Goal: Contribute content

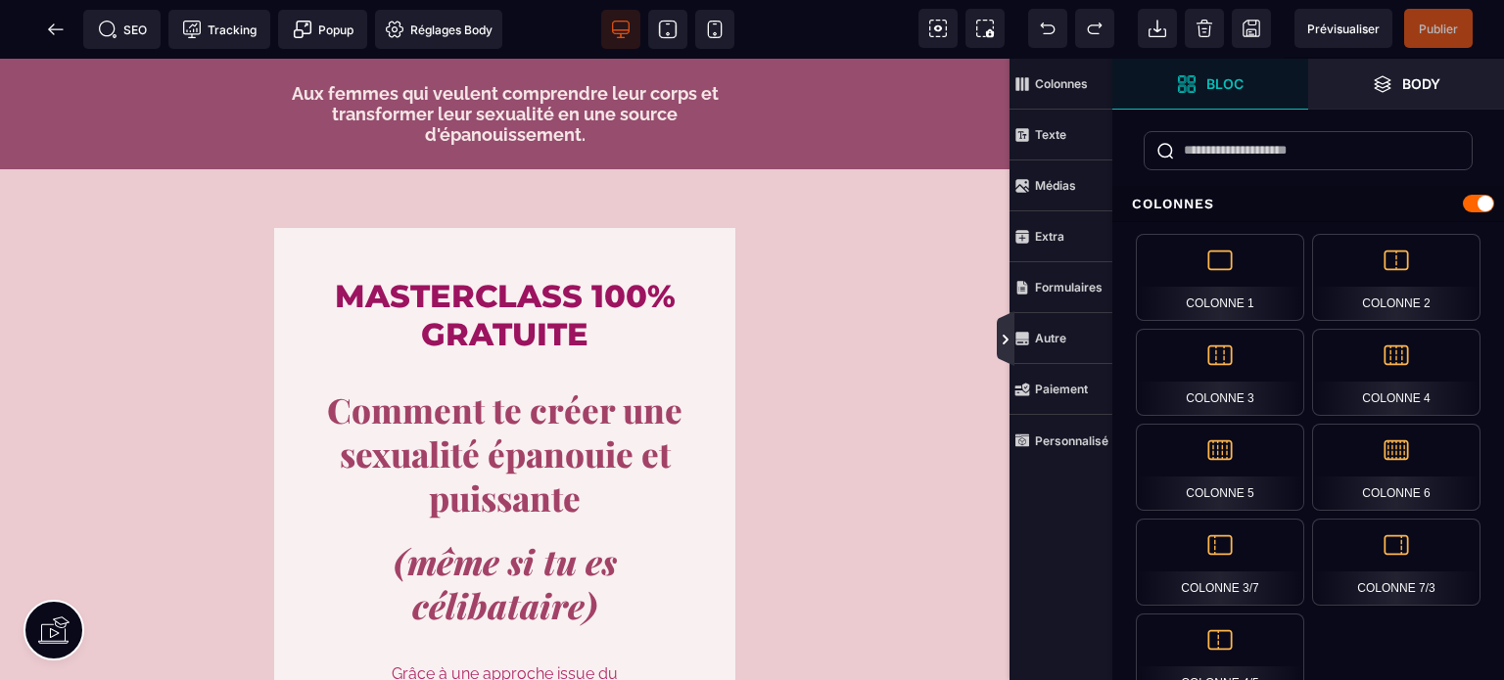
click at [1005, 331] on icon at bounding box center [1006, 338] width 18 height 55
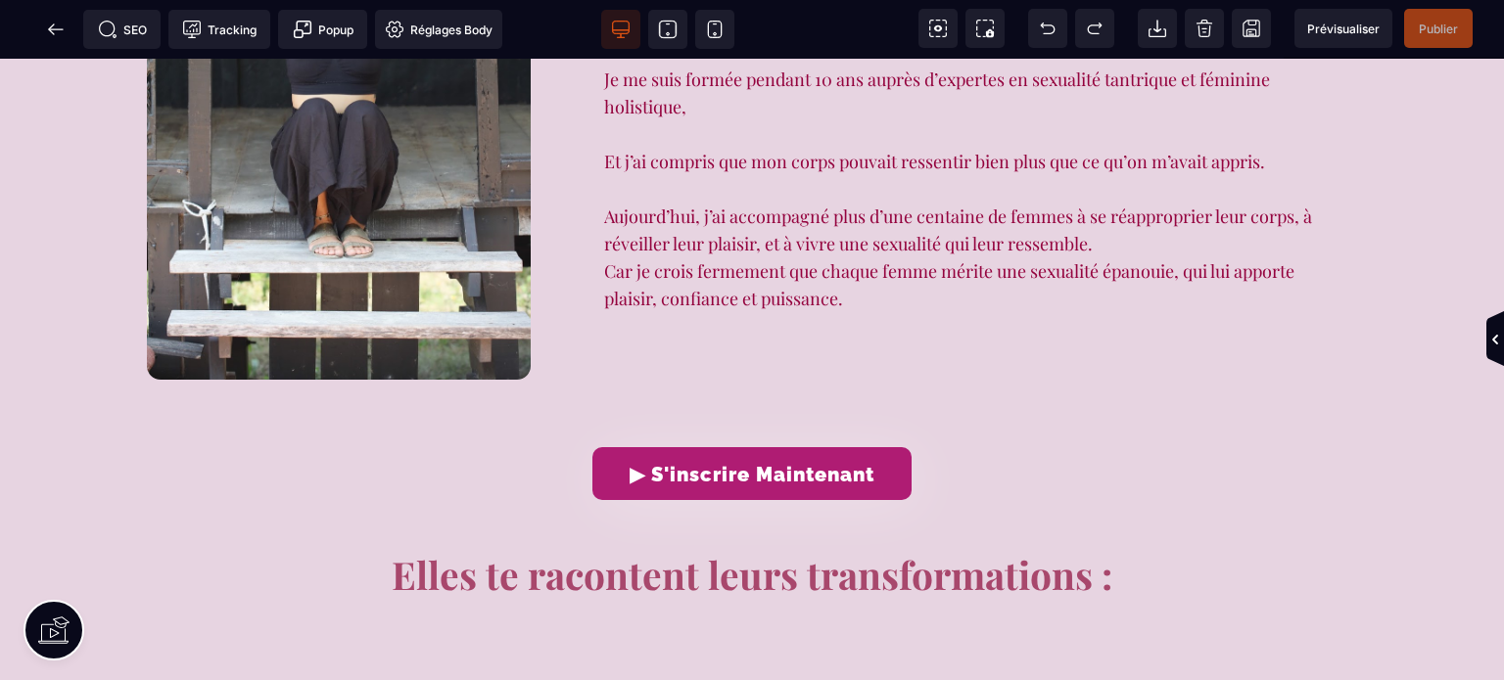
scroll to position [1988, 0]
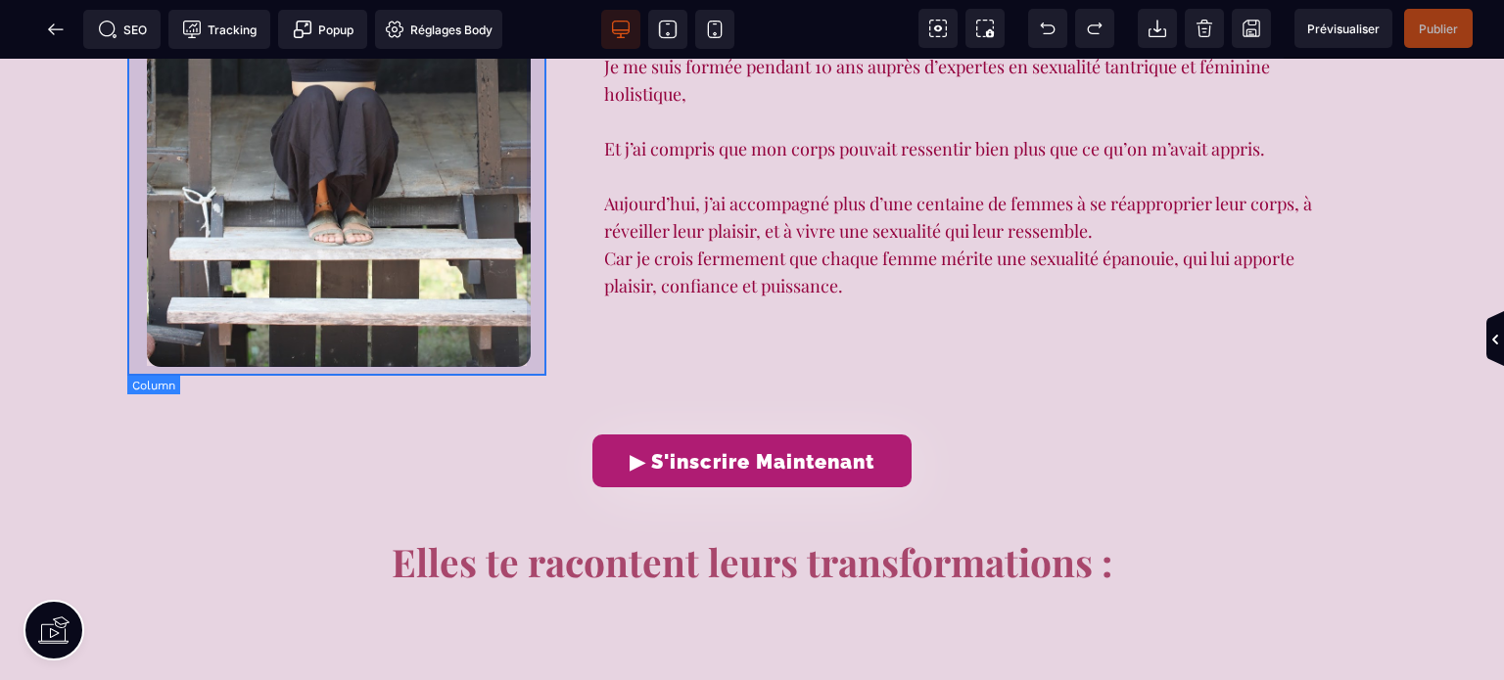
click at [475, 371] on div at bounding box center [338, 81] width 423 height 599
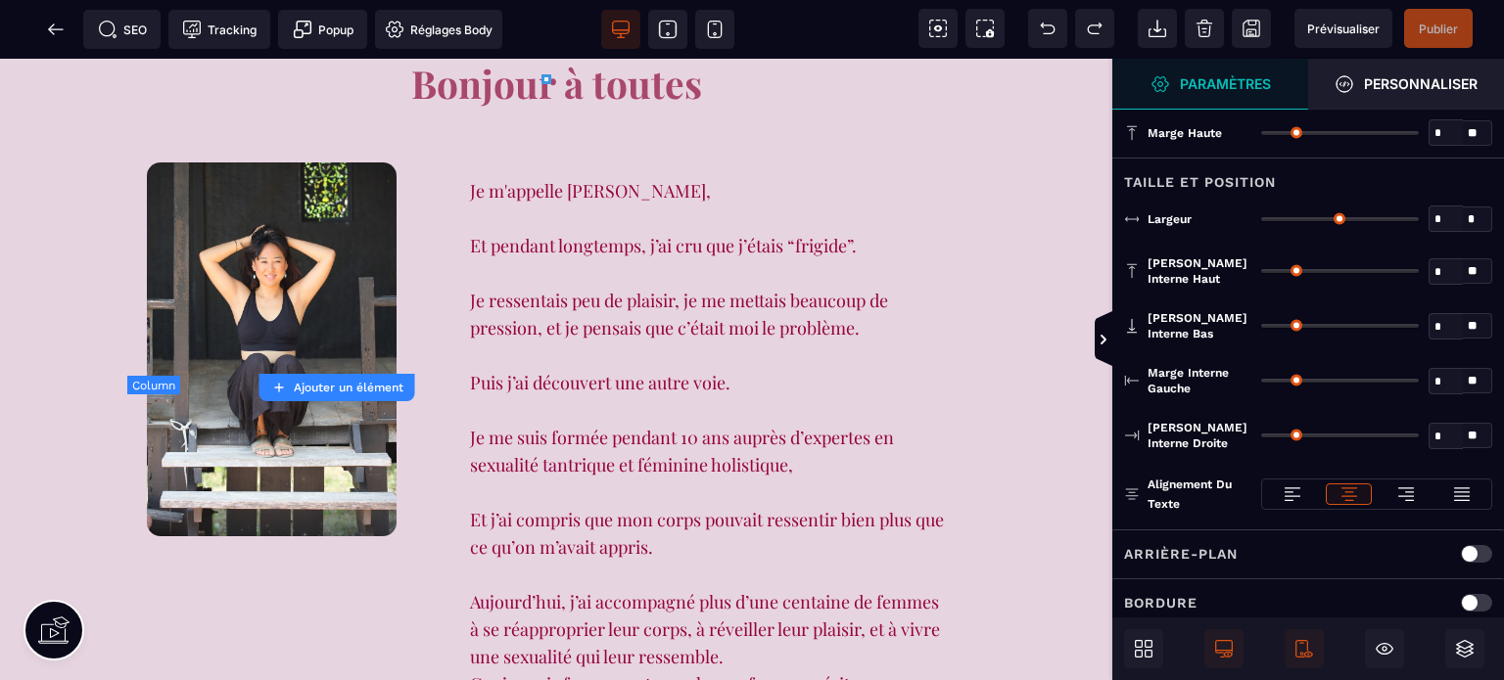
type input "*"
type input "***"
type input "**"
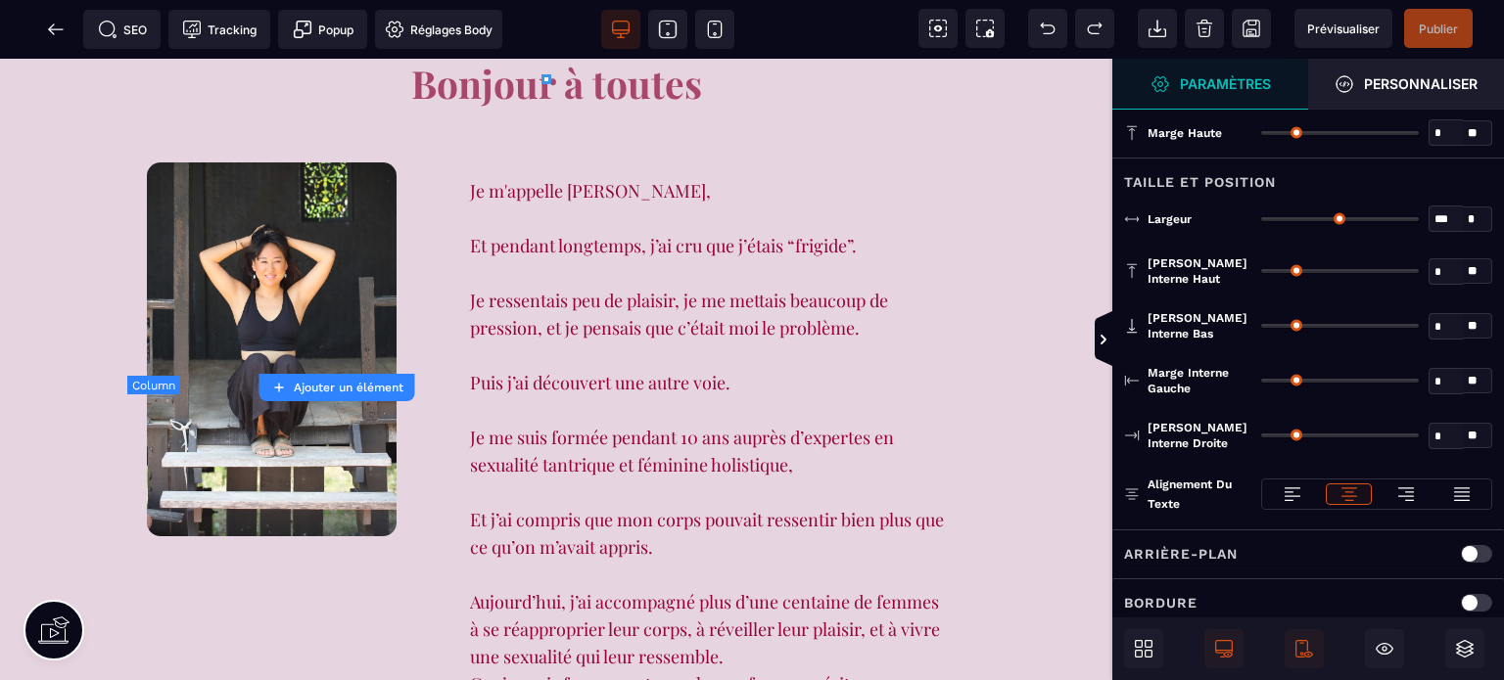
type input "**"
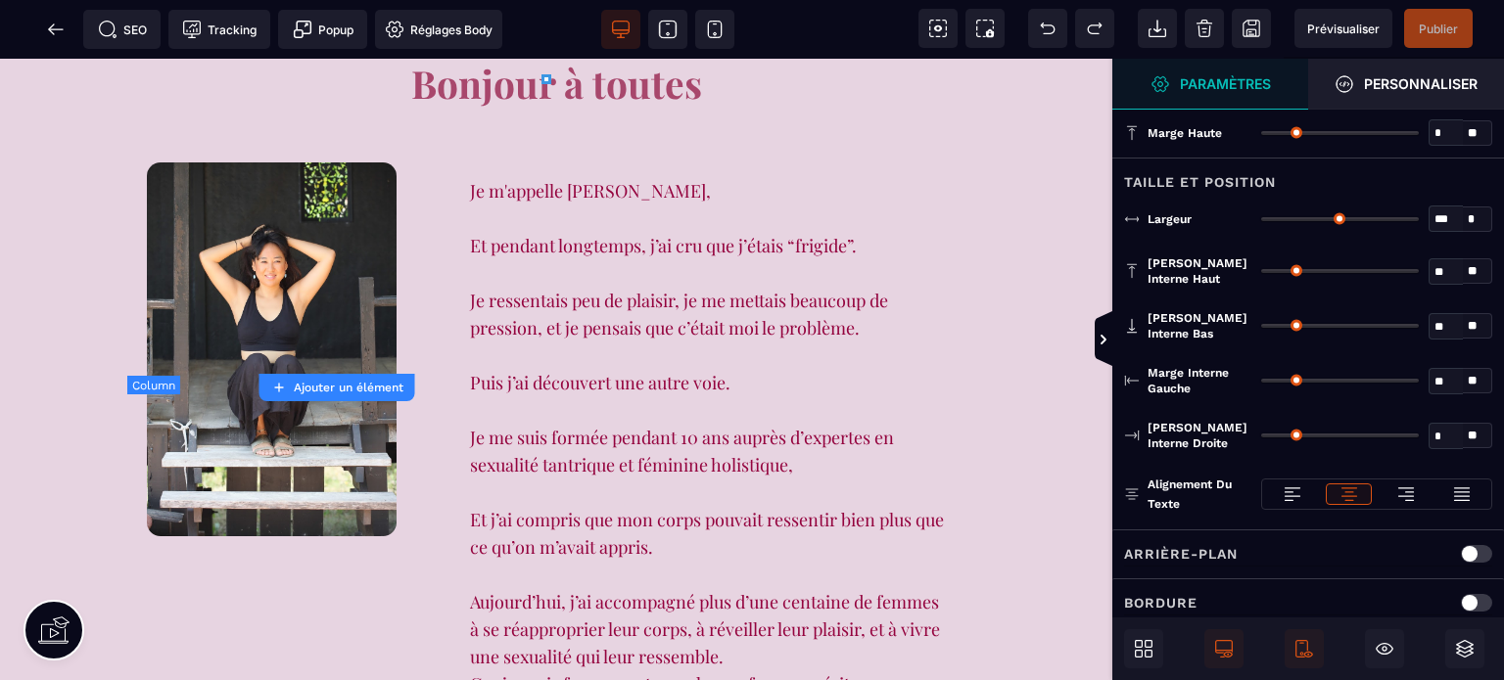
type input "**"
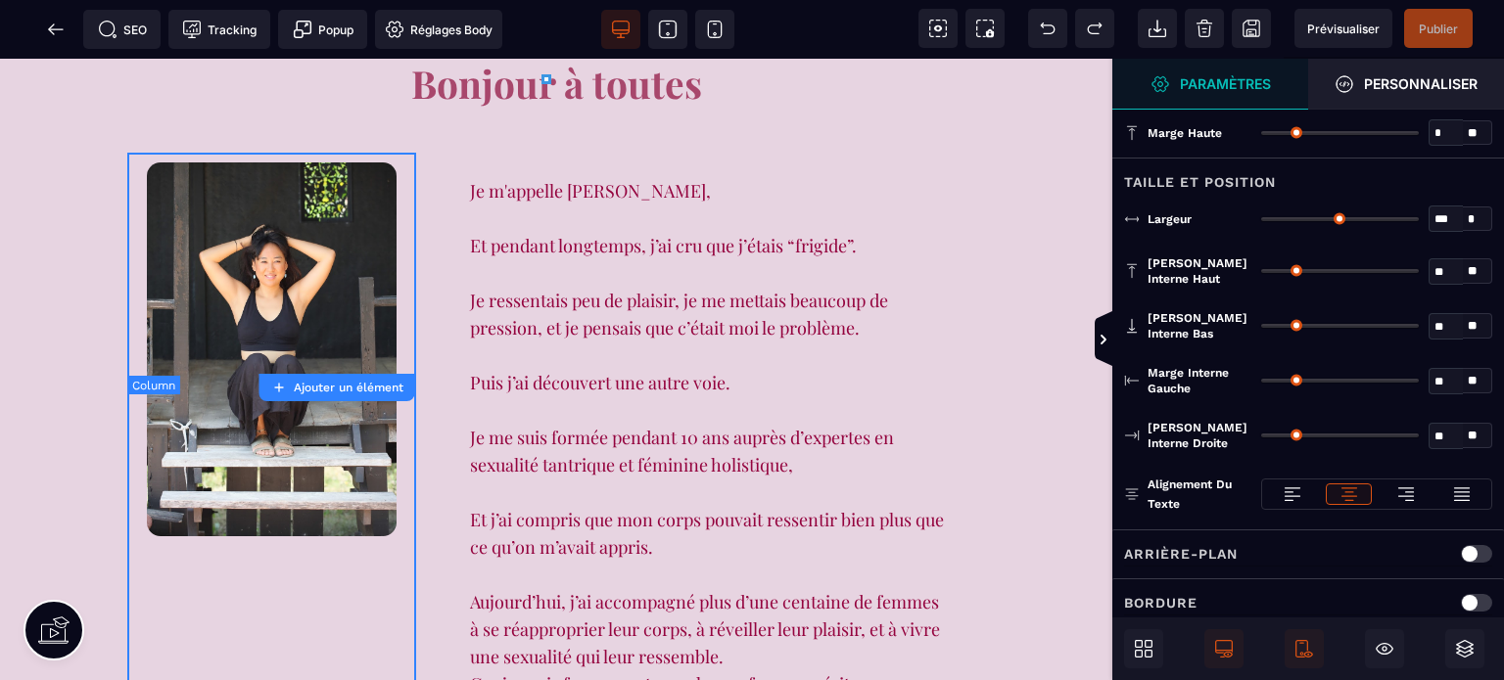
scroll to position [2307, 0]
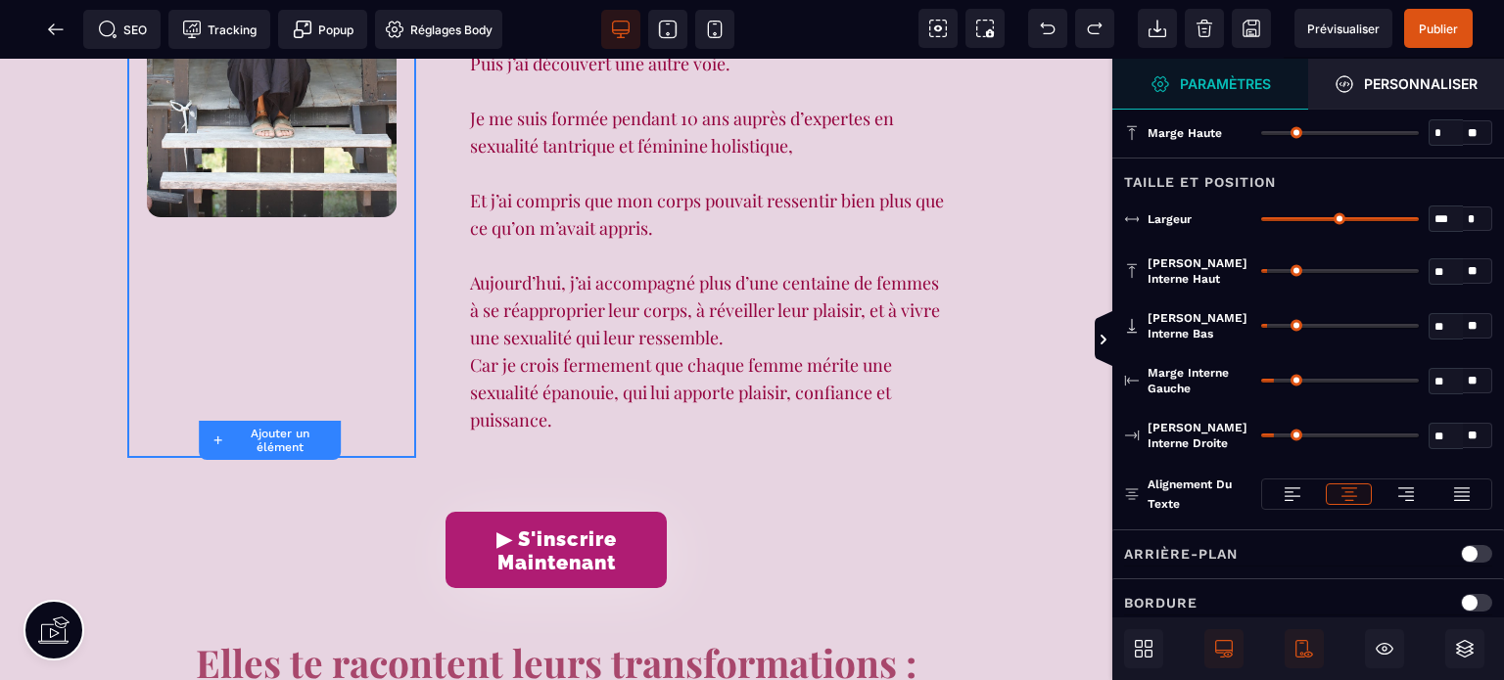
type input "**"
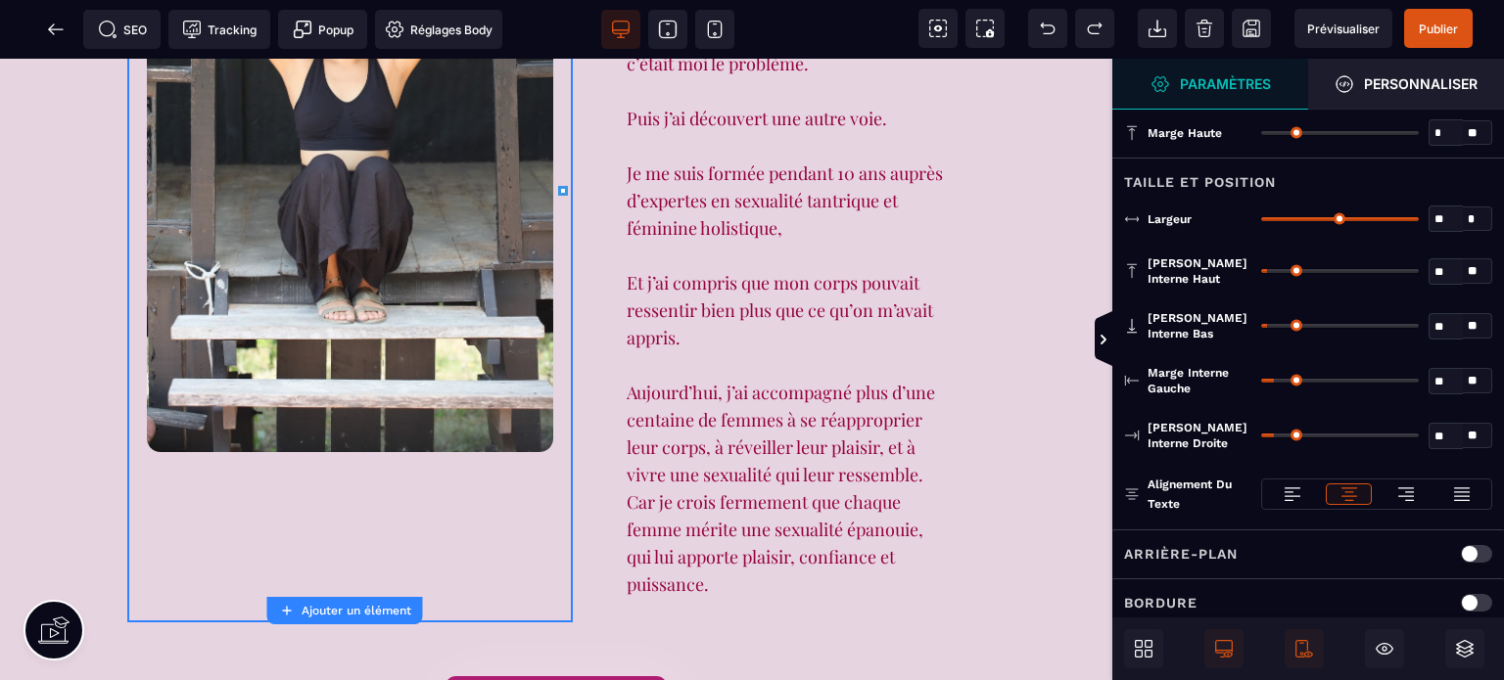
type input "**"
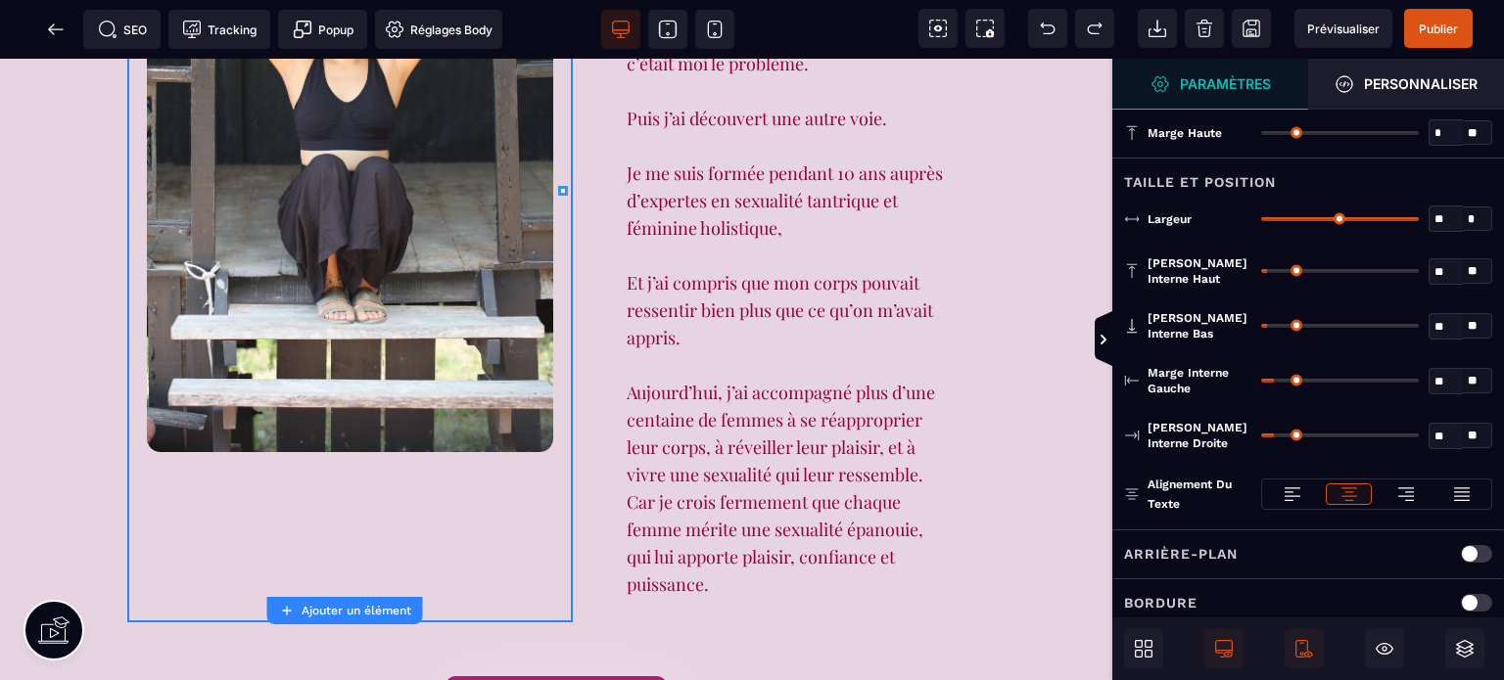
type input "**"
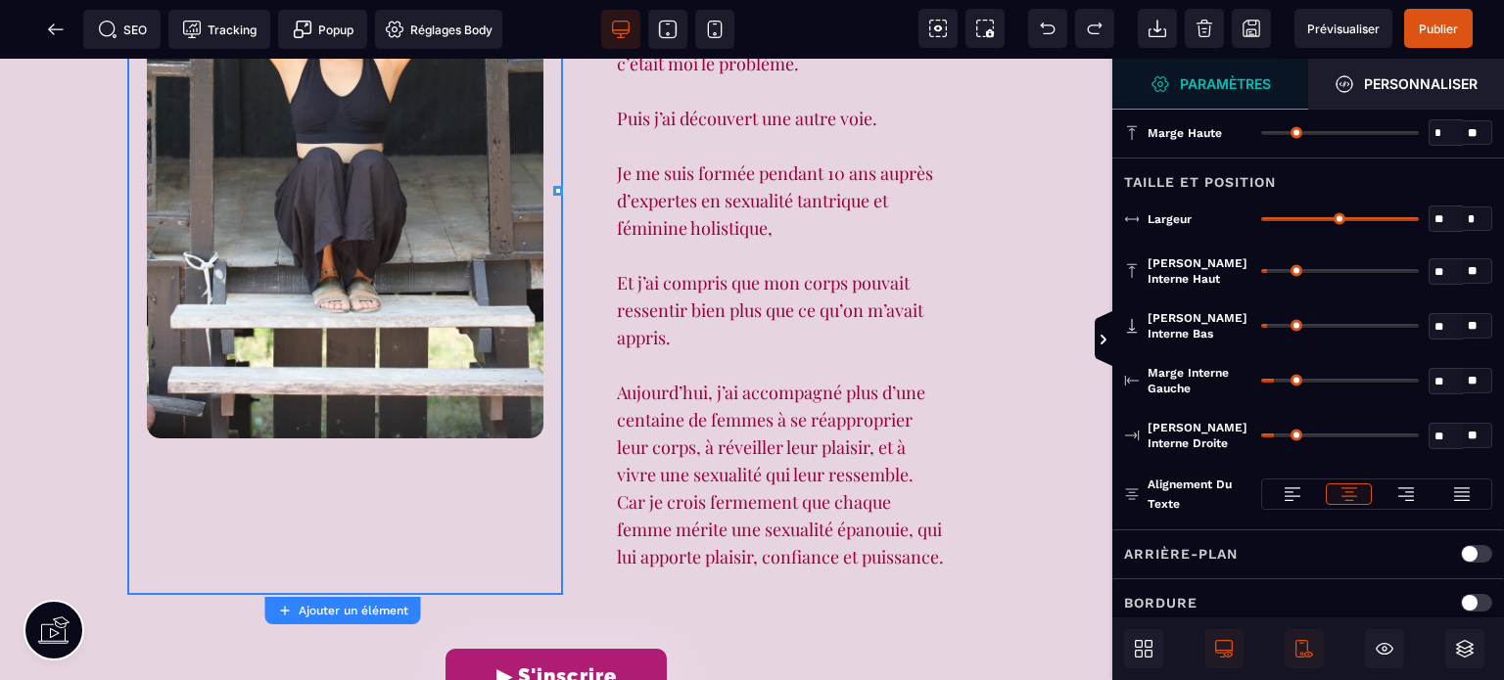
type input "**"
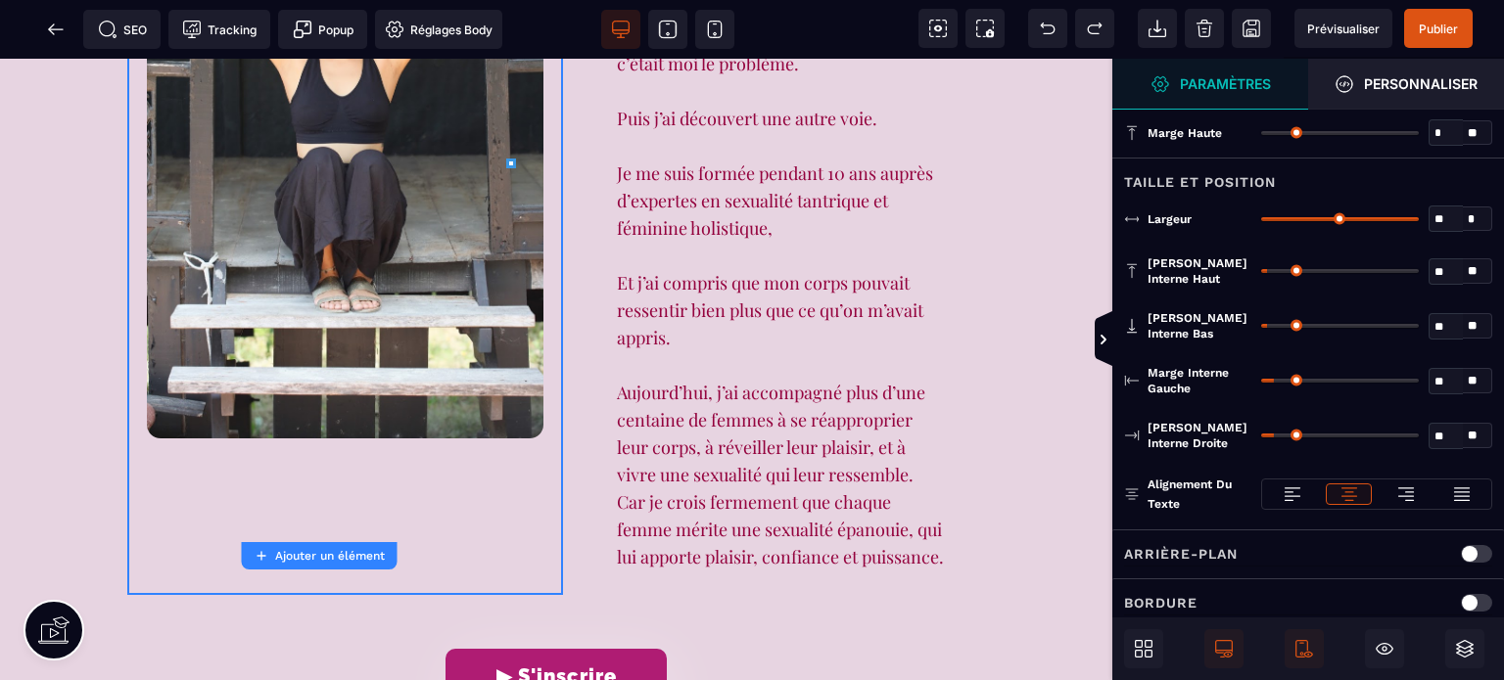
type input "**"
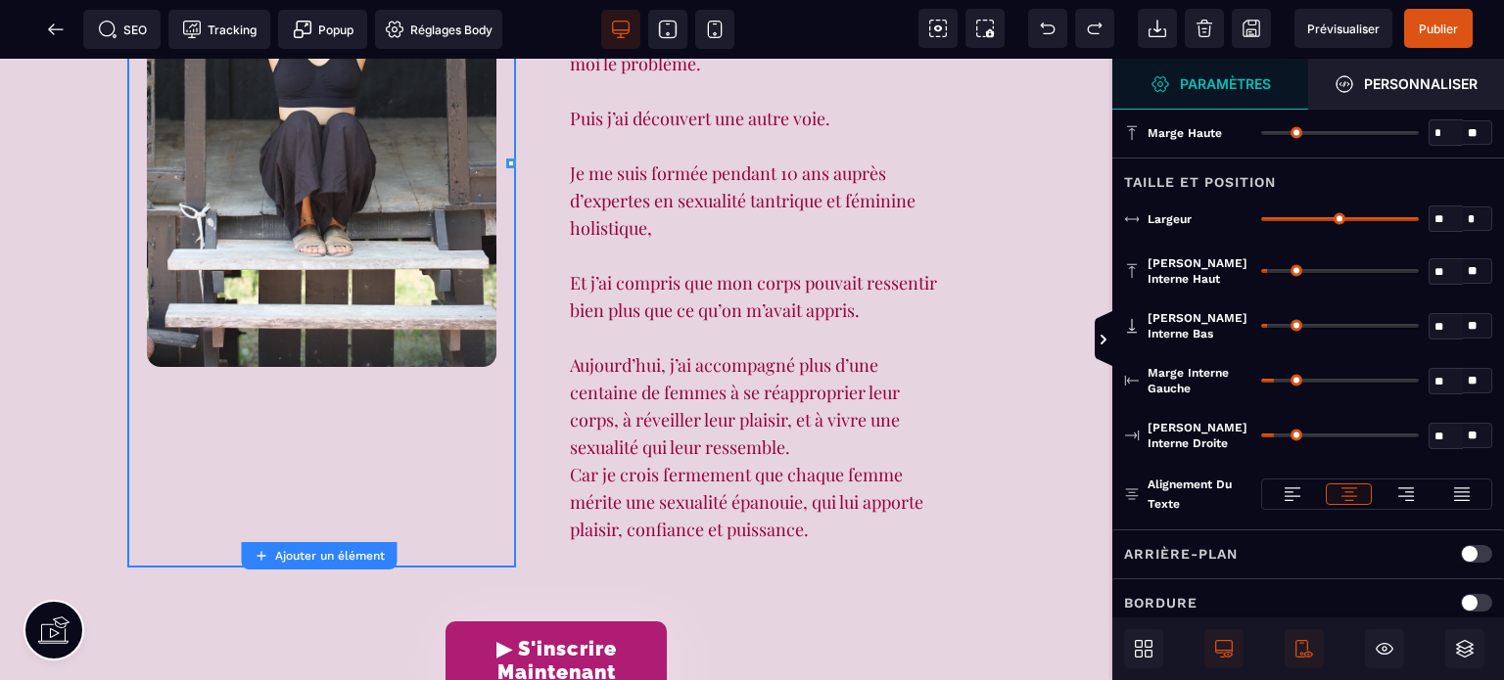
type input "**"
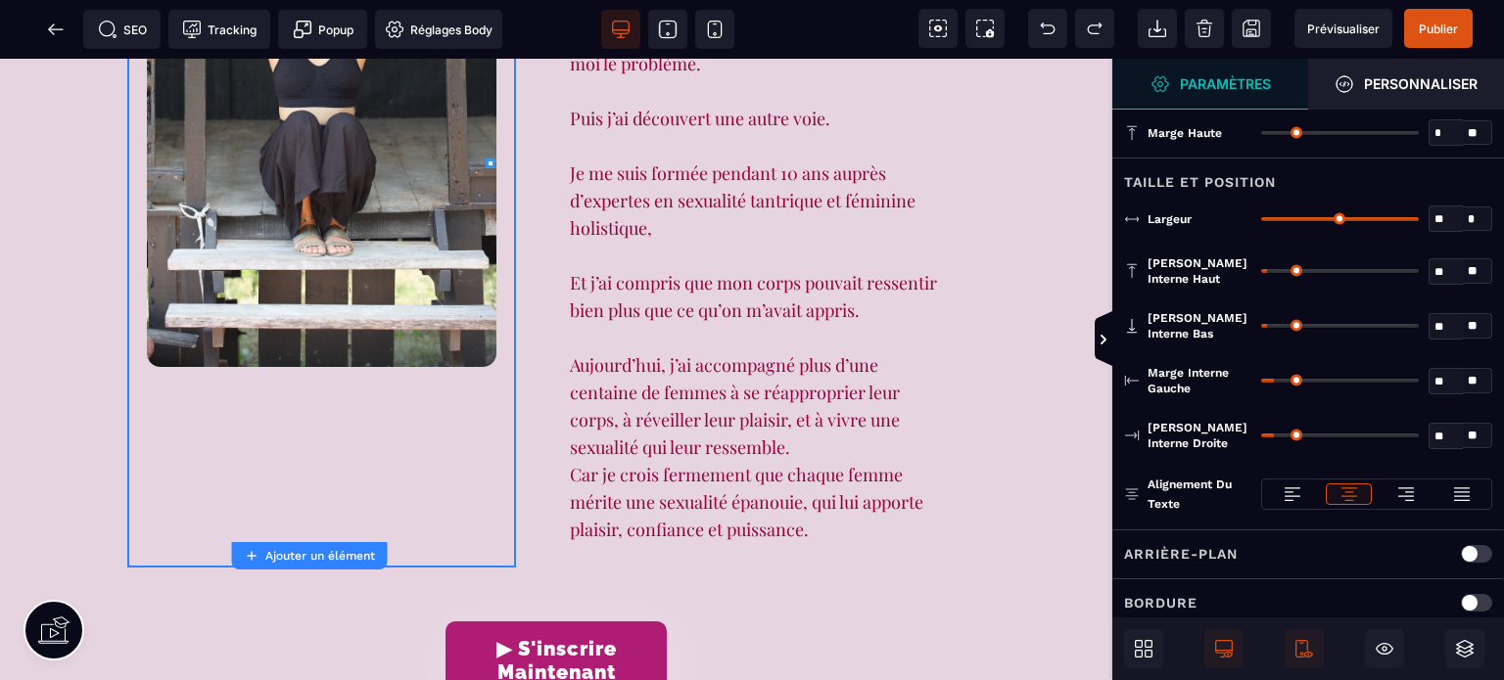
type input "**"
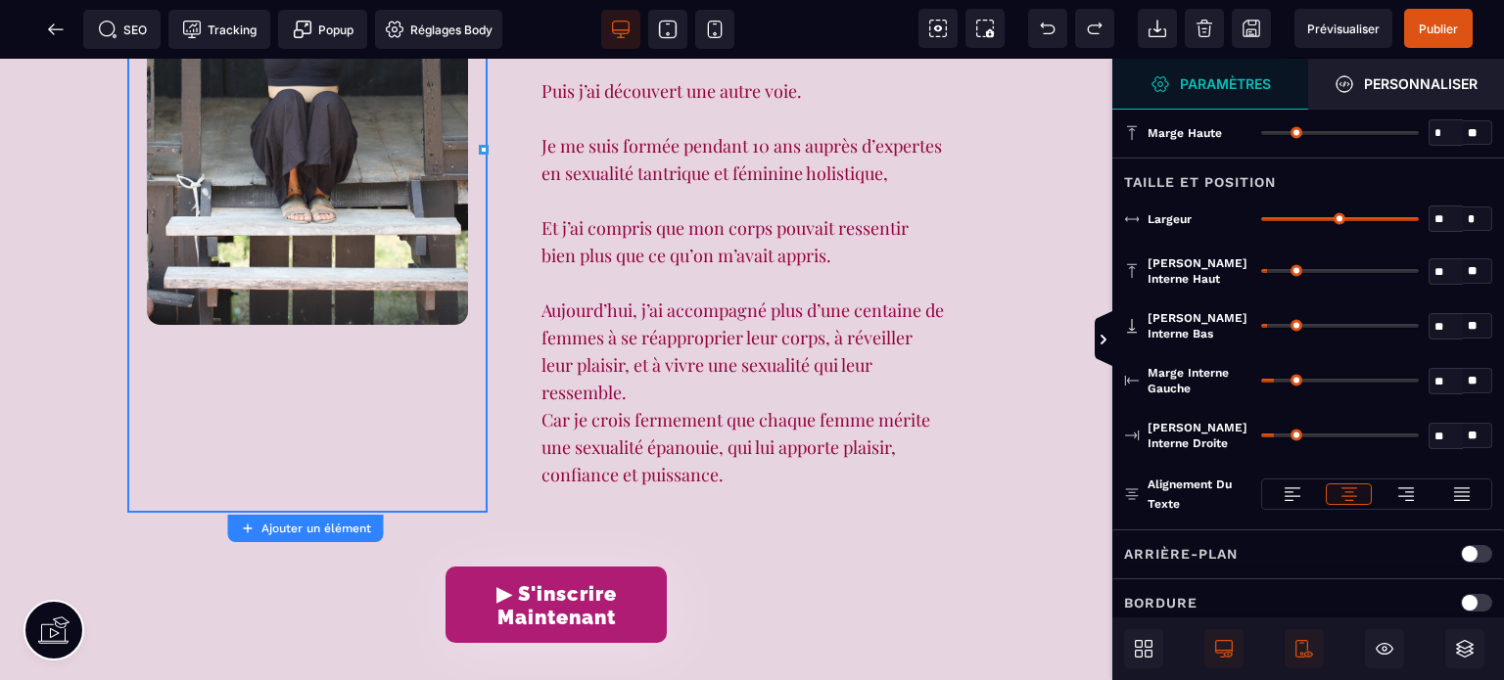
type input "**"
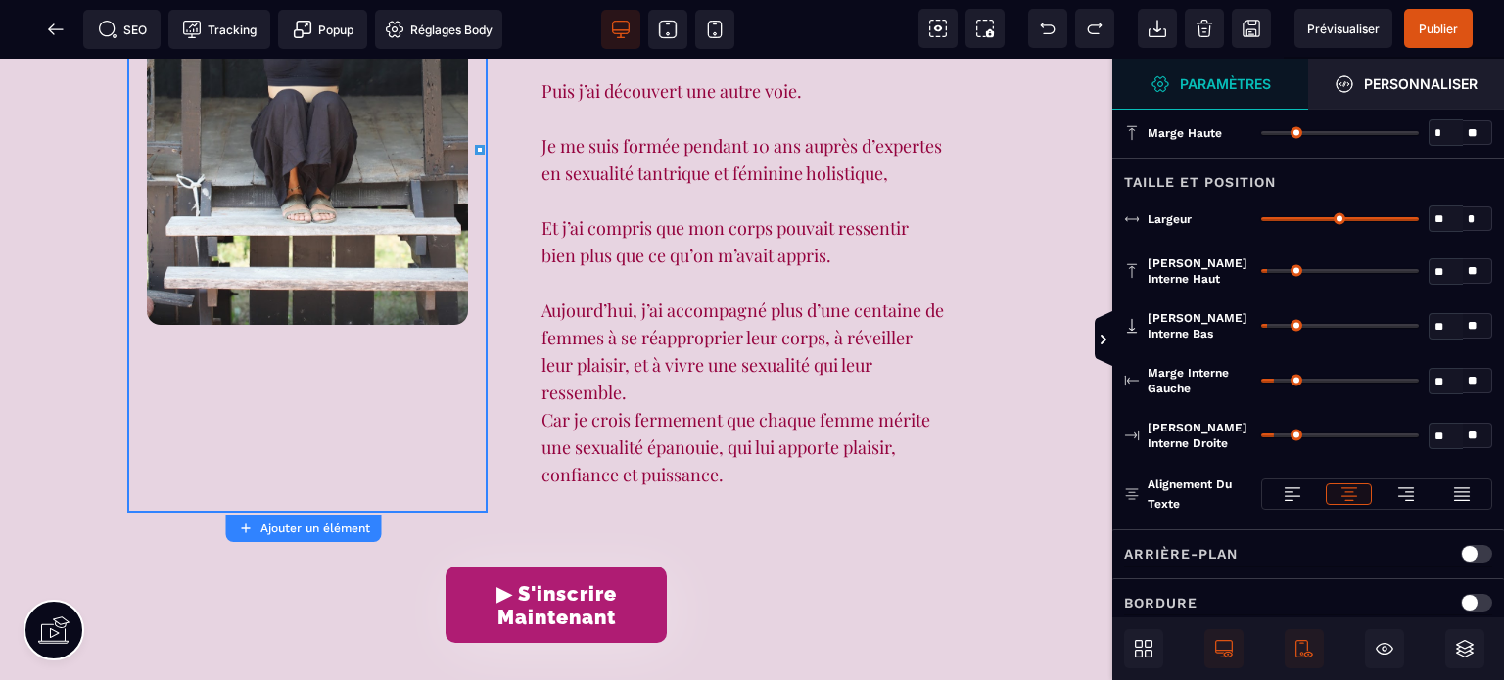
type input "**"
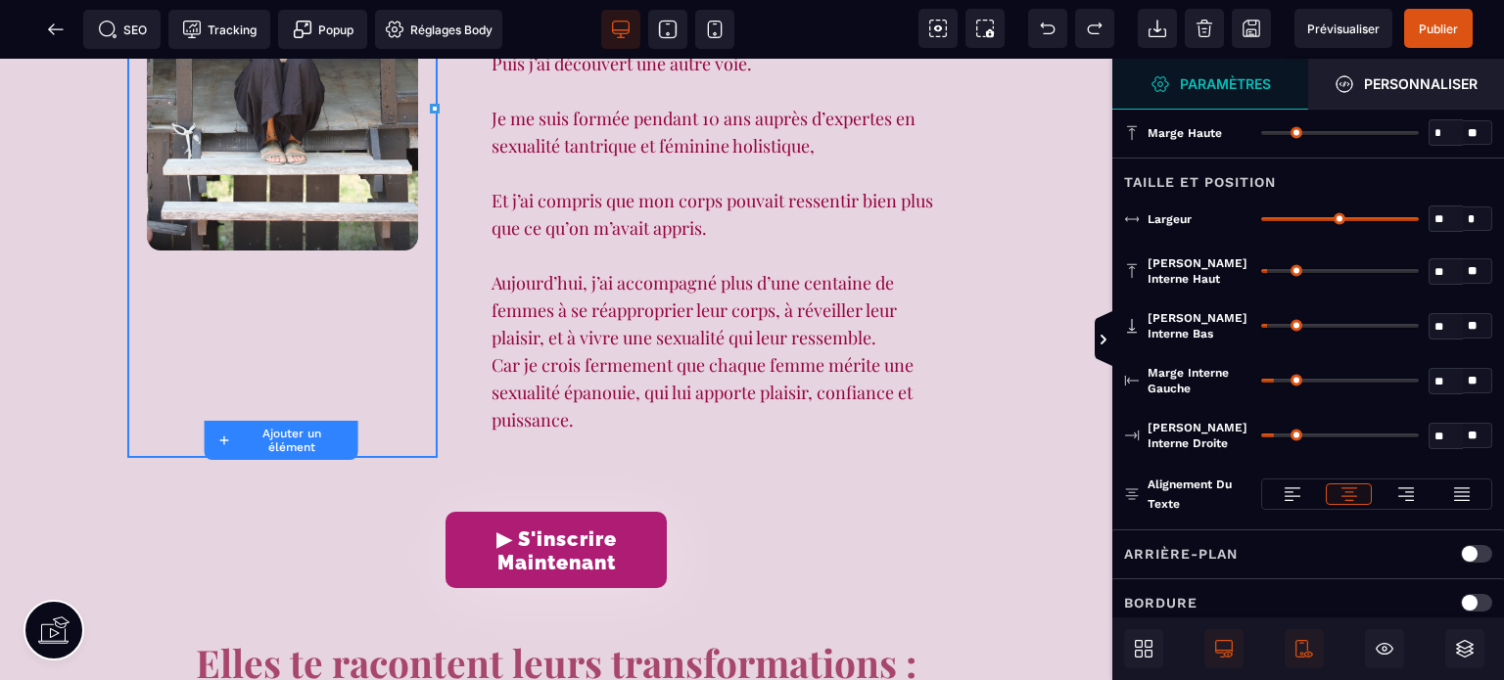
type input "**"
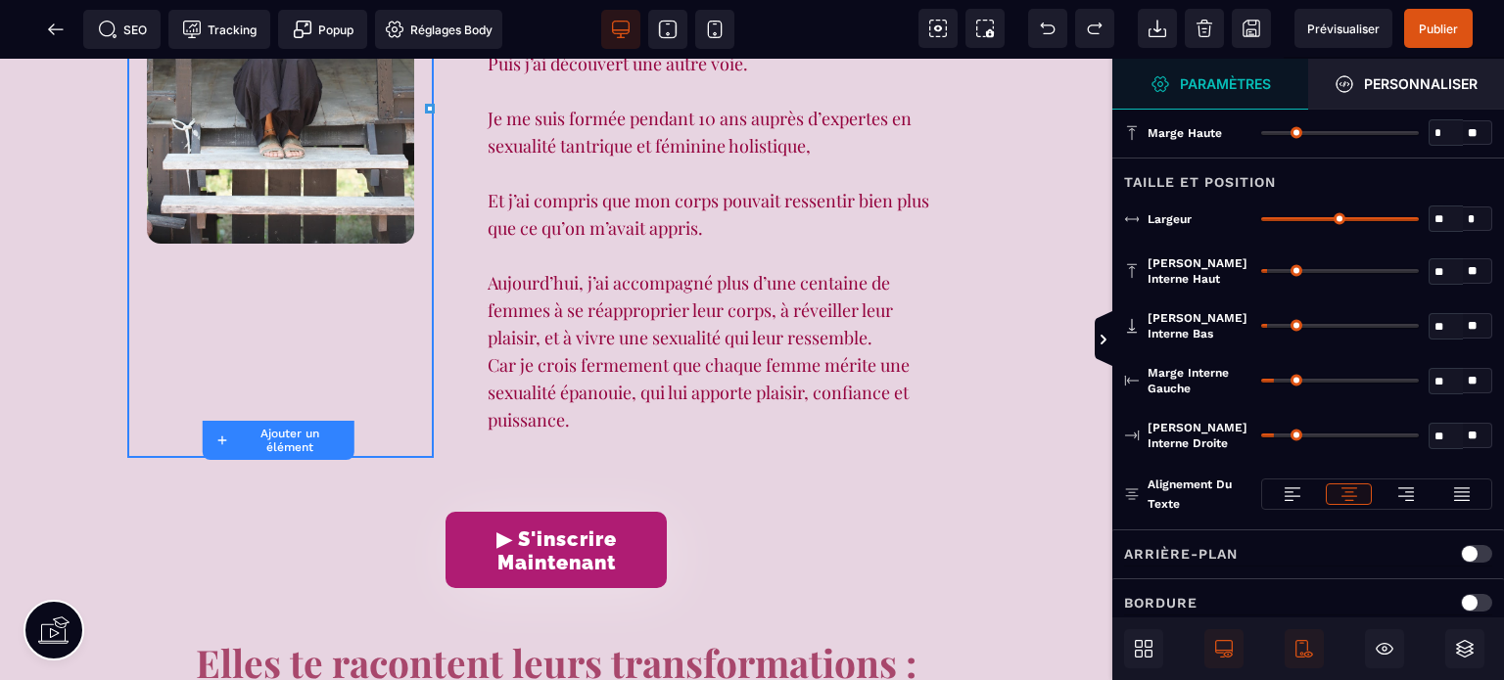
type input "**"
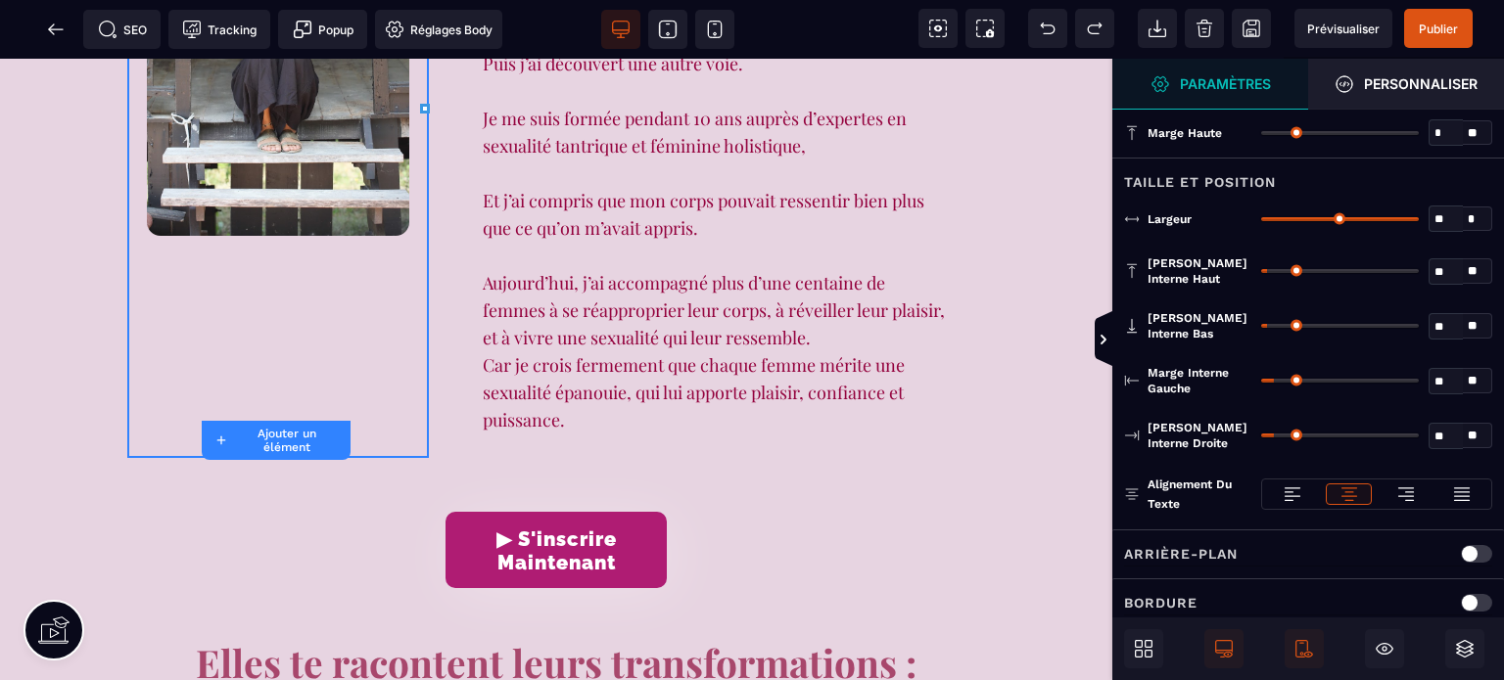
type input "**"
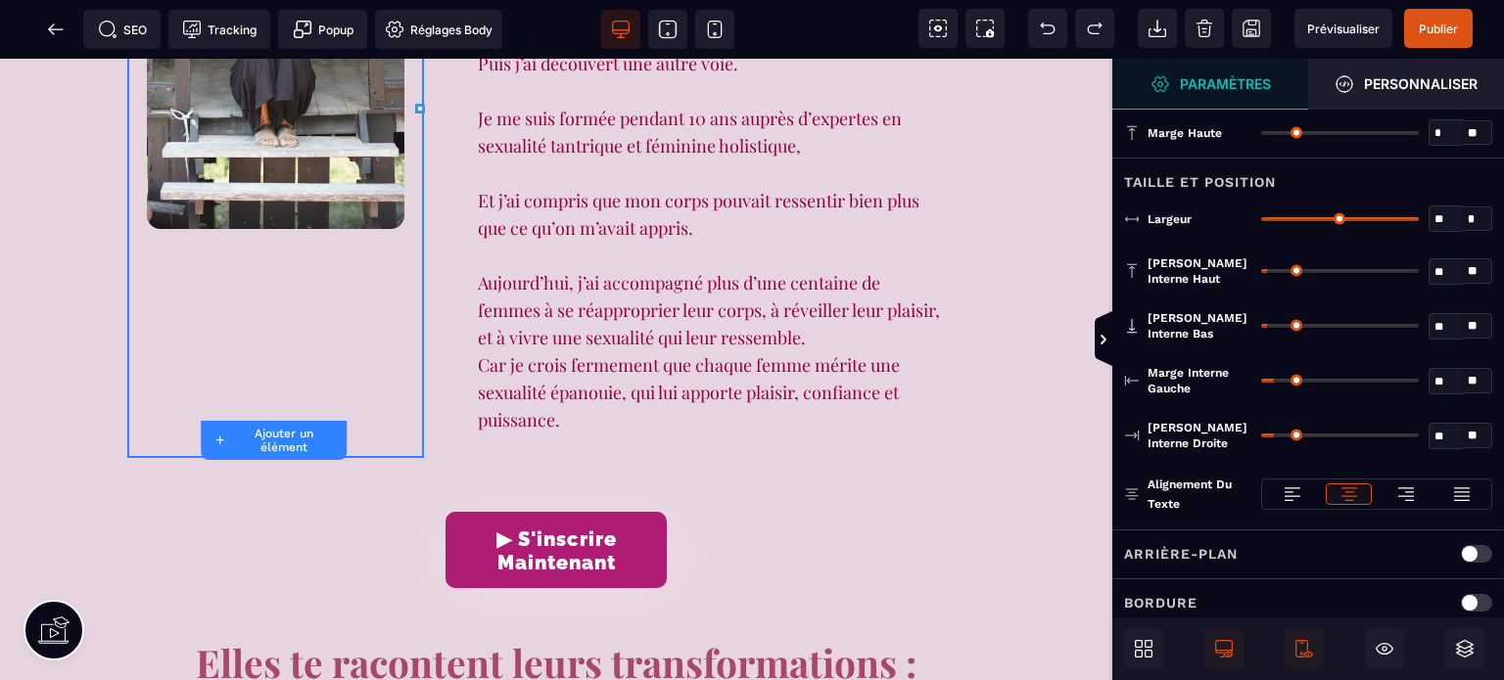
drag, startPoint x: 1414, startPoint y: 217, endPoint x: 1323, endPoint y: 236, distance: 92.9
type input "**"
click at [1323, 221] on input "range" at bounding box center [1340, 219] width 158 height 4
click at [1101, 344] on icon at bounding box center [1104, 340] width 6 height 10
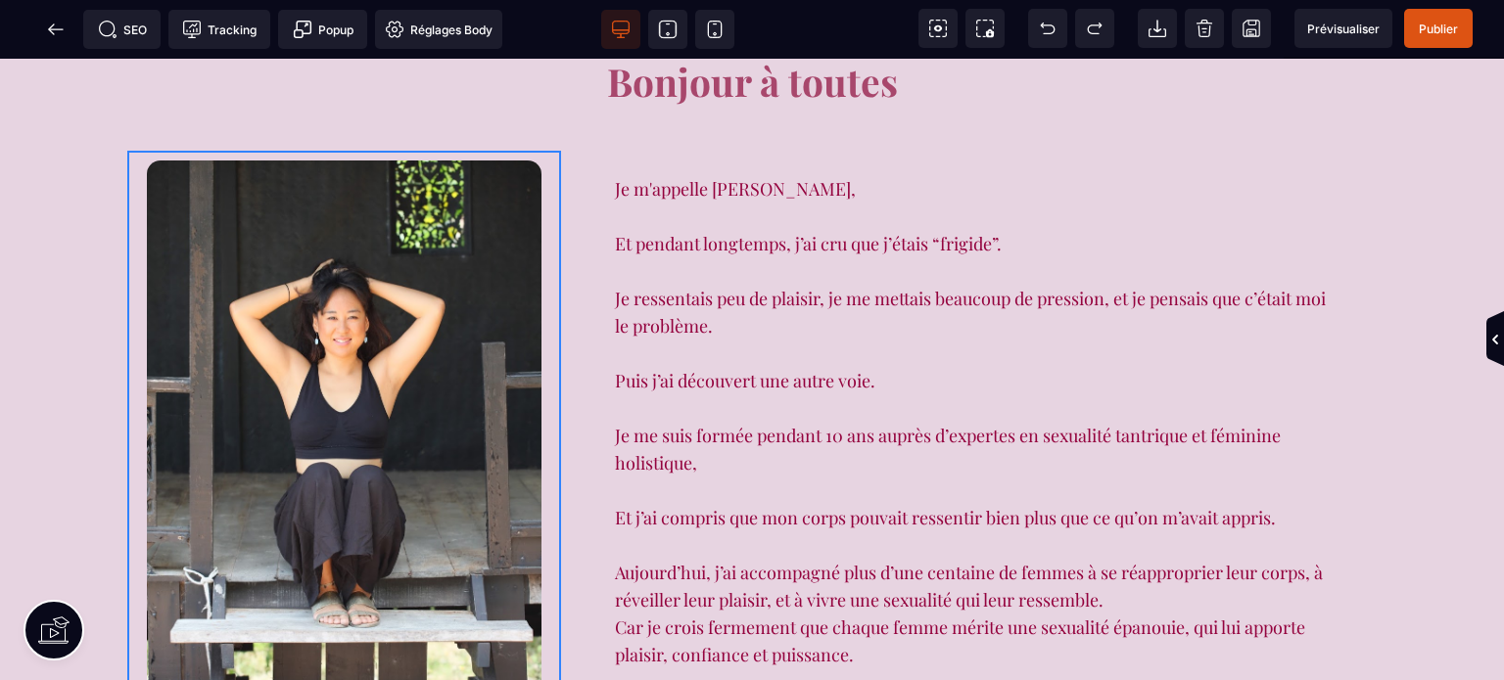
scroll to position [1619, 0]
click at [1445, 22] on span "Publier" at bounding box center [1438, 29] width 39 height 15
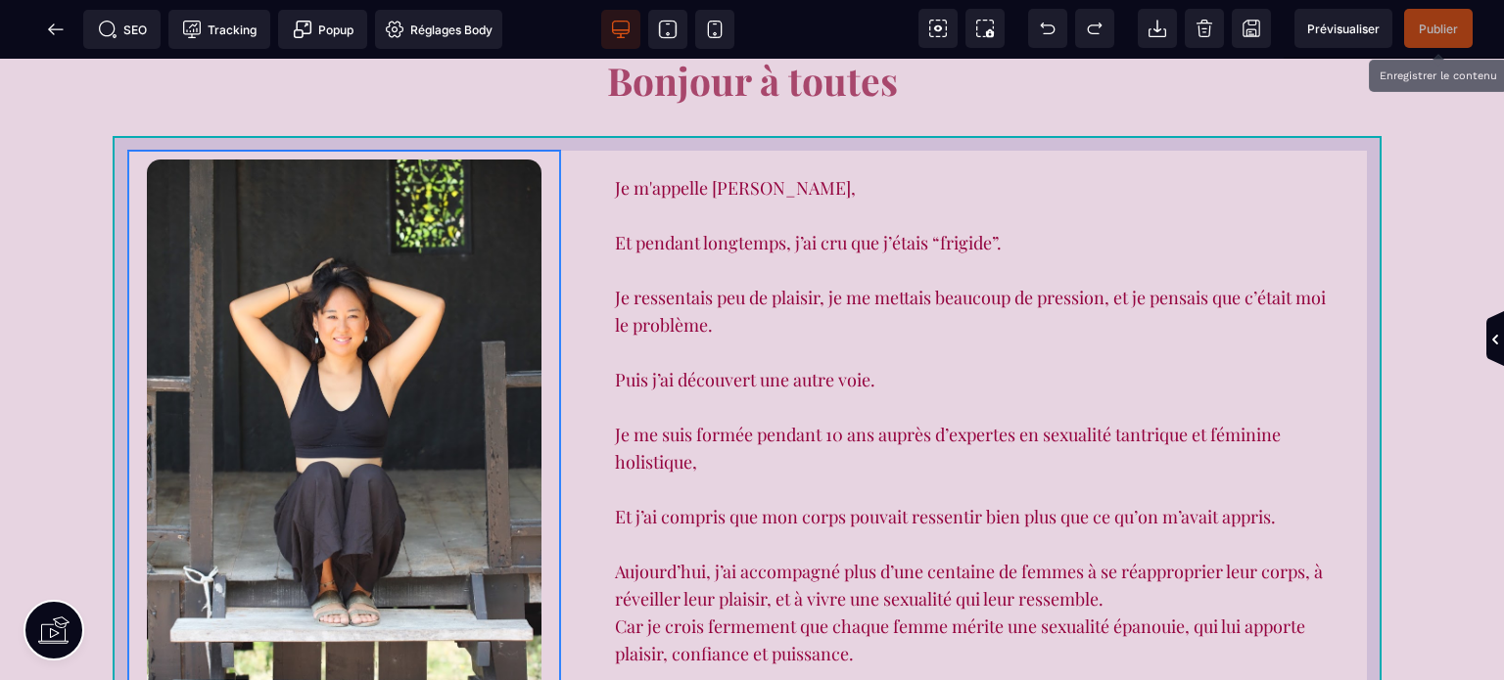
click at [596, 135] on div "Je m'appelle Rose, Et pendant longtemps, j’ai cru que j’étais “frigide”. Je res…" at bounding box center [752, 457] width 1279 height 645
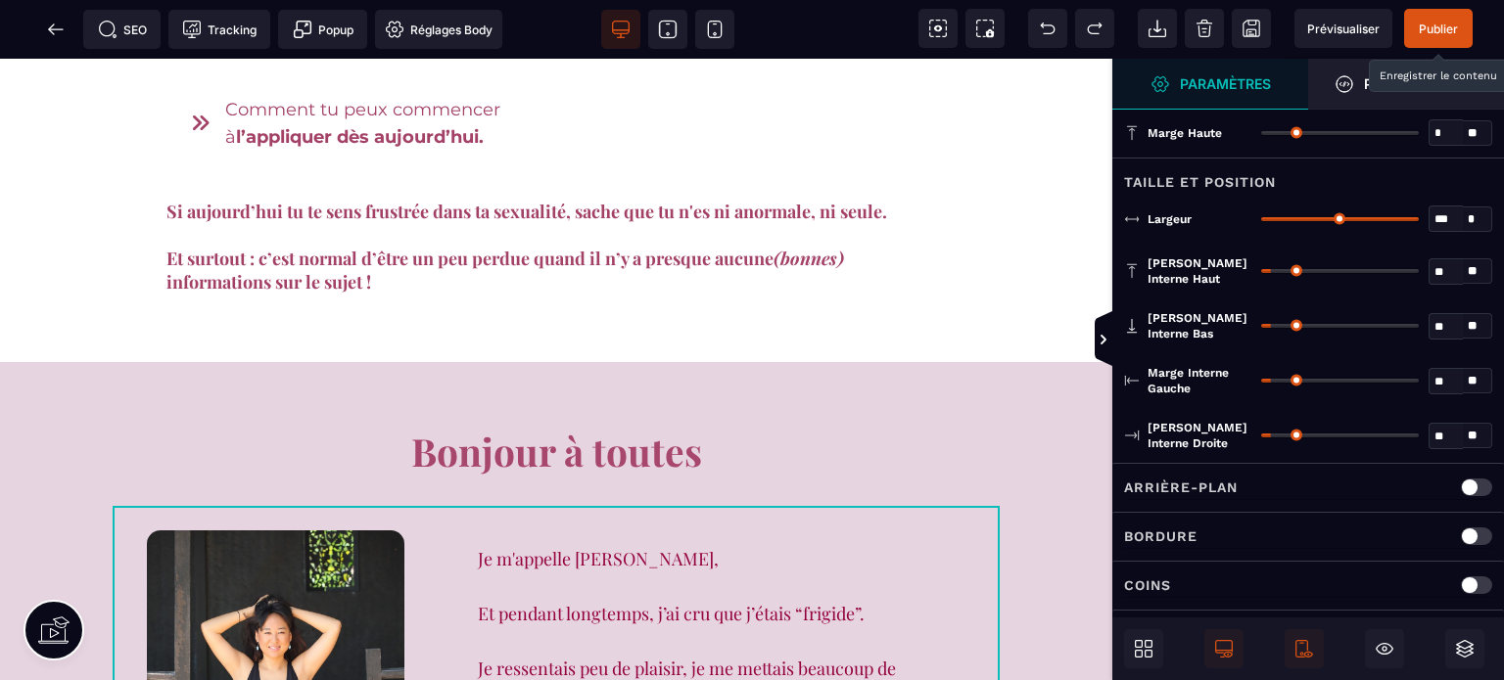
scroll to position [1939, 0]
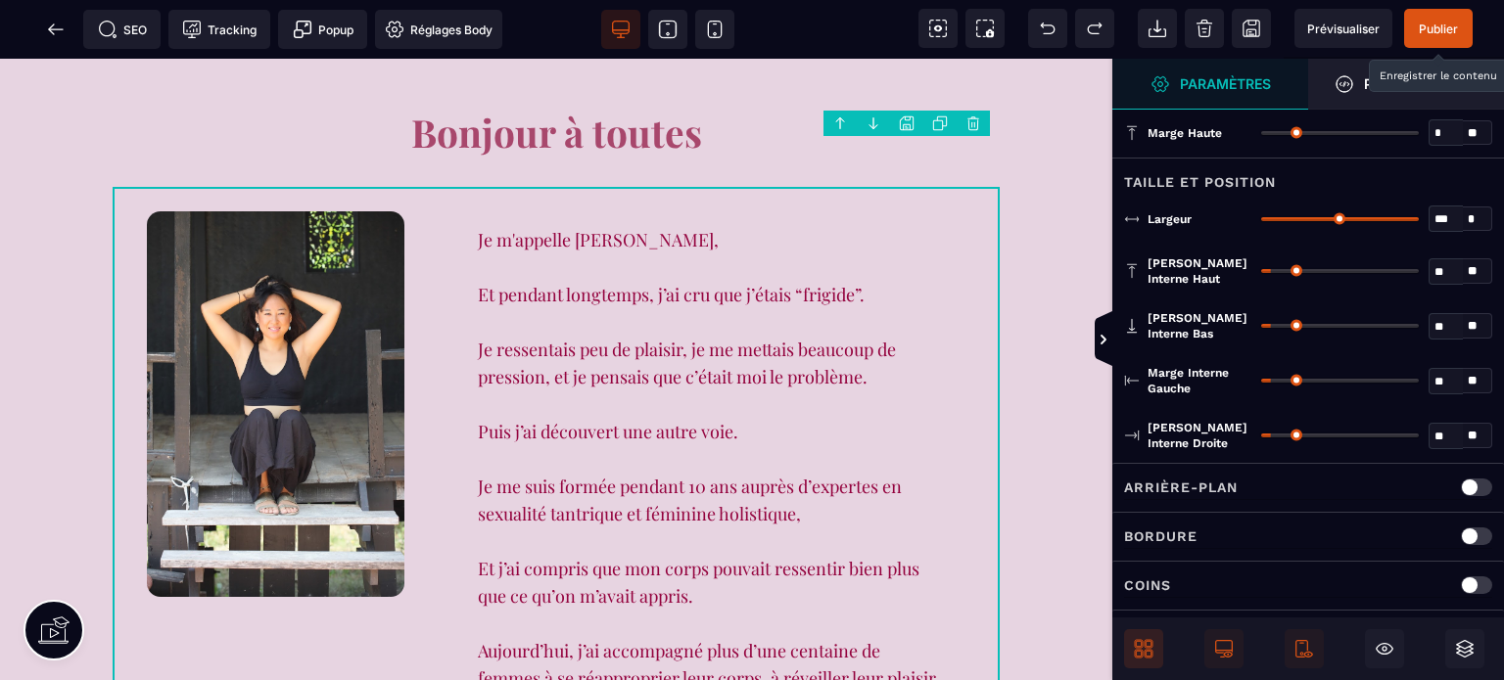
click at [1143, 652] on icon at bounding box center [1139, 654] width 8 height 8
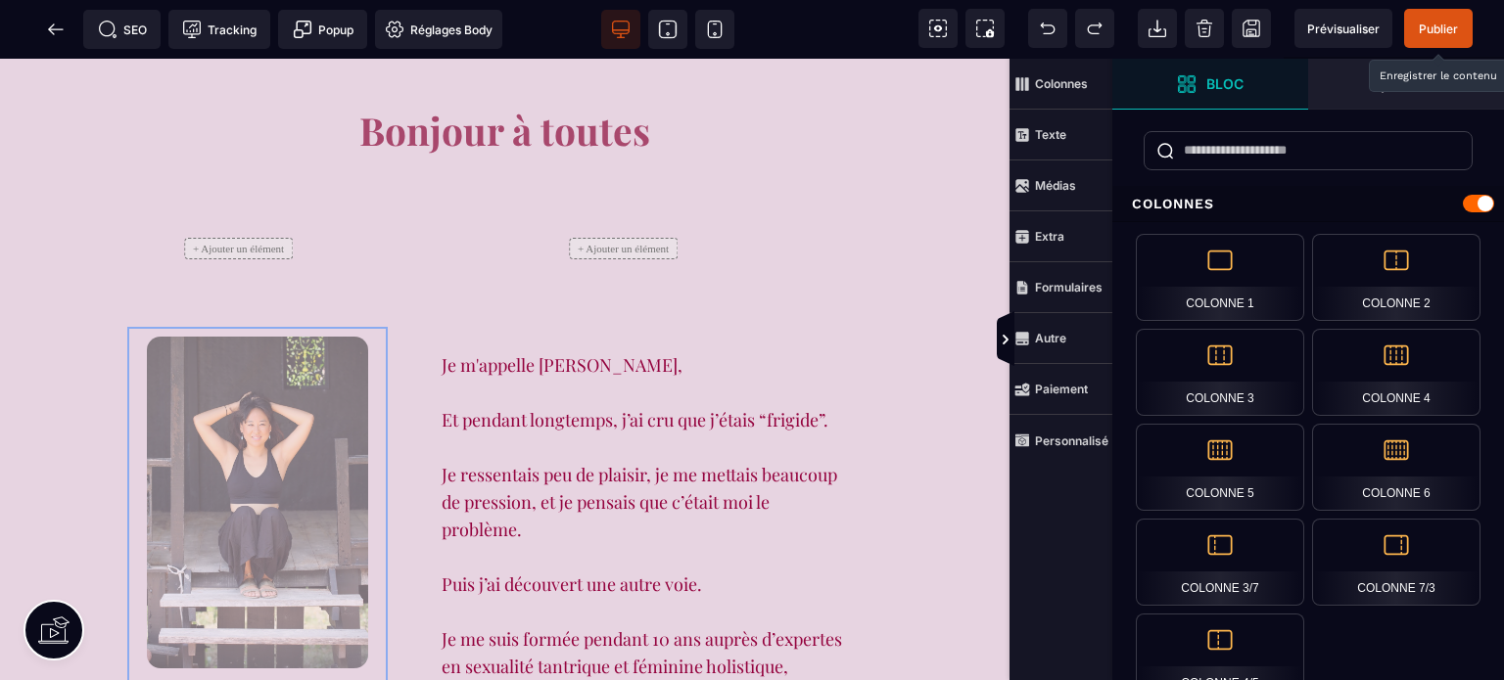
drag, startPoint x: 228, startPoint y: 408, endPoint x: 223, endPoint y: 189, distance: 219.4
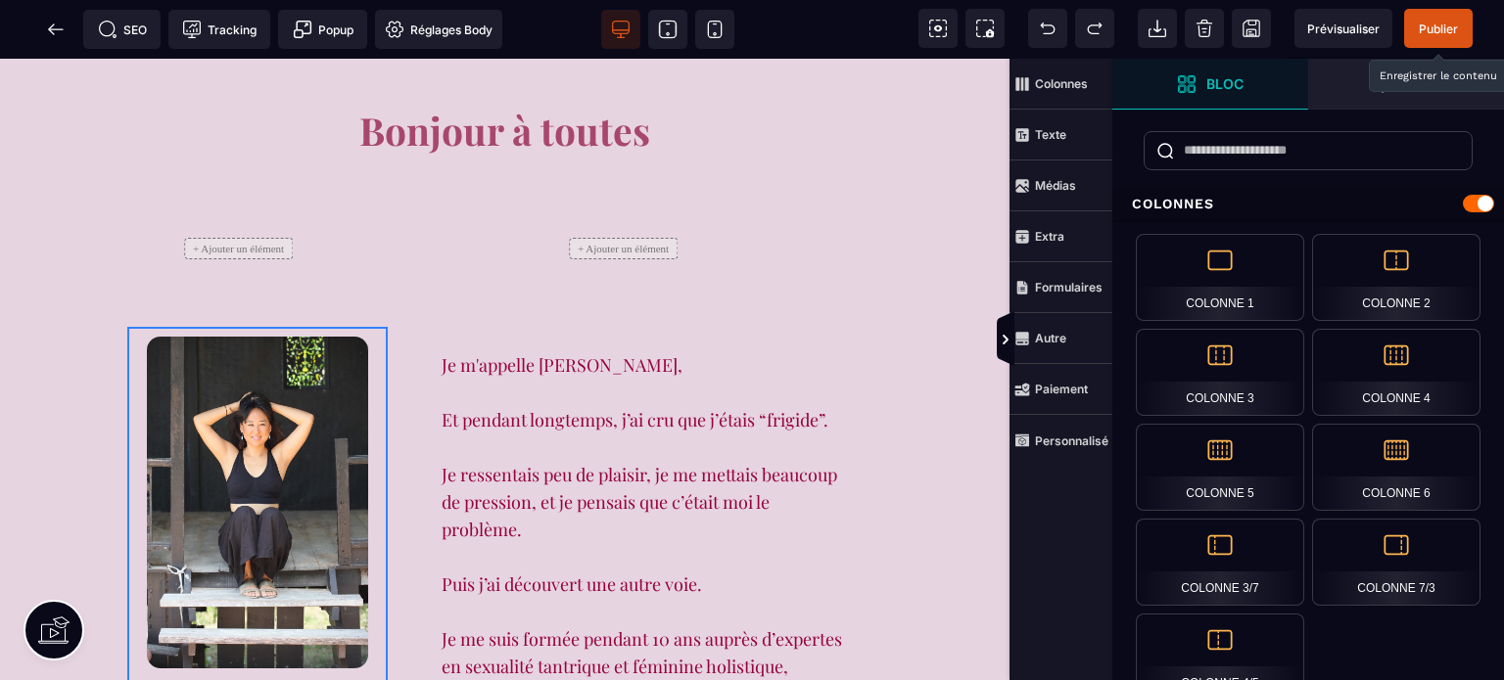
scroll to position [1939, 0]
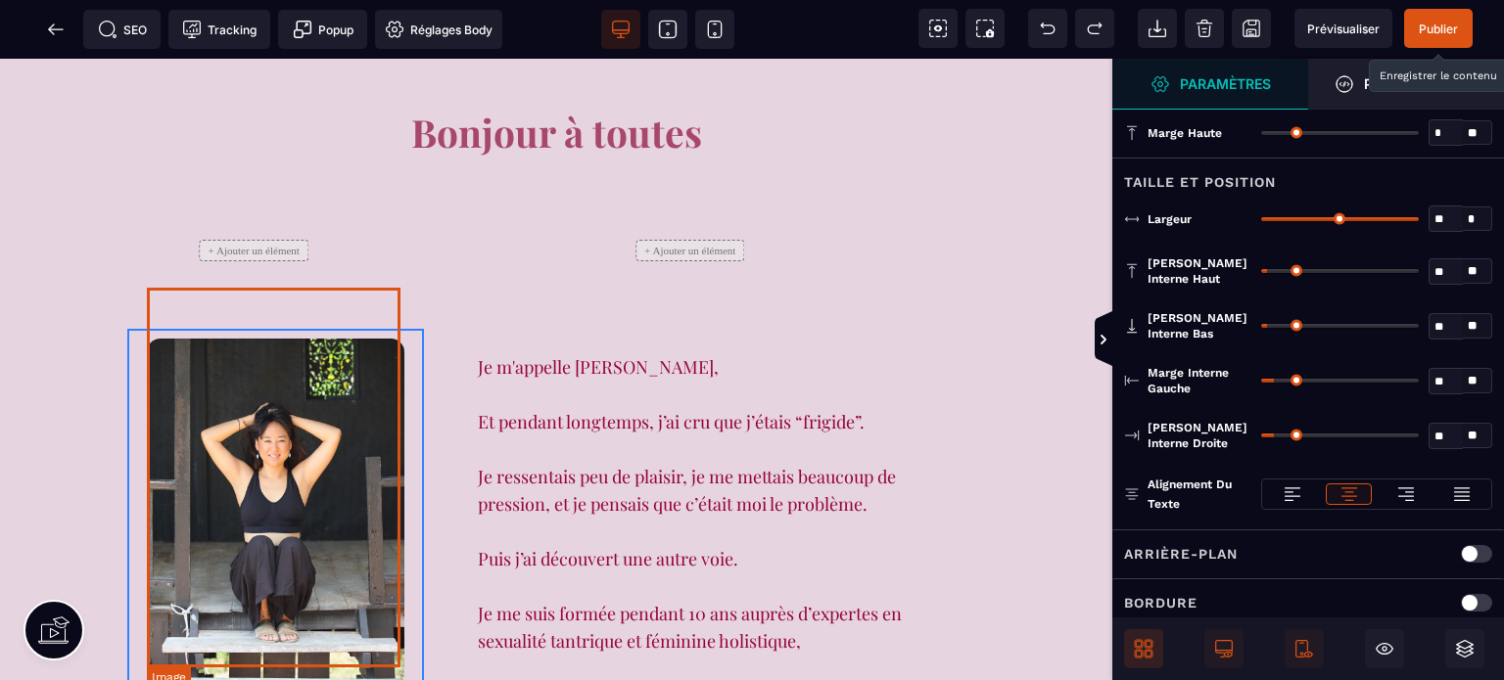
click at [219, 355] on img at bounding box center [276, 532] width 258 height 386
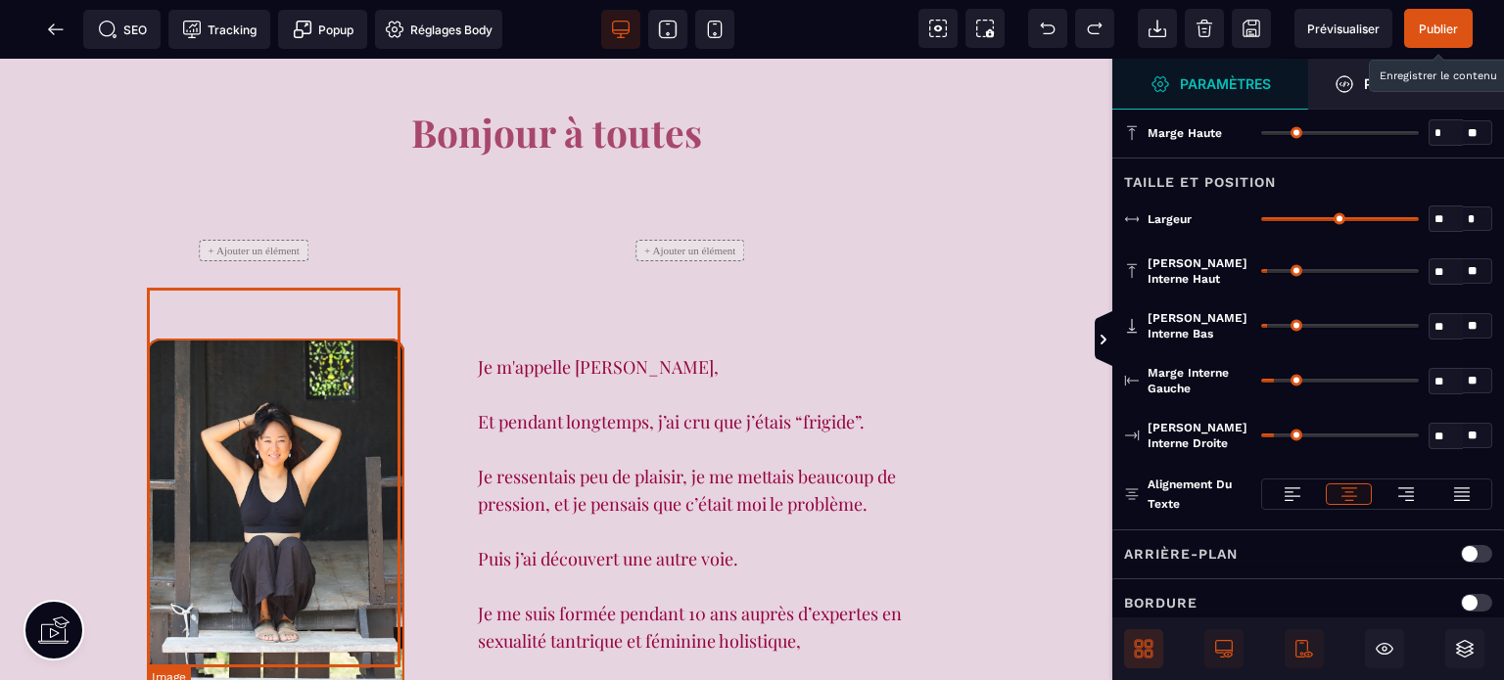
select select
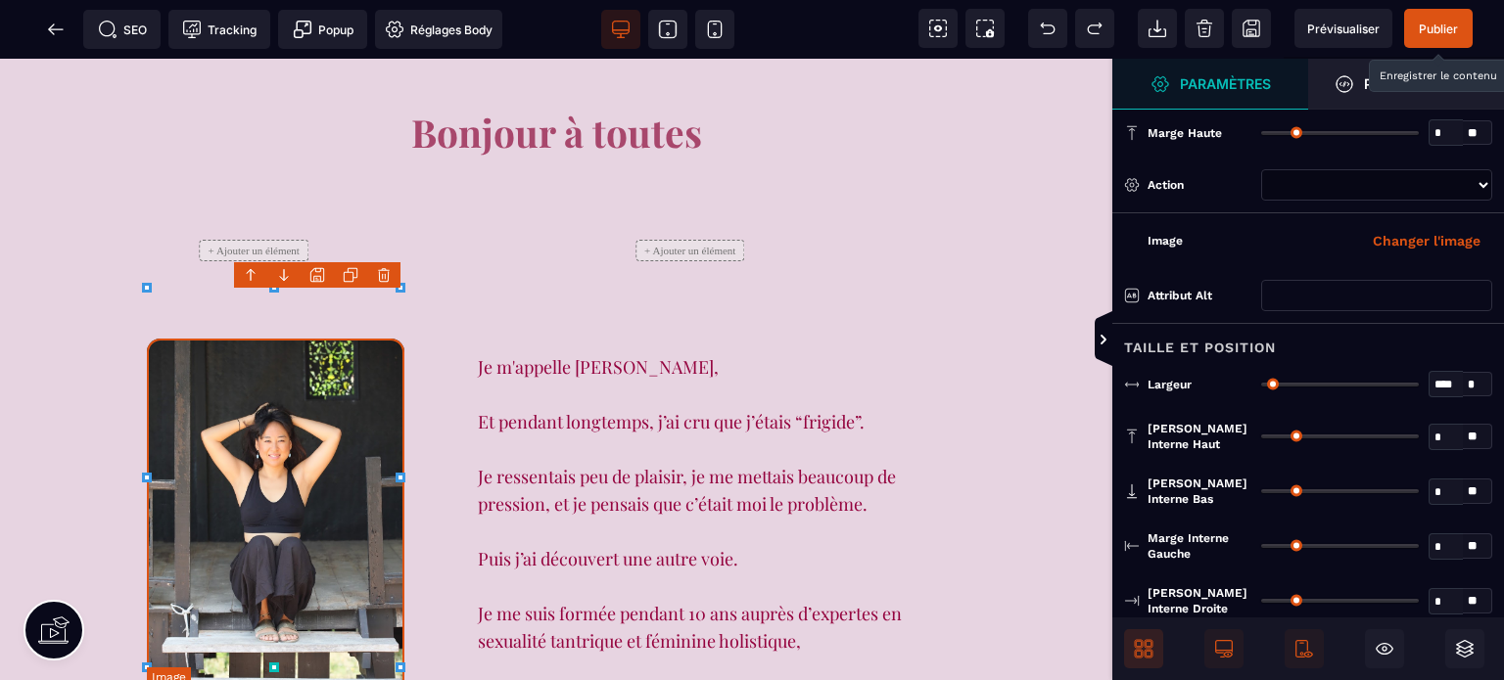
select select
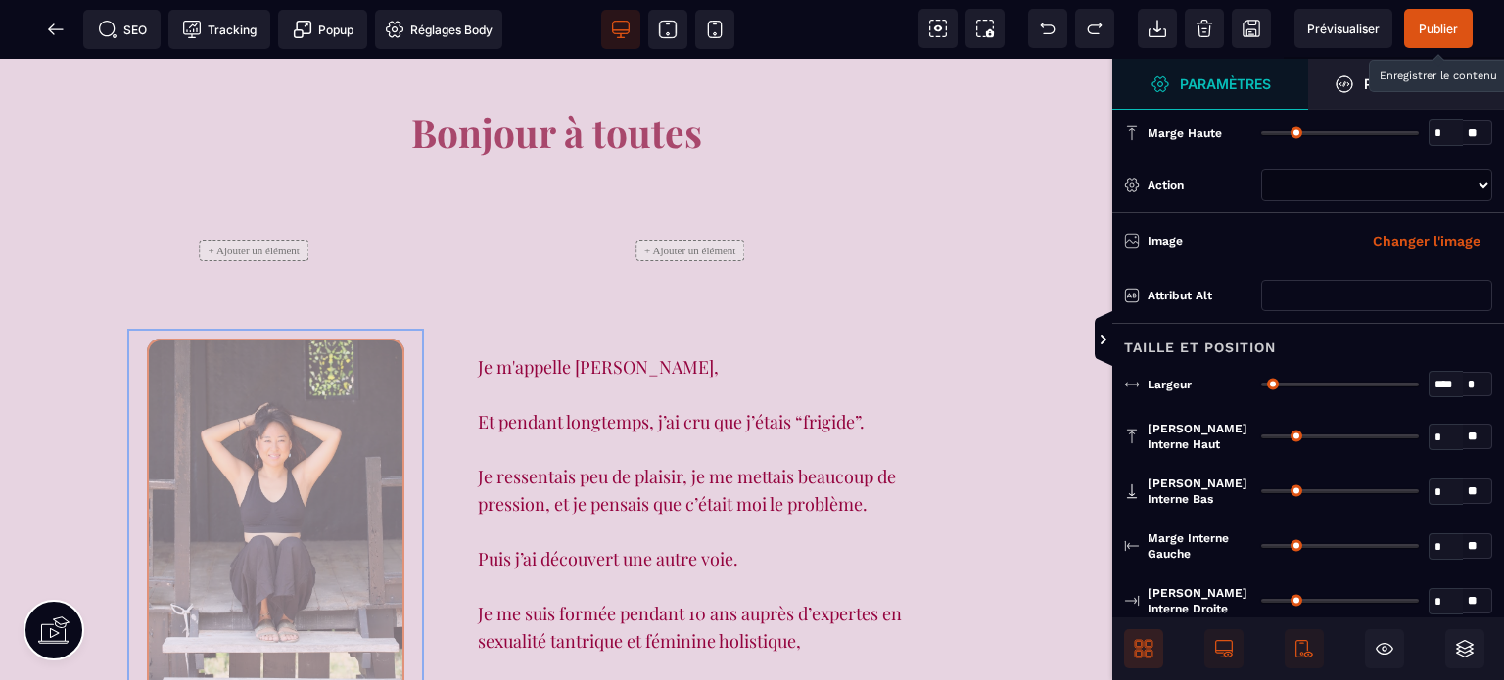
drag, startPoint x: 295, startPoint y: 395, endPoint x: 266, endPoint y: 195, distance: 201.7
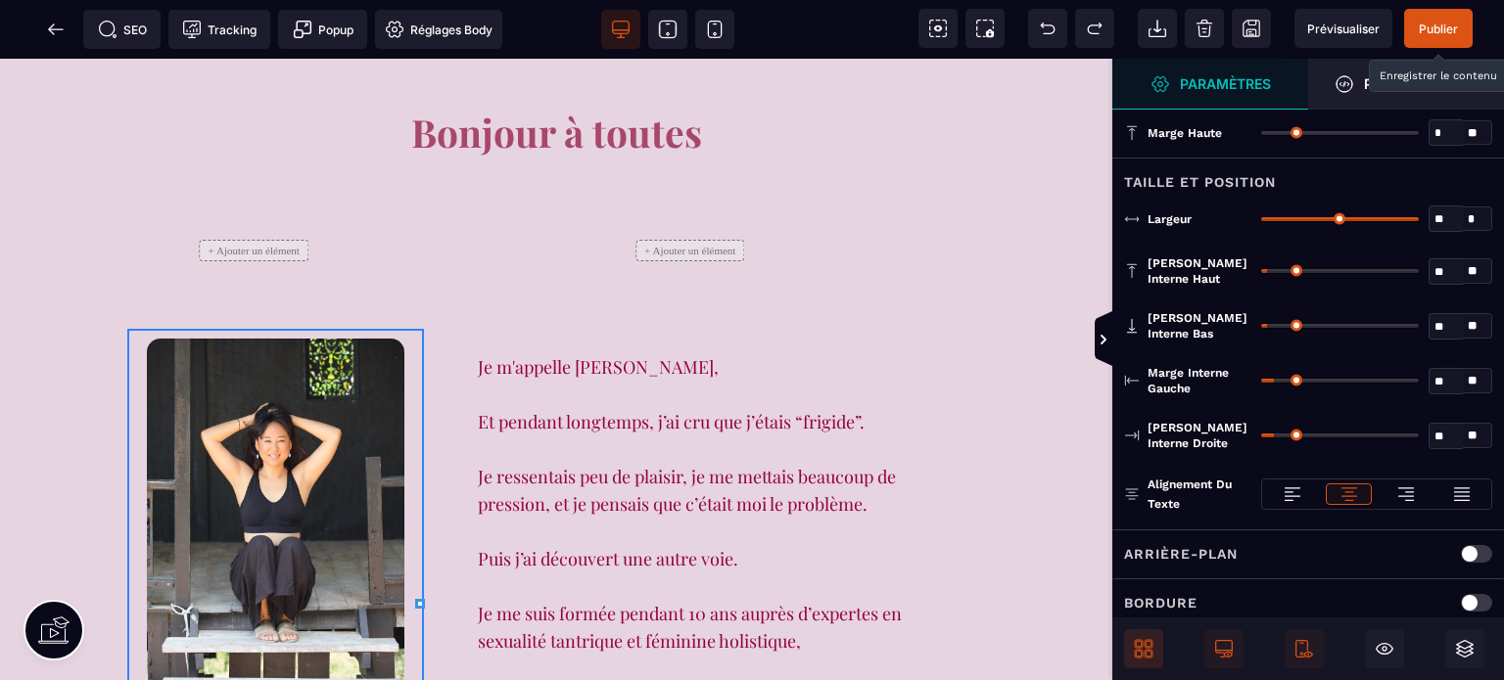
click at [1140, 649] on icon at bounding box center [1144, 649] width 20 height 20
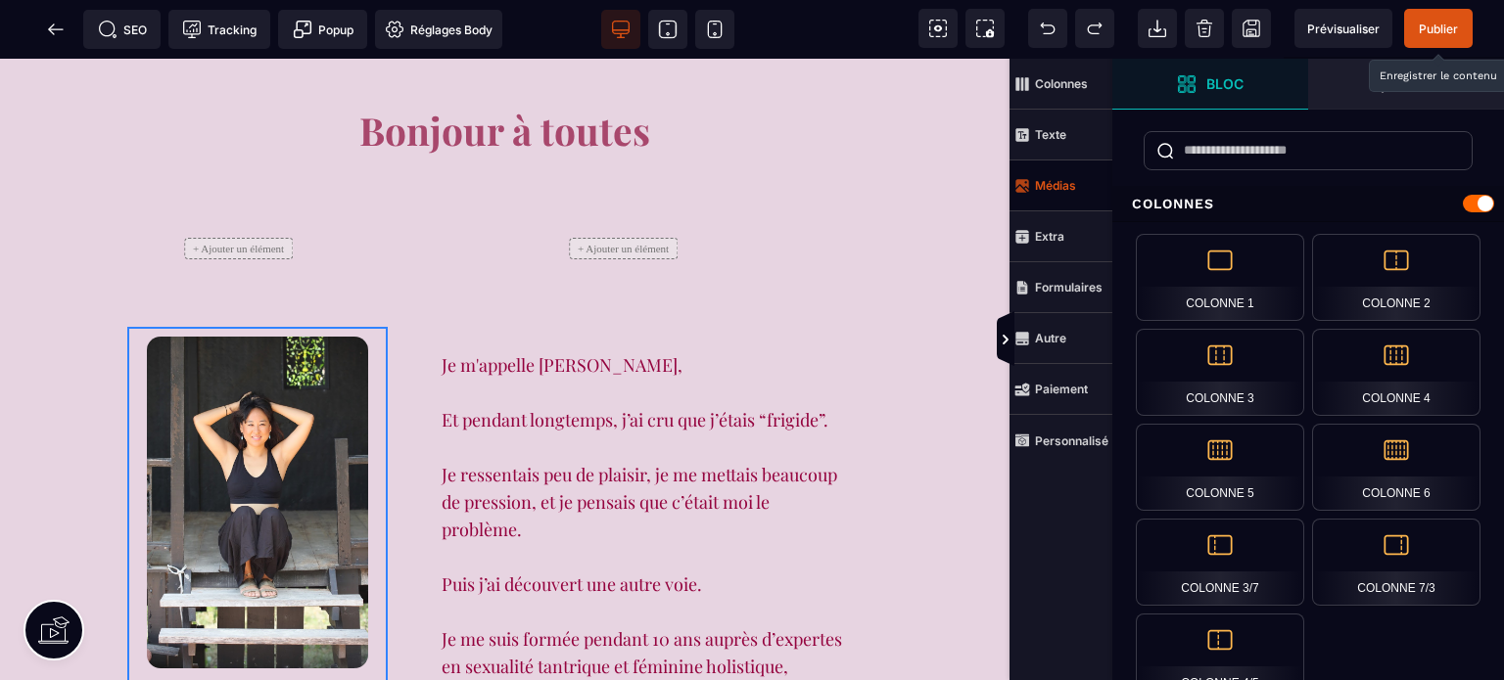
click at [1054, 202] on span "Médias" at bounding box center [1060, 186] width 103 height 51
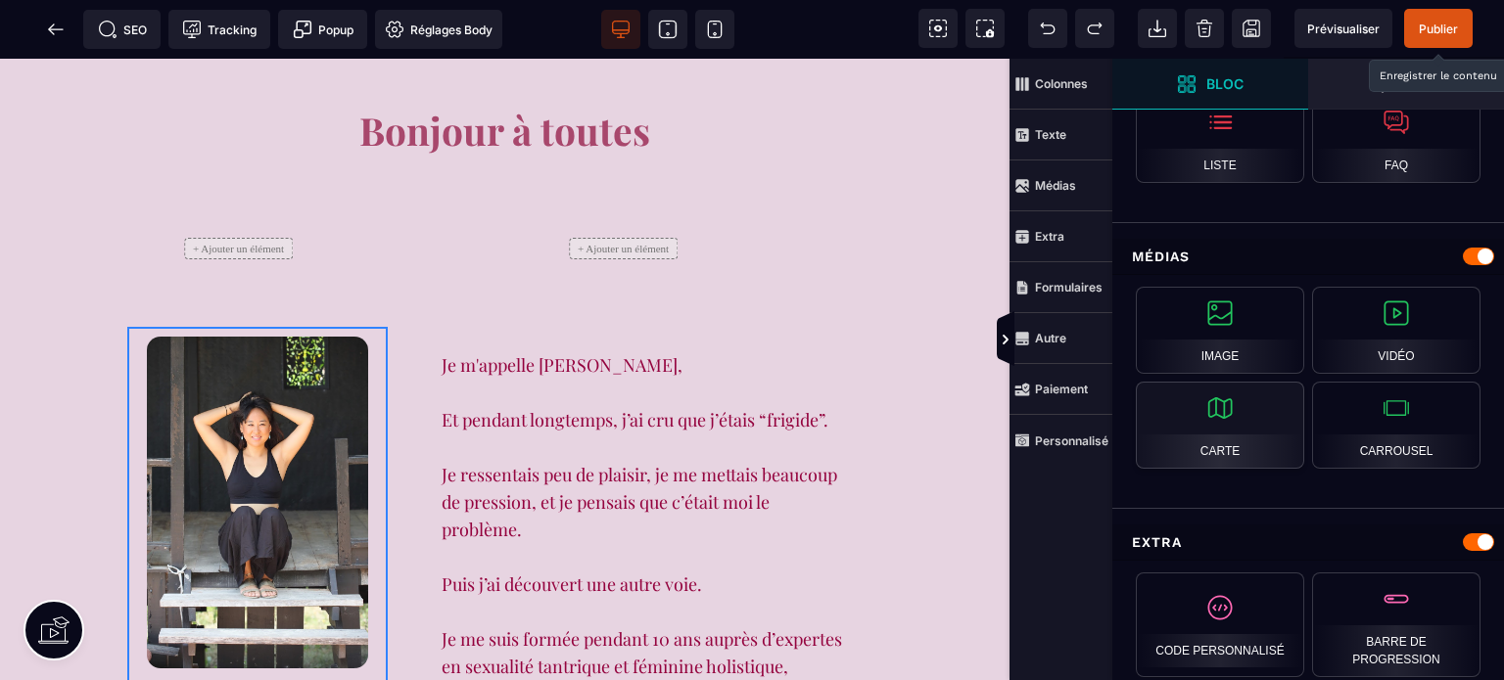
scroll to position [915, 0]
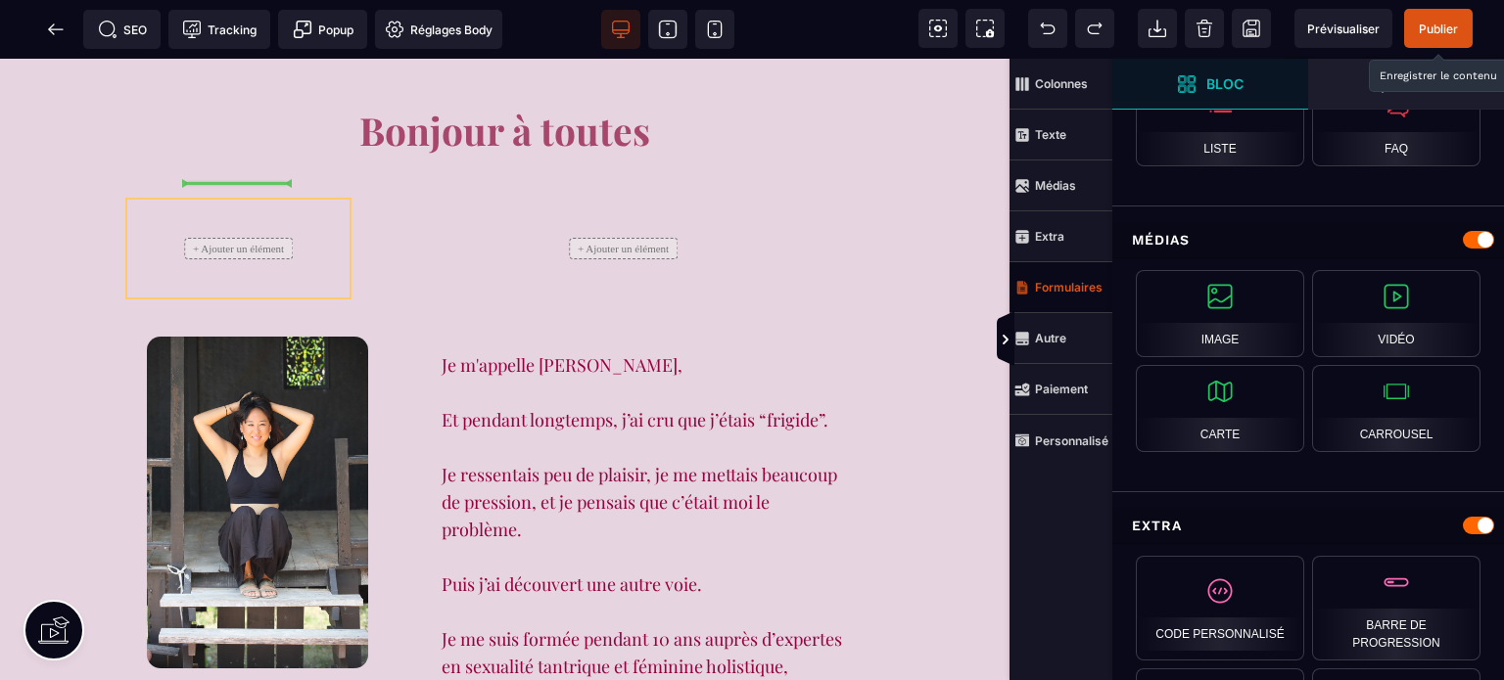
select select
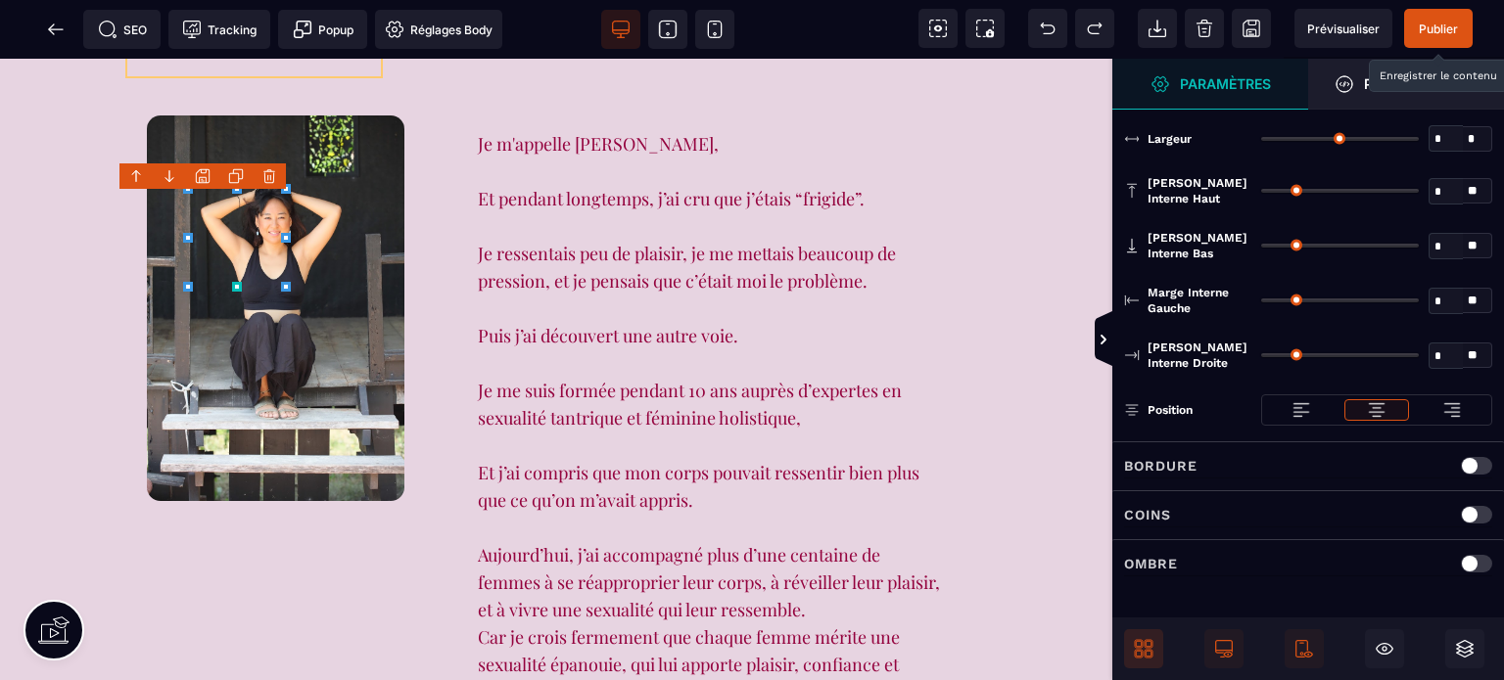
type input "*"
type input "***"
type input "*"
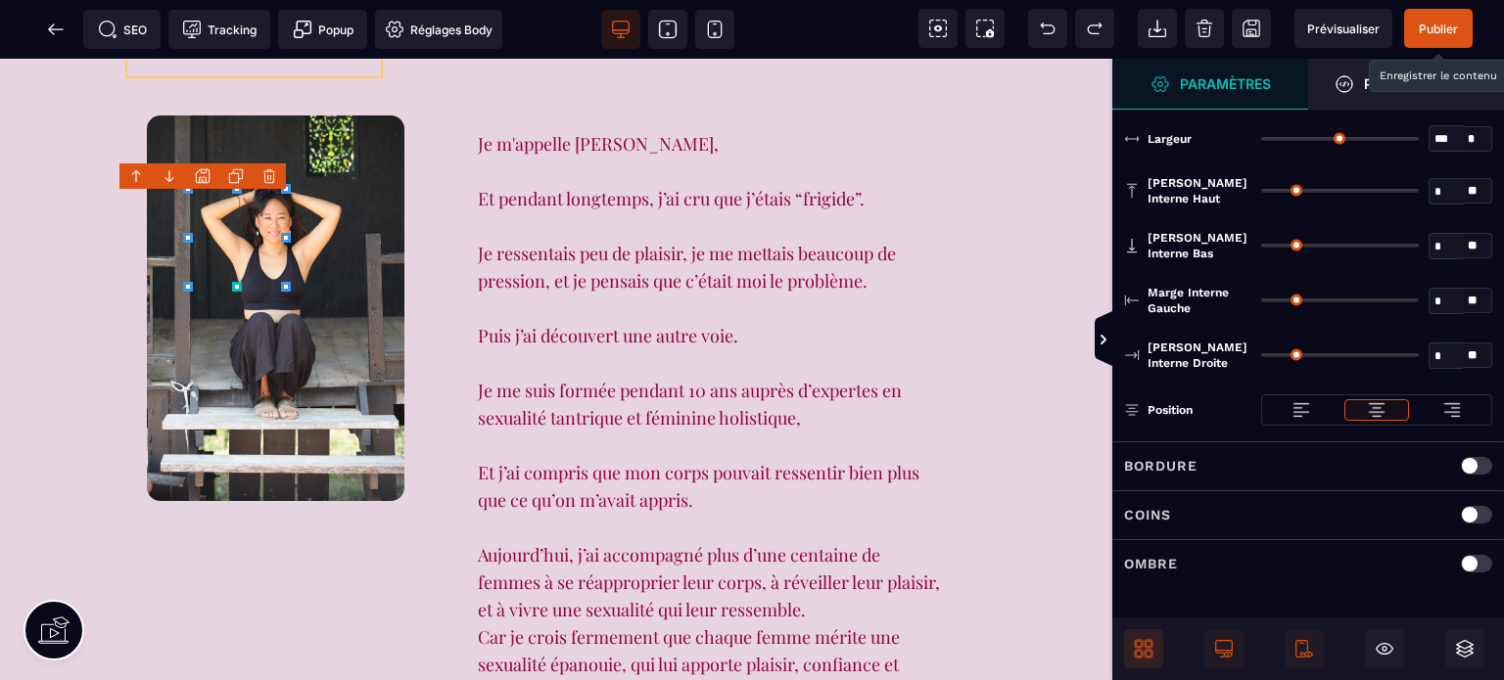
type input "*"
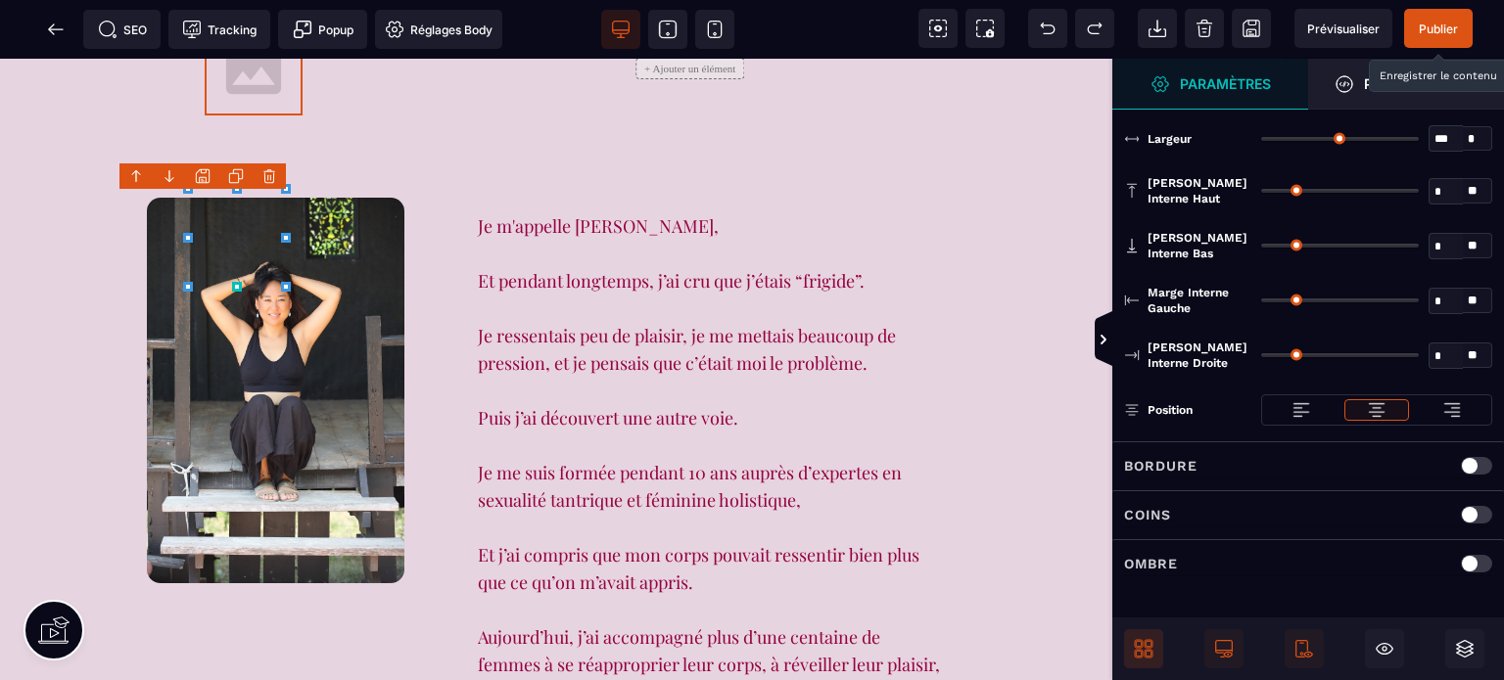
select select
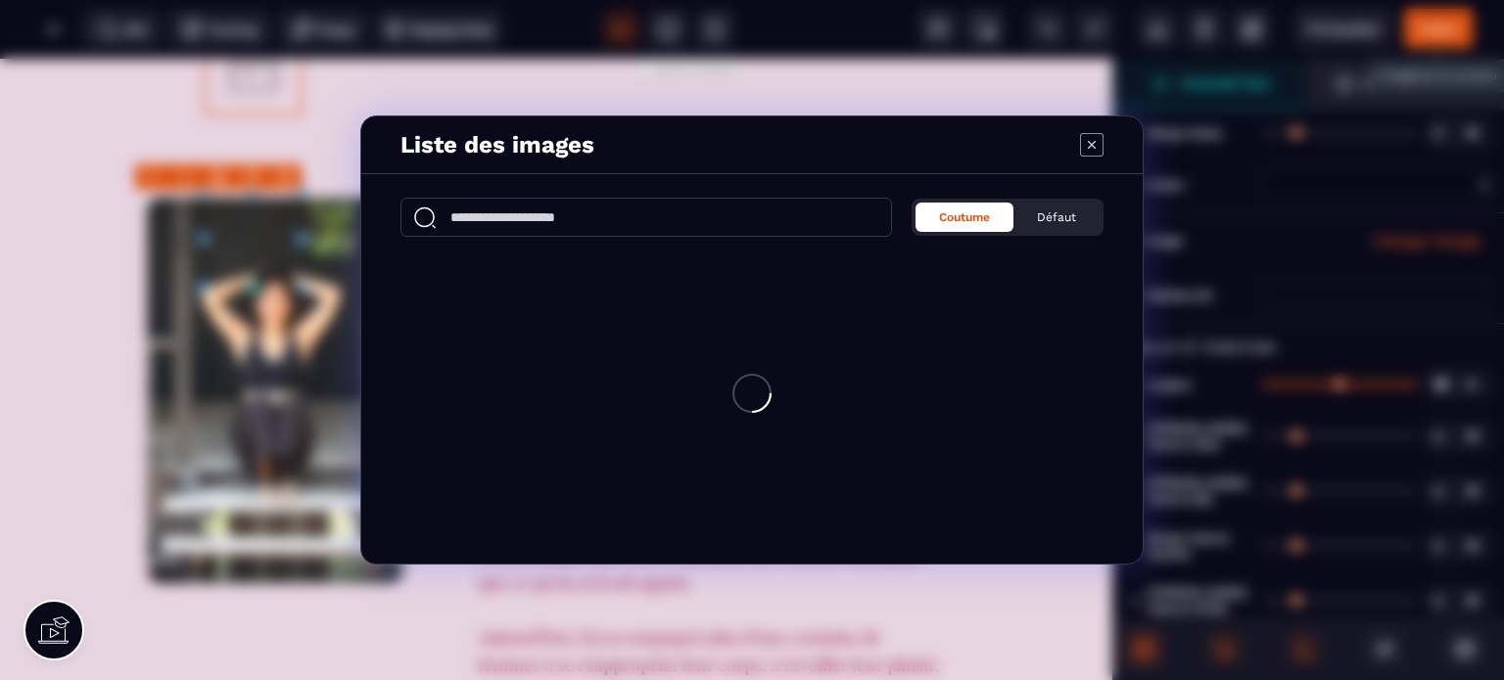
scroll to position [1939, 0]
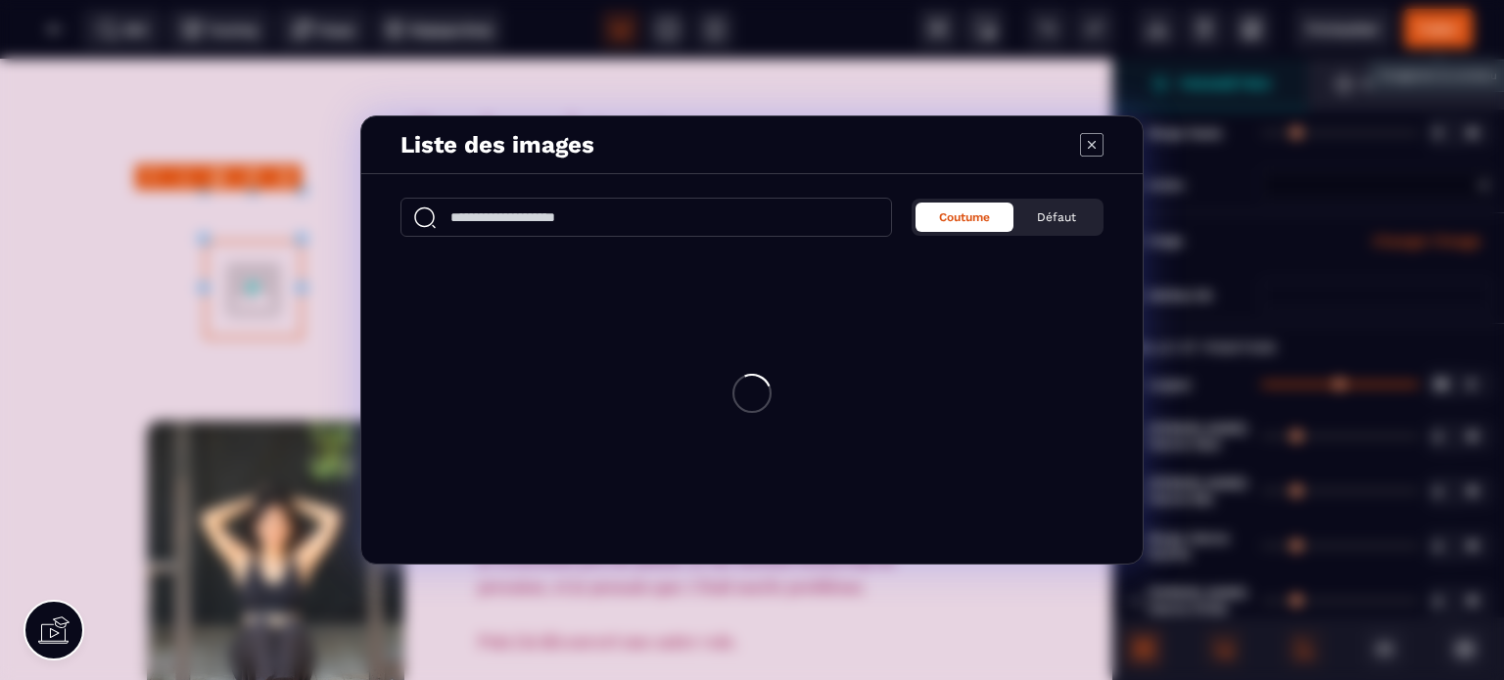
select select
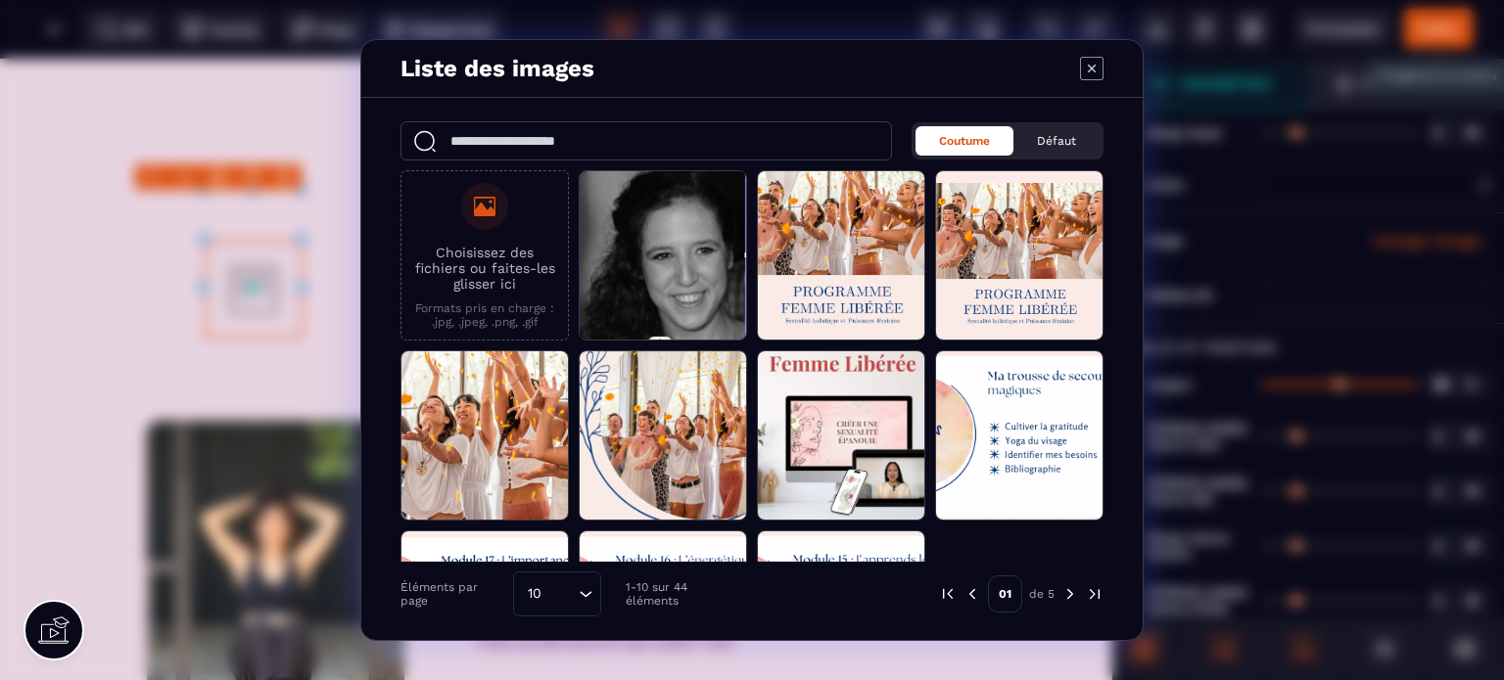
click at [531, 593] on div "10" at bounding box center [547, 595] width 57 height 22
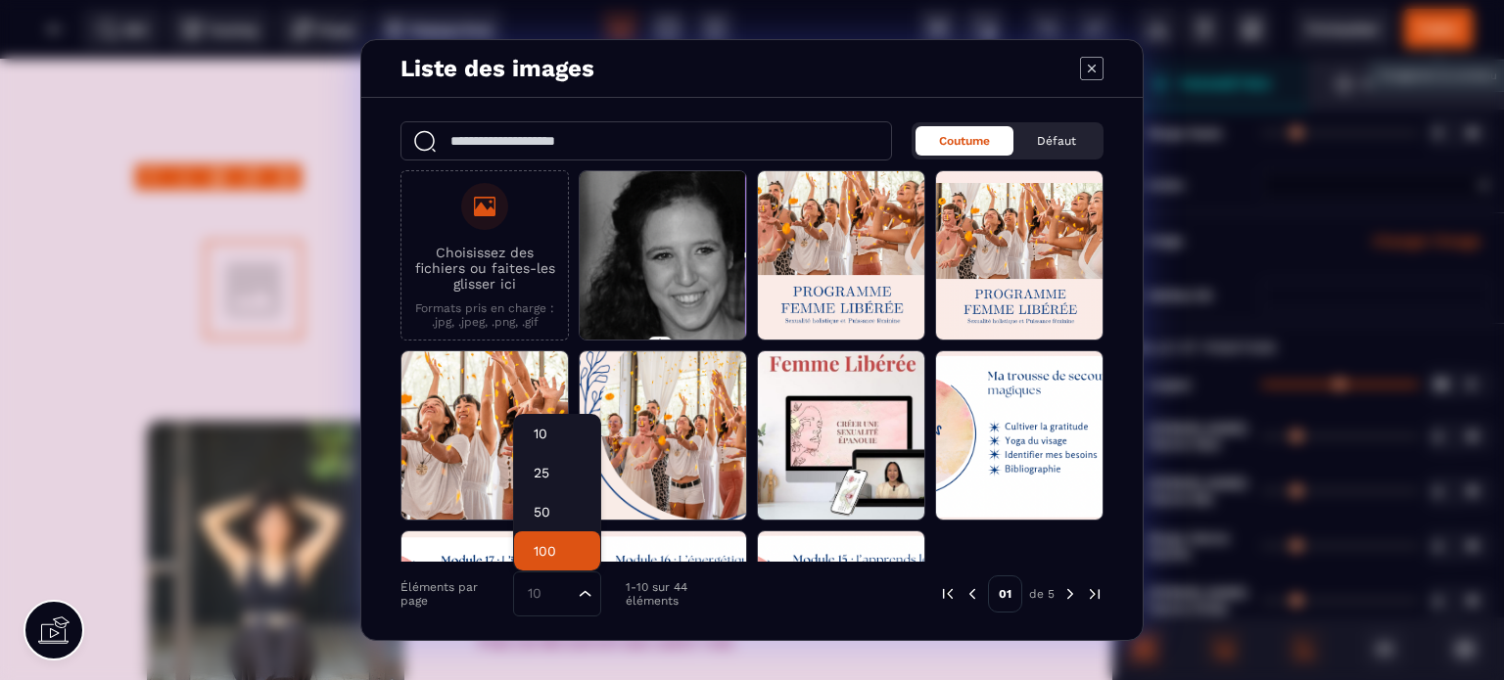
click at [552, 545] on p "100" at bounding box center [557, 551] width 47 height 20
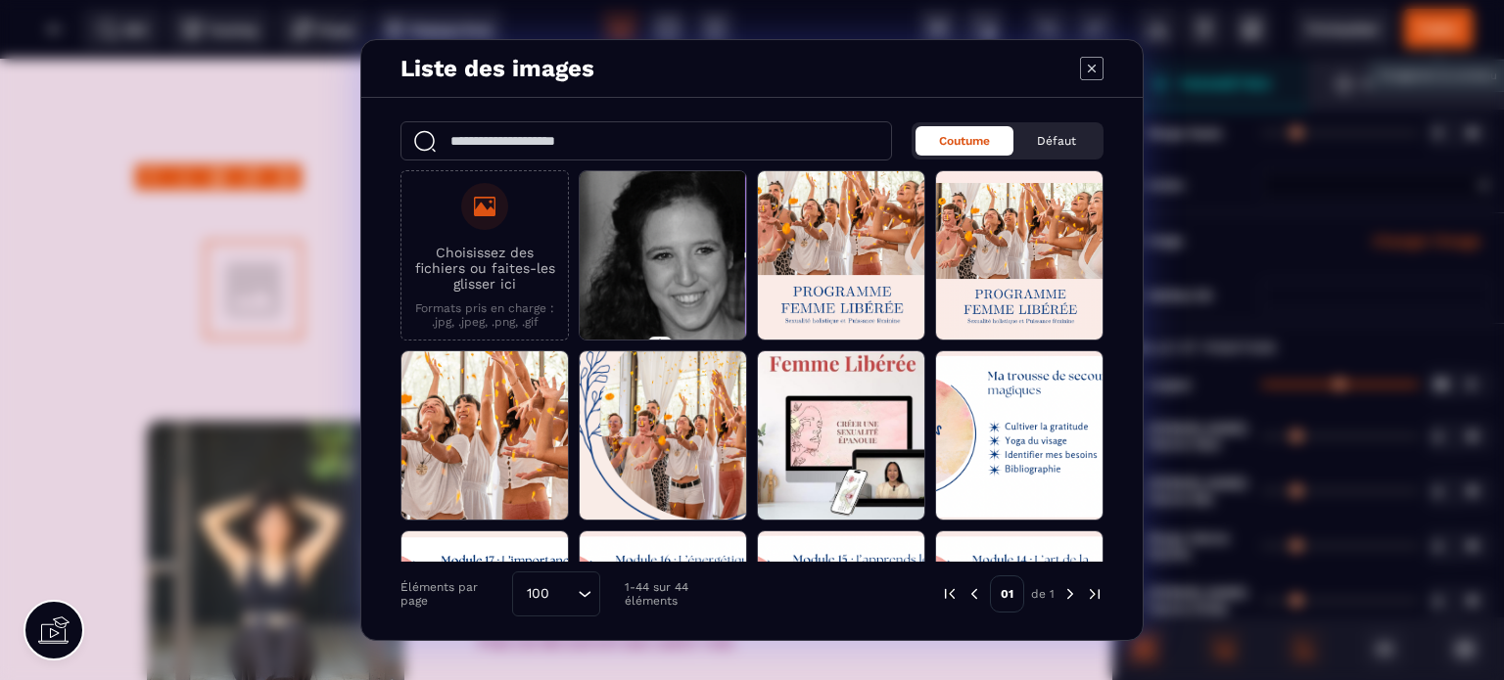
click at [1117, 322] on div "Coutume Défaut Choisissez des fichiers ou faites-les glisser ici Formats pris e…" at bounding box center [751, 369] width 781 height 542
click at [1117, 320] on div "Coutume Défaut Choisissez des fichiers ou faites-les glisser ici Formats pris e…" at bounding box center [751, 369] width 781 height 542
click at [557, 591] on input "Search for option" at bounding box center [564, 595] width 17 height 22
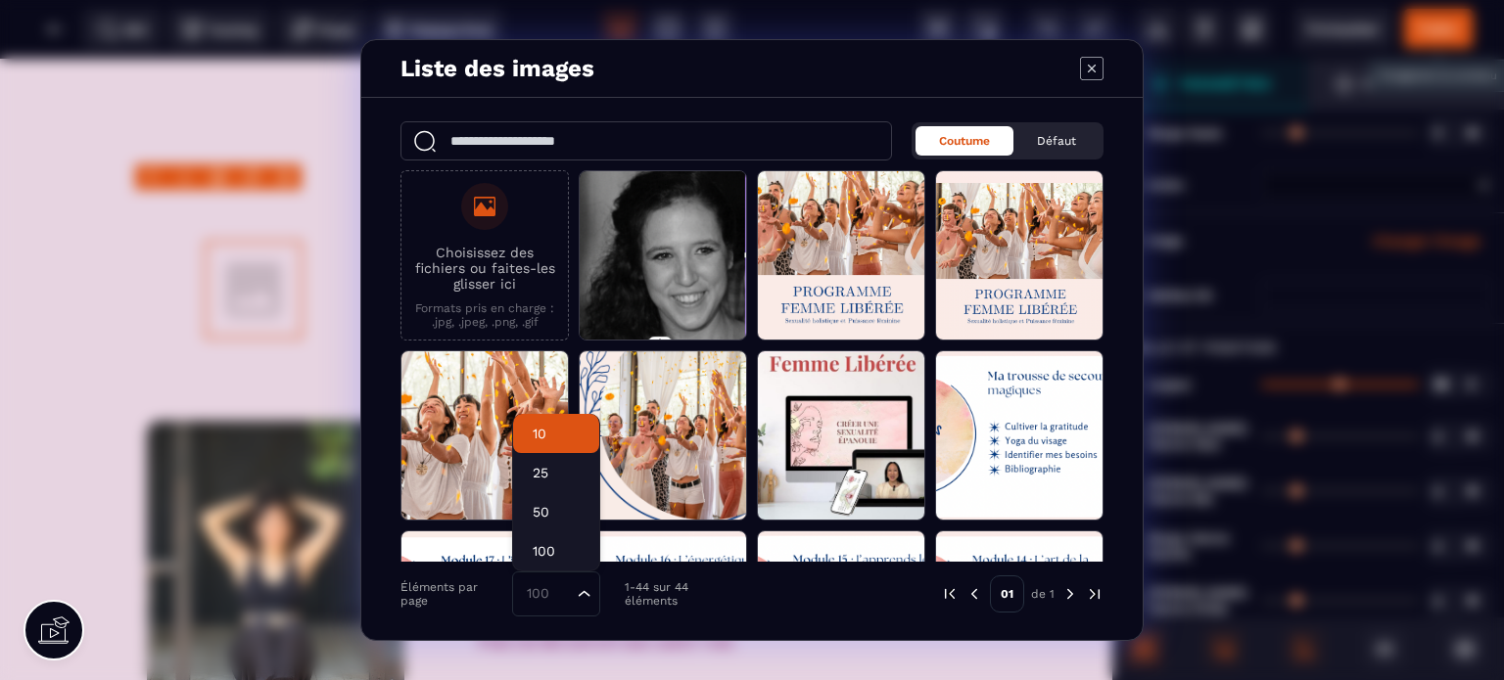
click at [545, 424] on p "10" at bounding box center [556, 434] width 47 height 20
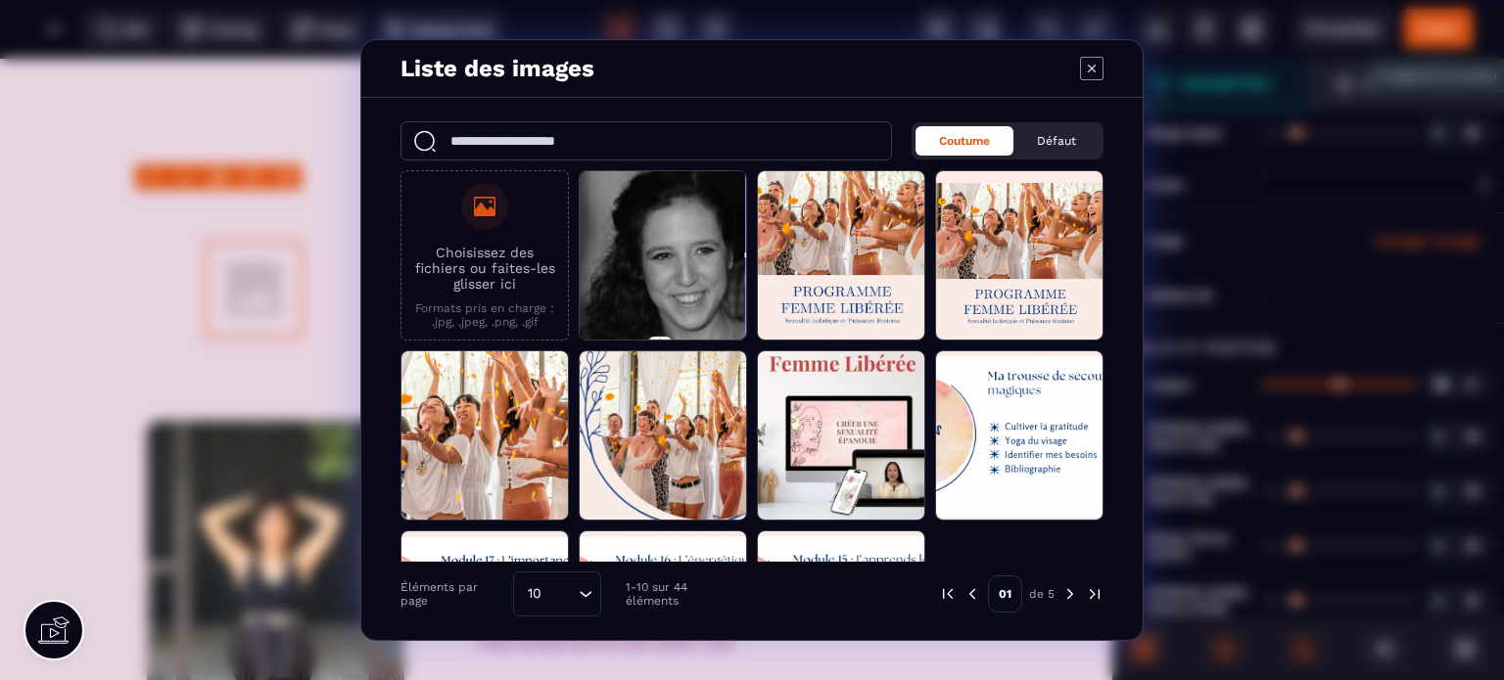
click at [1067, 590] on img "Modal window" at bounding box center [1070, 595] width 18 height 18
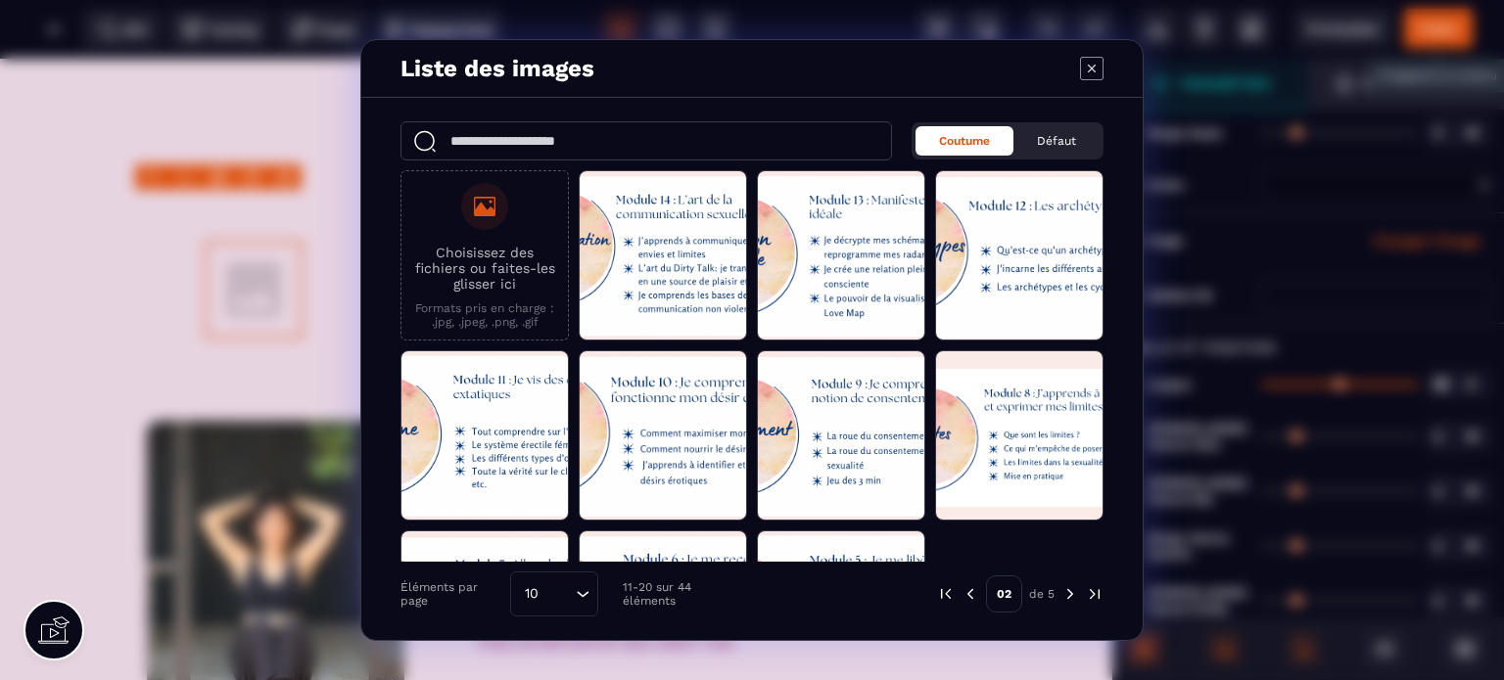
click at [1067, 590] on img "Modal window" at bounding box center [1070, 595] width 18 height 18
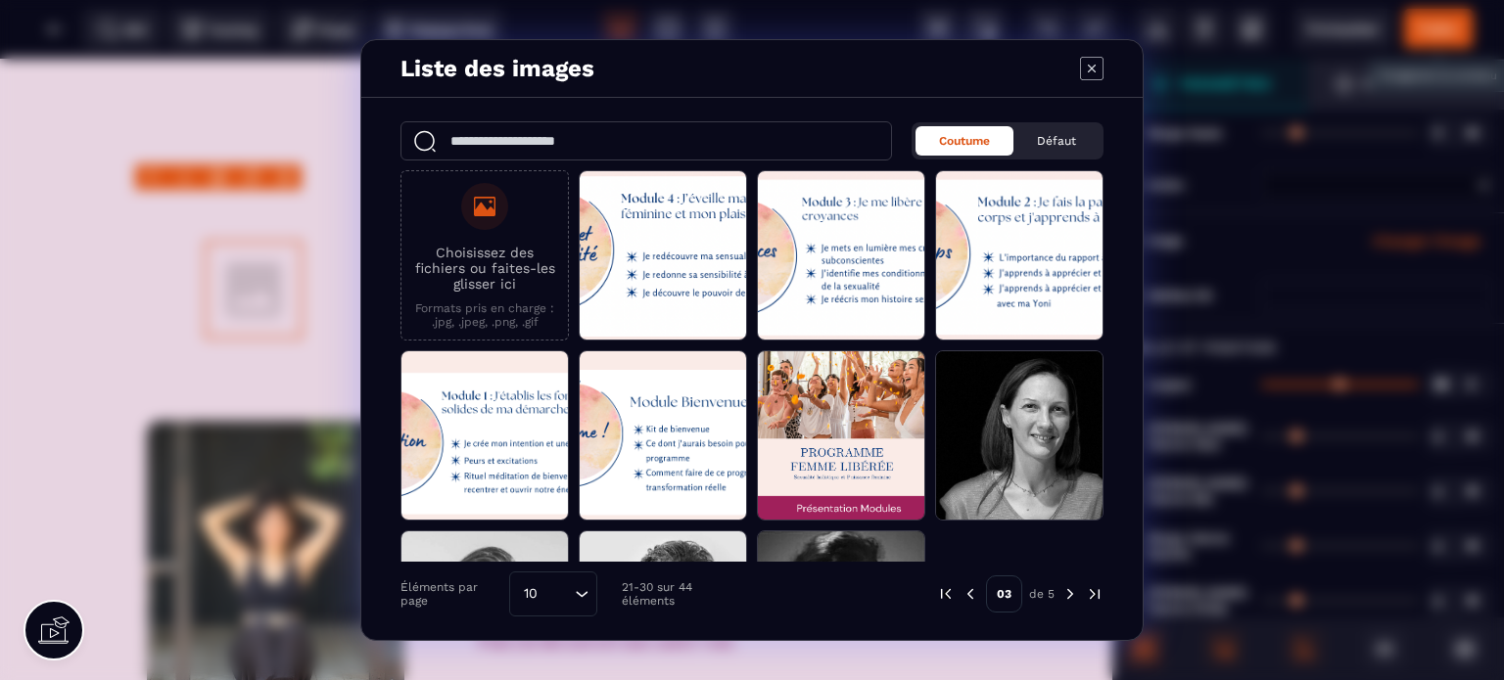
click at [1067, 590] on img "Modal window" at bounding box center [1070, 595] width 18 height 18
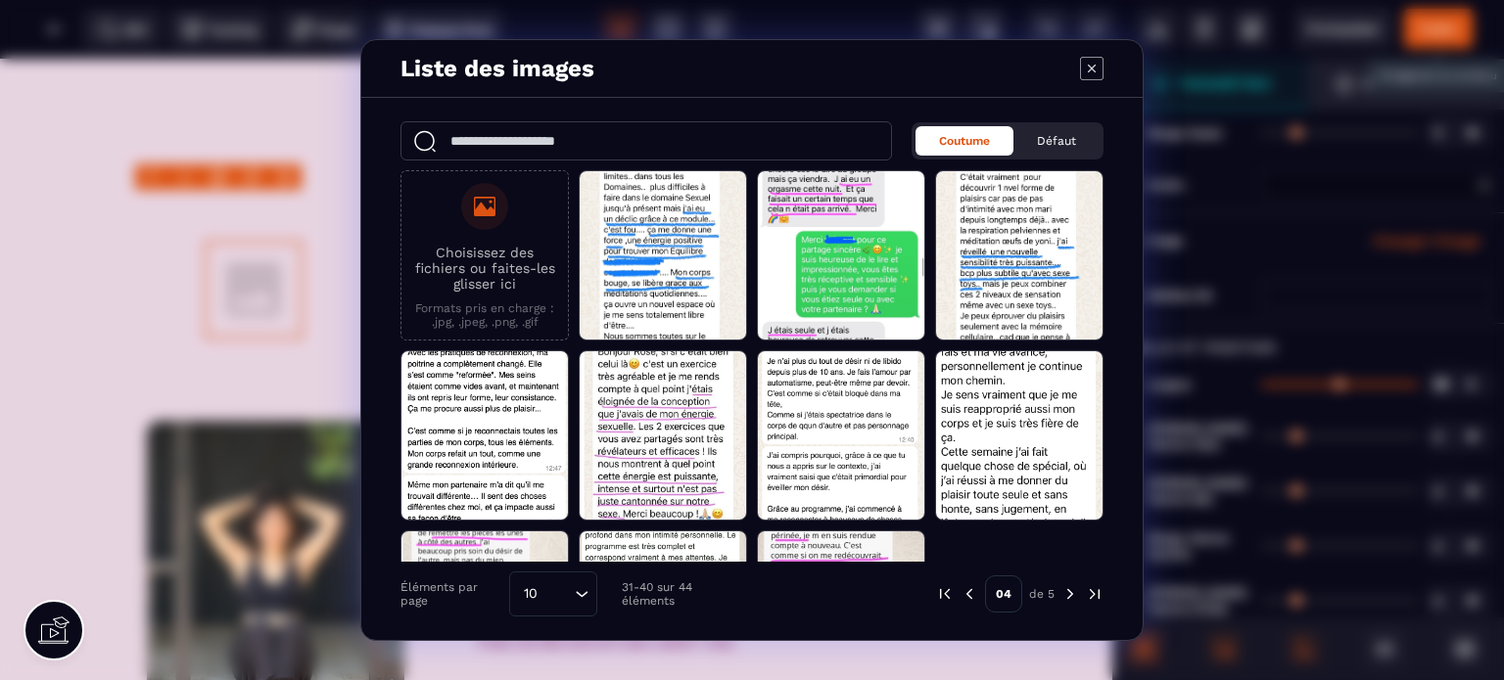
click at [1068, 590] on img "Modal window" at bounding box center [1070, 595] width 18 height 18
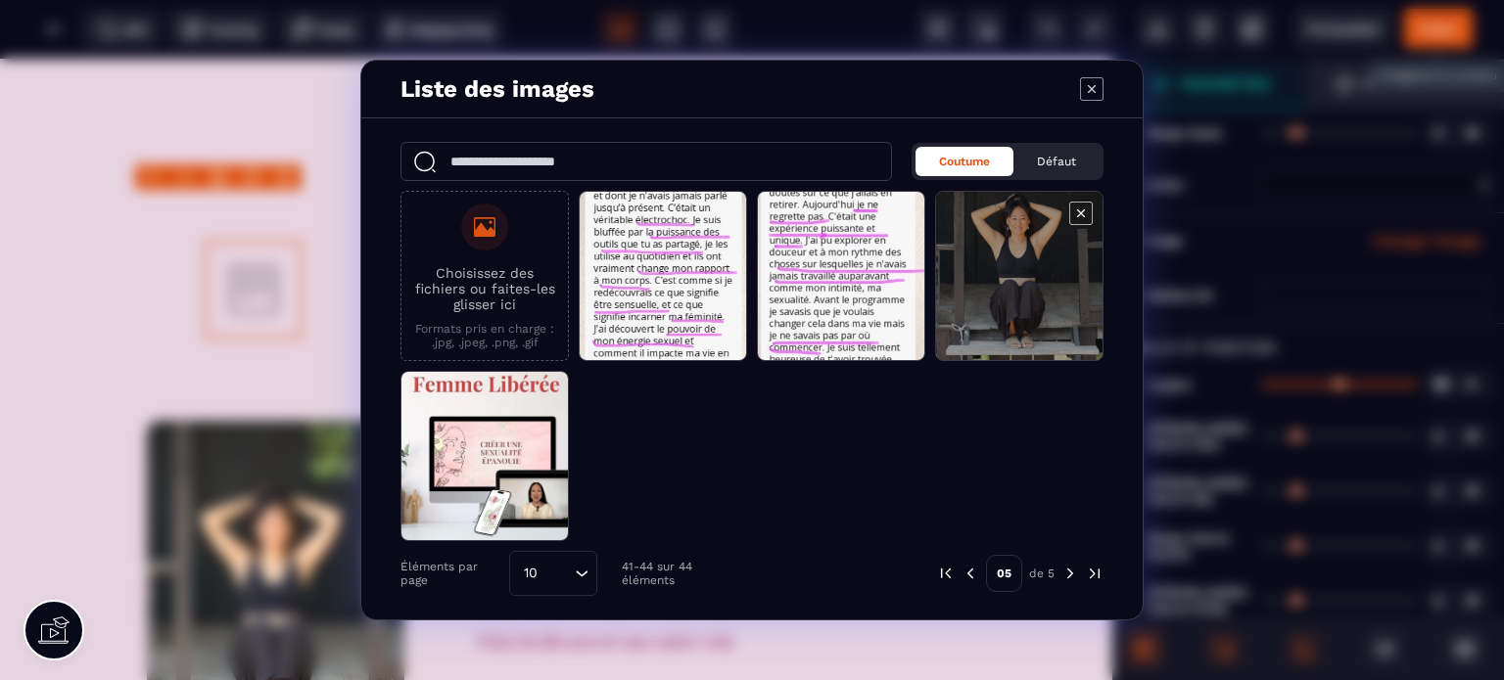
click at [1053, 281] on span "Modal window" at bounding box center [1019, 277] width 166 height 170
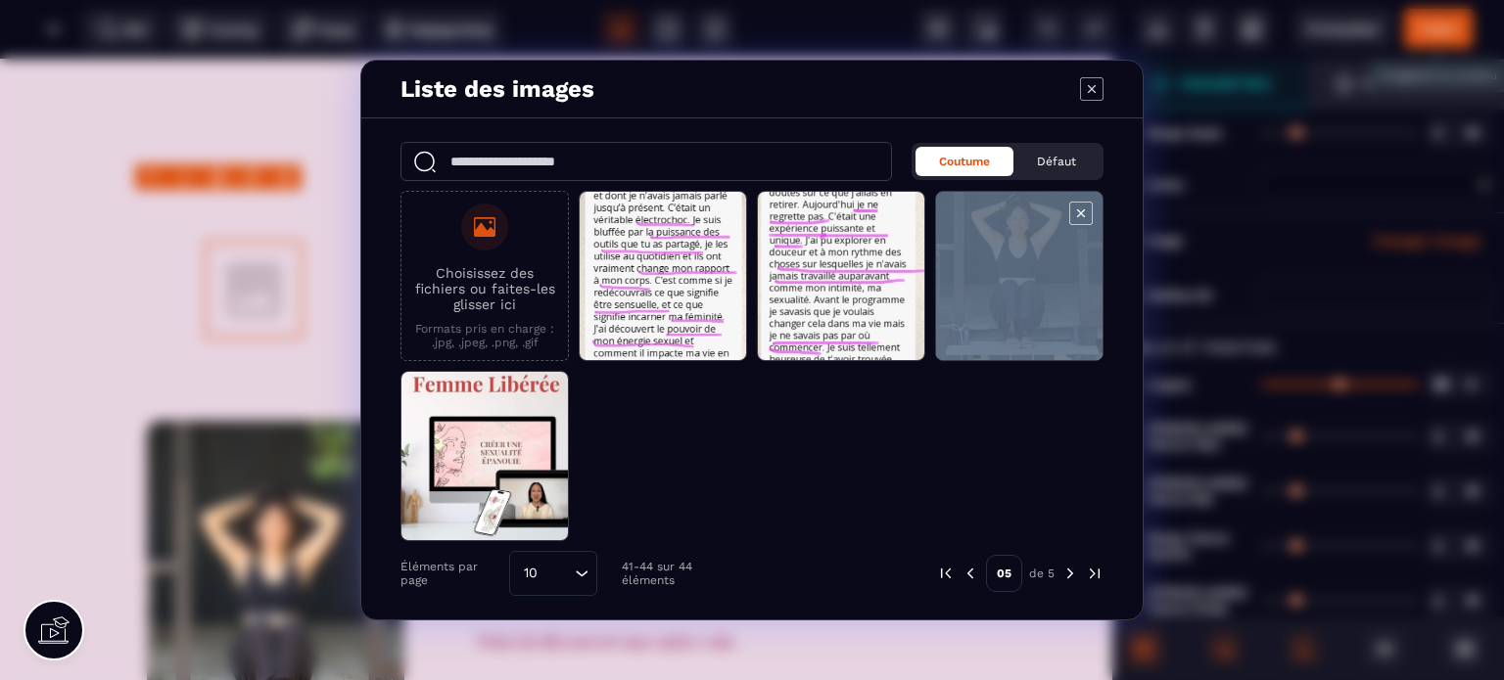
click at [1053, 281] on span "Modal window" at bounding box center [1019, 277] width 166 height 170
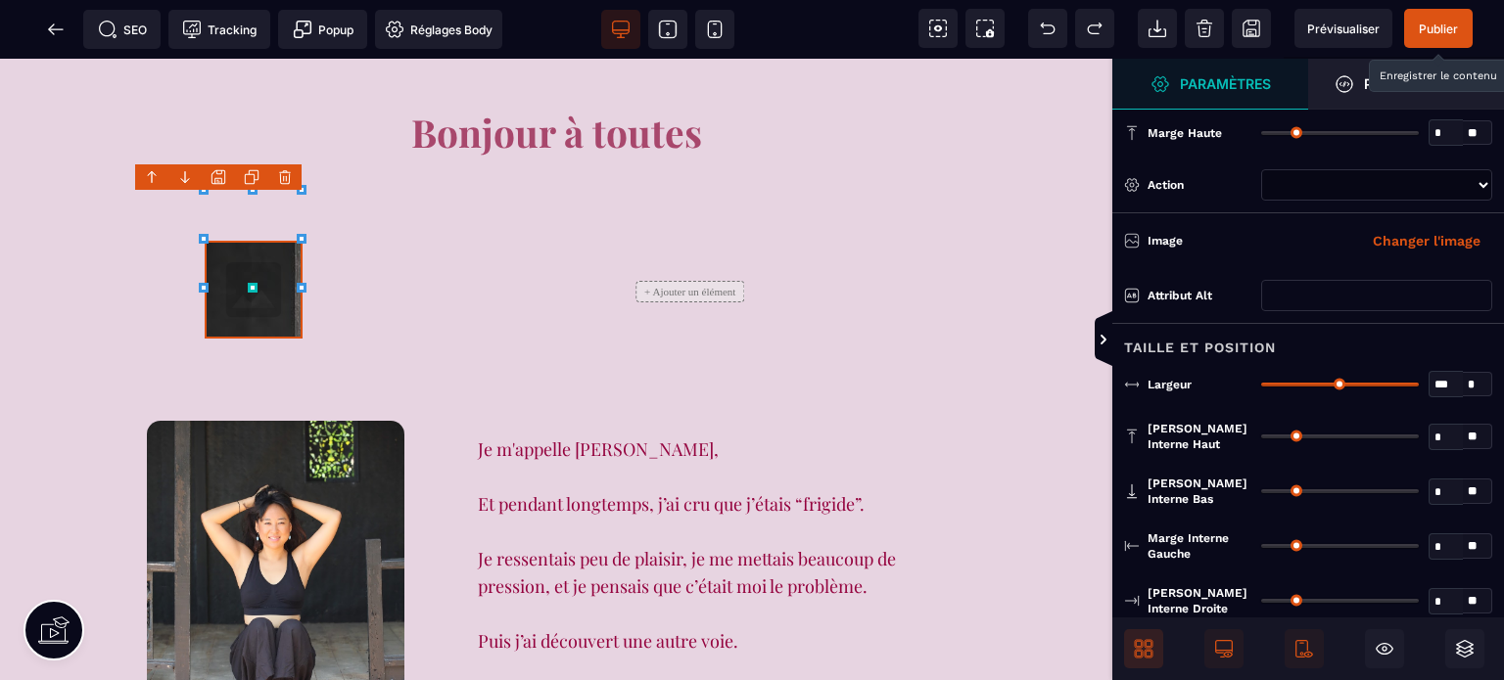
select select
click at [1378, 233] on button "Changer l'image" at bounding box center [1426, 240] width 131 height 31
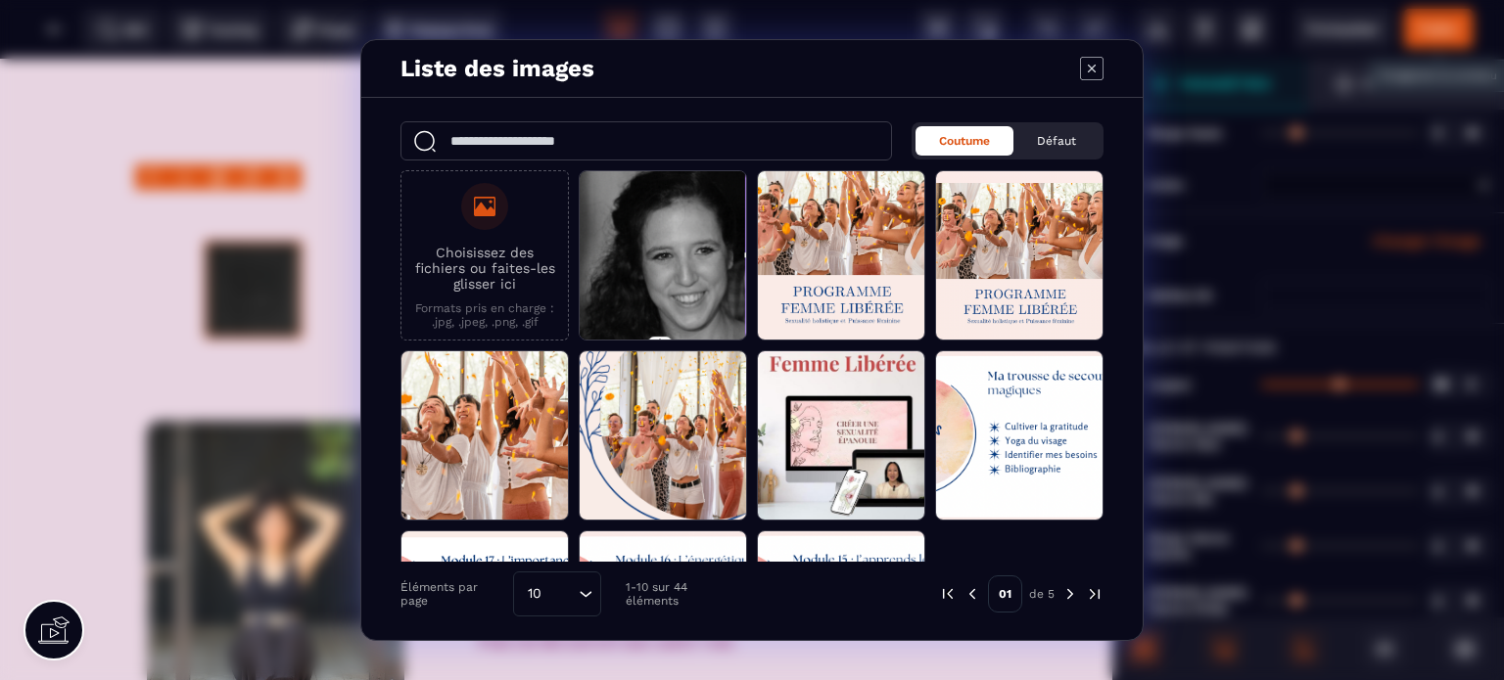
click at [1071, 597] on img "Modal window" at bounding box center [1070, 595] width 18 height 18
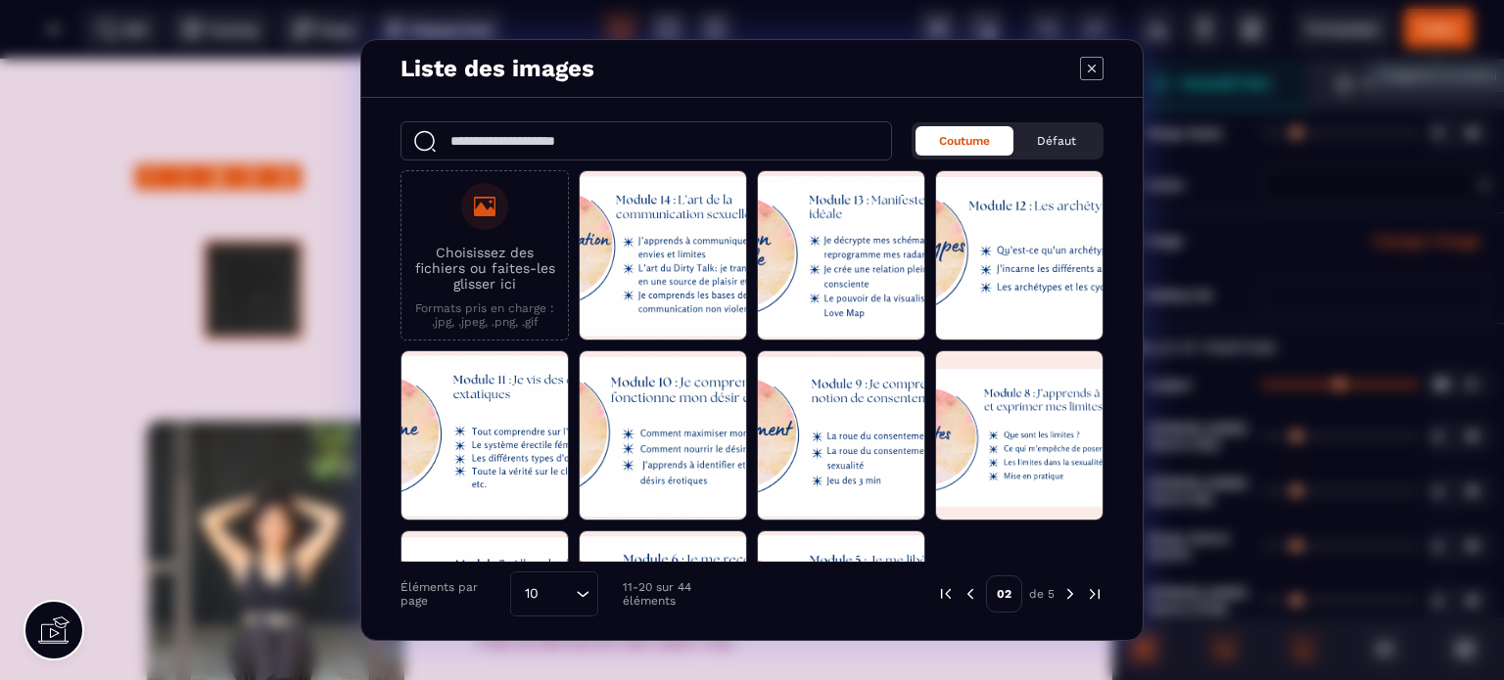
click at [1098, 590] on img "Modal window" at bounding box center [1095, 595] width 18 height 18
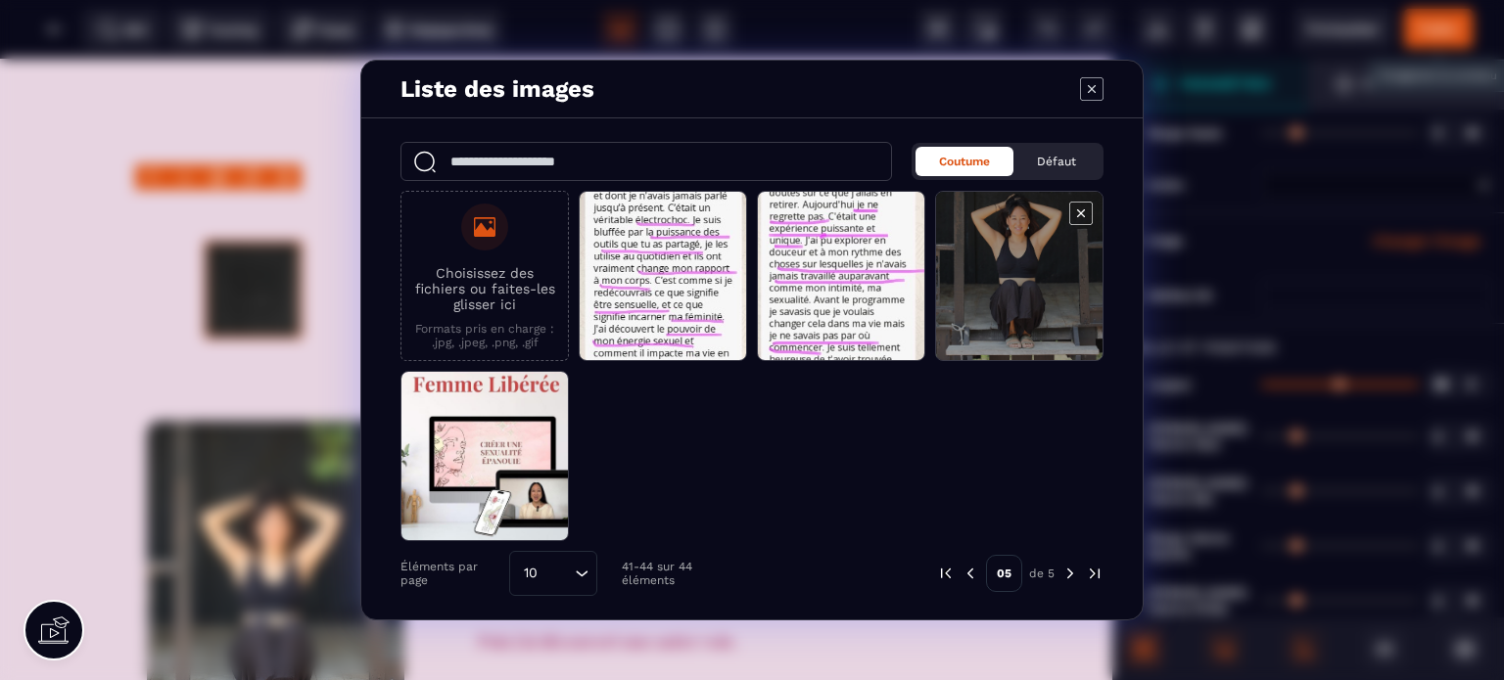
click at [963, 270] on span "Modal window" at bounding box center [1019, 277] width 166 height 170
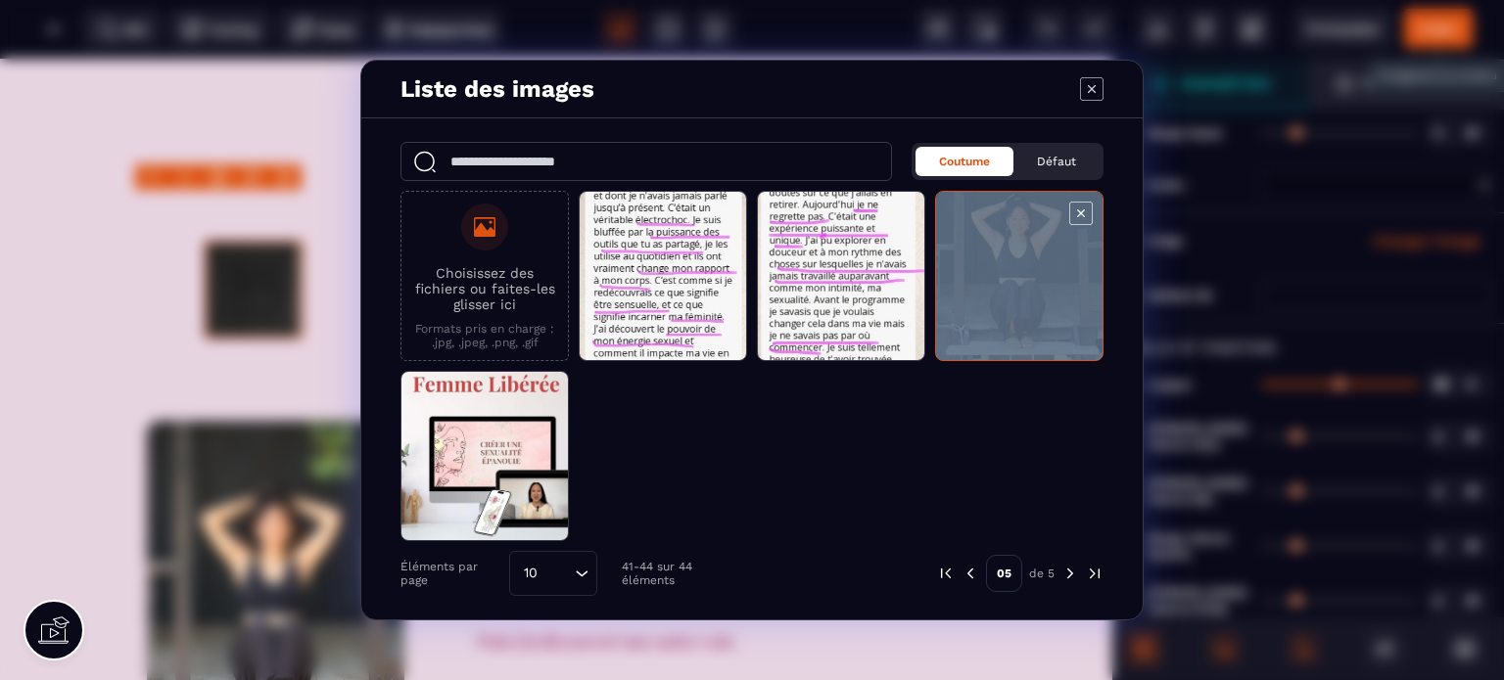
click at [963, 270] on span "Modal window" at bounding box center [1019, 277] width 166 height 170
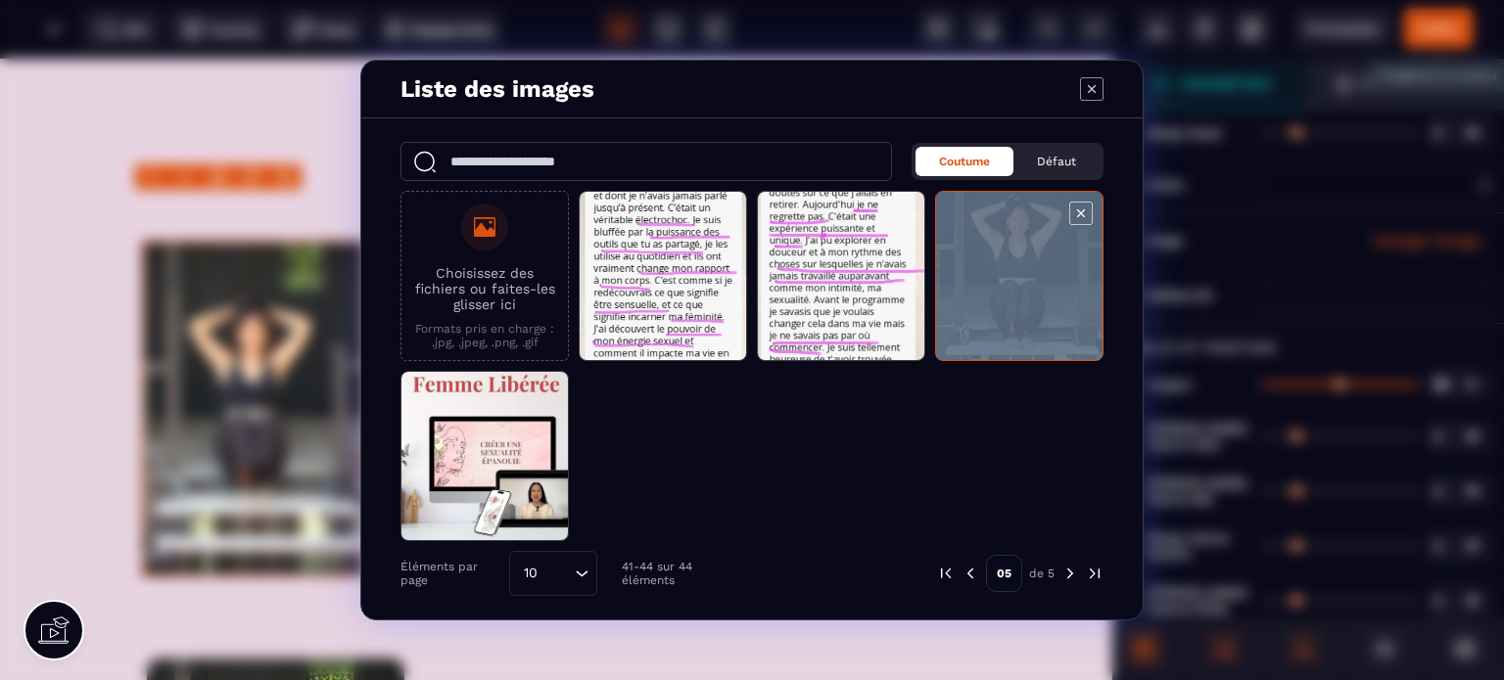
select select
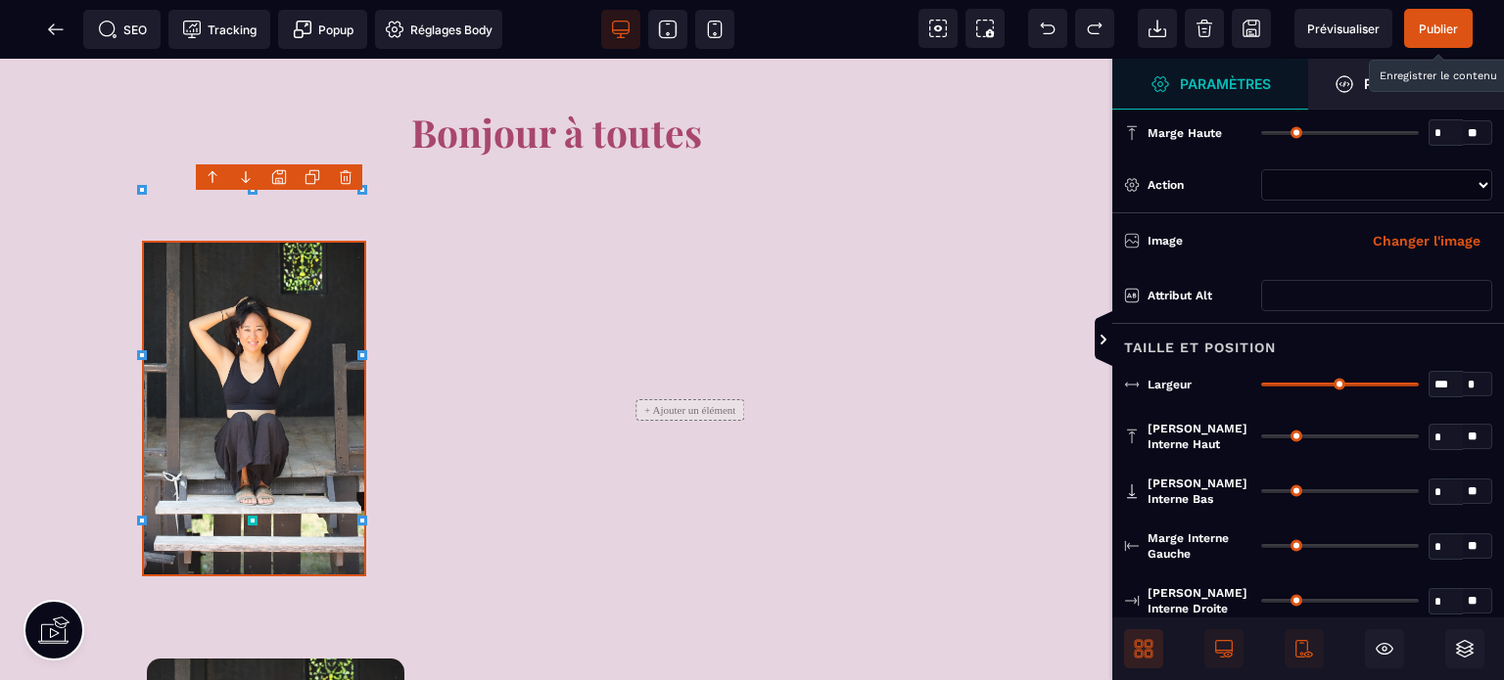
click at [1217, 343] on div "Taille et position" at bounding box center [1308, 341] width 392 height 36
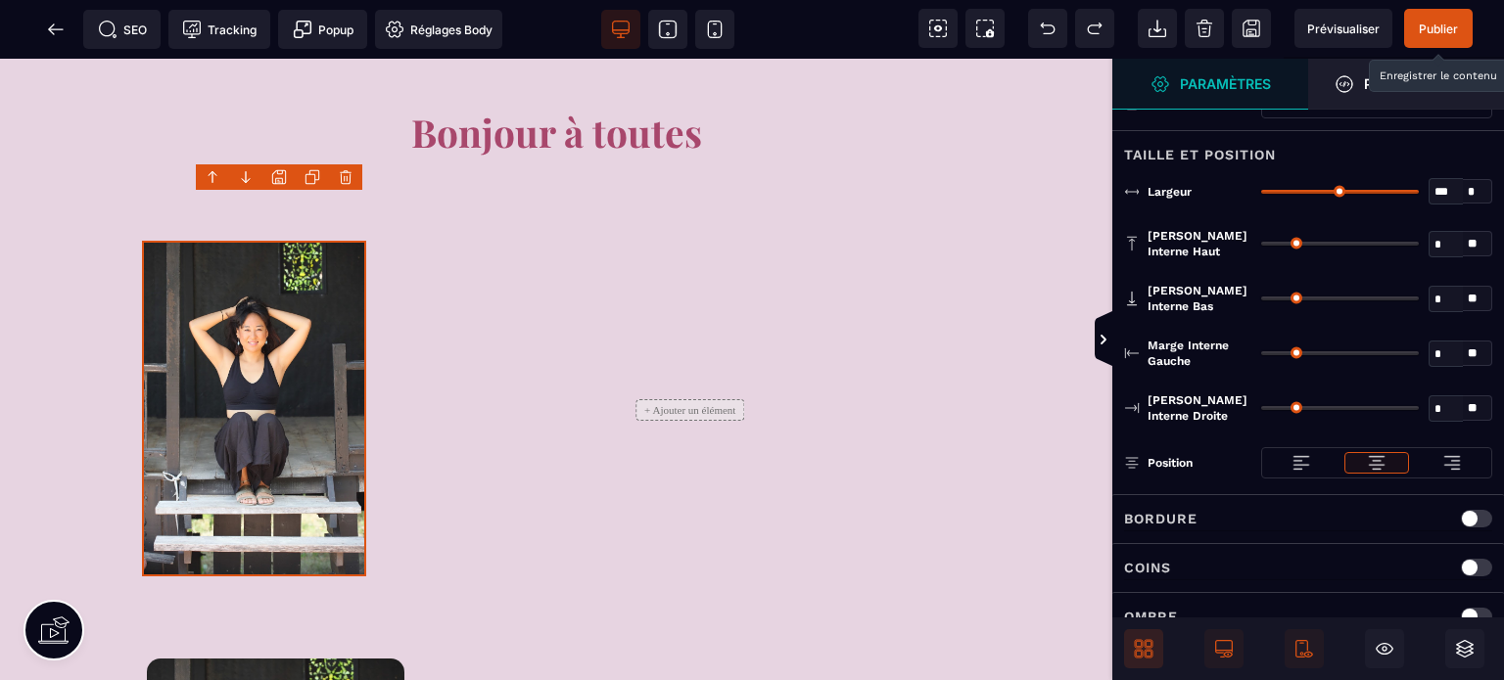
scroll to position [196, 0]
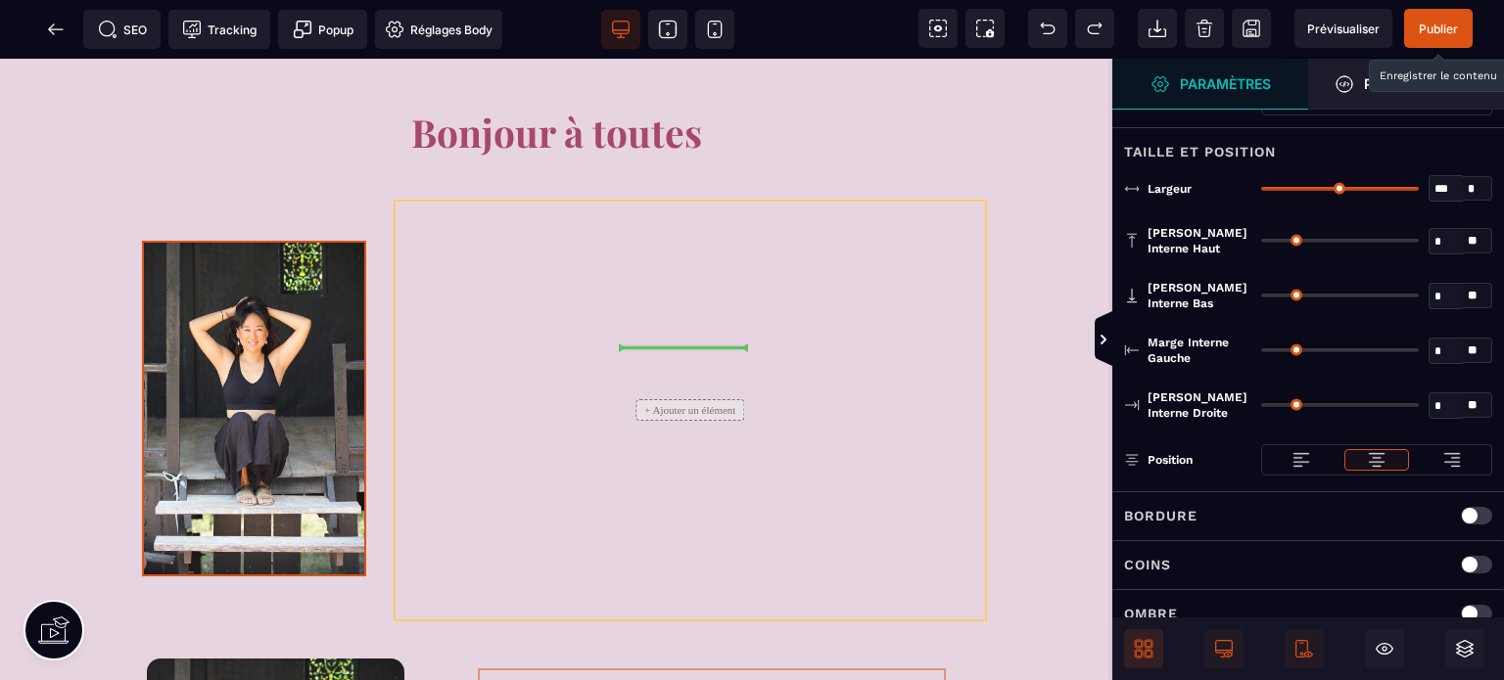
drag, startPoint x: 631, startPoint y: 637, endPoint x: 633, endPoint y: 308, distance: 329.0
select select "***"
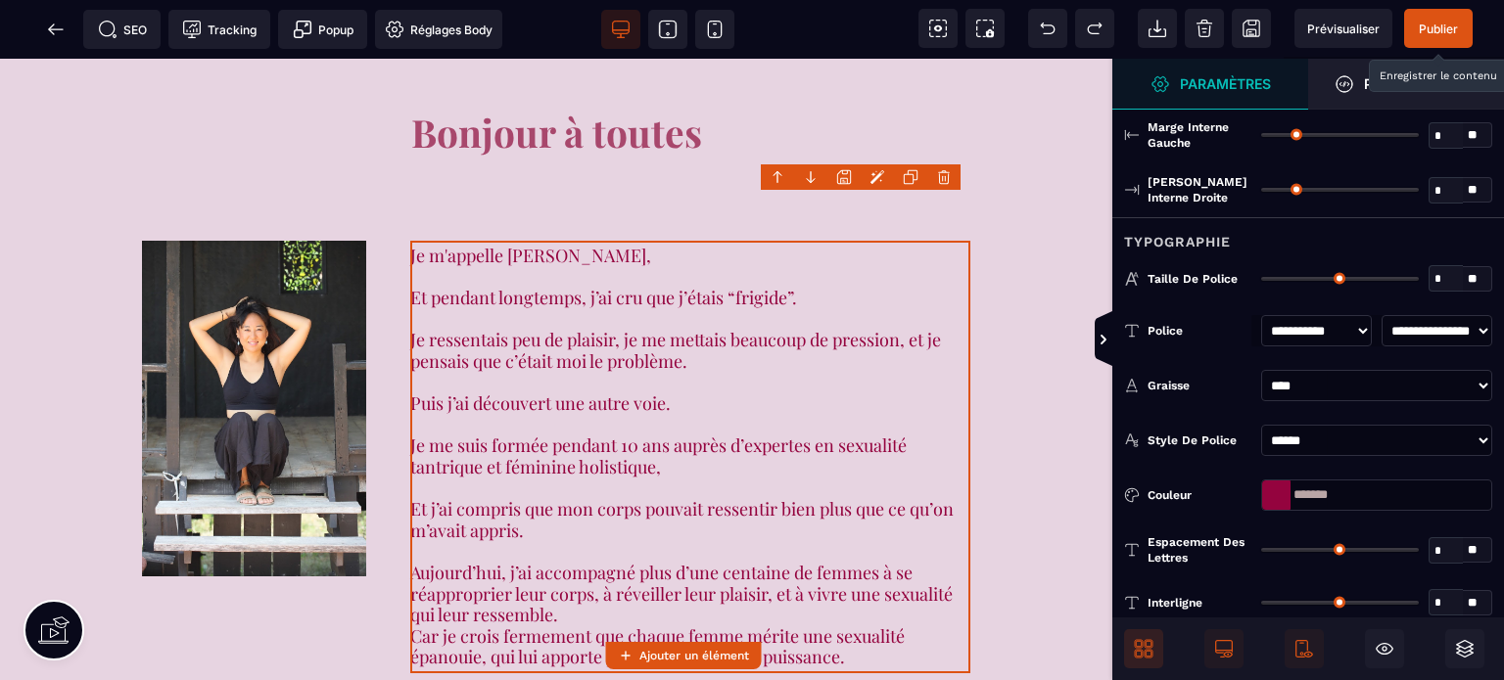
type input "*"
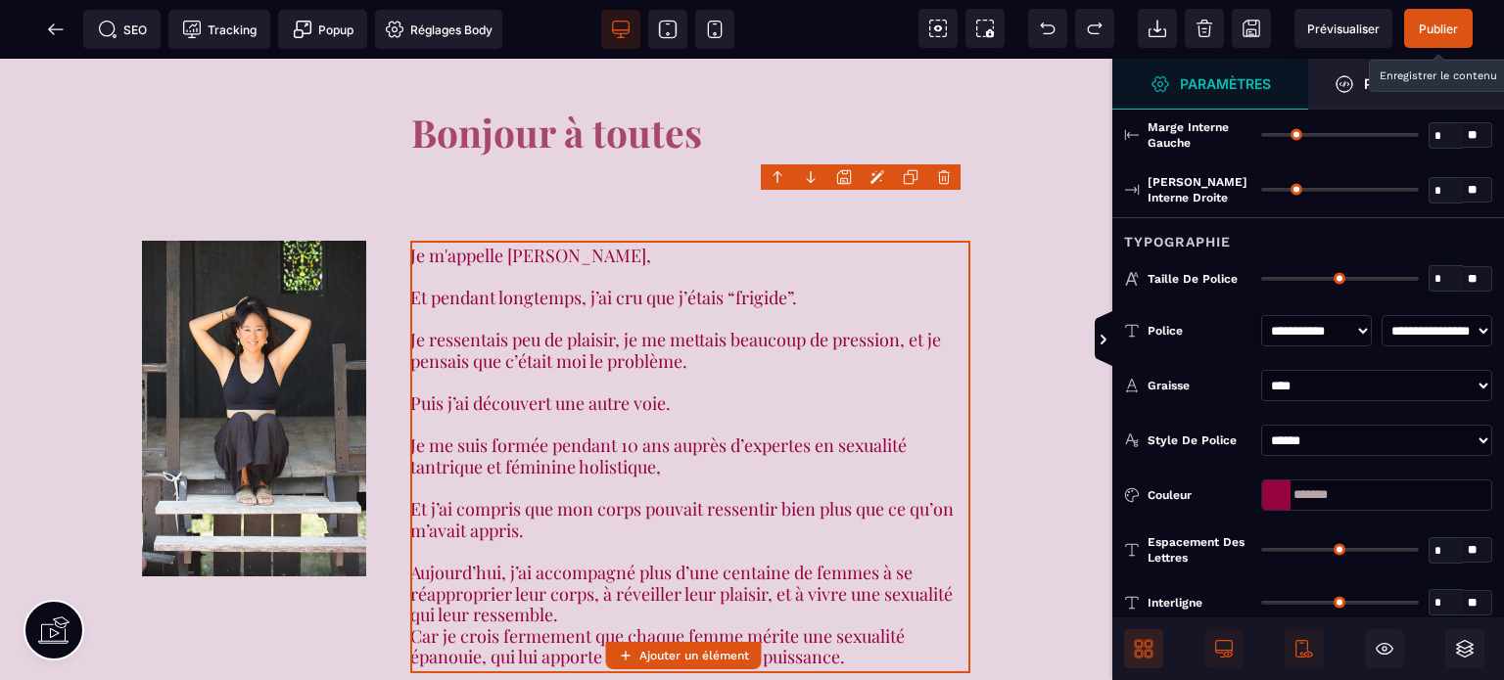
type input "*"
type input "**"
type input "*"
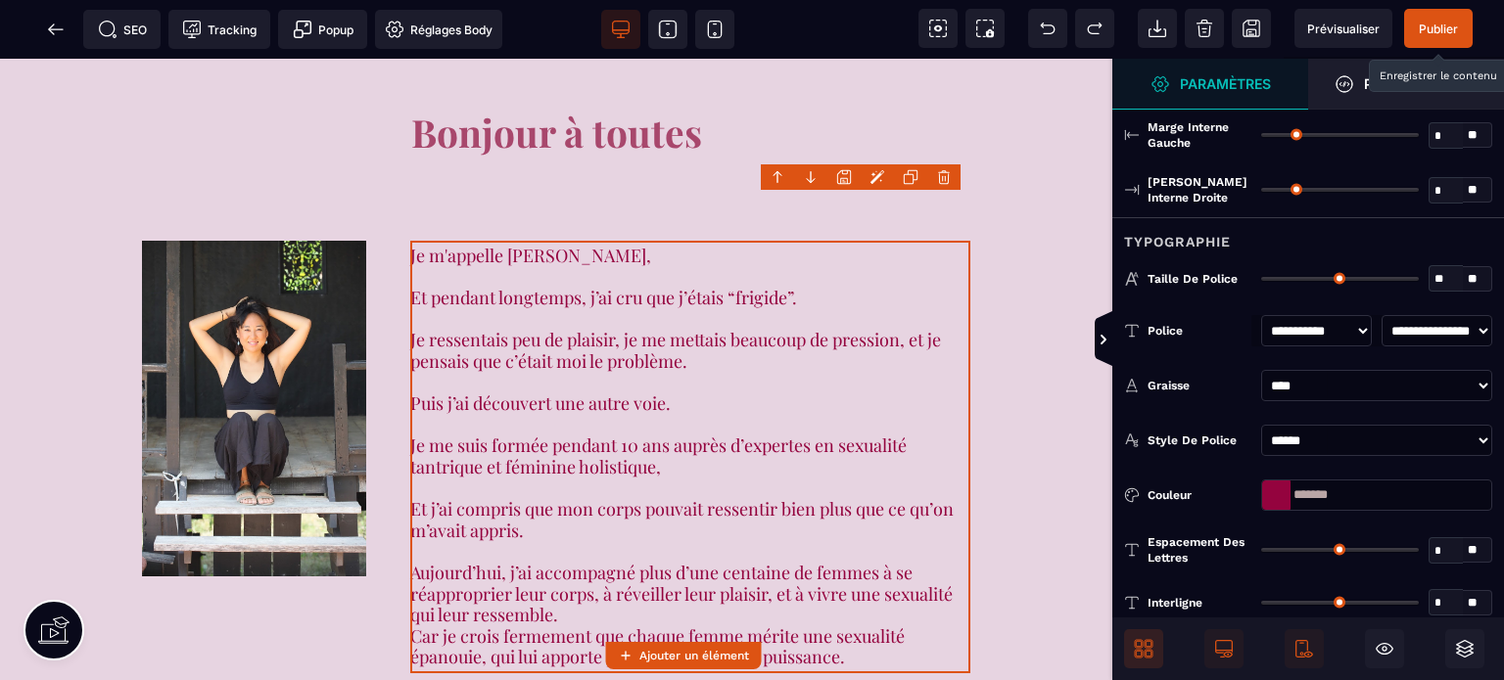
type input "**"
type input "****"
type input "**"
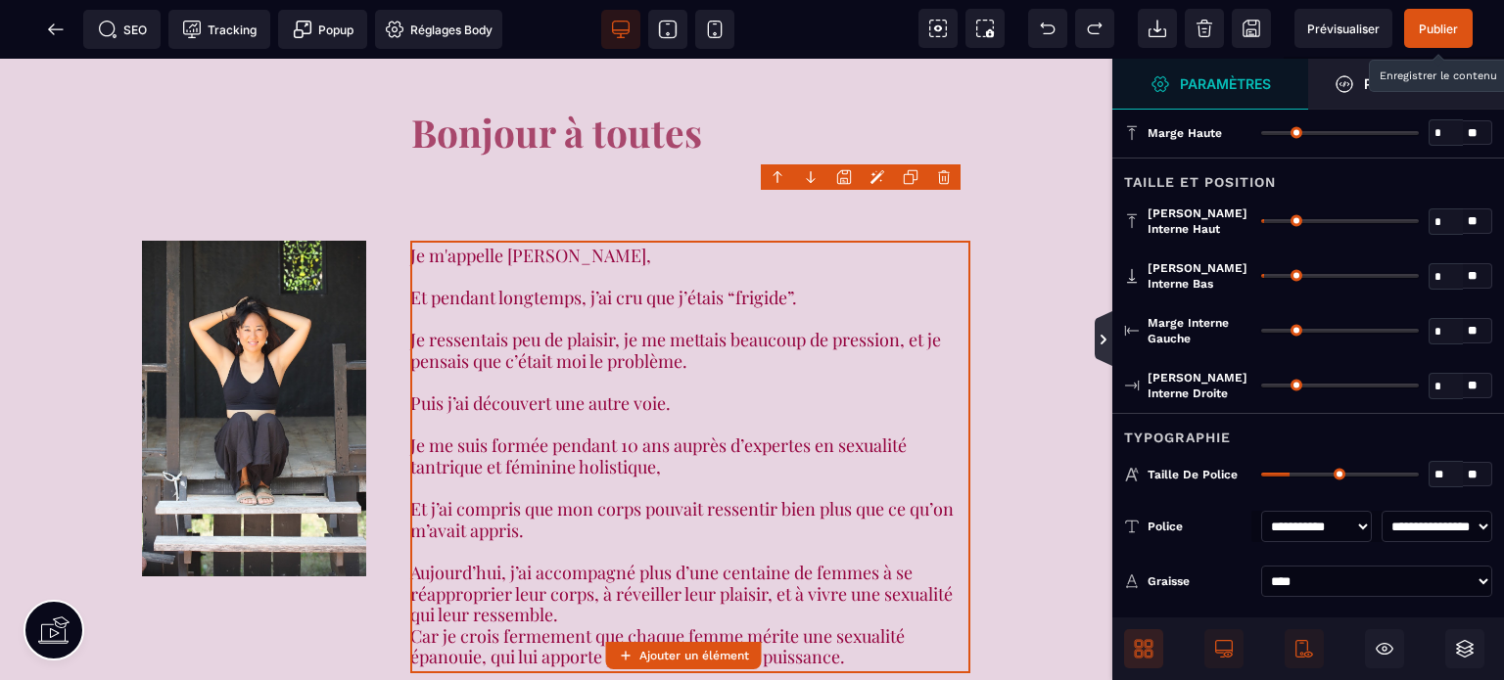
click at [1096, 344] on icon at bounding box center [1104, 340] width 16 height 16
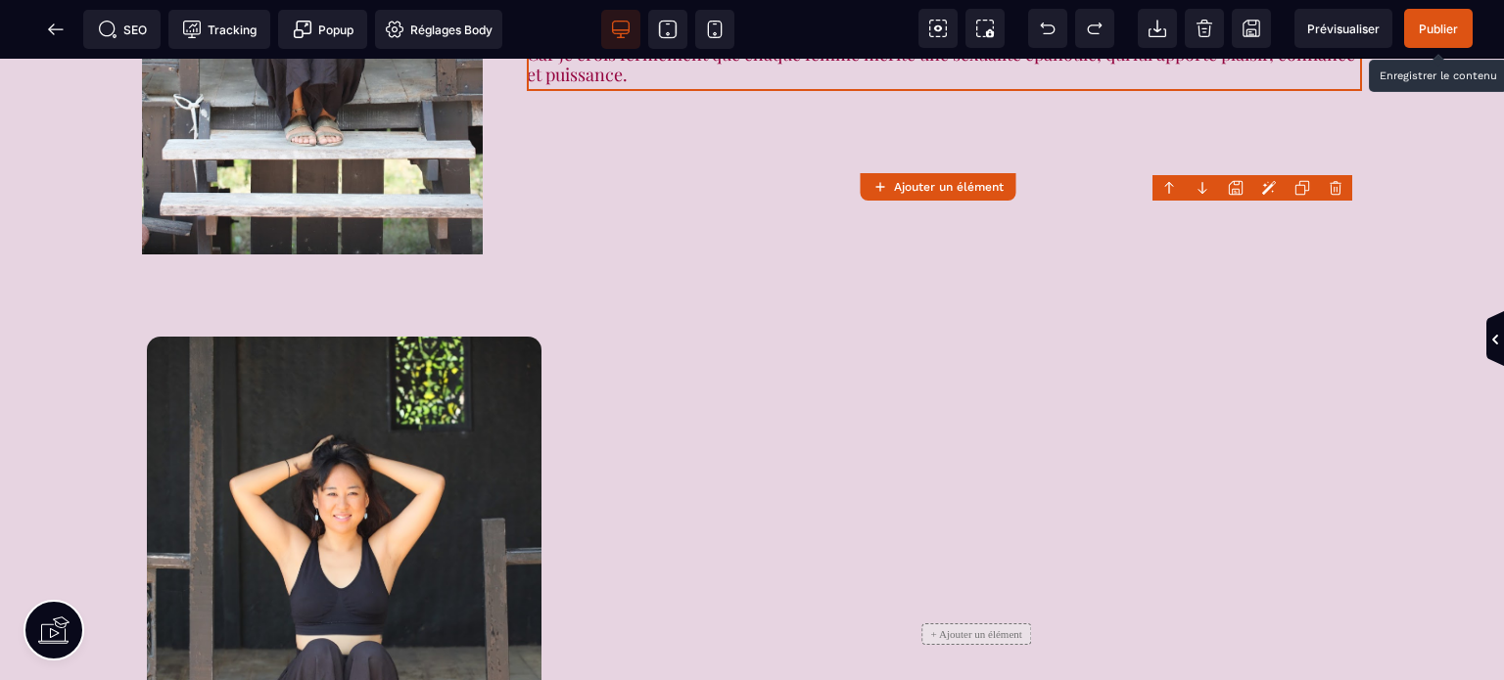
scroll to position [2135, 0]
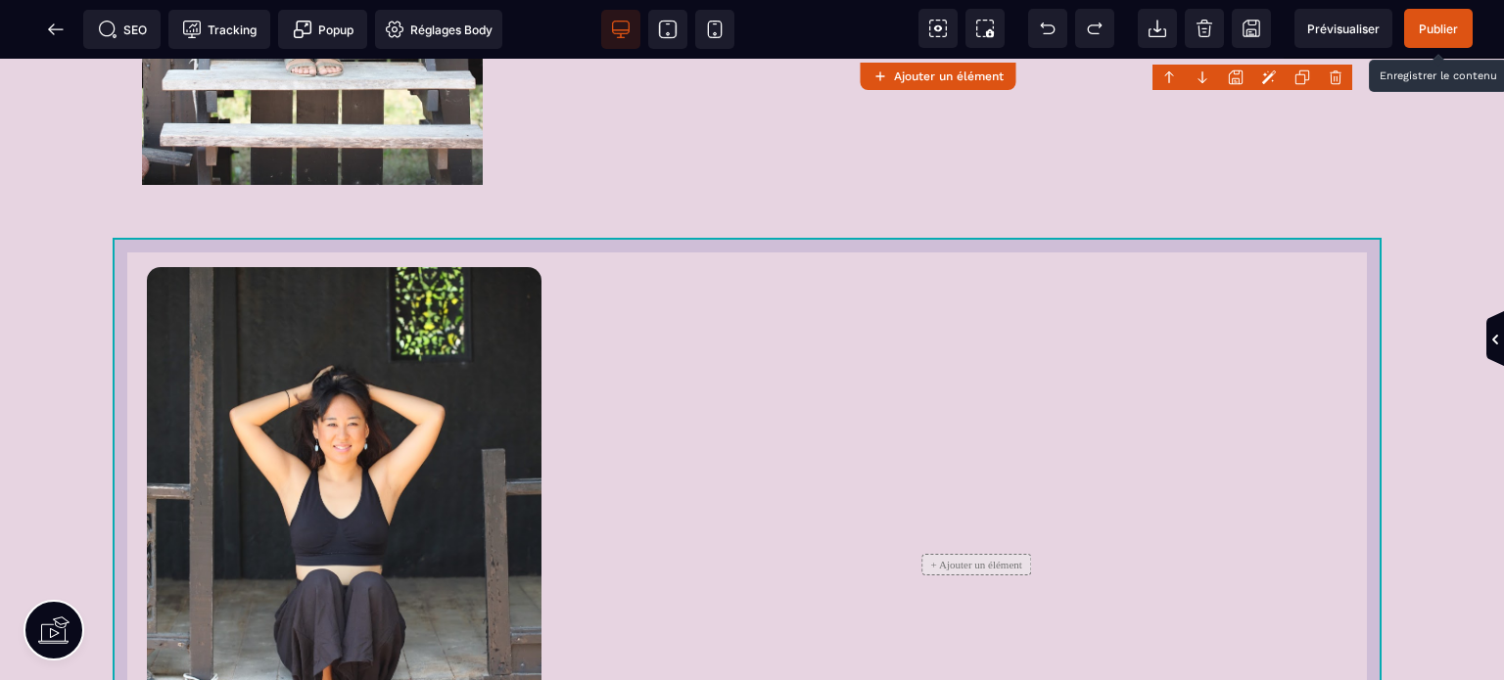
click at [993, 245] on div "+ Ajouter un élément" at bounding box center [752, 565] width 1279 height 645
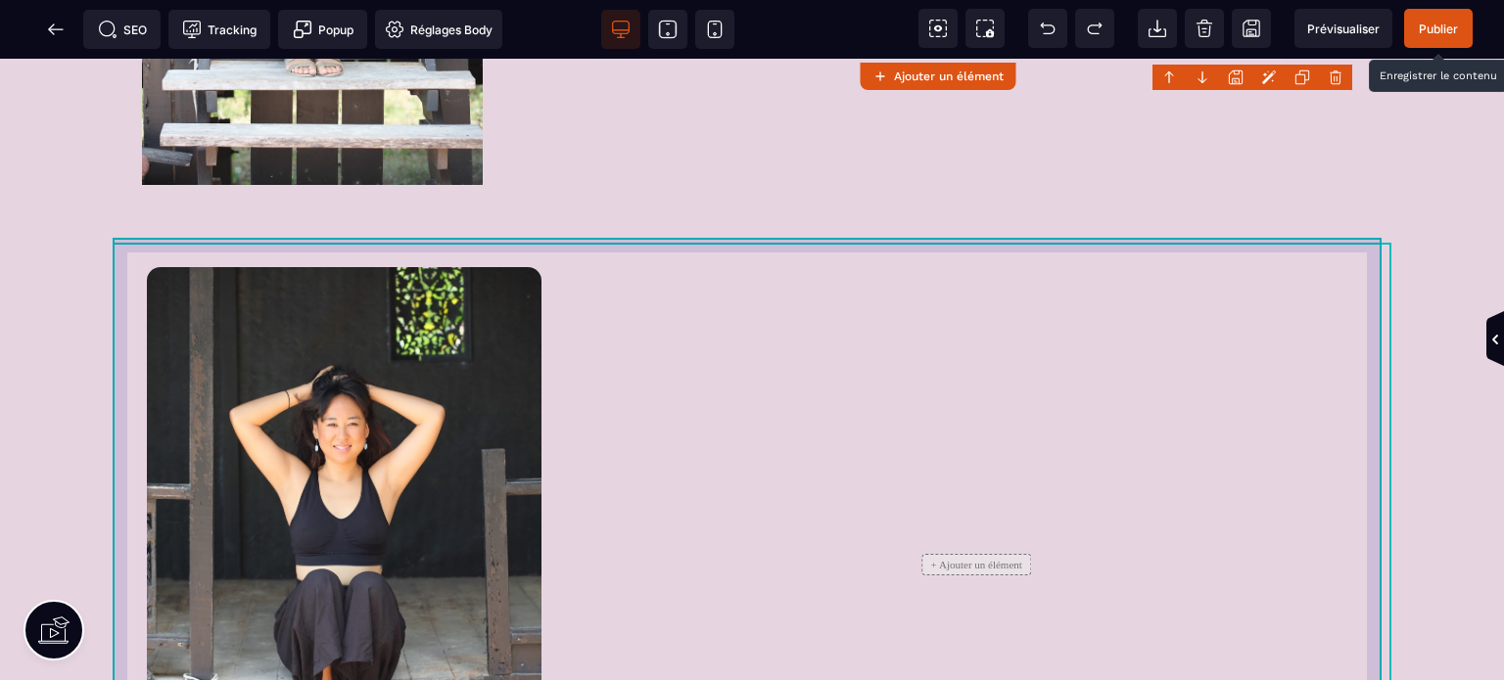
scroll to position [2456, 0]
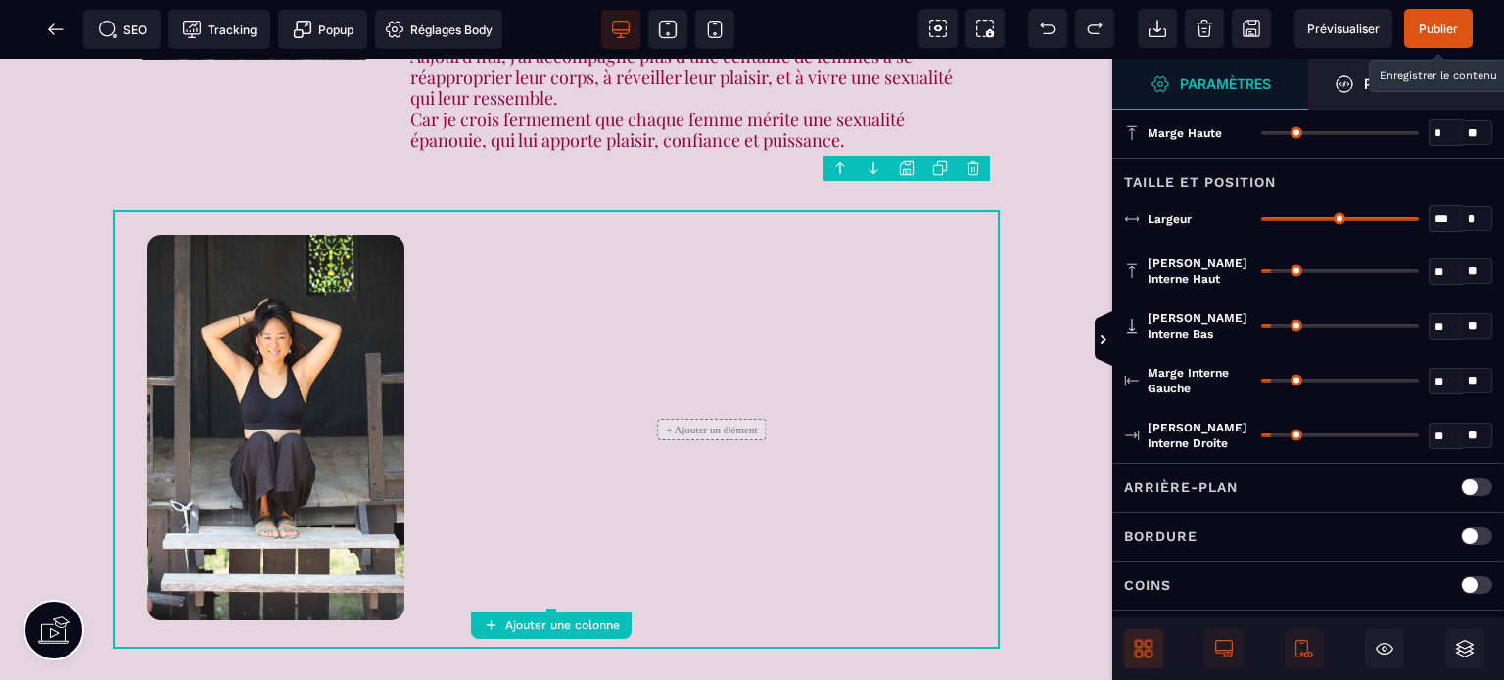
click at [965, 167] on body "B I U S A ******* Ajouter une colonne Row" at bounding box center [752, 340] width 1504 height 680
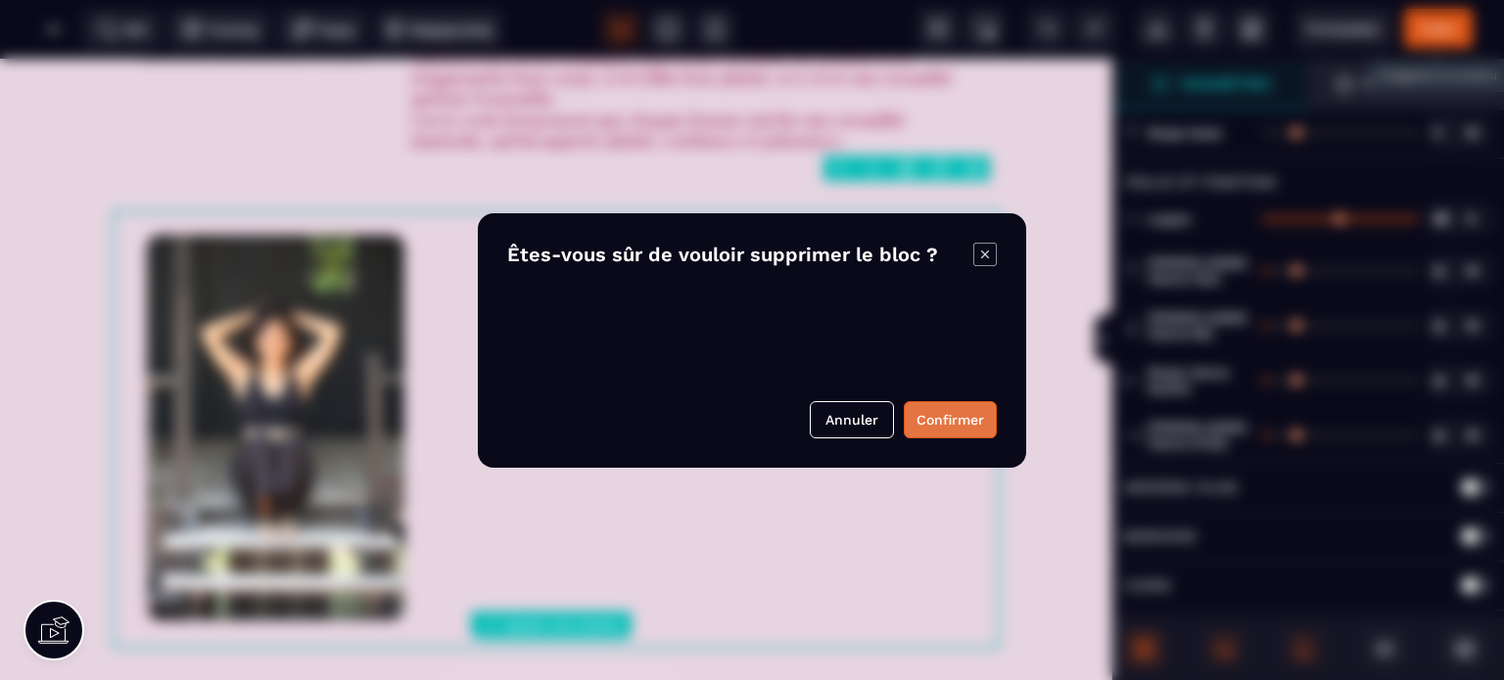
click at [944, 416] on button "Confirmer" at bounding box center [950, 419] width 93 height 37
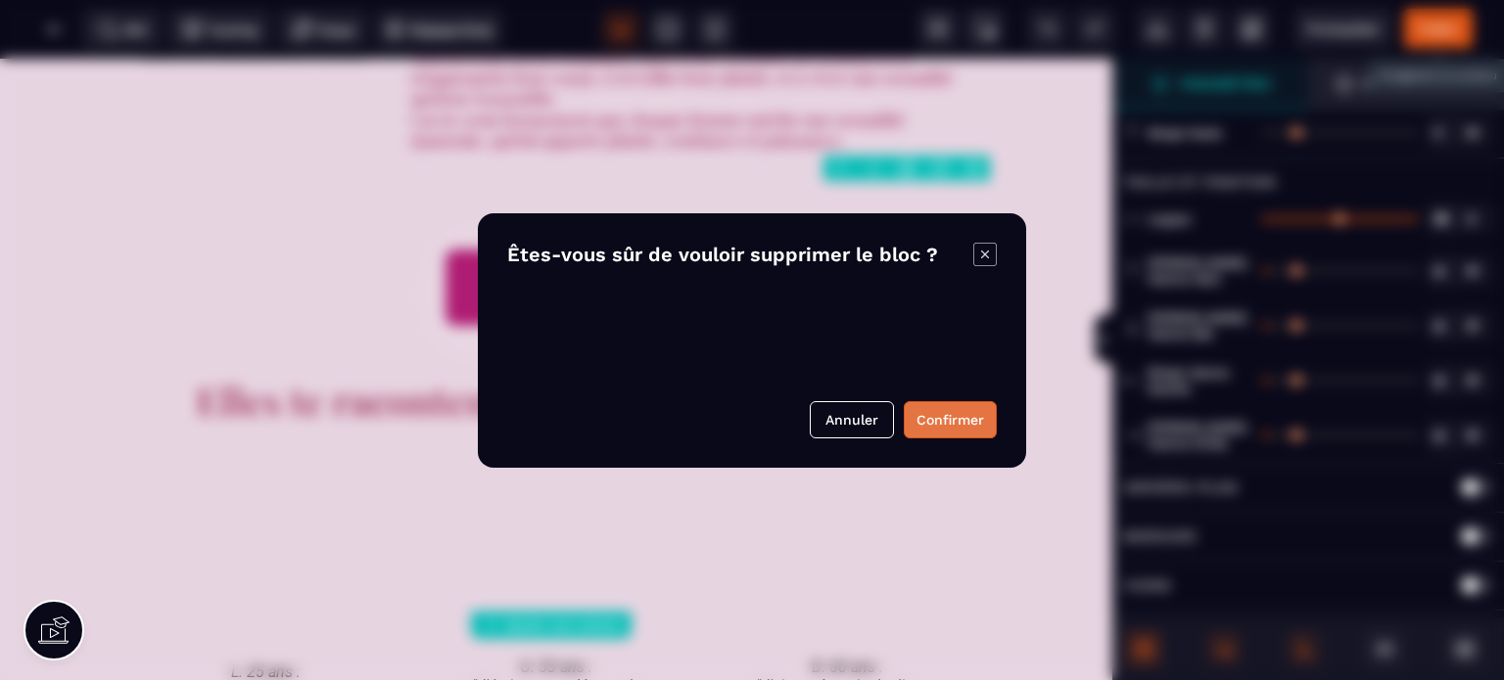
scroll to position [2679, 0]
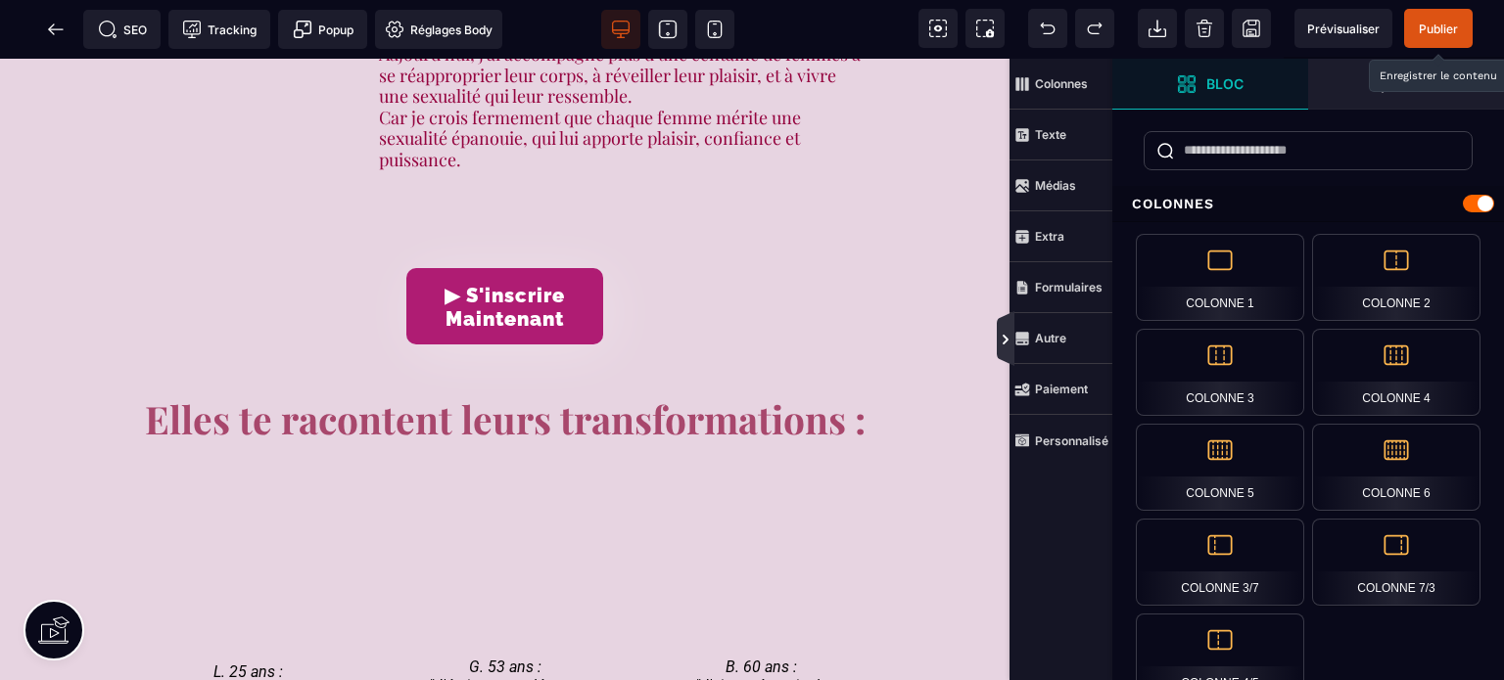
click at [1003, 336] on icon at bounding box center [1006, 340] width 6 height 10
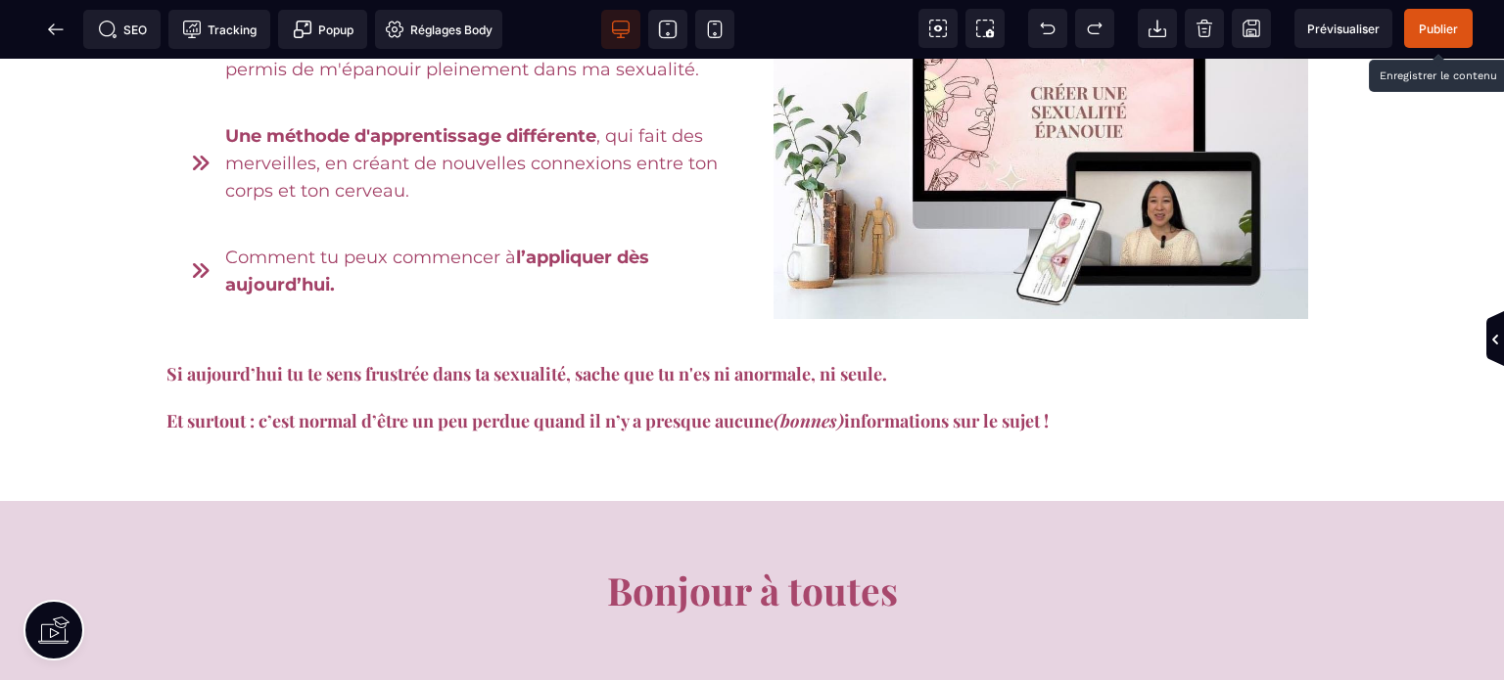
scroll to position [1605, 0]
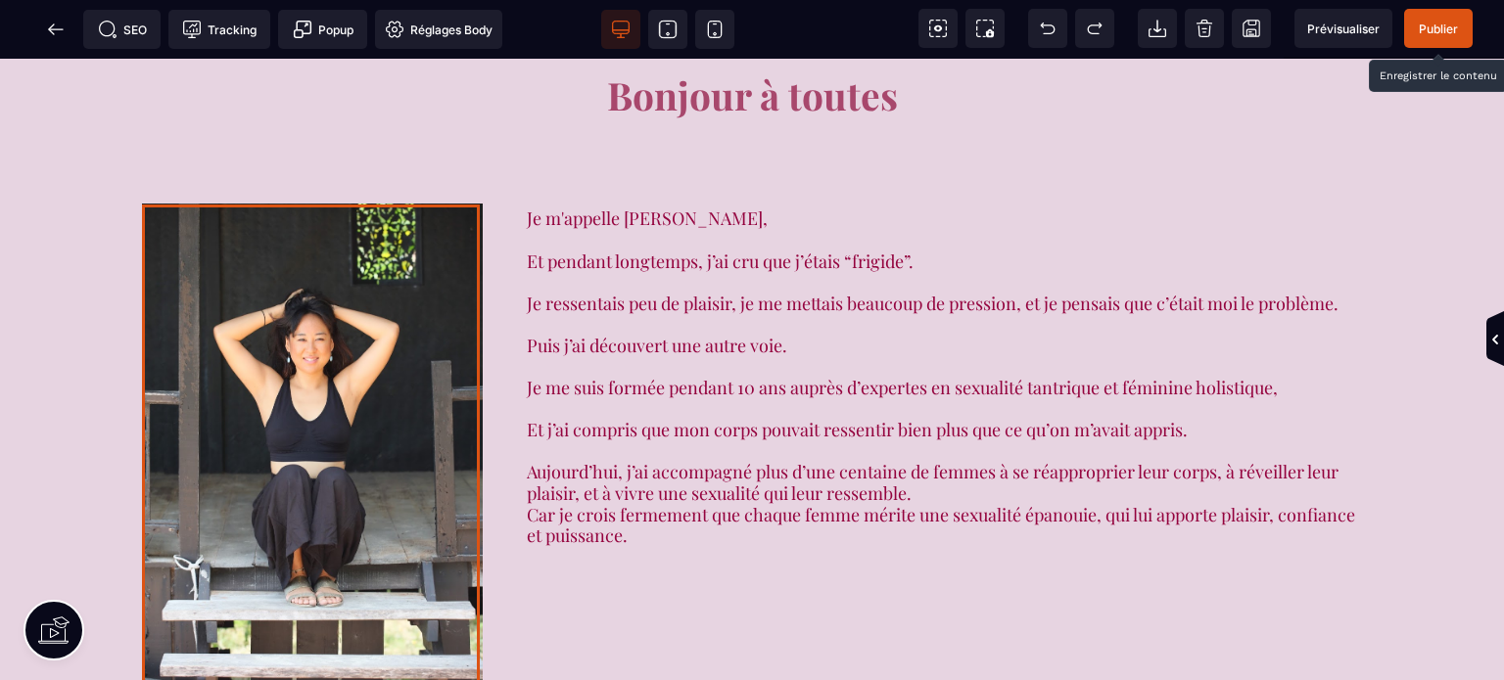
click at [360, 206] on img at bounding box center [312, 459] width 341 height 511
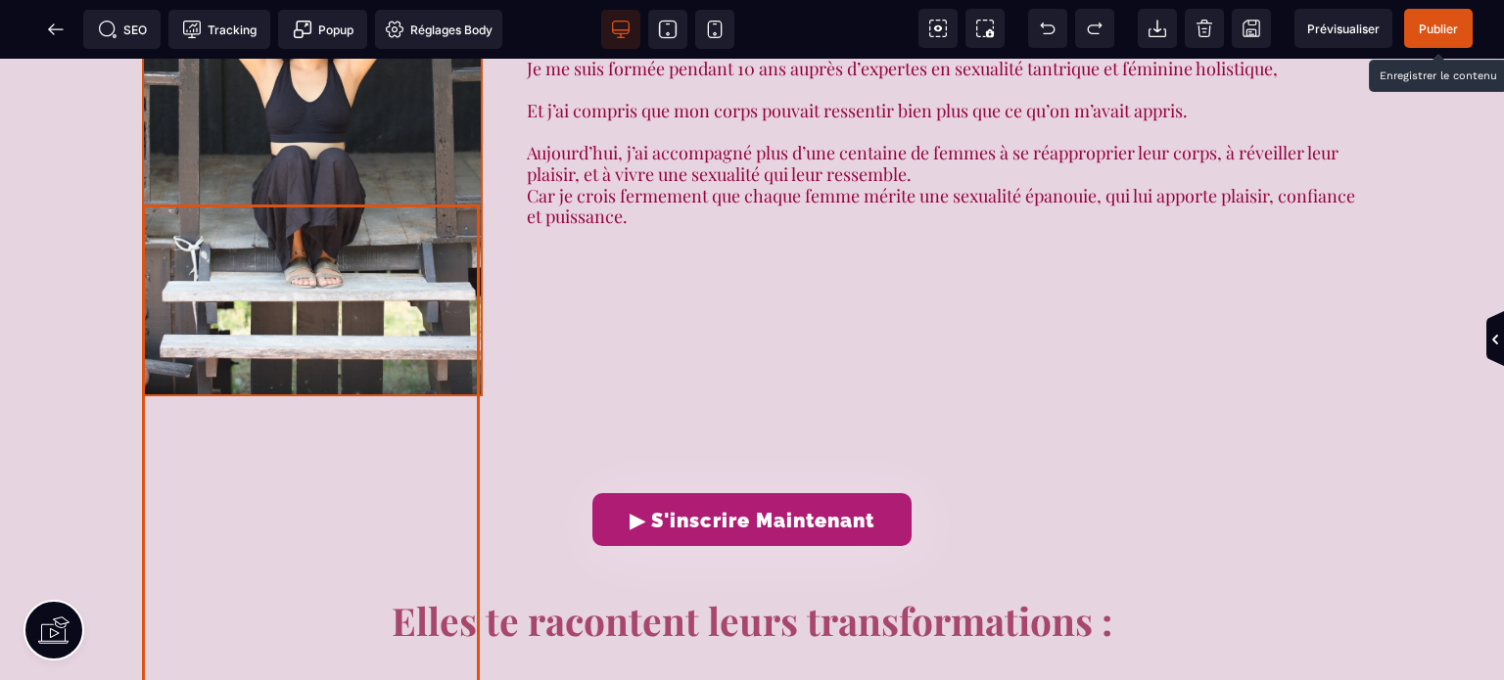
select select
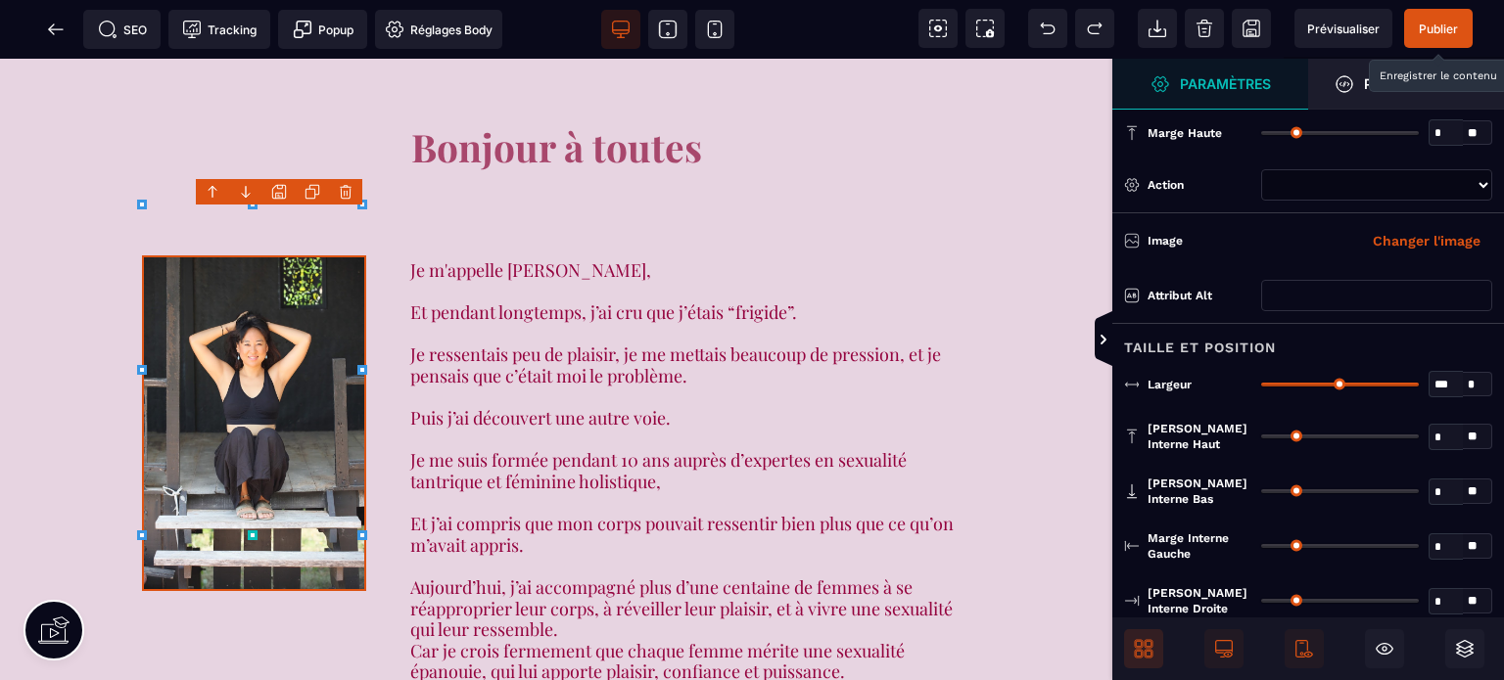
click at [1261, 352] on div "Taille et position" at bounding box center [1308, 341] width 392 height 36
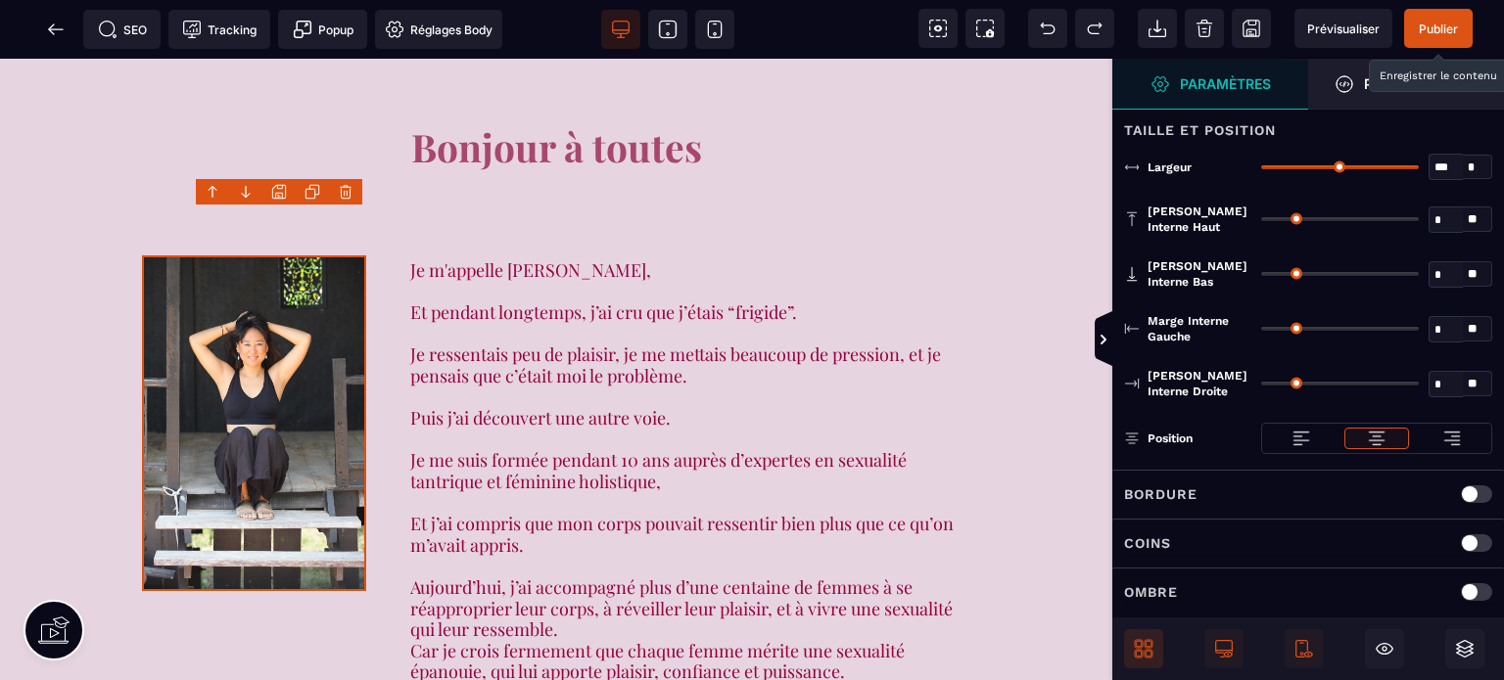
scroll to position [241, 0]
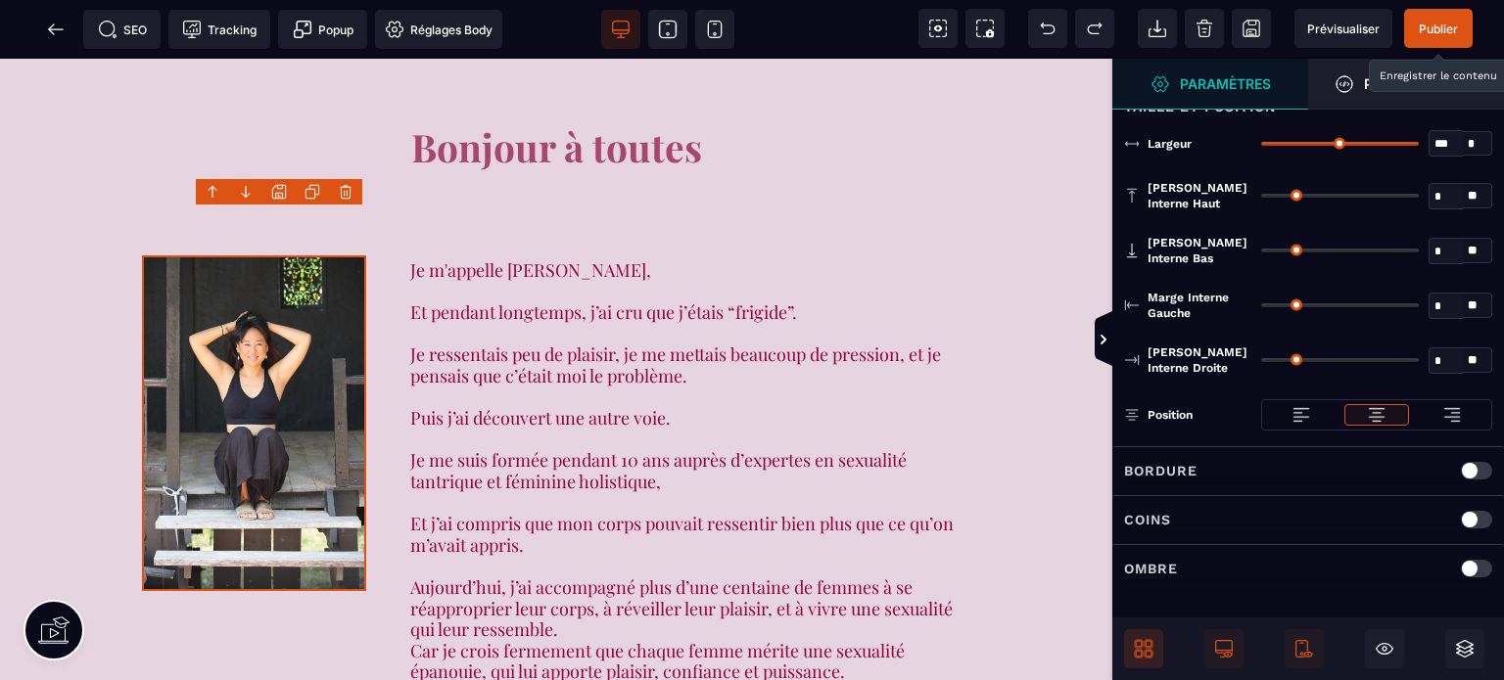
click at [1163, 515] on p "Coins" at bounding box center [1147, 519] width 47 height 23
select select
type input "*"
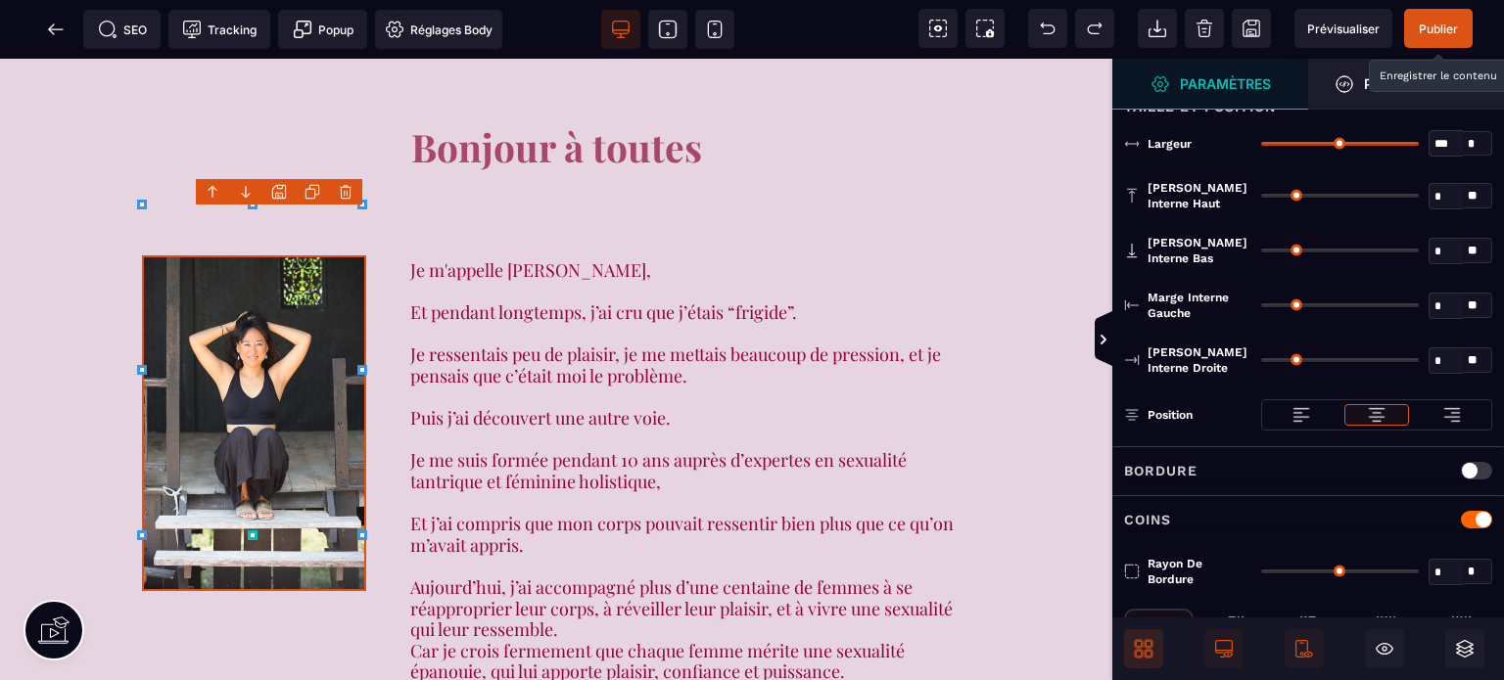
type input "*"
select select
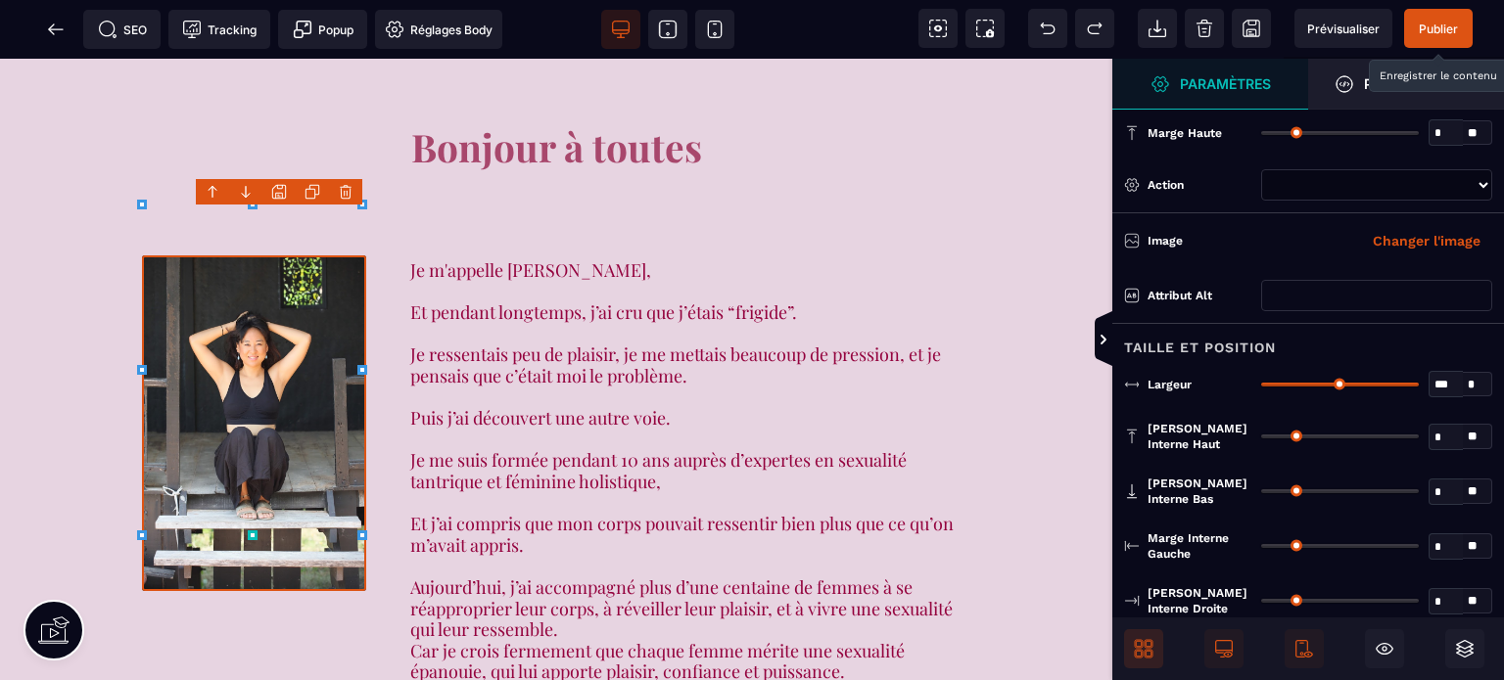
drag, startPoint x: 1264, startPoint y: 563, endPoint x: 1289, endPoint y: 556, distance: 25.4
click at [1206, 438] on span "Marge interne haut" at bounding box center [1200, 436] width 104 height 31
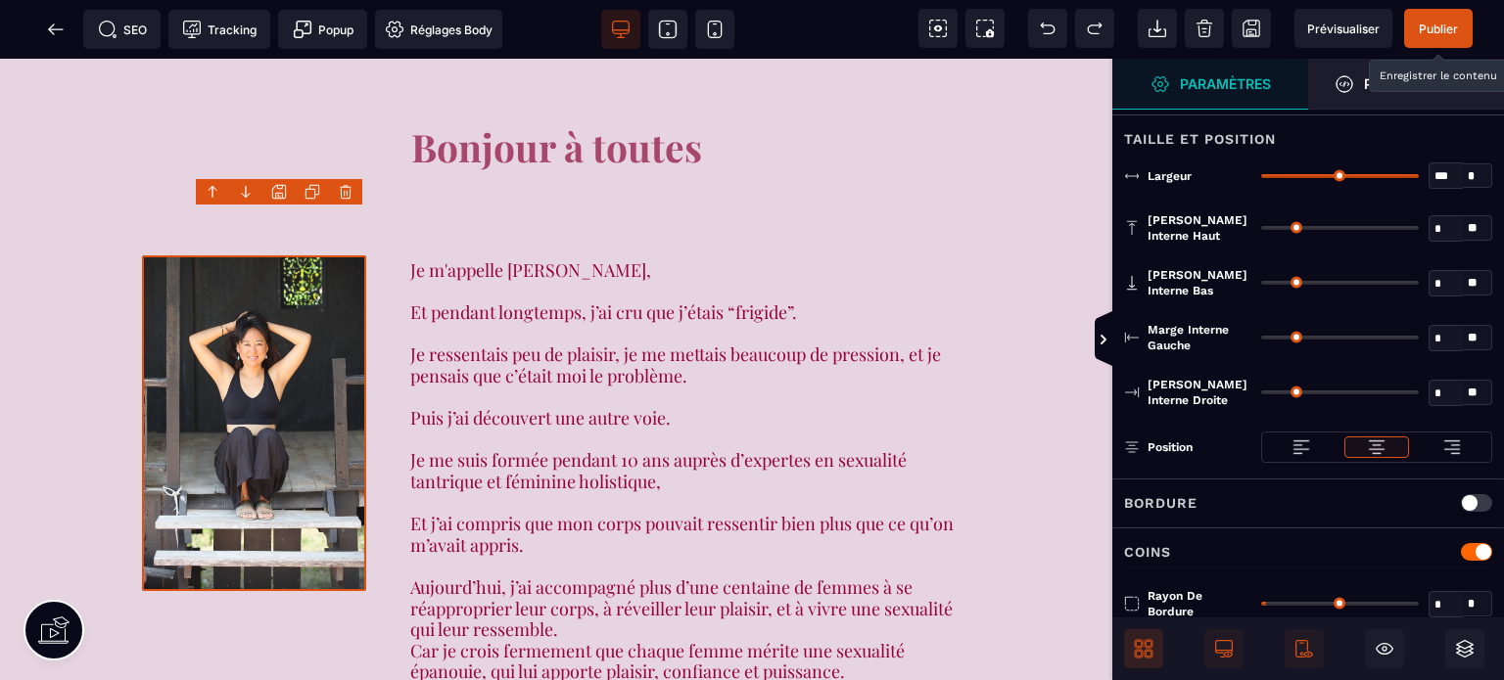
scroll to position [345, 0]
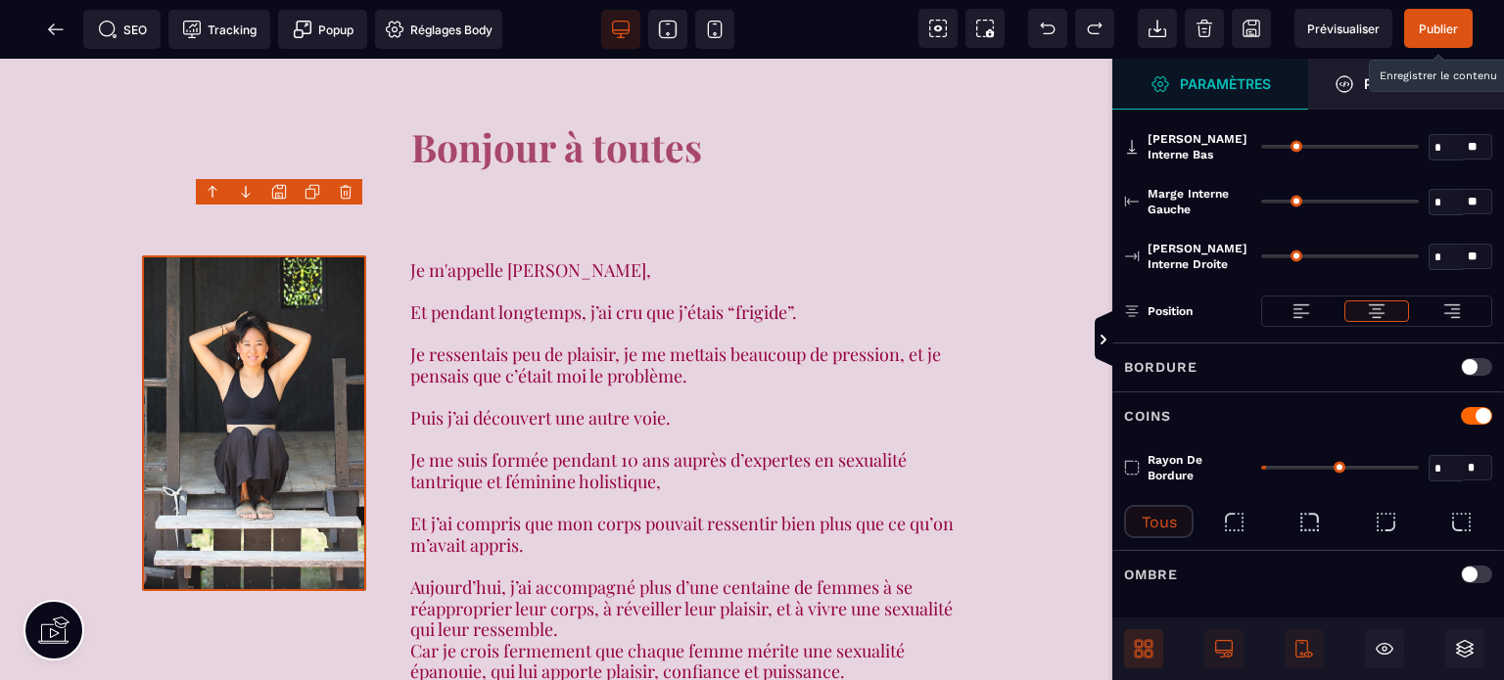
type input "*"
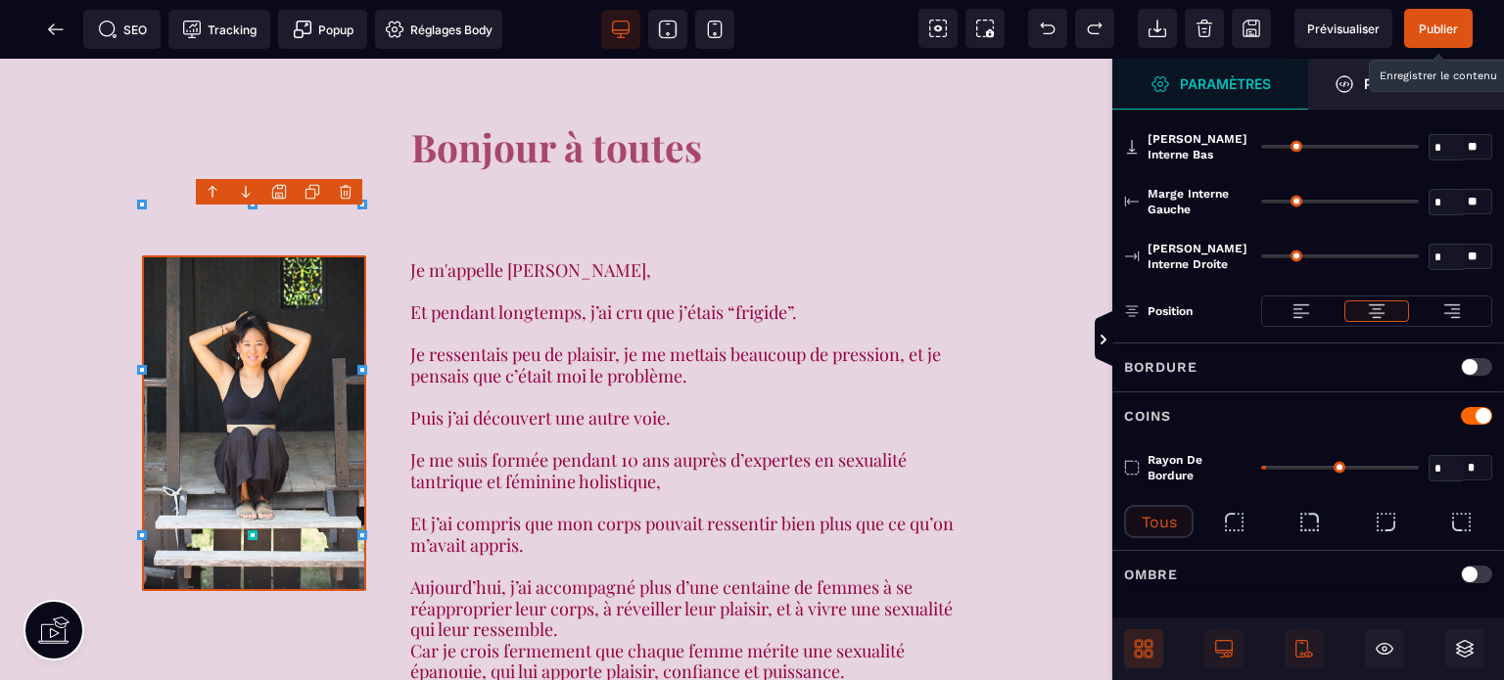
type input "*"
select select
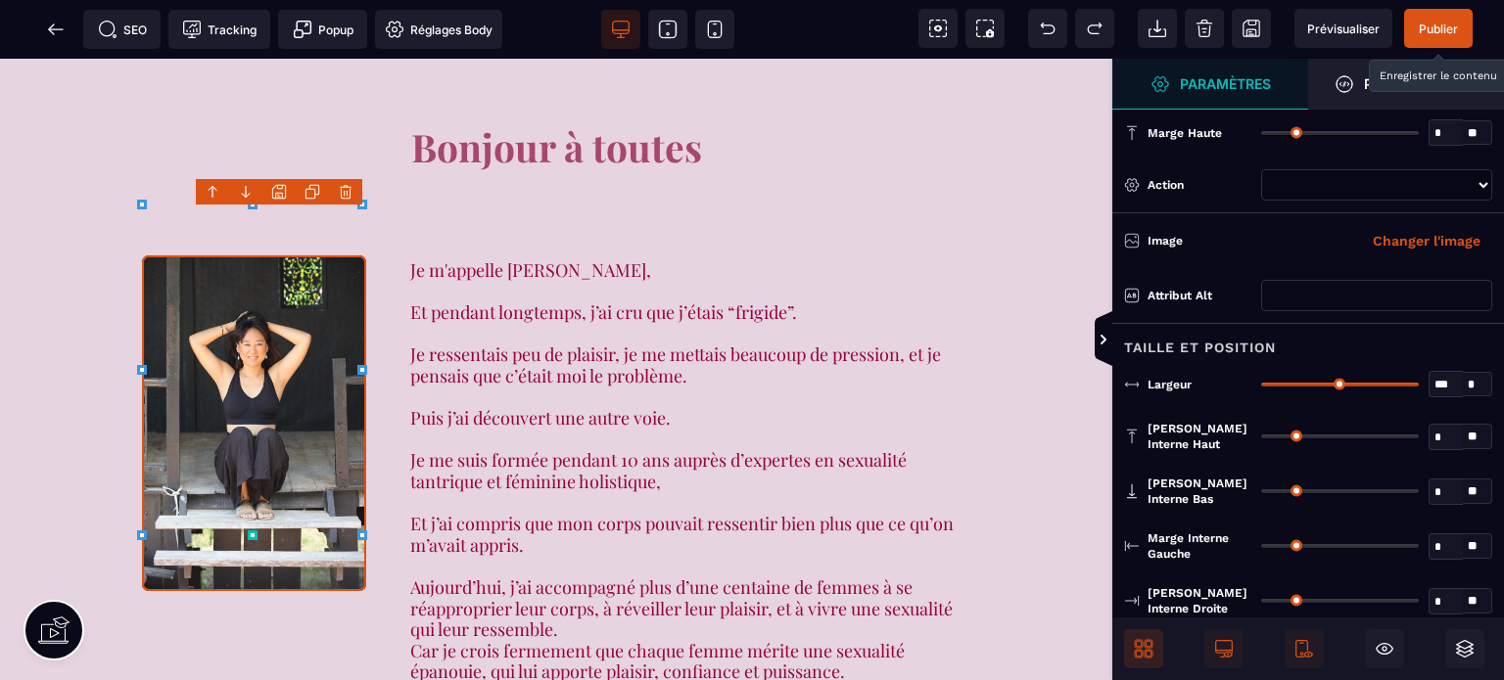
drag, startPoint x: 1269, startPoint y: 460, endPoint x: 1289, endPoint y: 459, distance: 19.6
click at [1178, 459] on div "Marge interne haut * * ** Tous" at bounding box center [1308, 436] width 392 height 55
click at [1175, 350] on div "Taille et position" at bounding box center [1308, 341] width 392 height 36
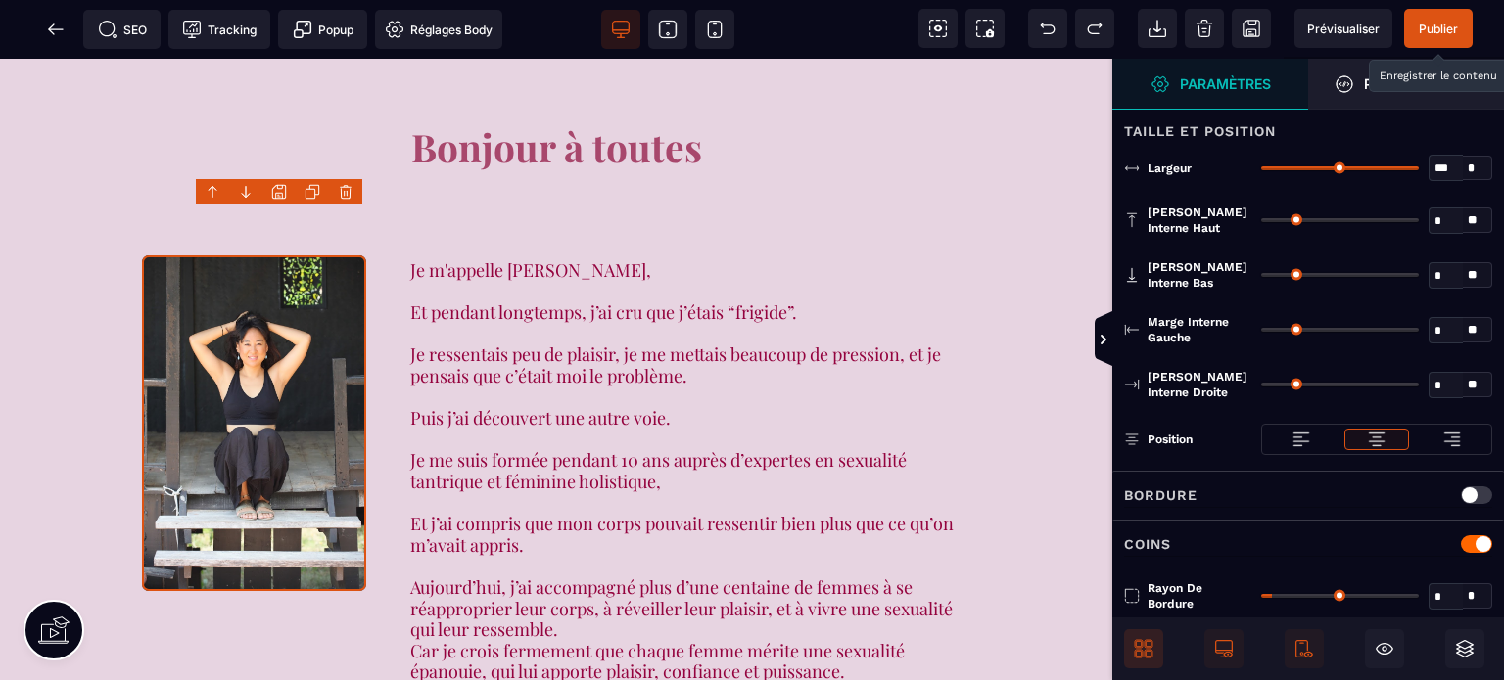
scroll to position [345, 0]
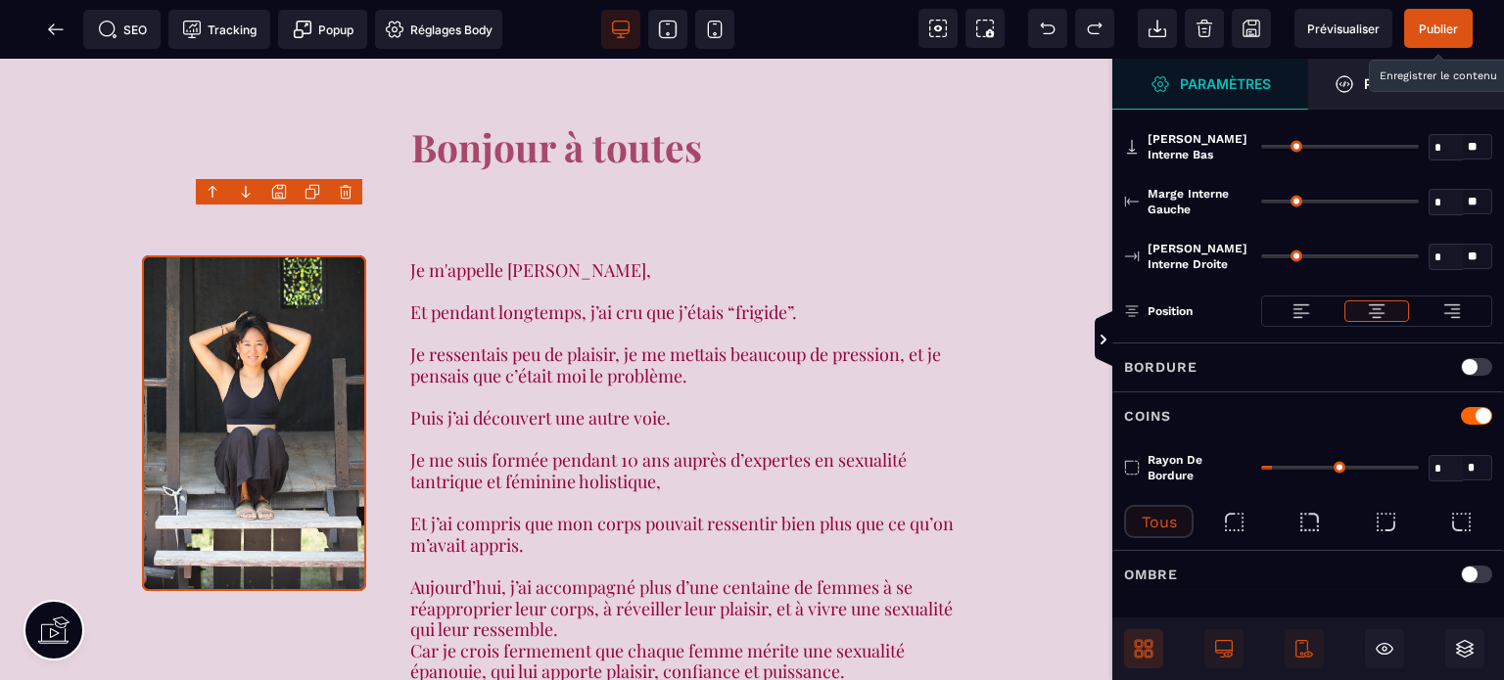
drag, startPoint x: 1444, startPoint y: 453, endPoint x: 1420, endPoint y: 461, distance: 25.7
click at [1420, 461] on div "* *" at bounding box center [1376, 467] width 231 height 31
type input "*"
select select
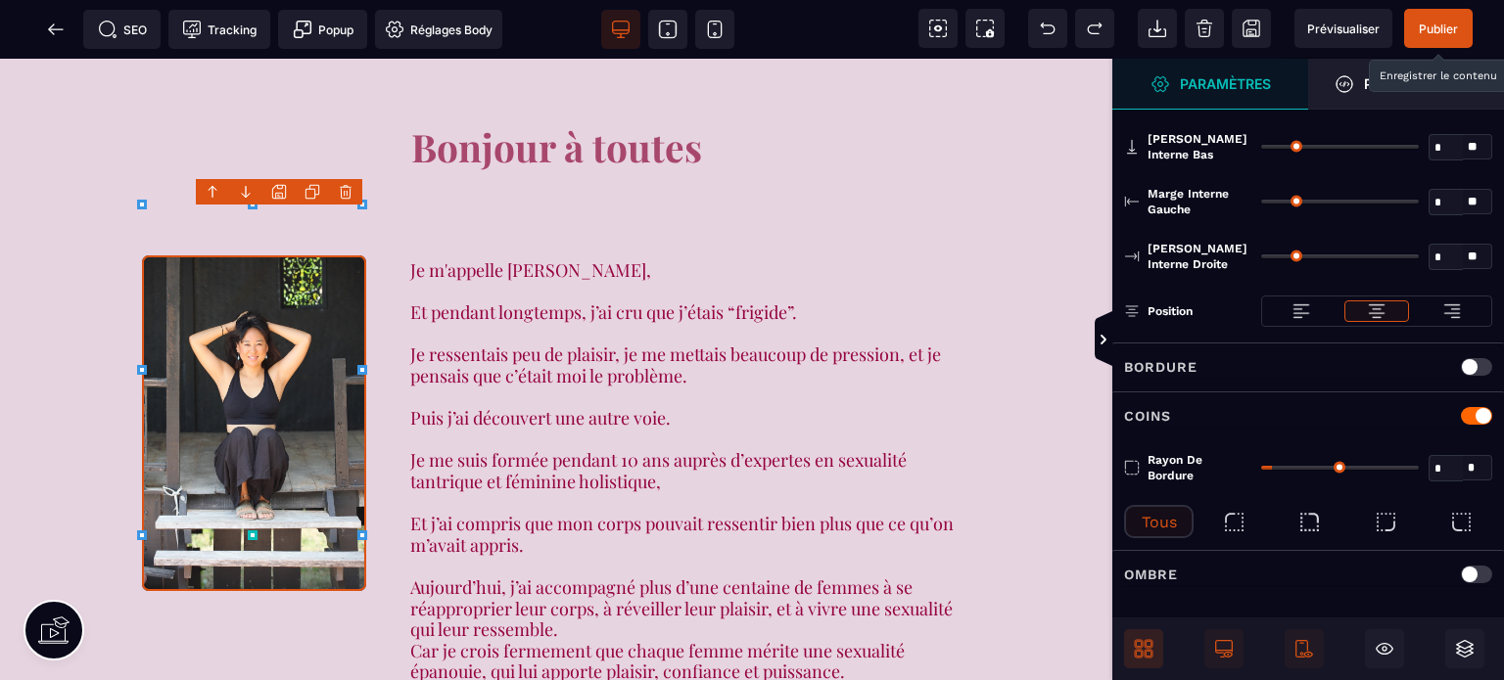
type input "*"
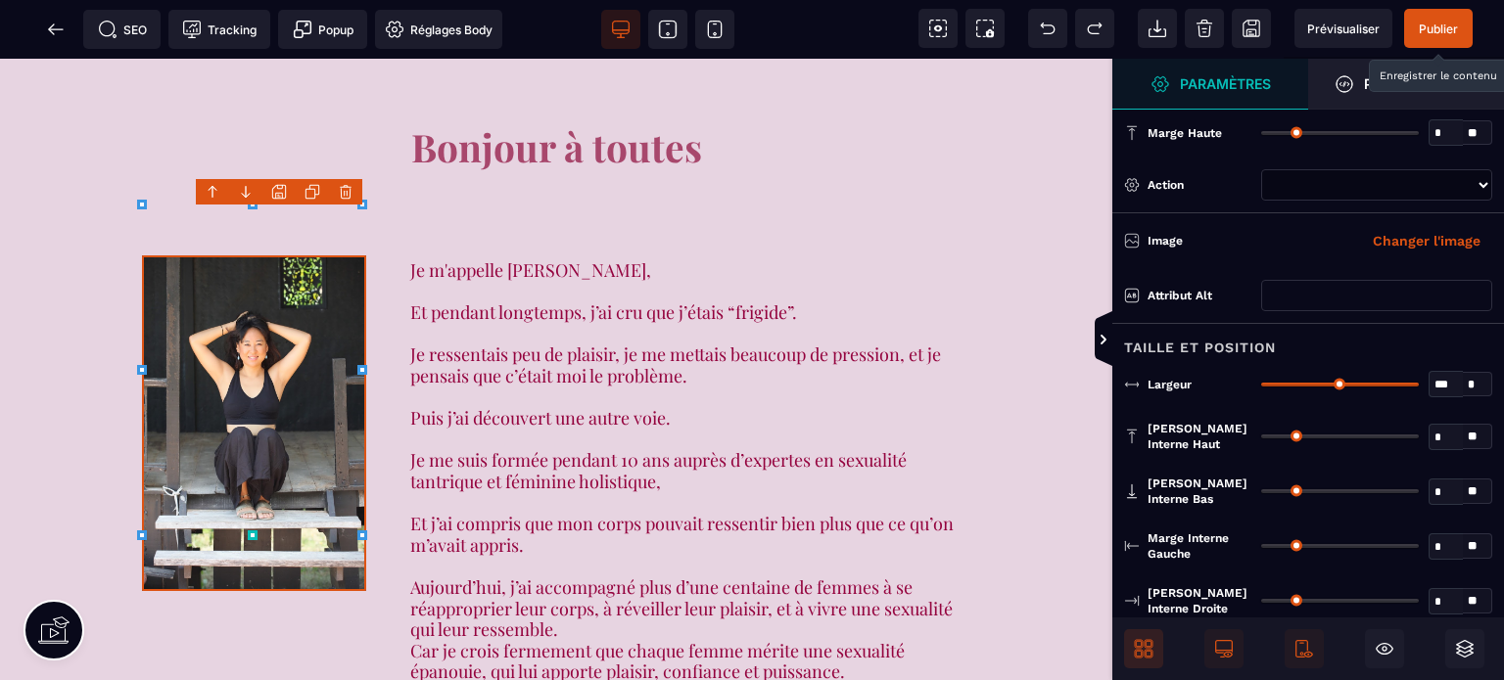
select select
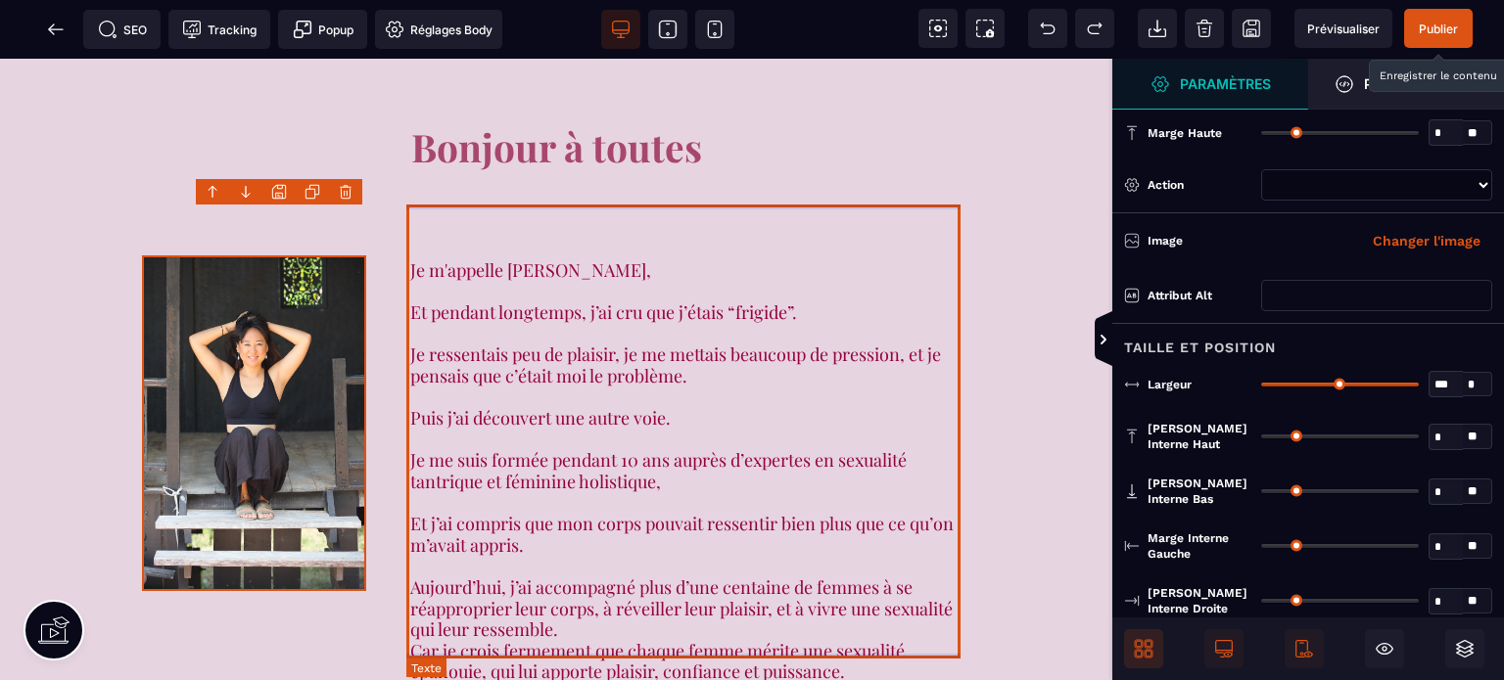
click at [803, 258] on text "Je m'appelle Rose, Et pendant longtemps, j’ai cru que j’étais “frigide”. Je res…" at bounding box center [690, 472] width 560 height 433
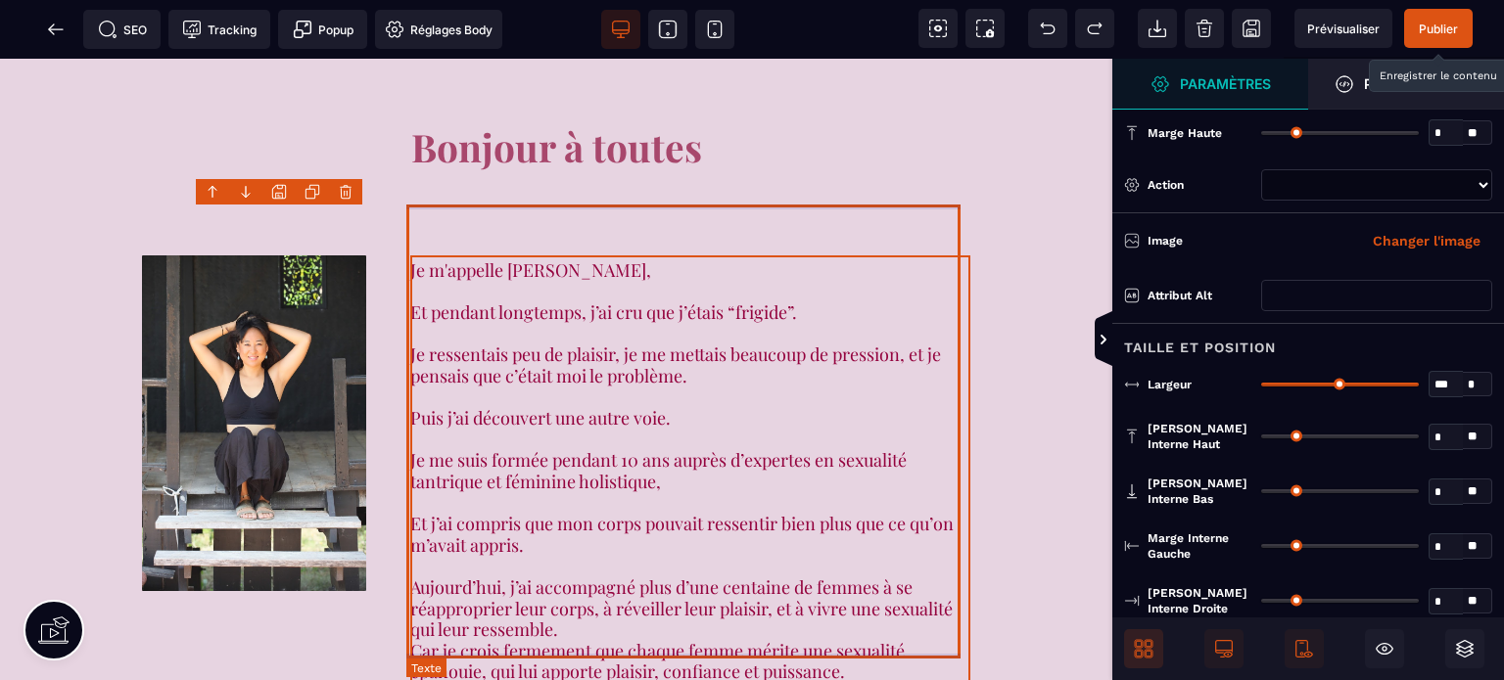
select select "***"
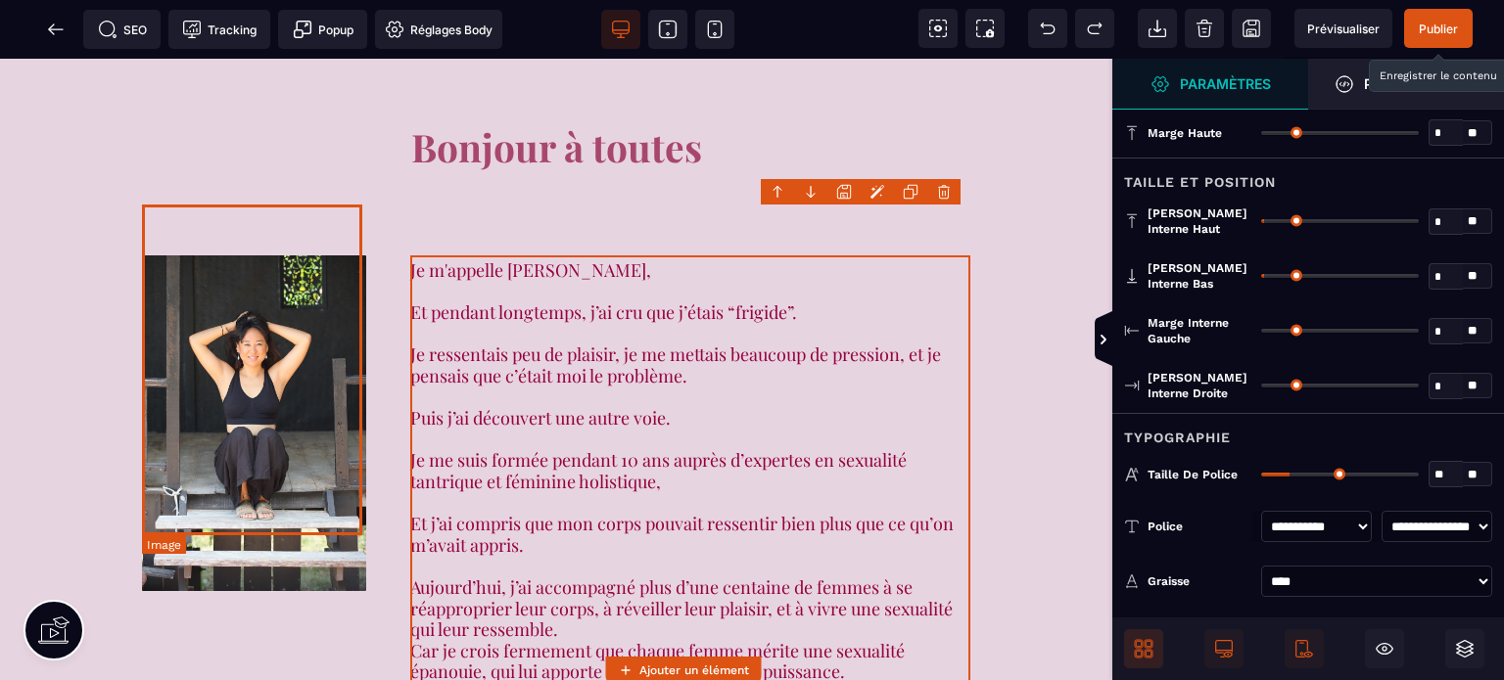
click at [328, 256] on img at bounding box center [254, 424] width 224 height 336
select select
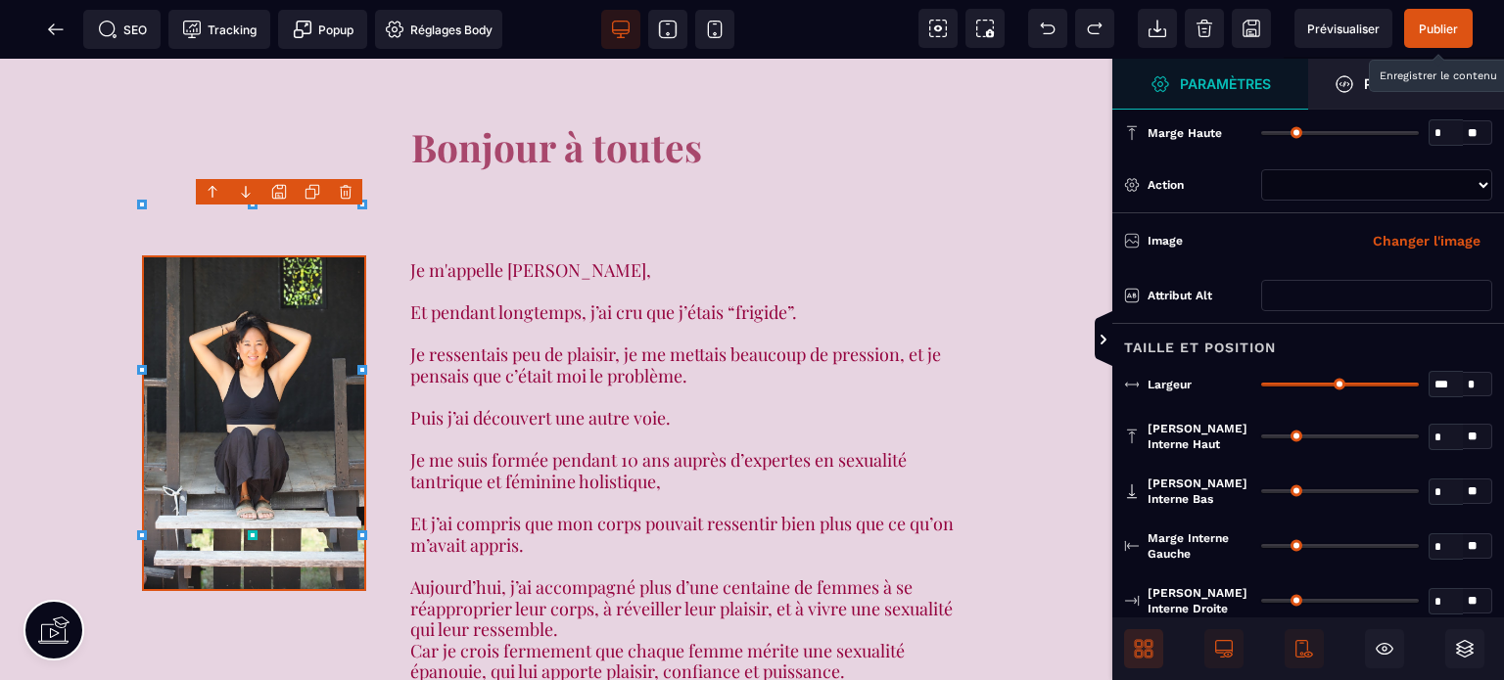
click at [1181, 472] on div "Marge interne bas * * ** Tous" at bounding box center [1308, 491] width 392 height 55
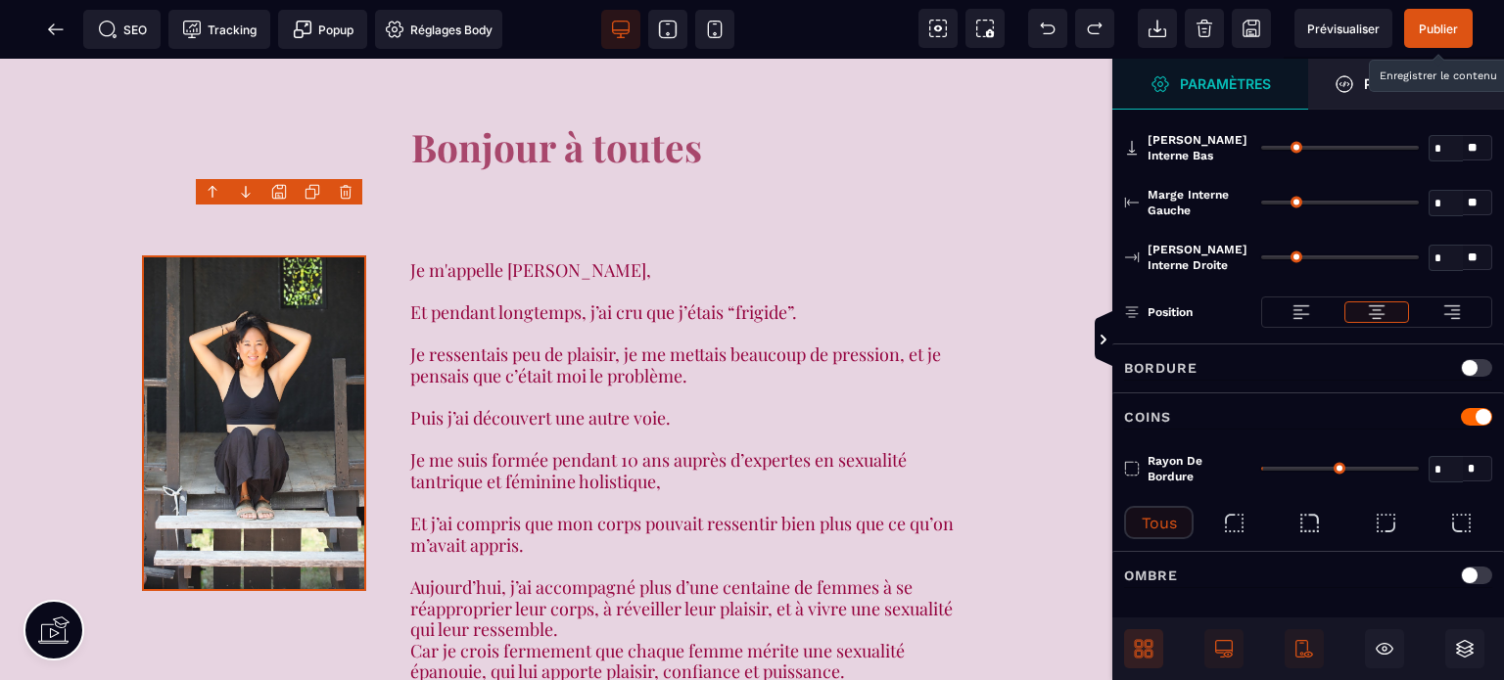
scroll to position [345, 0]
type input "*"
select select
type input "*"
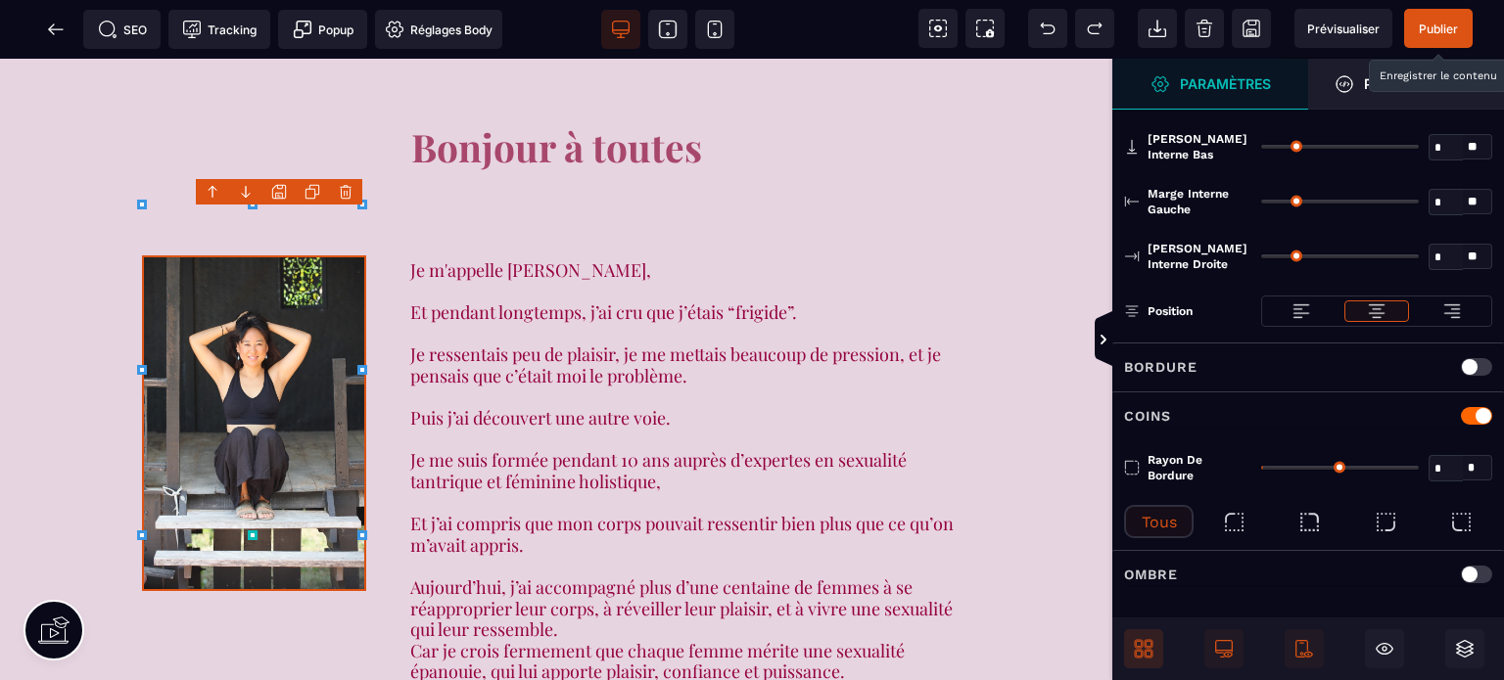
scroll to position [0, 0]
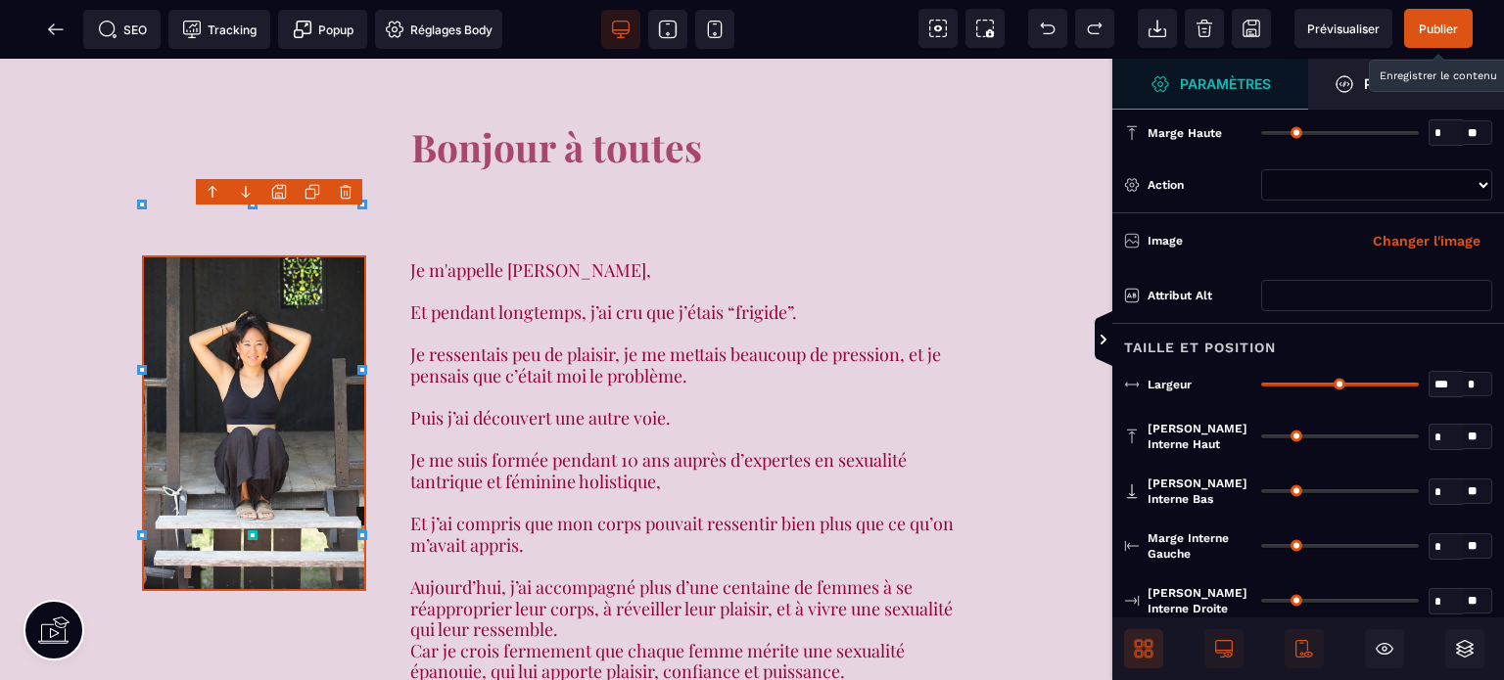
select select
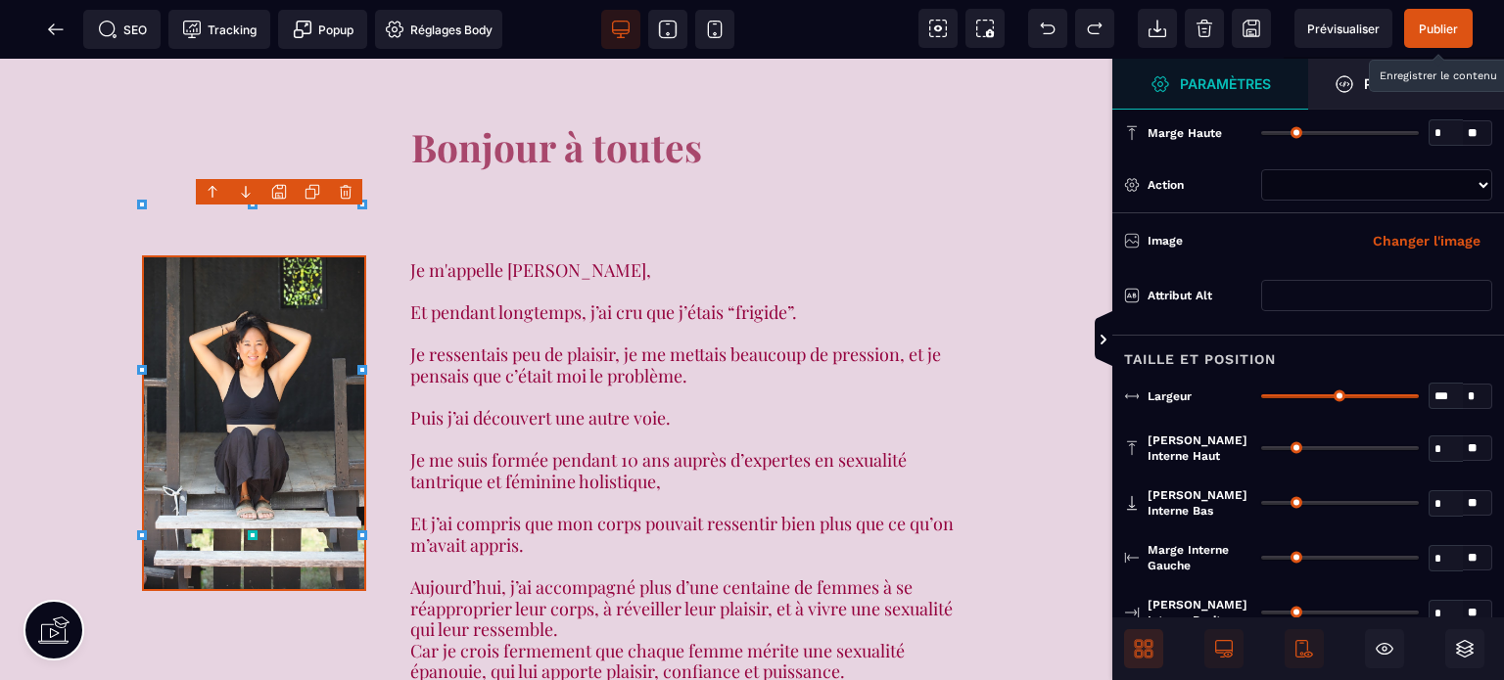
drag, startPoint x: 1269, startPoint y: 461, endPoint x: 1245, endPoint y: 465, distance: 23.8
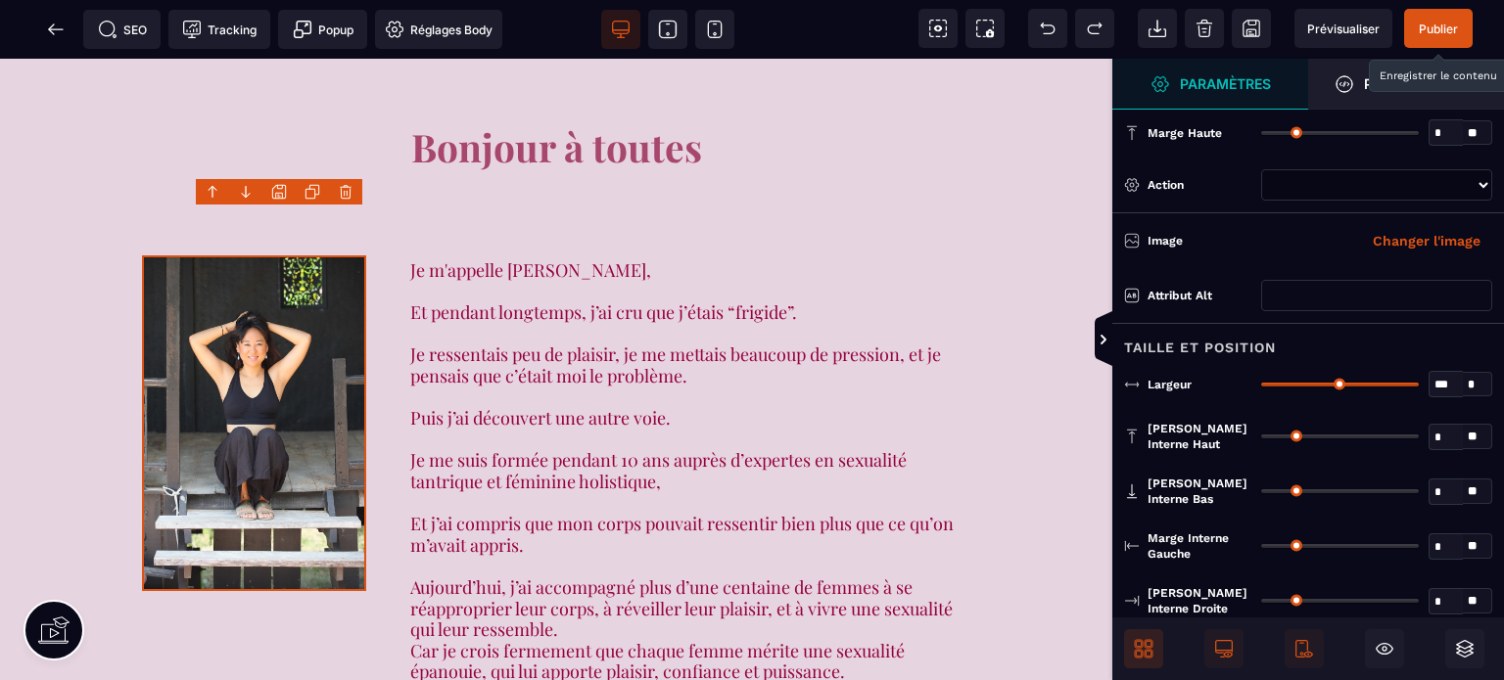
click at [1202, 355] on div "Taille et position" at bounding box center [1308, 341] width 392 height 36
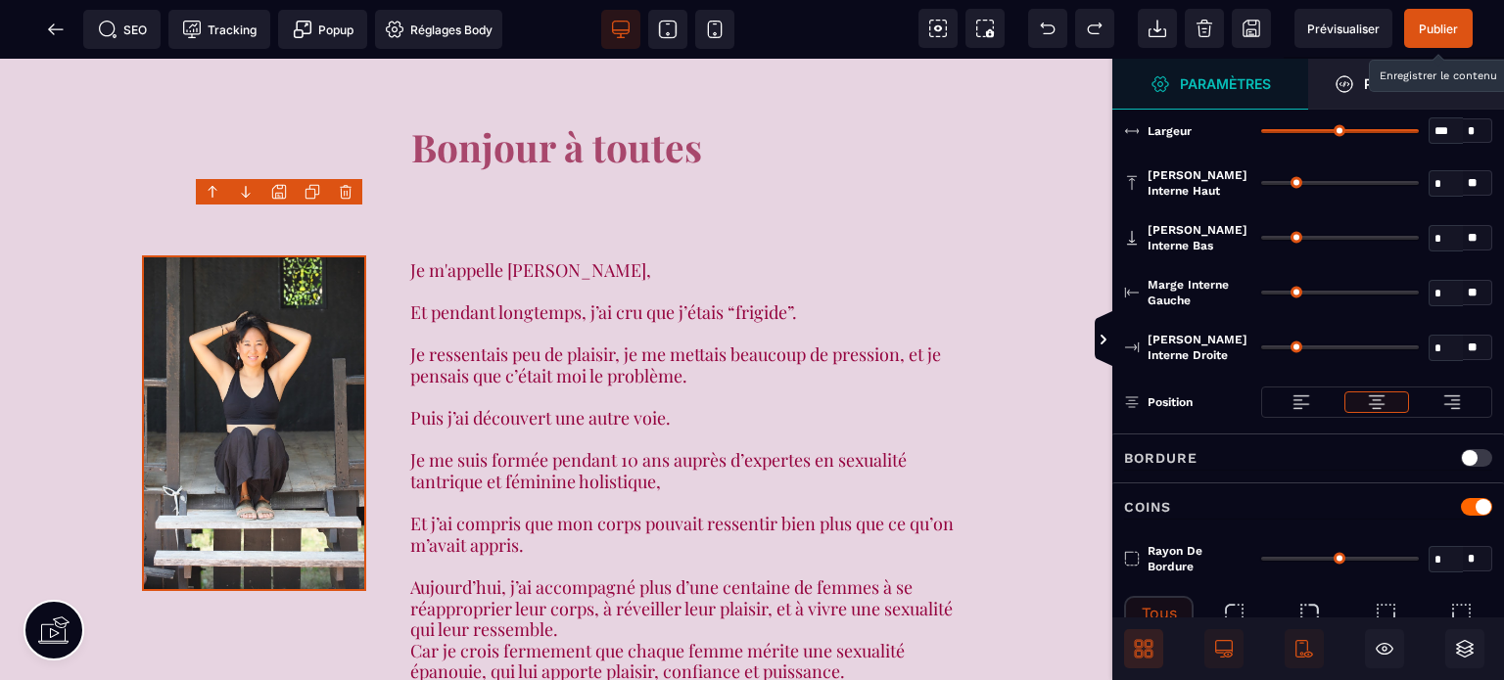
scroll to position [345, 0]
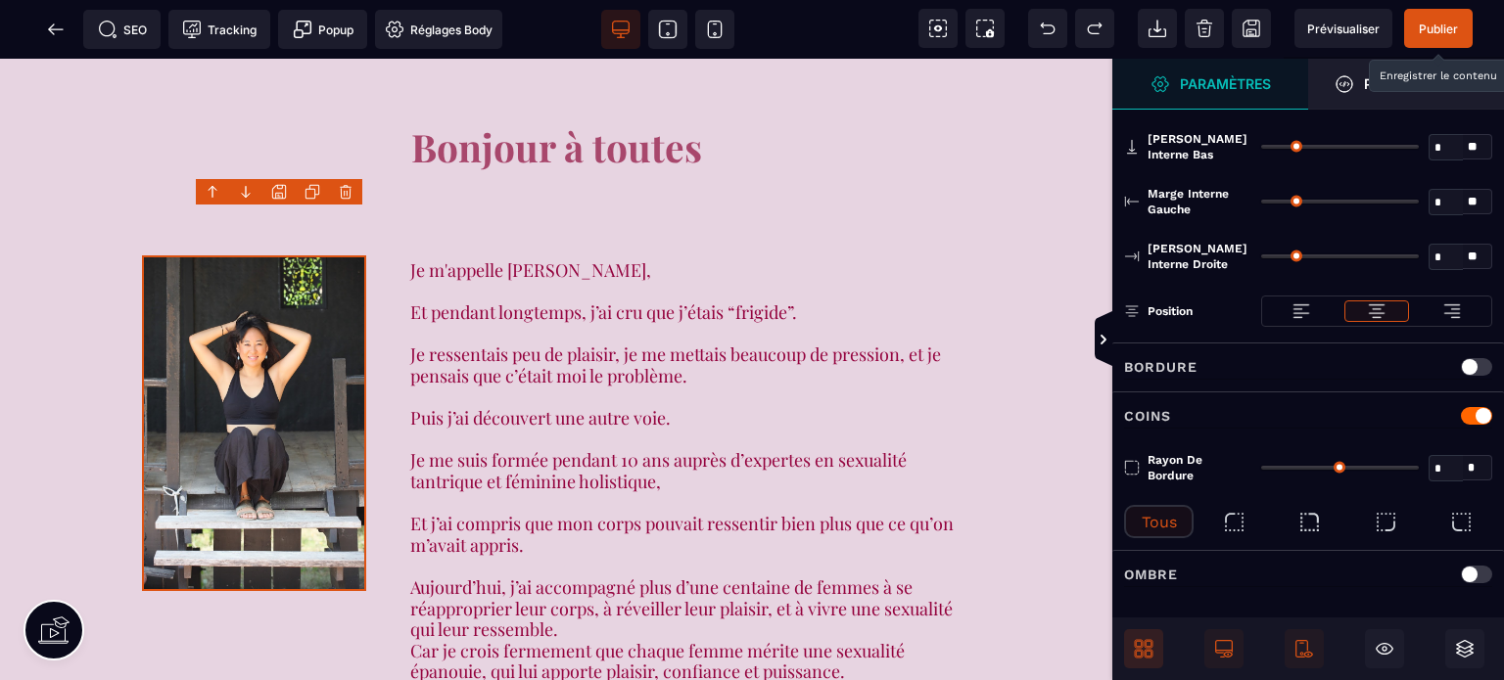
click at [1435, 458] on input "*" at bounding box center [1446, 469] width 33 height 23
type input "**"
select select
type input "**"
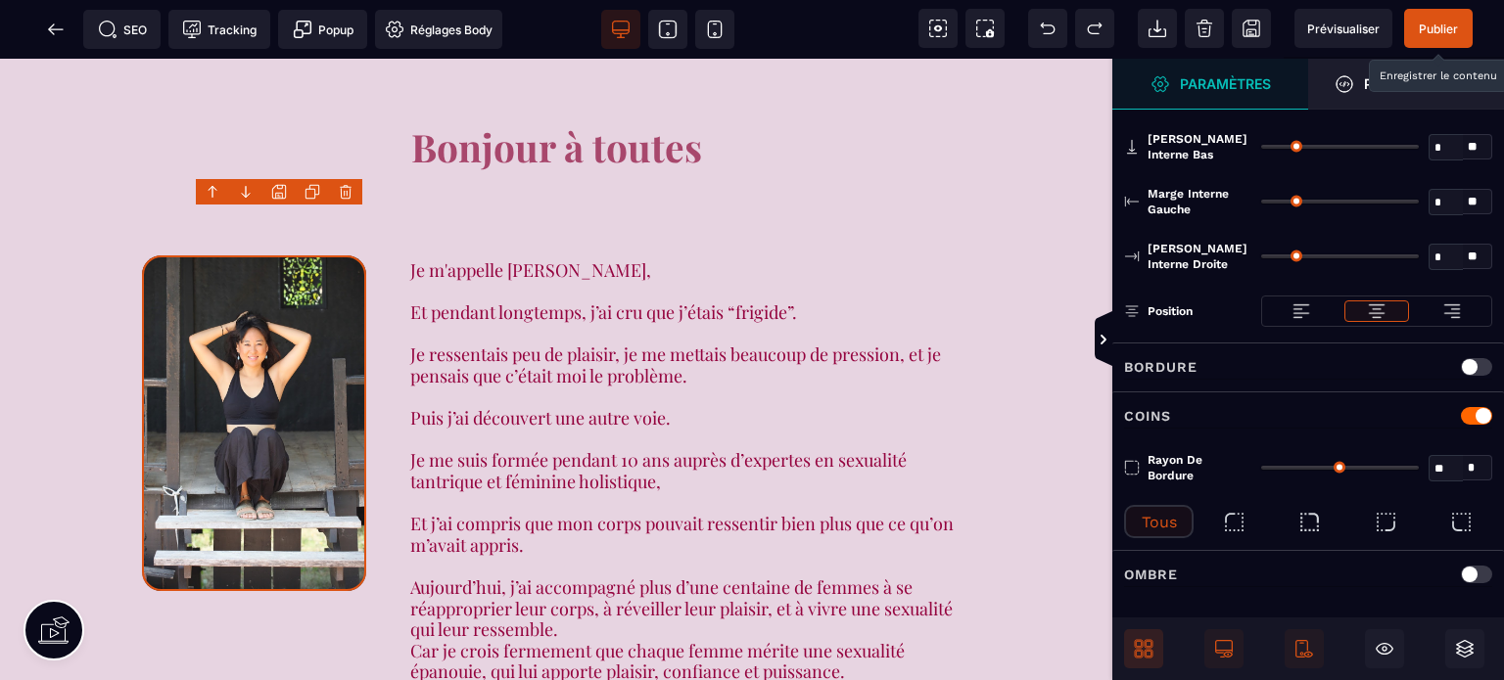
select select
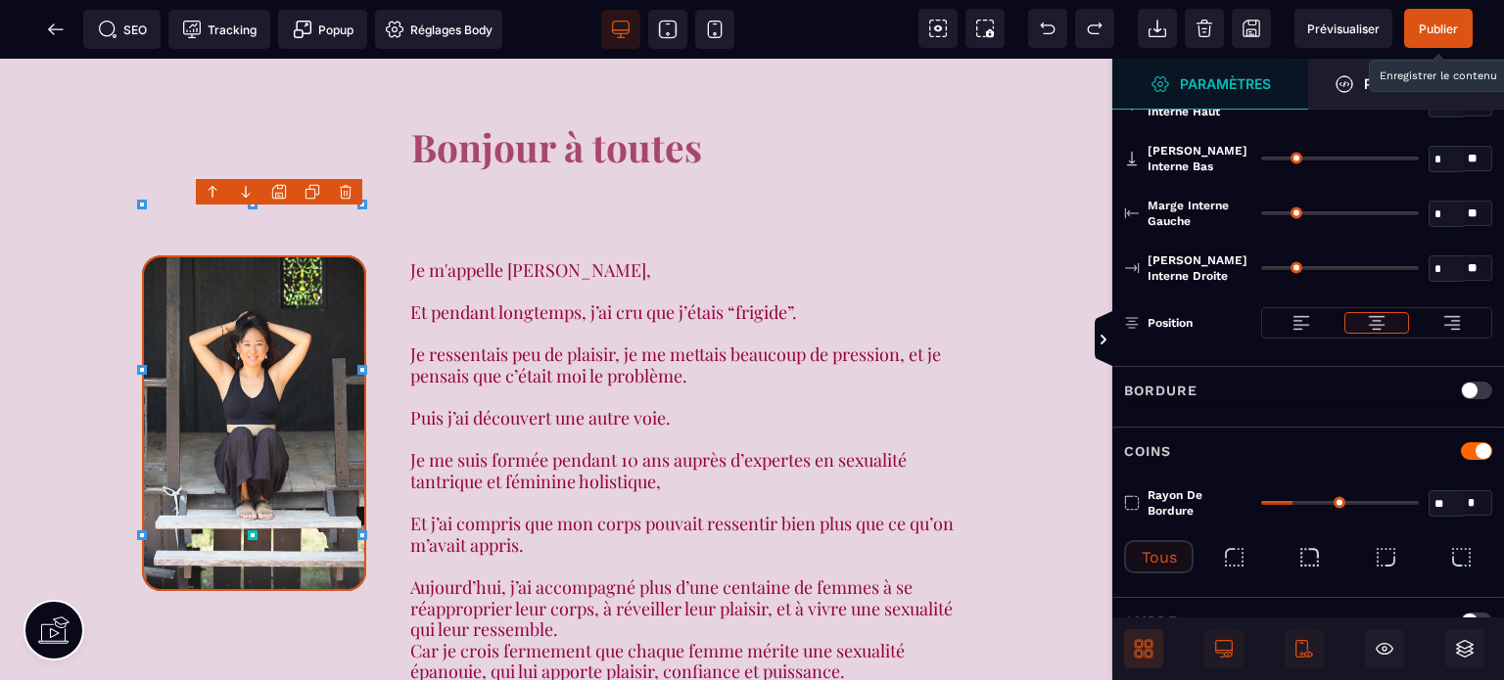
scroll to position [0, 0]
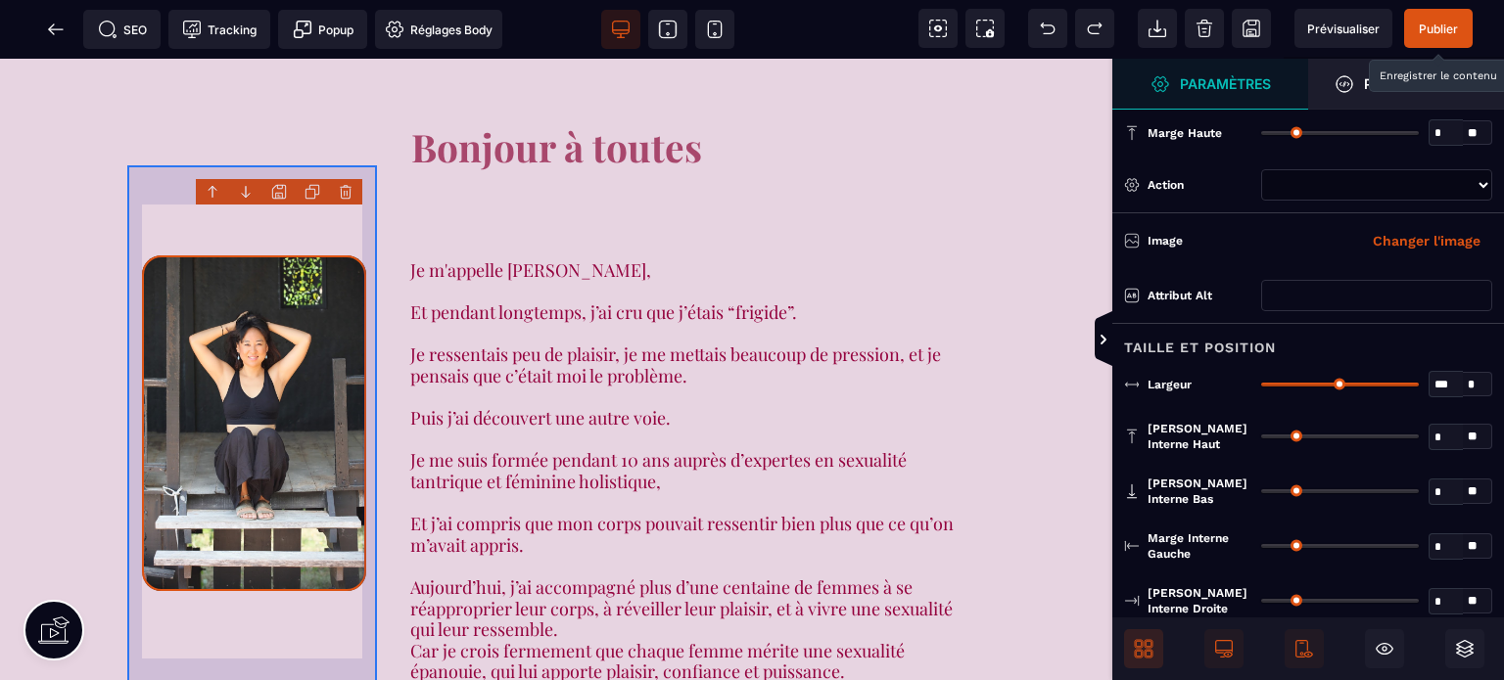
click at [371, 225] on div at bounding box center [254, 471] width 254 height 511
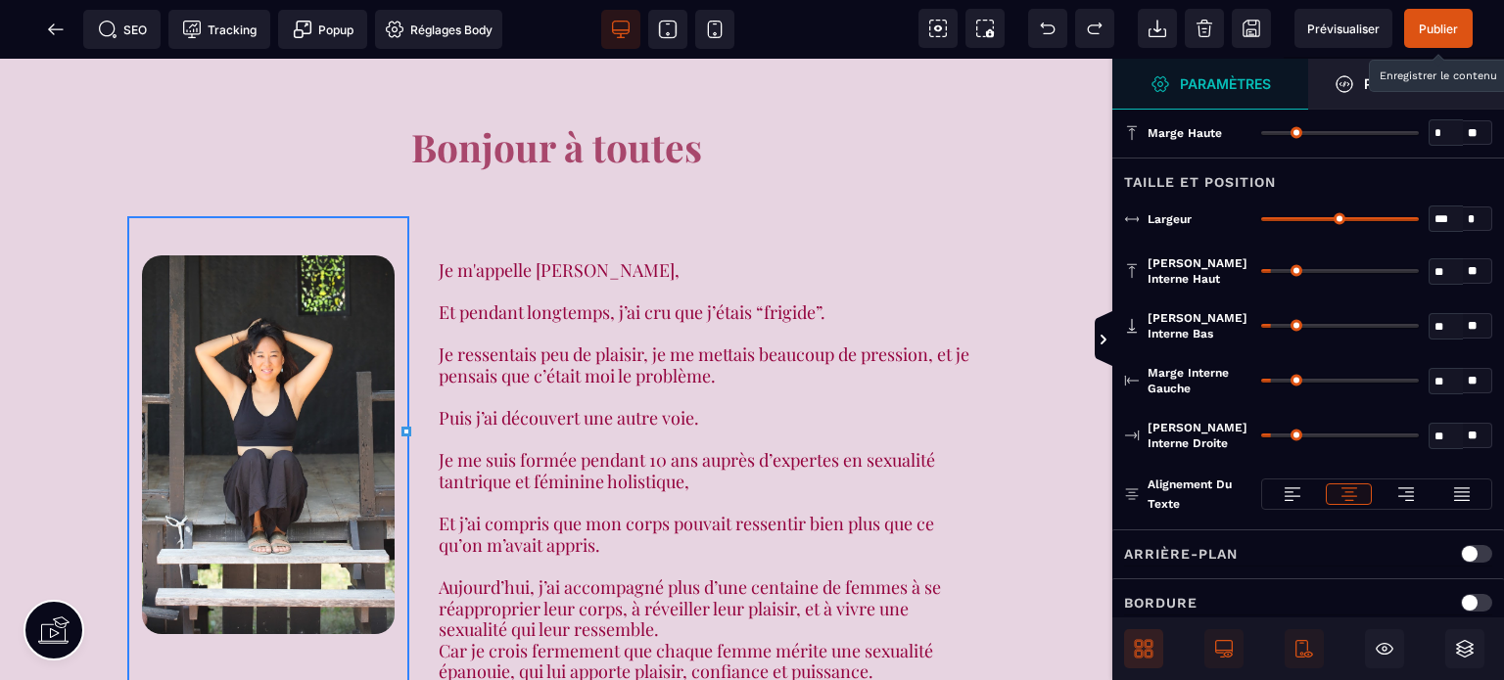
click at [392, 430] on div "B I U S A ******* Row" at bounding box center [556, 370] width 1112 height 622
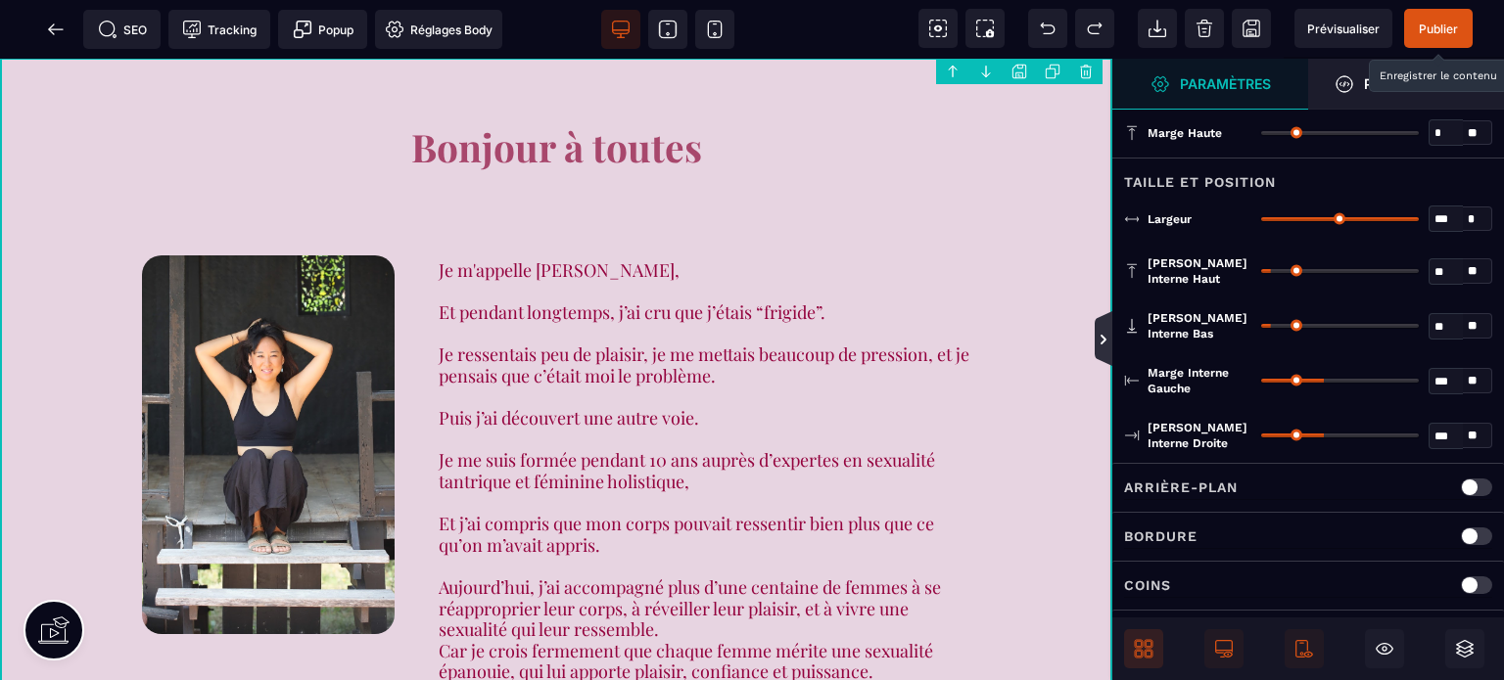
click at [1109, 336] on icon at bounding box center [1104, 340] width 16 height 16
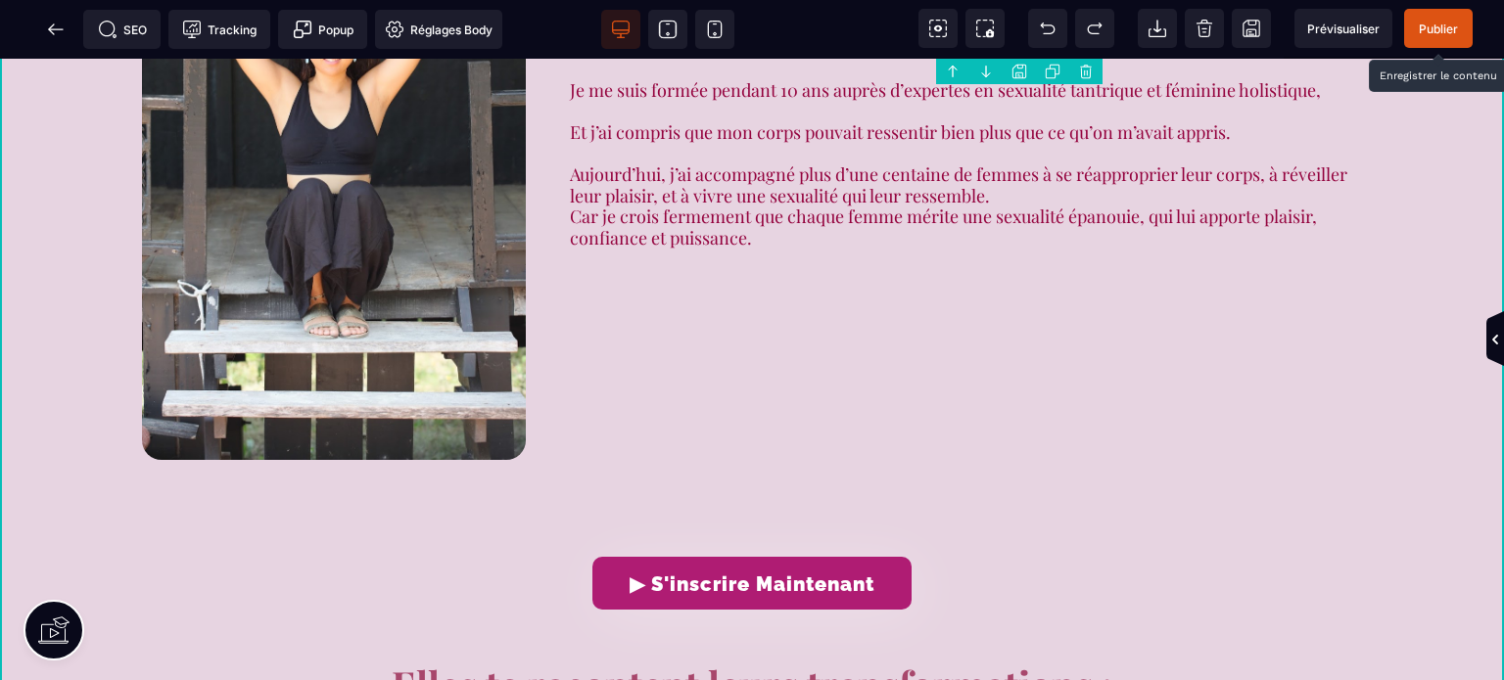
scroll to position [1605, 0]
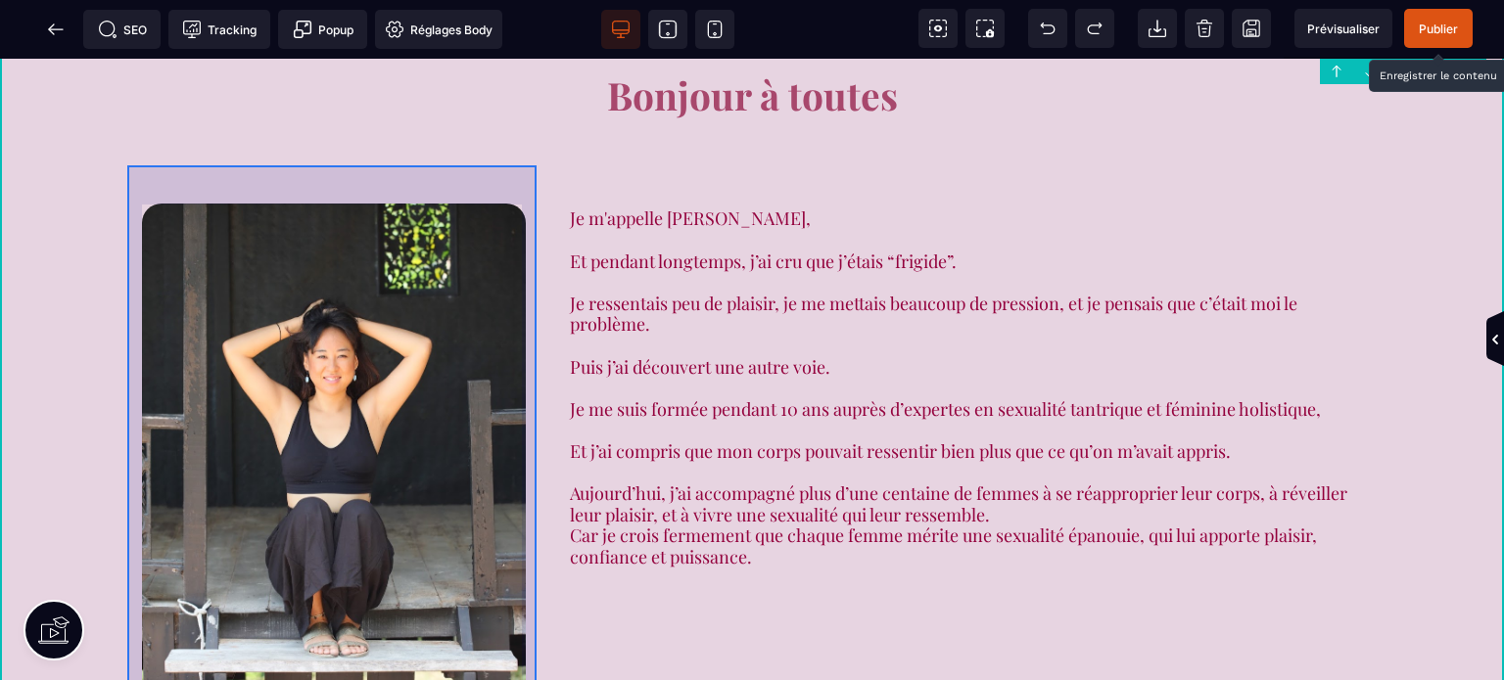
click at [529, 367] on div at bounding box center [333, 492] width 413 height 657
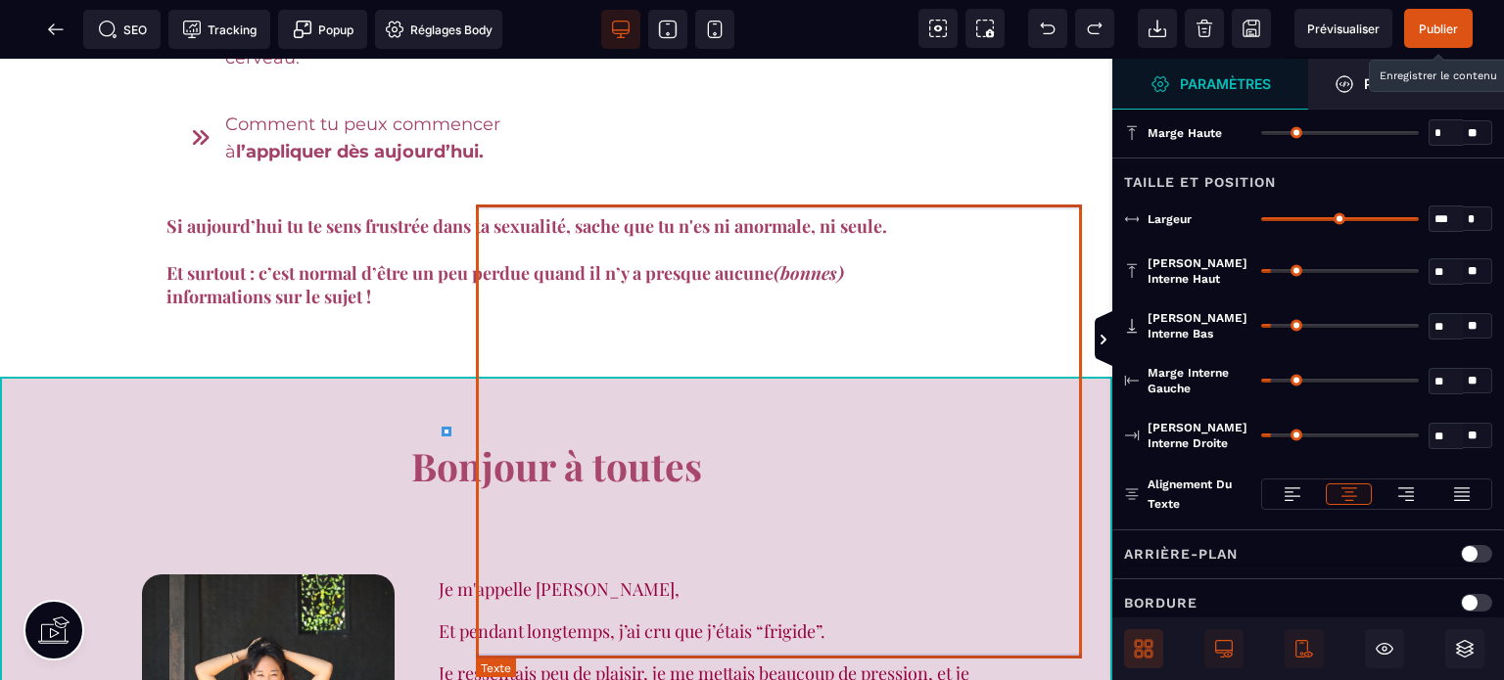
scroll to position [1924, 0]
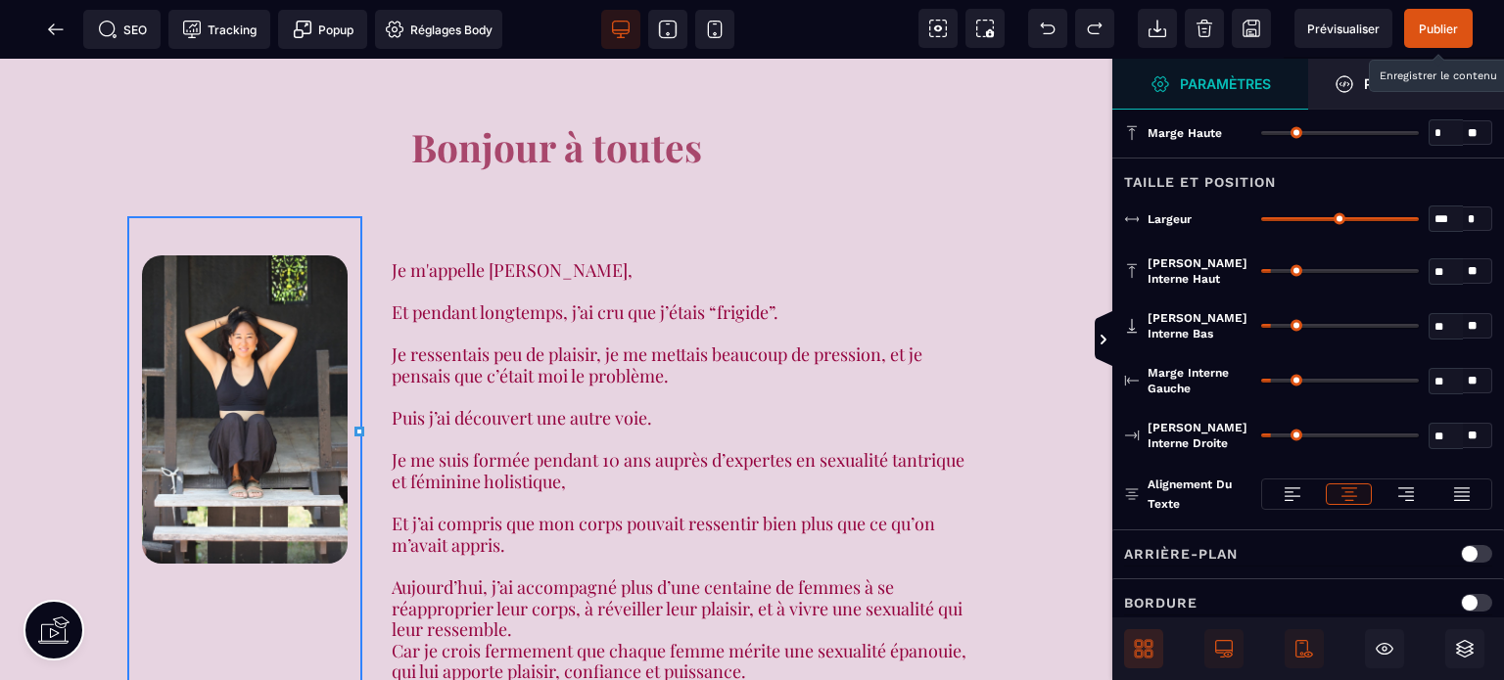
click at [384, 430] on div "B I U S A ******* Ajouter un élément Row" at bounding box center [556, 370] width 1112 height 622
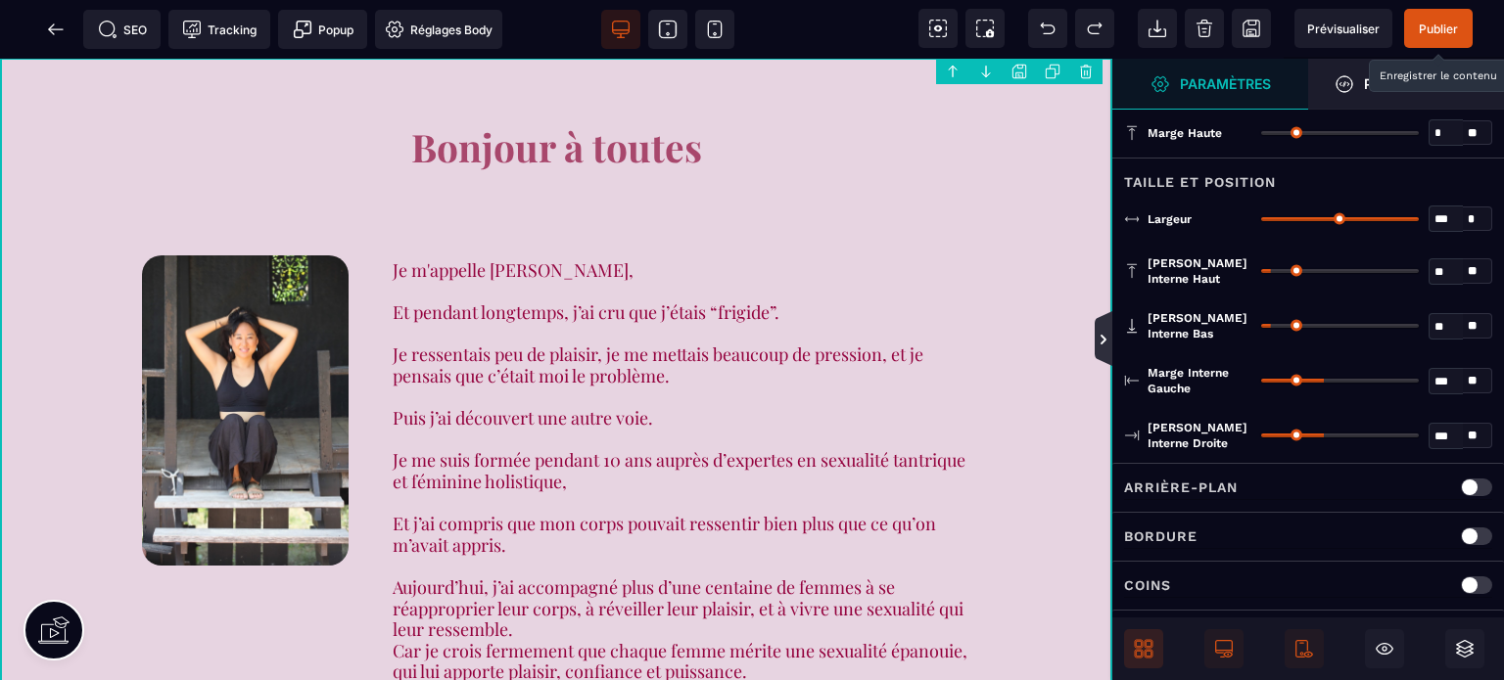
click at [1106, 342] on icon at bounding box center [1104, 340] width 16 height 16
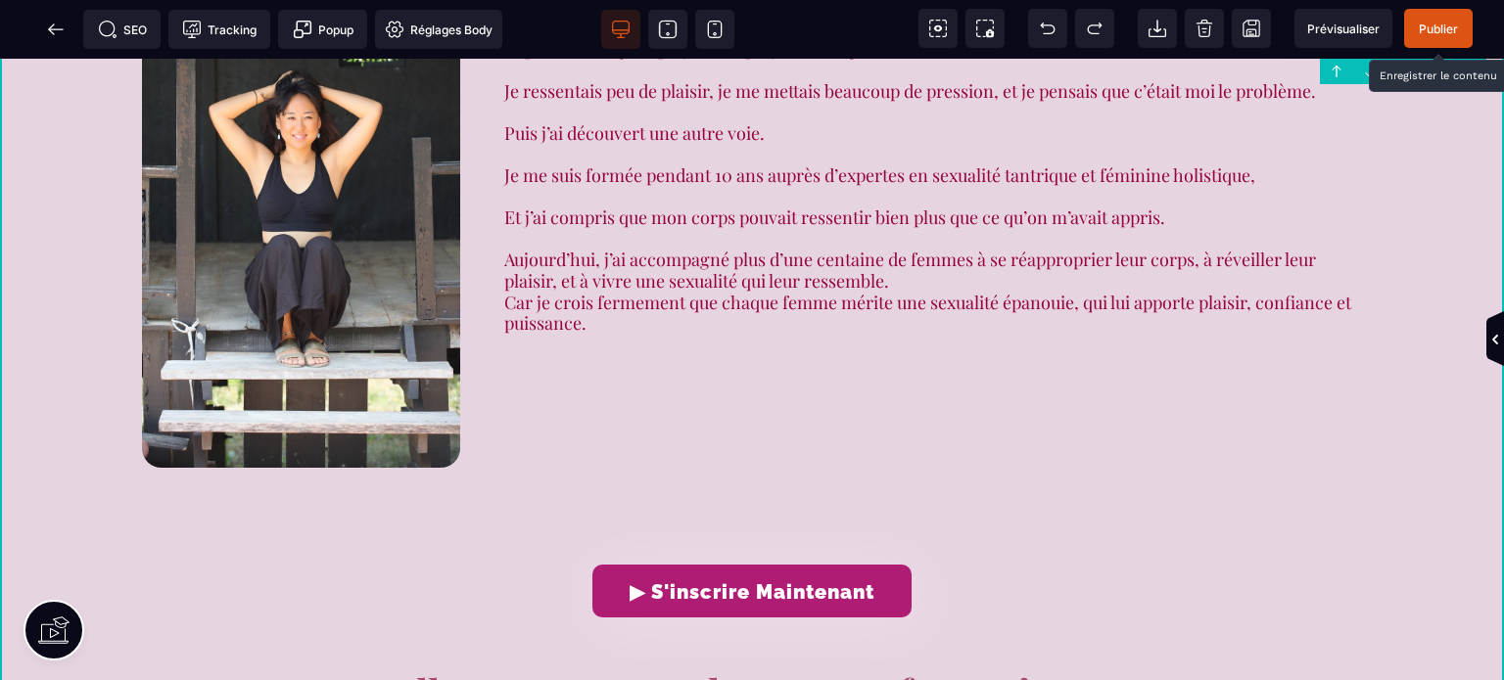
scroll to position [1805, 0]
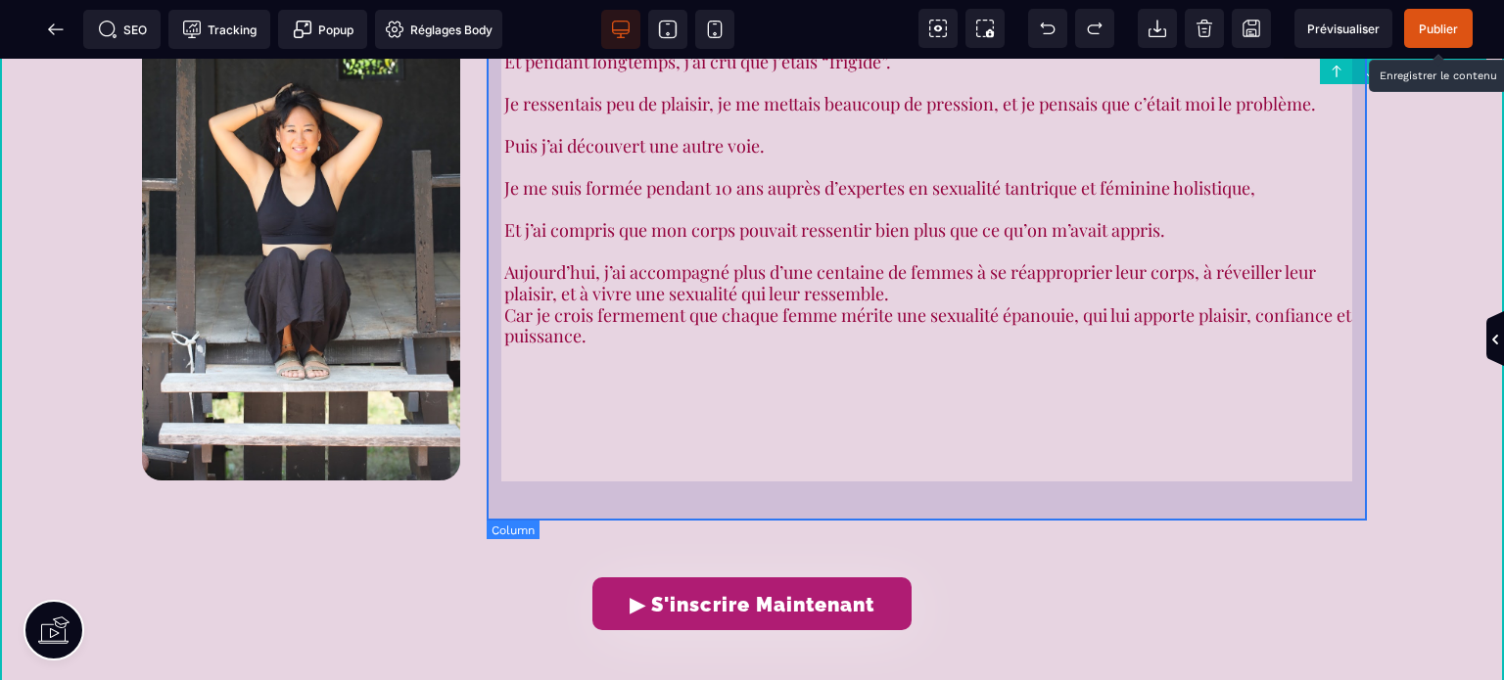
click at [505, 445] on div "Je m'appelle Rose, Et pendant longtemps, j’ai cru que j’étais “frigide”. Je res…" at bounding box center [933, 244] width 887 height 559
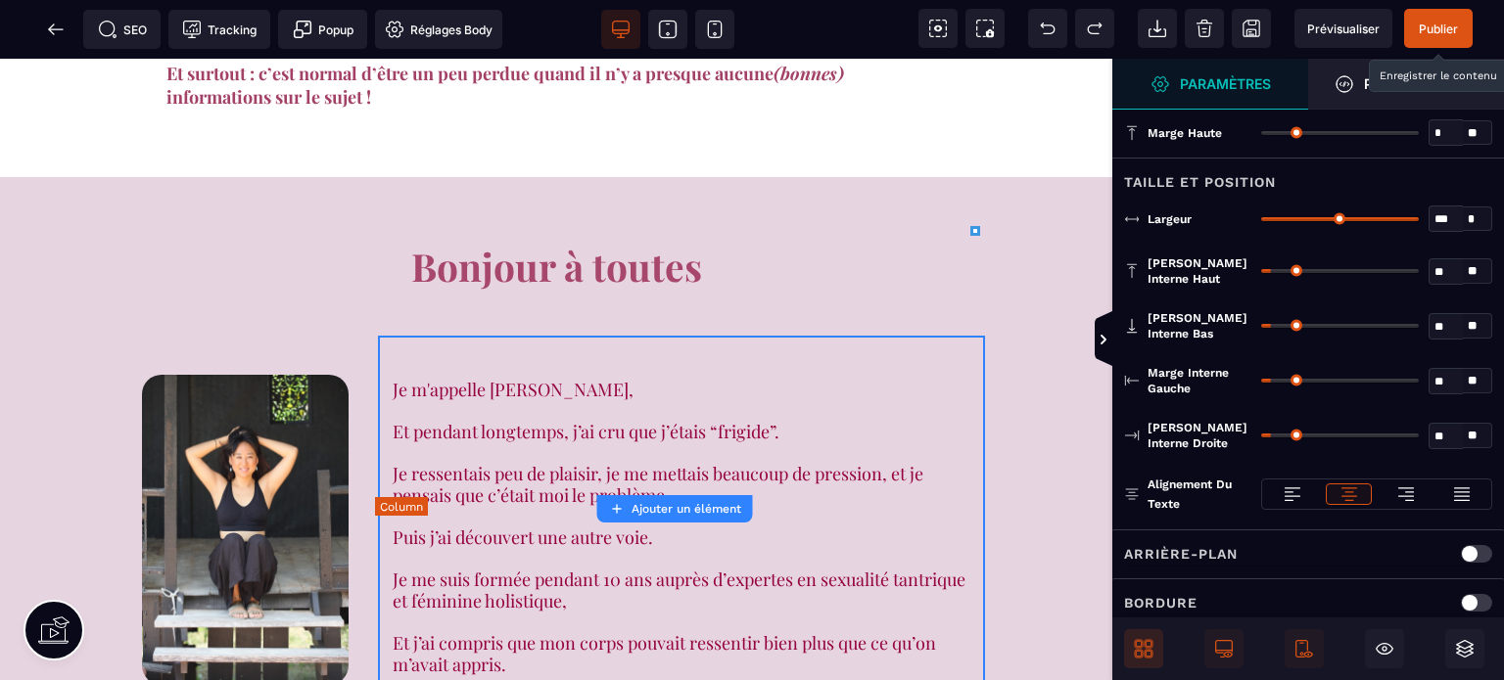
scroll to position [2125, 0]
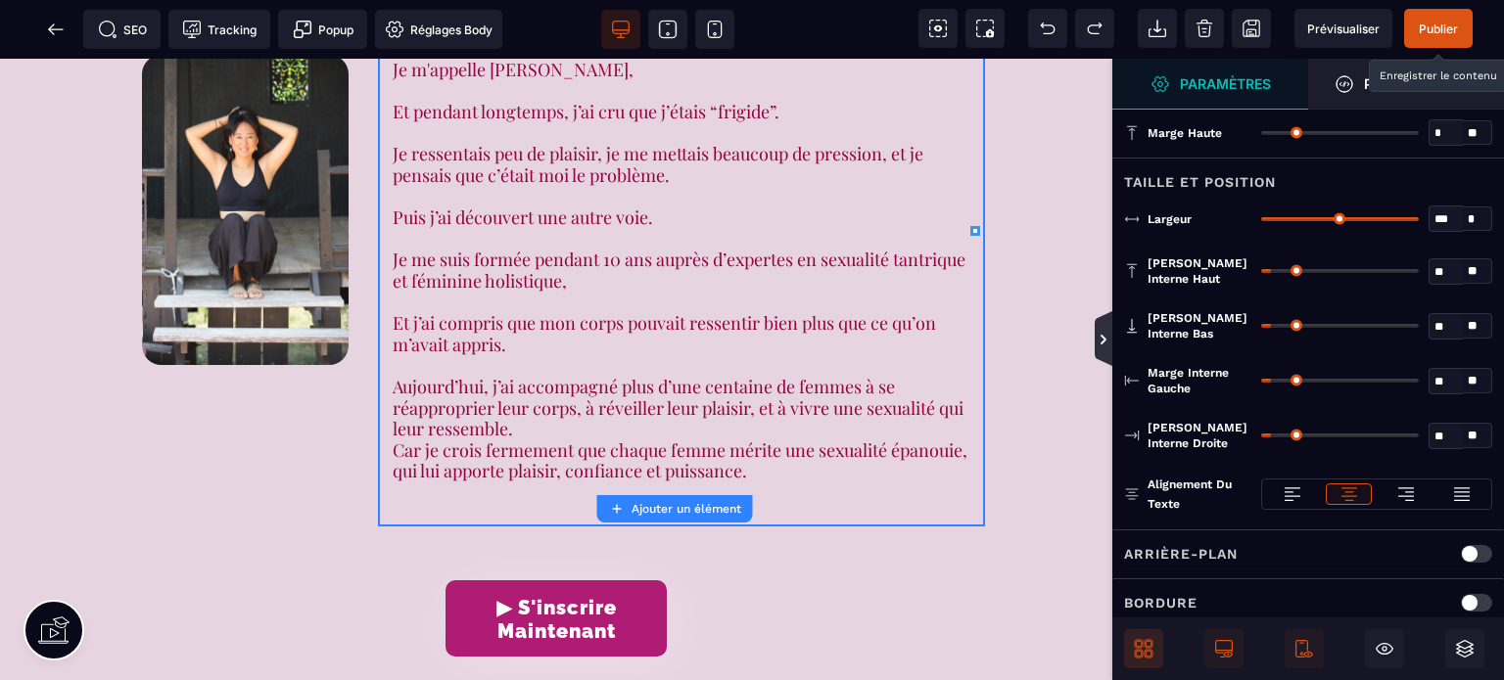
click at [1103, 328] on icon at bounding box center [1104, 338] width 18 height 55
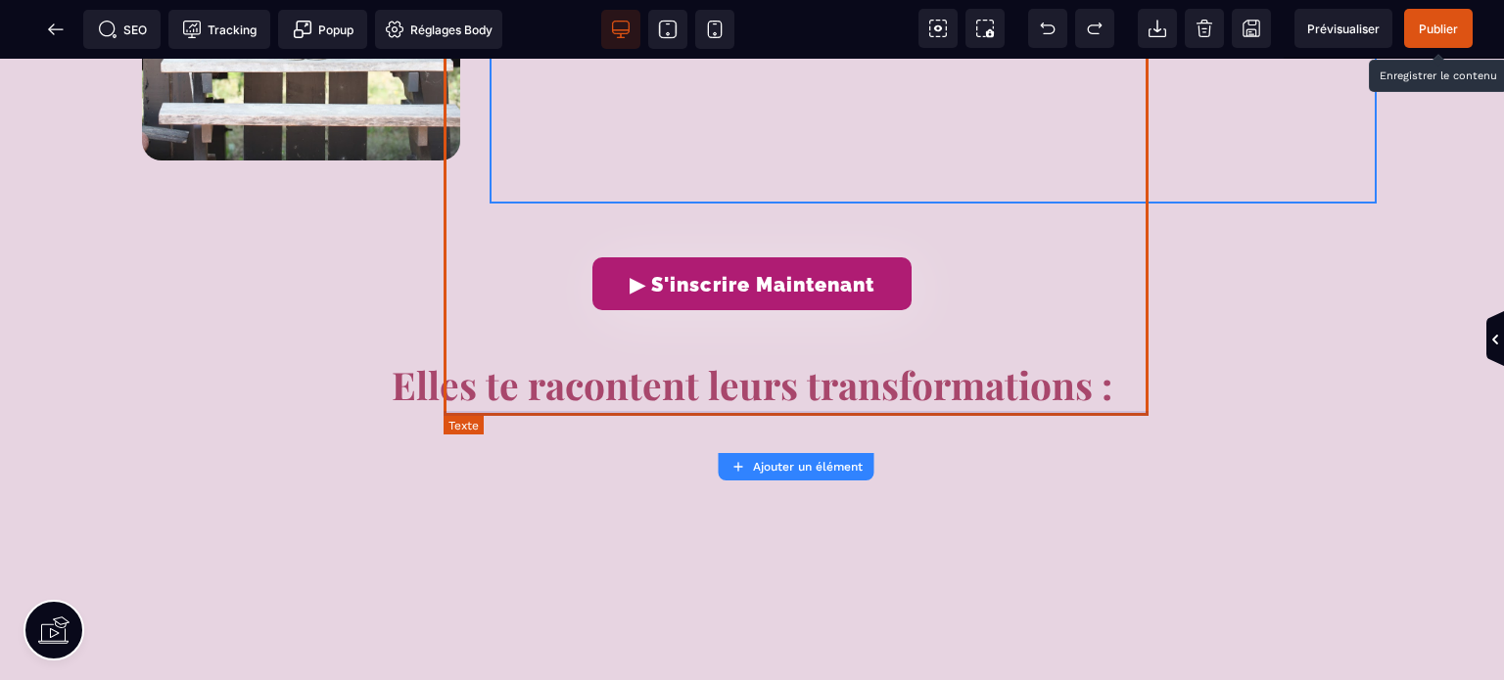
scroll to position [1805, 0]
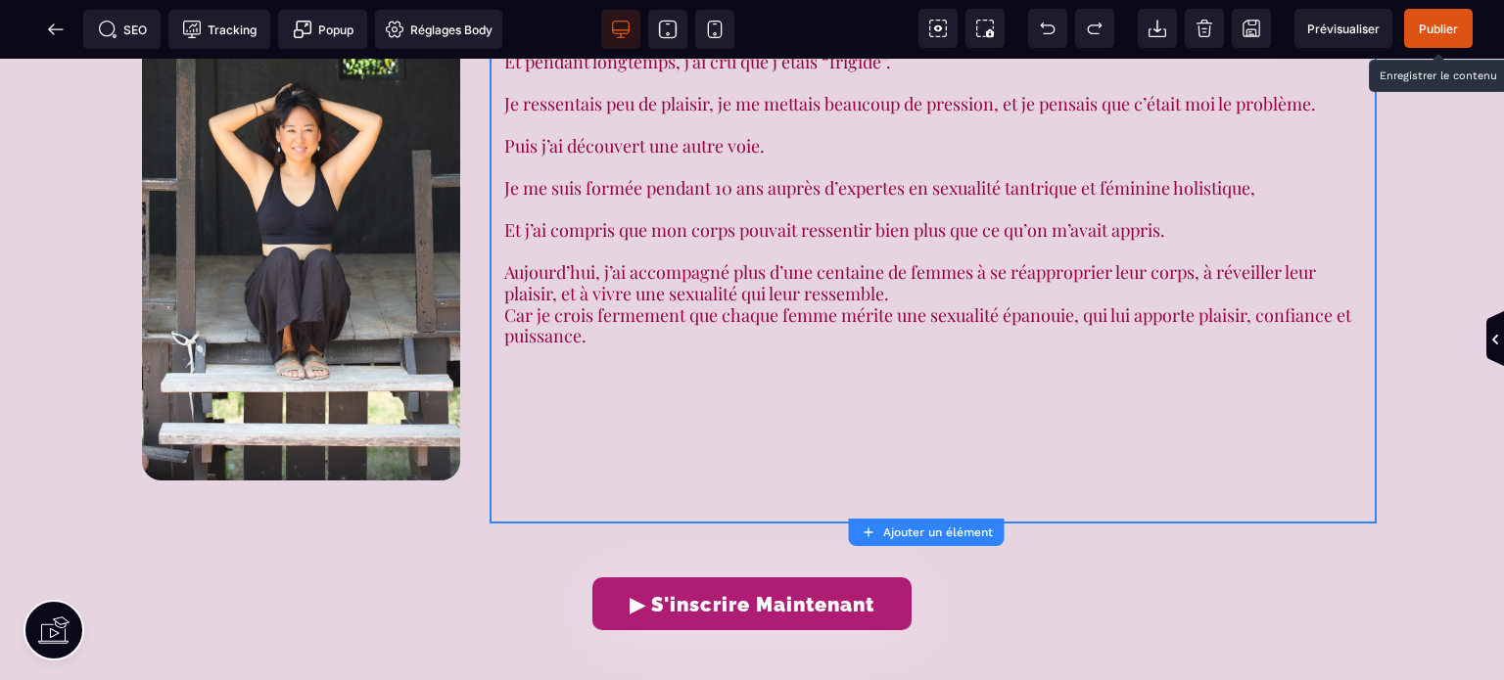
click at [1437, 50] on div "Prévisualiser Publier" at bounding box center [1383, 28] width 242 height 57
click at [1437, 38] on span "Publier" at bounding box center [1438, 28] width 69 height 39
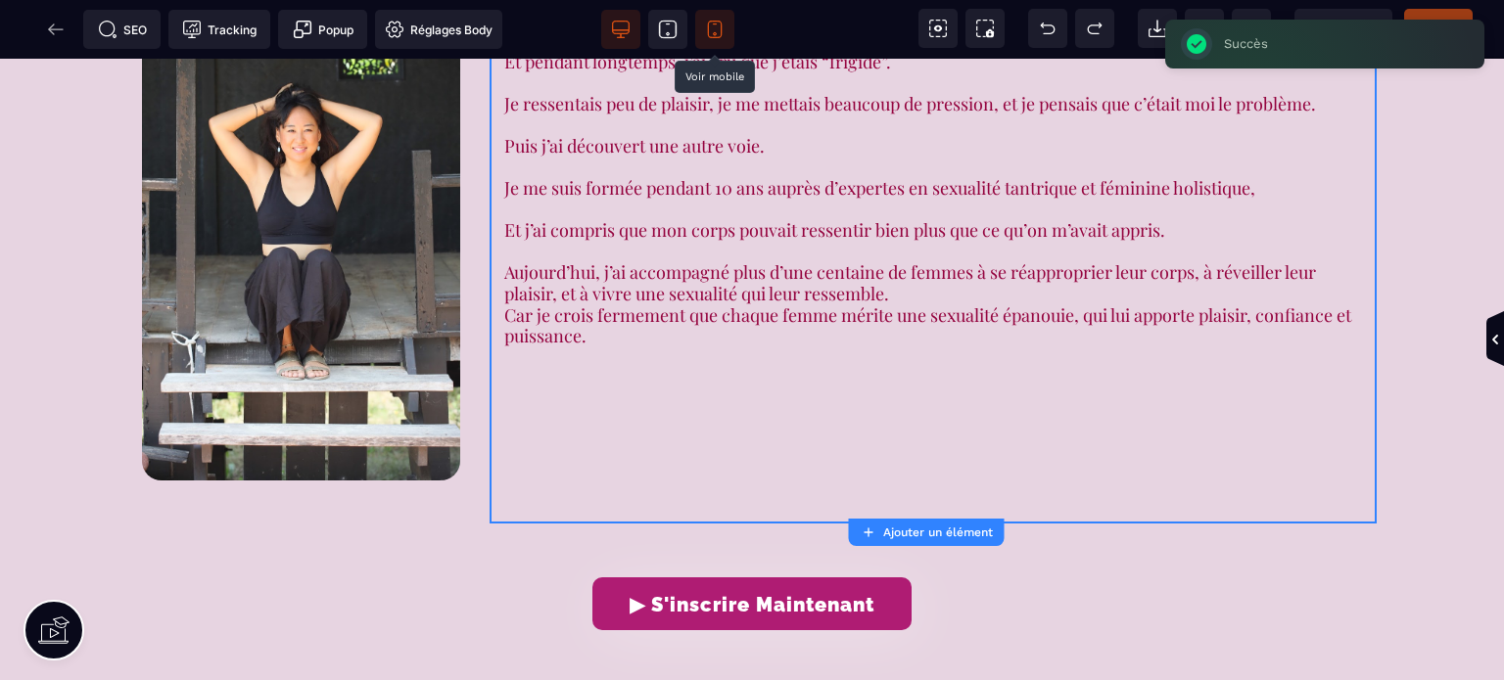
click at [713, 28] on icon at bounding box center [715, 30] width 20 height 20
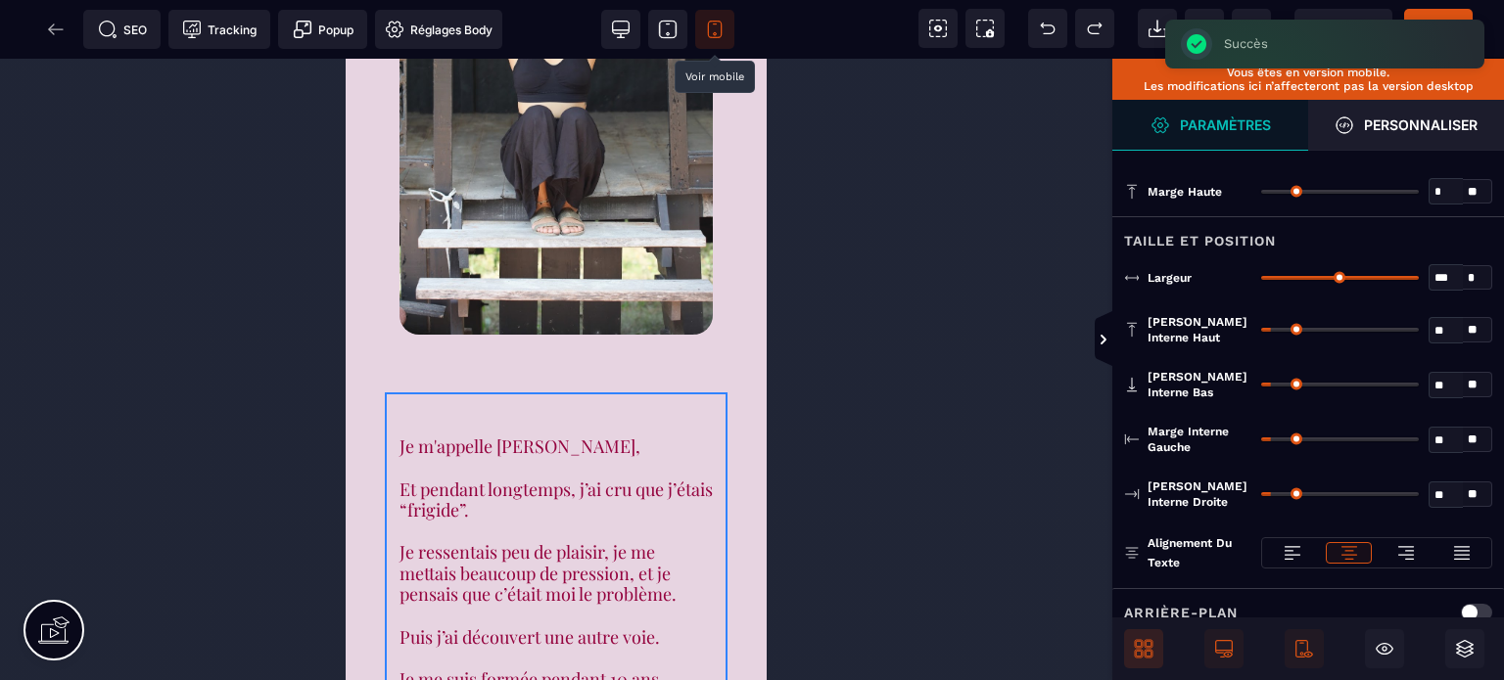
scroll to position [2511, 0]
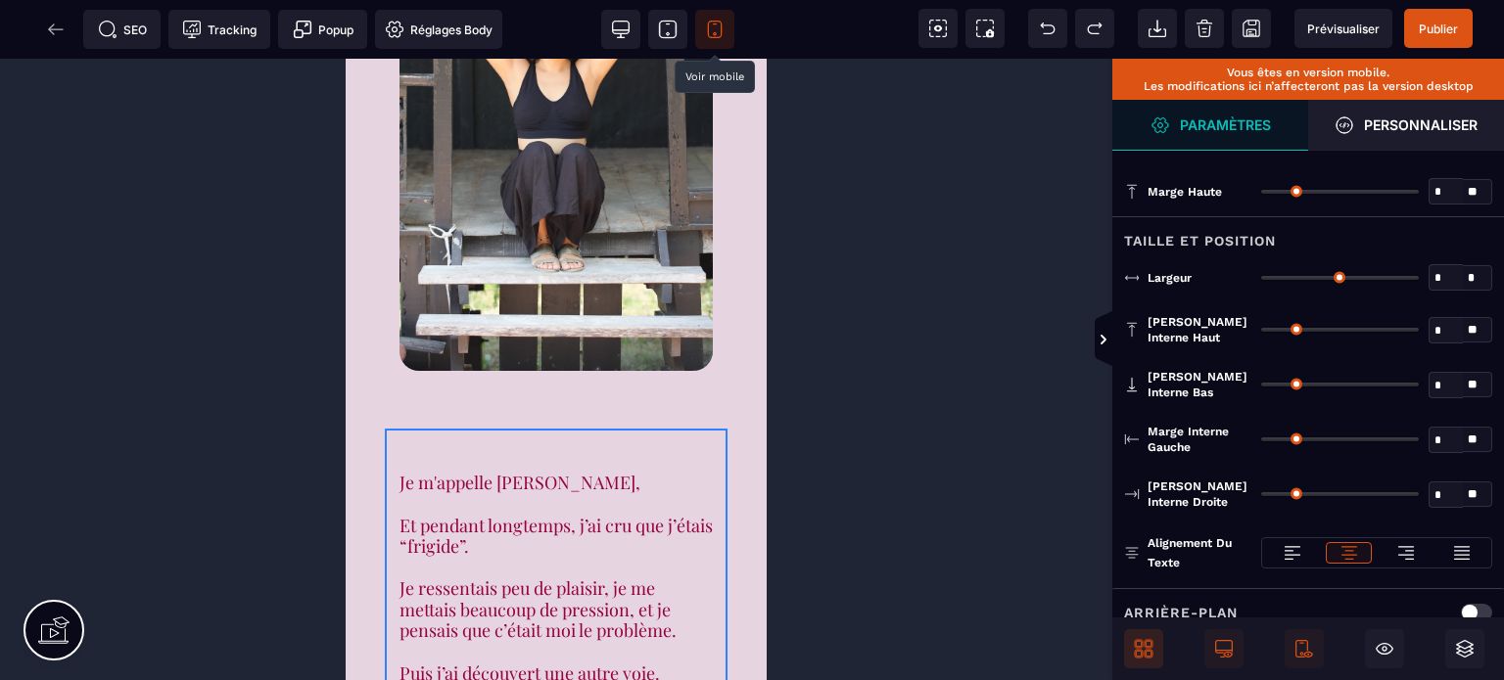
type input "*"
type input "***"
type input "*"
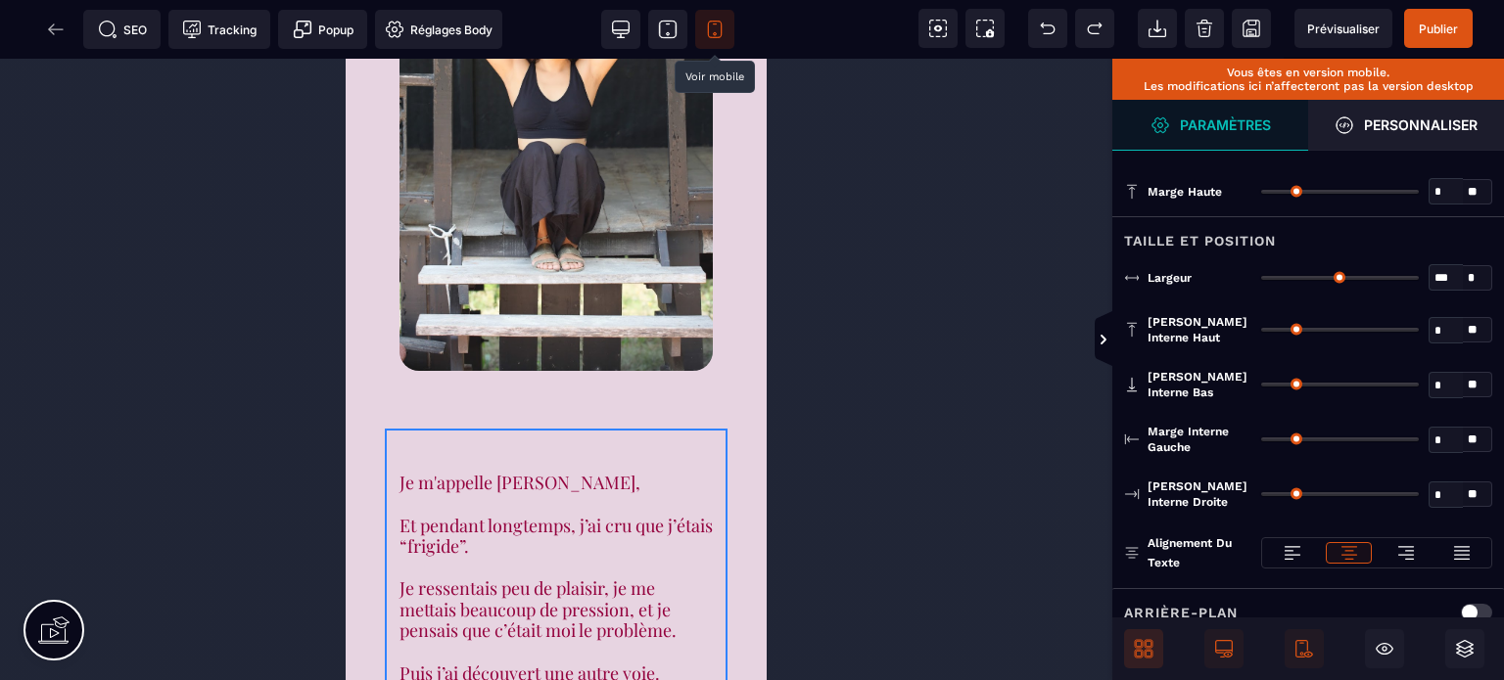
type input "**"
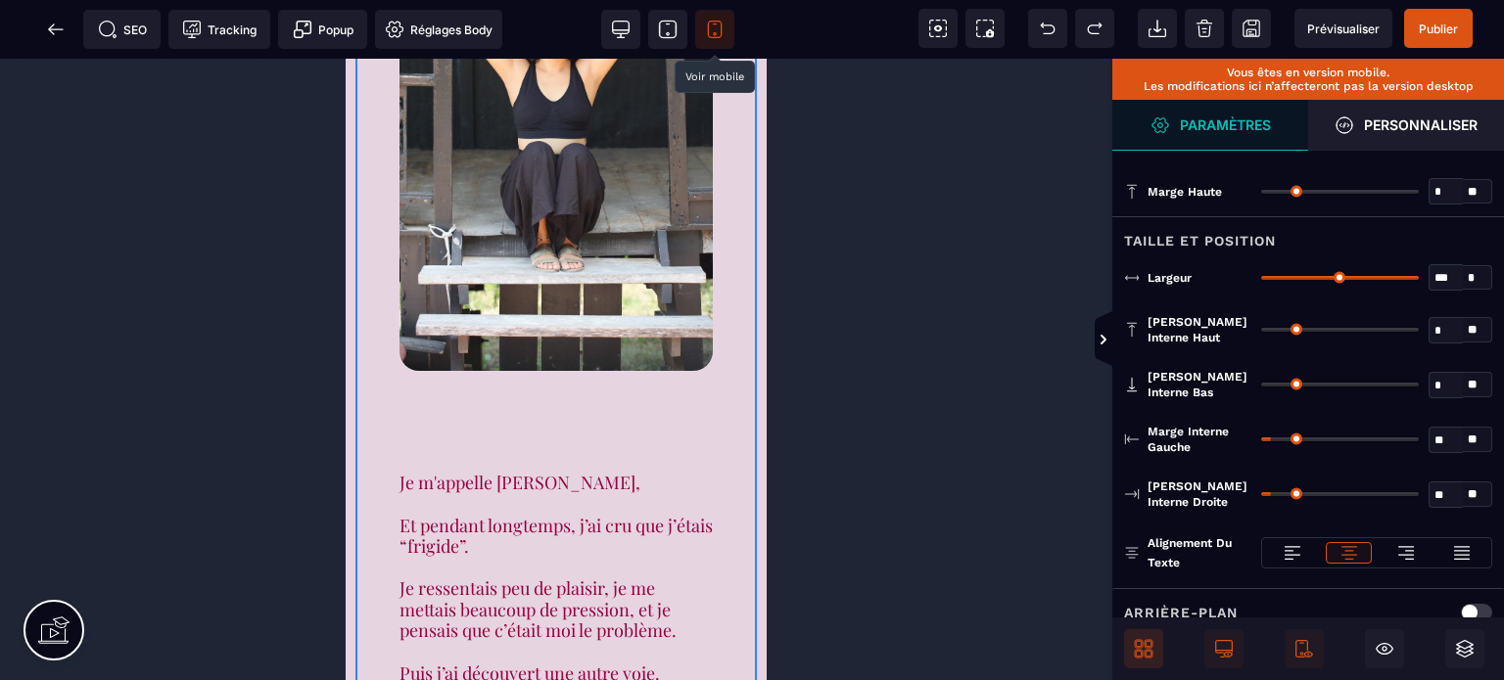
type input "*"
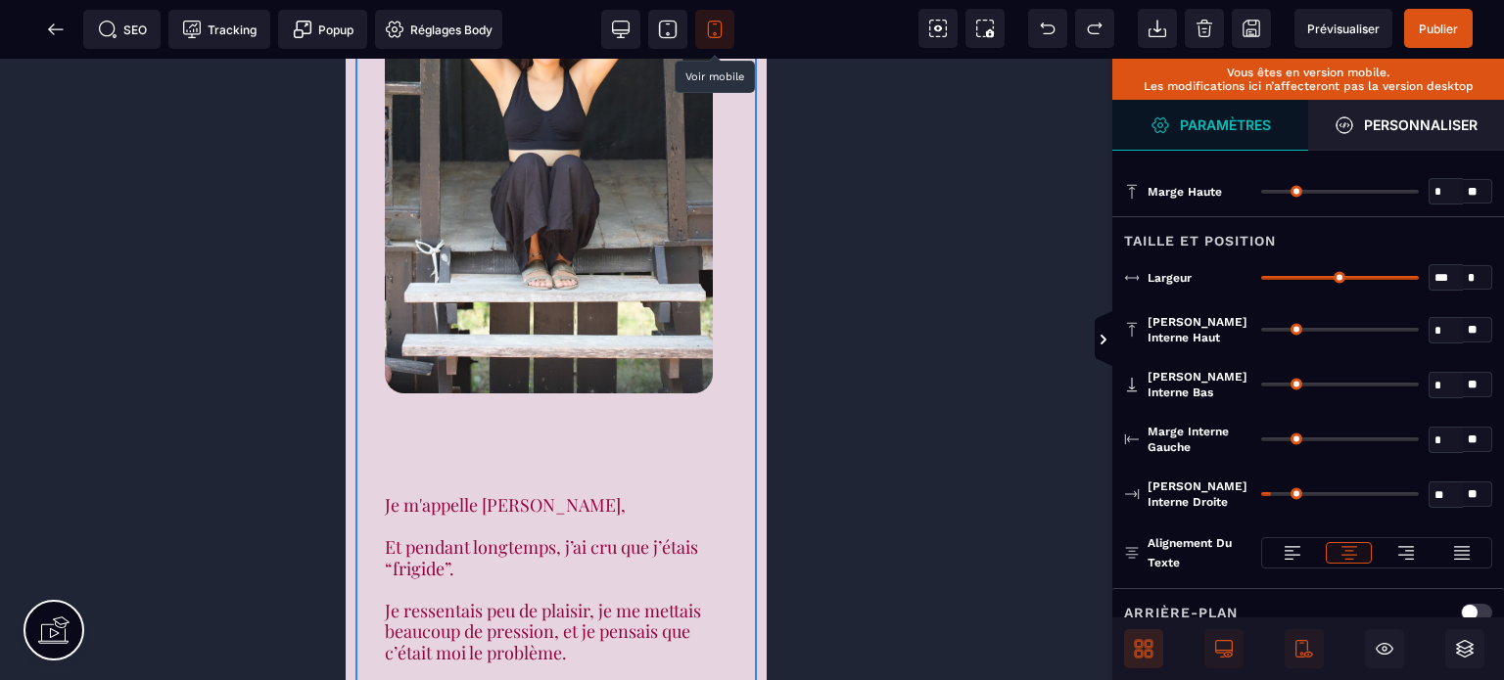
drag, startPoint x: 1273, startPoint y: 434, endPoint x: 1202, endPoint y: 454, distance: 73.4
type input "*"
click at [1261, 442] on input "range" at bounding box center [1340, 440] width 158 height 4
type input "*"
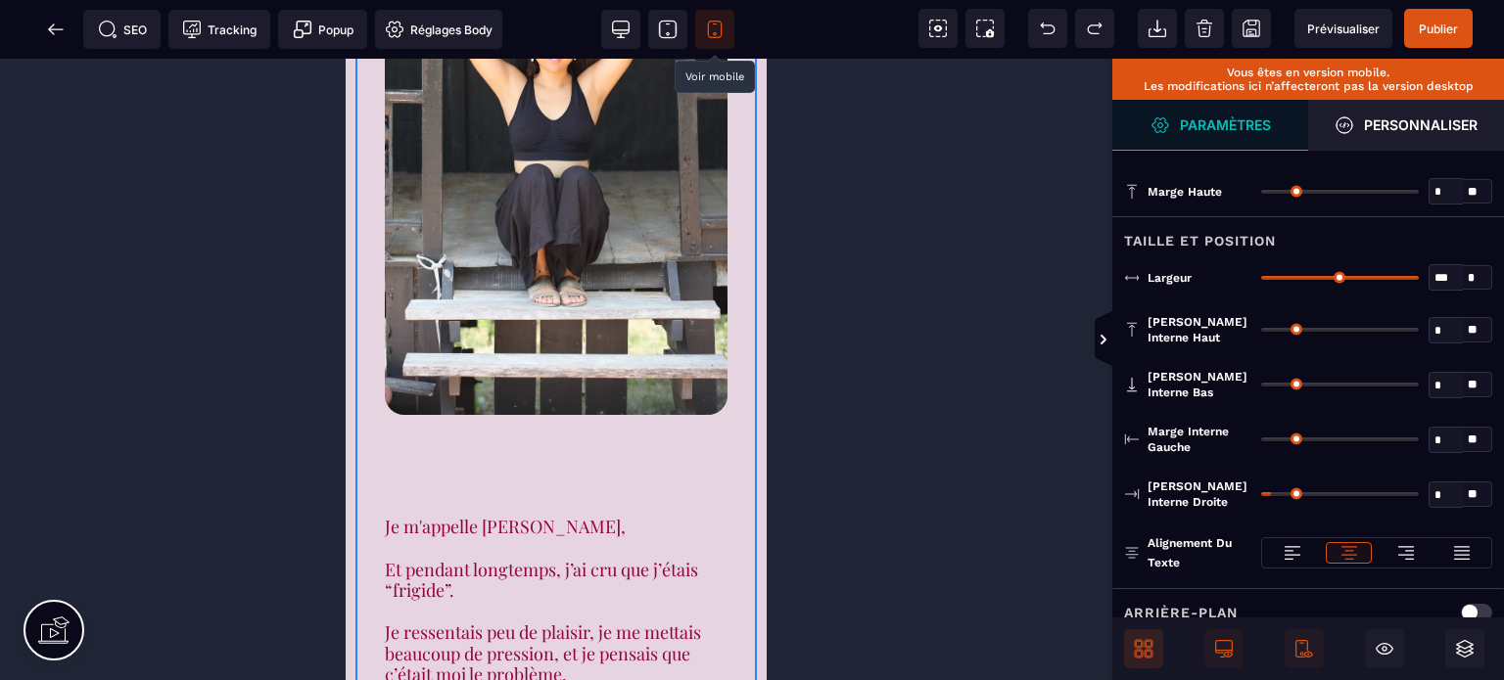
drag, startPoint x: 1272, startPoint y: 489, endPoint x: 1010, endPoint y: 506, distance: 262.0
type input "*"
click at [1261, 496] on input "range" at bounding box center [1340, 494] width 158 height 4
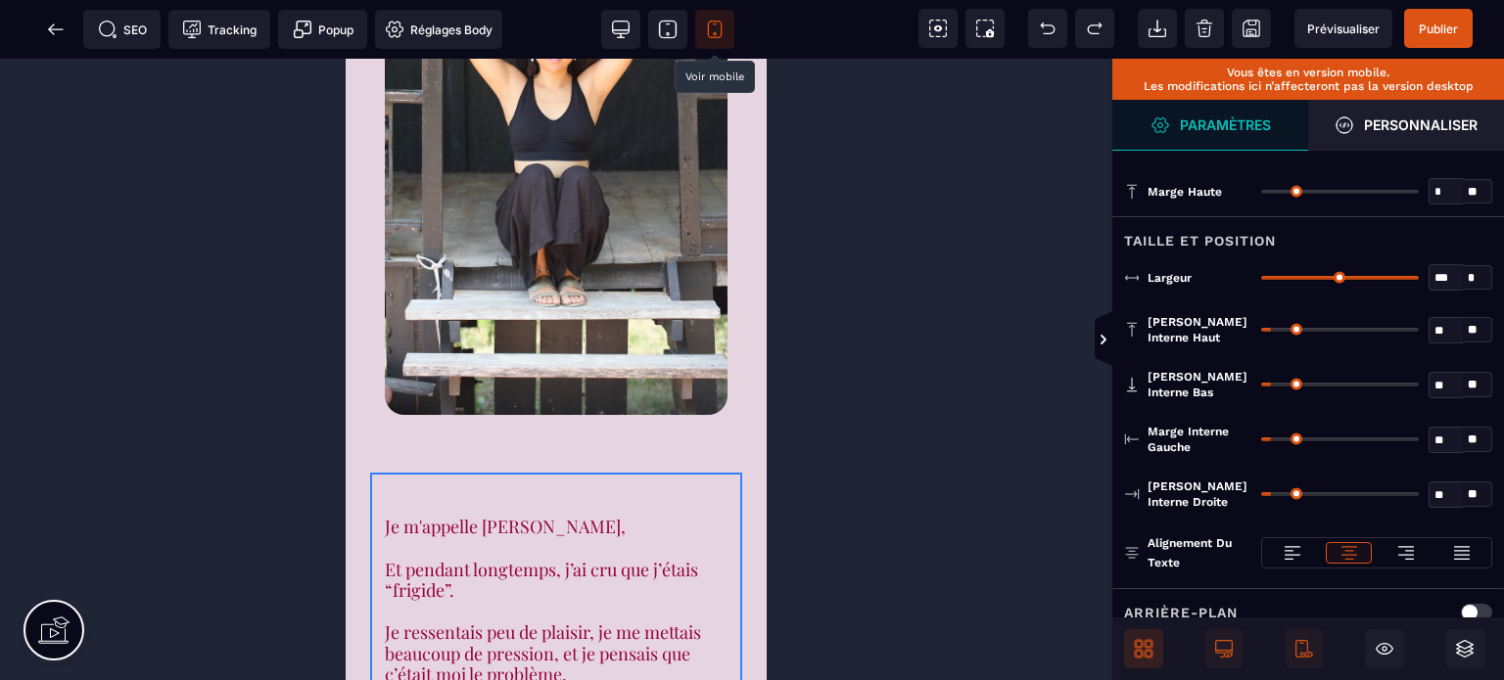
type input "**"
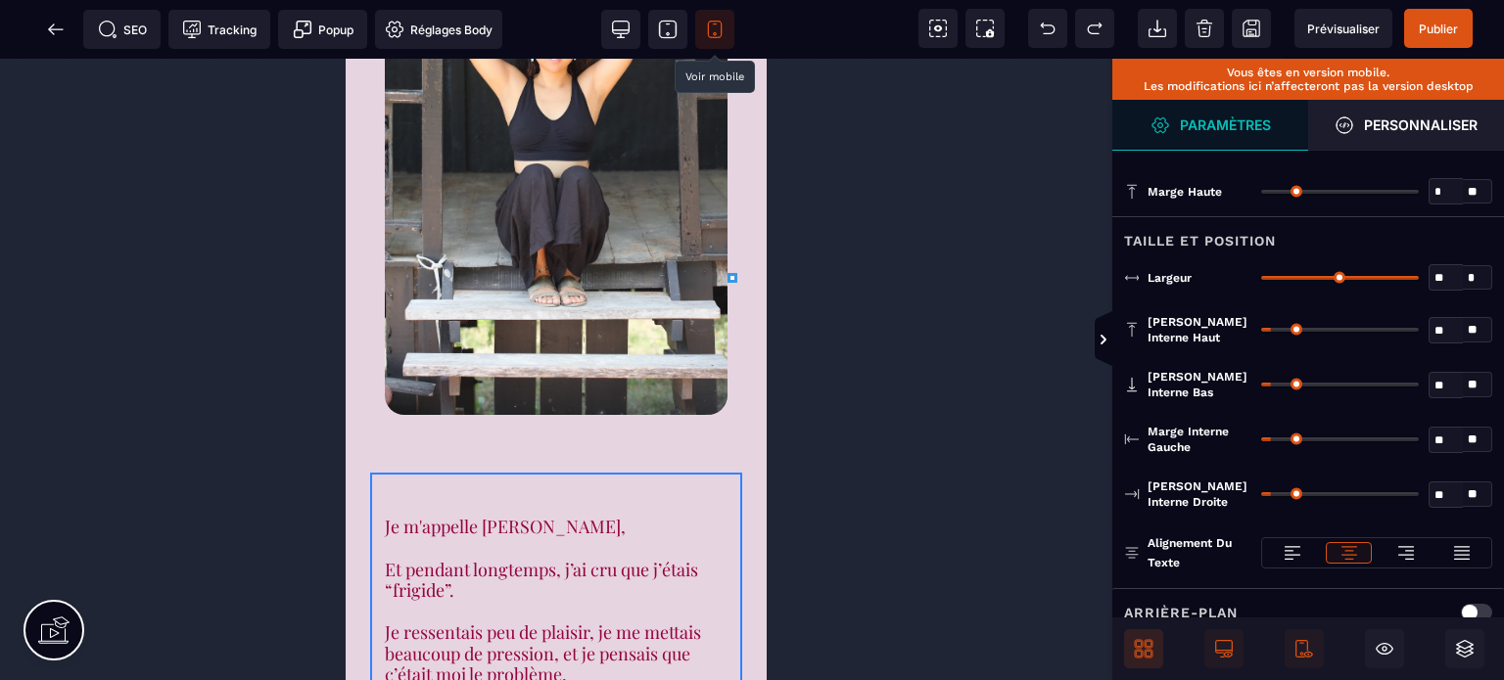
type input "**"
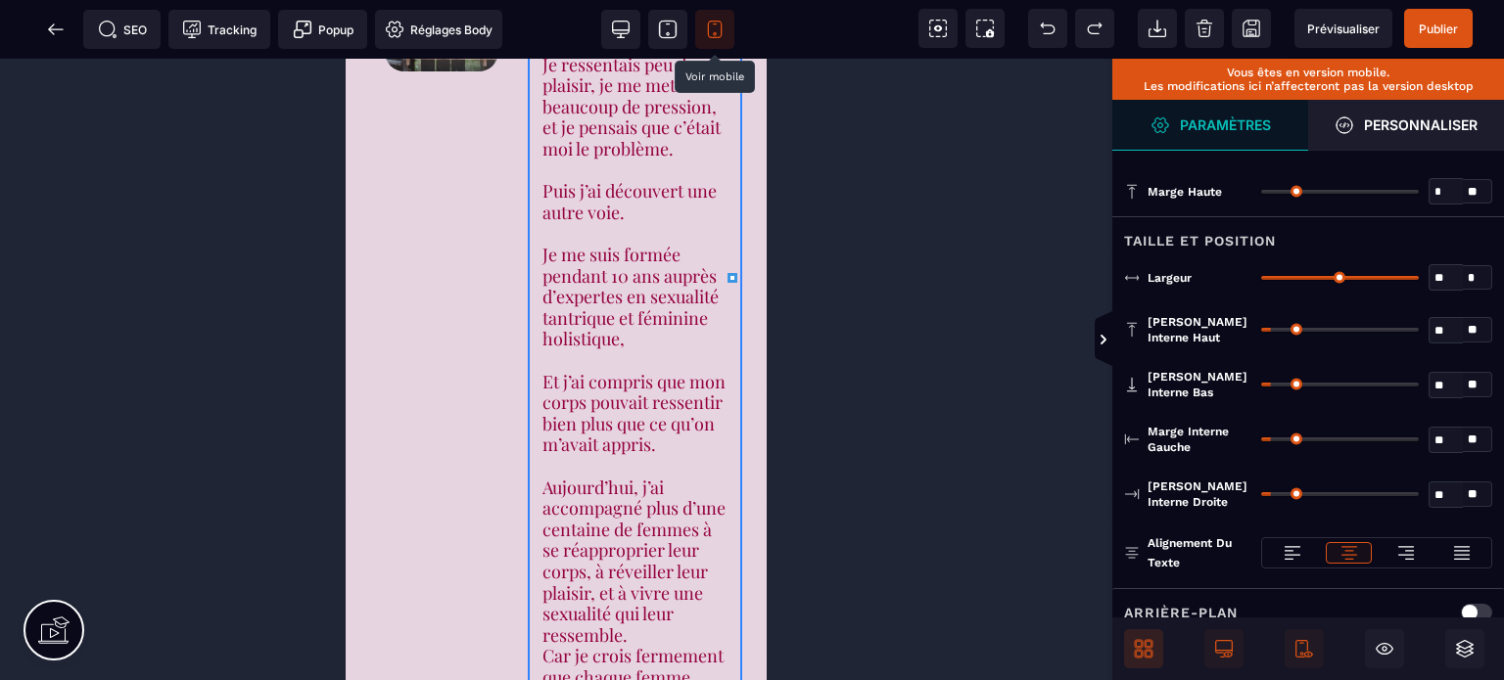
type input "**"
type input "***"
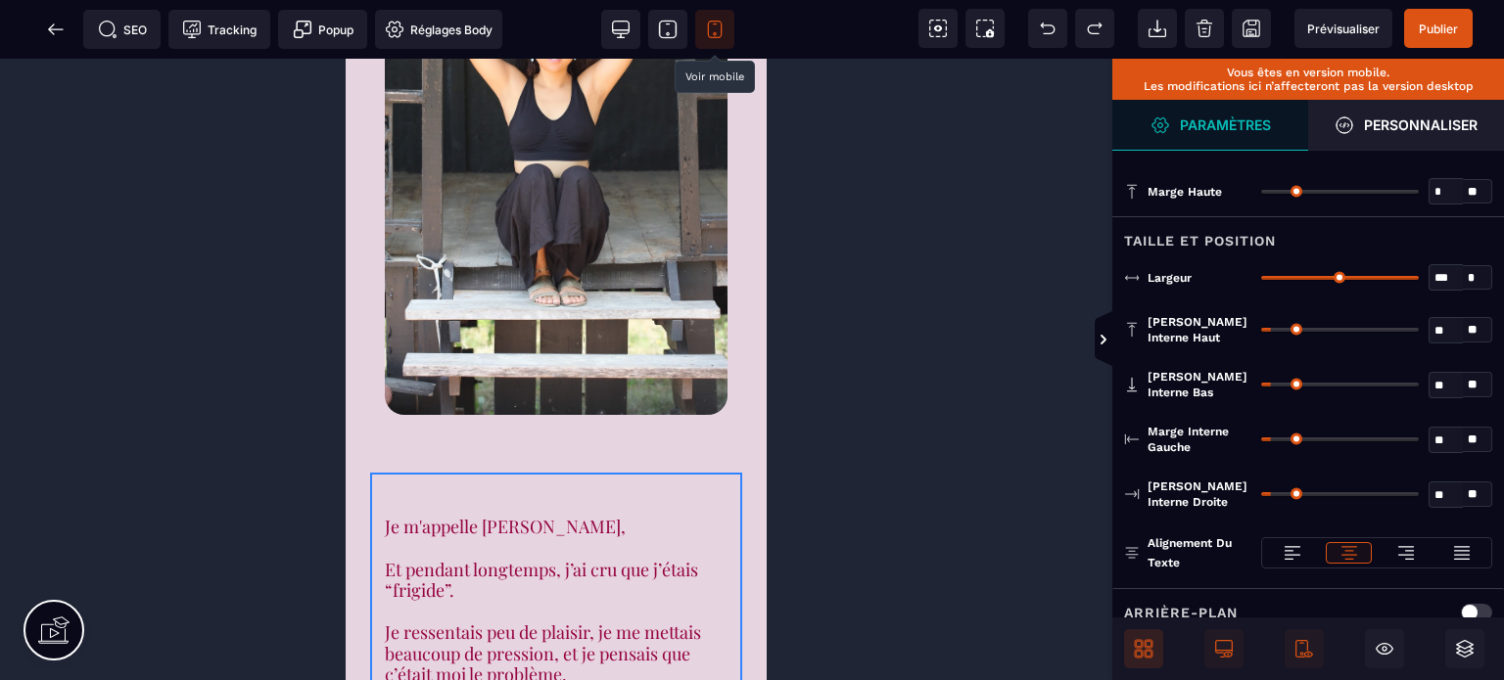
drag, startPoint x: 1414, startPoint y: 273, endPoint x: 1445, endPoint y: 280, distance: 32.1
click at [1419, 280] on input "range" at bounding box center [1340, 278] width 158 height 4
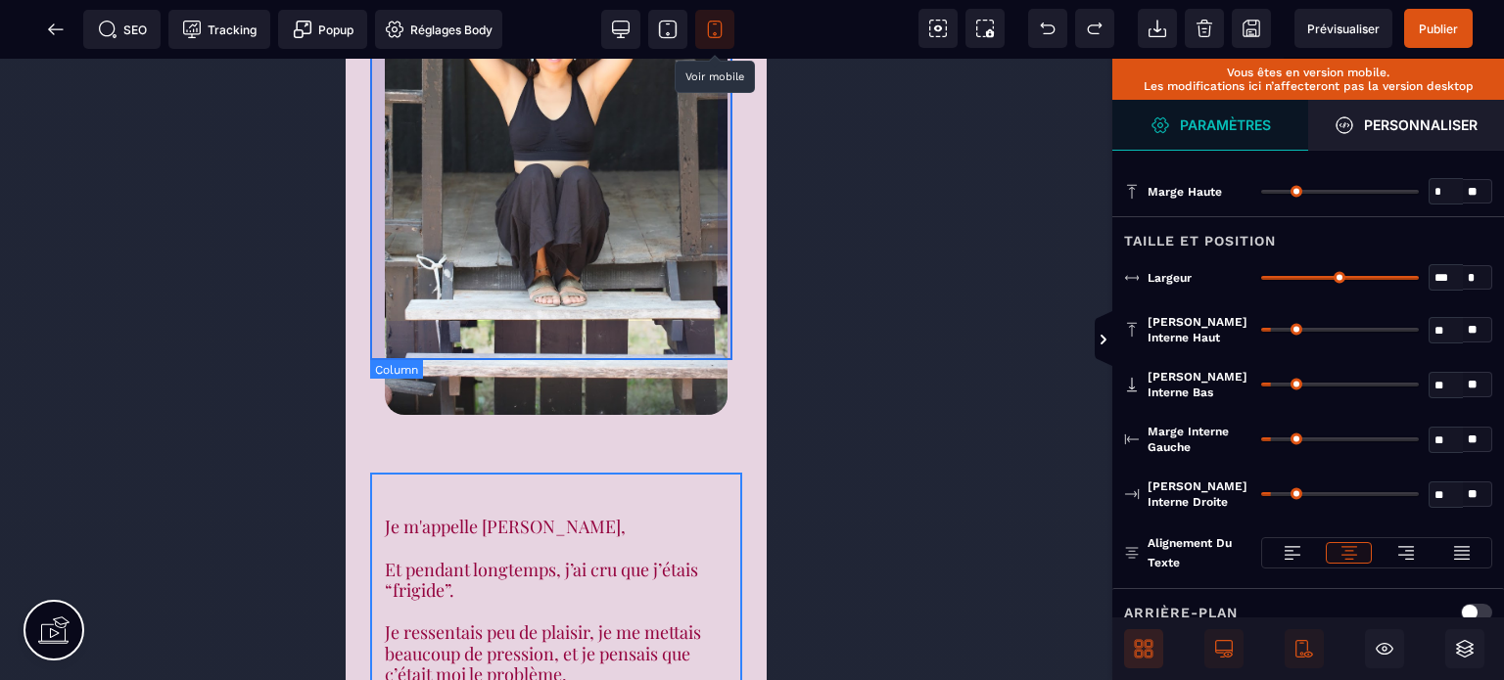
click at [717, 336] on div at bounding box center [556, 161] width 372 height 596
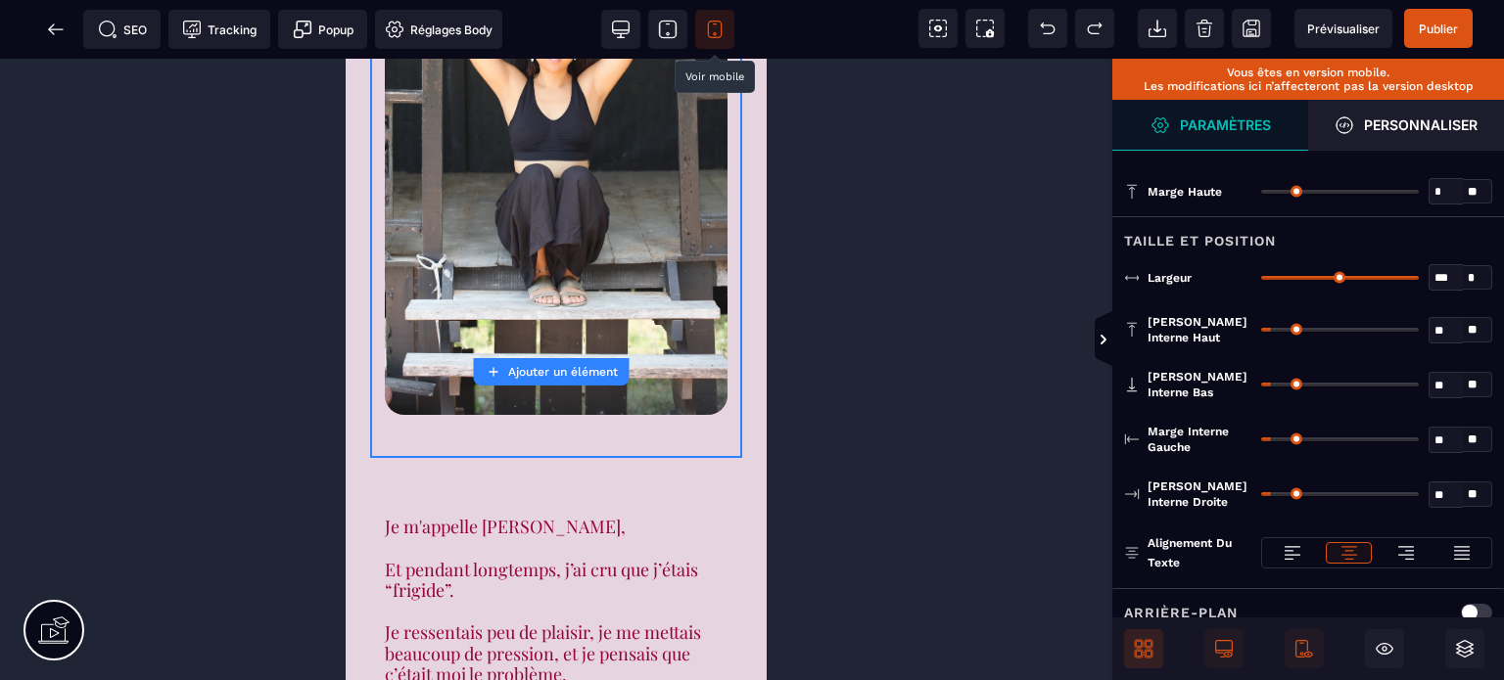
type input "**"
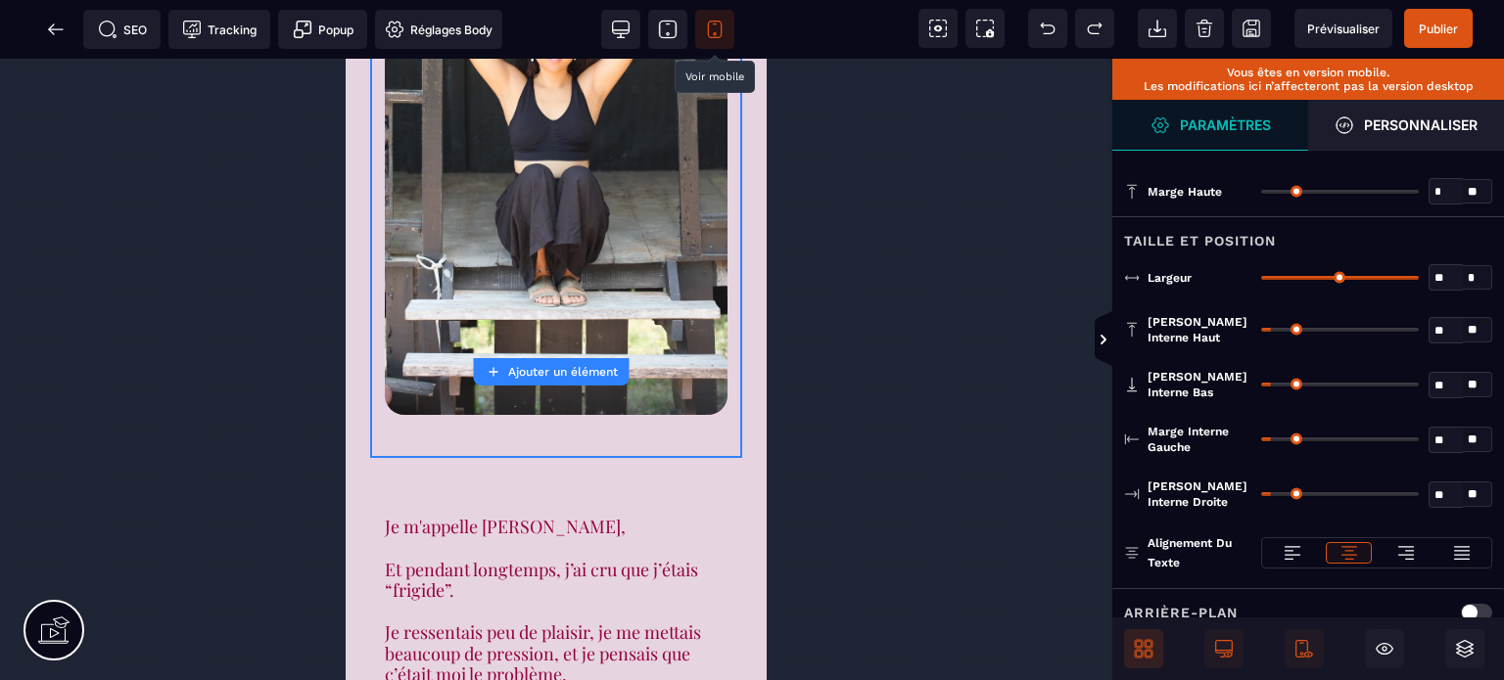
type input "**"
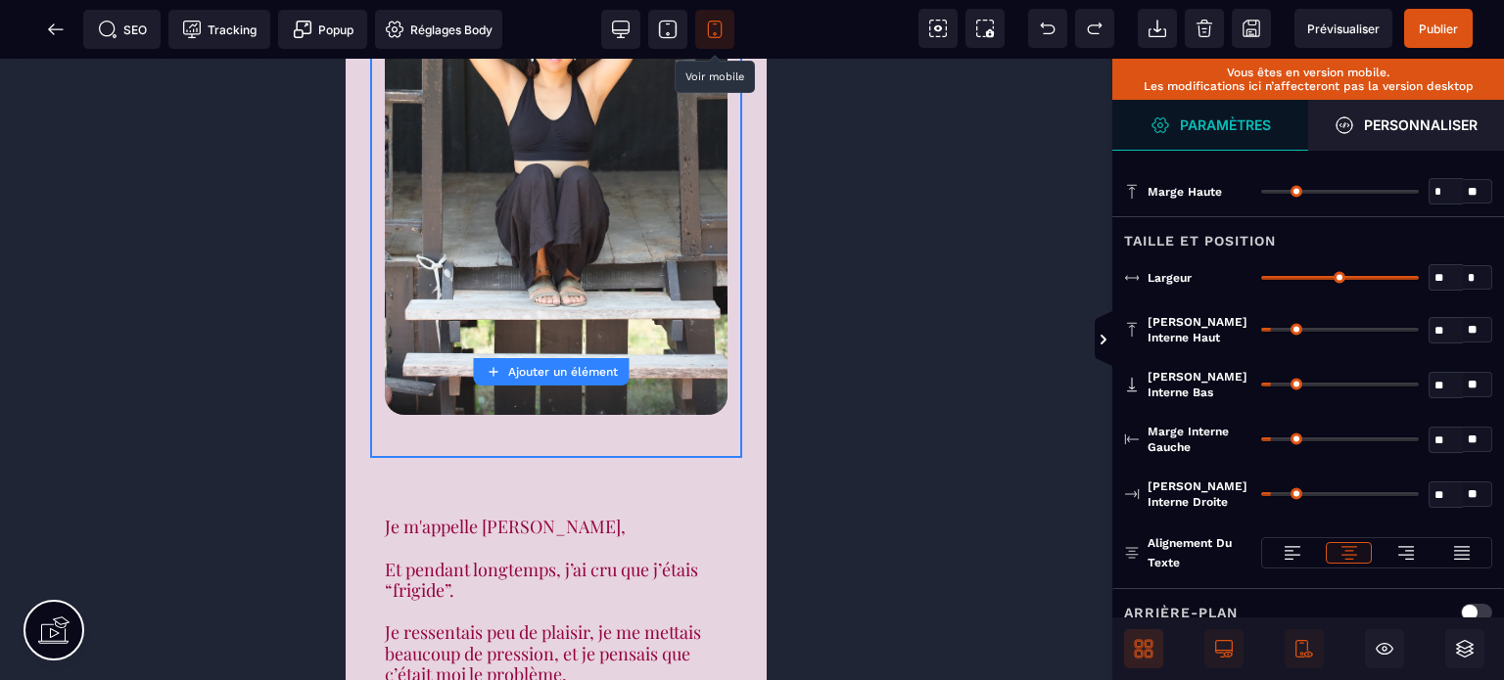
type input "**"
type input "***"
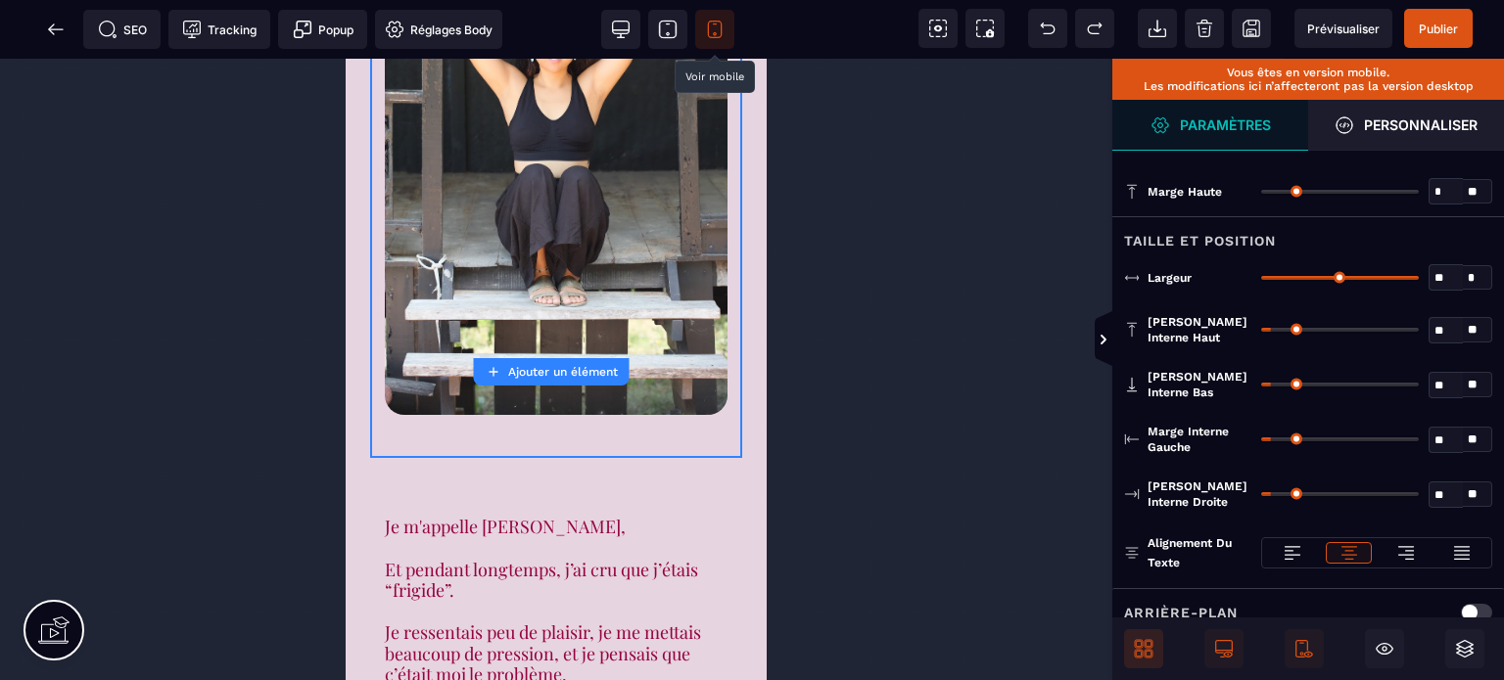
type input "***"
drag, startPoint x: 1410, startPoint y: 273, endPoint x: 1453, endPoint y: 271, distance: 43.1
click at [1419, 276] on input "range" at bounding box center [1340, 278] width 158 height 4
click at [1439, 23] on span "Publier" at bounding box center [1438, 29] width 39 height 15
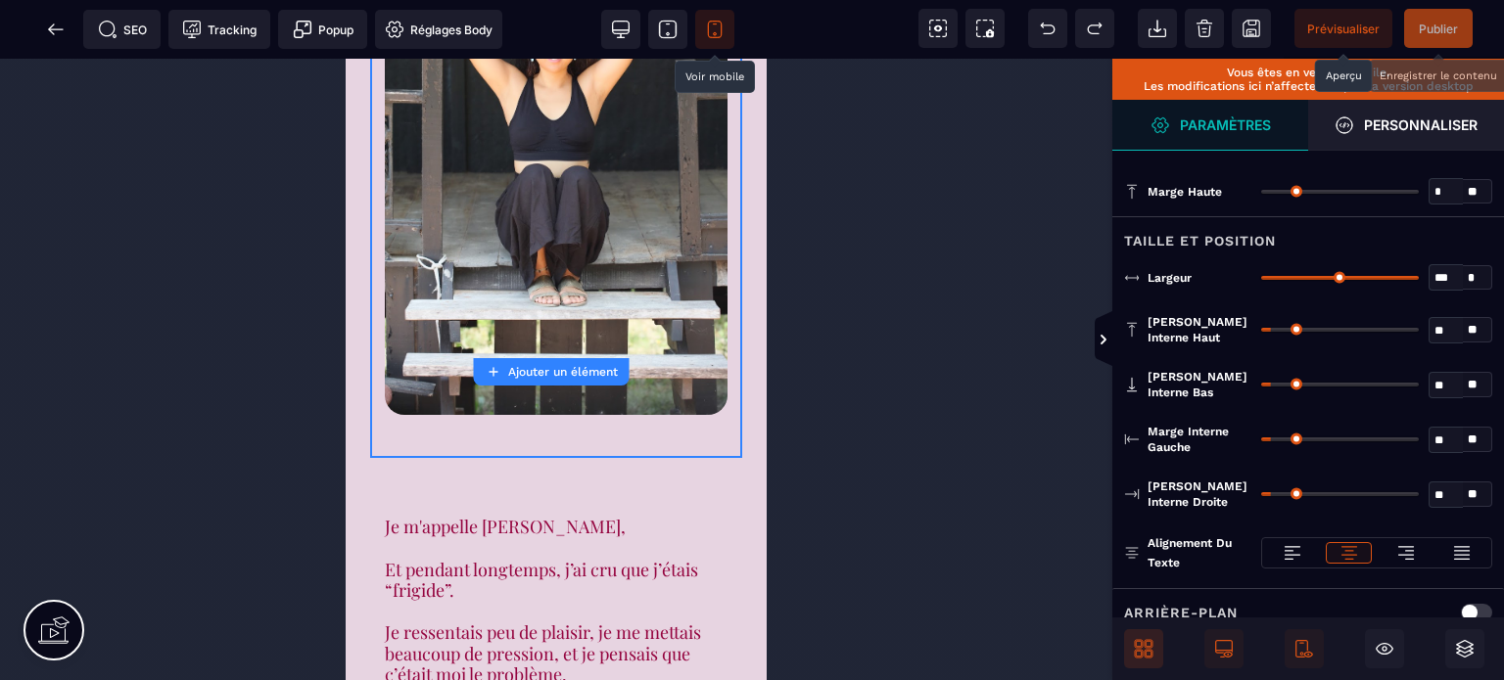
click at [1336, 22] on span "Prévisualiser" at bounding box center [1343, 29] width 72 height 15
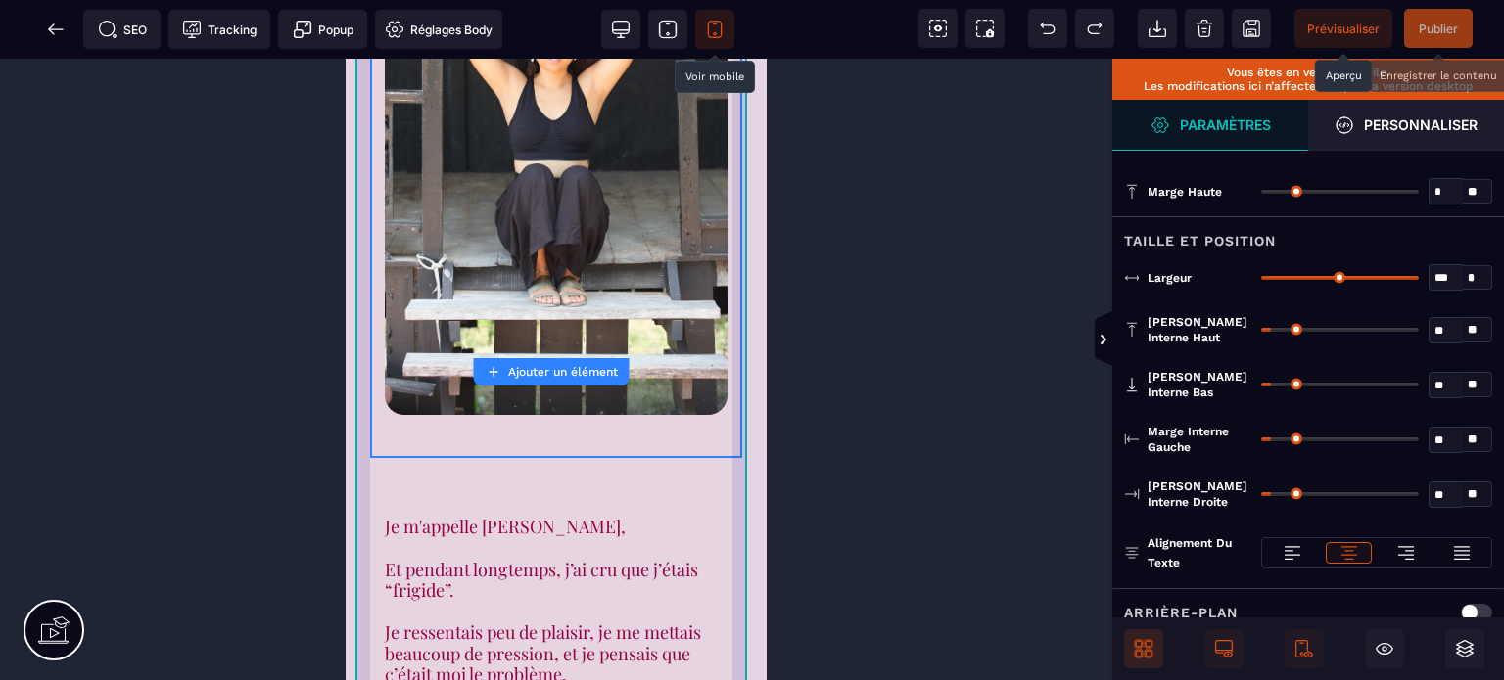
click at [737, 355] on div "Je m'appelle Rose, Et pendant longtemps, j’ai cru que j’étais “frigide”. Je res…" at bounding box center [555, 487] width 401 height 1278
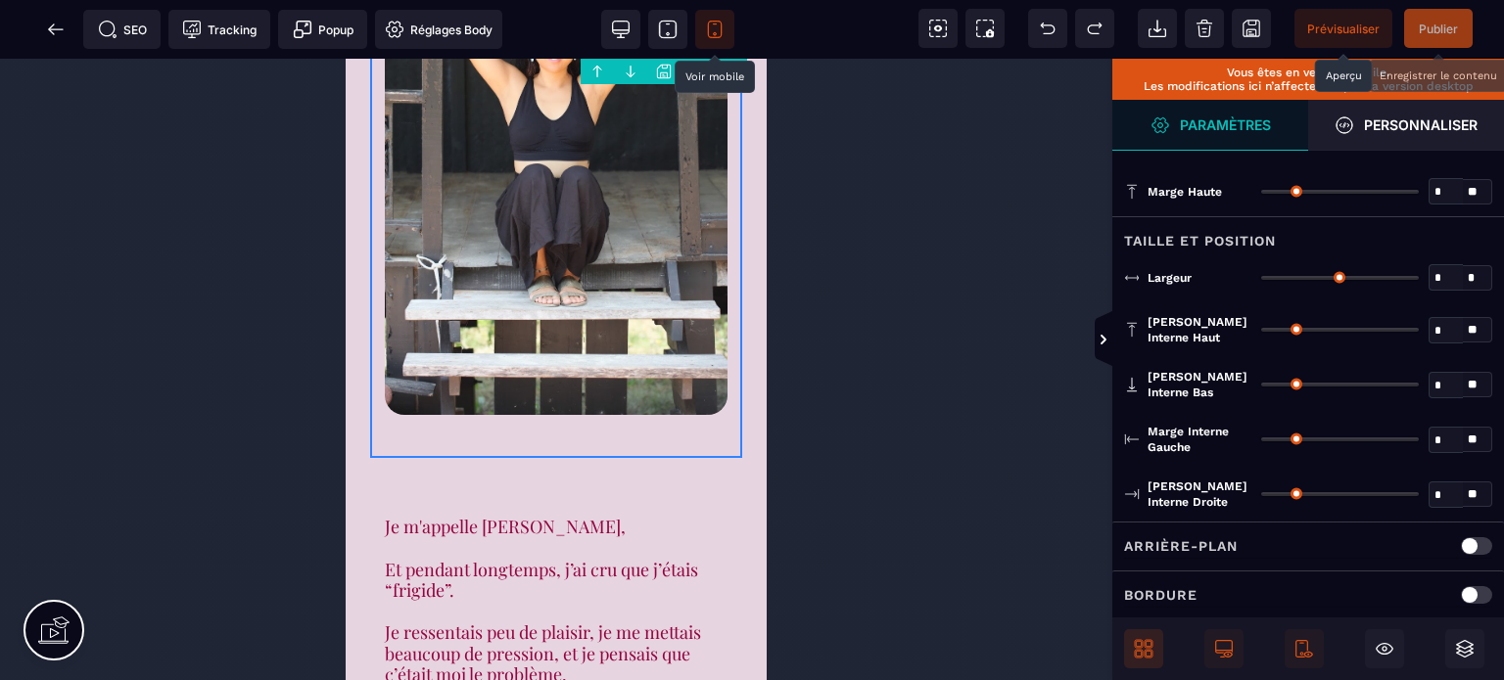
type input "*"
type input "***"
type input "**"
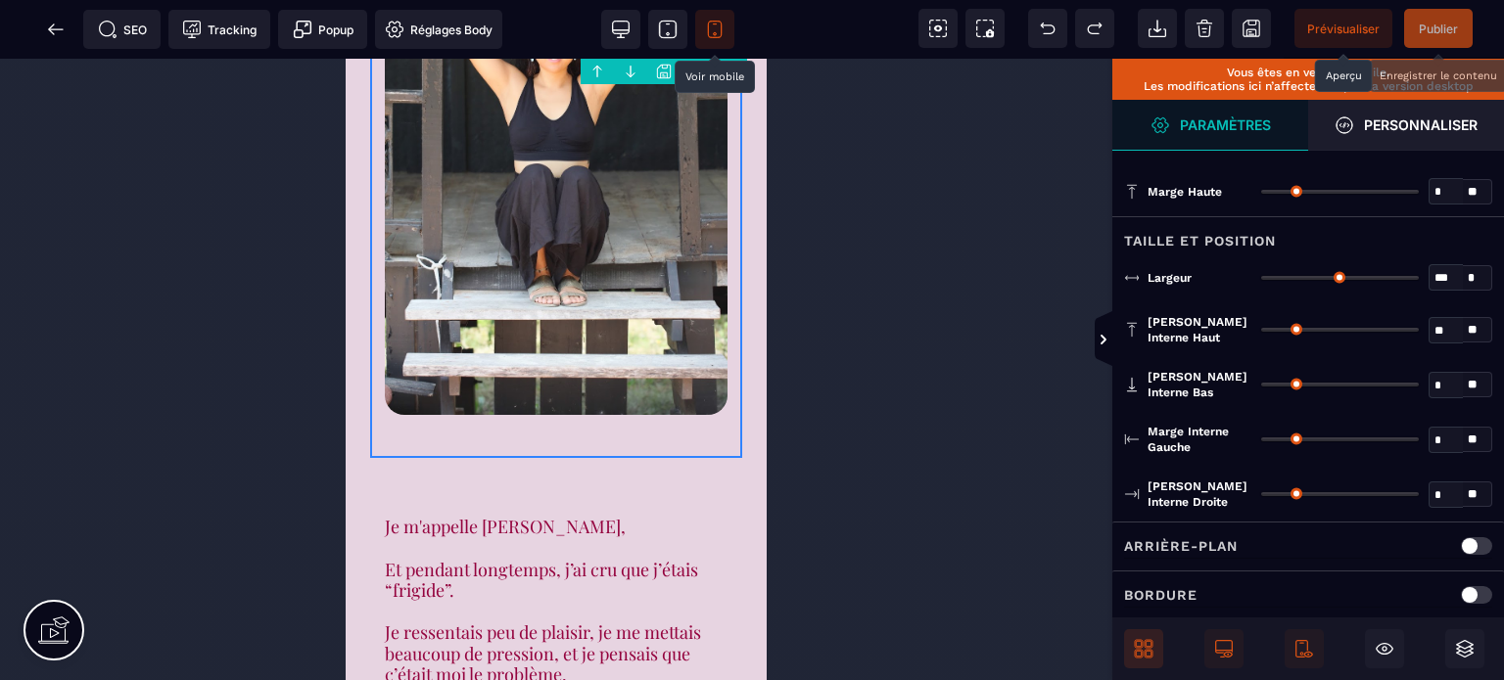
type input "**"
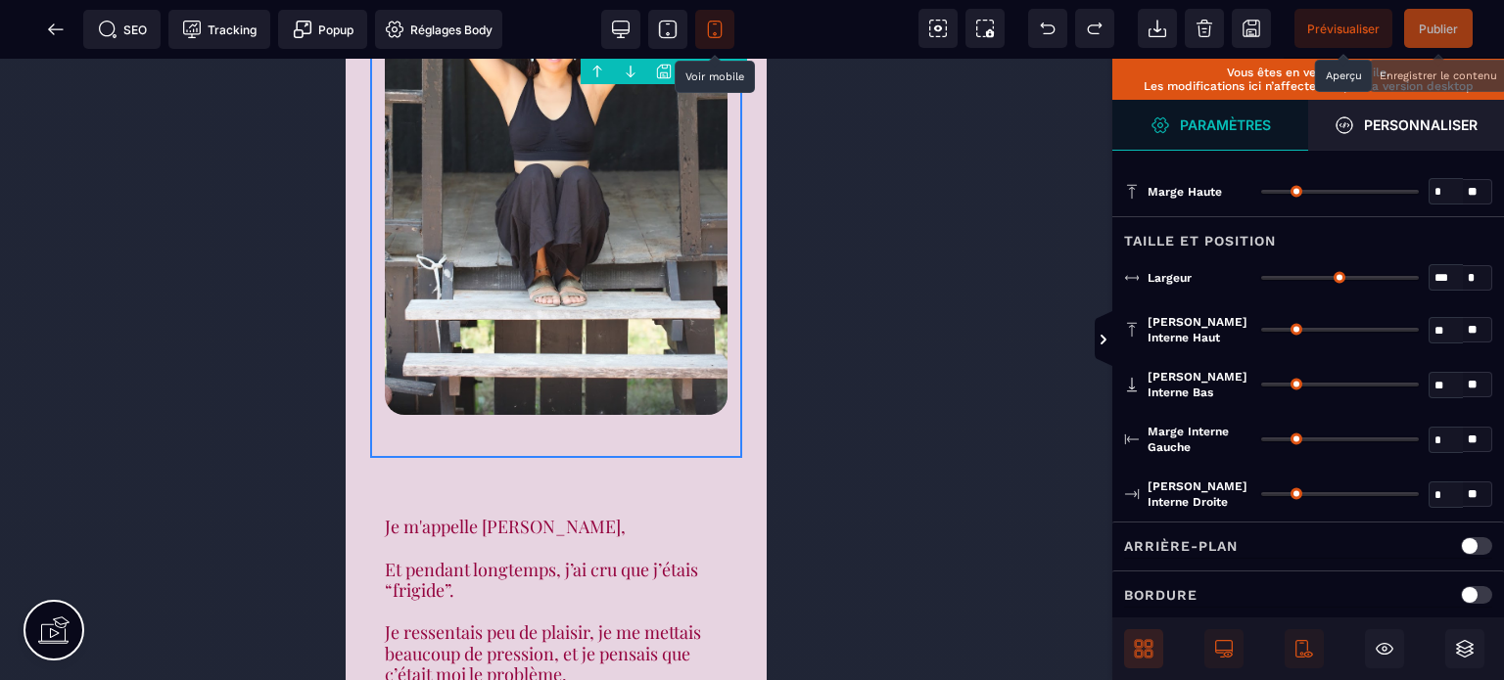
type input "**"
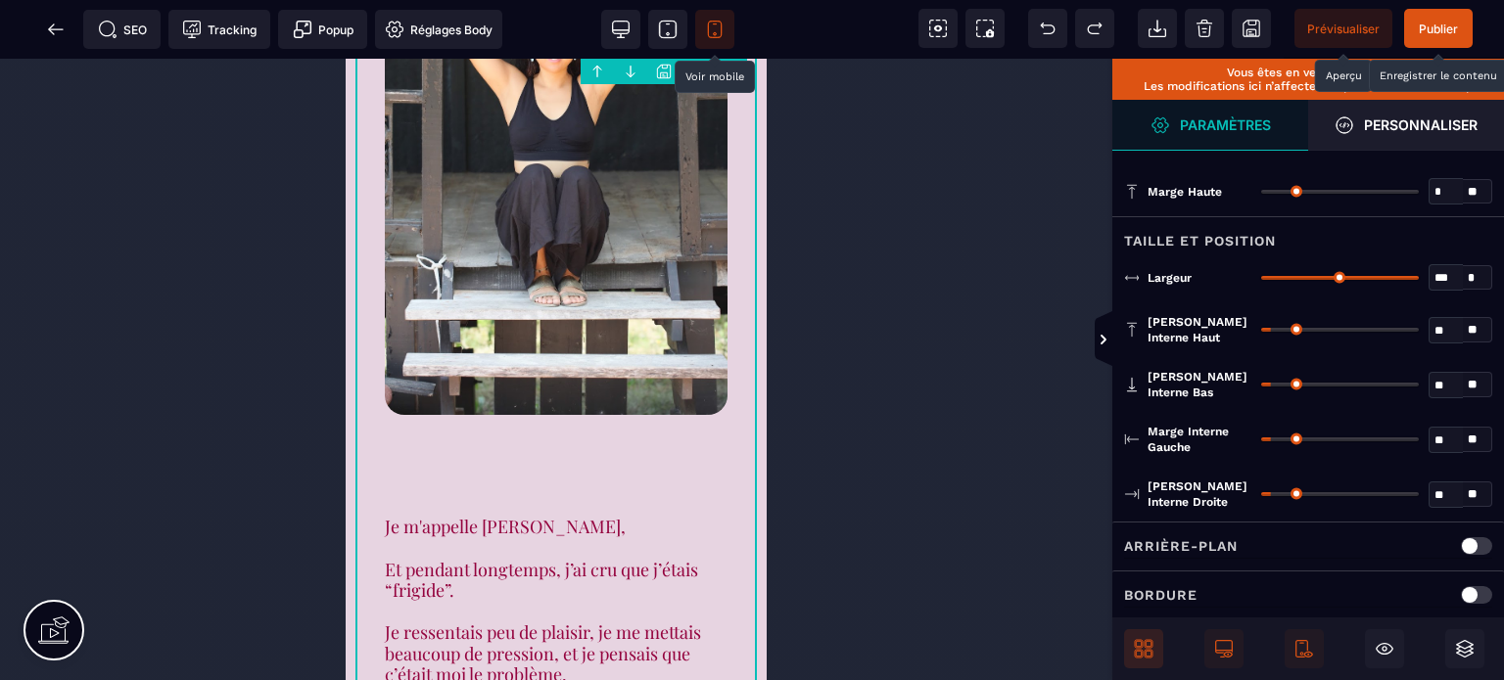
type input "*"
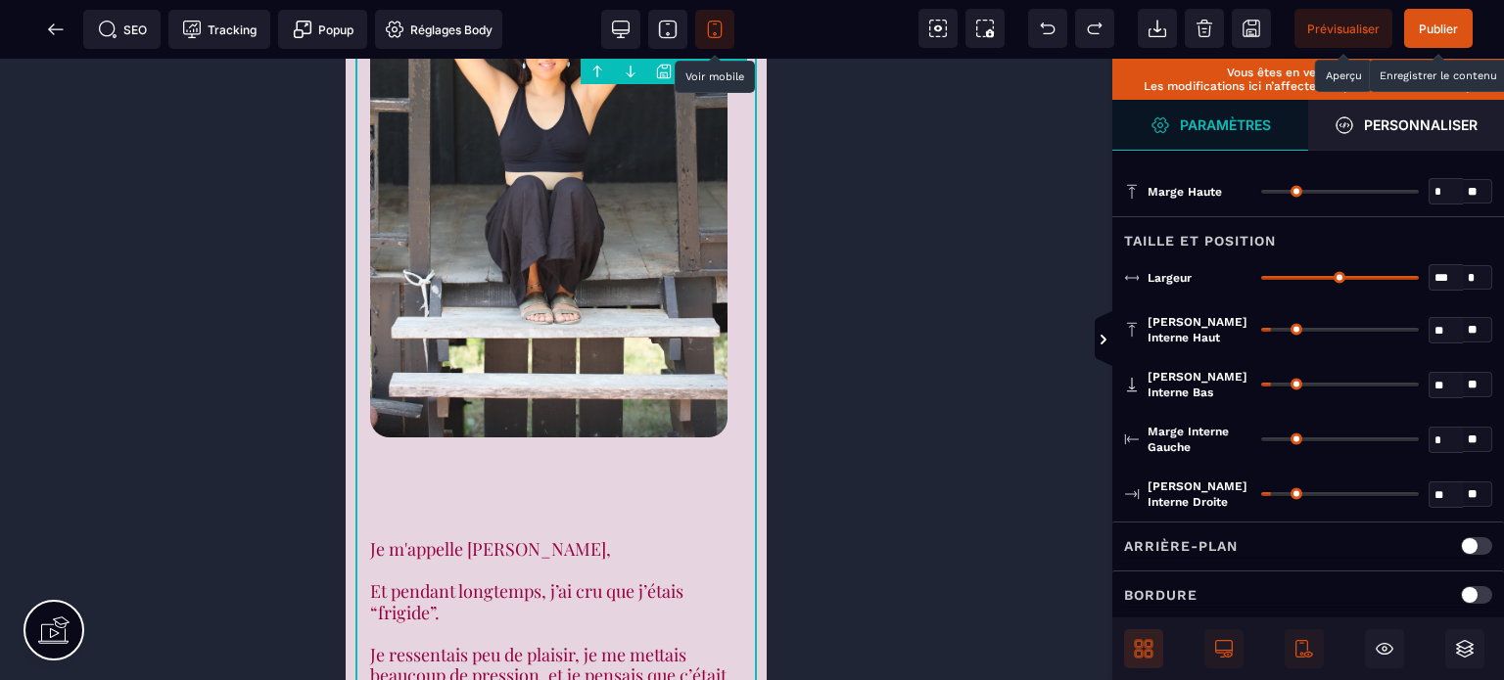
drag, startPoint x: 1272, startPoint y: 436, endPoint x: 1242, endPoint y: 449, distance: 33.3
type input "*"
click at [1261, 442] on input "range" at bounding box center [1340, 440] width 158 height 4
type input "**"
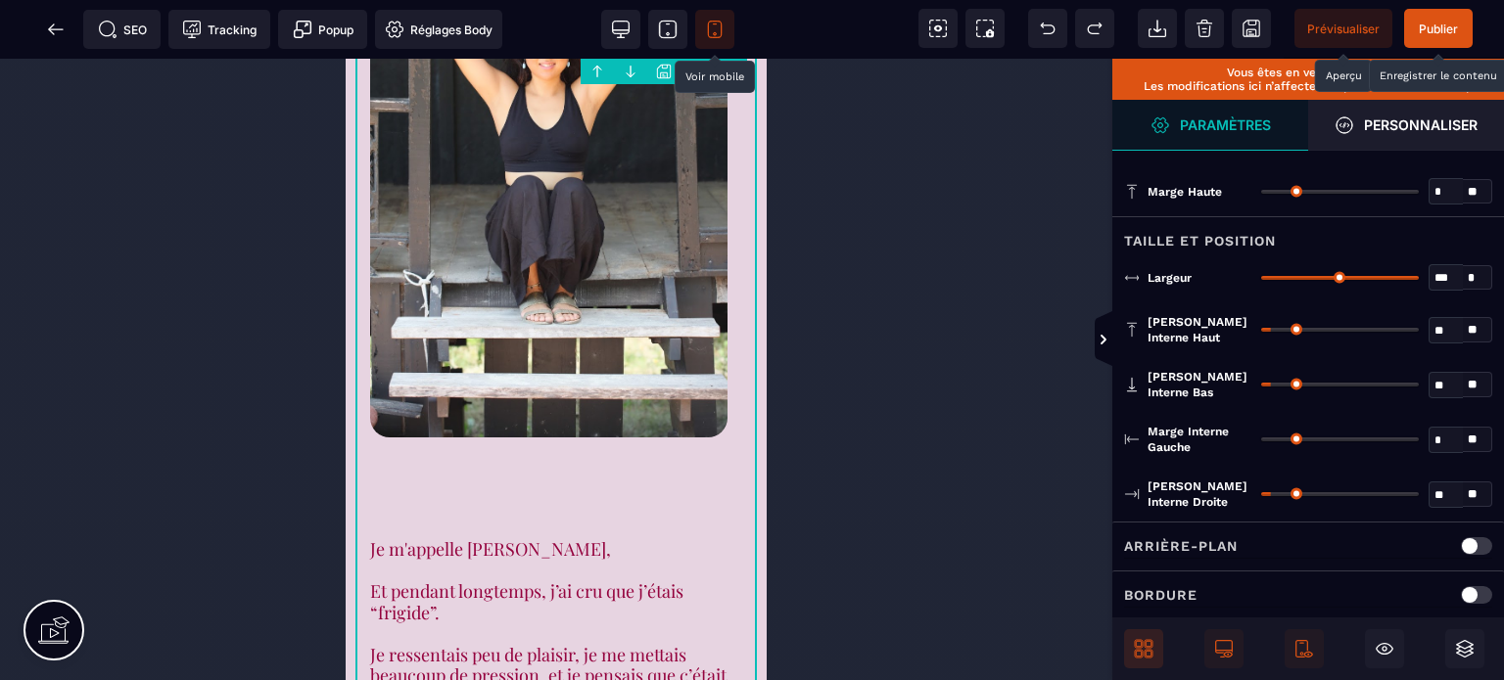
type input "*"
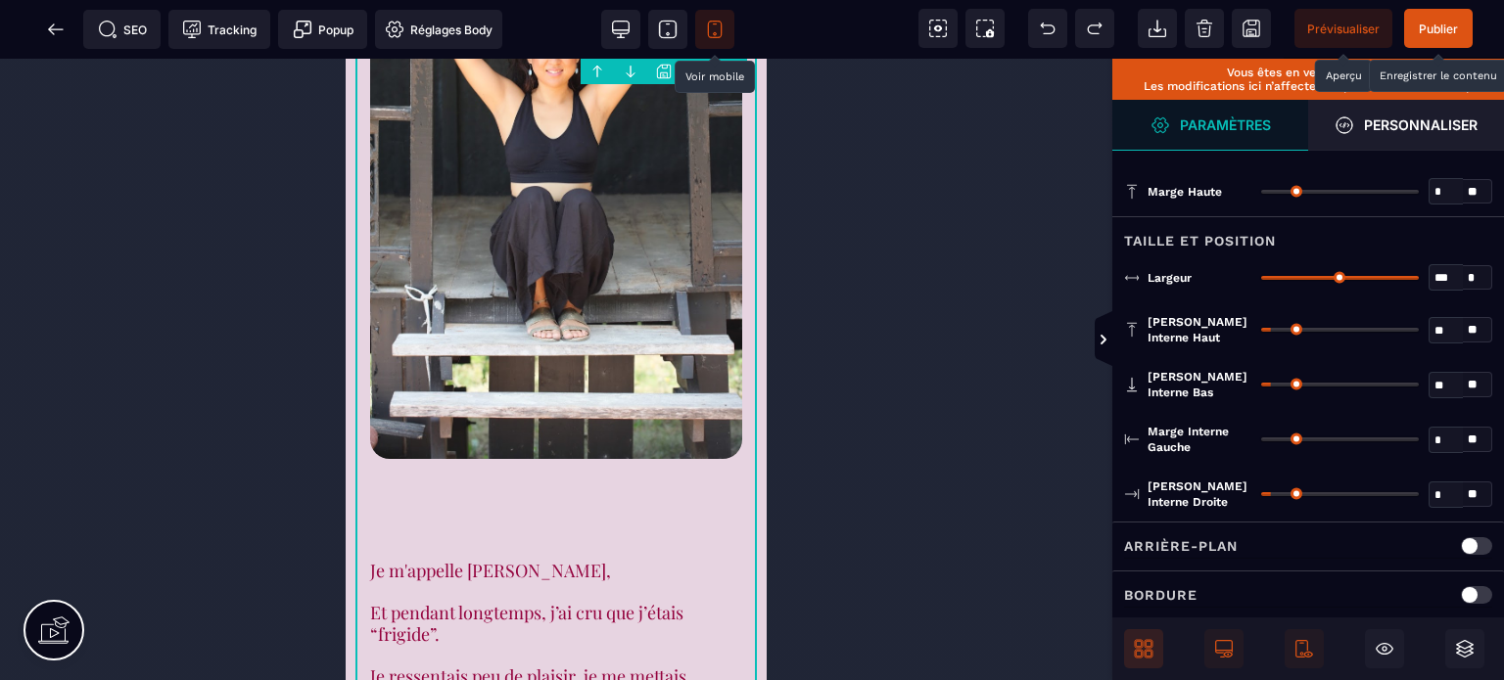
drag, startPoint x: 1276, startPoint y: 488, endPoint x: 1159, endPoint y: 498, distance: 117.0
type input "*"
click at [1261, 496] on input "range" at bounding box center [1340, 494] width 158 height 4
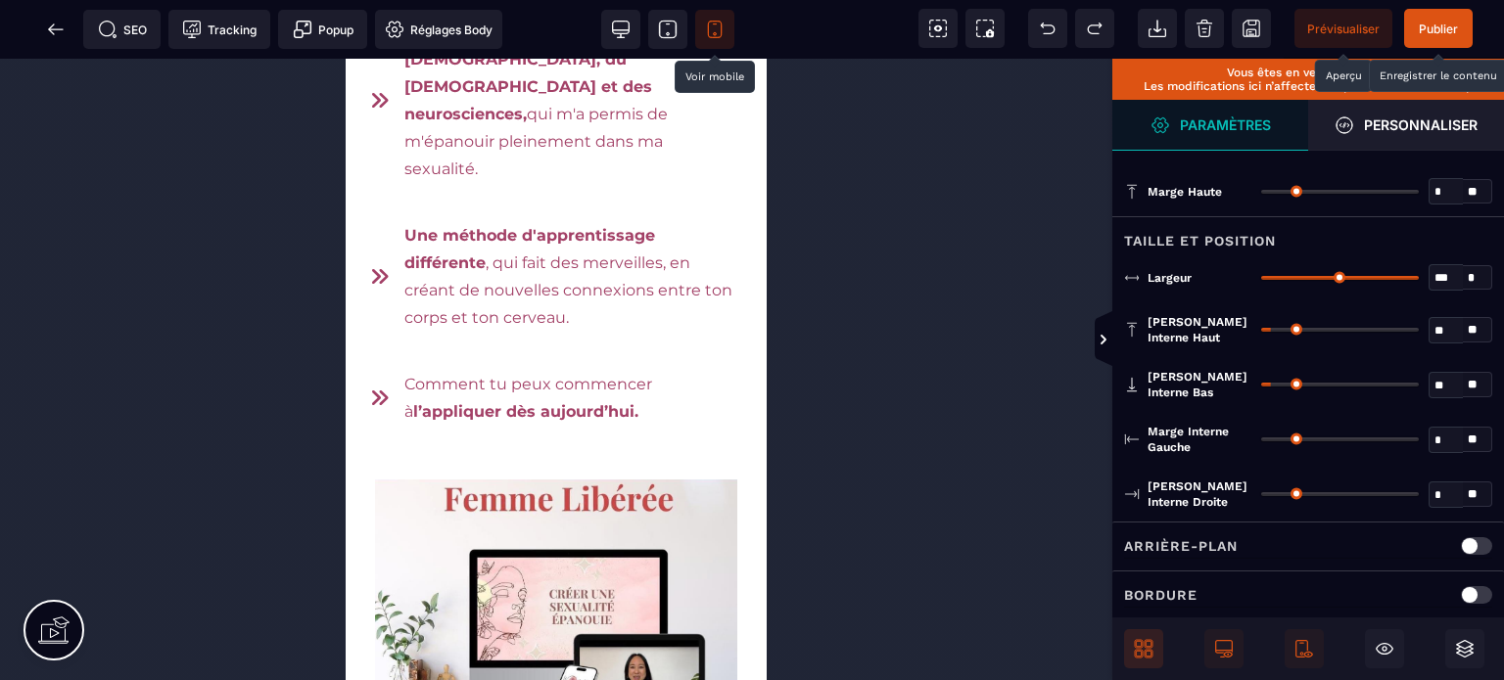
scroll to position [1253, 0]
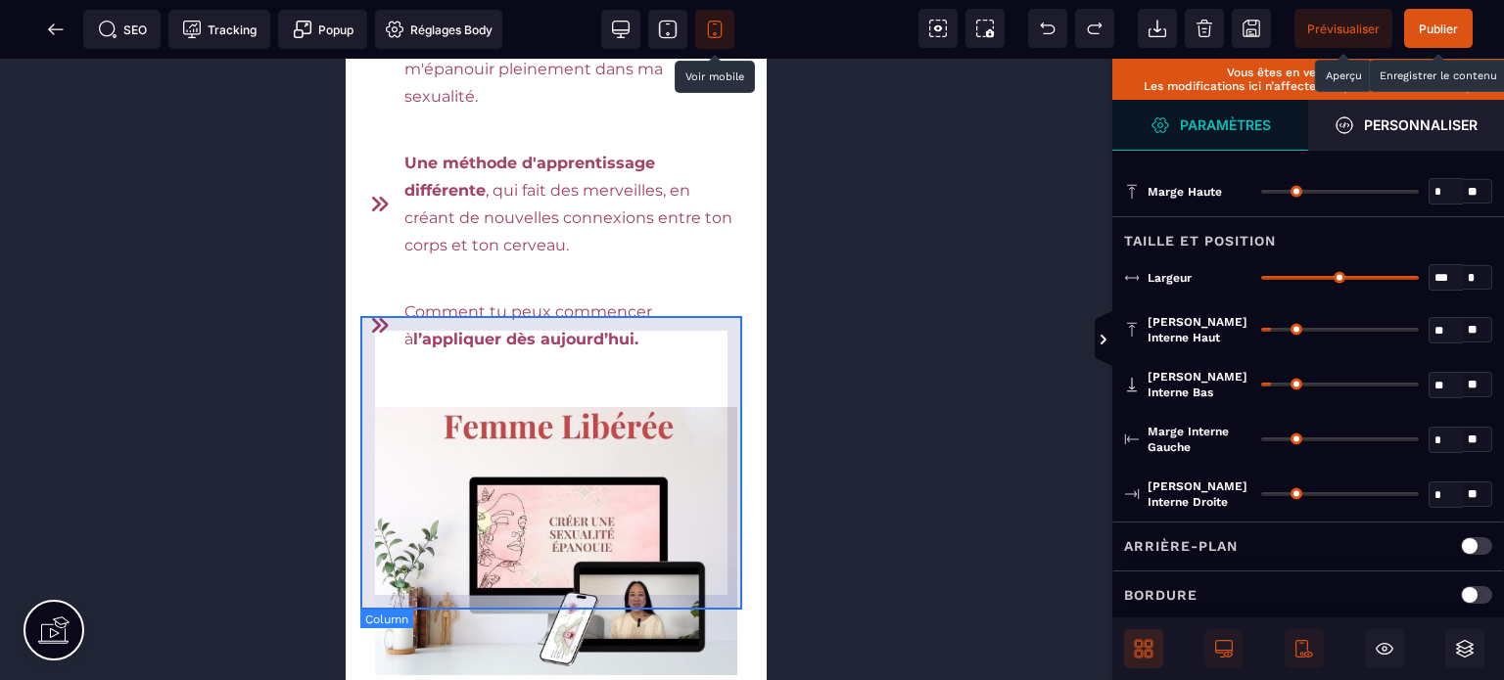
click at [367, 393] on div at bounding box center [556, 544] width 392 height 302
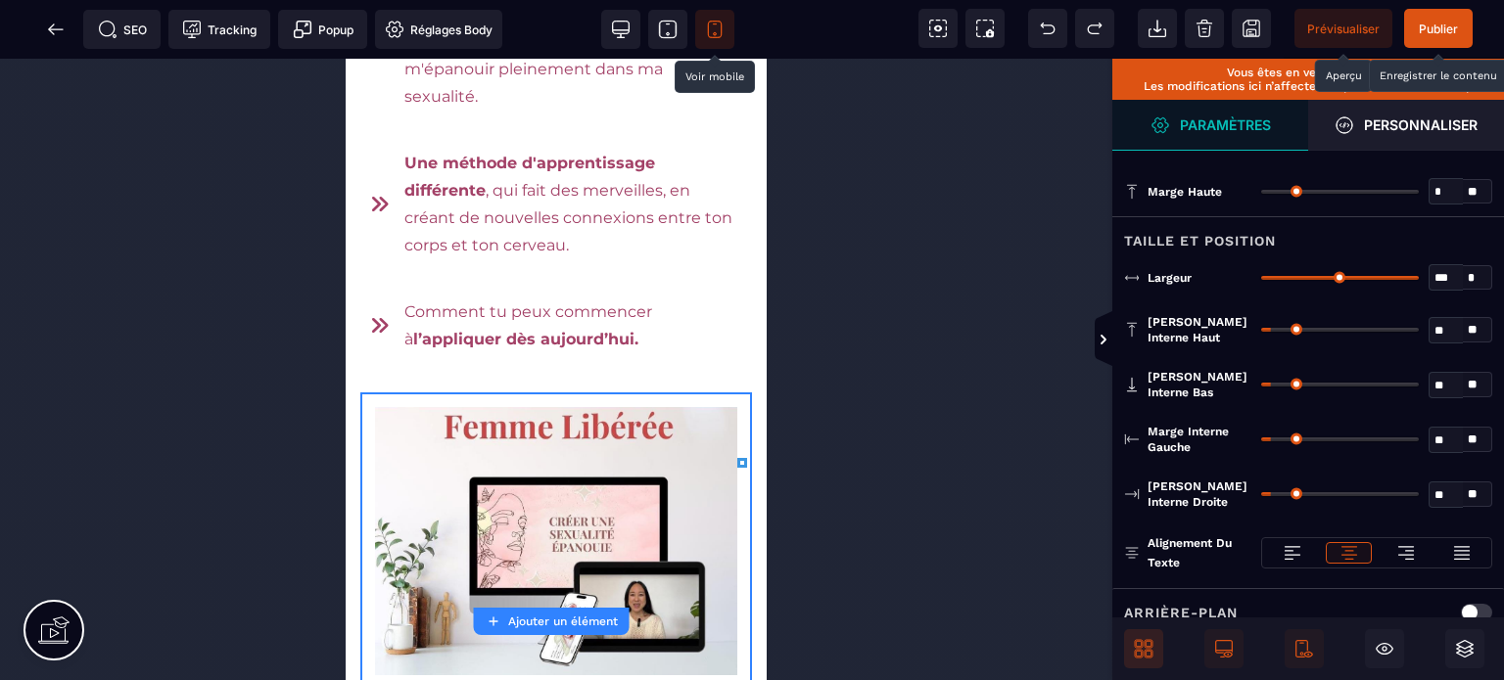
type input "**"
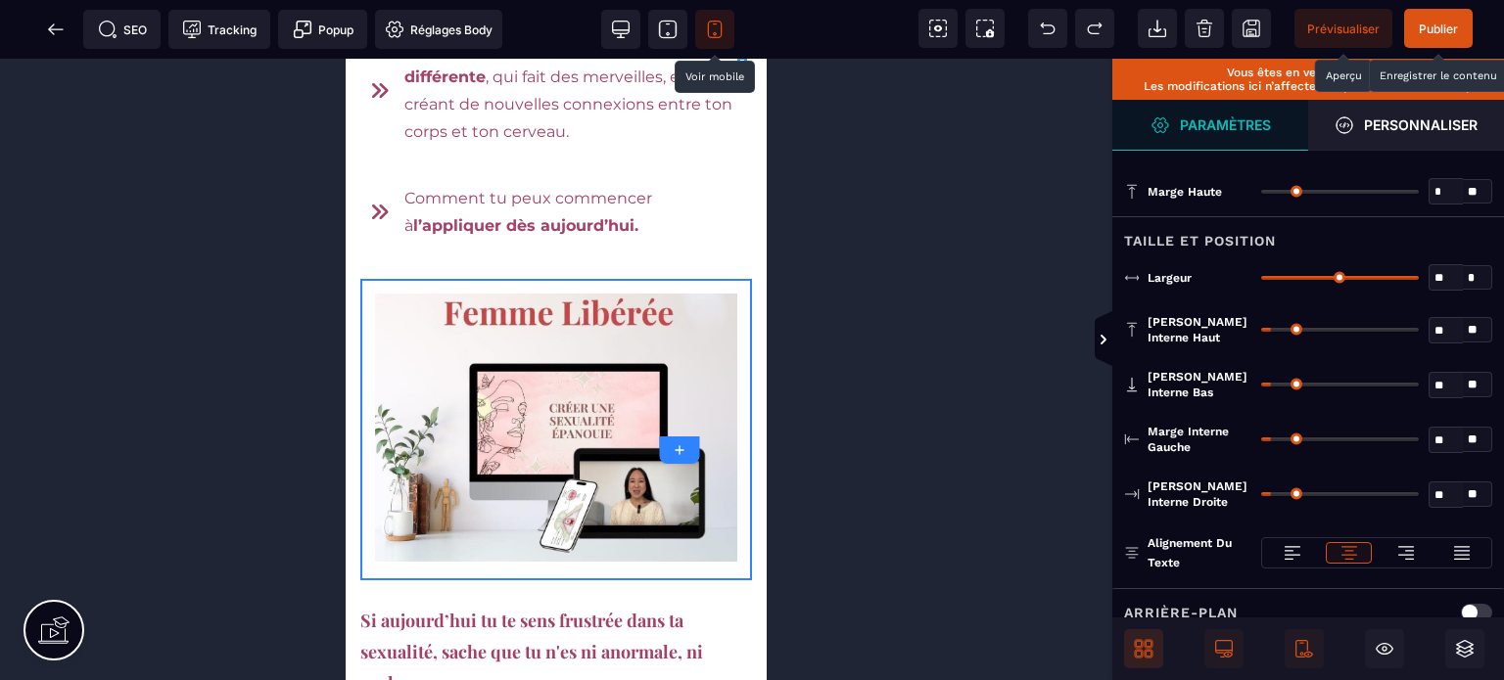
type input "**"
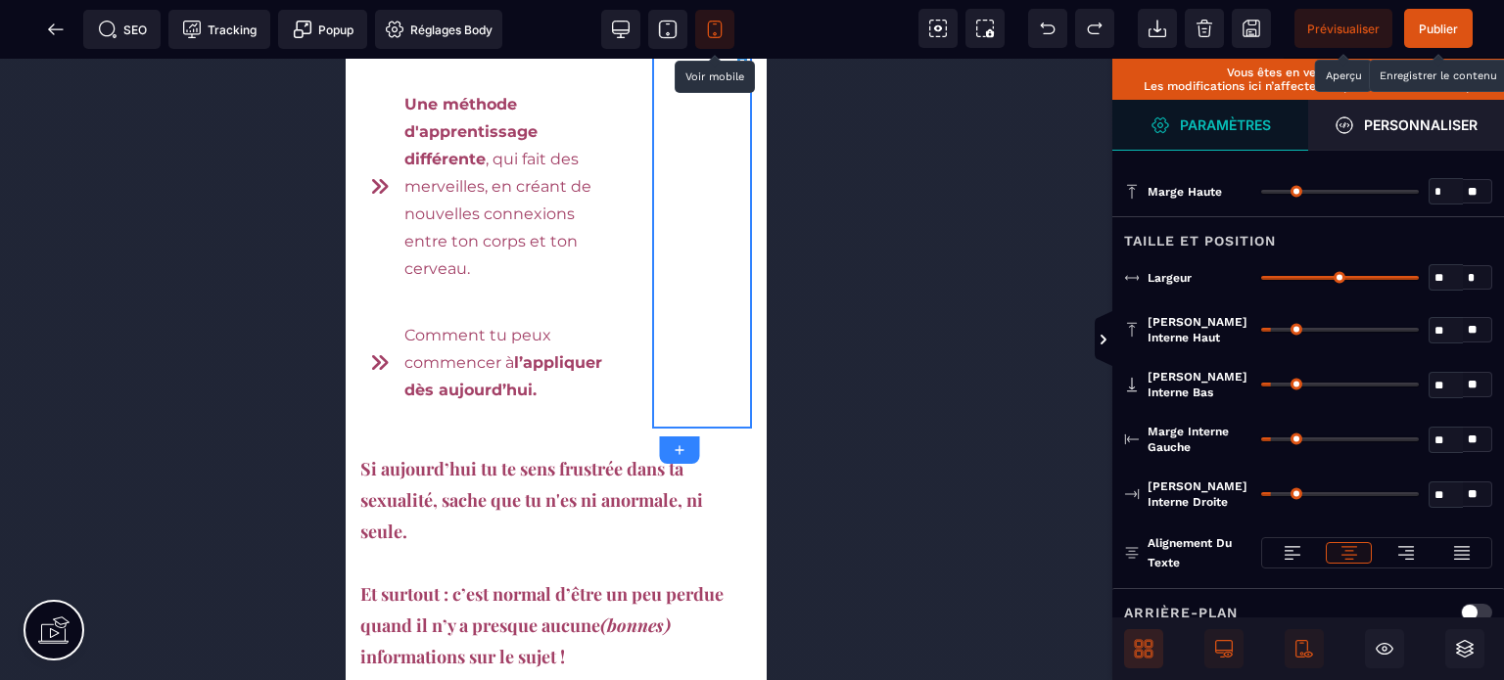
type input "**"
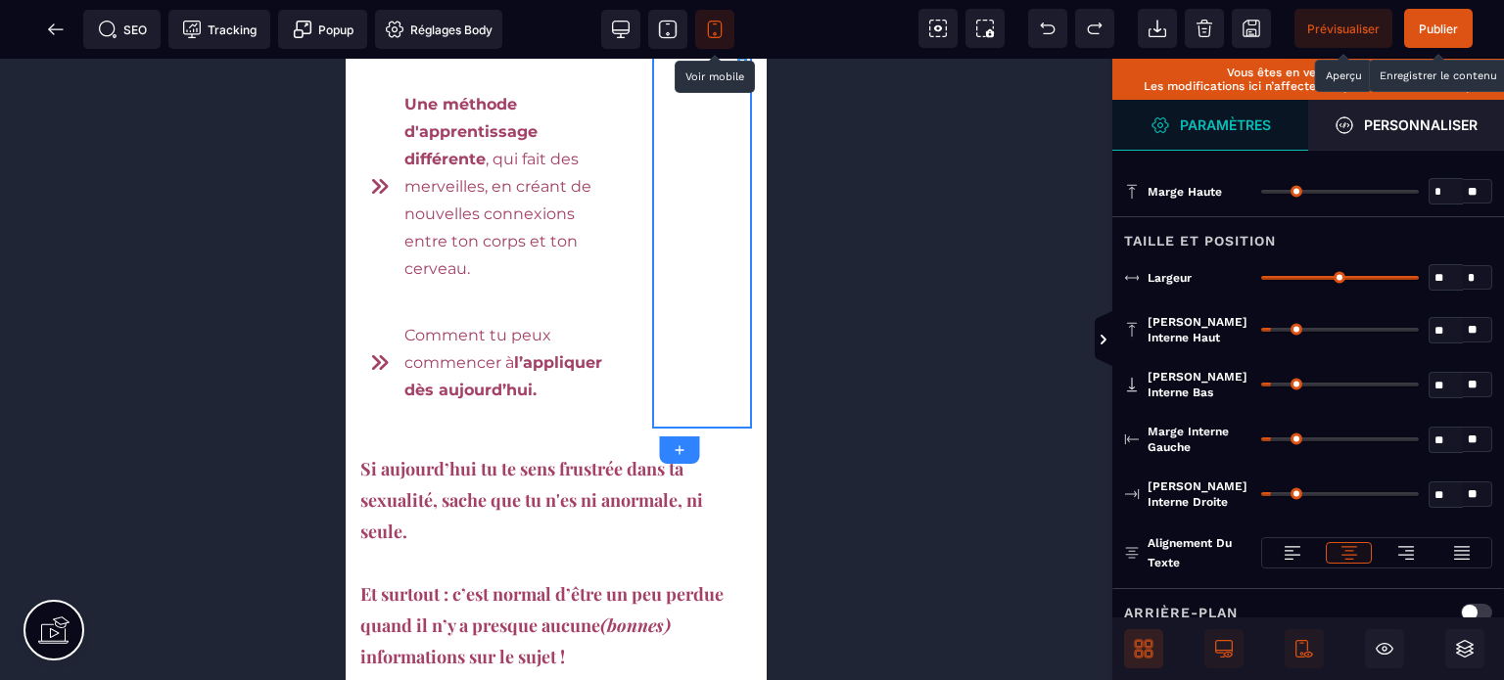
type input "**"
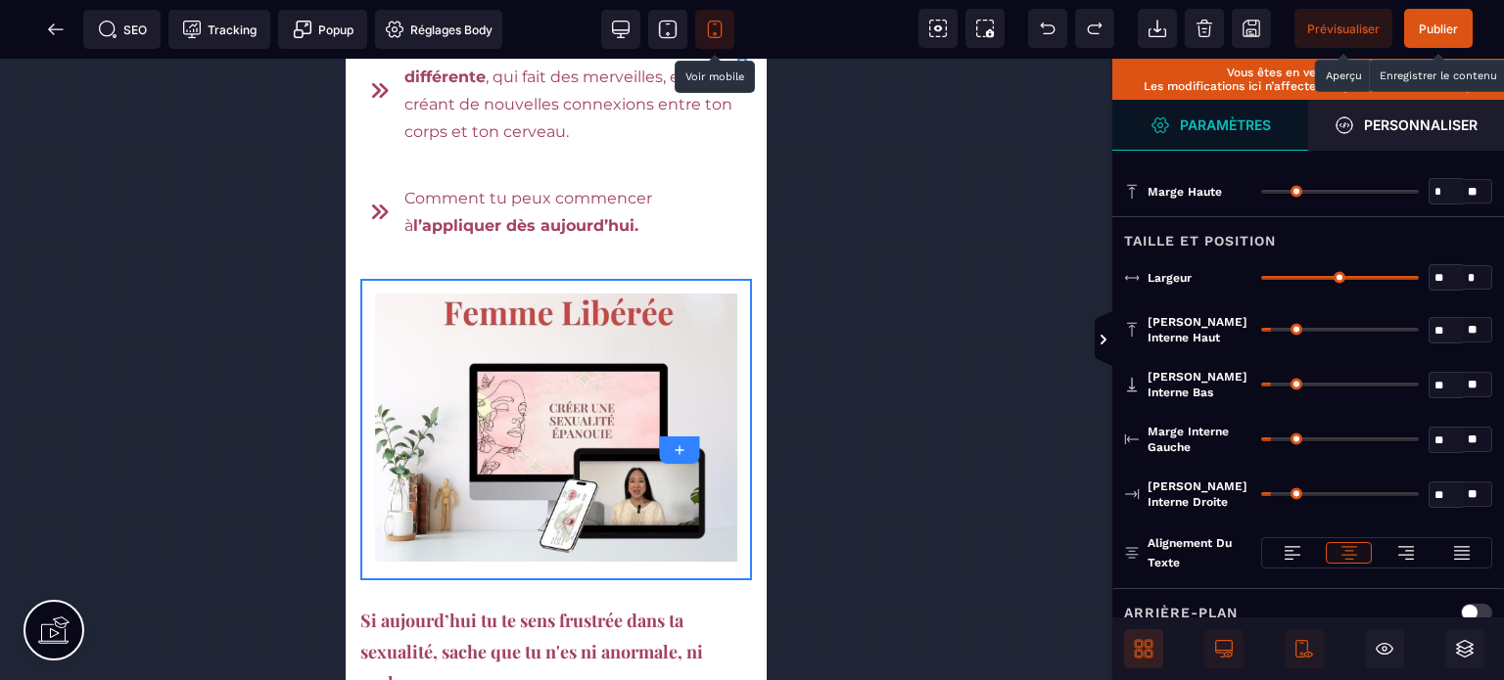
type input "**"
type input "***"
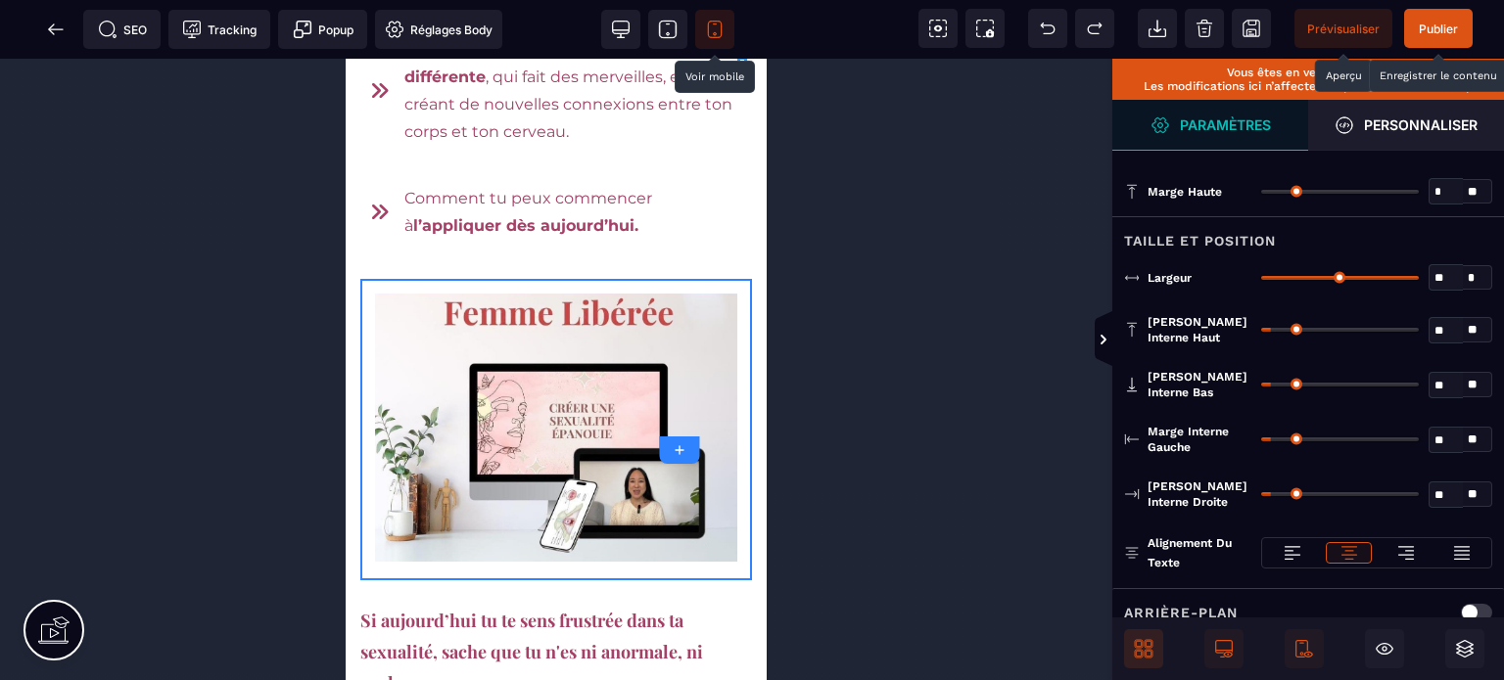
type input "***"
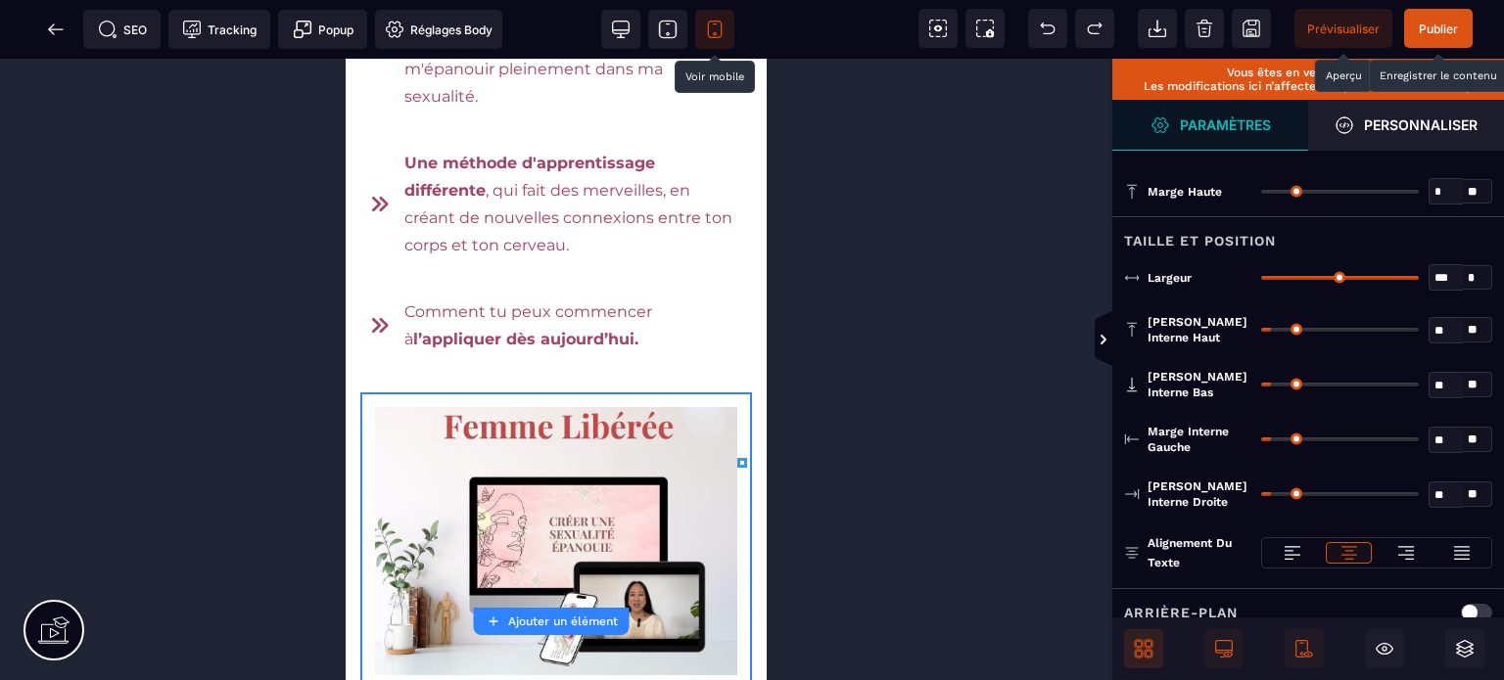
drag, startPoint x: 1413, startPoint y: 277, endPoint x: 1468, endPoint y: 287, distance: 55.7
click at [1419, 280] on input "range" at bounding box center [1340, 278] width 158 height 4
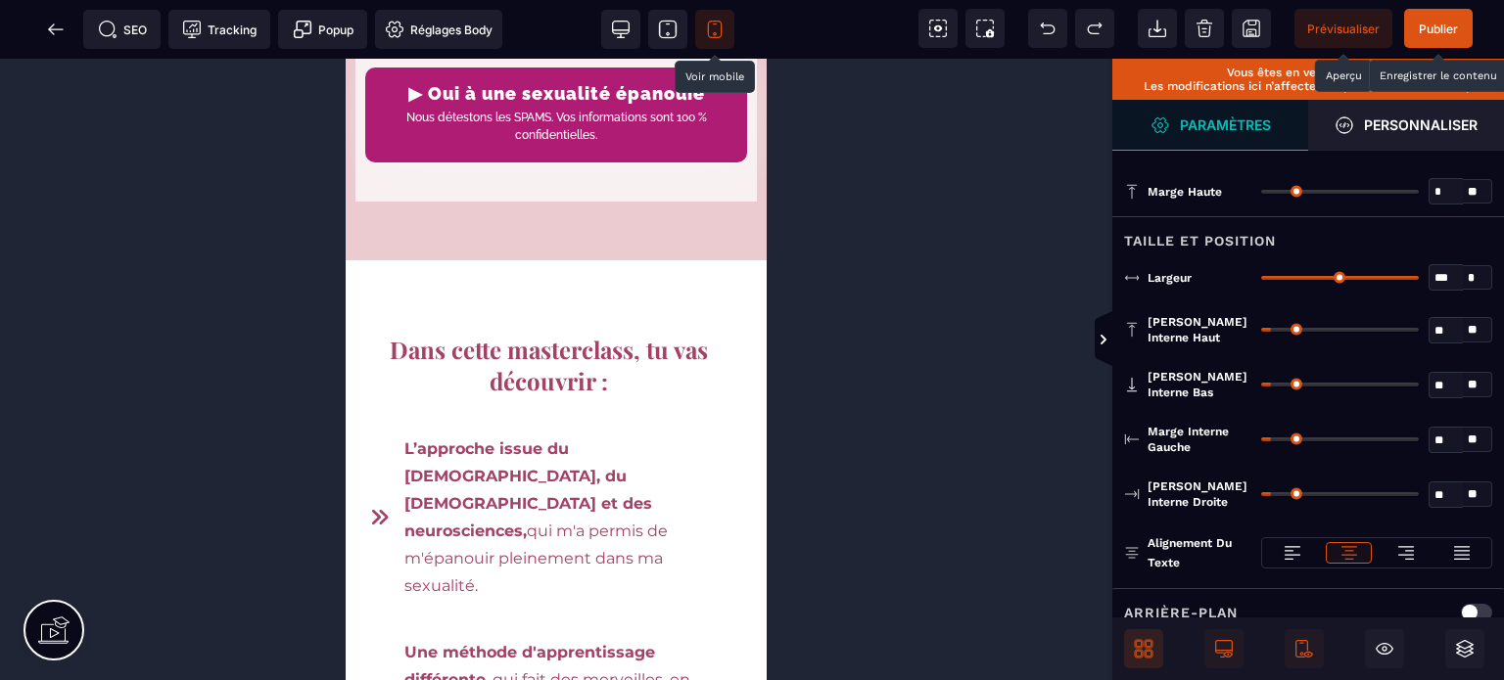
scroll to position [744, 0]
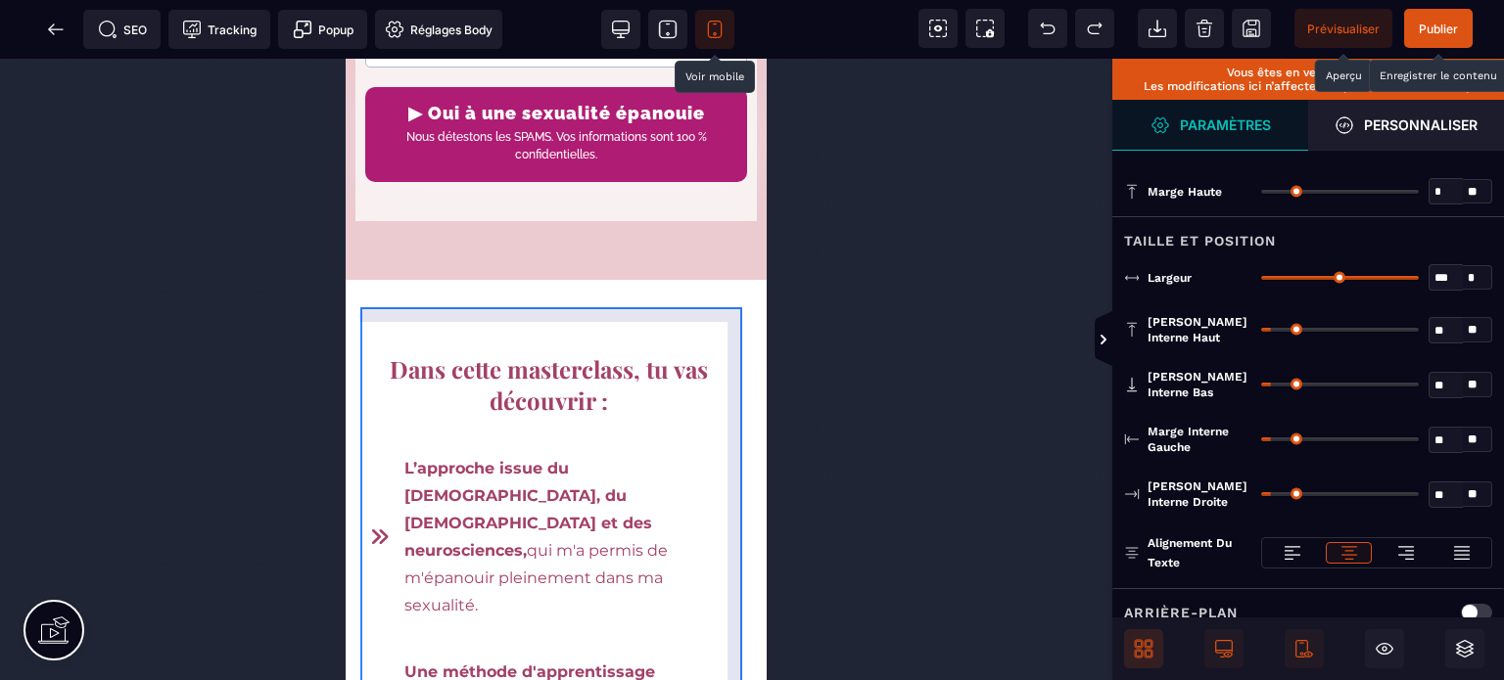
click at [363, 417] on div "Dans cette masterclass, tu vas découvrir : L’approche issue du tantra, du tao e…" at bounding box center [556, 608] width 392 height 558
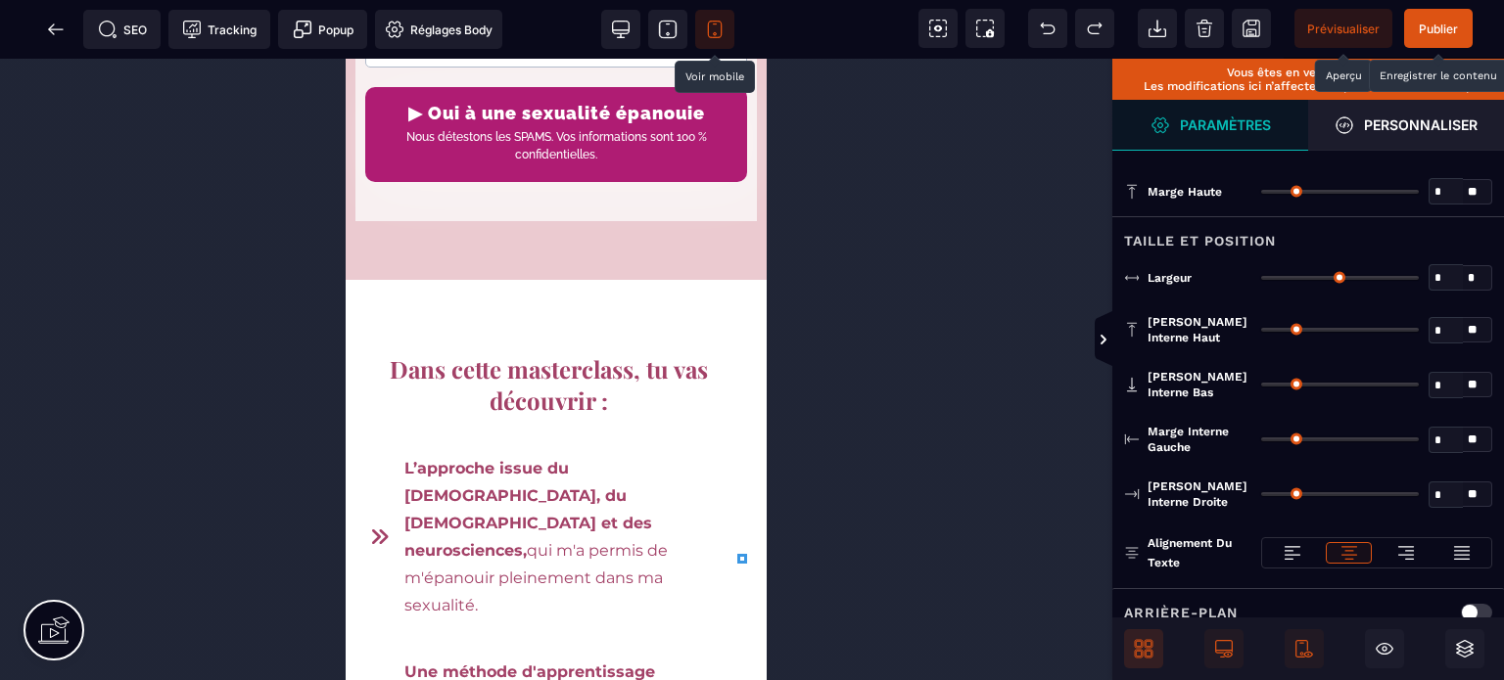
type input "*"
type input "***"
type input "**"
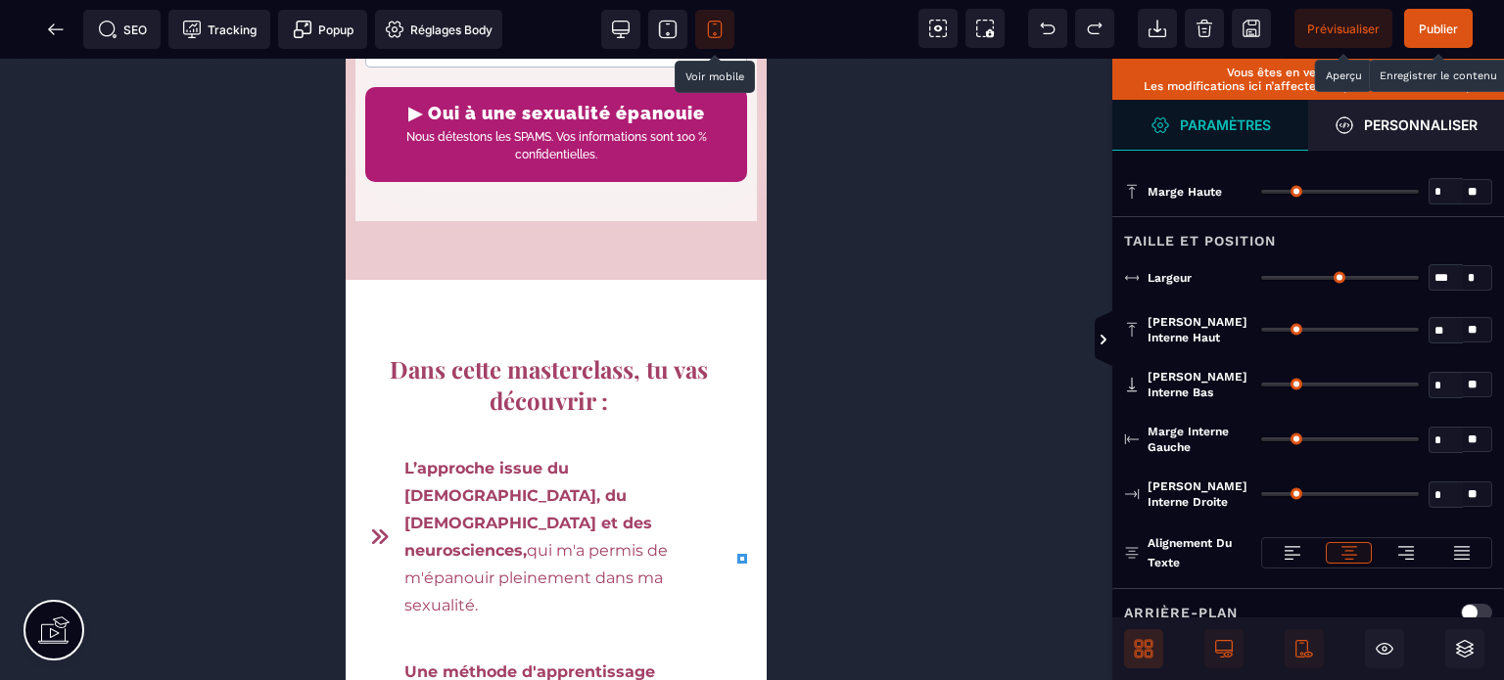
type input "**"
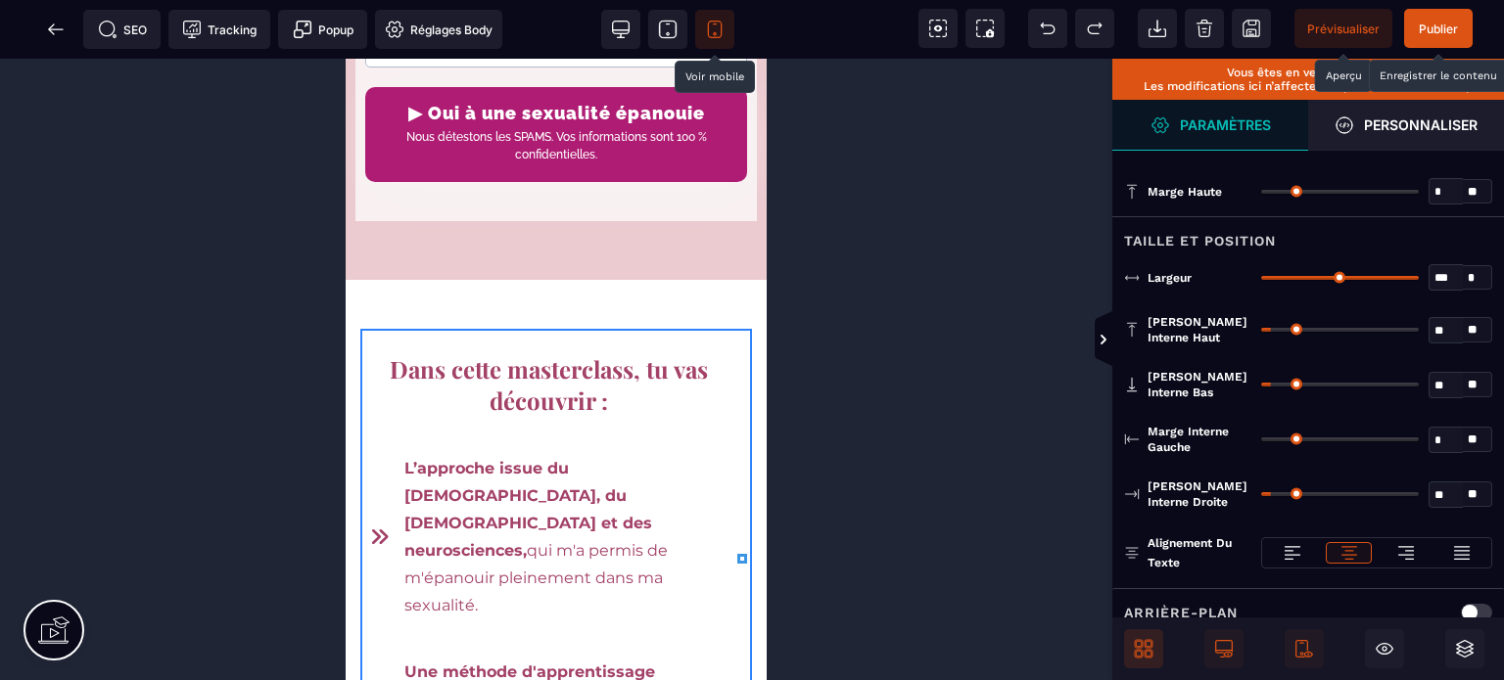
drag, startPoint x: 1411, startPoint y: 280, endPoint x: 1467, endPoint y: 285, distance: 56.0
click at [1419, 280] on input "range" at bounding box center [1340, 278] width 158 height 4
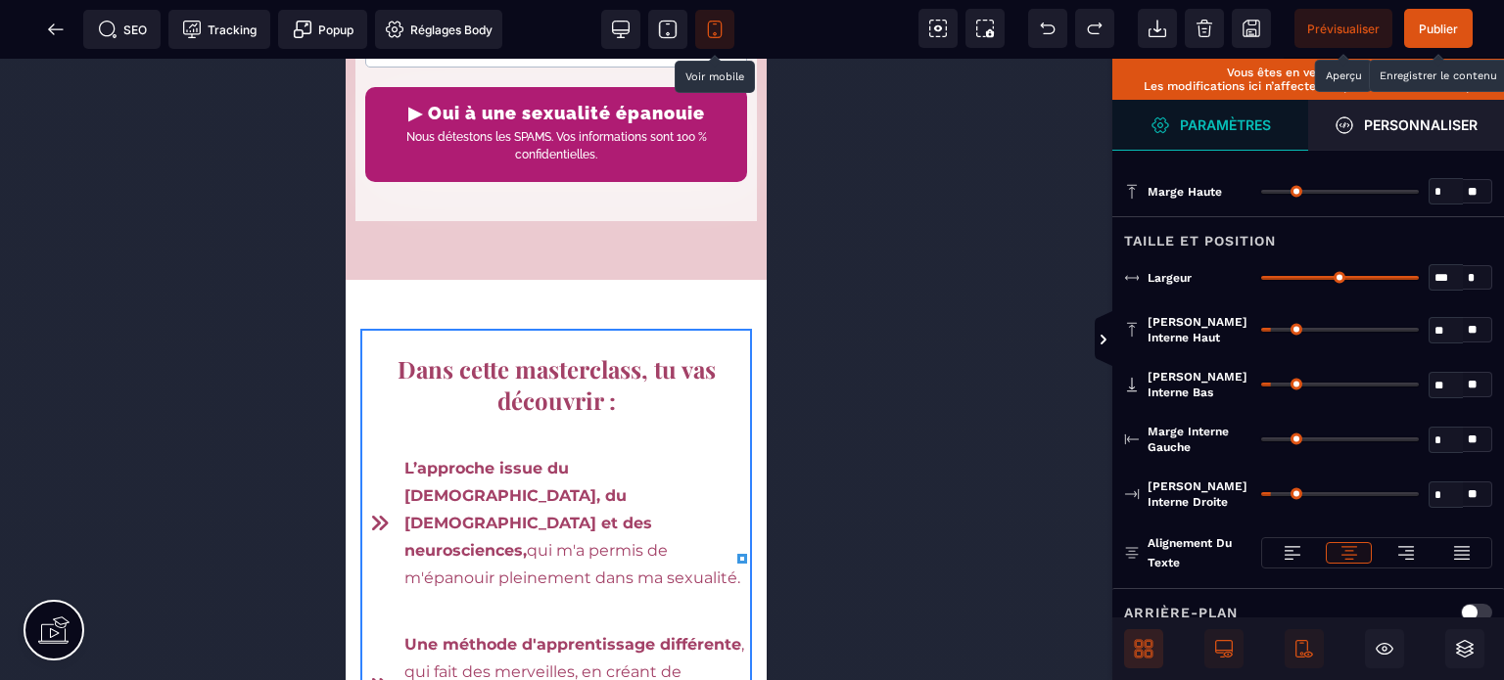
drag, startPoint x: 1276, startPoint y: 491, endPoint x: 1175, endPoint y: 508, distance: 102.4
click at [1261, 496] on input "range" at bounding box center [1340, 494] width 158 height 4
drag, startPoint x: 1267, startPoint y: 437, endPoint x: 1167, endPoint y: 441, distance: 99.9
click at [1261, 441] on input "range" at bounding box center [1340, 440] width 158 height 4
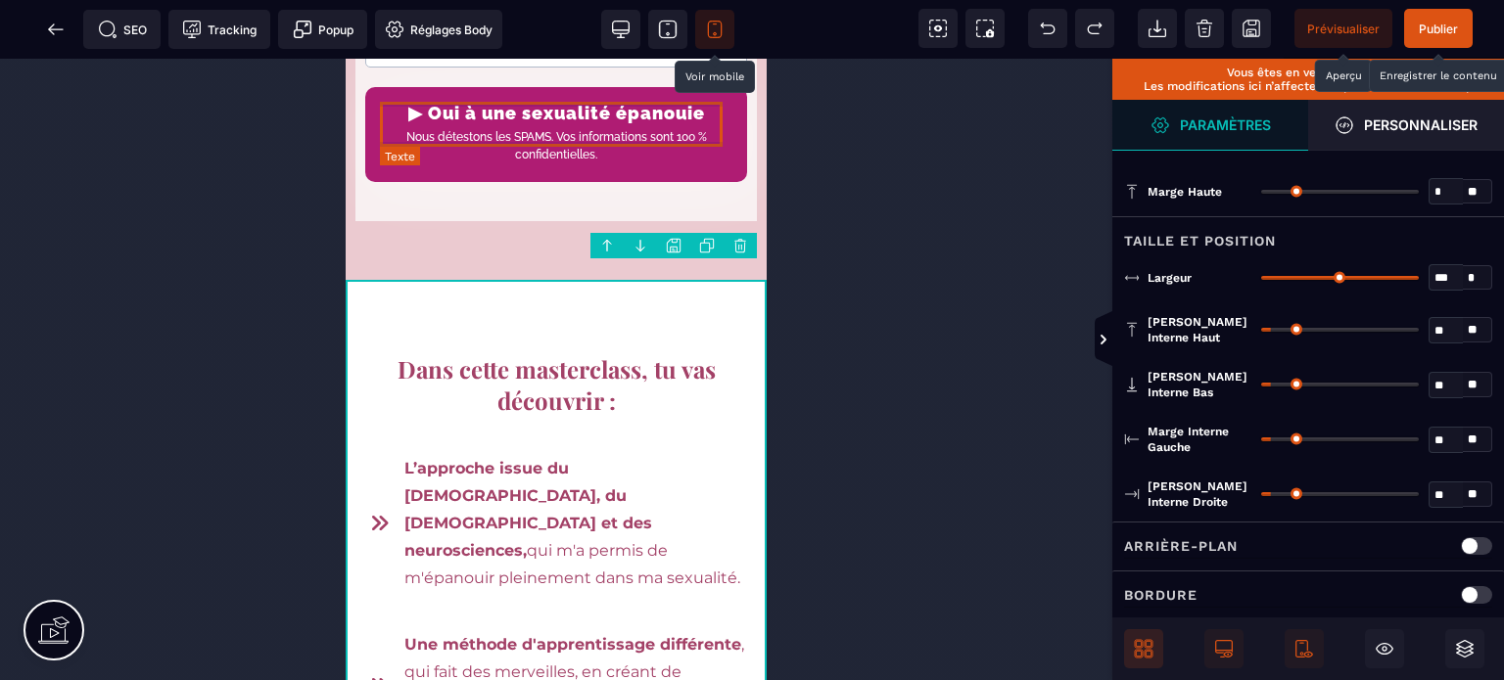
click at [577, 140] on text "Nous détestons les SPAMS. Vos informations sont 100 % confidentielles." at bounding box center [556, 145] width 352 height 45
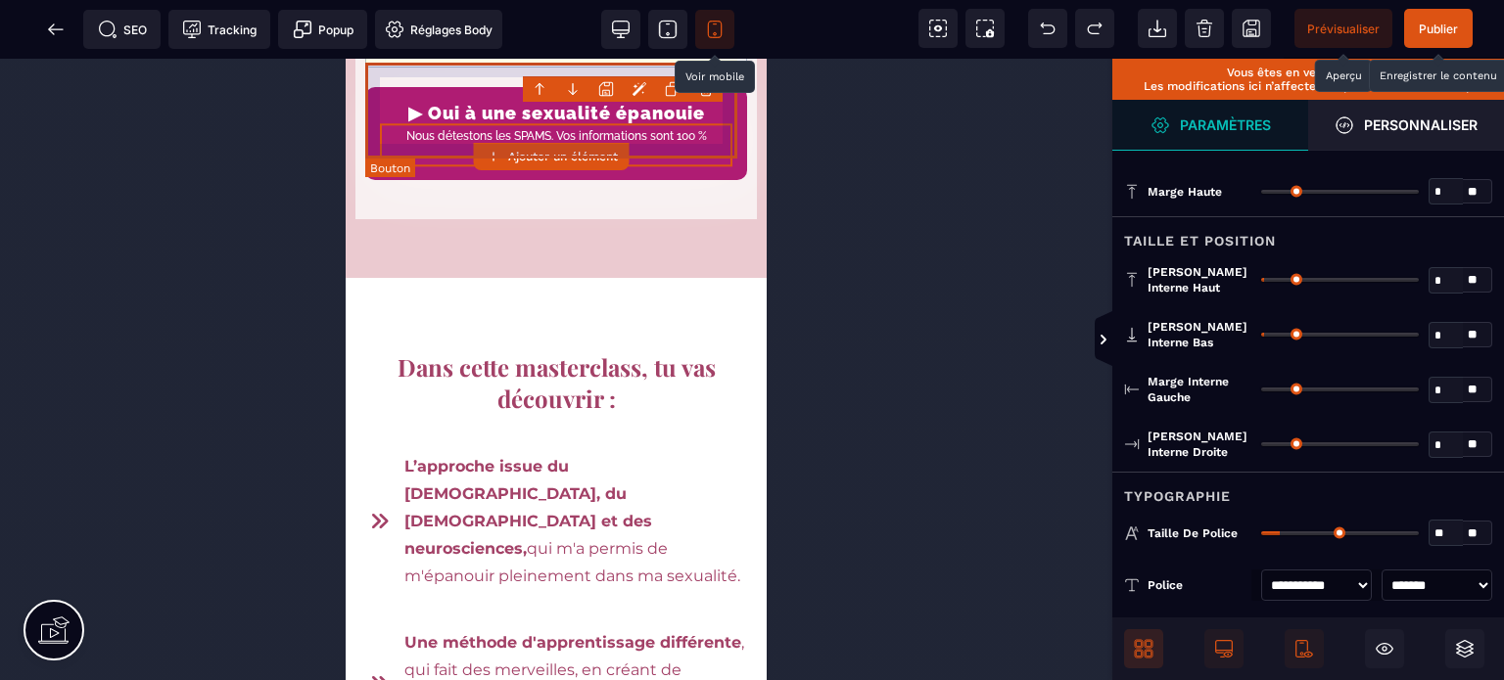
click at [382, 103] on div "▶ Oui à une sexualité épanouie Nous détestons les SPAMS. Vos informations sont …" at bounding box center [556, 135] width 352 height 64
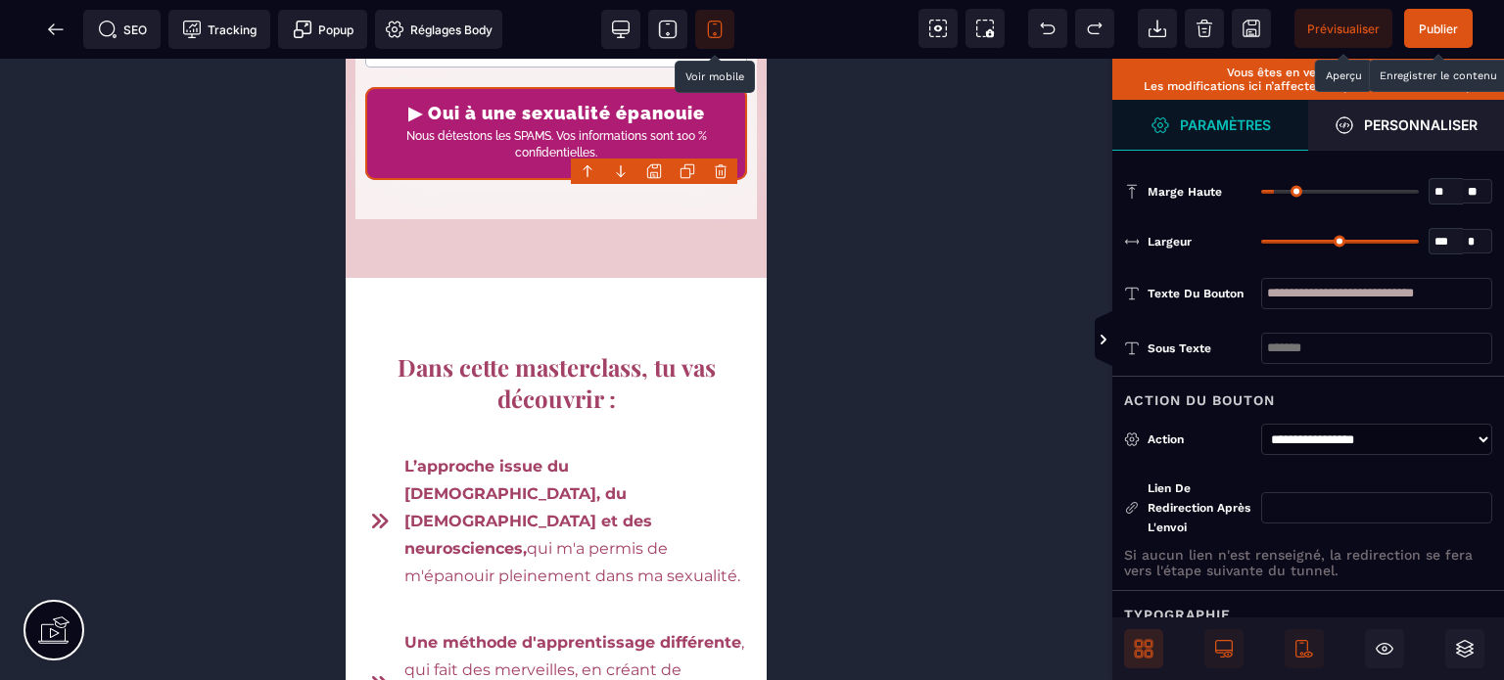
click at [1228, 482] on div "Lien de redirection après l'envoi" at bounding box center [1187, 508] width 127 height 59
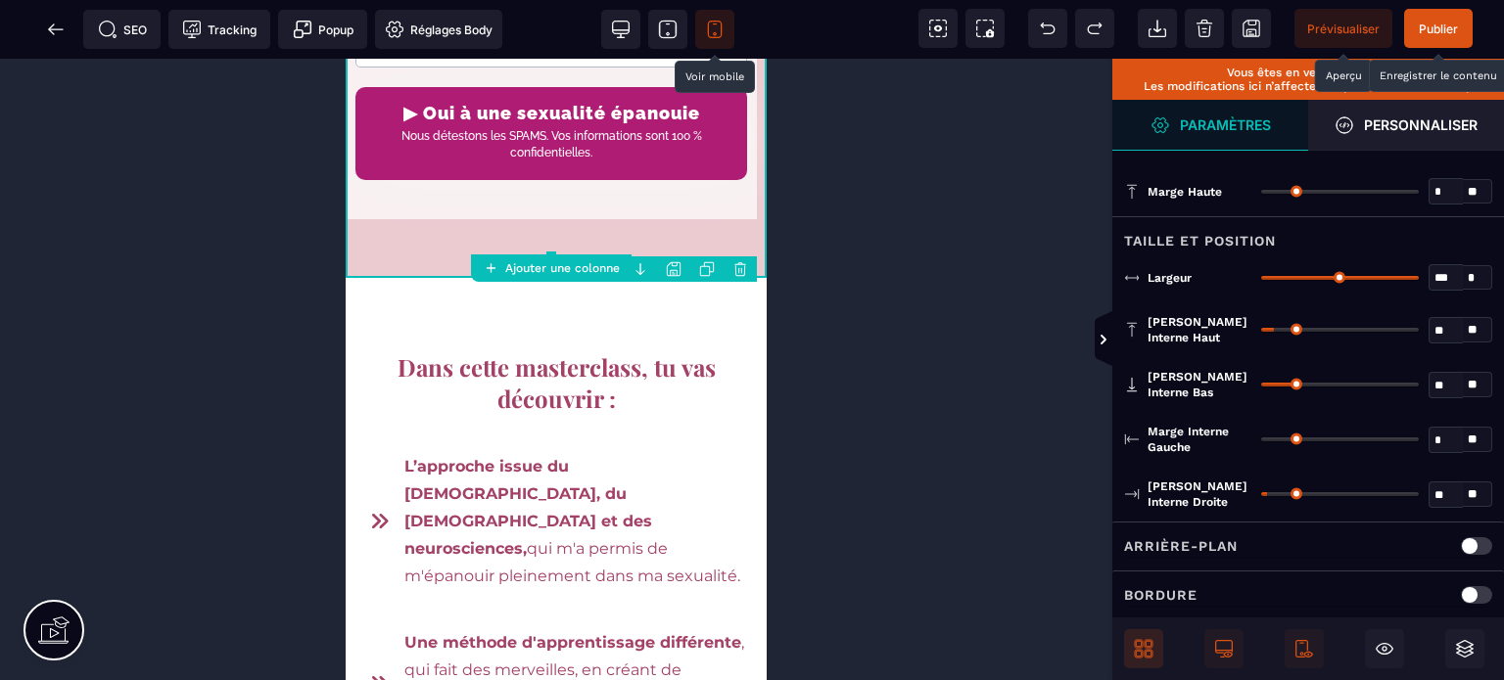
drag, startPoint x: 1276, startPoint y: 436, endPoint x: 1212, endPoint y: 453, distance: 66.0
click at [1261, 442] on input "range" at bounding box center [1340, 440] width 158 height 4
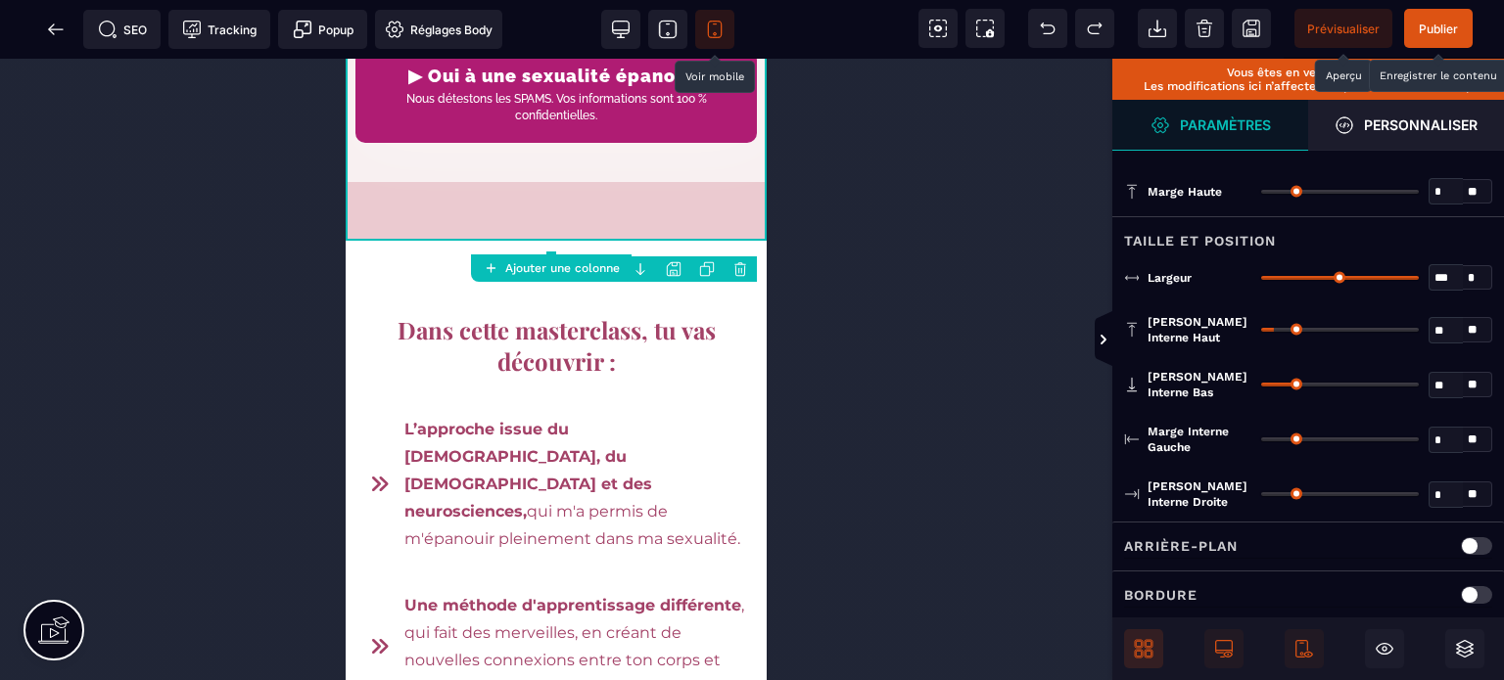
drag, startPoint x: 1269, startPoint y: 491, endPoint x: 1077, endPoint y: 503, distance: 192.3
click at [1261, 496] on input "range" at bounding box center [1340, 494] width 158 height 4
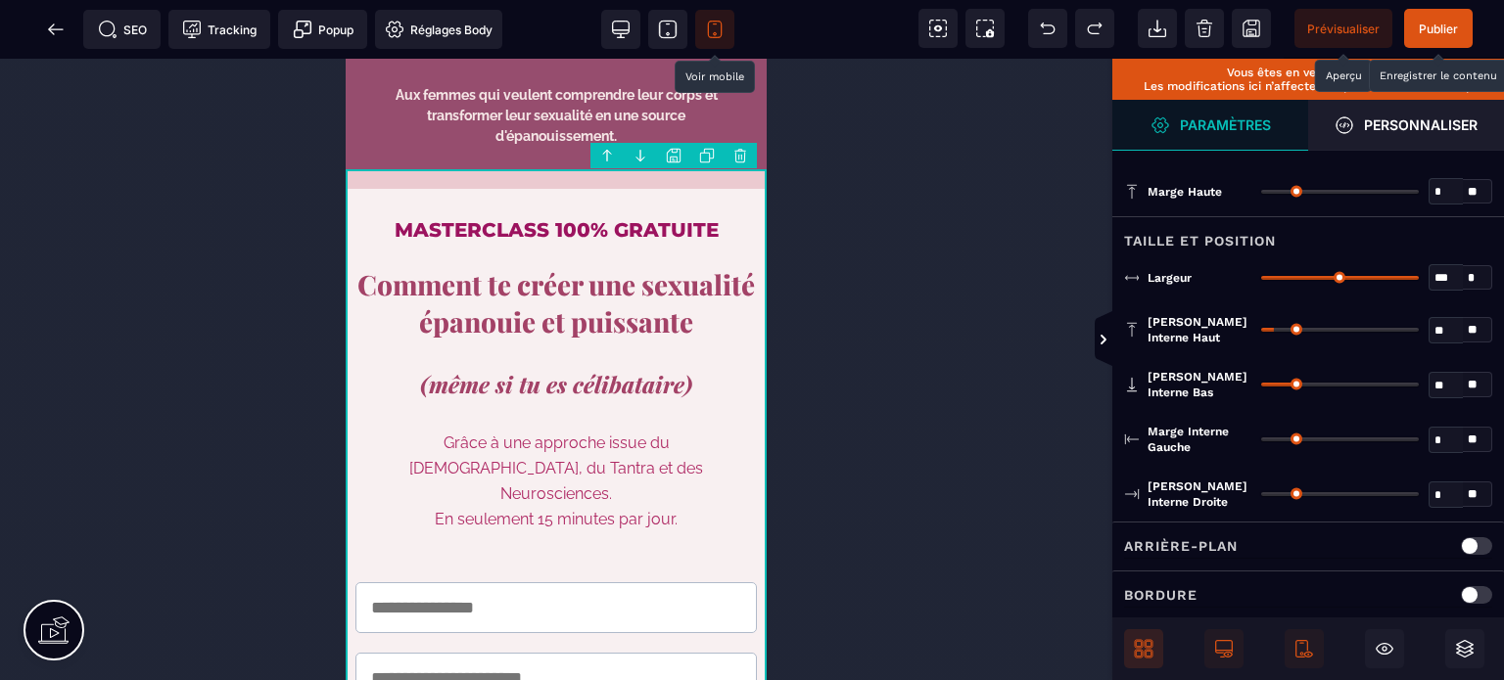
drag, startPoint x: 762, startPoint y: 121, endPoint x: 1116, endPoint y: 117, distance: 354.5
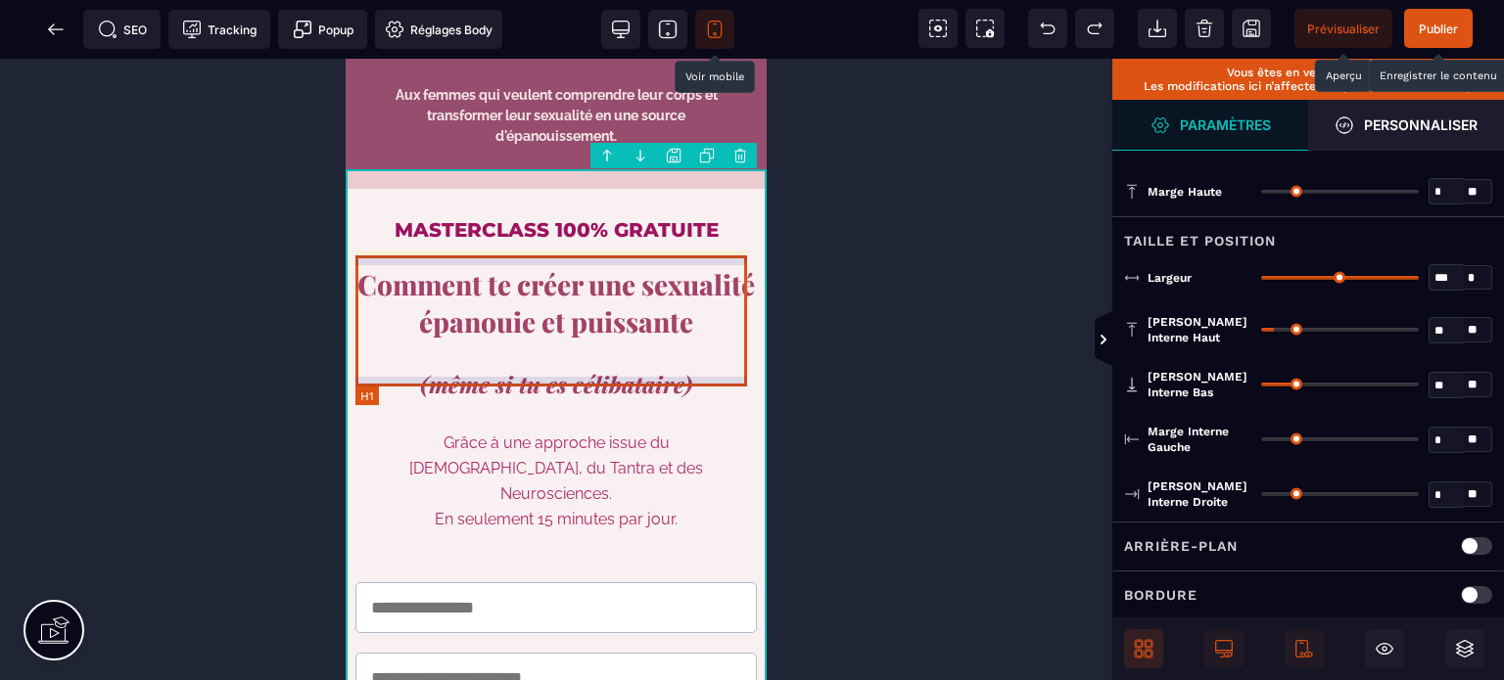
click at [379, 351] on h1 "Comment te créer une sexualité épanouie et puissante" at bounding box center [555, 304] width 401 height 94
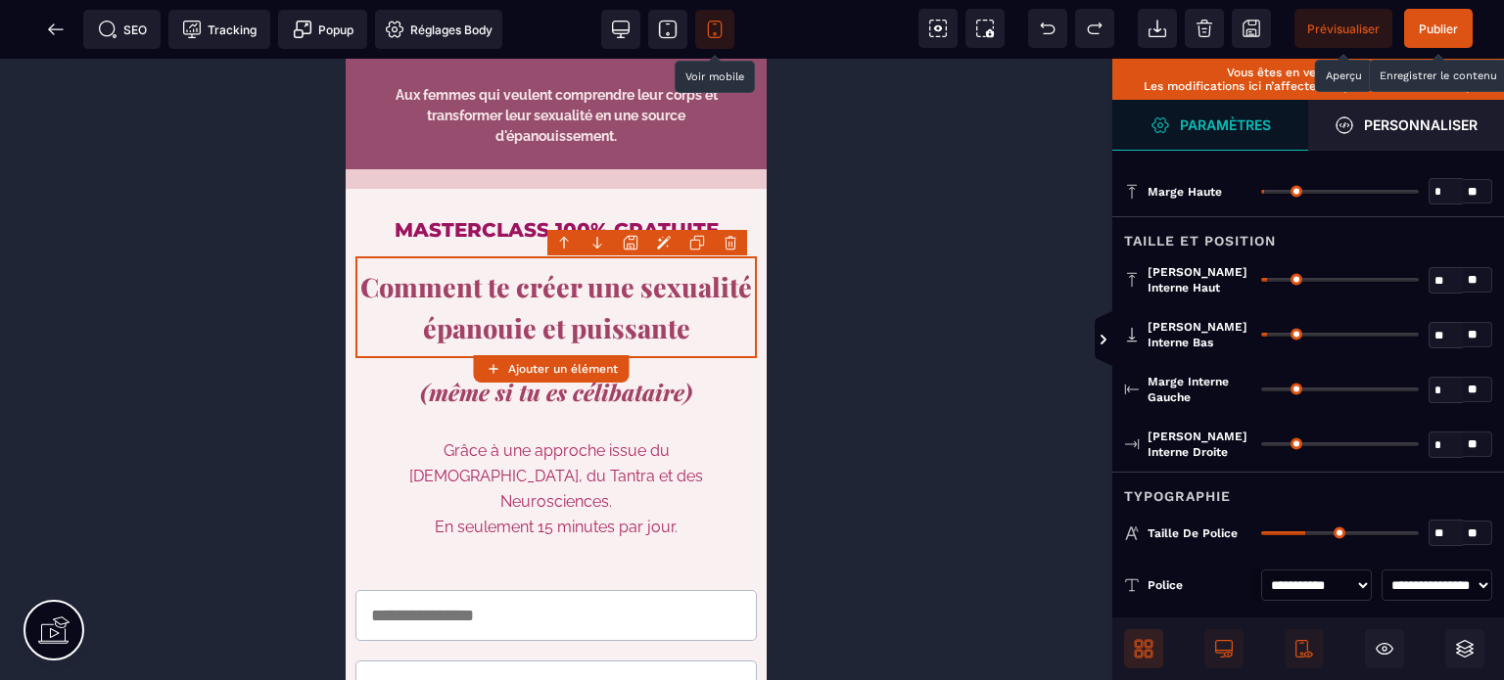
click at [1305, 532] on input "range" at bounding box center [1340, 534] width 158 height 4
click at [1297, 487] on div "Typographie" at bounding box center [1308, 490] width 392 height 36
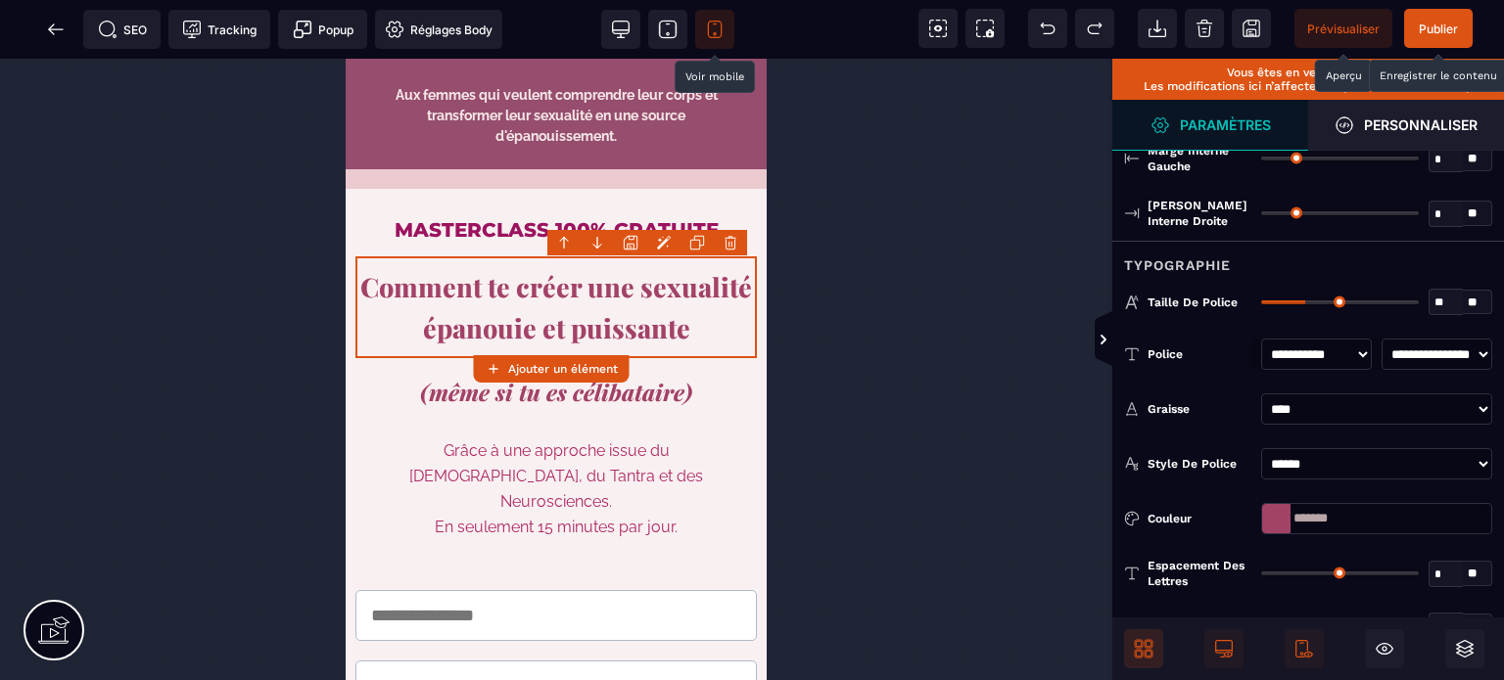
scroll to position [352, 0]
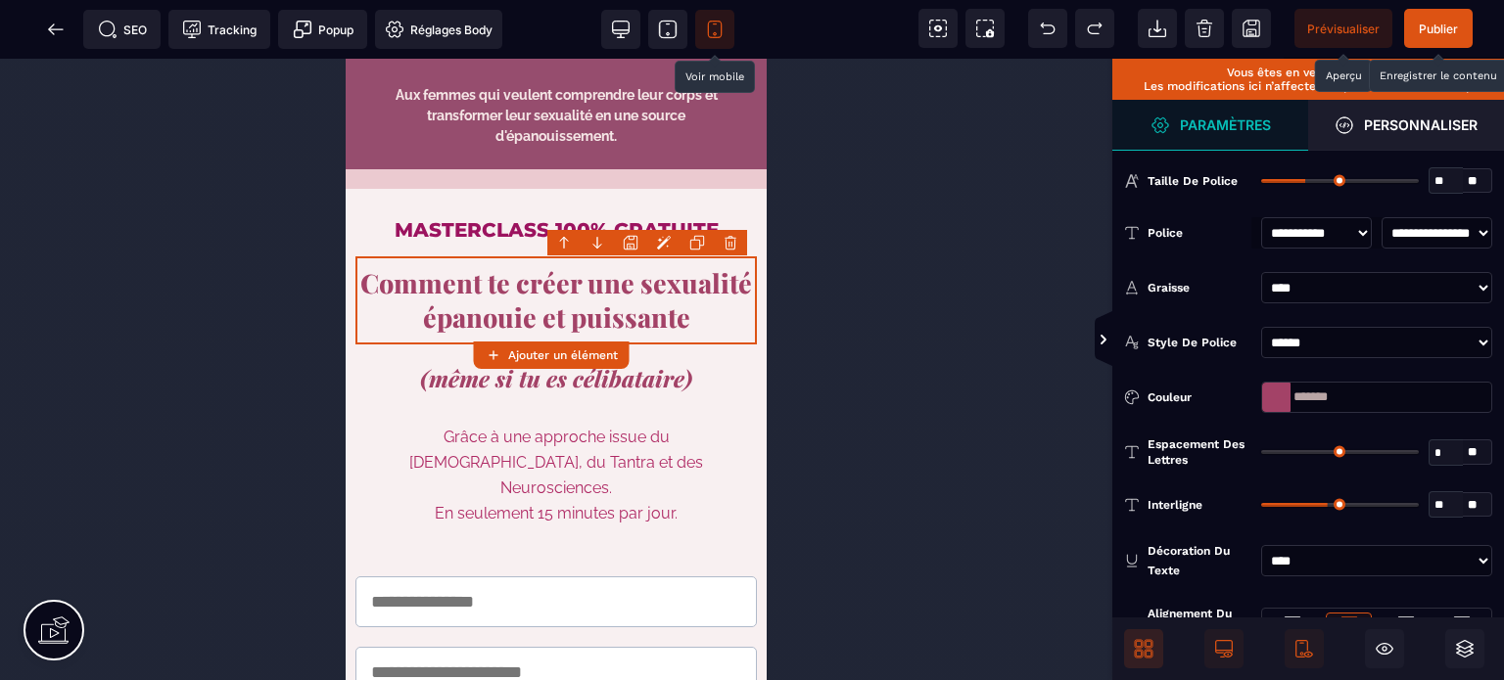
click at [1318, 504] on input "range" at bounding box center [1340, 505] width 158 height 4
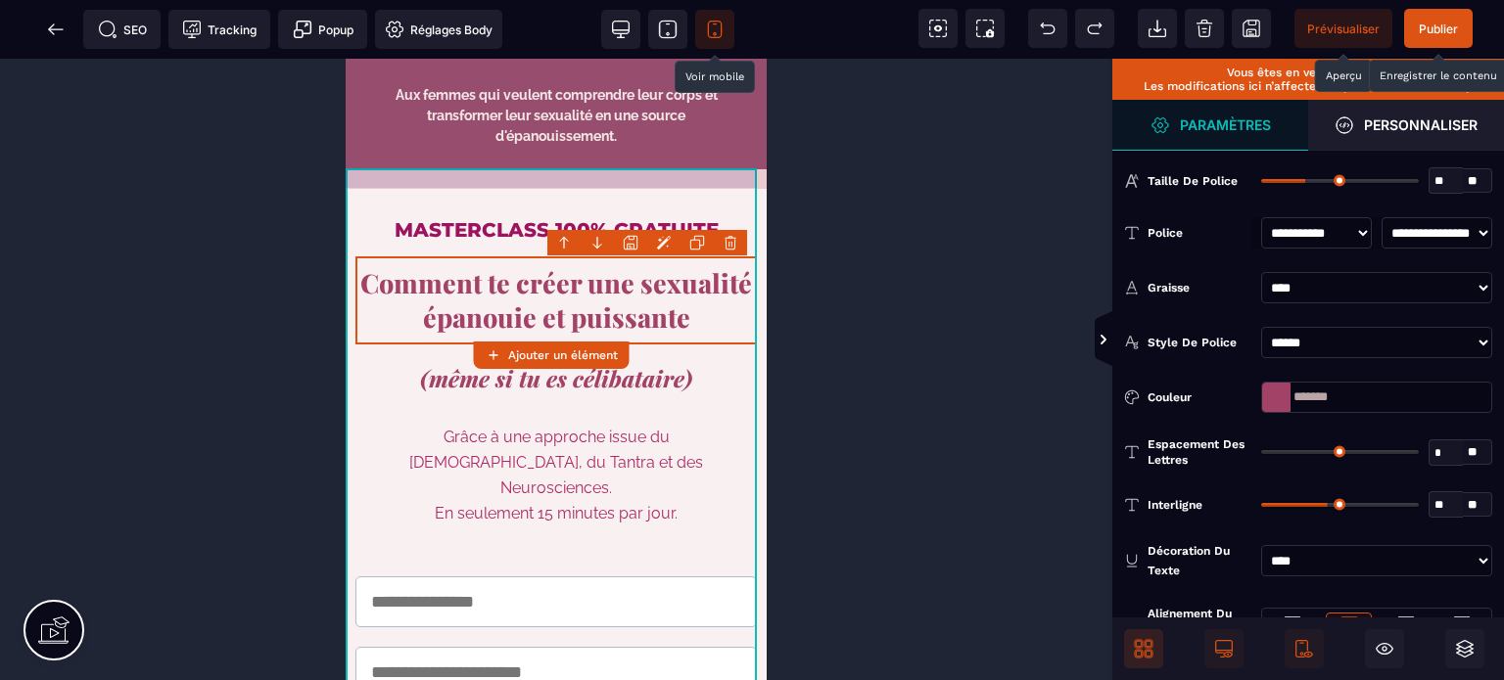
click at [378, 183] on div "MASTERCLASS 100% GRATUITE Comment te créer une sexualité épanouie et puissante …" at bounding box center [556, 574] width 421 height 810
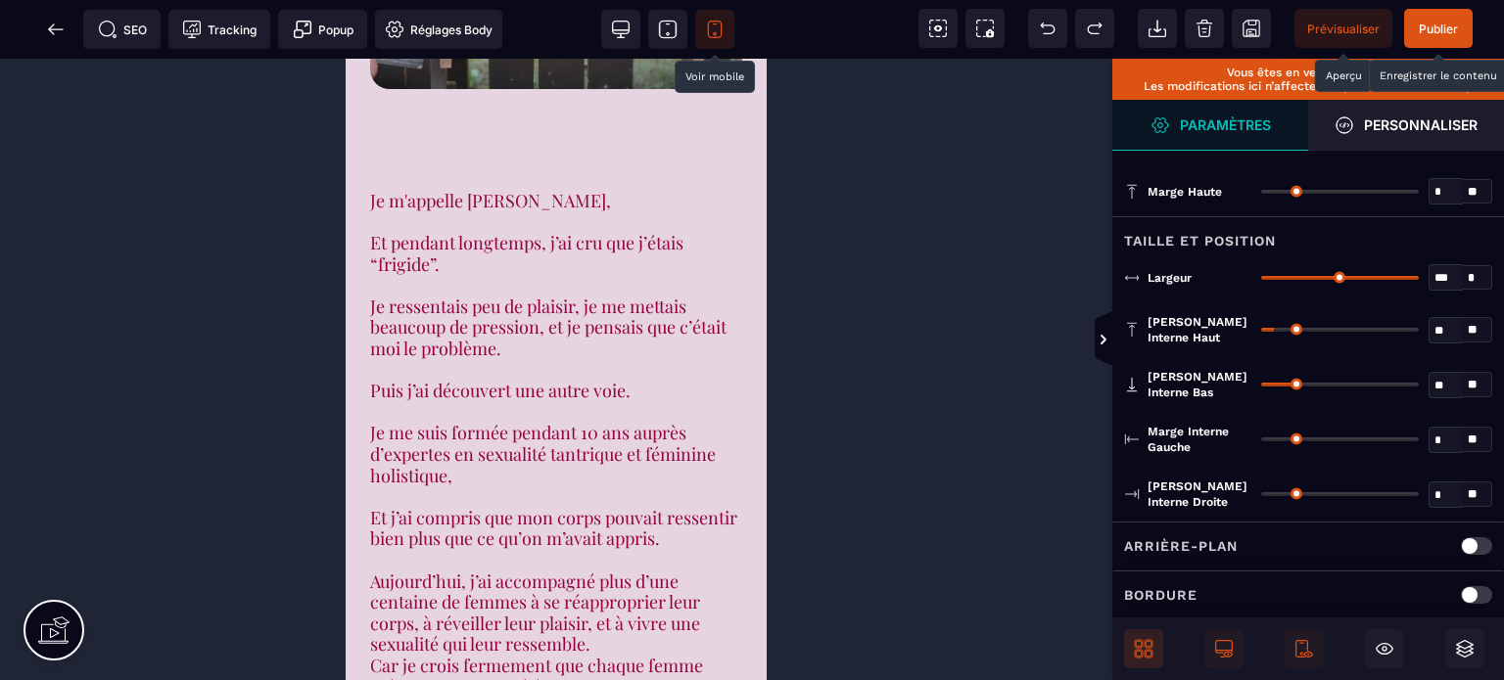
scroll to position [2701, 0]
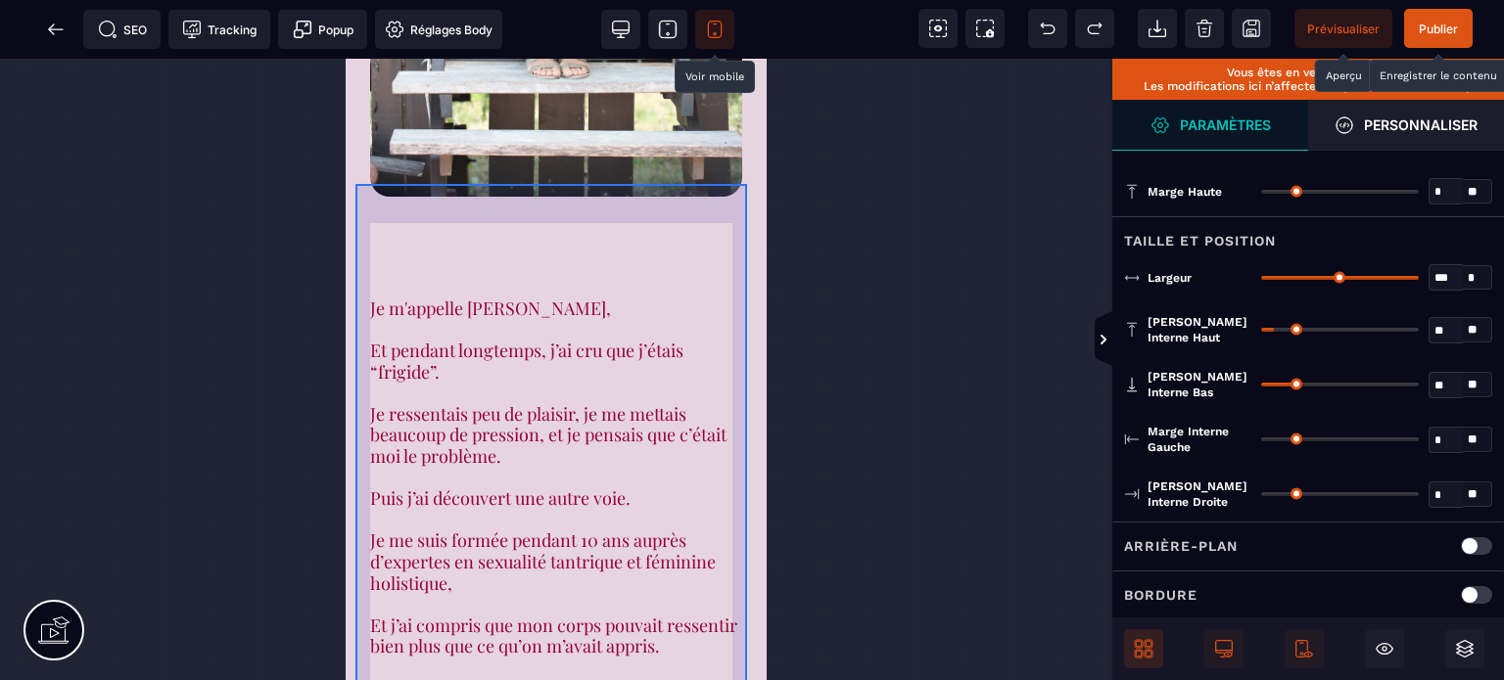
click at [417, 255] on div "Je m'appelle Rose, Et pendant longtemps, j’ai cru que j’étais “frigide”. Je res…" at bounding box center [555, 563] width 401 height 617
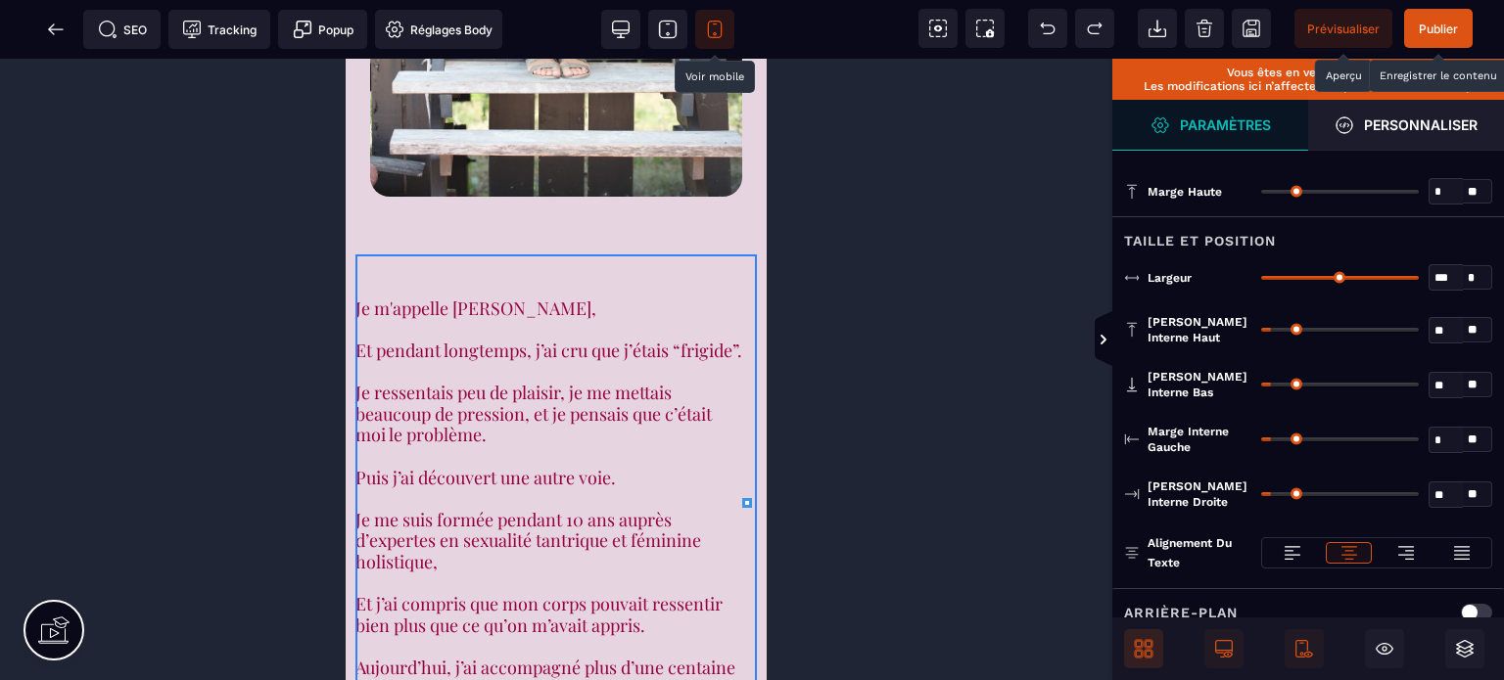
drag, startPoint x: 1277, startPoint y: 434, endPoint x: 1194, endPoint y: 455, distance: 86.0
click at [1261, 442] on input "range" at bounding box center [1340, 440] width 158 height 4
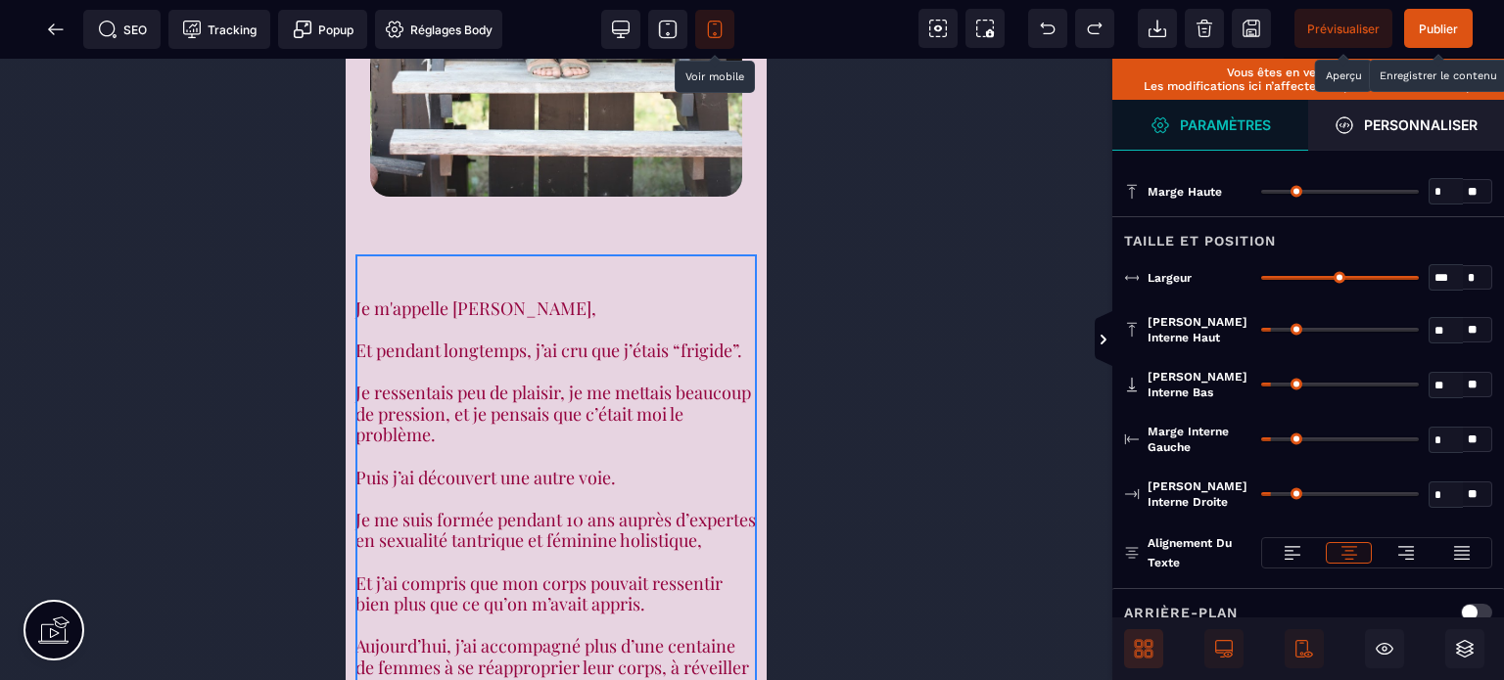
drag, startPoint x: 1275, startPoint y: 491, endPoint x: 1200, endPoint y: 488, distance: 74.5
click at [1261, 492] on input "range" at bounding box center [1340, 494] width 158 height 4
drag, startPoint x: 1406, startPoint y: 277, endPoint x: 1362, endPoint y: 280, distance: 44.2
click at [1362, 280] on input "range" at bounding box center [1340, 278] width 158 height 4
click at [1477, 275] on select "* * * **" at bounding box center [1477, 277] width 29 height 25
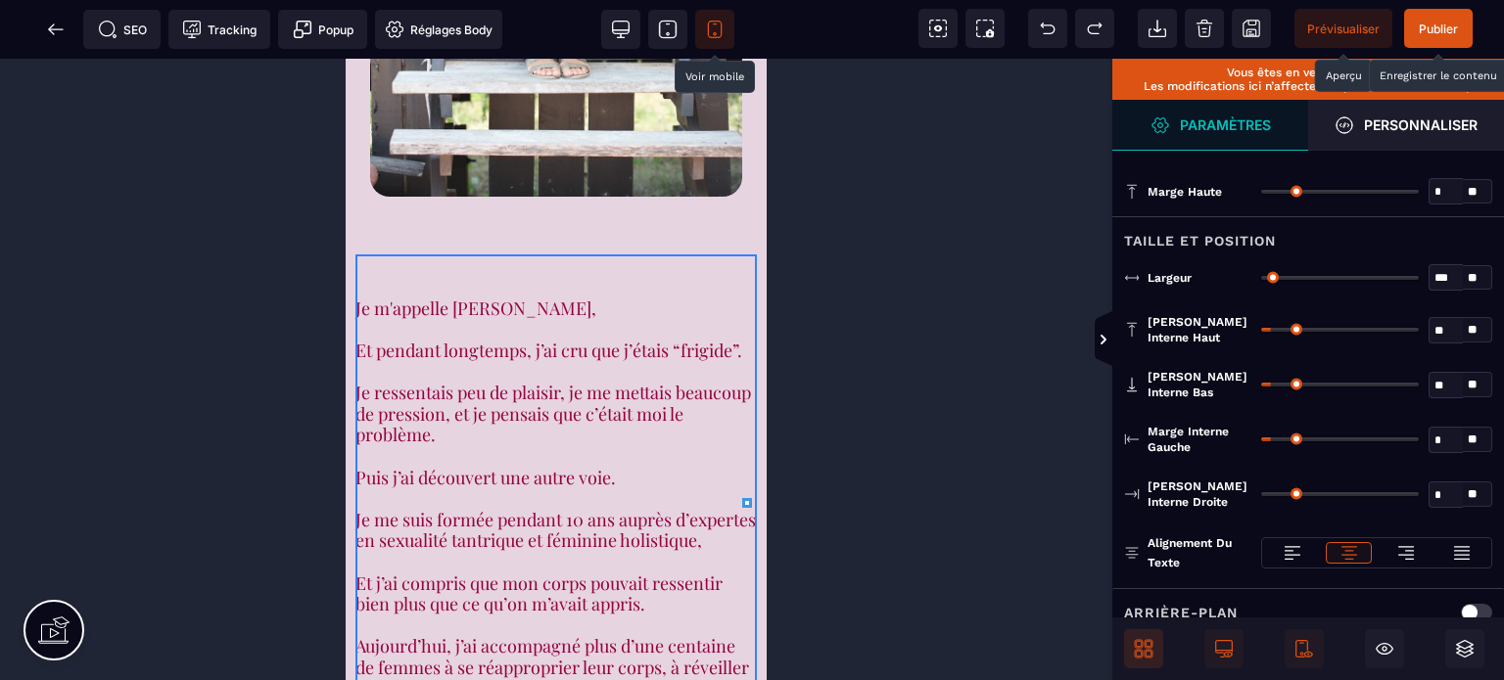
click at [1332, 276] on input "range" at bounding box center [1340, 278] width 158 height 4
drag, startPoint x: 1332, startPoint y: 275, endPoint x: 1477, endPoint y: 279, distance: 145.0
click at [1419, 279] on input "range" at bounding box center [1340, 278] width 158 height 4
click at [1477, 273] on select "* * * **" at bounding box center [1477, 277] width 29 height 25
click at [1271, 276] on input "range" at bounding box center [1340, 278] width 158 height 4
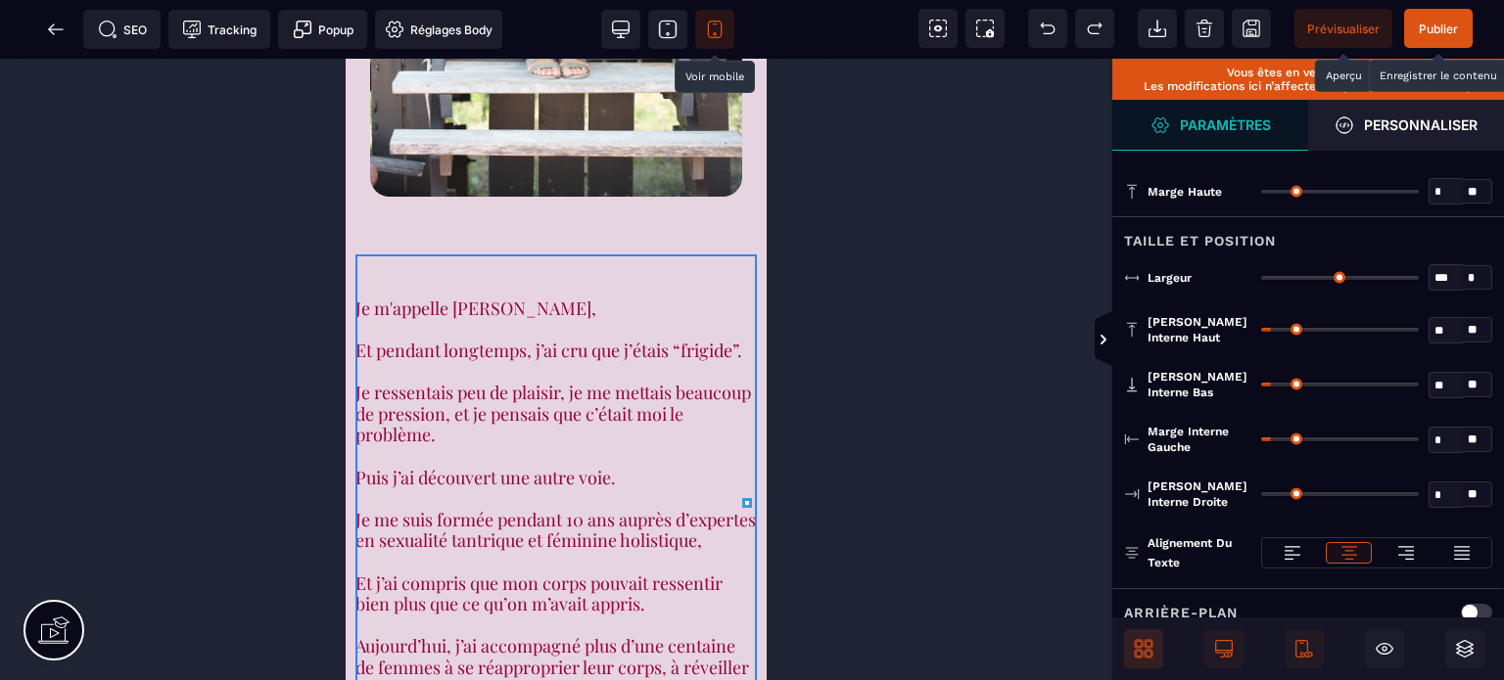
drag, startPoint x: 1271, startPoint y: 273, endPoint x: 1477, endPoint y: 296, distance: 207.8
click at [1419, 280] on input "range" at bounding box center [1340, 278] width 158 height 4
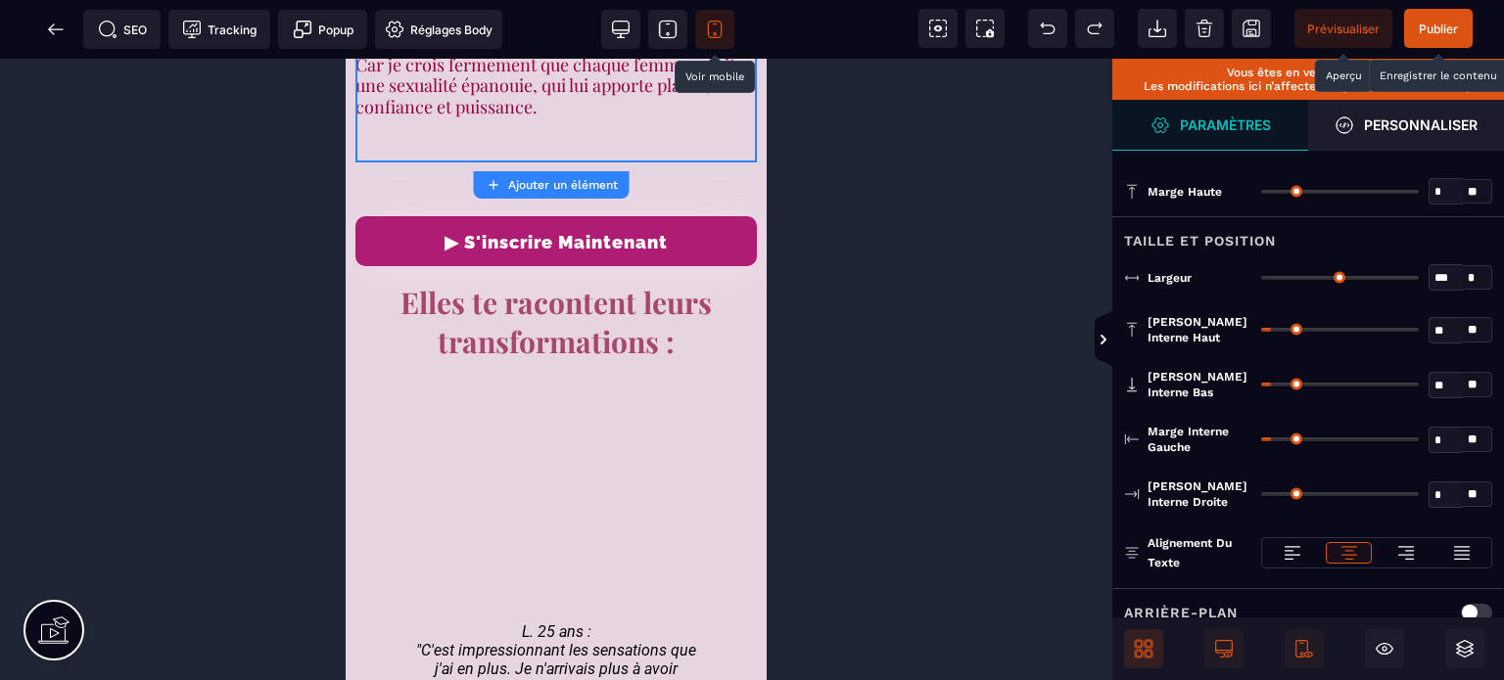
scroll to position [3314, 0]
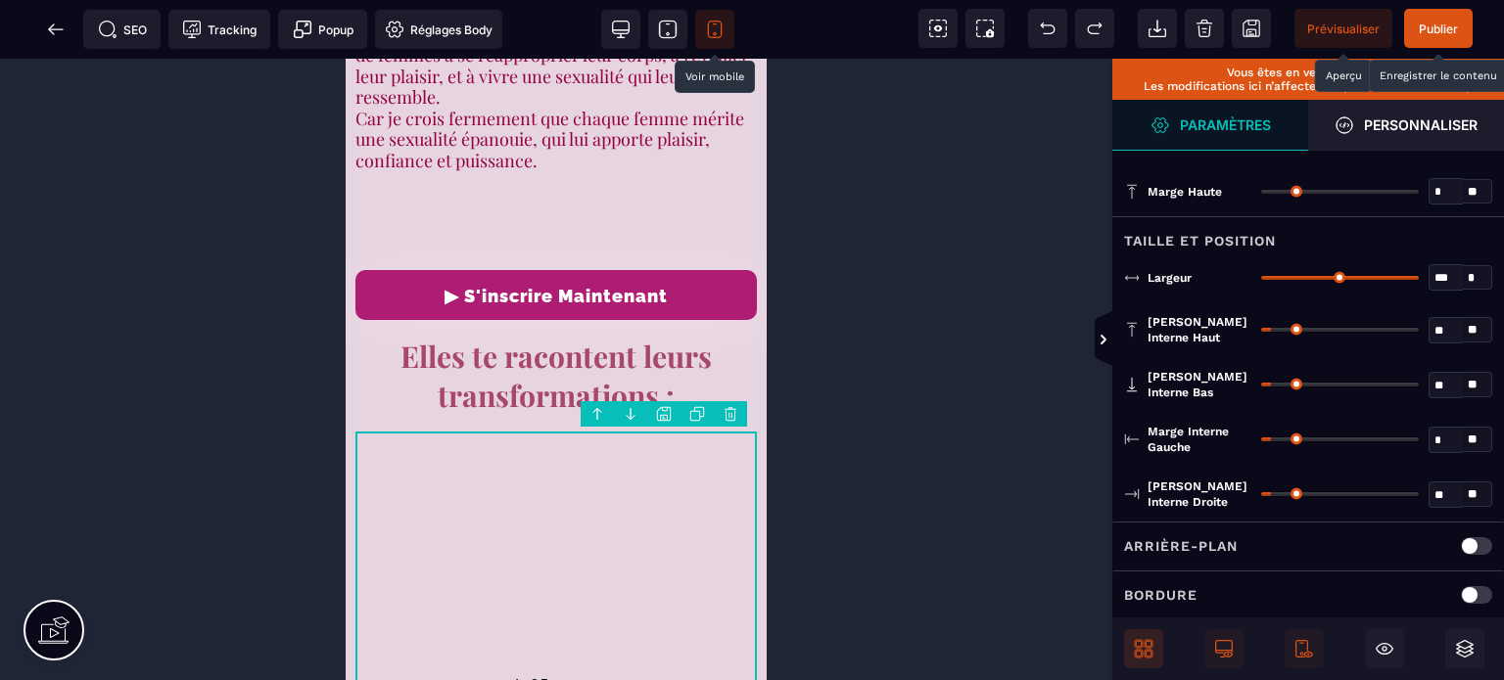
drag, startPoint x: 1275, startPoint y: 435, endPoint x: 1175, endPoint y: 457, distance: 102.4
click at [1261, 442] on input "range" at bounding box center [1340, 440] width 158 height 4
drag, startPoint x: 1273, startPoint y: 492, endPoint x: 938, endPoint y: 520, distance: 336.0
click at [1261, 496] on input "range" at bounding box center [1340, 494] width 158 height 4
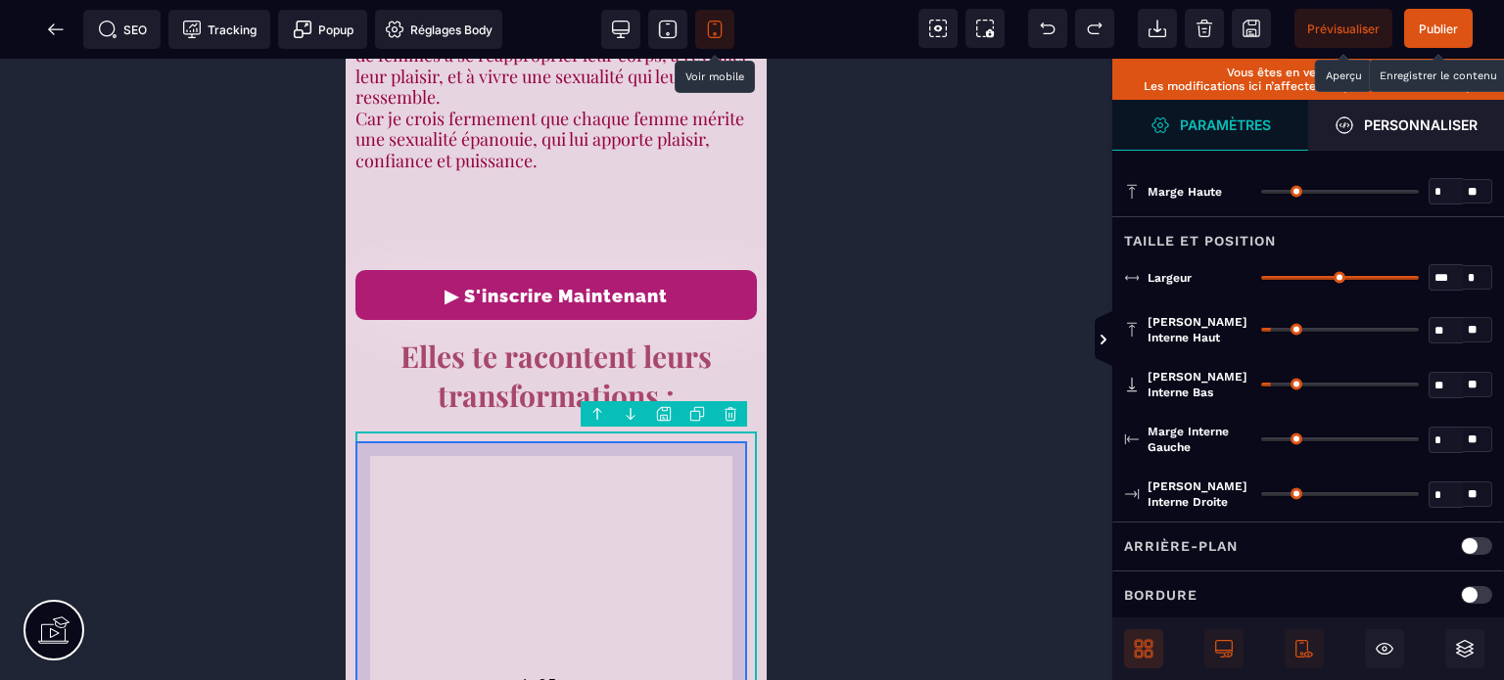
click at [452, 446] on div "L. 25 ans : "C'est impressionnant les sensations que j'ai en plus. Je n'arrivai…" at bounding box center [555, 623] width 401 height 354
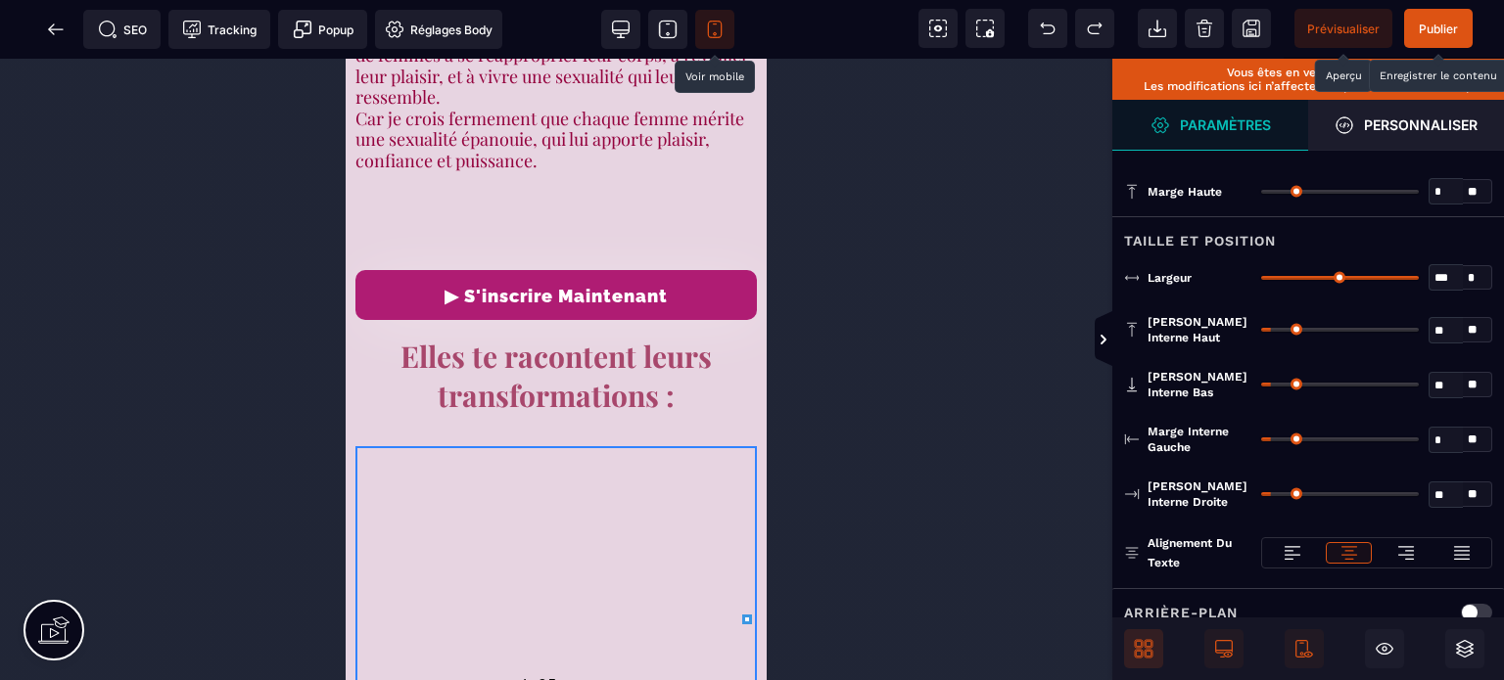
drag, startPoint x: 1275, startPoint y: 438, endPoint x: 1202, endPoint y: 471, distance: 79.7
click at [1261, 442] on input "range" at bounding box center [1340, 440] width 158 height 4
drag, startPoint x: 1273, startPoint y: 492, endPoint x: 1179, endPoint y: 504, distance: 94.7
click at [1261, 496] on input "range" at bounding box center [1340, 494] width 158 height 4
drag, startPoint x: 1408, startPoint y: 273, endPoint x: 1455, endPoint y: 273, distance: 47.0
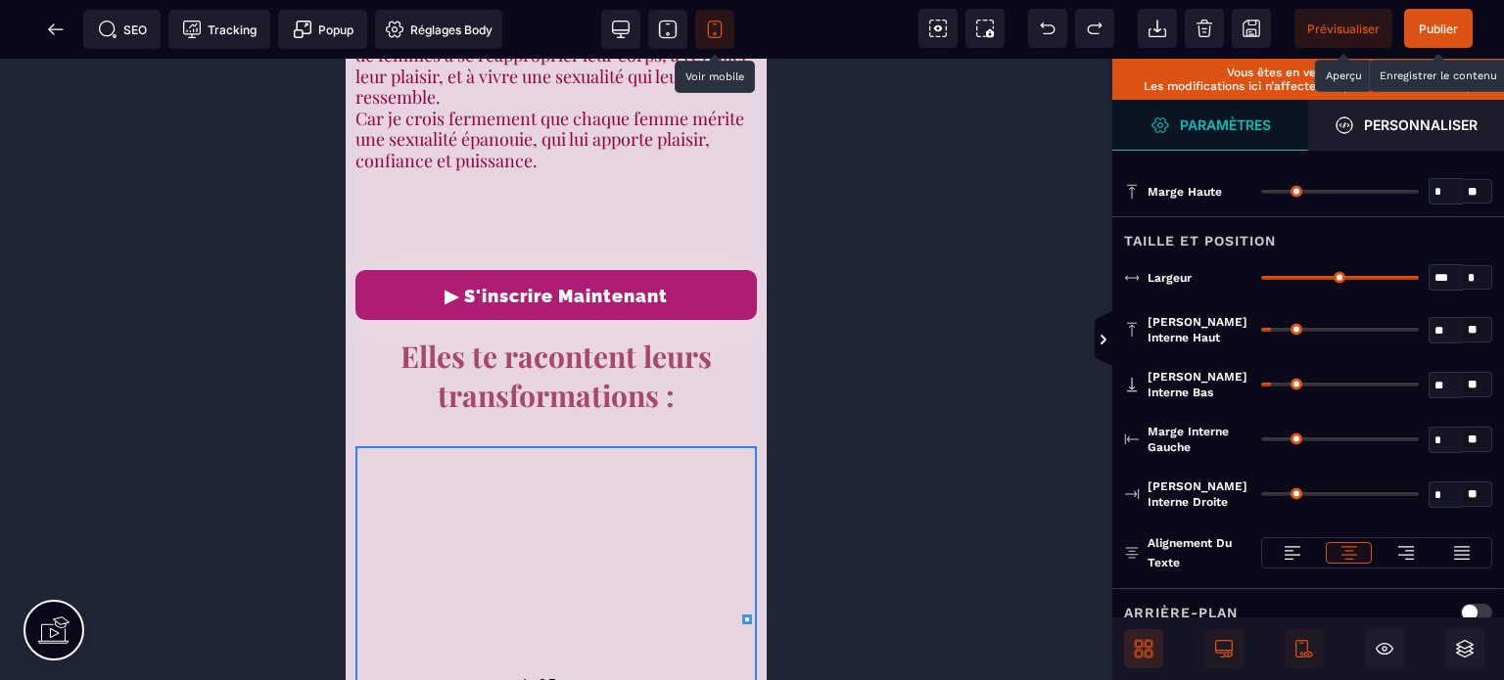
click at [1419, 276] on input "range" at bounding box center [1340, 278] width 158 height 4
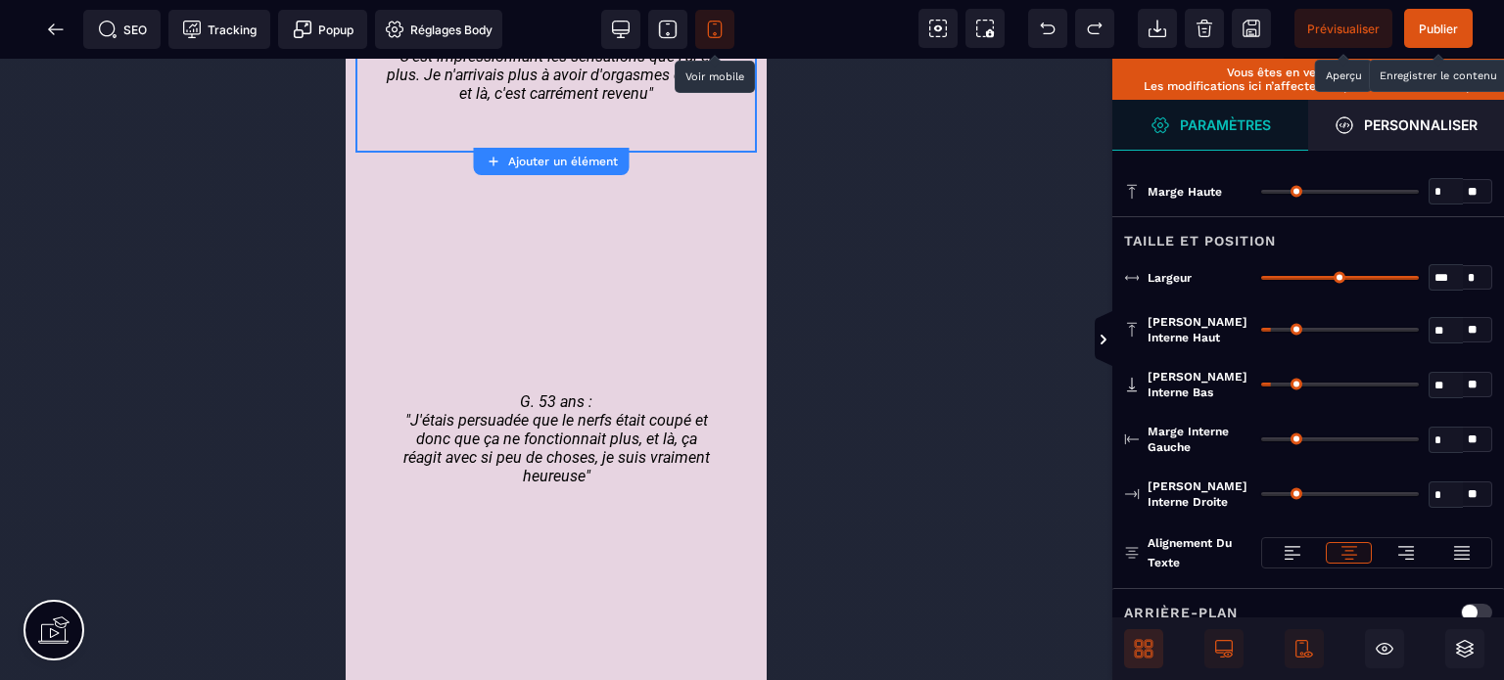
scroll to position [3889, 0]
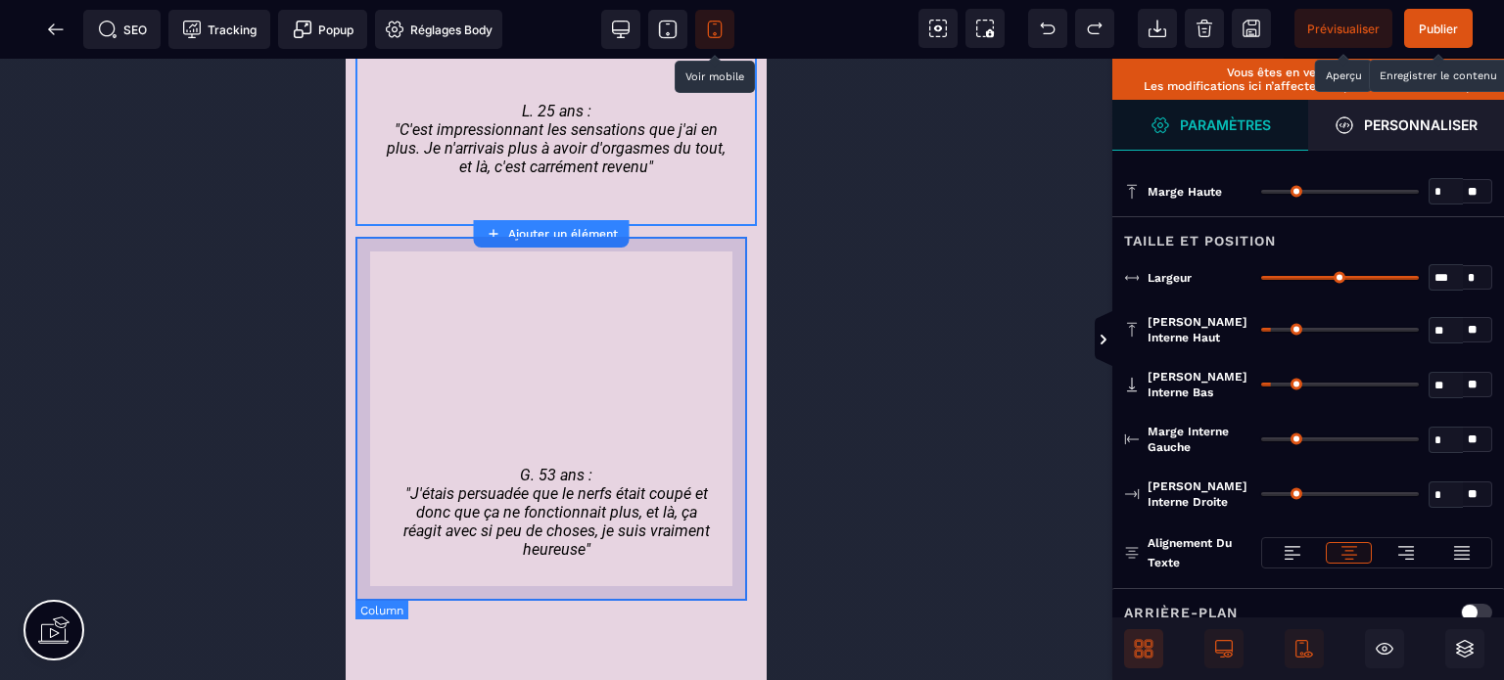
click at [363, 244] on div "G. 53 ans : "J'étais persuadée que le nerfs était coupé et donc que ça ne fonct…" at bounding box center [555, 422] width 401 height 363
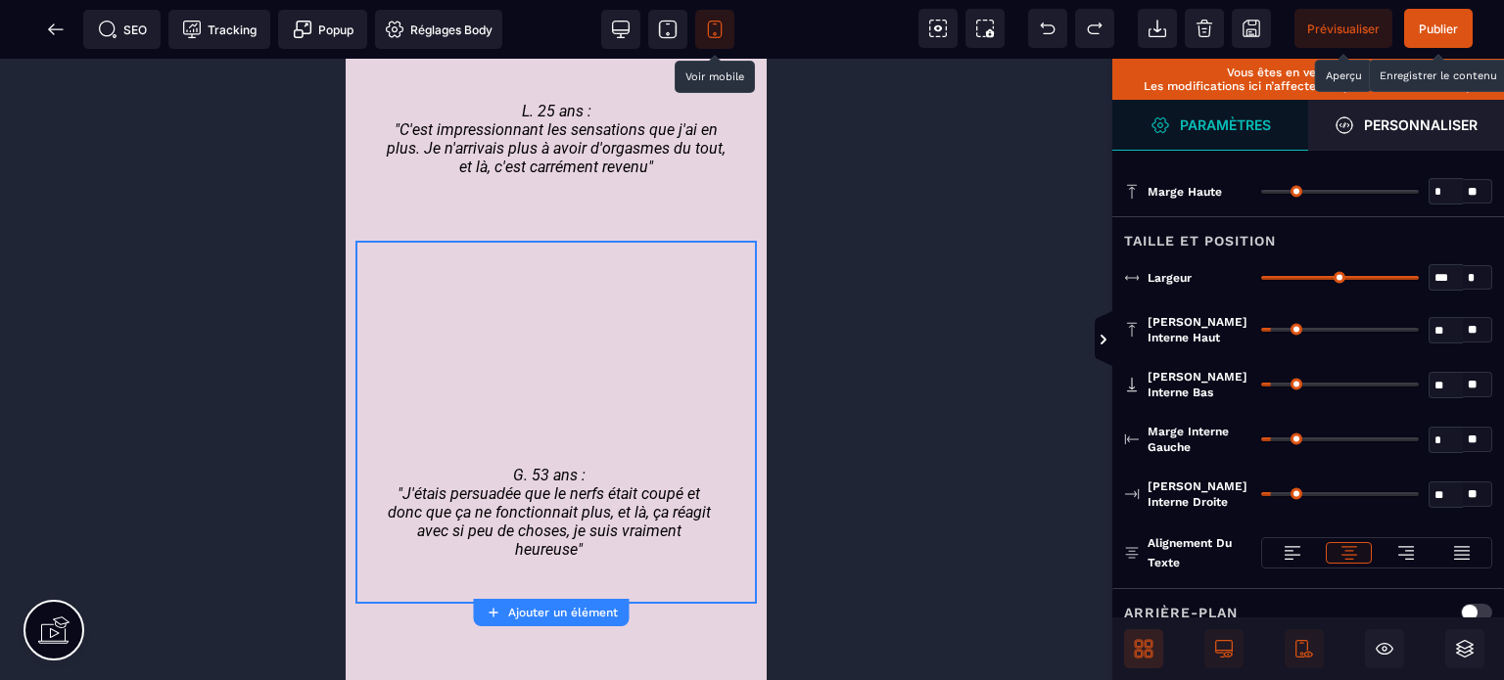
drag, startPoint x: 1275, startPoint y: 439, endPoint x: 1235, endPoint y: 450, distance: 41.8
click at [1261, 442] on input "range" at bounding box center [1340, 440] width 158 height 4
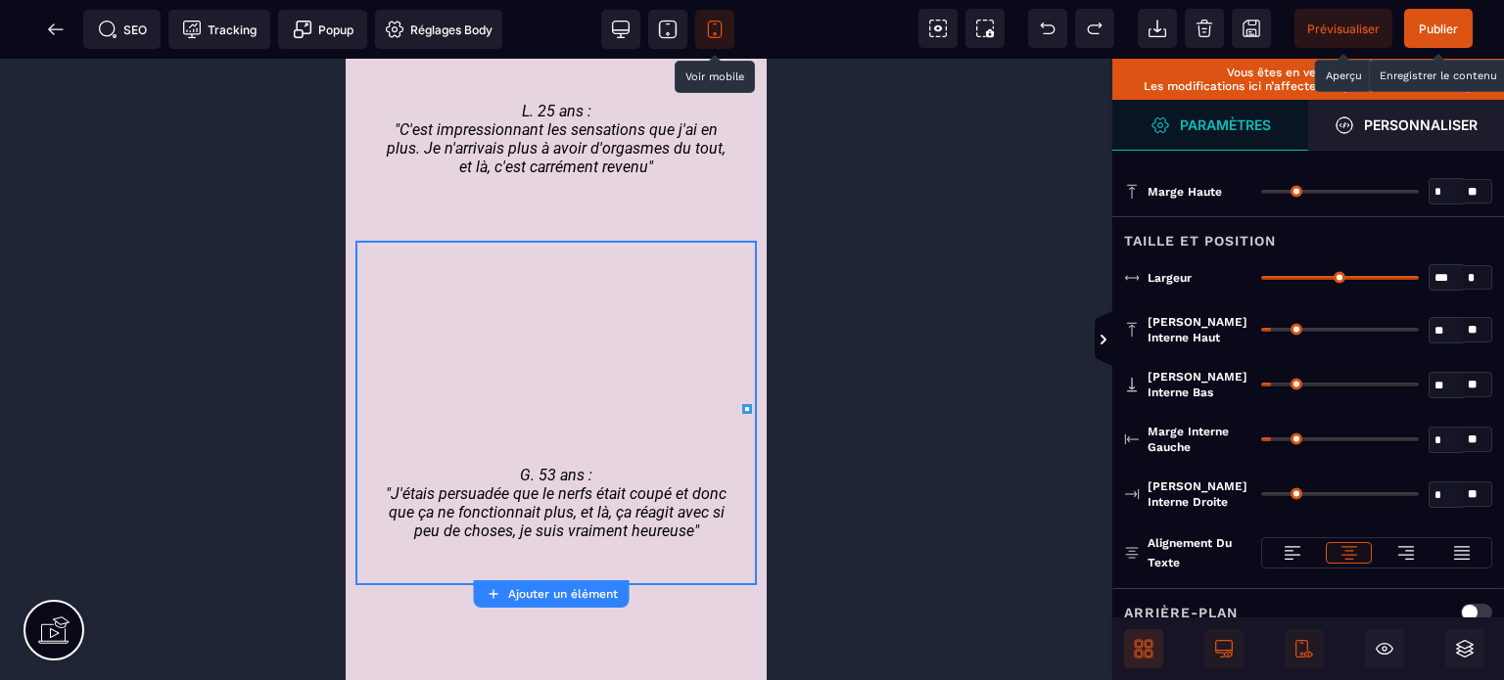
drag, startPoint x: 1271, startPoint y: 491, endPoint x: 1038, endPoint y: 516, distance: 234.4
click at [1261, 496] on input "range" at bounding box center [1340, 494] width 158 height 4
click at [1358, 273] on div "*** * * * **" at bounding box center [1376, 277] width 231 height 26
click at [1360, 276] on input "range" at bounding box center [1340, 278] width 158 height 4
drag, startPoint x: 1360, startPoint y: 276, endPoint x: 1503, endPoint y: 297, distance: 144.4
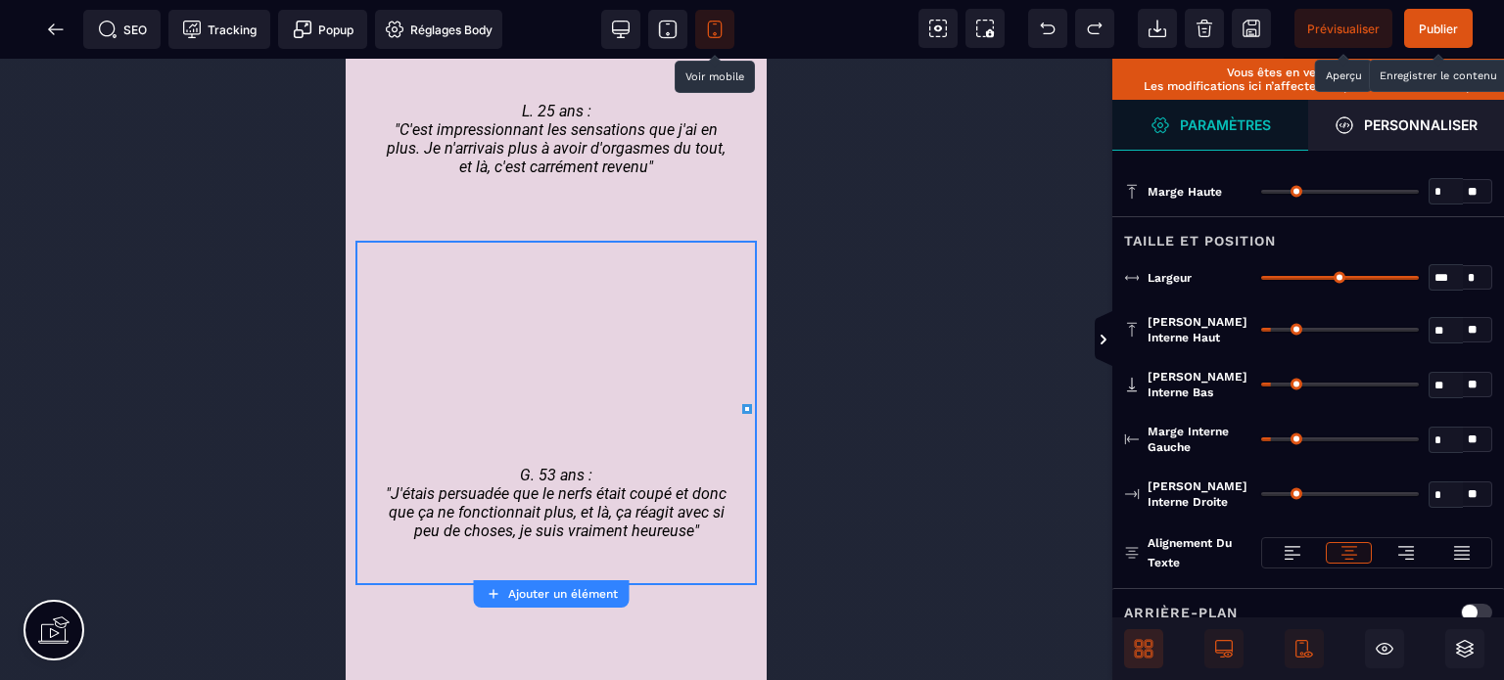
click at [1419, 280] on input "range" at bounding box center [1340, 278] width 158 height 4
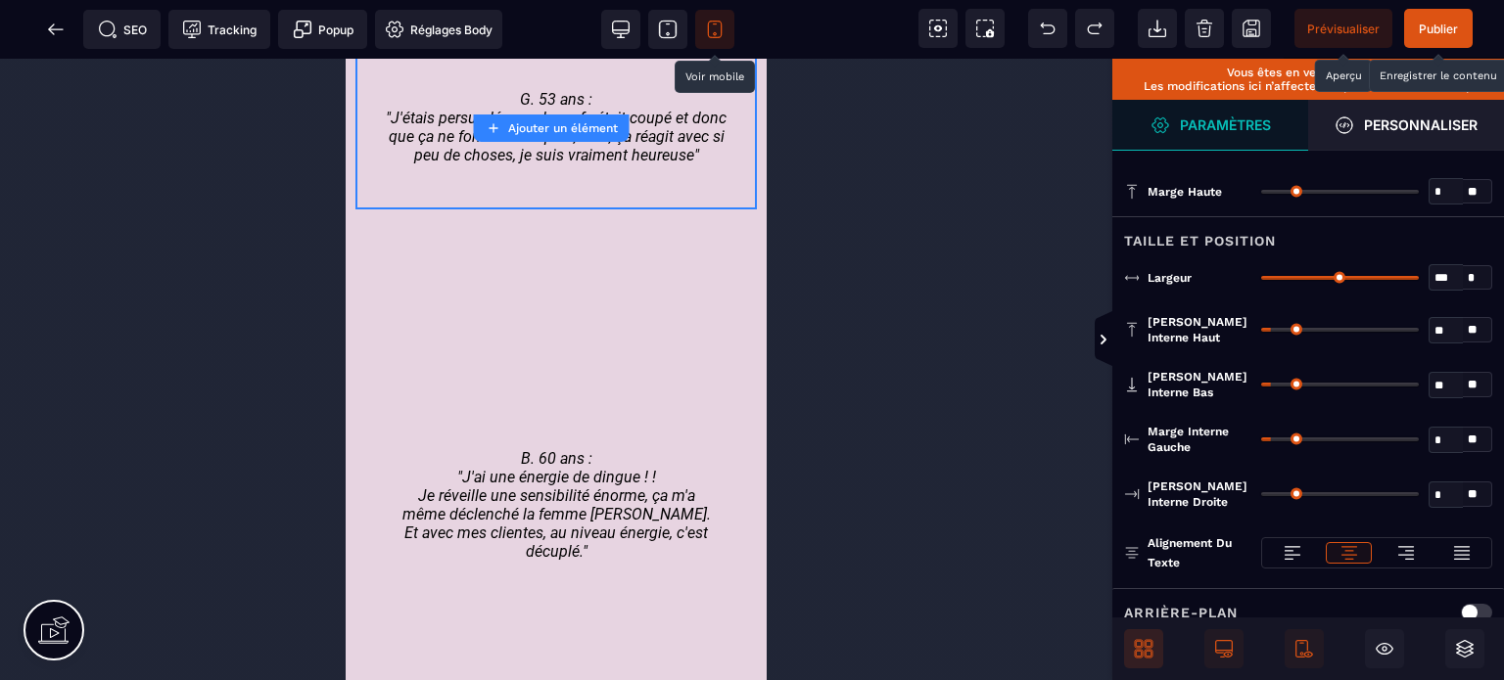
scroll to position [4230, 0]
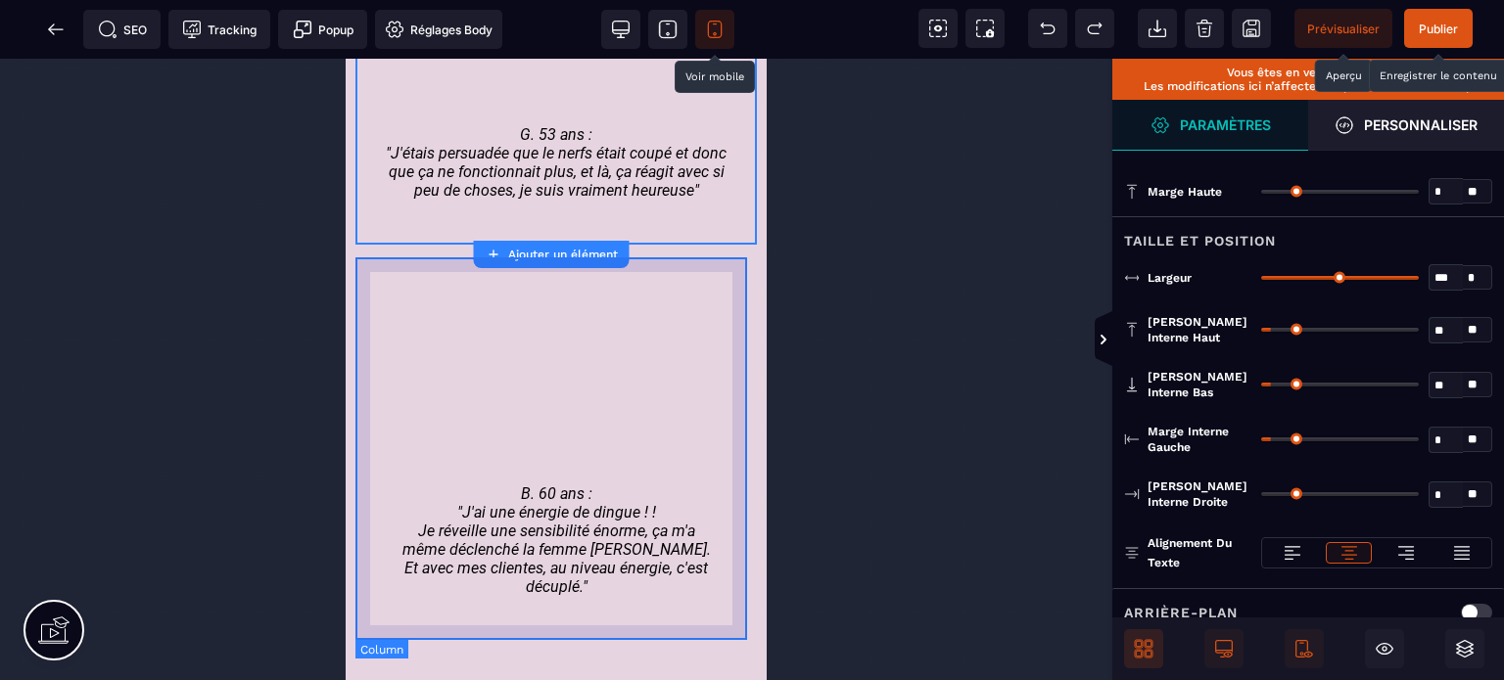
click at [360, 286] on div "B. 60 ans : "J'ai une énergie de dingue ! ! Je réveille une sensibilité énorme,…" at bounding box center [555, 450] width 401 height 382
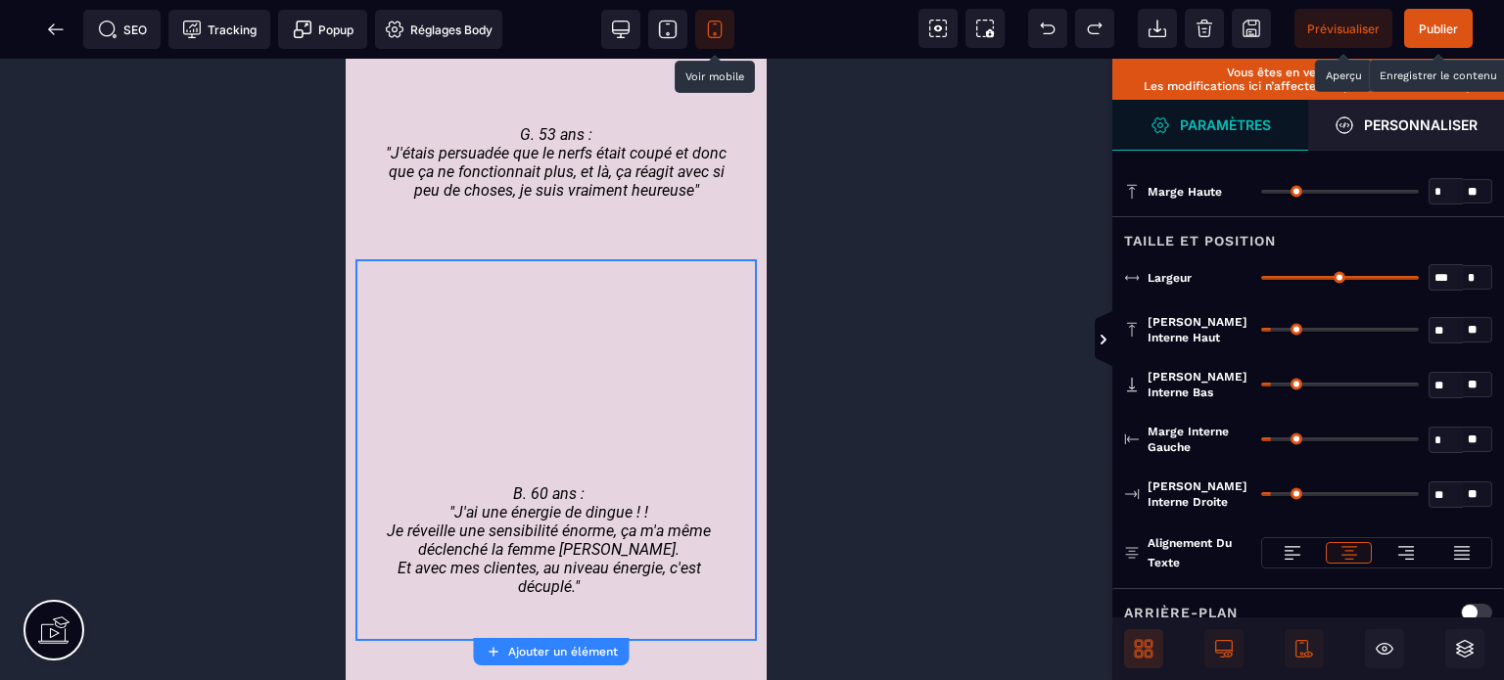
drag, startPoint x: 1277, startPoint y: 436, endPoint x: 1163, endPoint y: 470, distance: 118.6
click at [1261, 442] on input "range" at bounding box center [1340, 440] width 158 height 4
drag, startPoint x: 1273, startPoint y: 491, endPoint x: 1010, endPoint y: 504, distance: 262.8
click at [1261, 496] on input "range" at bounding box center [1340, 494] width 158 height 4
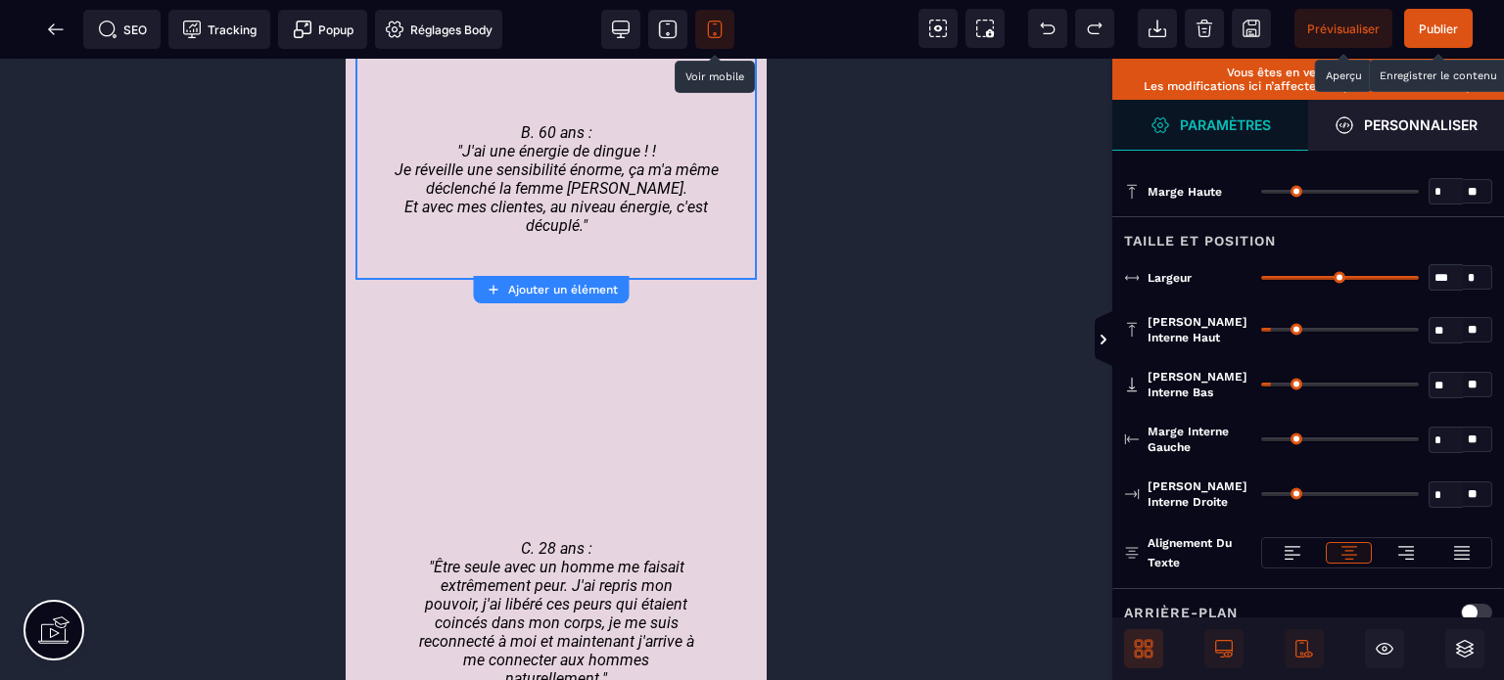
scroll to position [4627, 0]
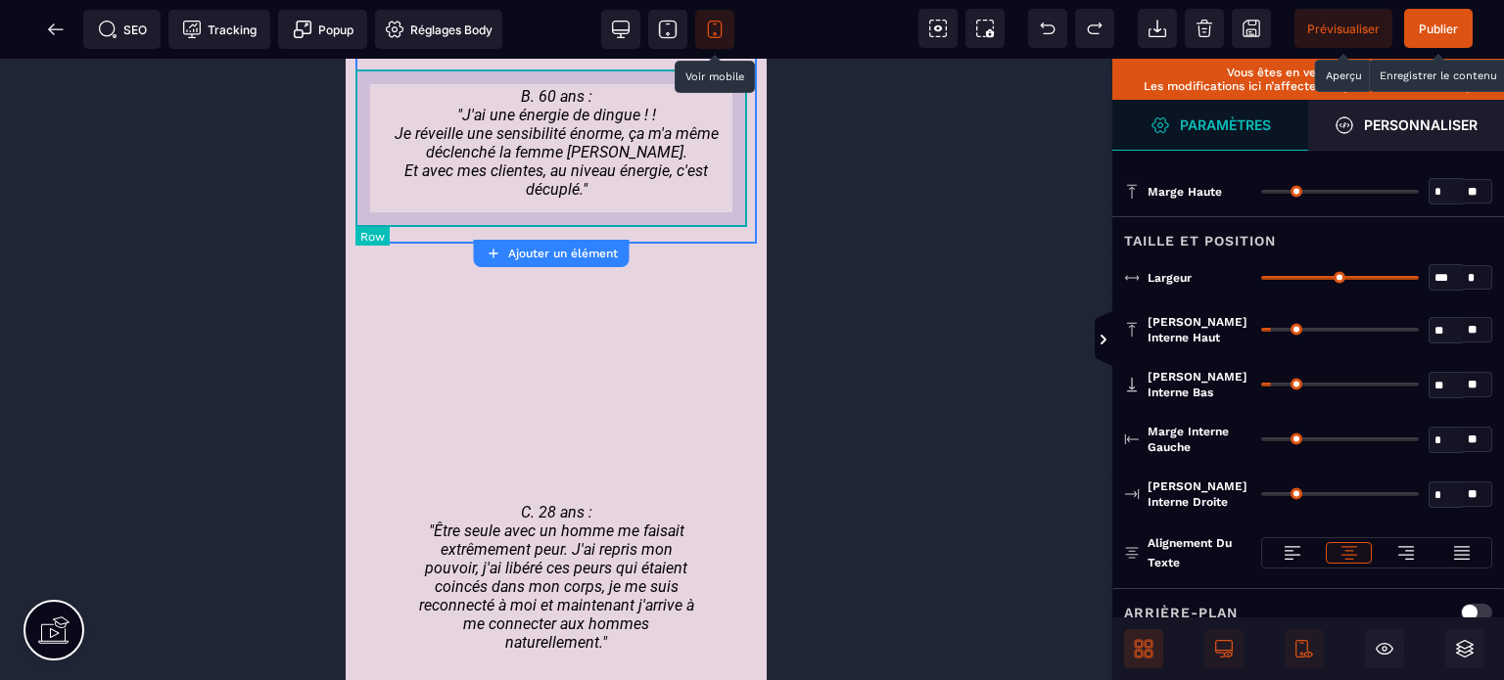
click at [423, 212] on div "B. 60 ans : "J'ai une énergie de dingue ! ! Je réveille une sensibilité énorme,…" at bounding box center [555, 150] width 401 height 157
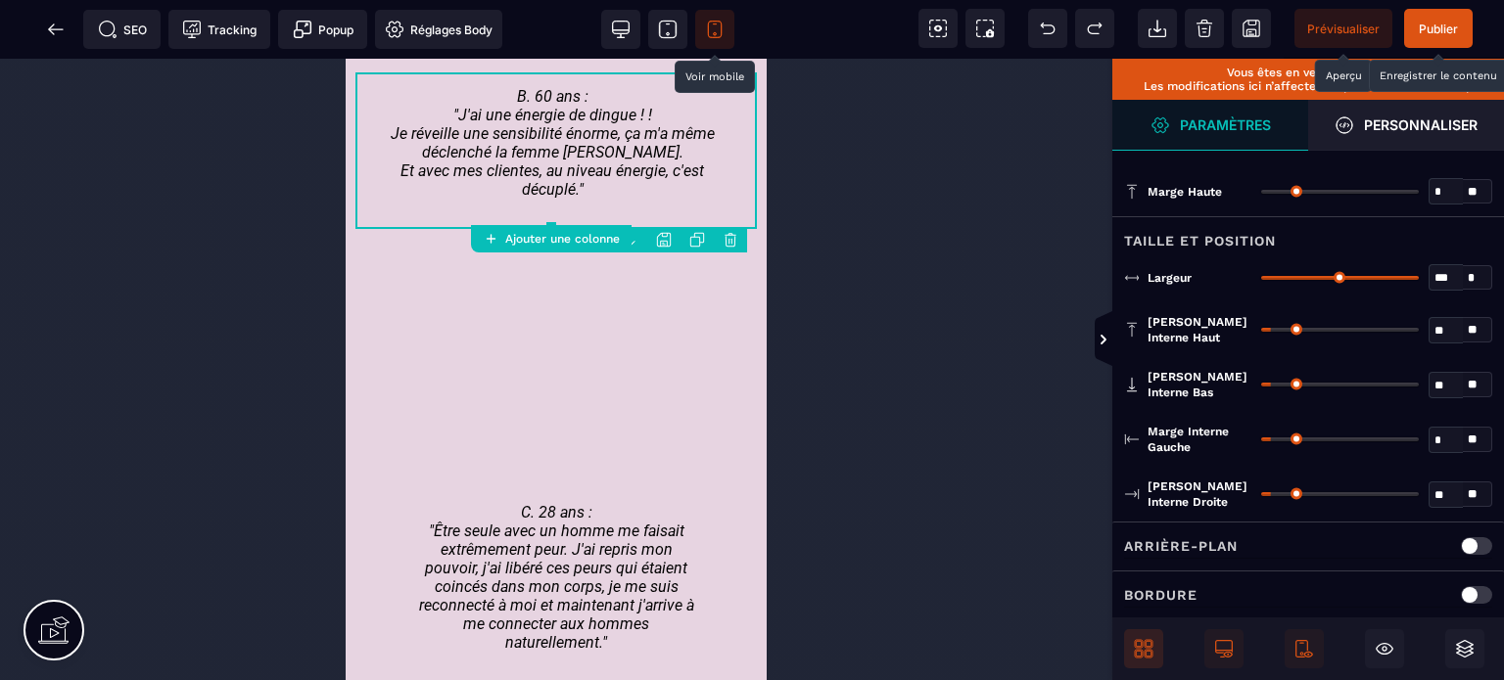
drag, startPoint x: 1275, startPoint y: 439, endPoint x: 1187, endPoint y: 453, distance: 89.3
click at [1261, 442] on input "range" at bounding box center [1340, 440] width 158 height 4
drag, startPoint x: 1279, startPoint y: 489, endPoint x: 1038, endPoint y: 505, distance: 241.4
click at [1261, 496] on input "range" at bounding box center [1340, 494] width 158 height 4
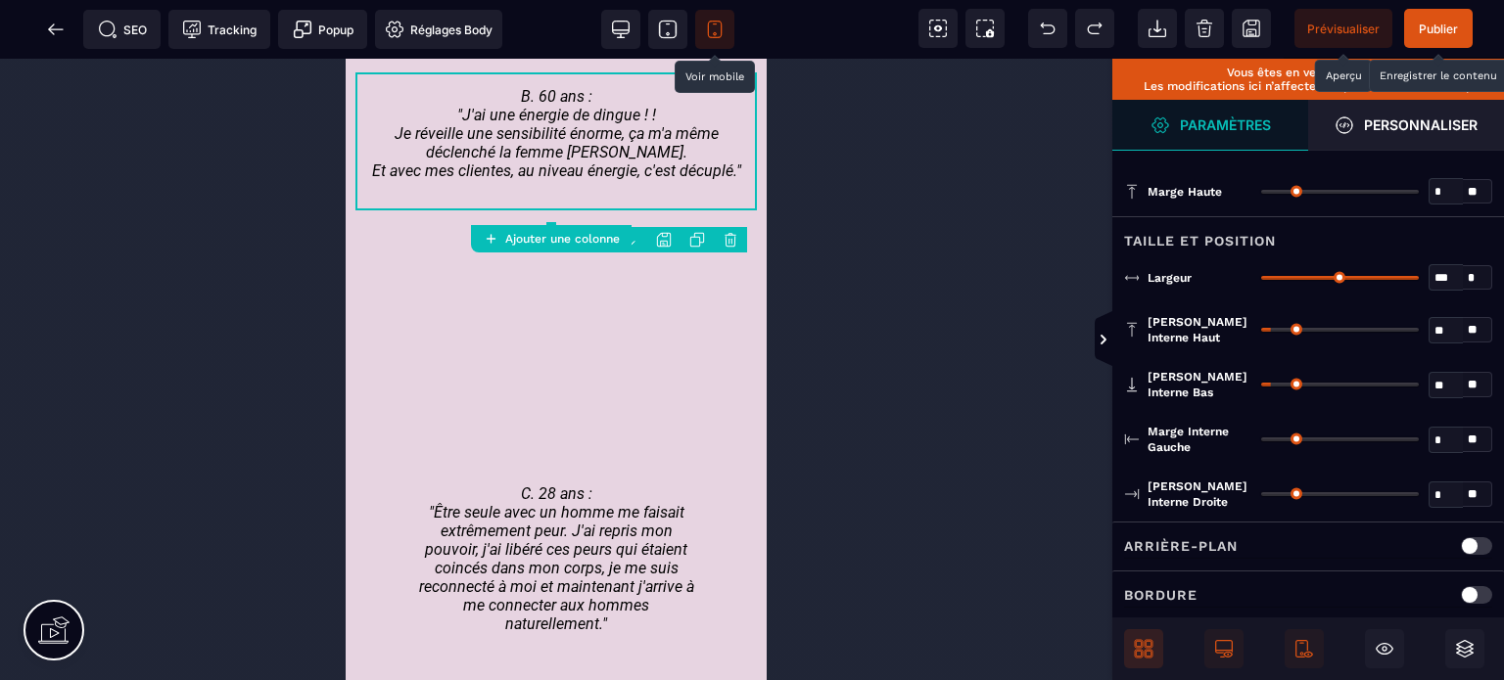
drag, startPoint x: 1268, startPoint y: 489, endPoint x: 1207, endPoint y: 494, distance: 61.0
click at [1261, 494] on input "range" at bounding box center [1340, 494] width 158 height 4
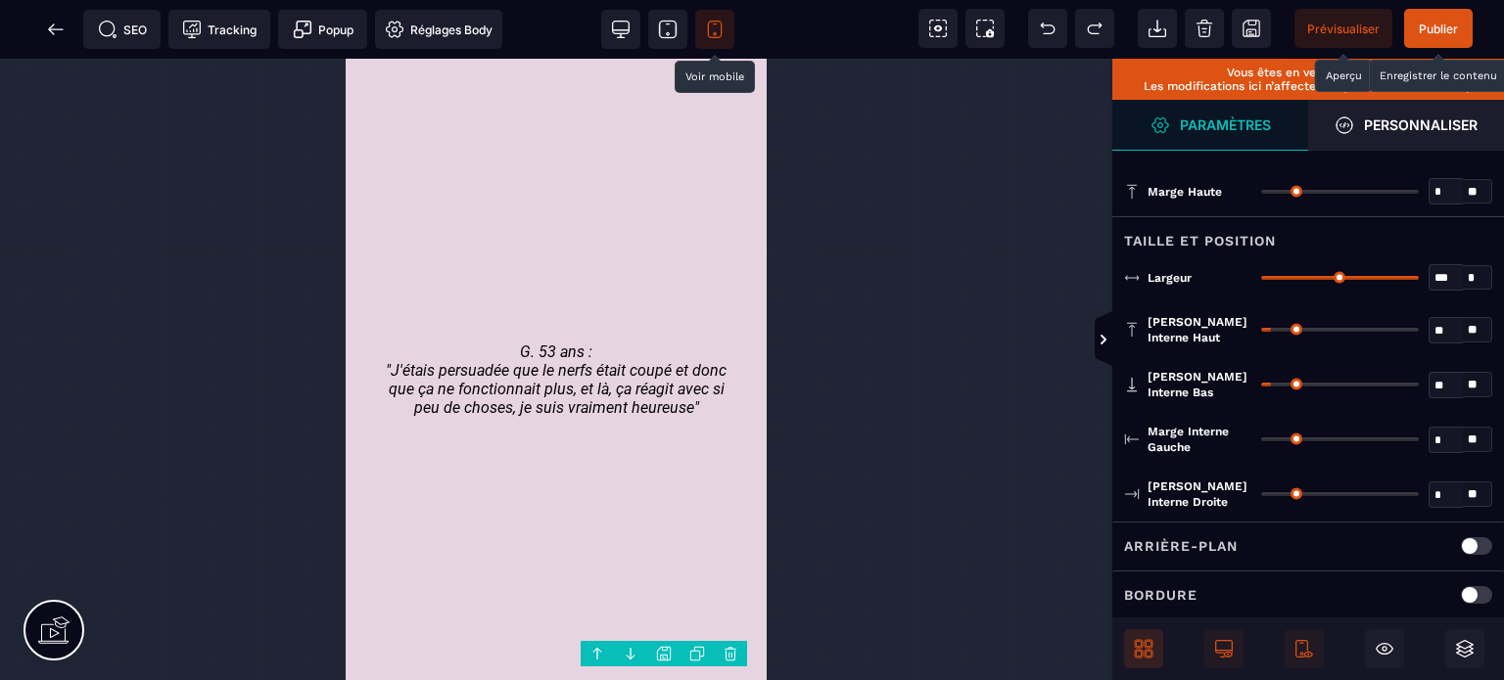
scroll to position [4067, 0]
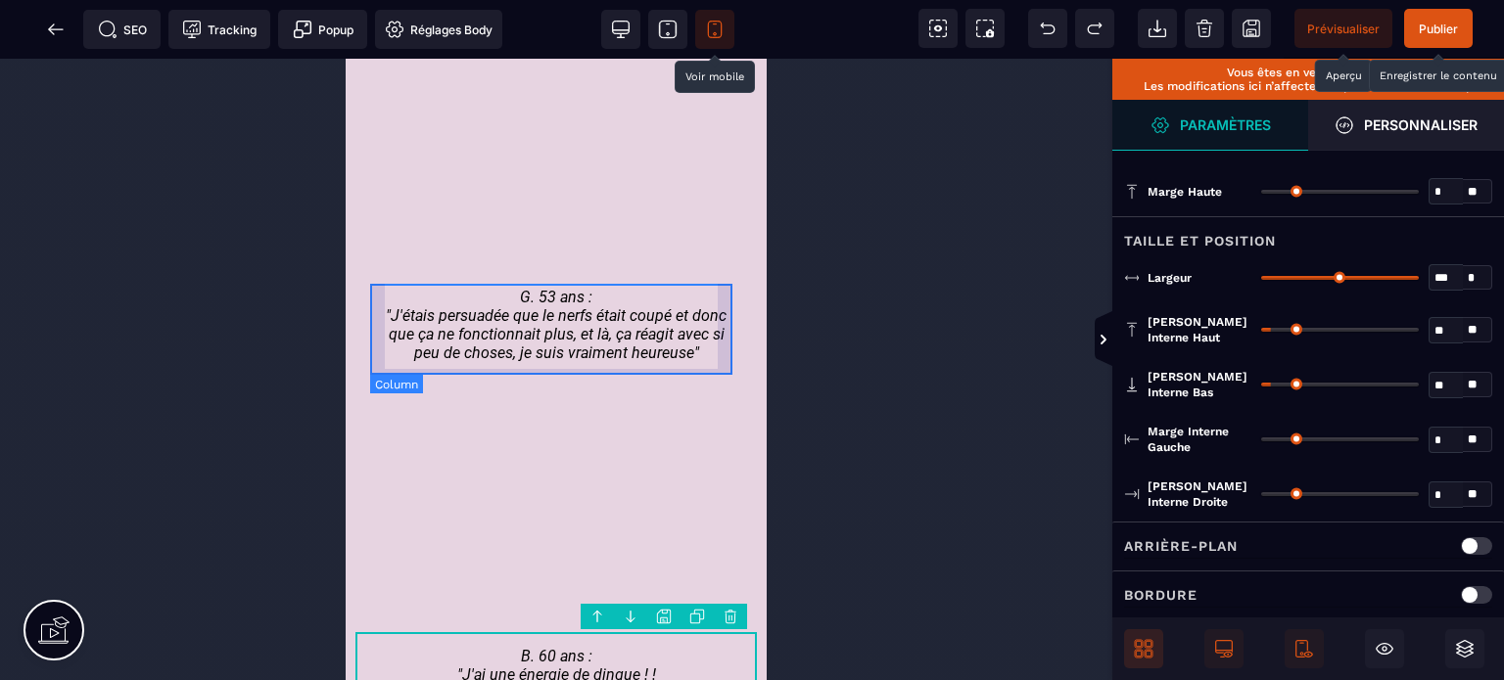
click at [370, 354] on div "G. 53 ans : "J'étais persuadée que le nerfs était coupé et donc que ça ne fonct…" at bounding box center [556, 333] width 372 height 90
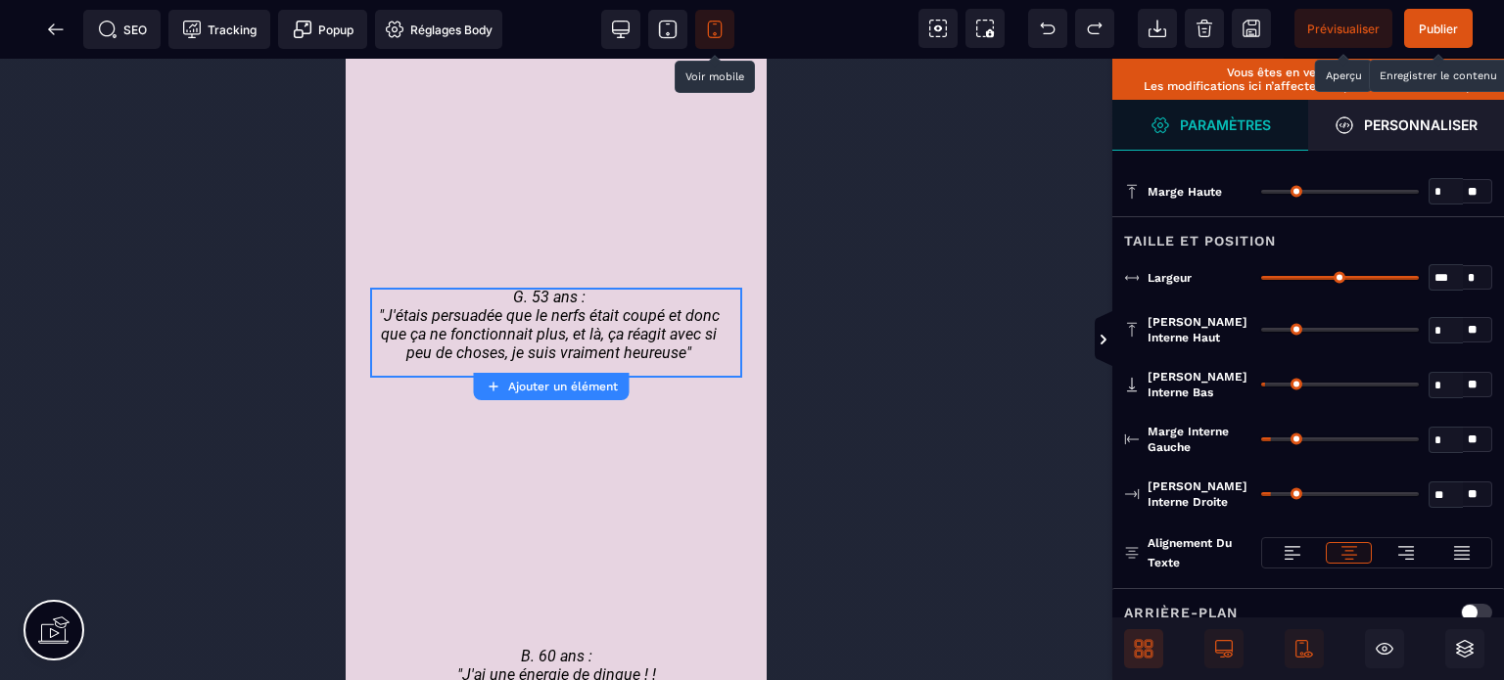
drag, startPoint x: 1271, startPoint y: 434, endPoint x: 1198, endPoint y: 446, distance: 73.6
click at [1261, 442] on input "range" at bounding box center [1340, 440] width 158 height 4
drag, startPoint x: 1277, startPoint y: 489, endPoint x: 1082, endPoint y: 495, distance: 195.0
click at [1261, 495] on input "range" at bounding box center [1340, 494] width 158 height 4
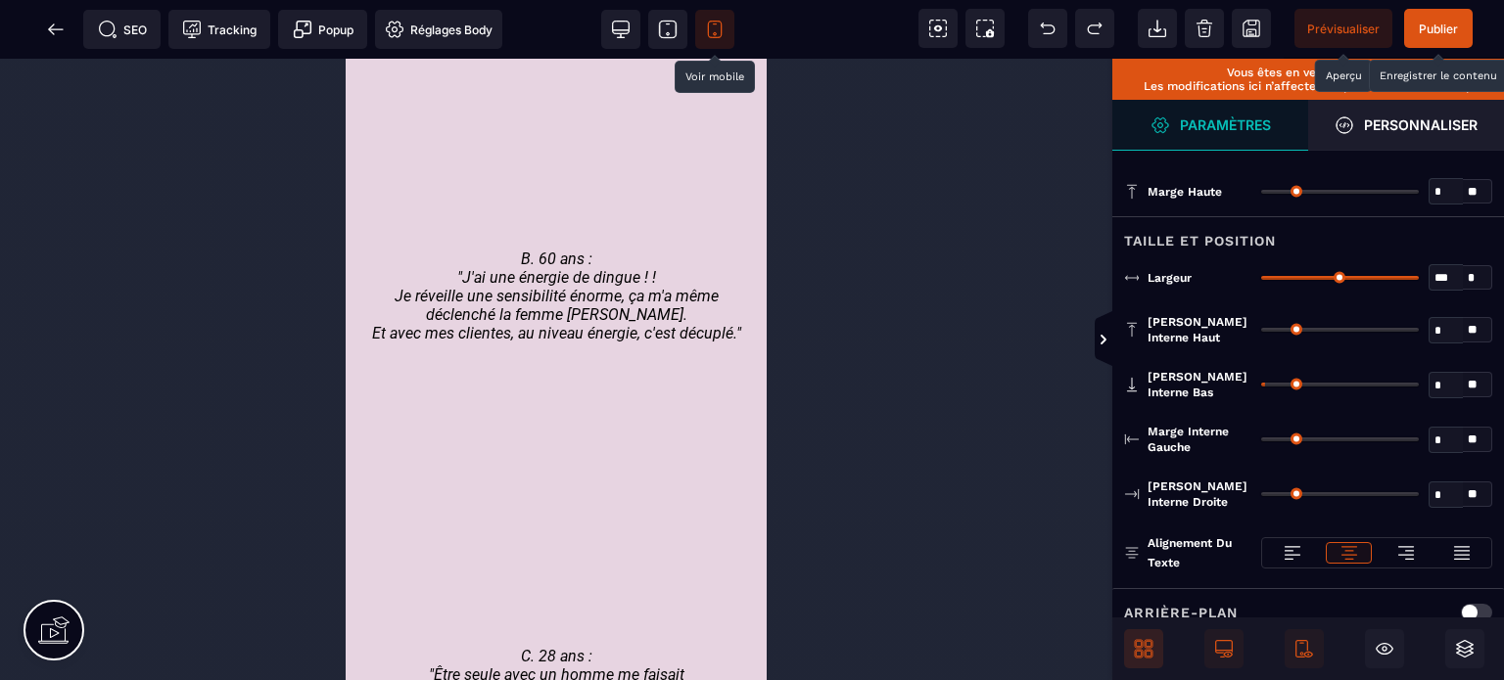
scroll to position [4446, 0]
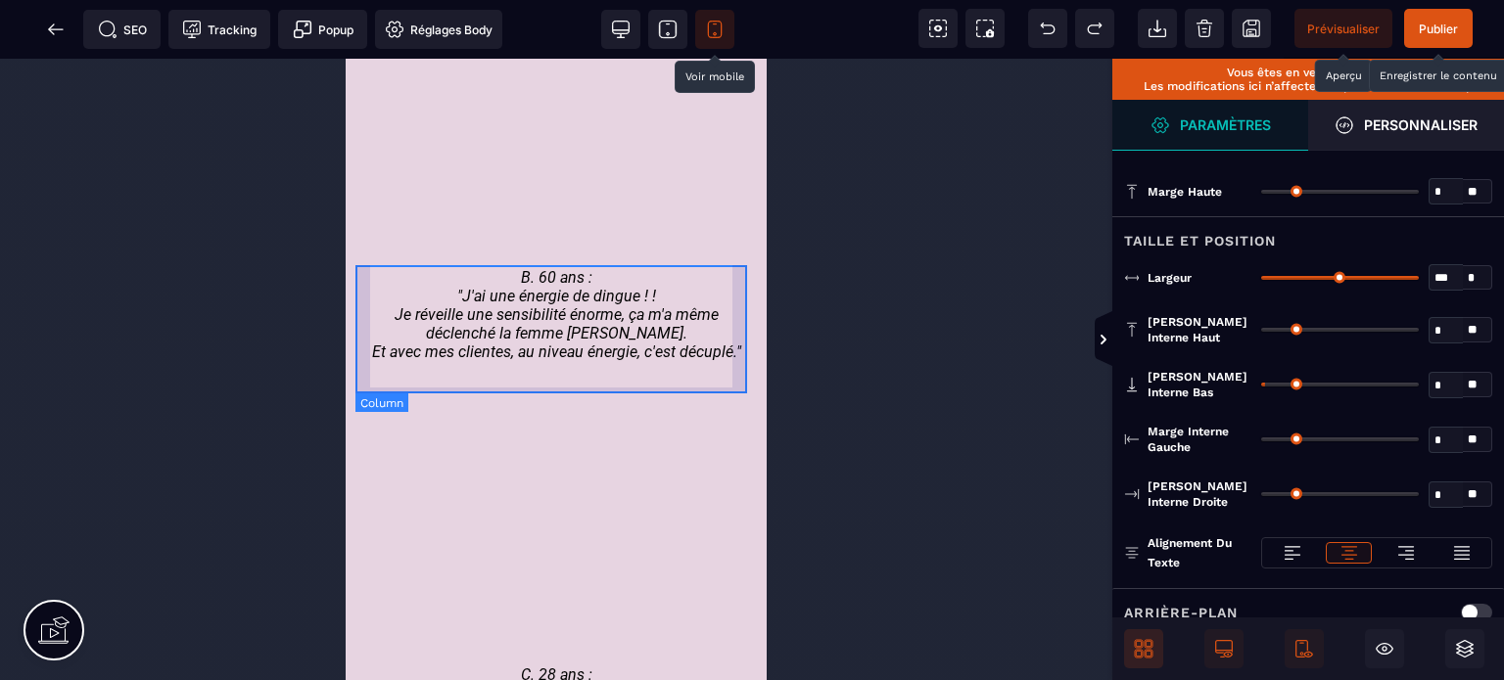
click at [368, 348] on div "B. 60 ans : "J'ai une énergie de dingue ! ! Je réveille une sensibilité énorme,…" at bounding box center [555, 322] width 401 height 109
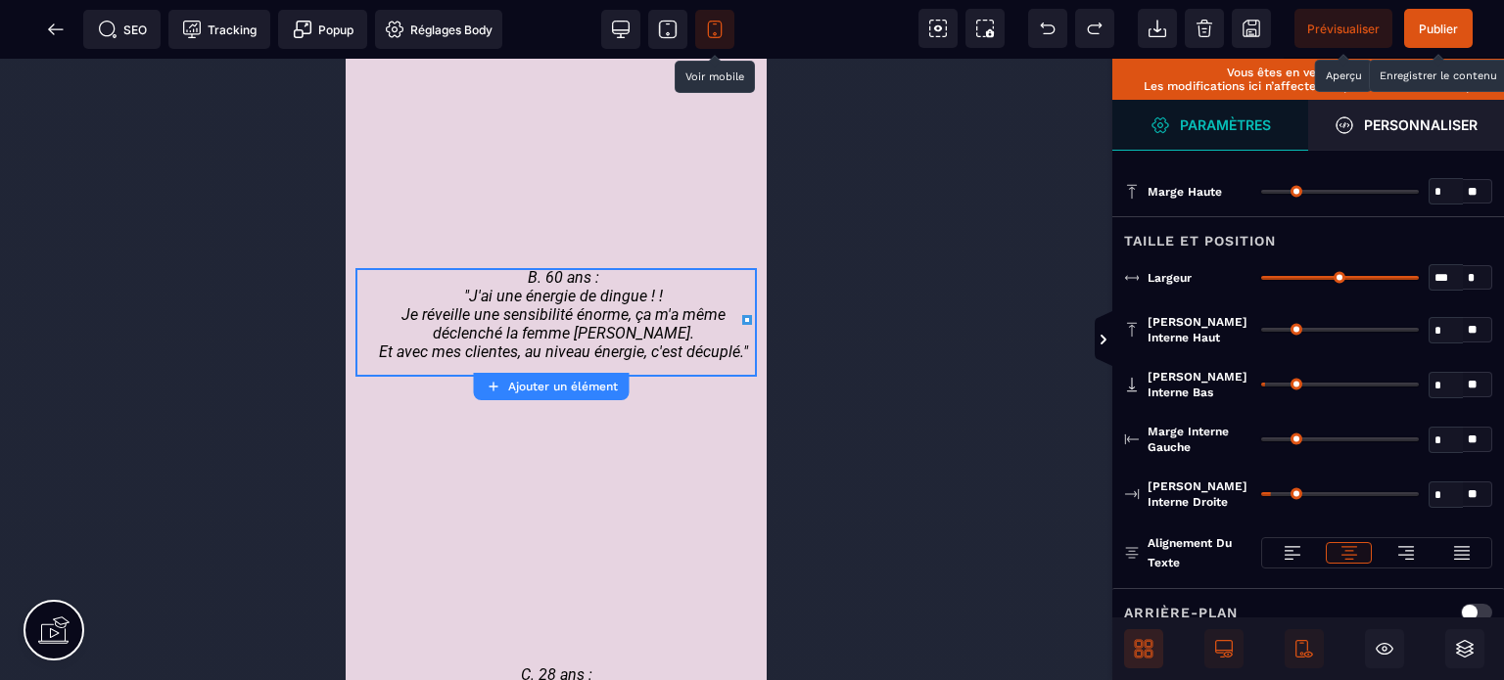
drag, startPoint x: 1274, startPoint y: 492, endPoint x: 1201, endPoint y: 504, distance: 73.4
click at [1261, 496] on input "range" at bounding box center [1340, 494] width 158 height 4
drag, startPoint x: 1265, startPoint y: 435, endPoint x: 1144, endPoint y: 445, distance: 121.9
click at [1261, 442] on input "range" at bounding box center [1340, 440] width 158 height 4
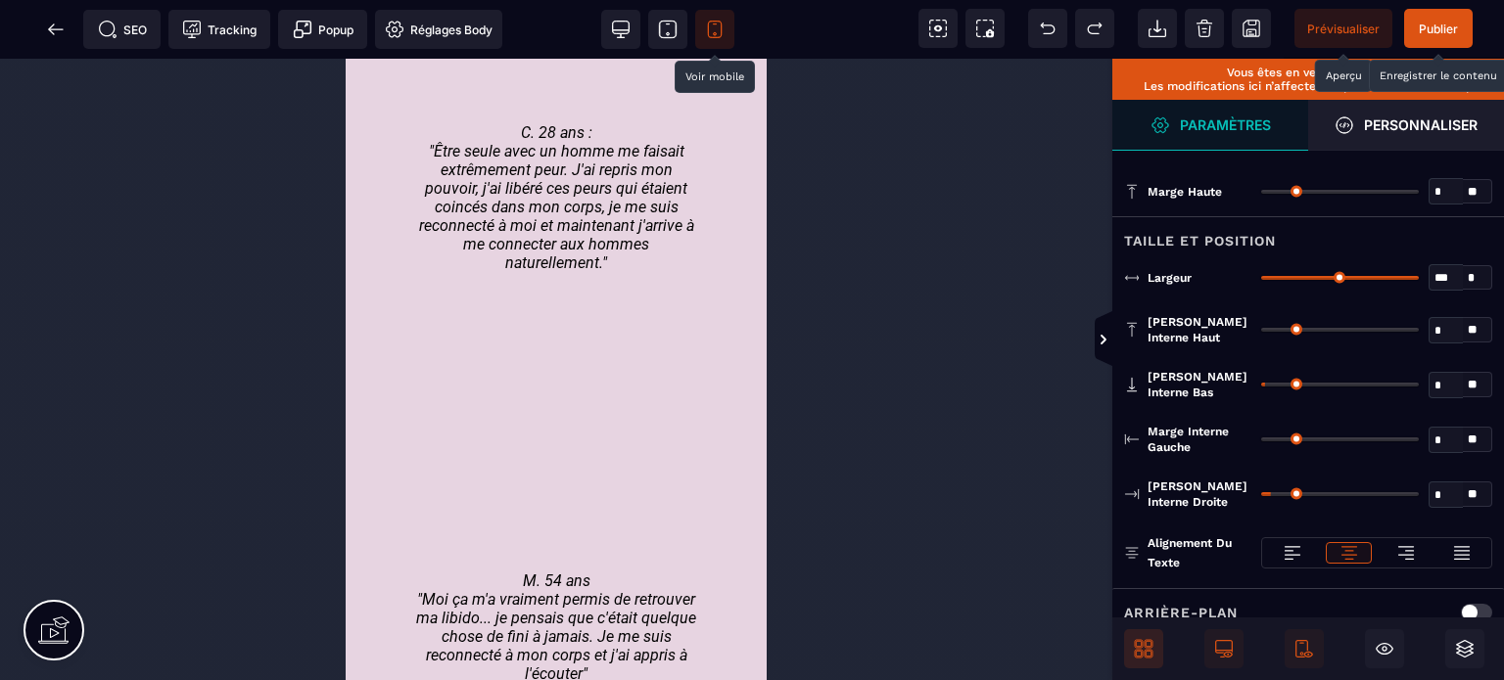
scroll to position [4735, 0]
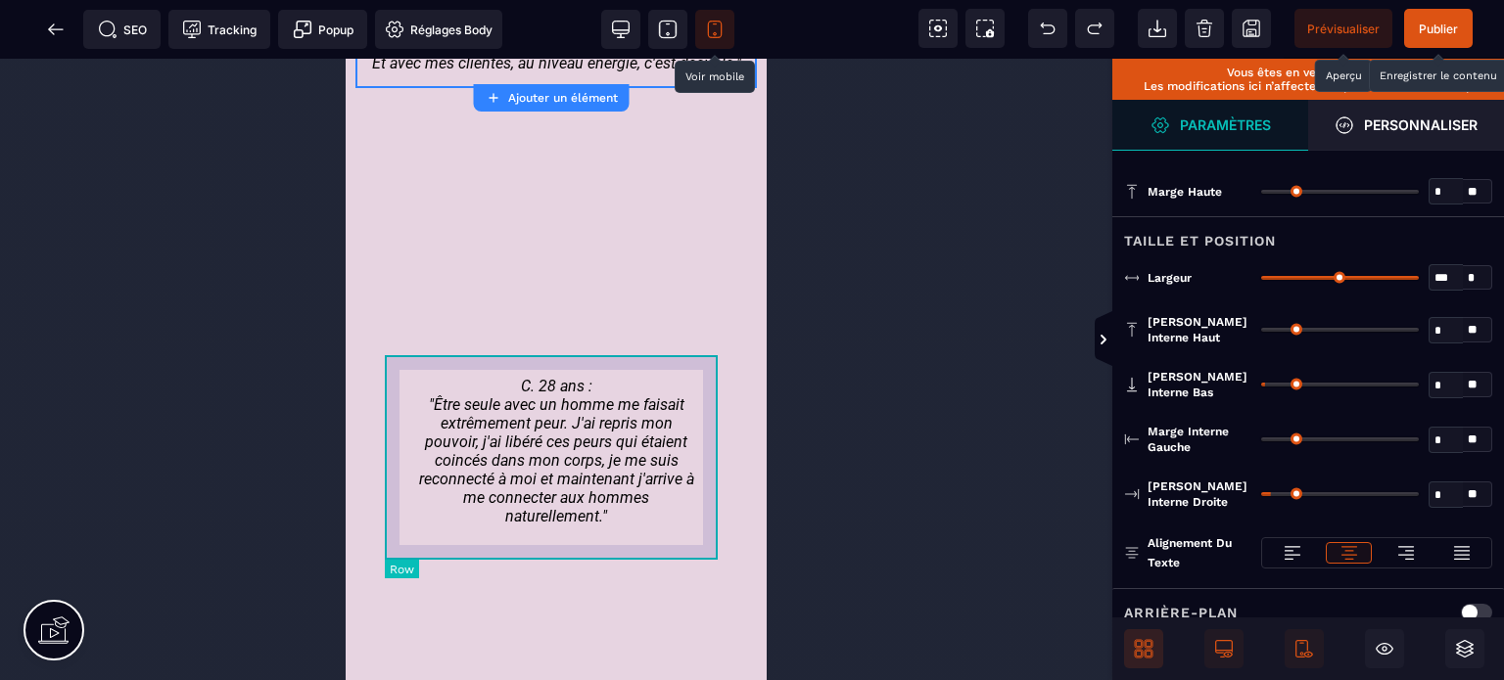
drag, startPoint x: 390, startPoint y: 420, endPoint x: 1178, endPoint y: 416, distance: 788.2
click at [390, 420] on div "C. 28 ans : "Être seule avec un homme me faisait extrêmement peur. J'ai repris …" at bounding box center [556, 459] width 343 height 204
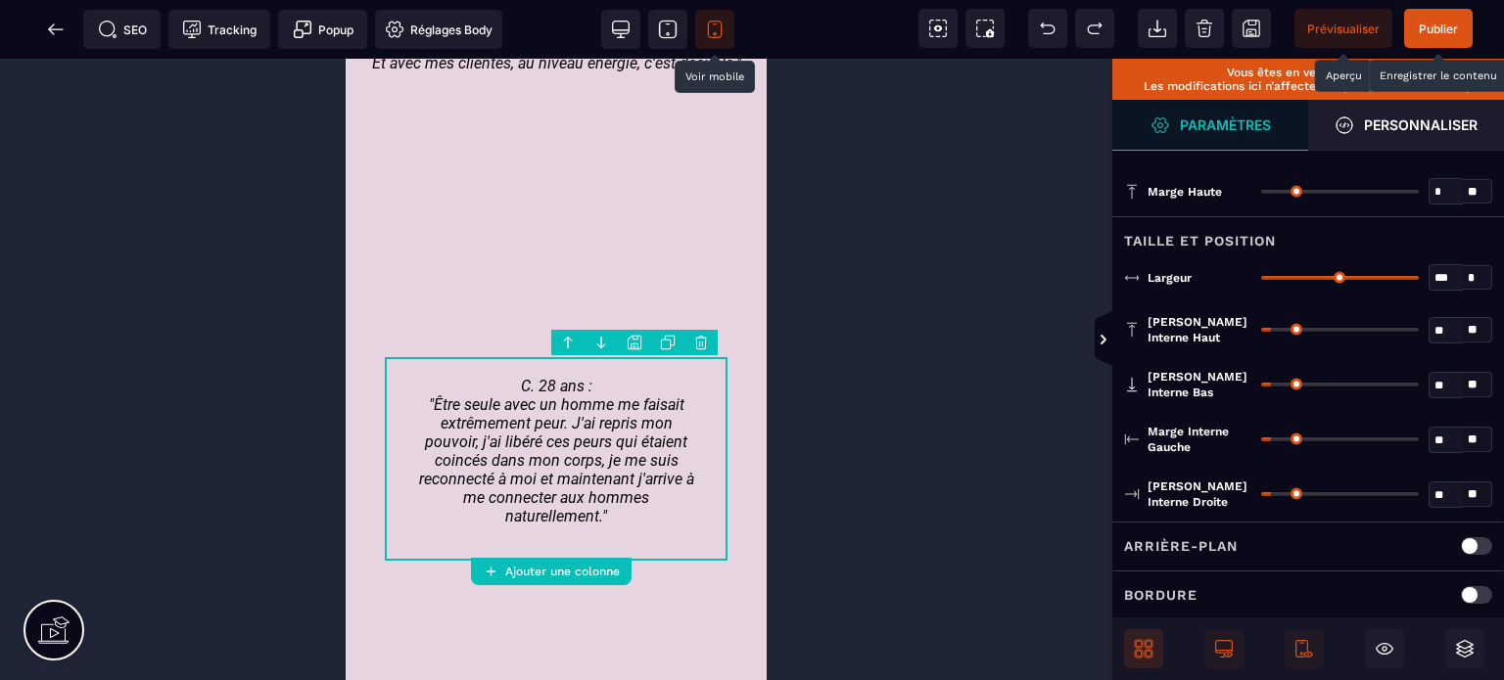
drag, startPoint x: 1265, startPoint y: 434, endPoint x: 1169, endPoint y: 461, distance: 99.8
click at [1169, 461] on div "Marge interne gauche ** * ** Tous" at bounding box center [1308, 439] width 392 height 55
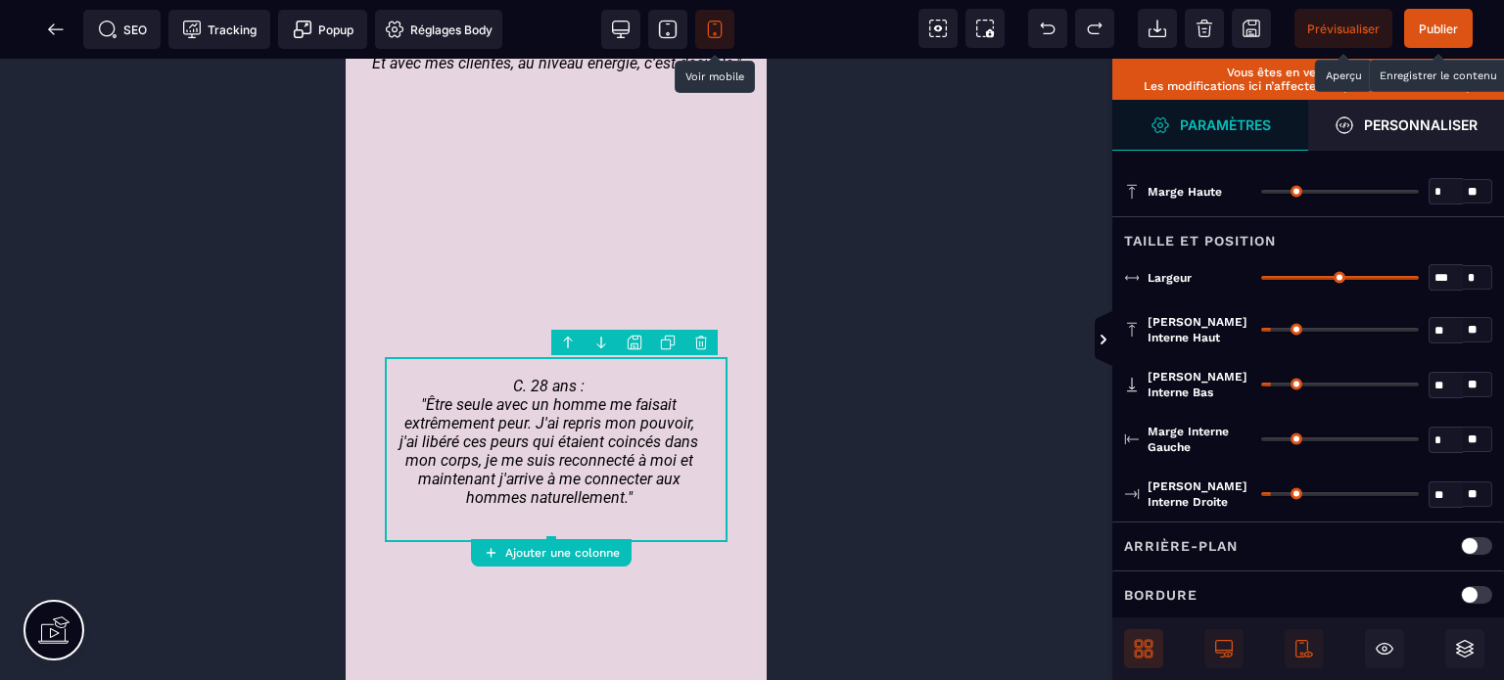
drag, startPoint x: 1273, startPoint y: 434, endPoint x: 1228, endPoint y: 449, distance: 47.7
click at [1261, 442] on input "range" at bounding box center [1340, 440] width 158 height 4
drag, startPoint x: 1274, startPoint y: 492, endPoint x: 1100, endPoint y: 501, distance: 174.6
click at [1261, 496] on input "range" at bounding box center [1340, 494] width 158 height 4
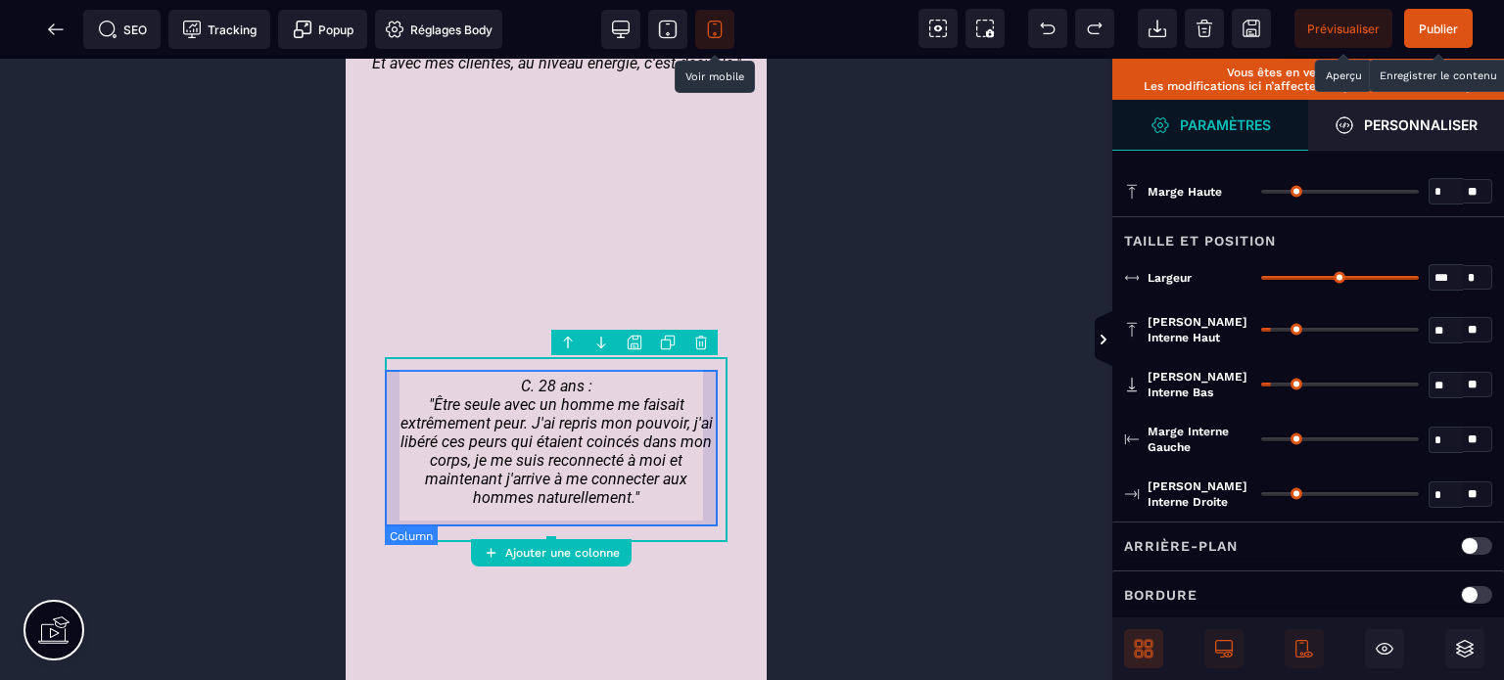
click at [517, 526] on div "C. 28 ans : "Être seule avec un homme me faisait extrêmement peur. J'ai repris …" at bounding box center [556, 450] width 343 height 156
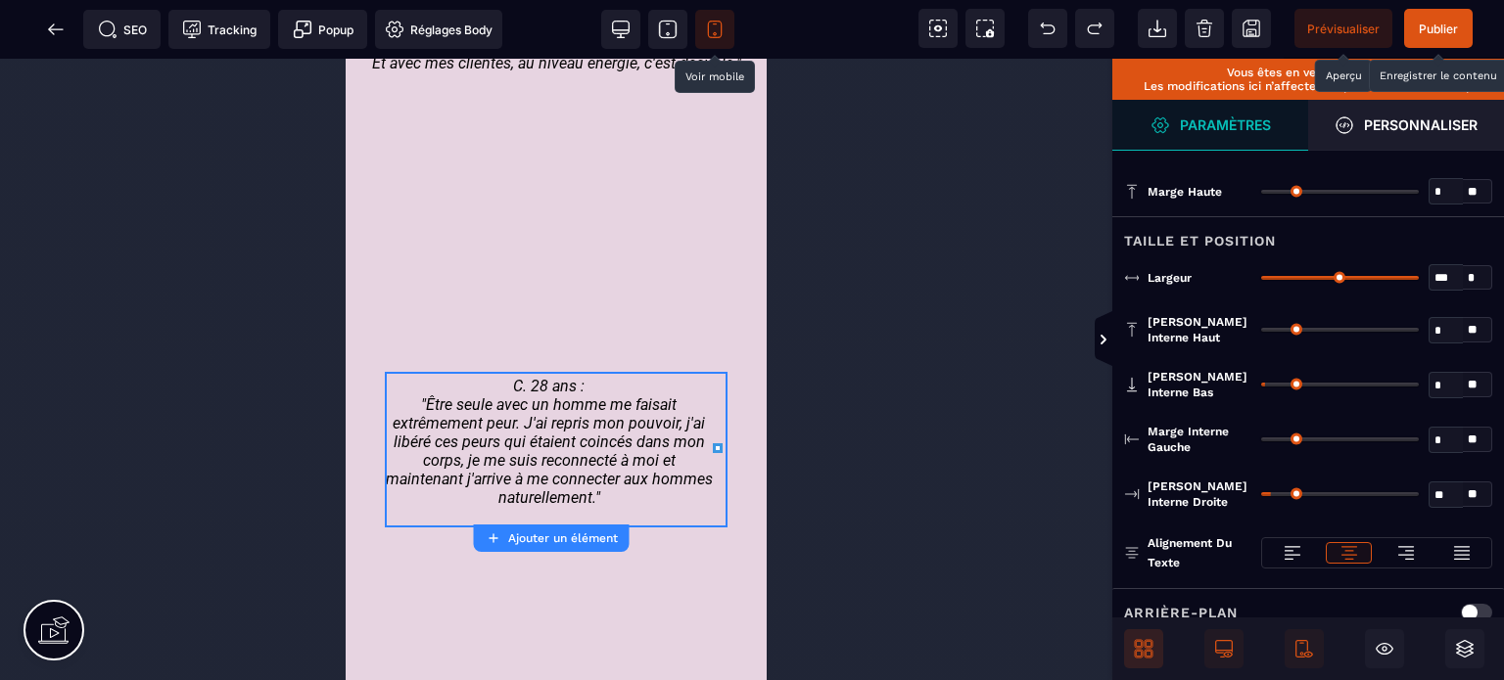
drag, startPoint x: 1272, startPoint y: 436, endPoint x: 1226, endPoint y: 448, distance: 47.7
click at [1261, 442] on input "range" at bounding box center [1340, 440] width 158 height 4
drag, startPoint x: 1275, startPoint y: 493, endPoint x: 1065, endPoint y: 525, distance: 211.9
click at [1261, 496] on input "range" at bounding box center [1340, 494] width 158 height 4
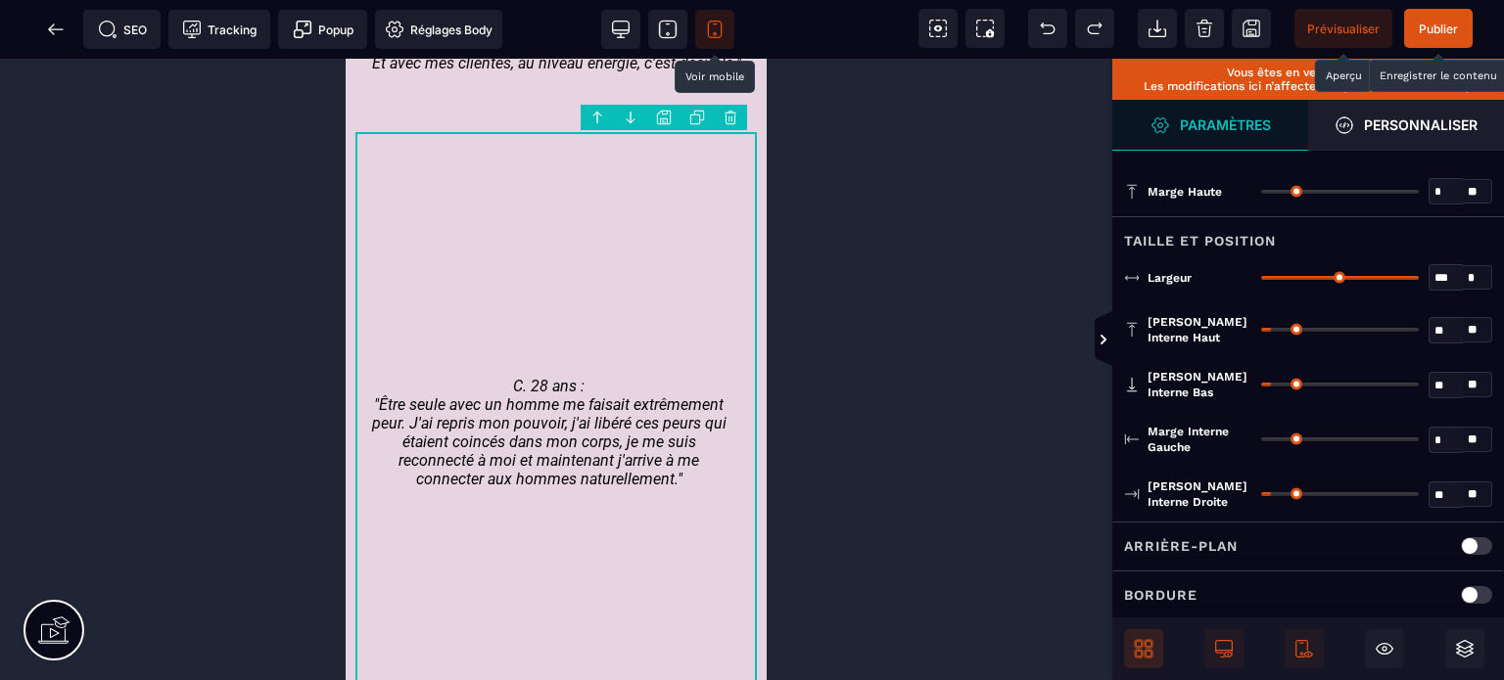
drag, startPoint x: 1275, startPoint y: 436, endPoint x: 1128, endPoint y: 462, distance: 149.2
click at [1261, 442] on input "range" at bounding box center [1340, 440] width 158 height 4
drag, startPoint x: 1272, startPoint y: 493, endPoint x: 921, endPoint y: 525, distance: 351.9
click at [1261, 496] on input "range" at bounding box center [1340, 494] width 158 height 4
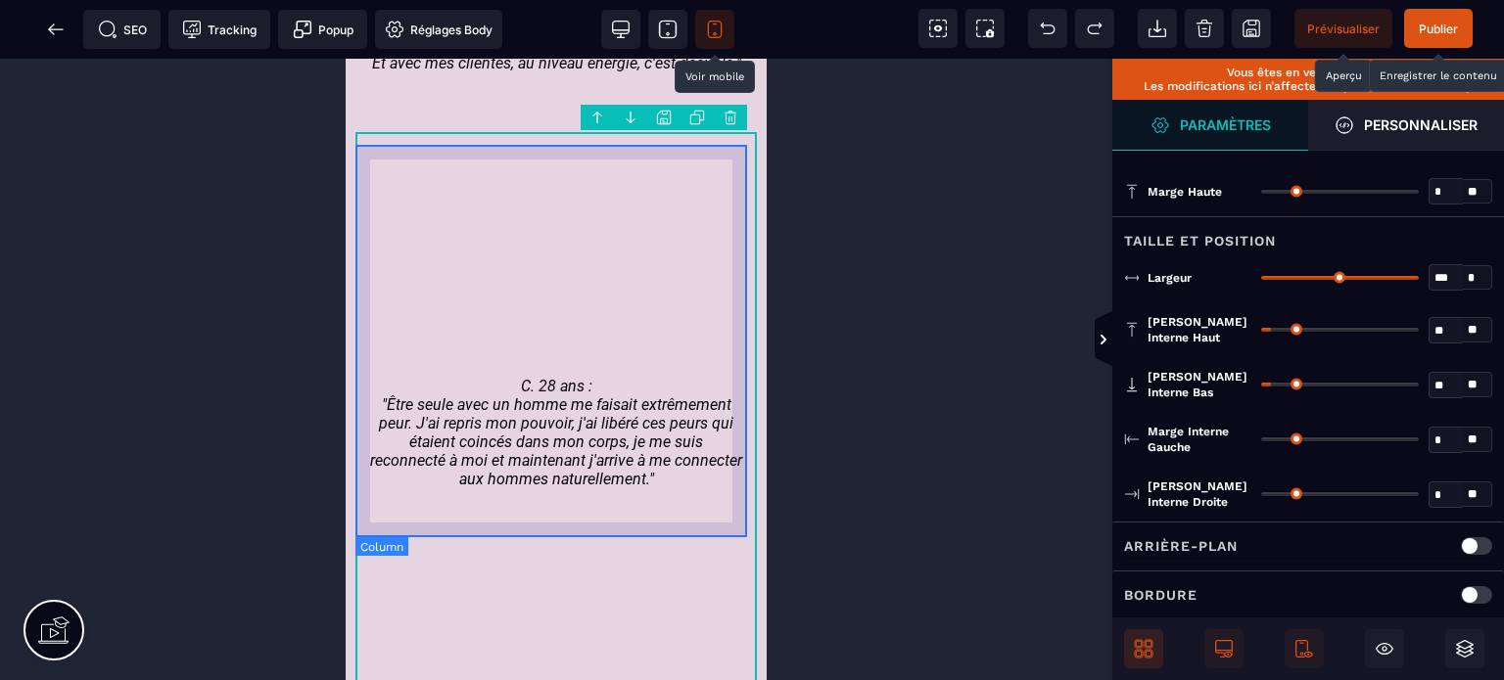
click at [367, 457] on div "C. 28 ans : "Être seule avec un homme me faisait extrêmement peur. J'ai repris …" at bounding box center [555, 343] width 401 height 392
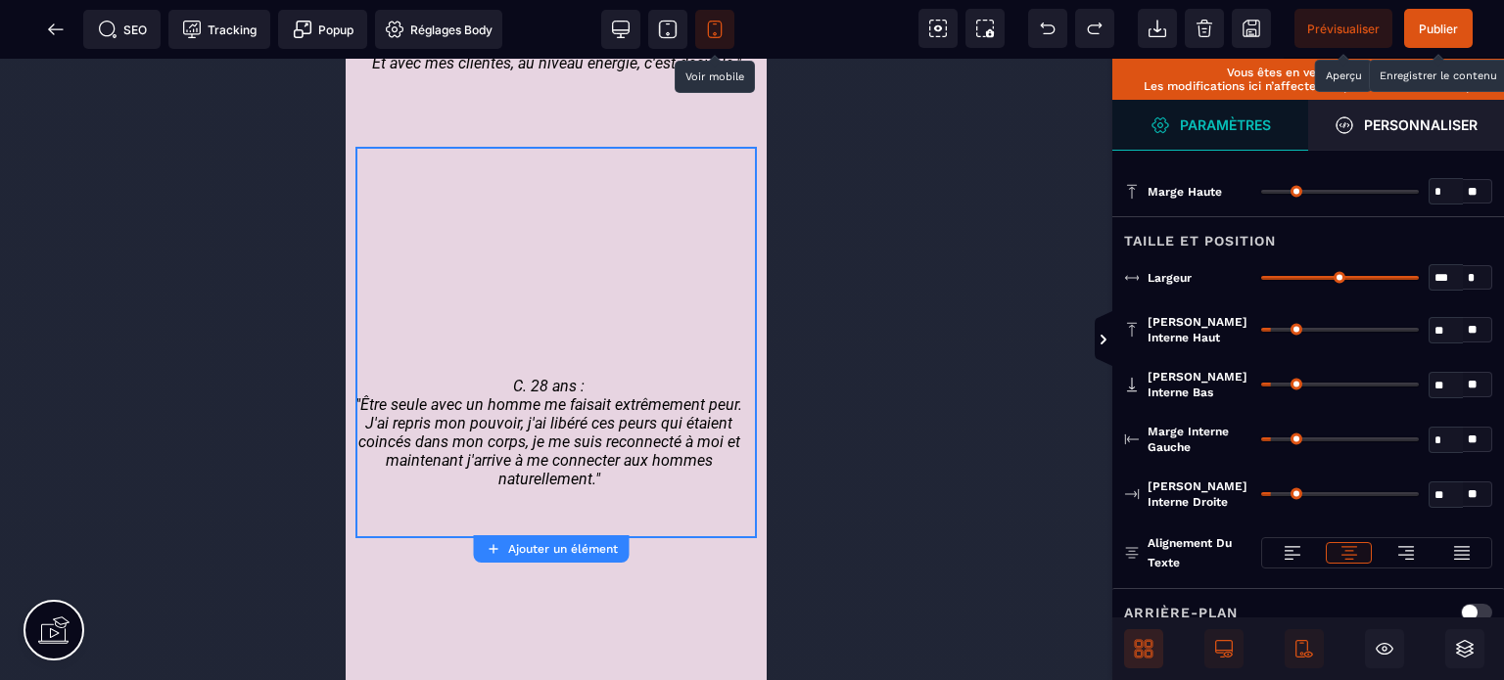
drag, startPoint x: 1277, startPoint y: 434, endPoint x: 1231, endPoint y: 449, distance: 48.6
click at [1261, 442] on input "range" at bounding box center [1340, 440] width 158 height 4
drag, startPoint x: 1269, startPoint y: 490, endPoint x: 1166, endPoint y: 493, distance: 102.9
click at [1261, 493] on input "range" at bounding box center [1340, 494] width 158 height 4
drag, startPoint x: 1411, startPoint y: 273, endPoint x: 1445, endPoint y: 277, distance: 34.5
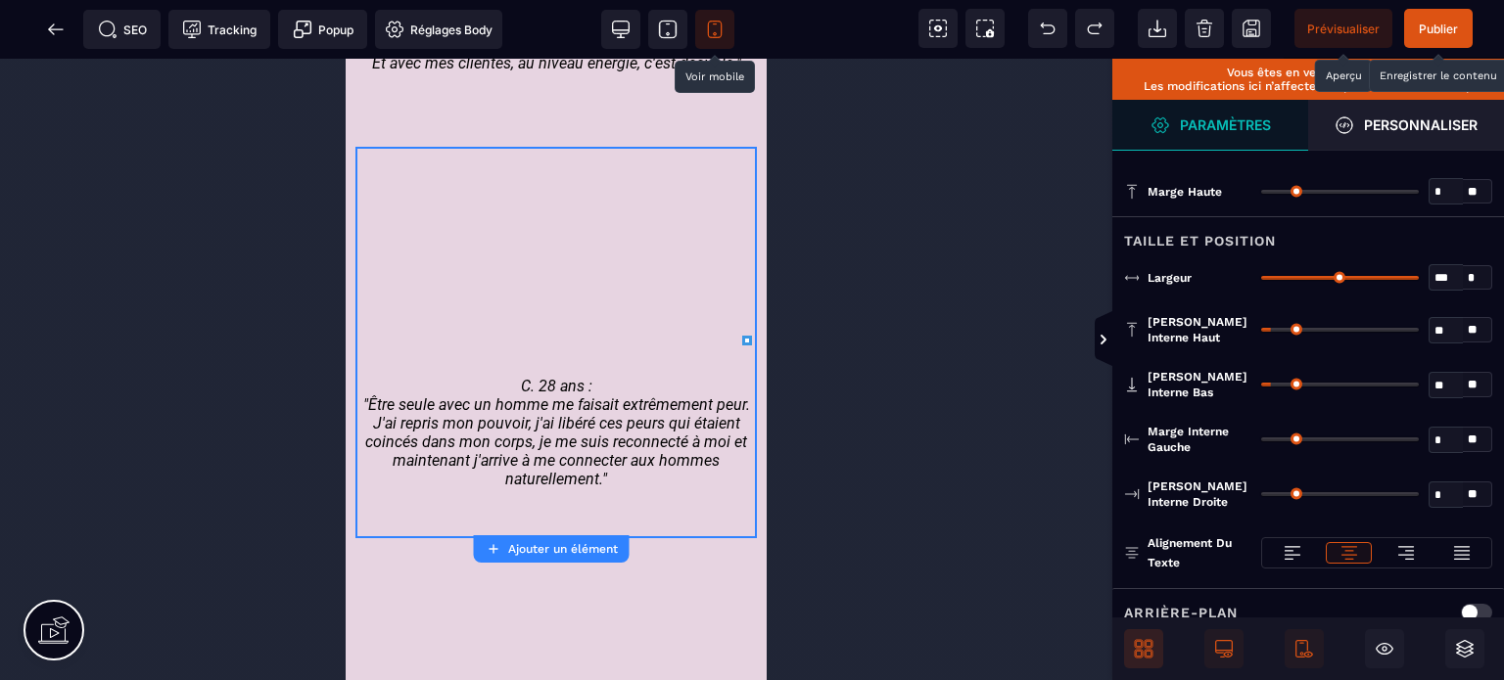
click at [1419, 277] on input "range" at bounding box center [1340, 278] width 158 height 4
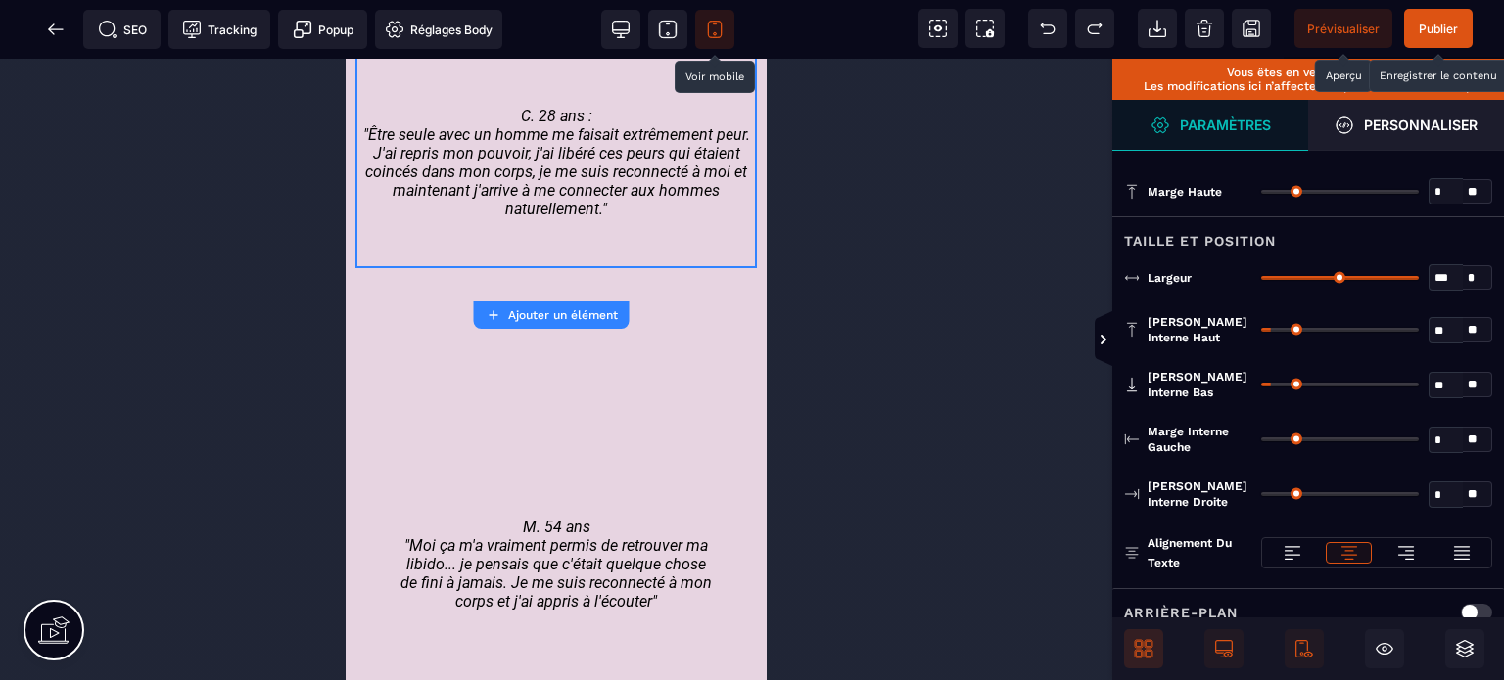
scroll to position [5060, 0]
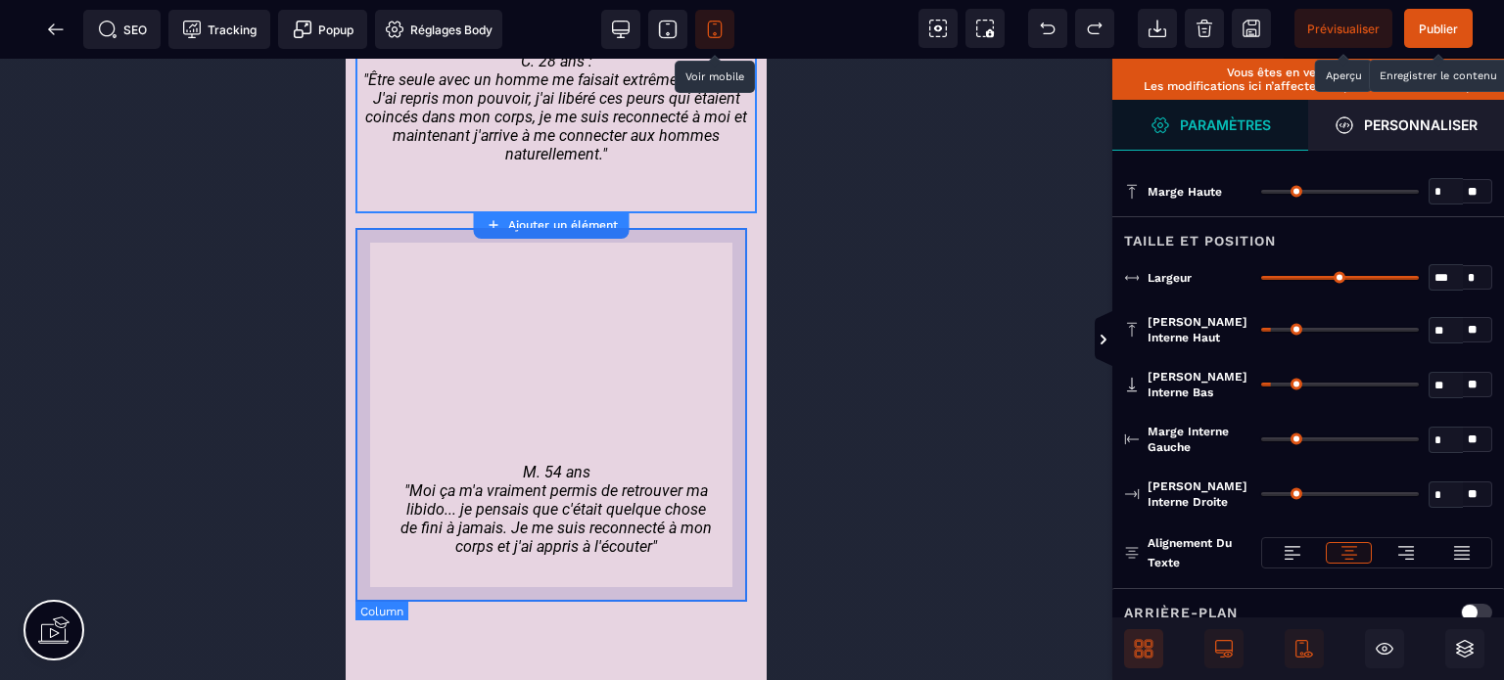
click at [365, 496] on div "M. 54 ans "Moi ça m'a vraiment permis de retrouver ma libido... je pensais que …" at bounding box center [555, 414] width 401 height 373
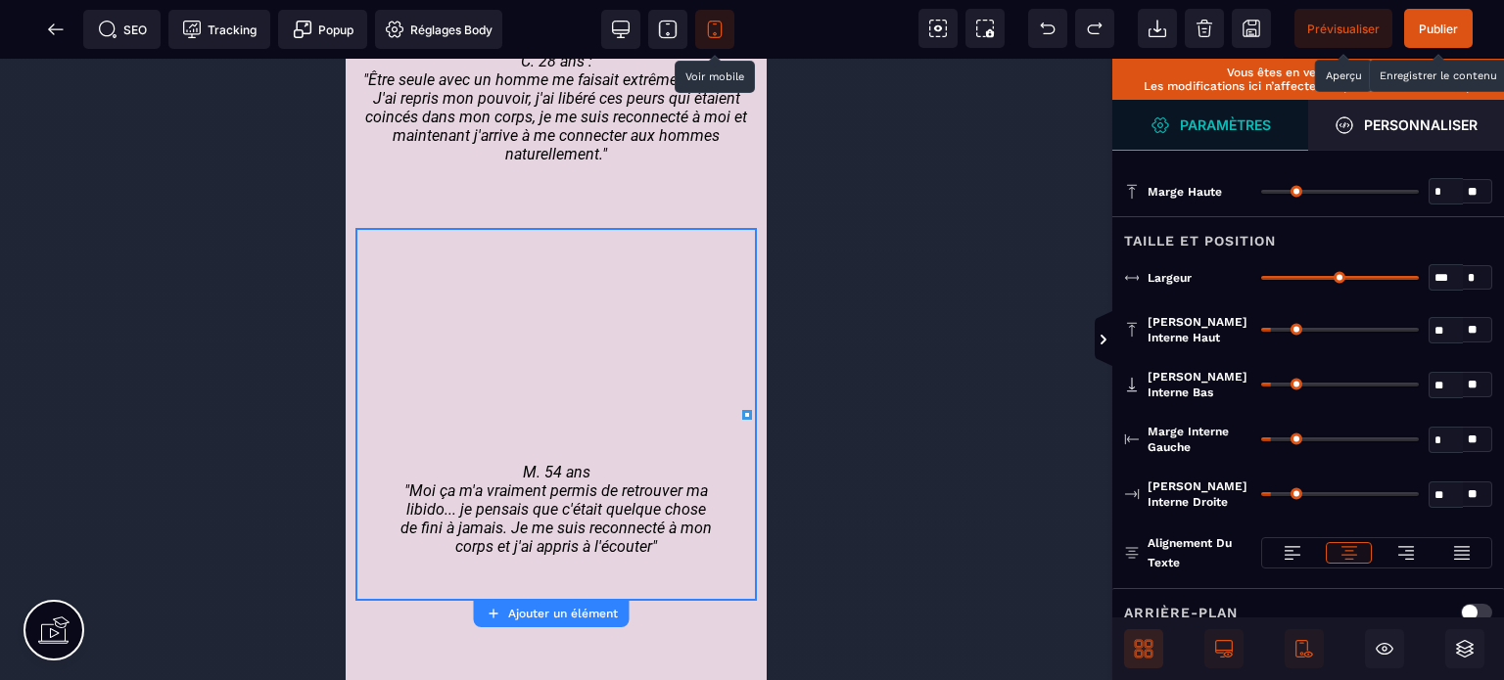
drag, startPoint x: 1272, startPoint y: 438, endPoint x: 1221, endPoint y: 453, distance: 53.3
click at [1261, 442] on input "range" at bounding box center [1340, 440] width 158 height 4
drag, startPoint x: 1271, startPoint y: 490, endPoint x: 1069, endPoint y: 516, distance: 203.4
click at [1261, 496] on input "range" at bounding box center [1340, 494] width 158 height 4
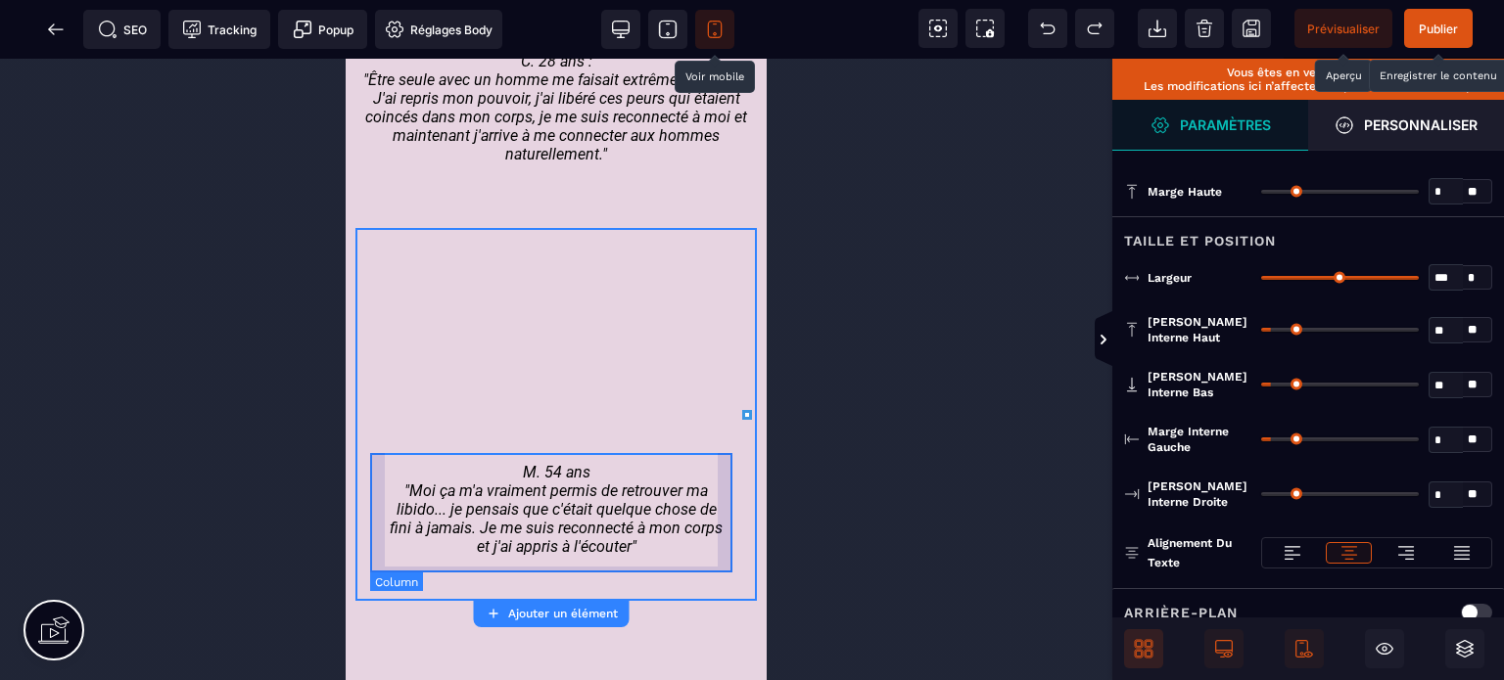
click at [412, 571] on div "M. 54 ans "Moi ça m'a vraiment permis de retrouver ma libido... je pensais que …" at bounding box center [556, 512] width 372 height 118
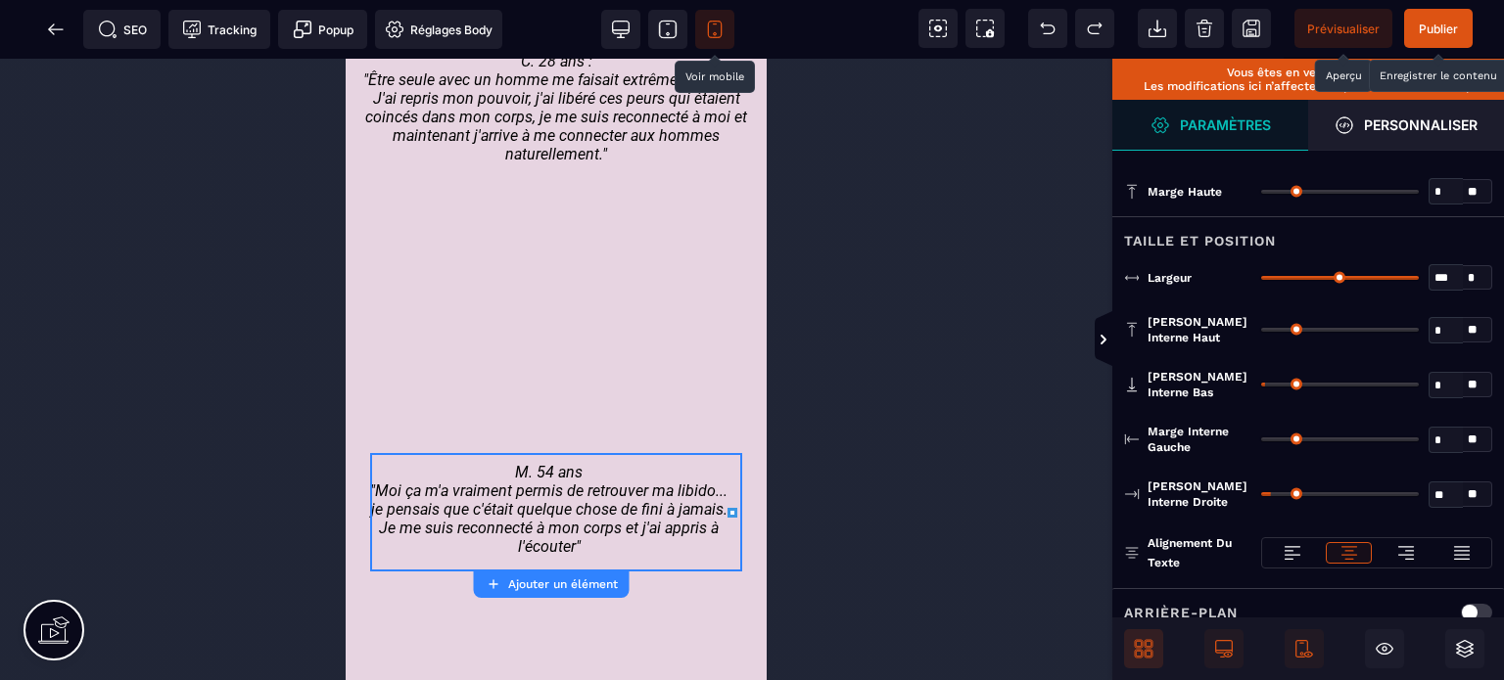
drag, startPoint x: 1274, startPoint y: 434, endPoint x: 1135, endPoint y: 461, distance: 141.7
click at [1261, 442] on input "range" at bounding box center [1340, 440] width 158 height 4
drag, startPoint x: 1272, startPoint y: 489, endPoint x: 1000, endPoint y: 514, distance: 273.4
click at [1261, 496] on input "range" at bounding box center [1340, 494] width 158 height 4
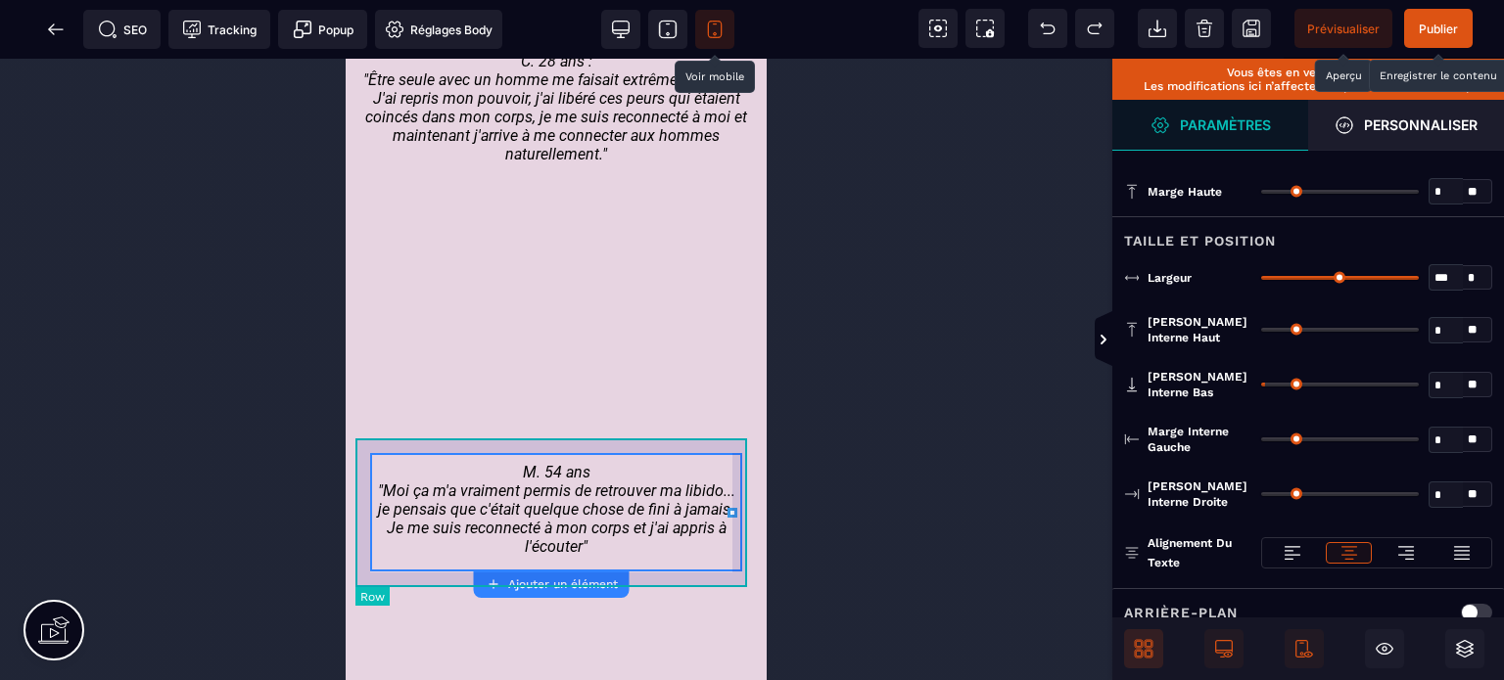
click at [361, 501] on div "M. 54 ans "Moi ça m'a vraiment permis de retrouver ma libido... je pensais que …" at bounding box center [555, 513] width 401 height 148
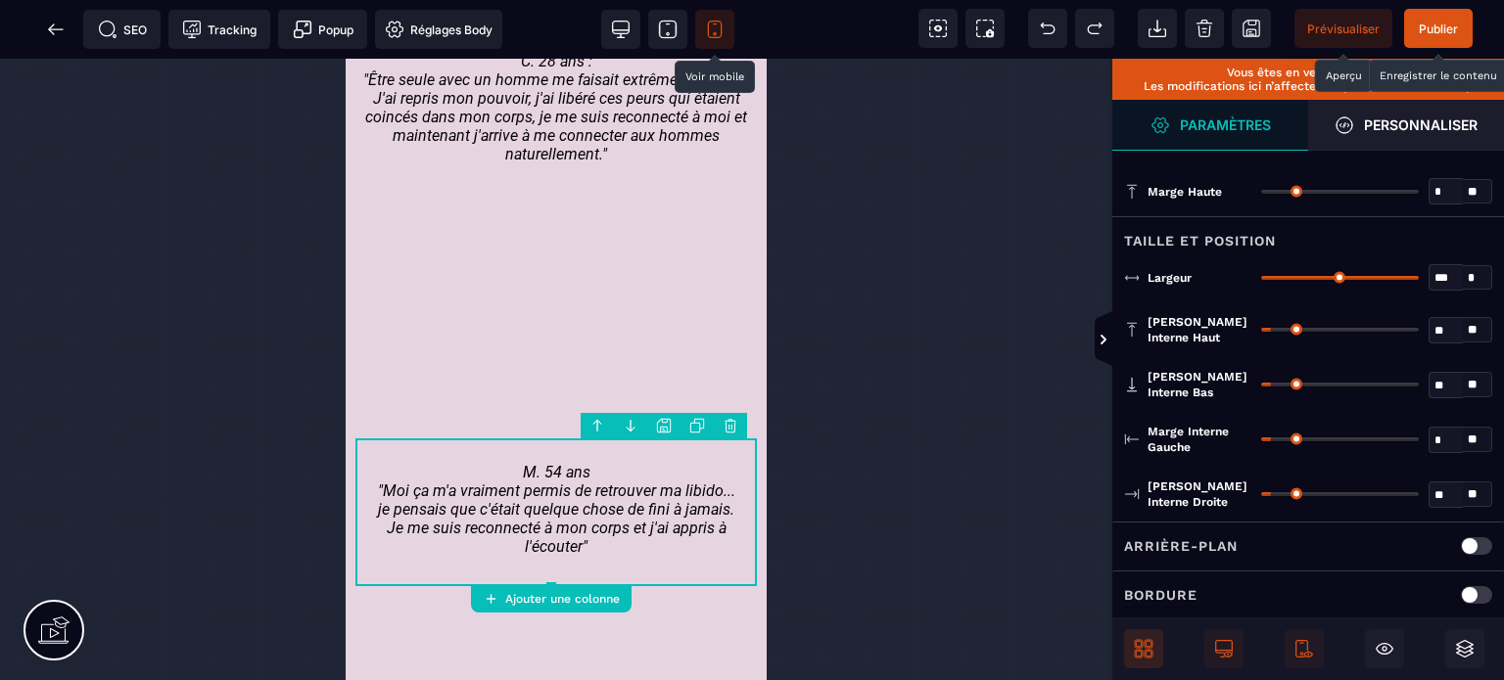
drag, startPoint x: 1270, startPoint y: 437, endPoint x: 1196, endPoint y: 457, distance: 77.2
click at [1261, 442] on input "range" at bounding box center [1340, 440] width 158 height 4
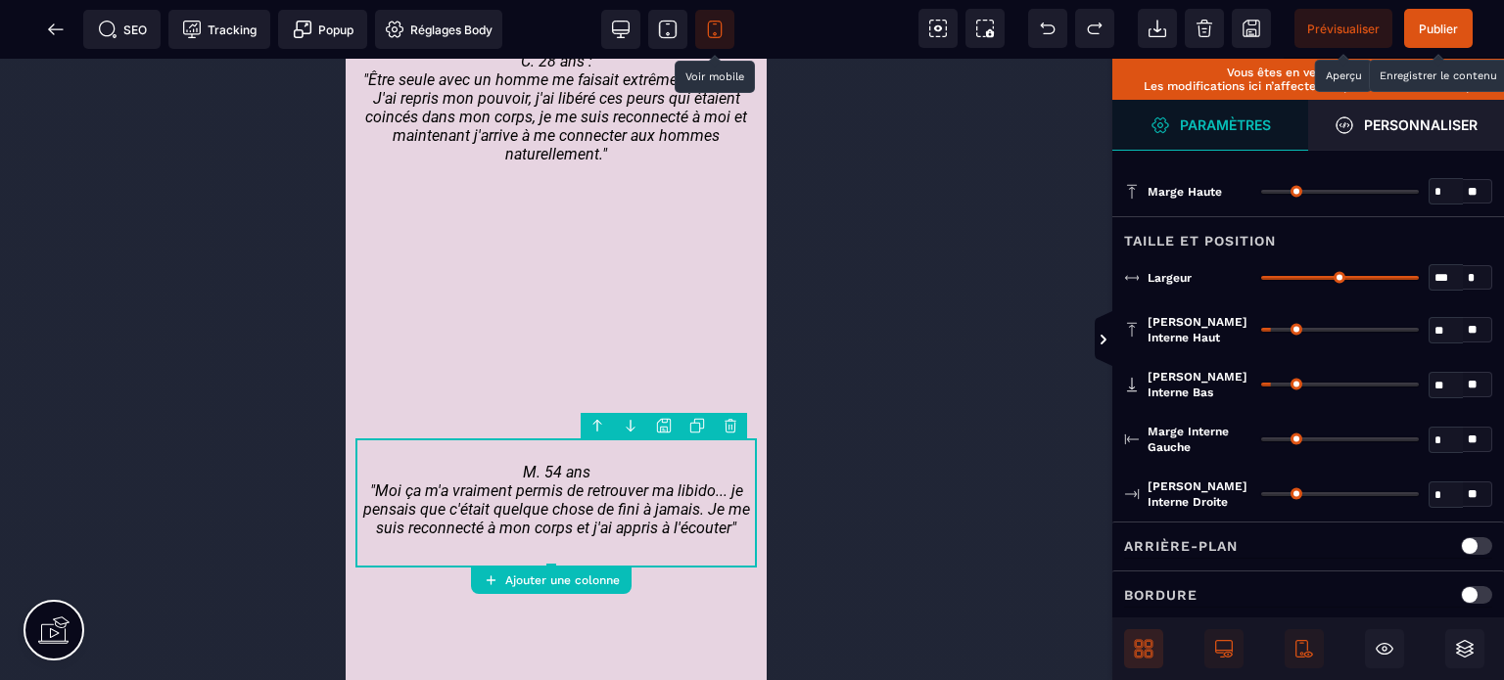
drag, startPoint x: 1273, startPoint y: 489, endPoint x: 1050, endPoint y: 543, distance: 229.9
click at [1261, 496] on input "range" at bounding box center [1340, 494] width 158 height 4
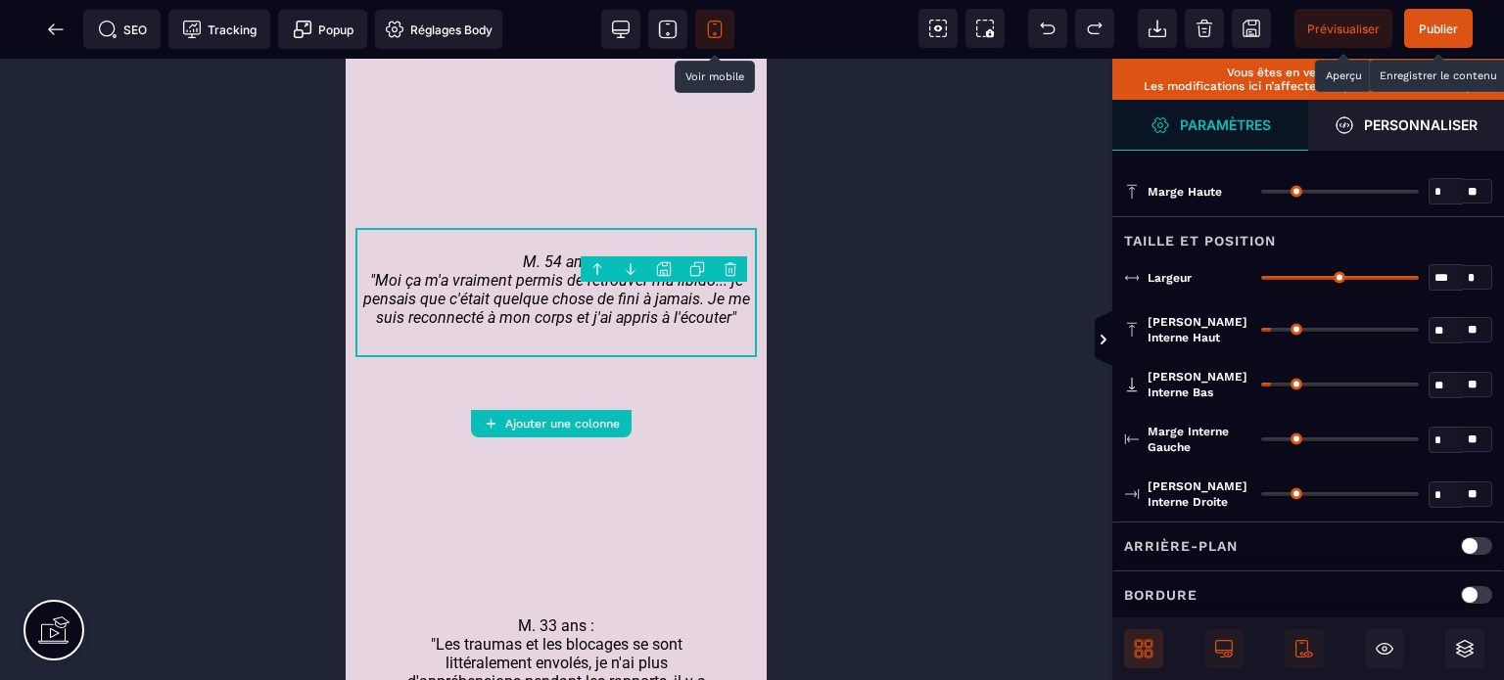
scroll to position [5541, 0]
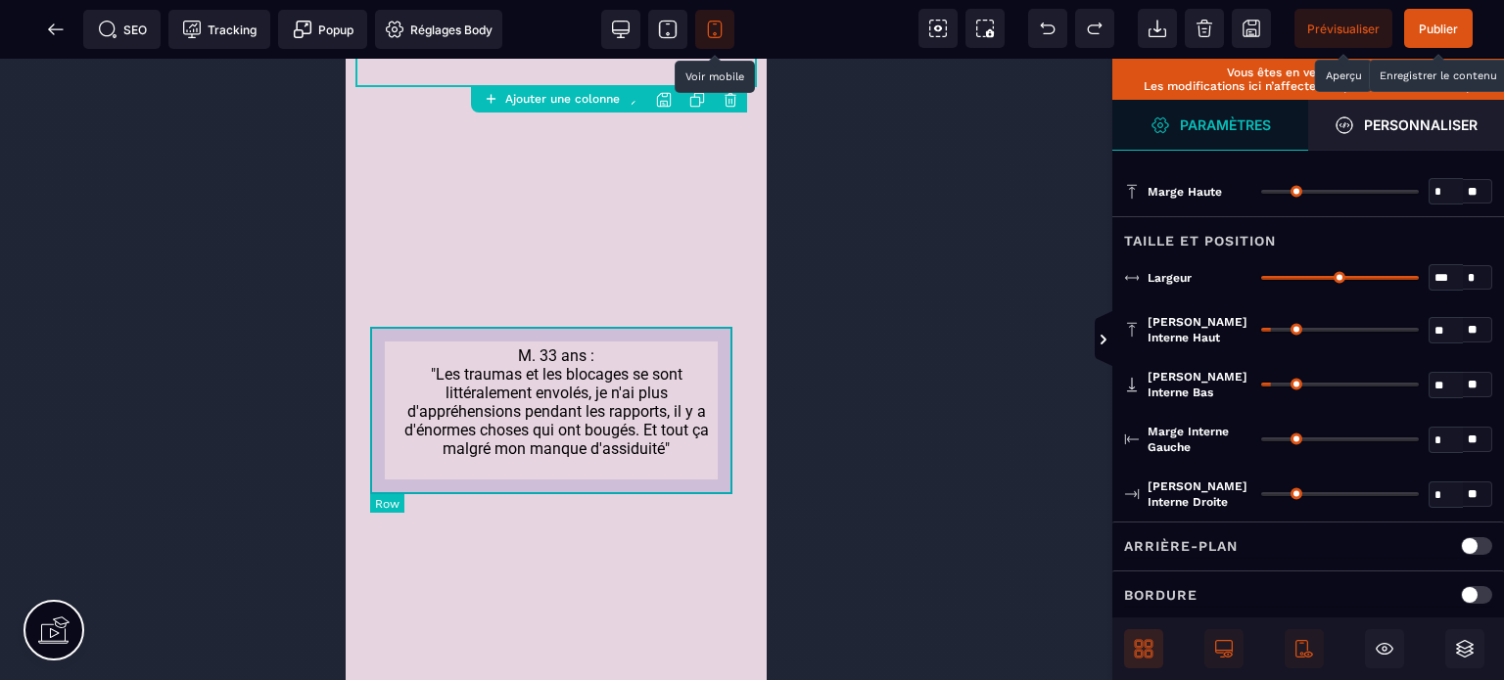
click at [379, 367] on div "M. 33 ans : "Les traumas et les blocages se sont littéralement envolés, je n'ai…" at bounding box center [556, 410] width 372 height 166
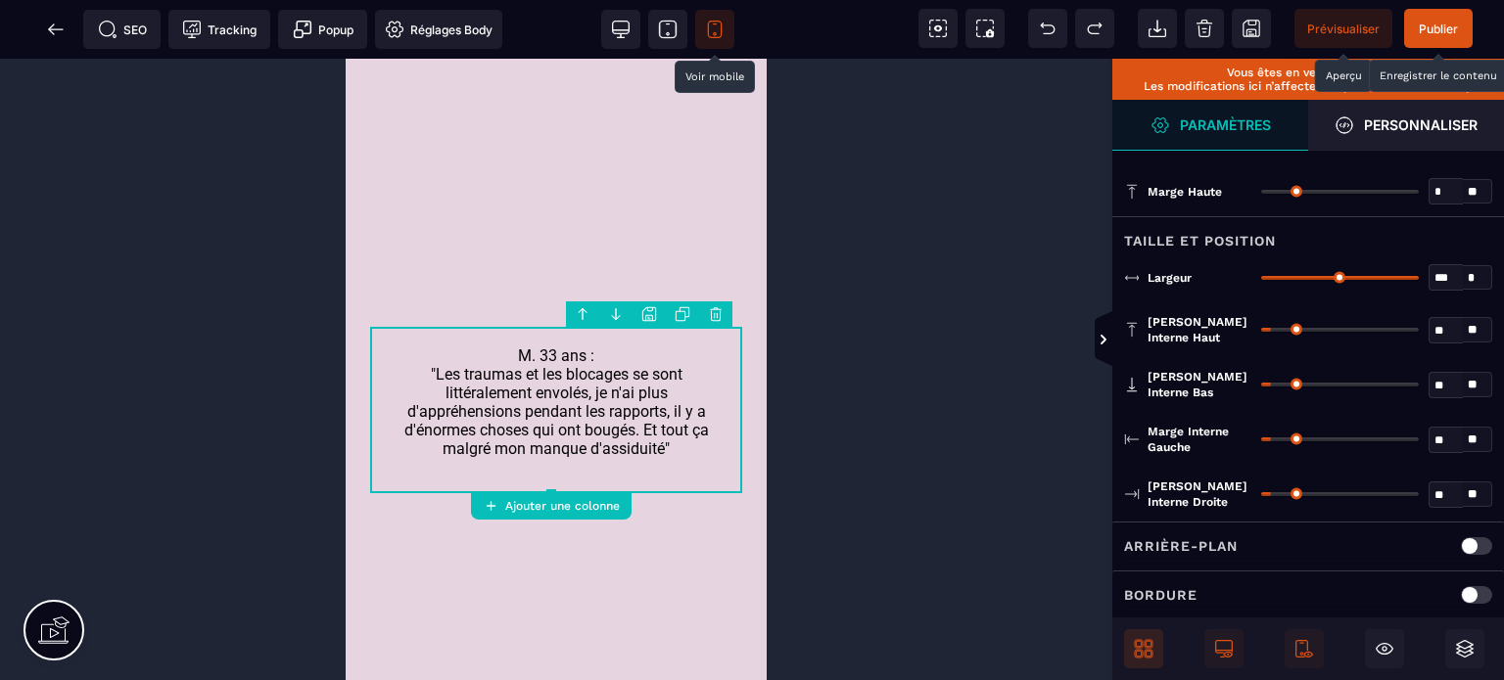
drag, startPoint x: 1277, startPoint y: 438, endPoint x: 1243, endPoint y: 449, distance: 35.3
click at [1261, 442] on input "range" at bounding box center [1340, 440] width 158 height 4
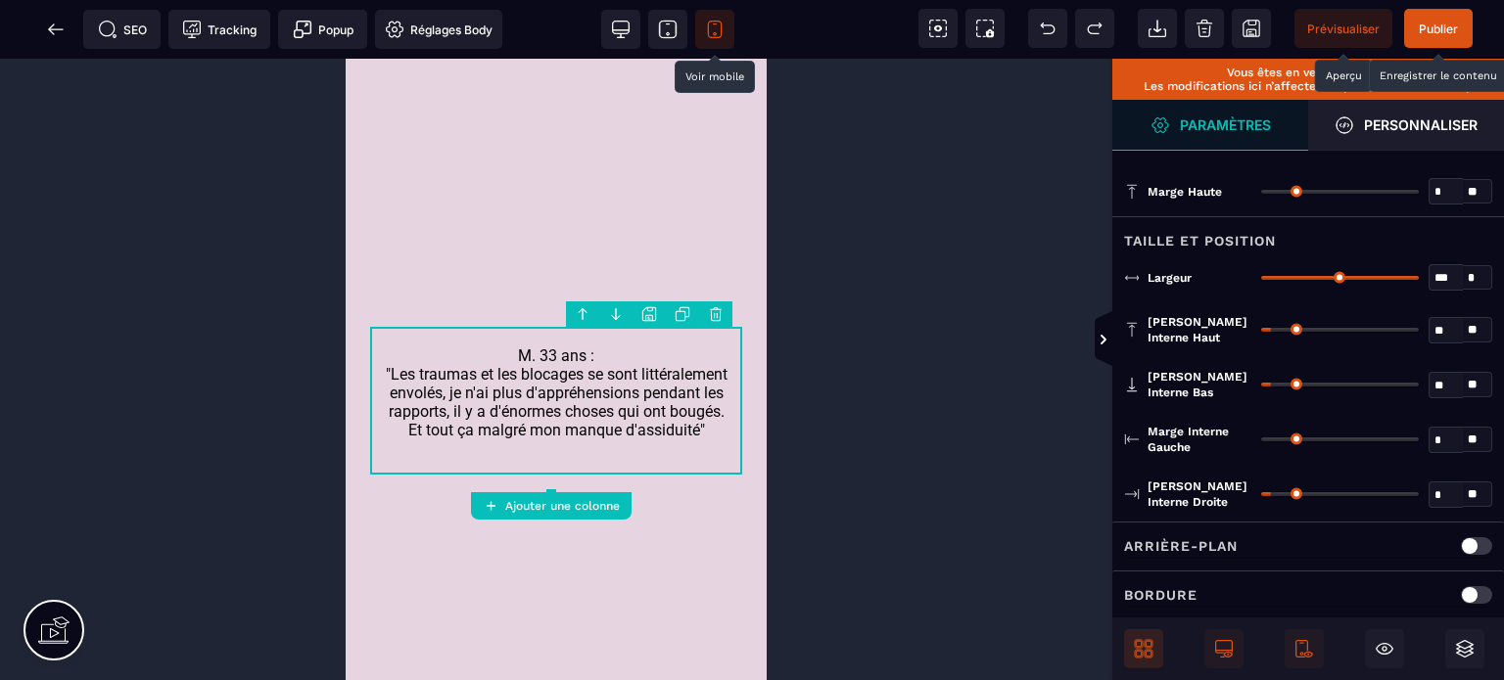
drag, startPoint x: 1270, startPoint y: 490, endPoint x: 1179, endPoint y: 506, distance: 92.6
click at [1261, 496] on input "range" at bounding box center [1340, 494] width 158 height 4
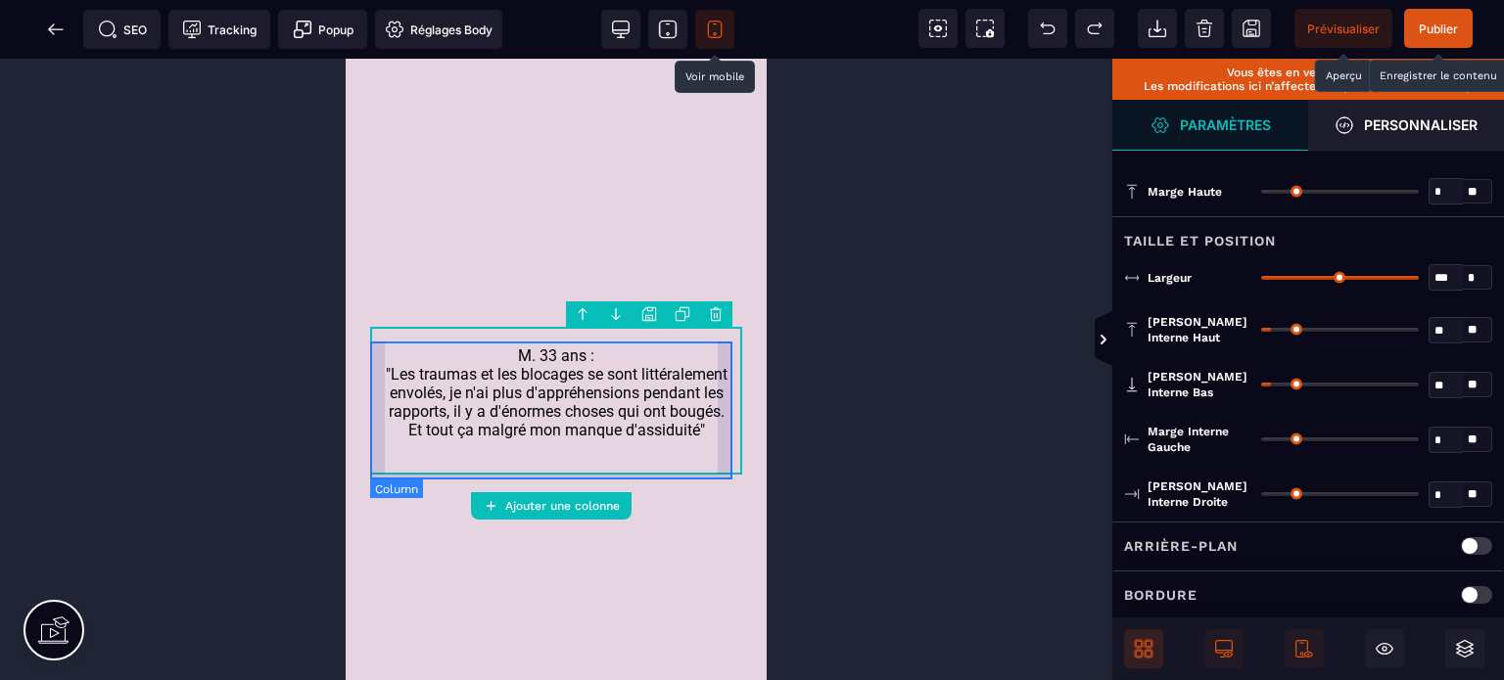
click at [384, 460] on div "M. 33 ans : "Les traumas et les blocages se sont littéralement envolés, je n'ai…" at bounding box center [556, 401] width 372 height 118
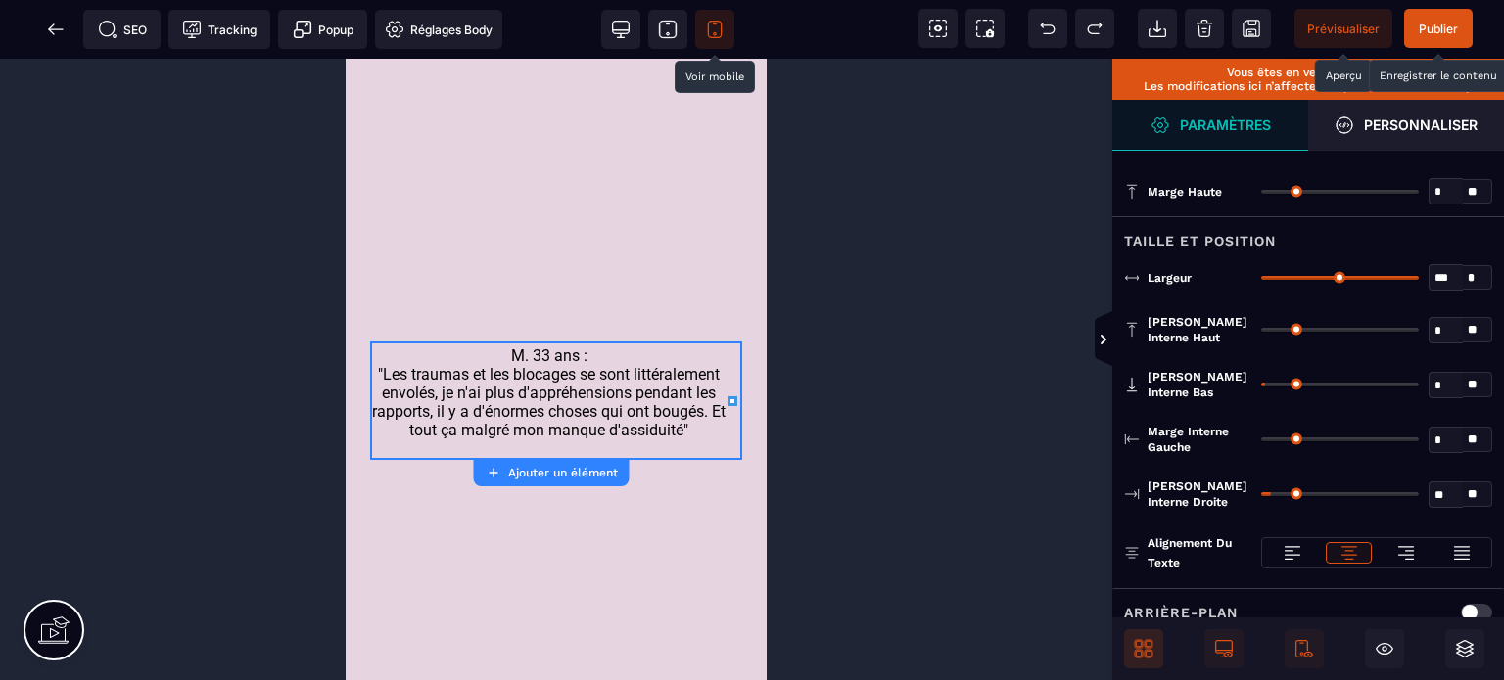
drag, startPoint x: 1277, startPoint y: 438, endPoint x: 1223, endPoint y: 461, distance: 58.8
click at [1261, 442] on input "range" at bounding box center [1340, 440] width 158 height 4
drag, startPoint x: 1269, startPoint y: 493, endPoint x: 1104, endPoint y: 513, distance: 165.7
click at [1261, 496] on input "range" at bounding box center [1340, 494] width 158 height 4
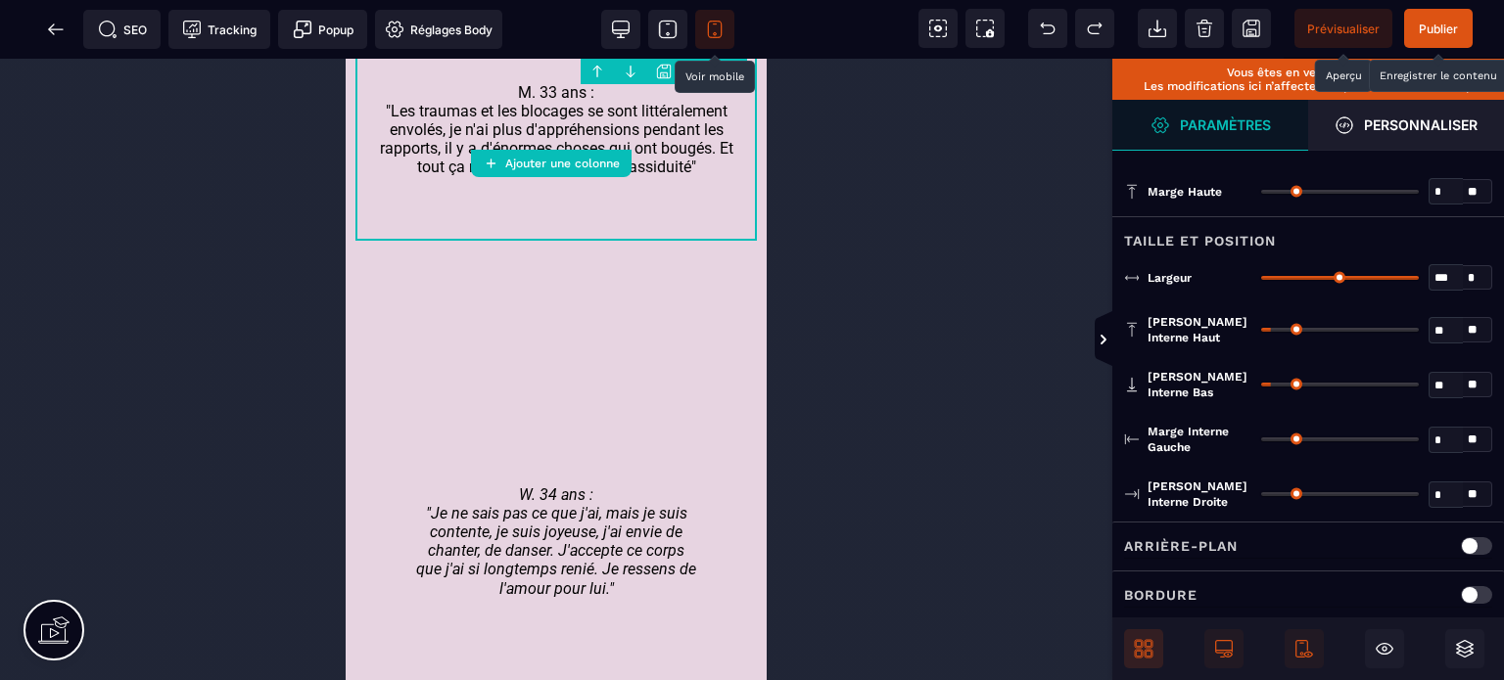
scroll to position [5769, 0]
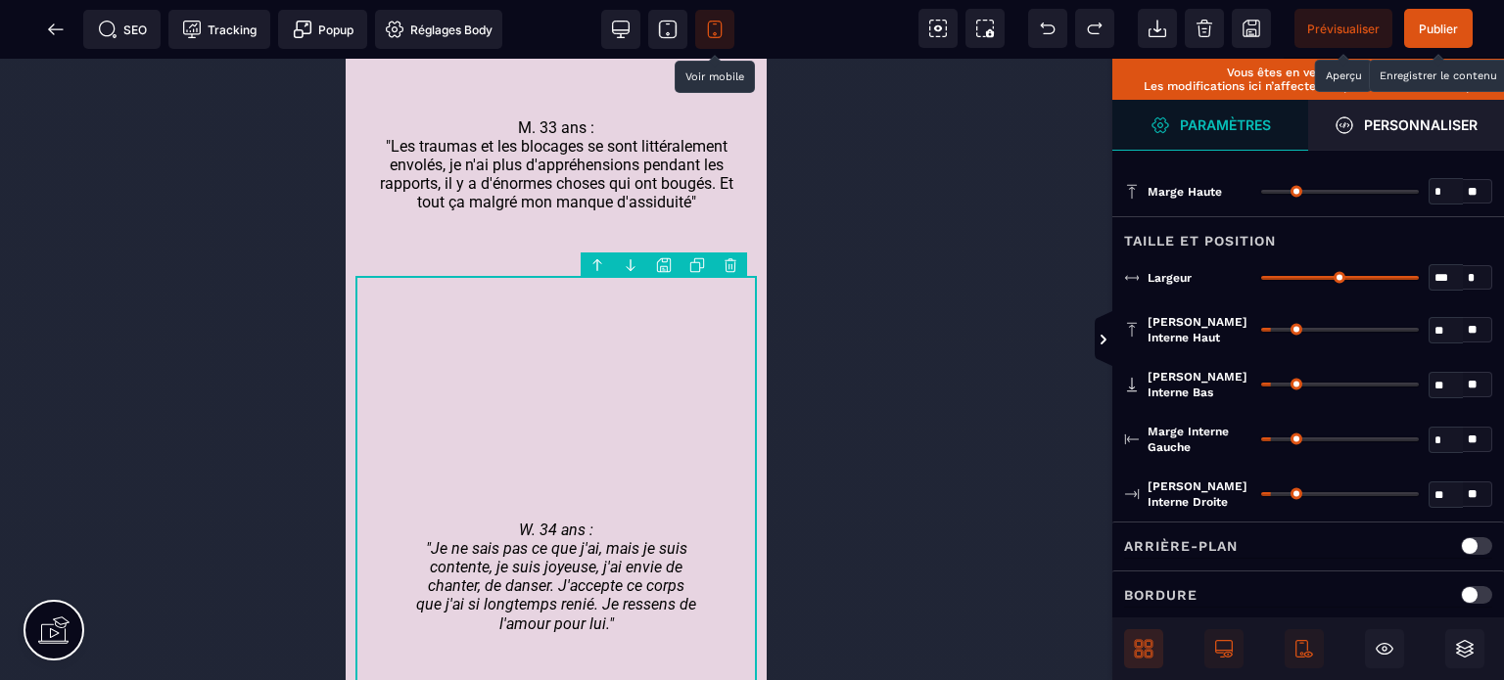
drag, startPoint x: 1277, startPoint y: 439, endPoint x: 1242, endPoint y: 445, distance: 35.9
click at [1261, 442] on input "range" at bounding box center [1340, 440] width 158 height 4
click at [1267, 492] on input "range" at bounding box center [1340, 494] width 158 height 4
drag, startPoint x: 1267, startPoint y: 491, endPoint x: 1193, endPoint y: 498, distance: 74.8
click at [1261, 496] on input "range" at bounding box center [1340, 494] width 158 height 4
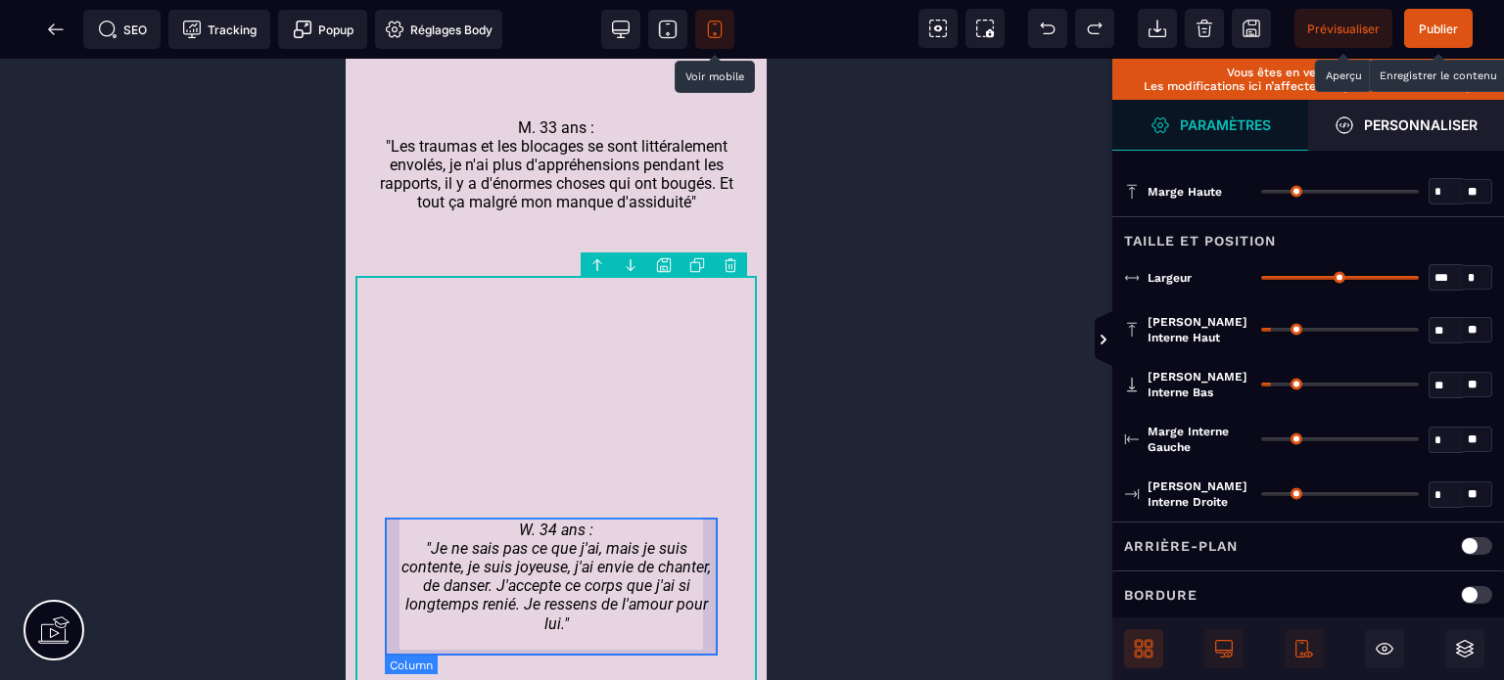
click at [389, 595] on div "W. 34 ans : "Je ne sais pas ce que j'ai, mais je suis contente, je suis joyeuse…" at bounding box center [556, 585] width 343 height 138
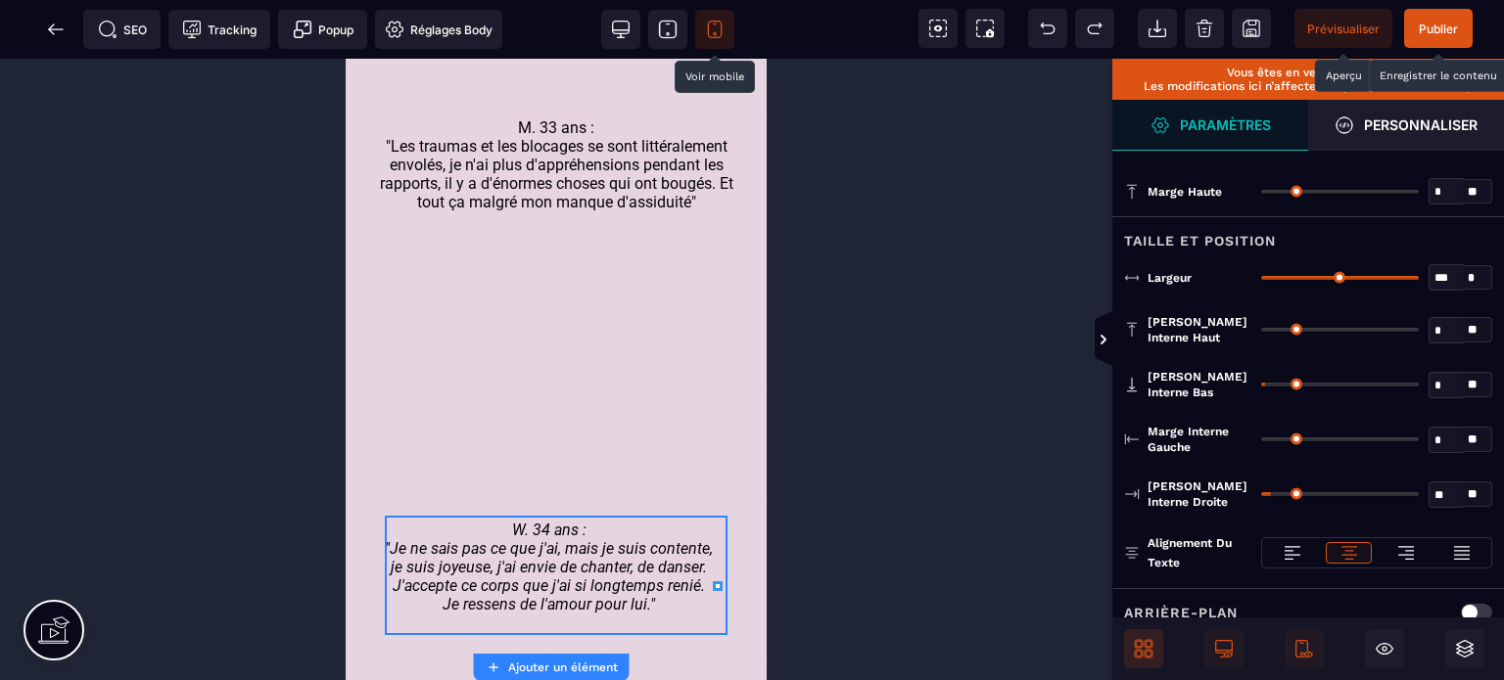
drag, startPoint x: 1269, startPoint y: 436, endPoint x: 1219, endPoint y: 459, distance: 55.2
click at [1261, 442] on input "range" at bounding box center [1340, 440] width 158 height 4
drag, startPoint x: 1273, startPoint y: 490, endPoint x: 1115, endPoint y: 506, distance: 158.5
click at [1261, 496] on input "range" at bounding box center [1340, 494] width 158 height 4
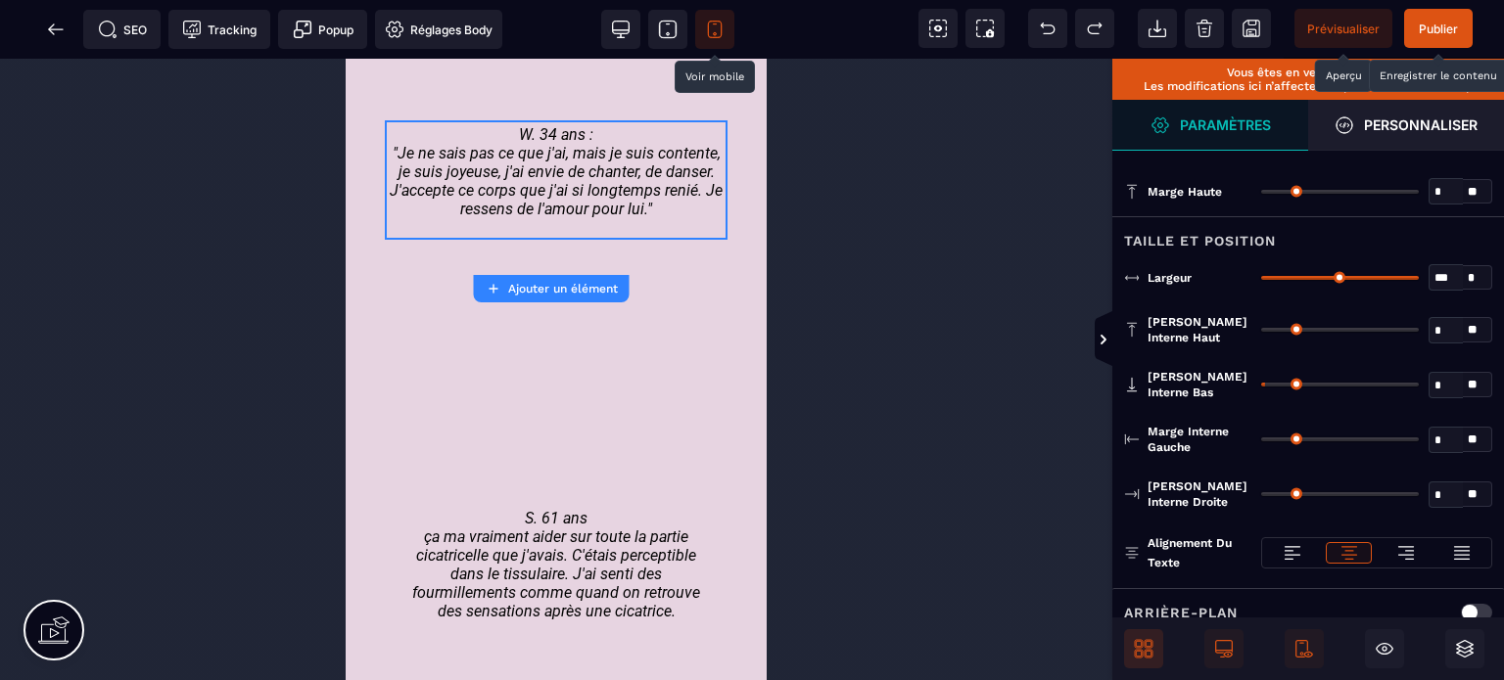
scroll to position [6217, 0]
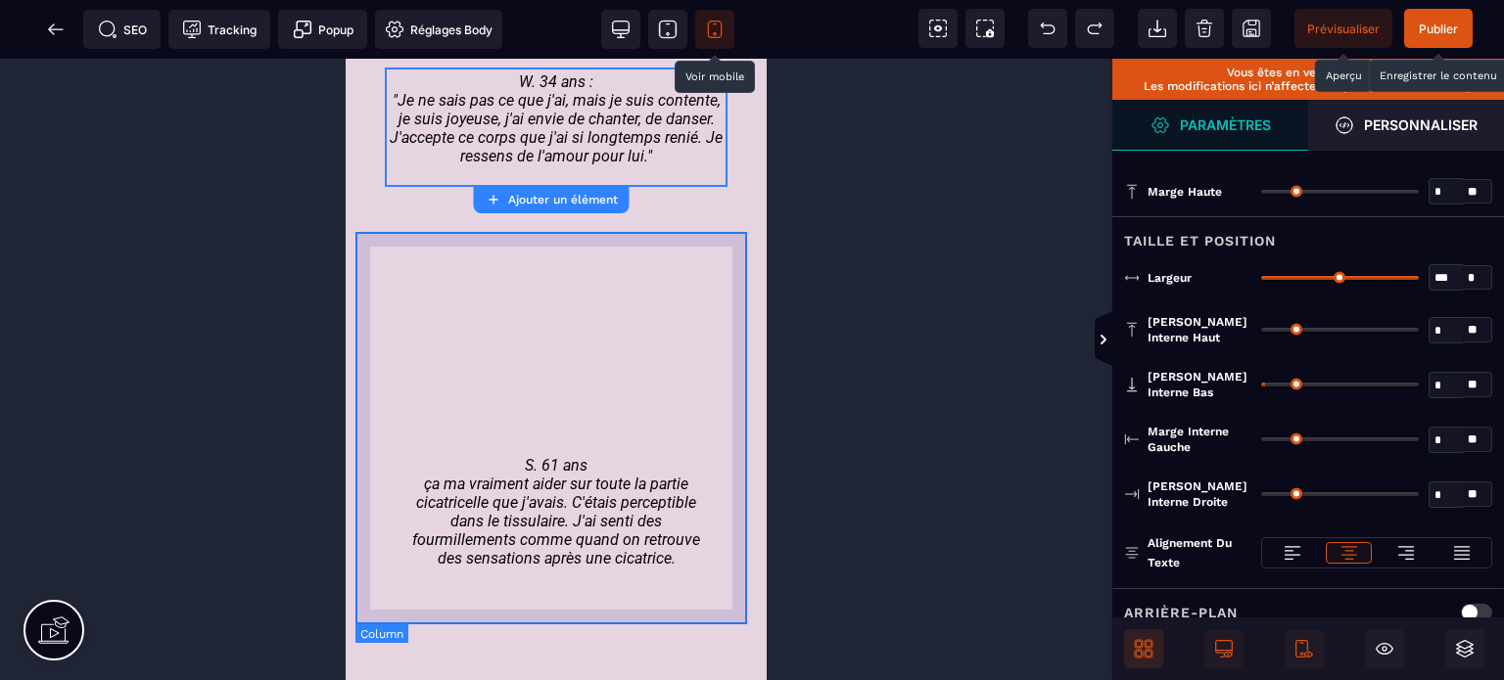
click at [380, 234] on div "S. 61 ans ça ma vraiment aider sur toute la partie cicatricelle que j'avais. C'…" at bounding box center [555, 427] width 401 height 392
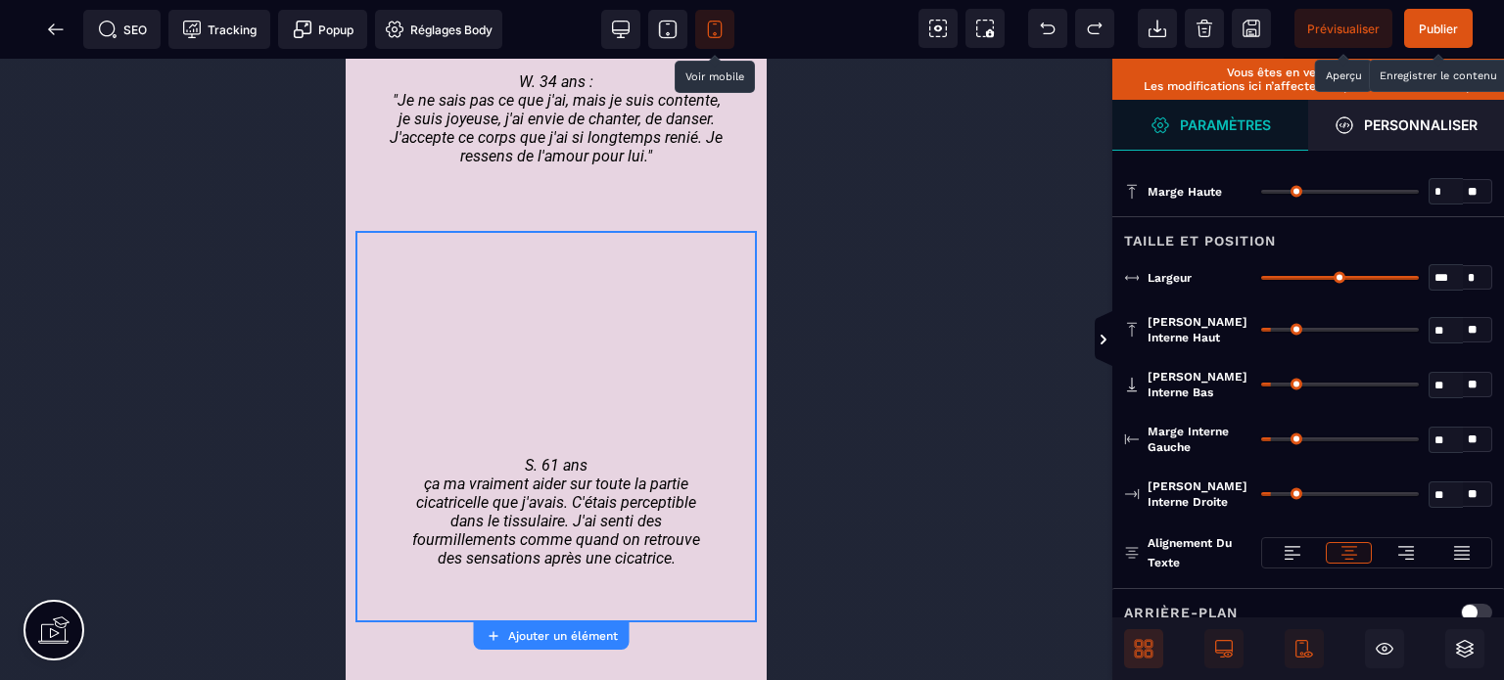
drag, startPoint x: 1269, startPoint y: 434, endPoint x: 1235, endPoint y: 445, distance: 35.9
click at [1235, 445] on div "Marge interne gauche ** * ** Tous" at bounding box center [1308, 439] width 368 height 31
drag, startPoint x: 1275, startPoint y: 434, endPoint x: 1238, endPoint y: 442, distance: 38.0
click at [1261, 442] on input "range" at bounding box center [1340, 440] width 158 height 4
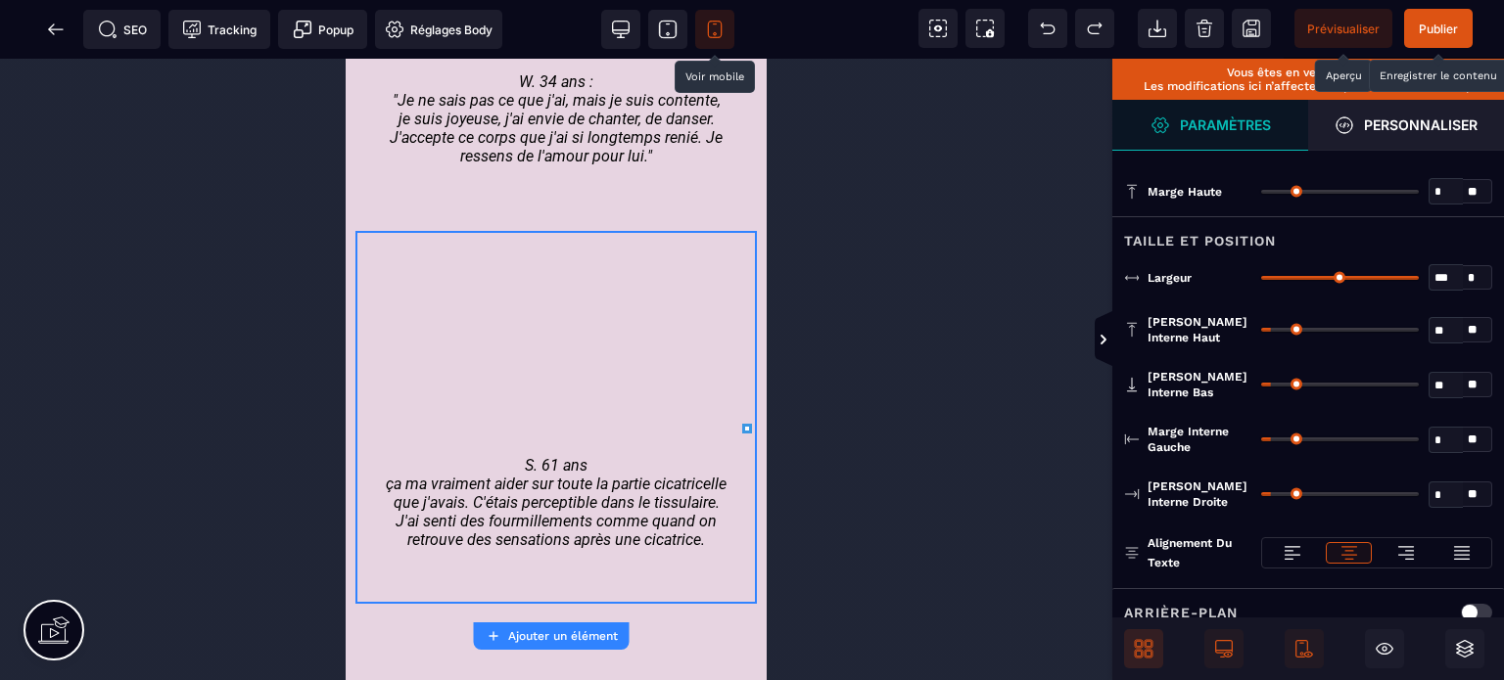
drag, startPoint x: 1277, startPoint y: 493, endPoint x: 1092, endPoint y: 519, distance: 186.8
click at [1261, 496] on input "range" at bounding box center [1340, 494] width 158 height 4
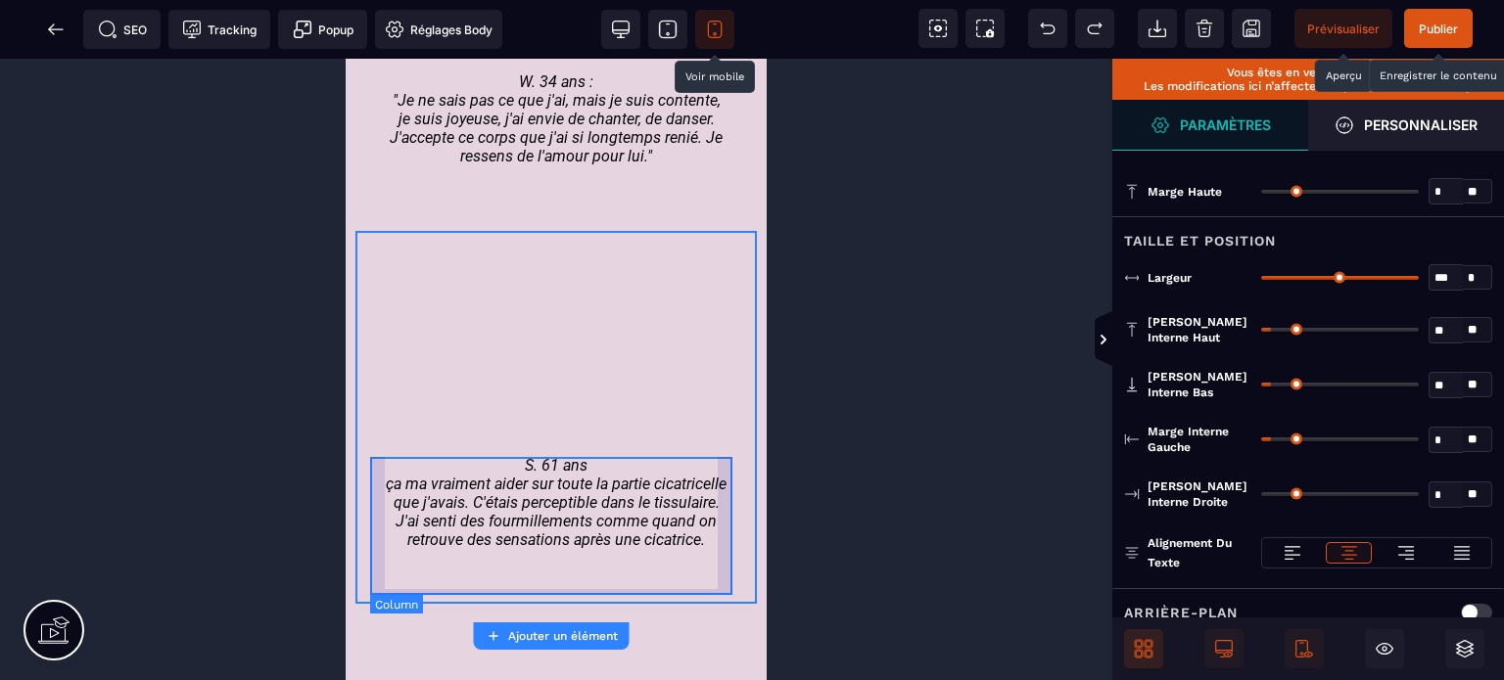
click at [726, 563] on div "S. 61 ans ça ma vraiment aider sur toute la partie cicatricelle que j'avais. C'…" at bounding box center [556, 515] width 372 height 118
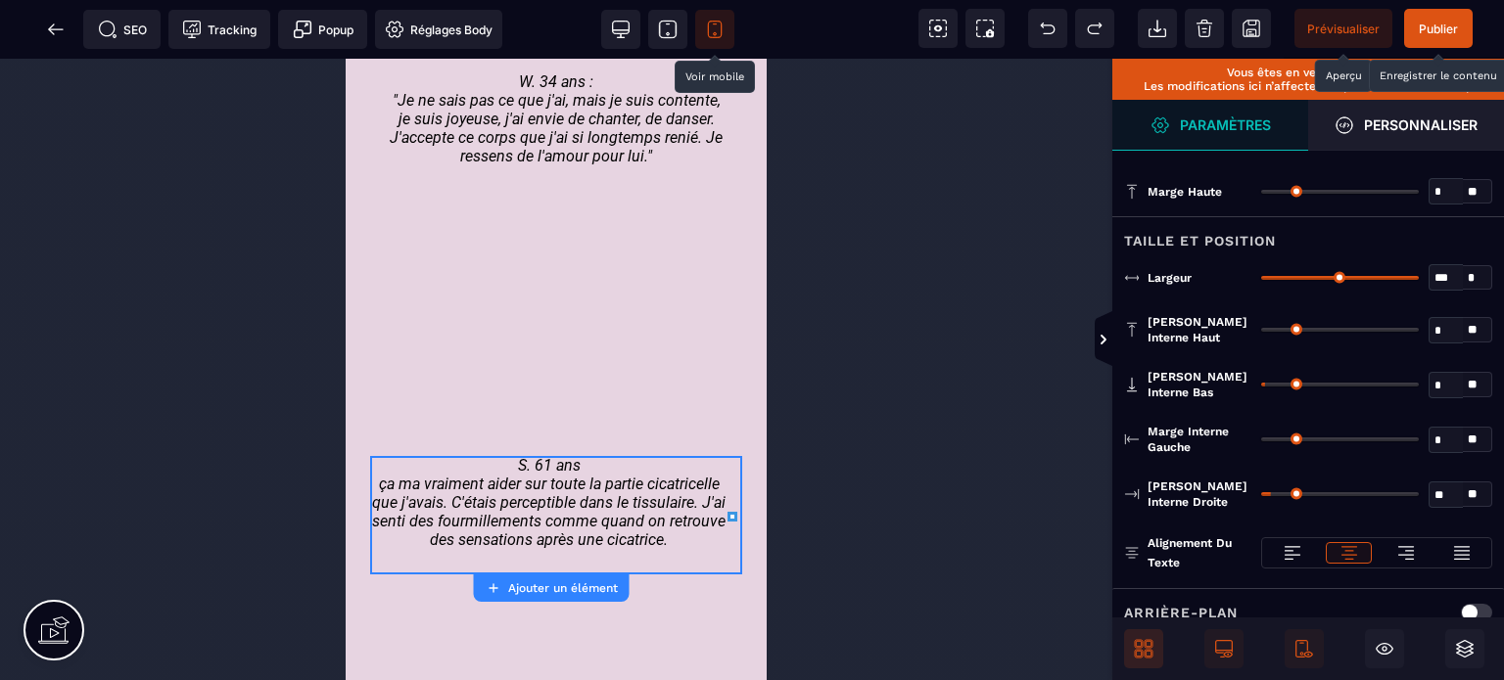
drag, startPoint x: 1272, startPoint y: 438, endPoint x: 1231, endPoint y: 446, distance: 42.1
click at [1261, 442] on input "range" at bounding box center [1340, 440] width 158 height 4
drag, startPoint x: 1277, startPoint y: 491, endPoint x: 1163, endPoint y: 504, distance: 114.4
click at [1261, 496] on input "range" at bounding box center [1340, 494] width 158 height 4
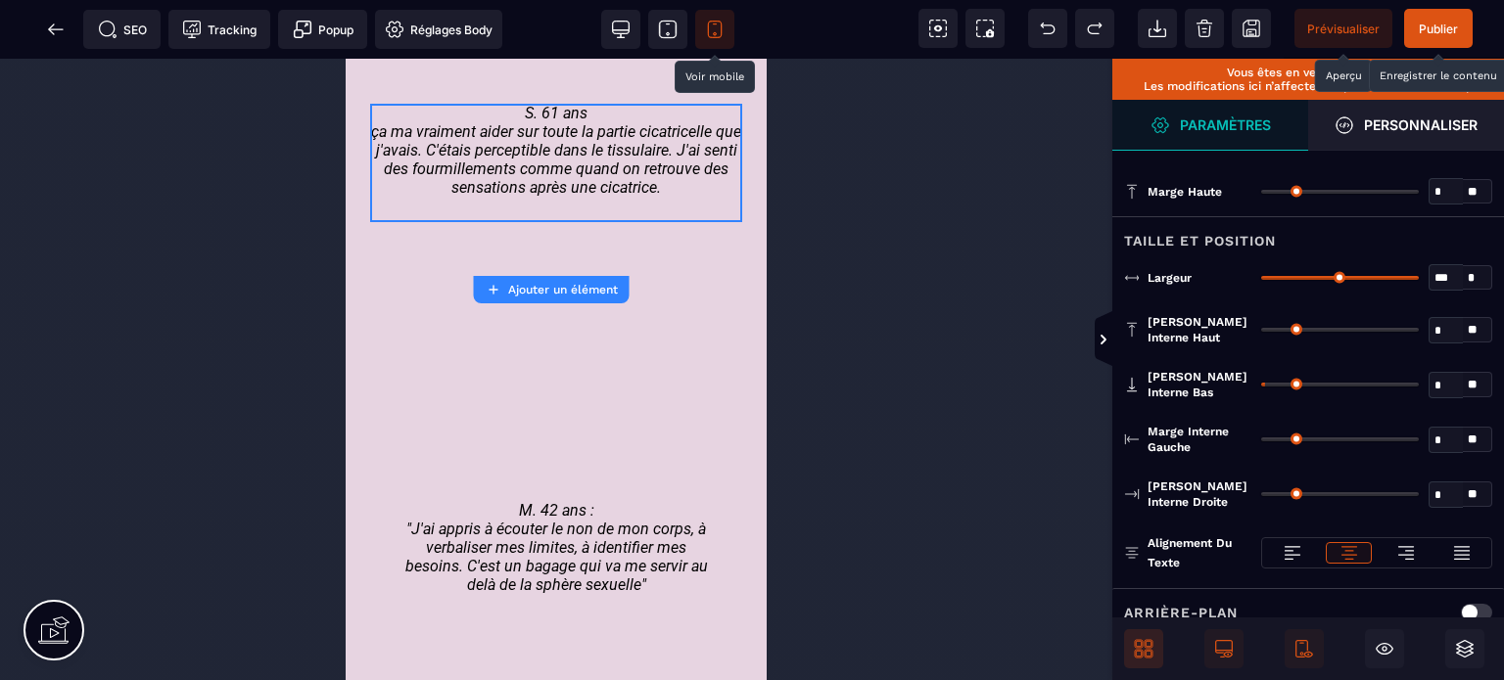
scroll to position [6606, 0]
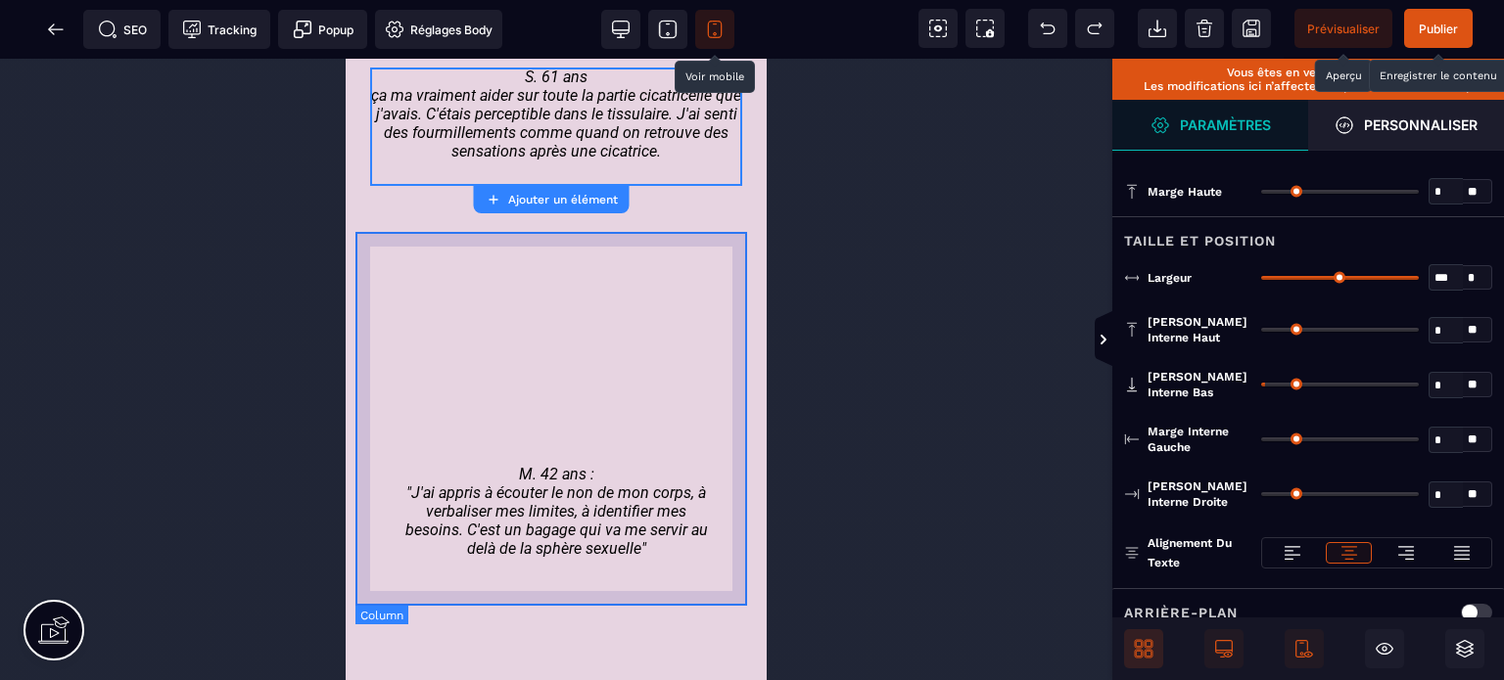
click at [364, 445] on div "M. 42 ans : "J'ai appris à écouter le non de mon corps, à verbaliser mes limite…" at bounding box center [555, 416] width 401 height 373
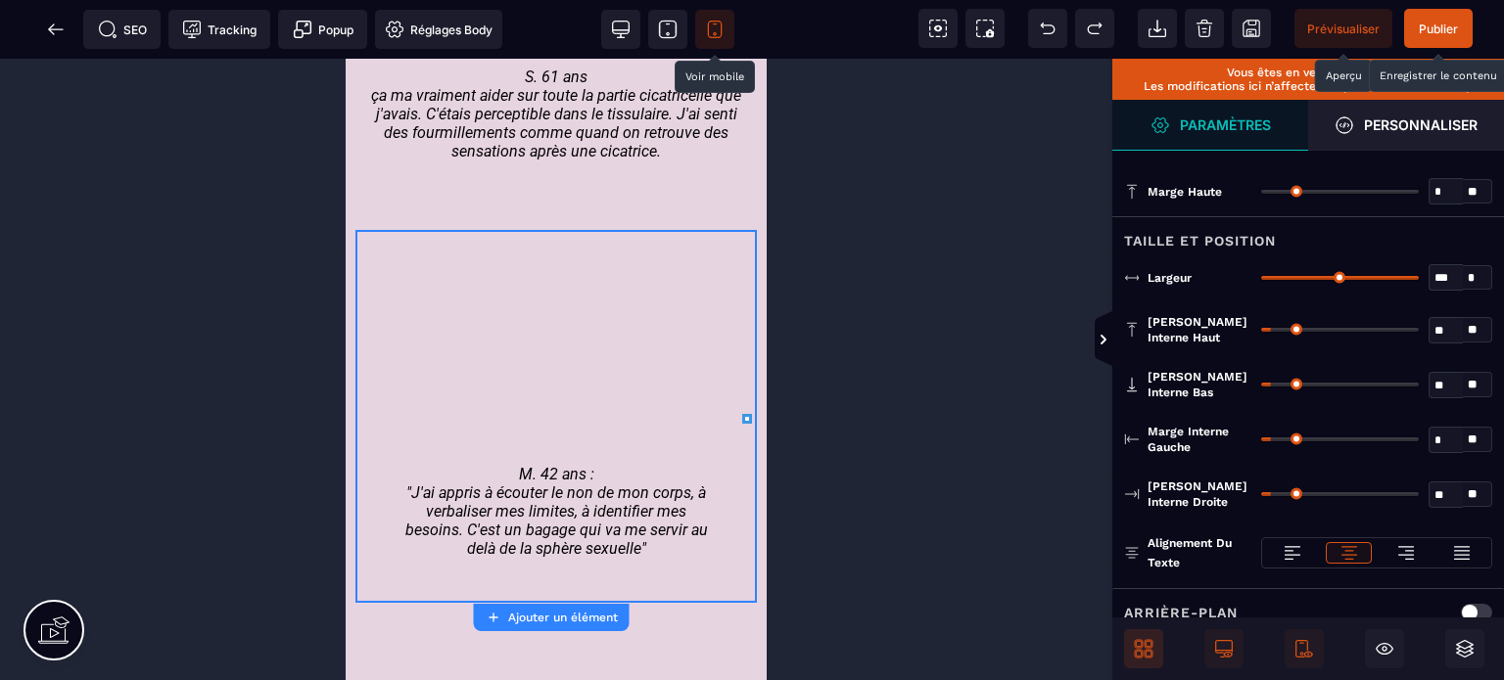
drag, startPoint x: 1273, startPoint y: 437, endPoint x: 1221, endPoint y: 451, distance: 53.9
click at [1261, 442] on input "range" at bounding box center [1340, 440] width 158 height 4
drag, startPoint x: 1273, startPoint y: 488, endPoint x: 1164, endPoint y: 510, distance: 111.0
click at [1261, 496] on input "range" at bounding box center [1340, 494] width 158 height 4
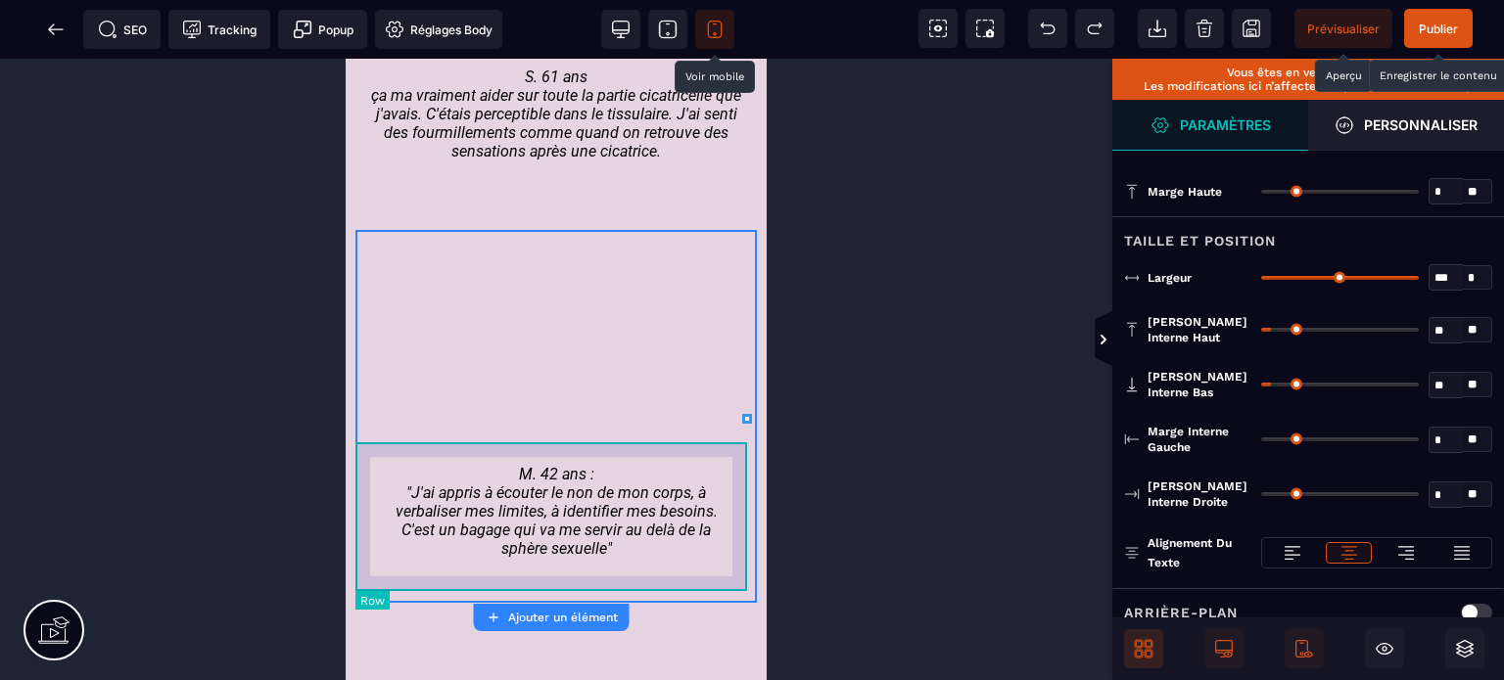
click at [550, 582] on div "M. 42 ans : "J'ai appris à écouter le non de mon corps, à verbaliser mes limite…" at bounding box center [555, 515] width 401 height 148
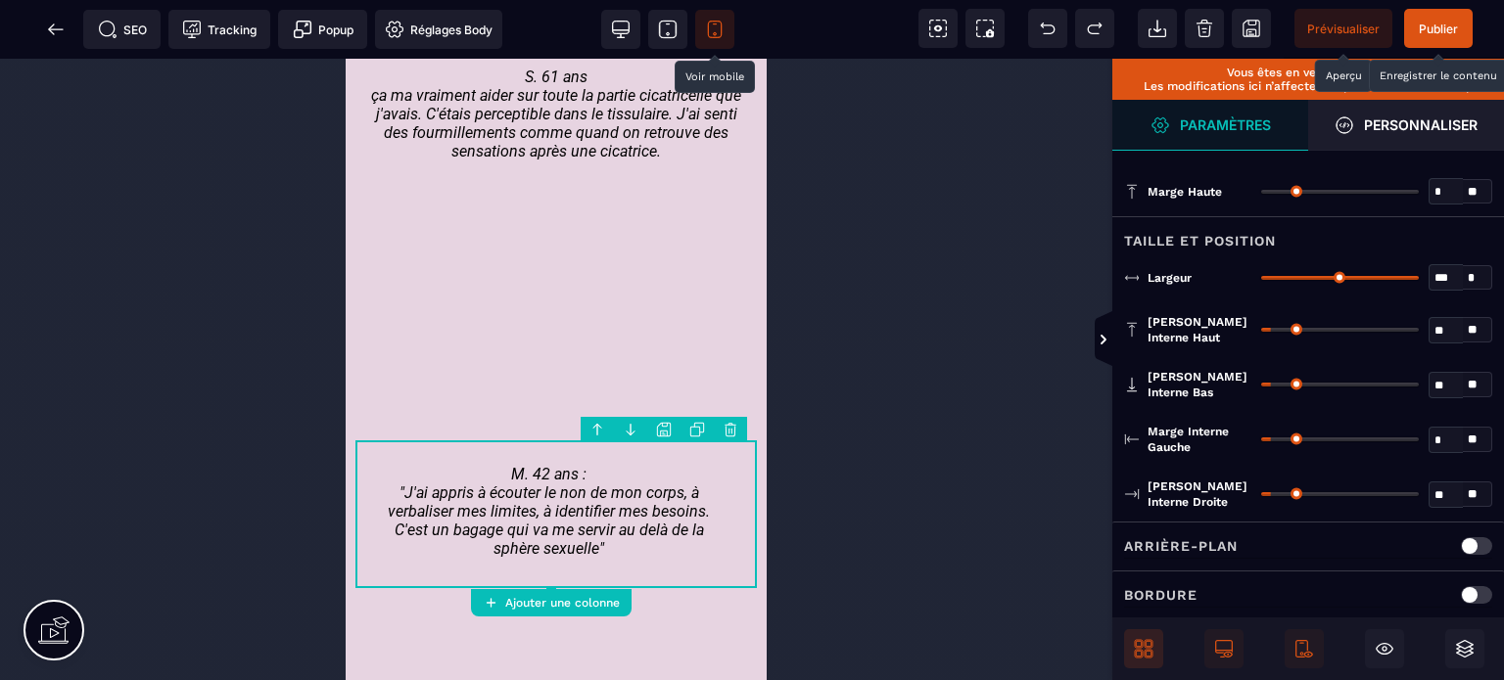
drag, startPoint x: 1276, startPoint y: 438, endPoint x: 1195, endPoint y: 444, distance: 81.5
click at [1261, 442] on input "range" at bounding box center [1340, 440] width 158 height 4
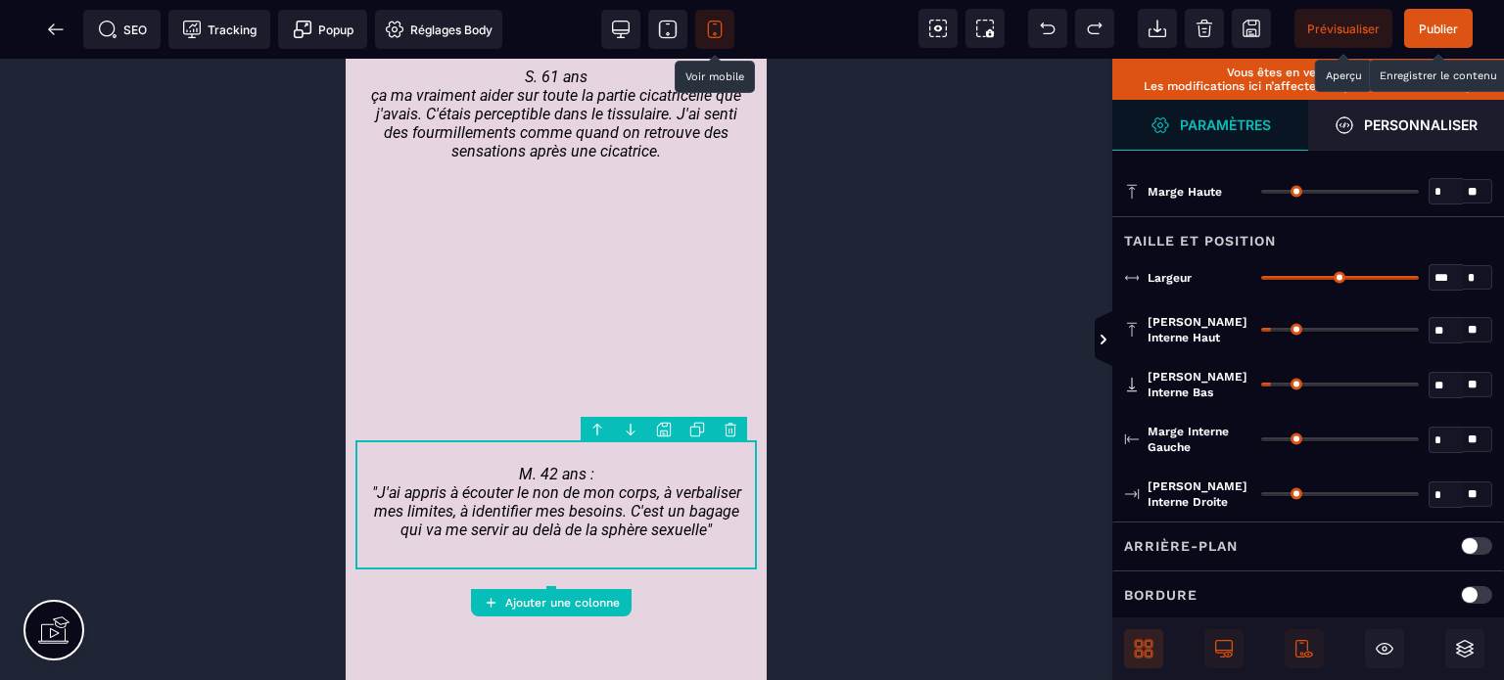
drag, startPoint x: 1276, startPoint y: 492, endPoint x: 1097, endPoint y: 513, distance: 180.4
click at [1261, 496] on input "range" at bounding box center [1340, 494] width 158 height 4
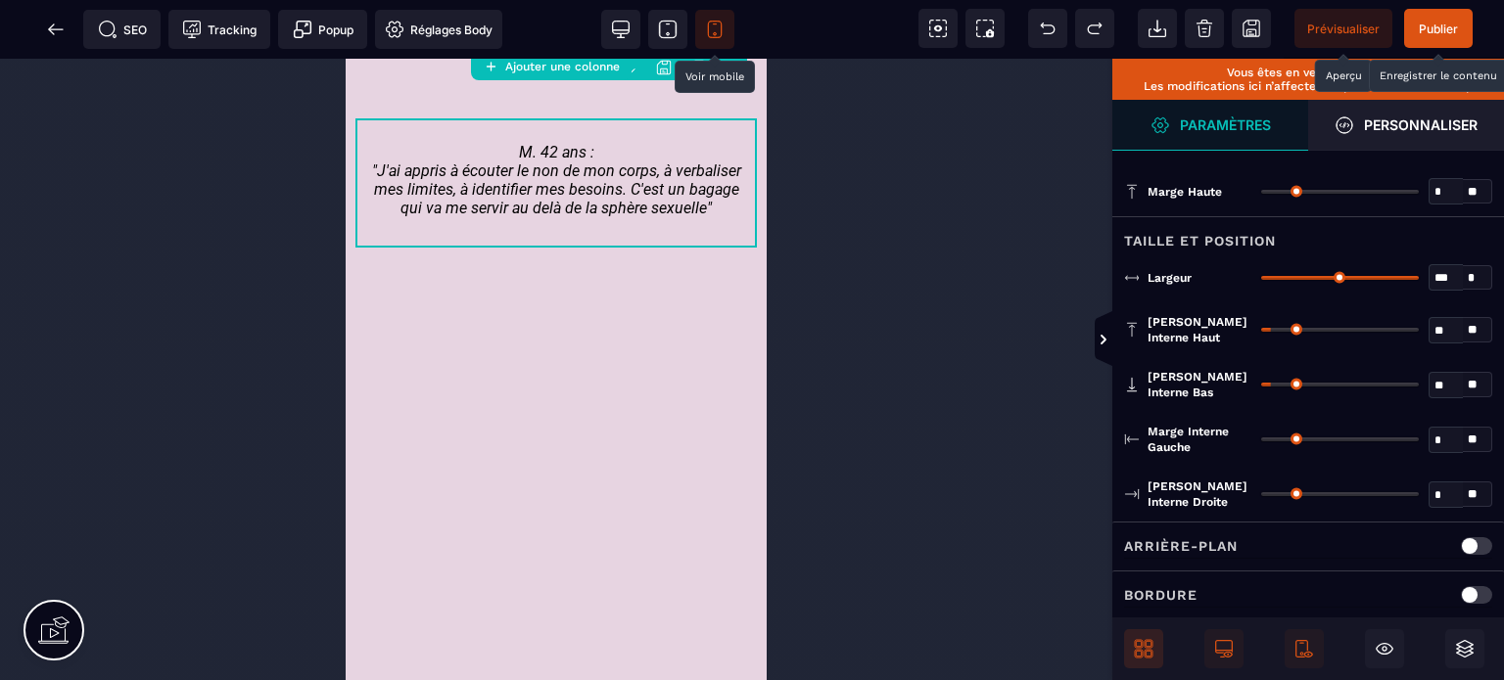
scroll to position [6873, 0]
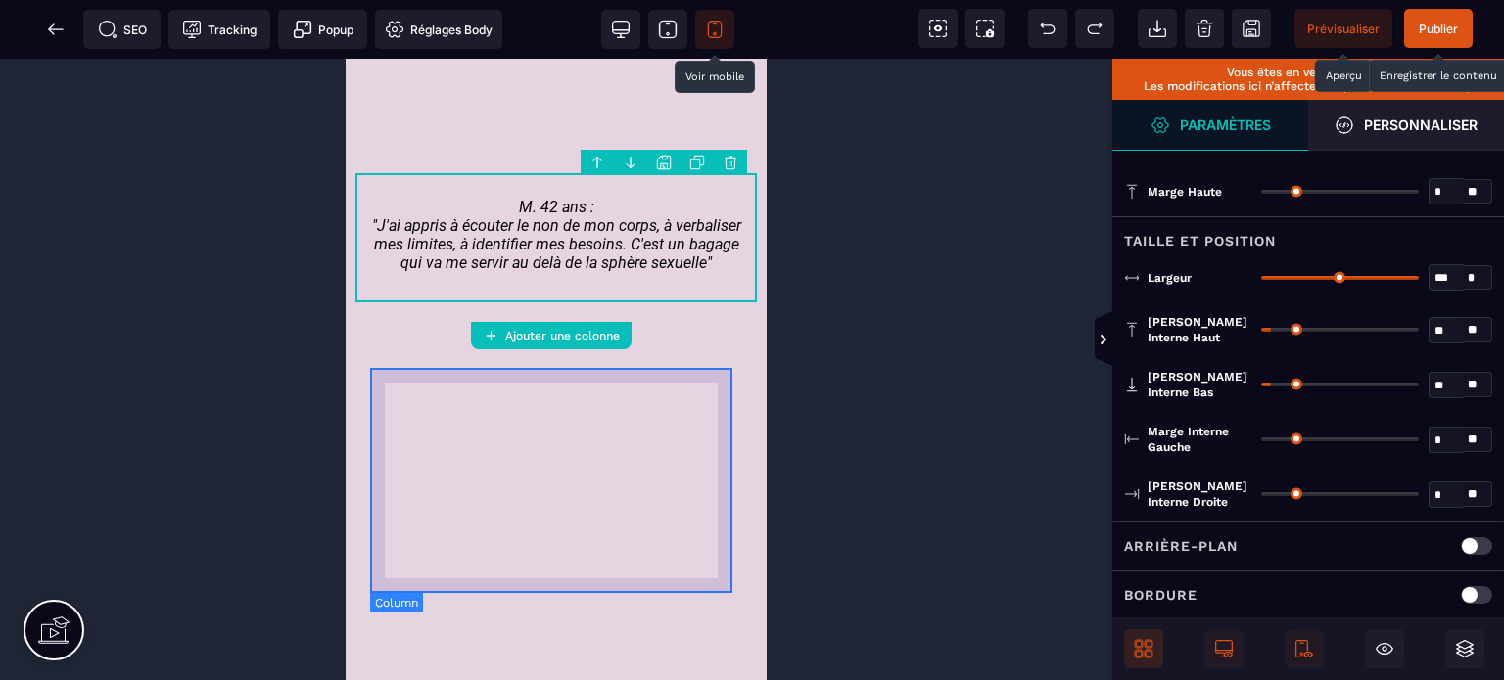
click at [370, 393] on div at bounding box center [556, 459] width 372 height 225
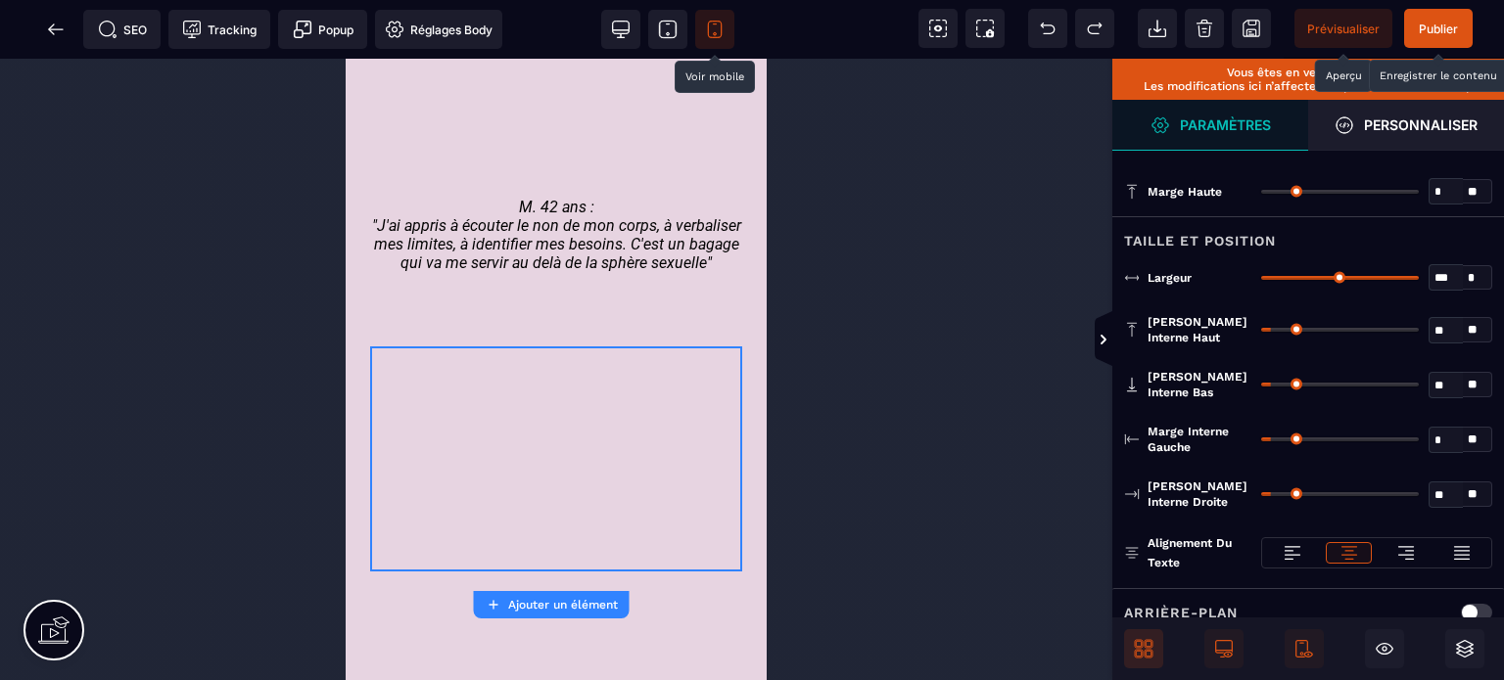
drag, startPoint x: 1276, startPoint y: 436, endPoint x: 1226, endPoint y: 455, distance: 53.6
click at [1261, 442] on input "range" at bounding box center [1340, 440] width 158 height 4
drag, startPoint x: 1275, startPoint y: 489, endPoint x: 1143, endPoint y: 505, distance: 133.2
click at [1261, 496] on input "range" at bounding box center [1340, 494] width 158 height 4
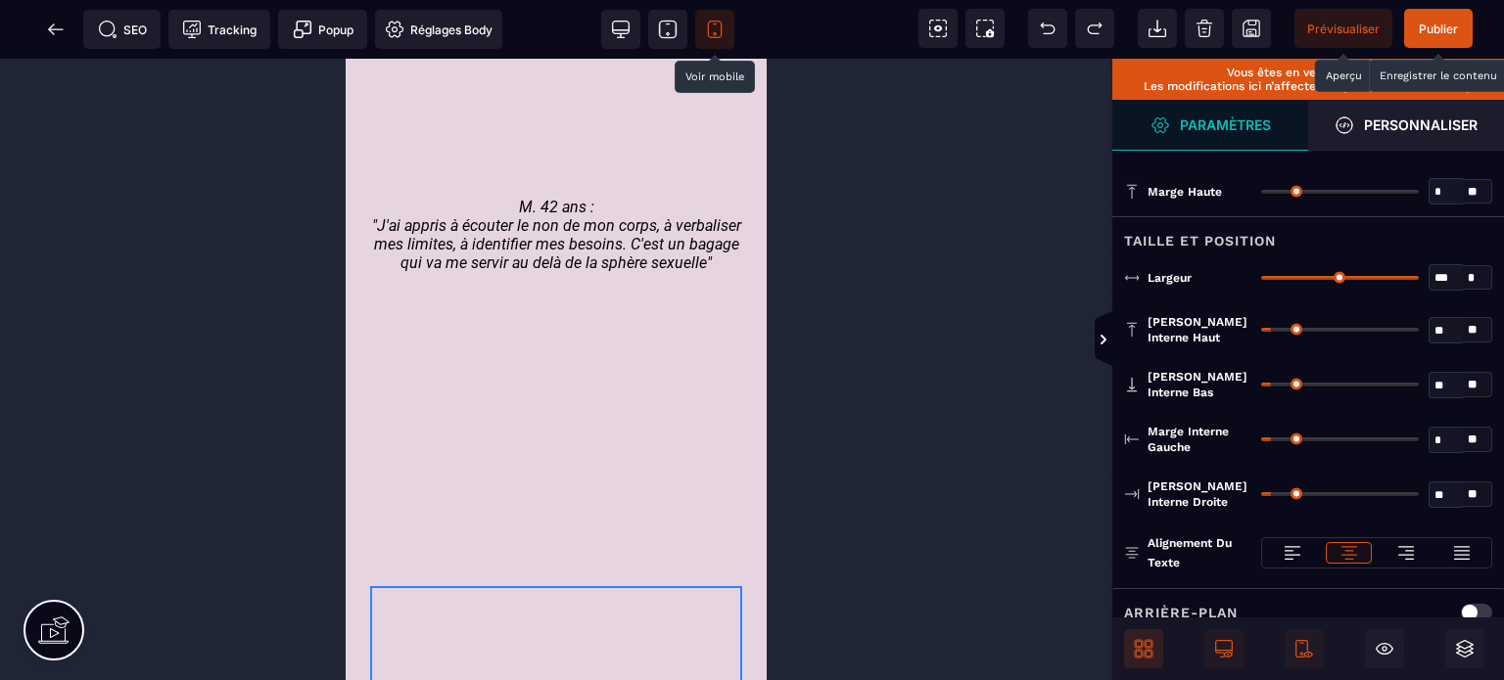
drag, startPoint x: 1275, startPoint y: 440, endPoint x: 1233, endPoint y: 459, distance: 46.4
click at [1261, 442] on input "range" at bounding box center [1340, 440] width 158 height 4
drag, startPoint x: 1281, startPoint y: 491, endPoint x: 1177, endPoint y: 502, distance: 104.4
click at [1261, 496] on input "range" at bounding box center [1340, 494] width 158 height 4
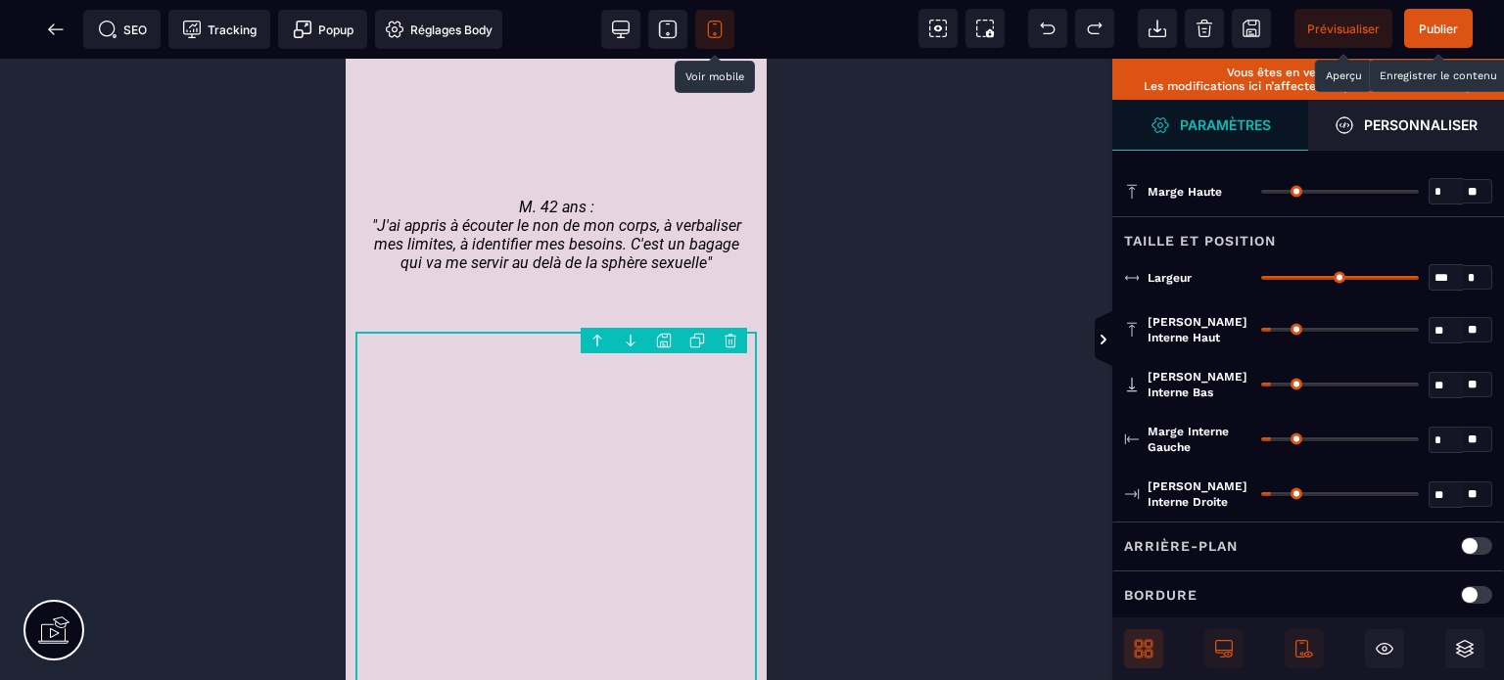
drag, startPoint x: 1277, startPoint y: 434, endPoint x: 1198, endPoint y: 465, distance: 84.4
click at [1261, 442] on input "range" at bounding box center [1340, 440] width 158 height 4
drag, startPoint x: 1273, startPoint y: 492, endPoint x: 1125, endPoint y: 516, distance: 149.7
click at [1261, 496] on input "range" at bounding box center [1340, 494] width 158 height 4
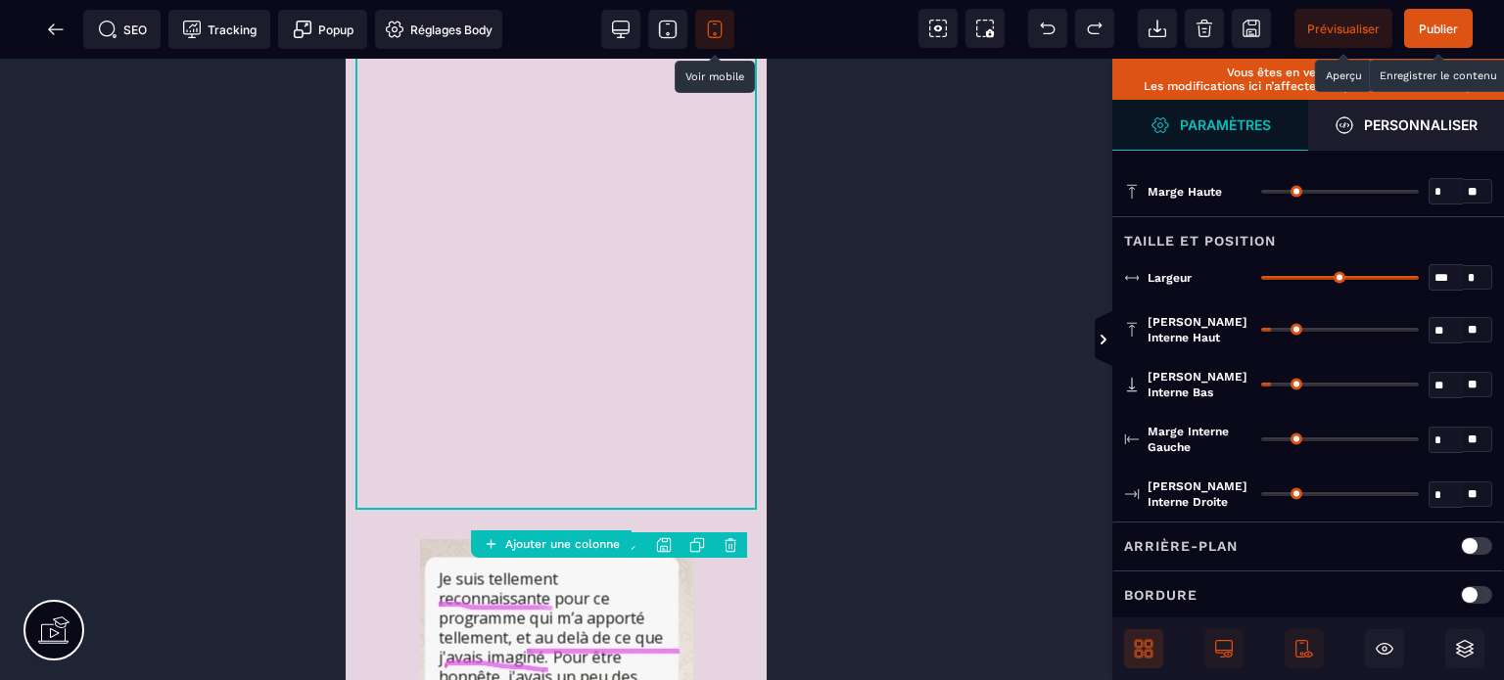
scroll to position [7501, 0]
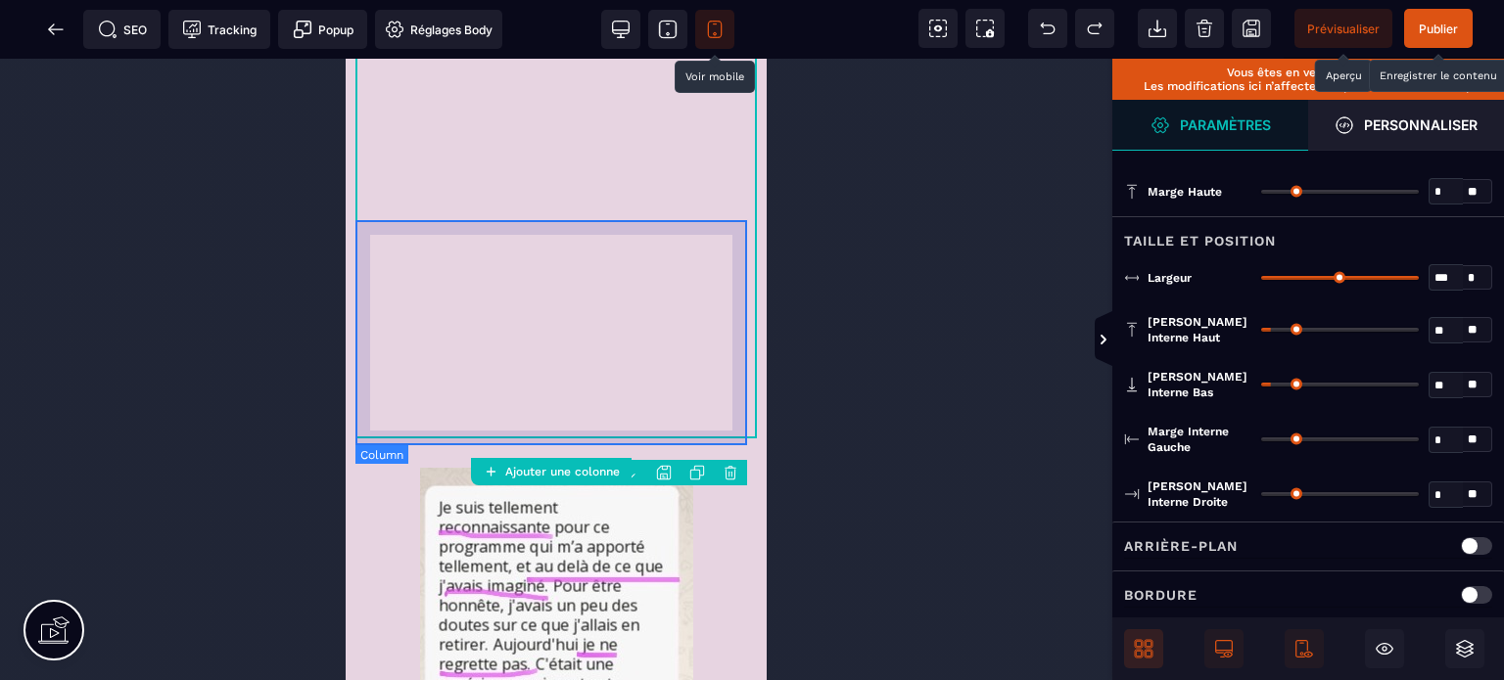
click at [356, 278] on div at bounding box center [555, 311] width 401 height 225
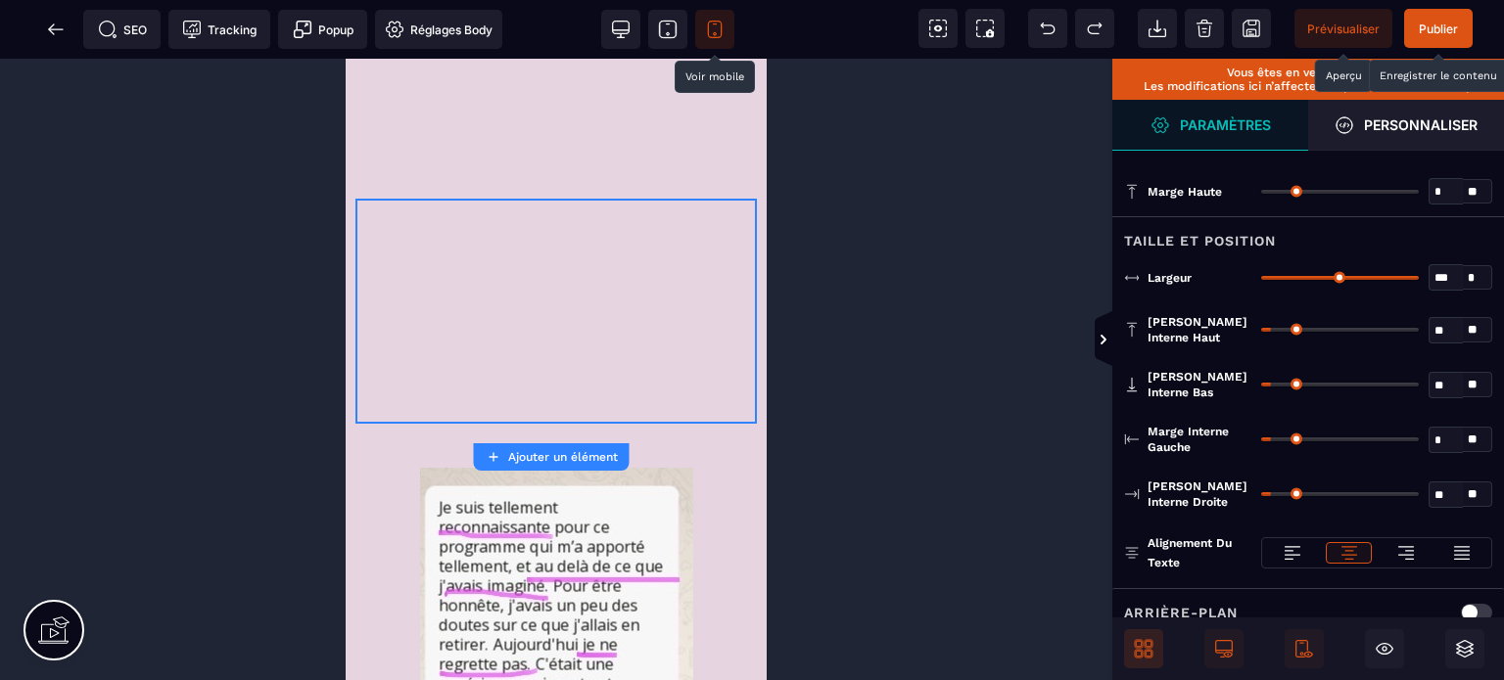
drag, startPoint x: 1270, startPoint y: 436, endPoint x: 1218, endPoint y: 456, distance: 55.8
click at [1261, 442] on input "range" at bounding box center [1340, 440] width 158 height 4
drag, startPoint x: 1273, startPoint y: 490, endPoint x: 1086, endPoint y: 515, distance: 188.7
click at [1261, 496] on input "range" at bounding box center [1340, 494] width 158 height 4
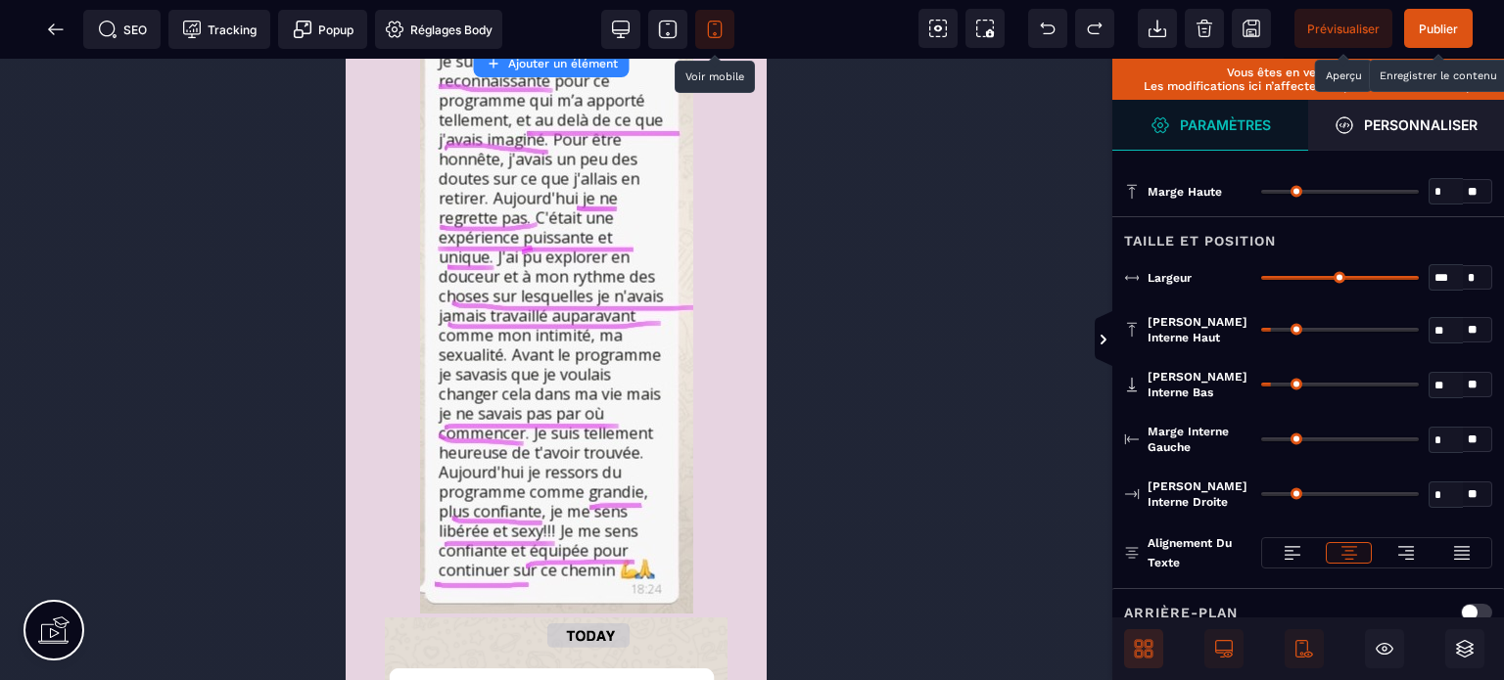
scroll to position [7966, 0]
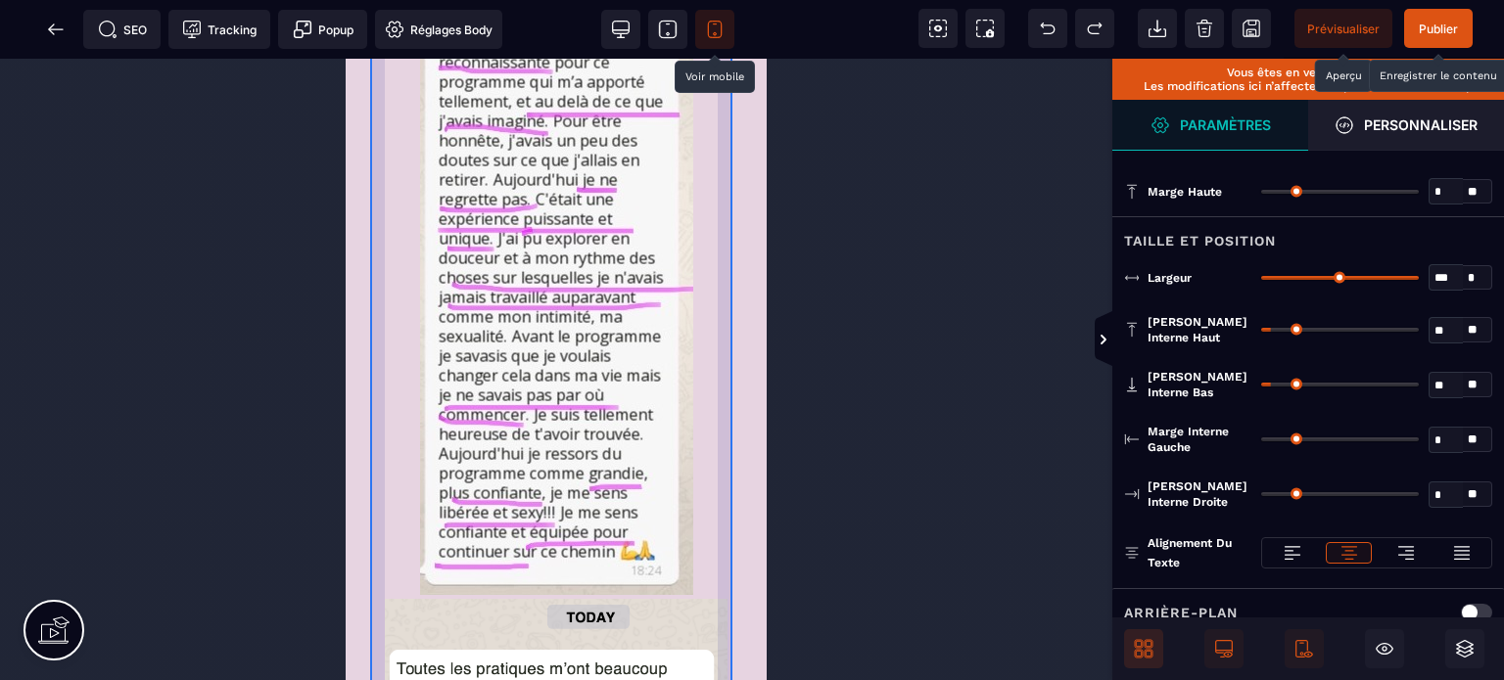
click at [399, 246] on div at bounding box center [556, 586] width 372 height 1196
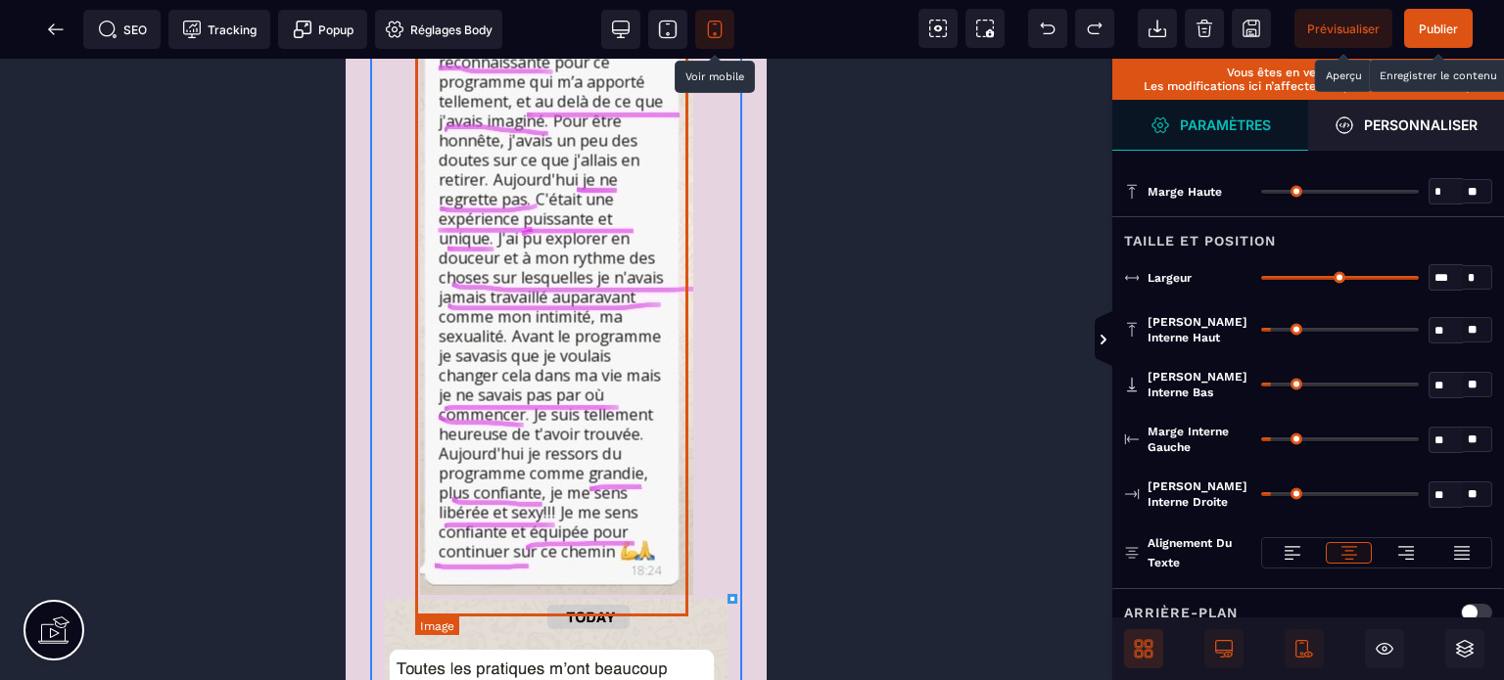
click at [427, 263] on img at bounding box center [556, 299] width 273 height 592
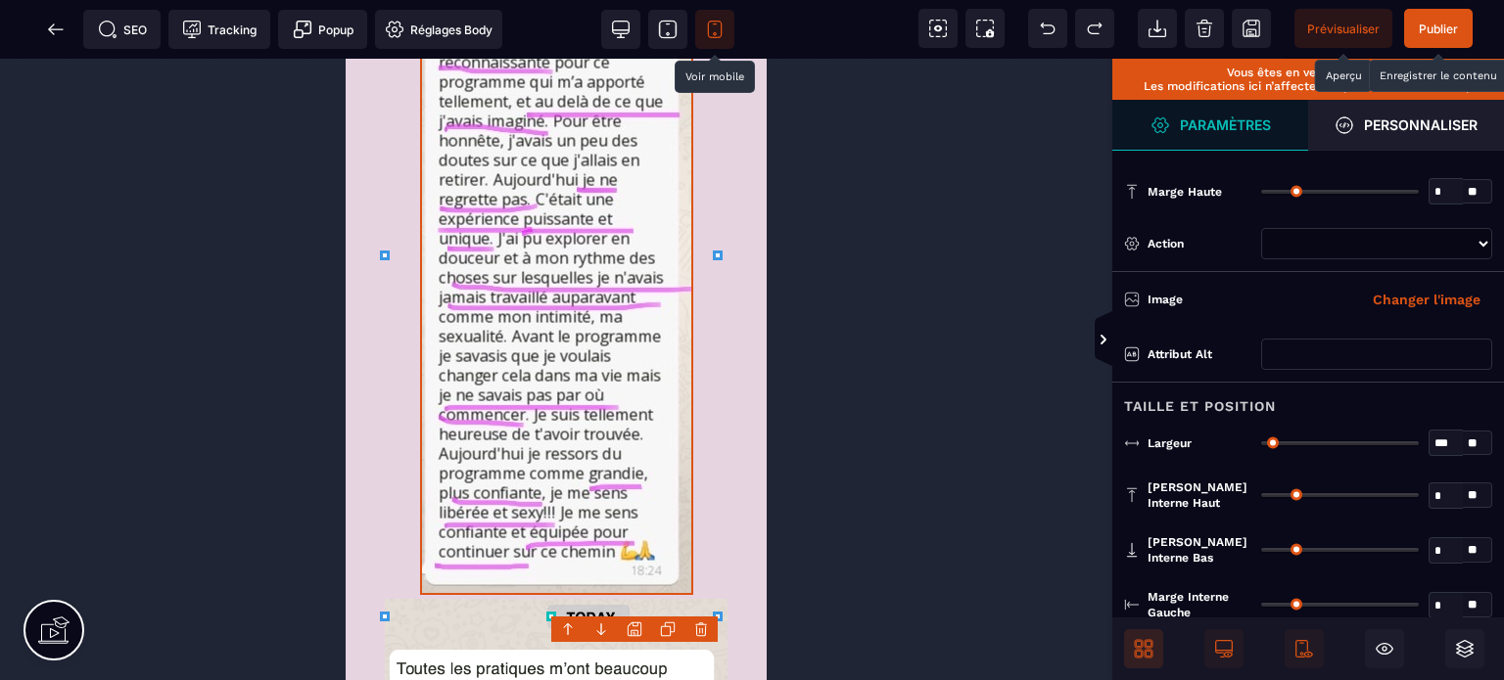
scroll to position [8095, 0]
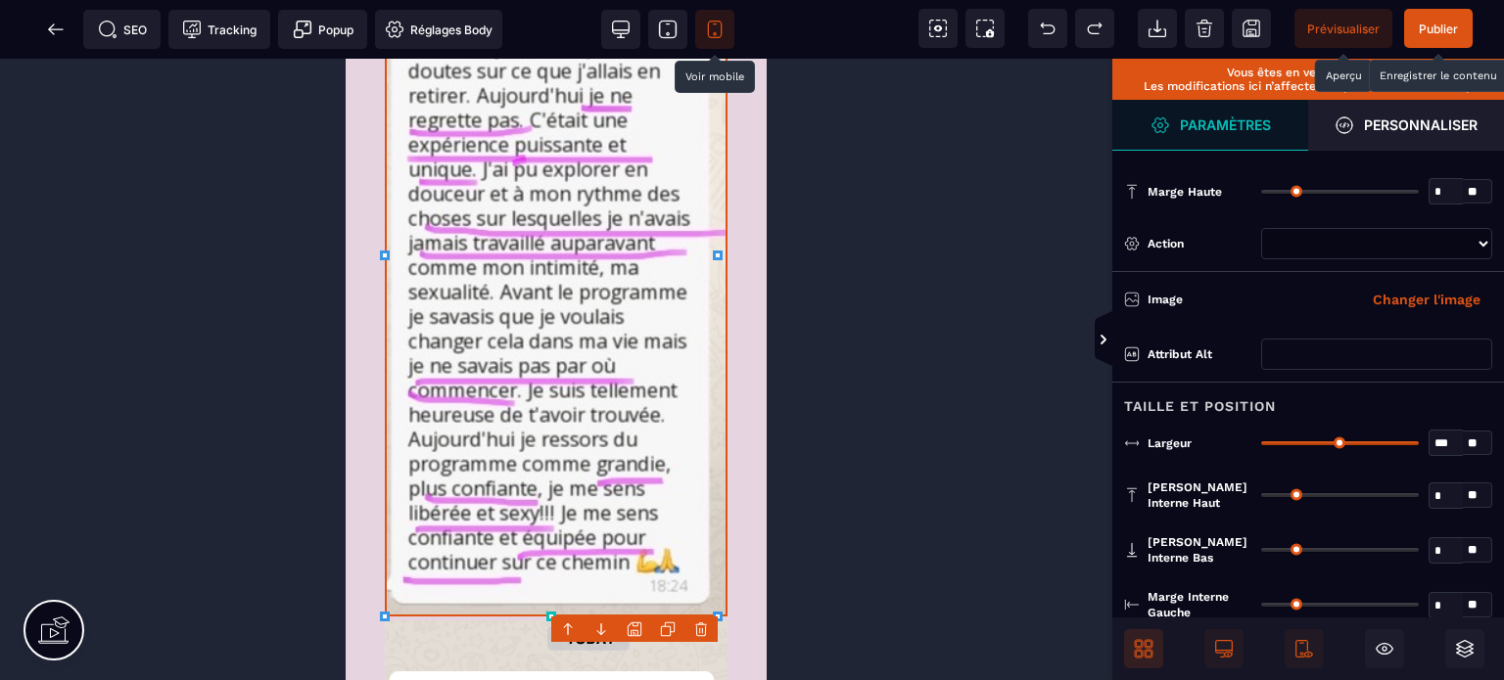
drag, startPoint x: 1265, startPoint y: 444, endPoint x: 1473, endPoint y: 478, distance: 210.4
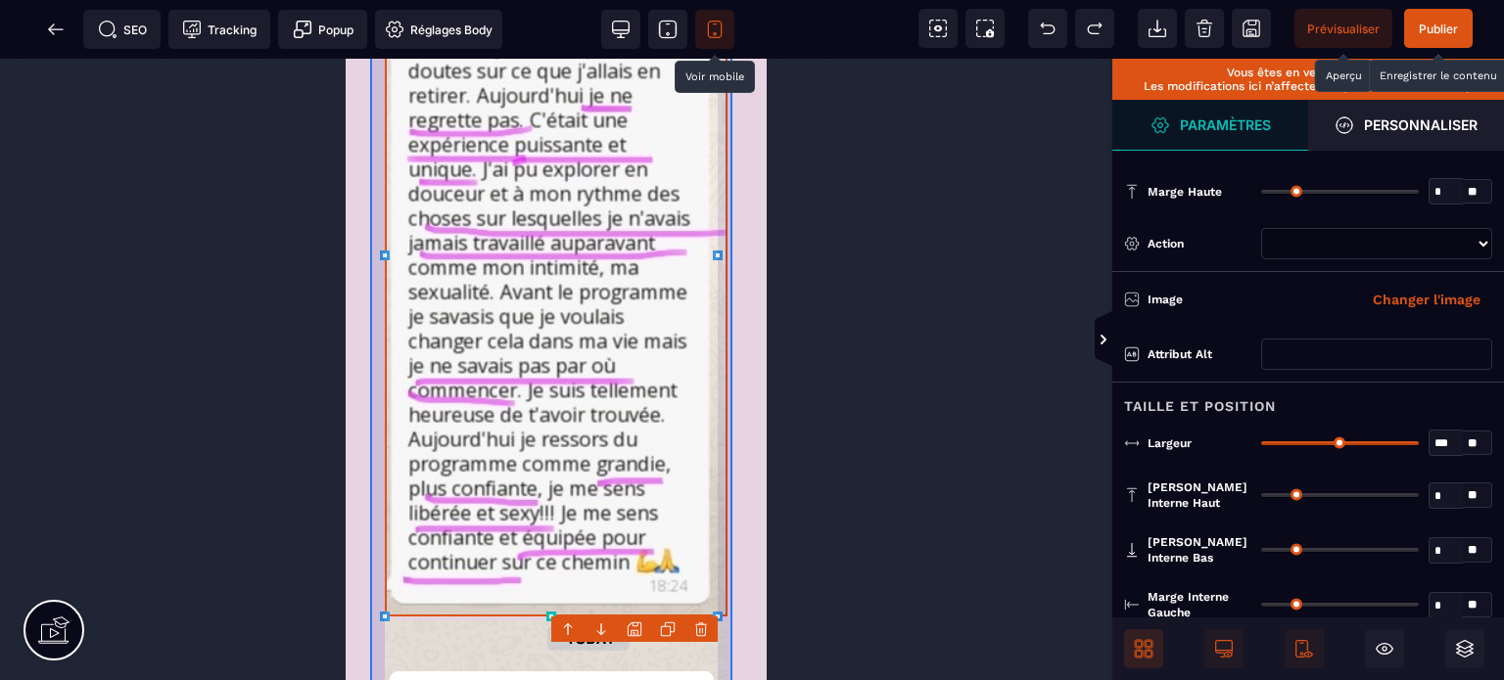
click at [724, 443] on div at bounding box center [556, 532] width 372 height 1347
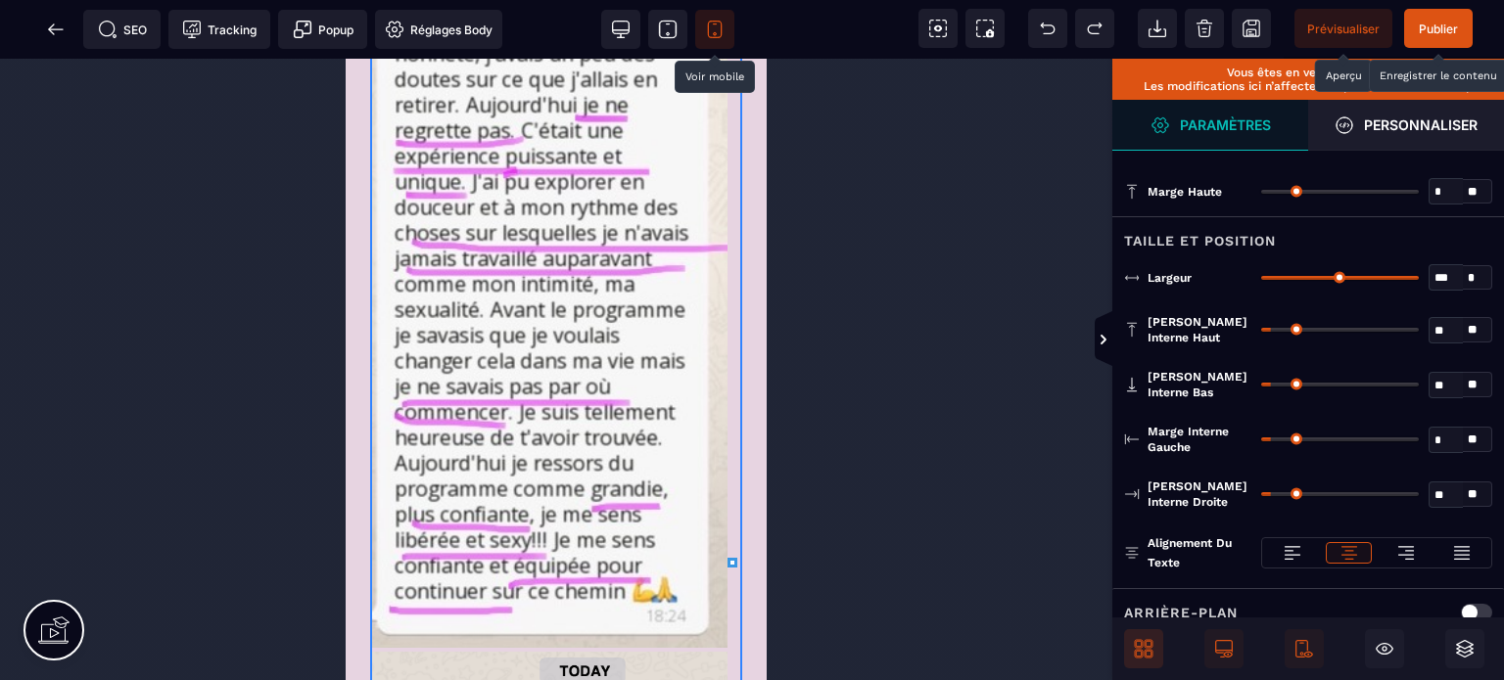
drag, startPoint x: 1277, startPoint y: 432, endPoint x: 1188, endPoint y: 449, distance: 90.8
click at [1261, 442] on input "range" at bounding box center [1340, 440] width 158 height 4
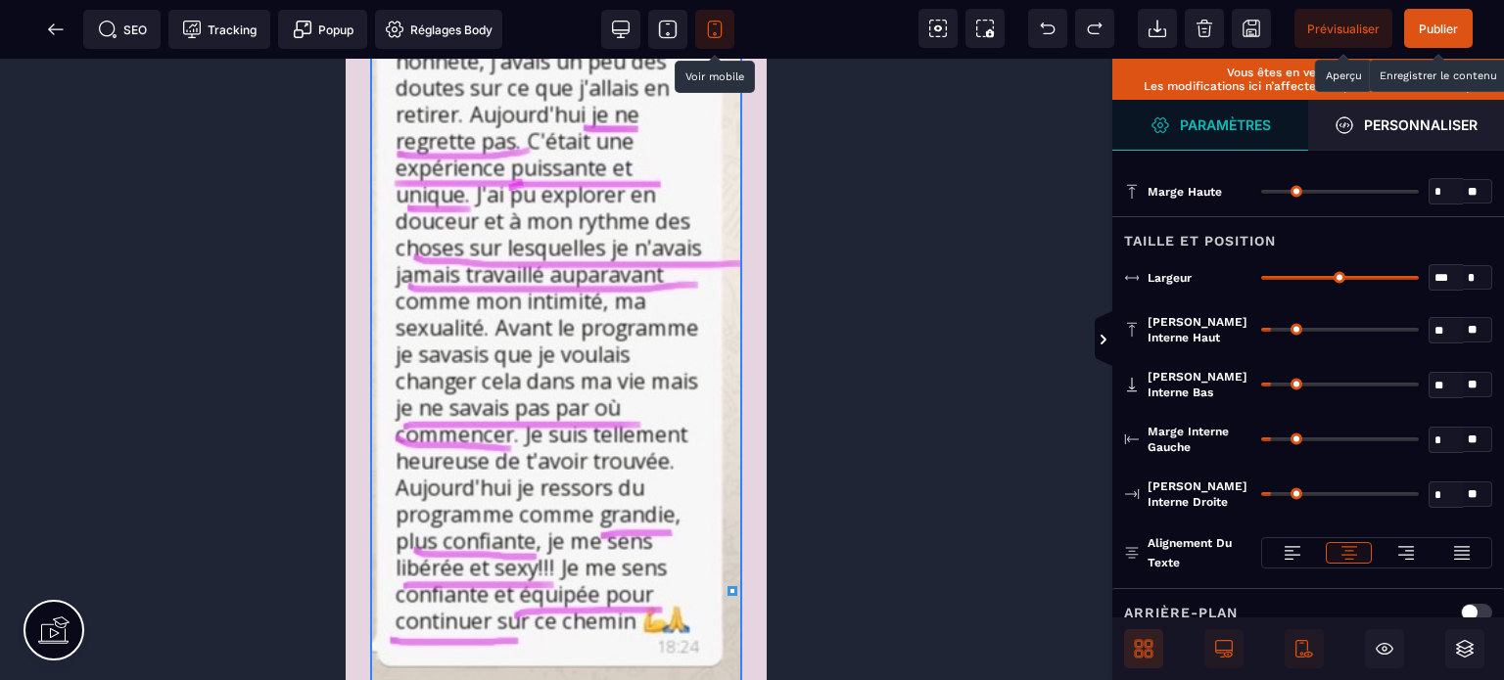
drag, startPoint x: 1273, startPoint y: 492, endPoint x: 1140, endPoint y: 515, distance: 135.1
click at [1261, 496] on input "range" at bounding box center [1340, 494] width 158 height 4
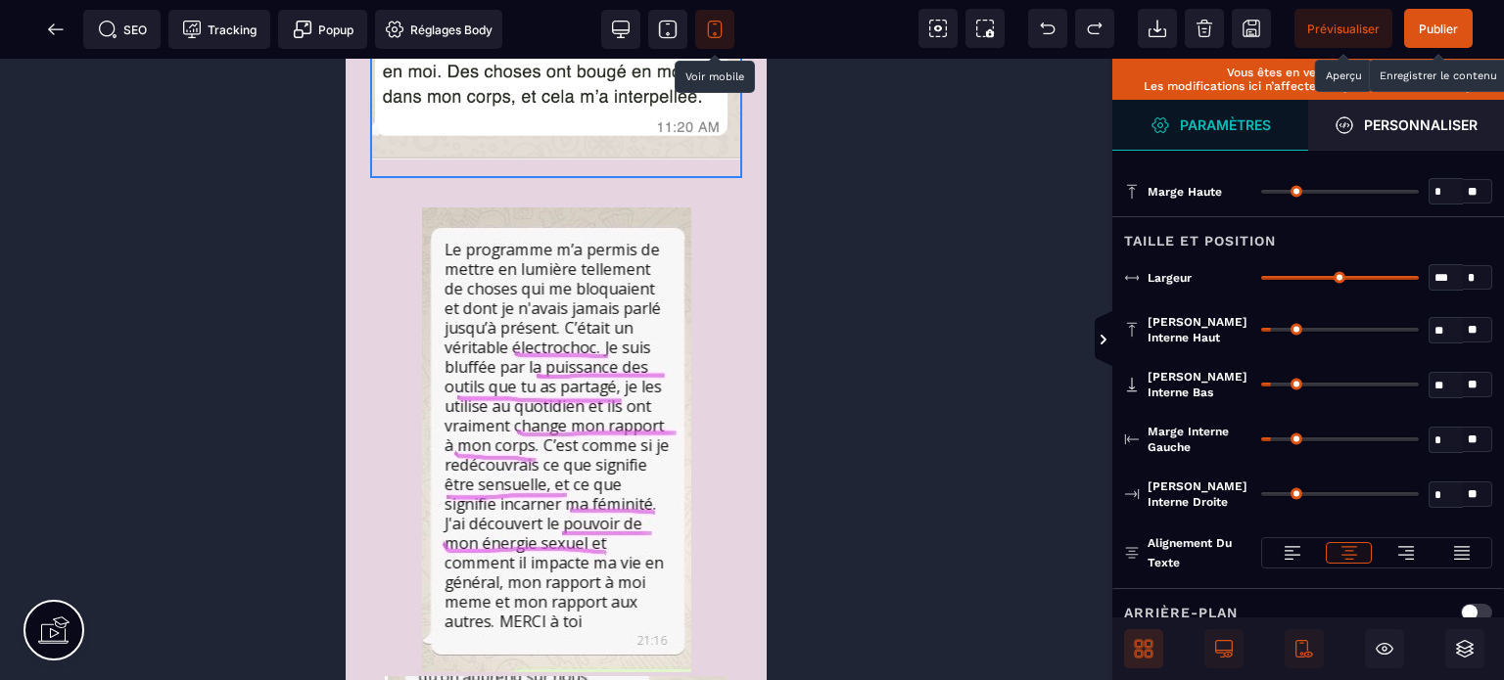
scroll to position [9126, 0]
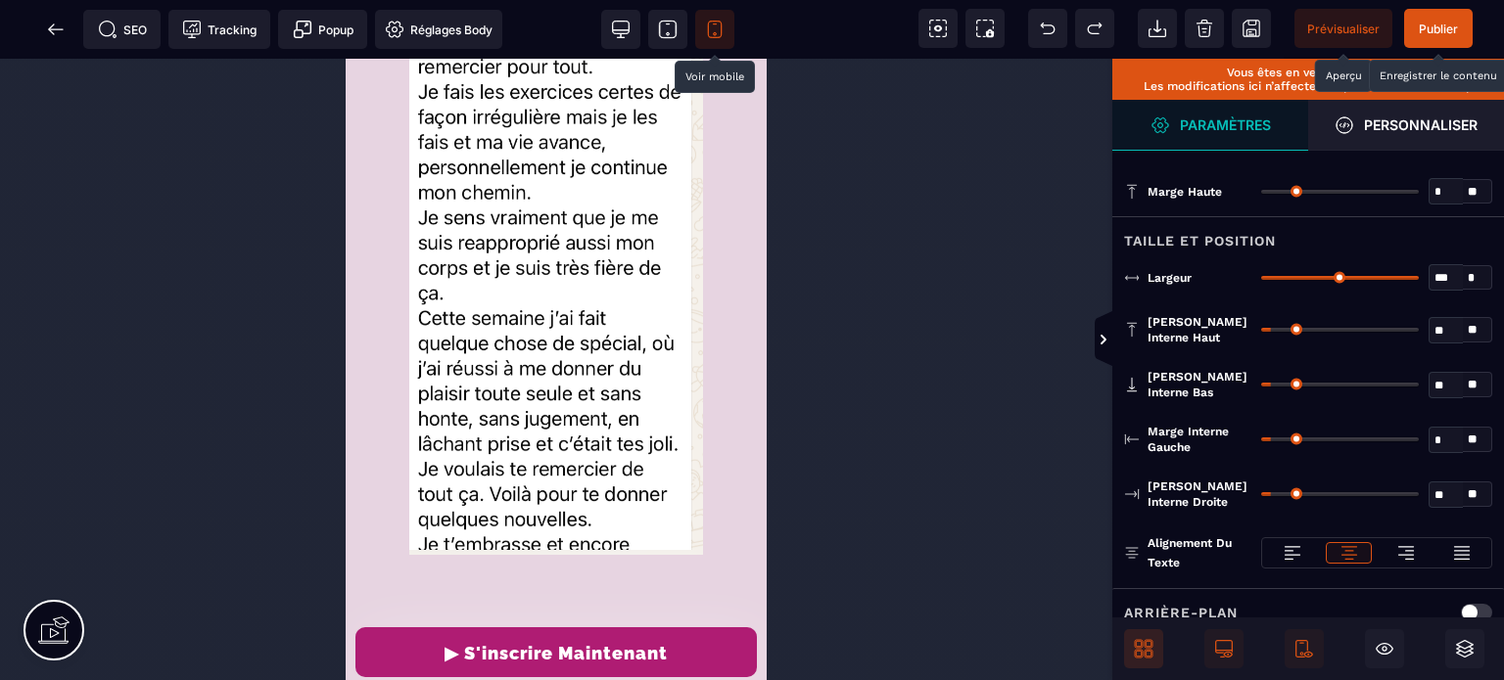
scroll to position [8718, 0]
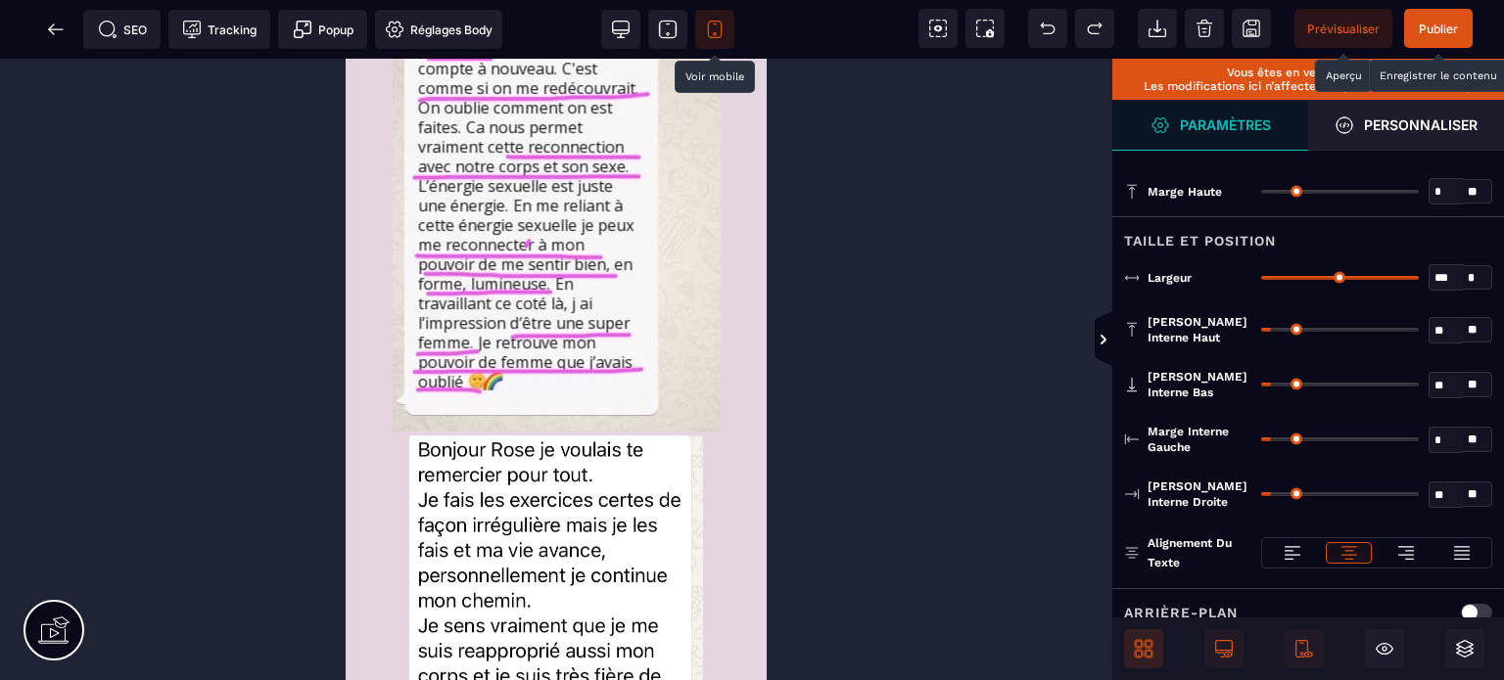
drag, startPoint x: 1275, startPoint y: 435, endPoint x: 1194, endPoint y: 458, distance: 84.6
click at [1261, 442] on input "range" at bounding box center [1340, 440] width 158 height 4
drag, startPoint x: 1278, startPoint y: 492, endPoint x: 1196, endPoint y: 492, distance: 82.3
click at [1261, 492] on input "range" at bounding box center [1340, 494] width 158 height 4
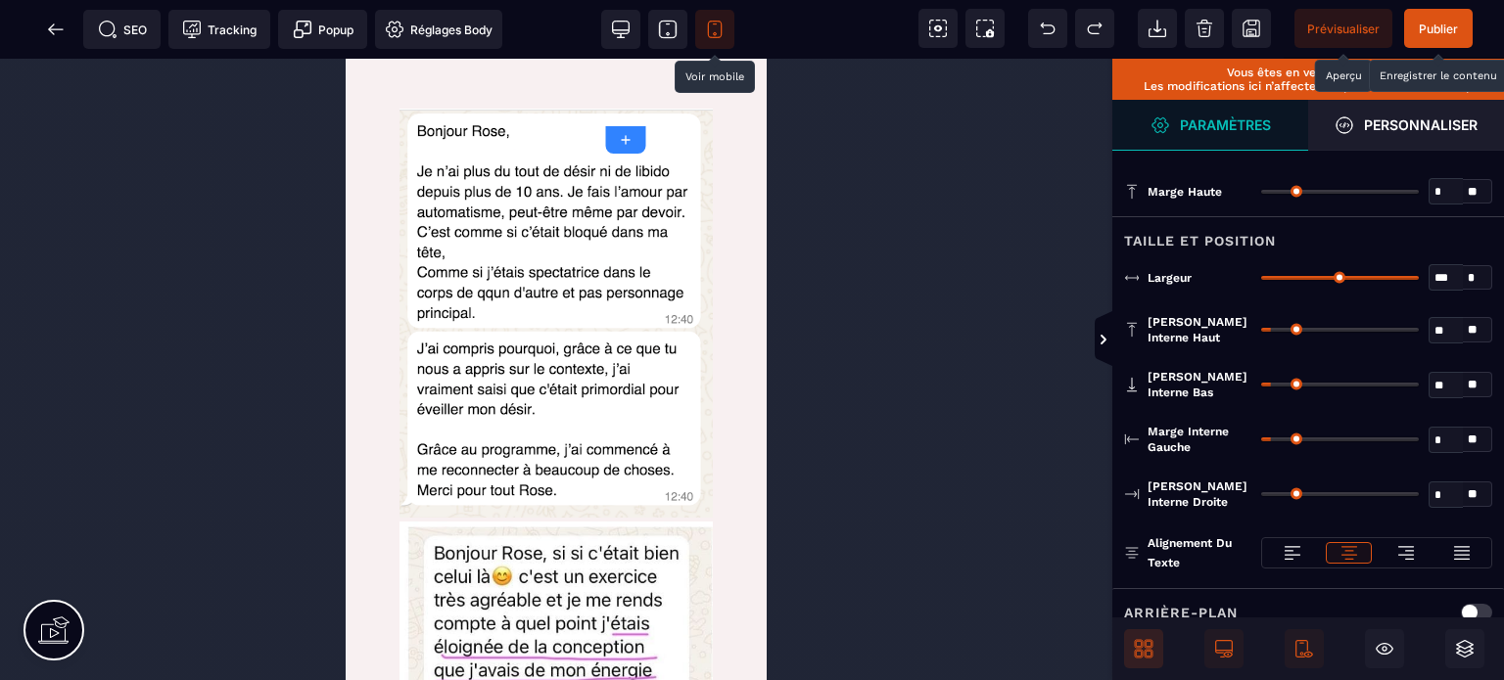
scroll to position [9126, 0]
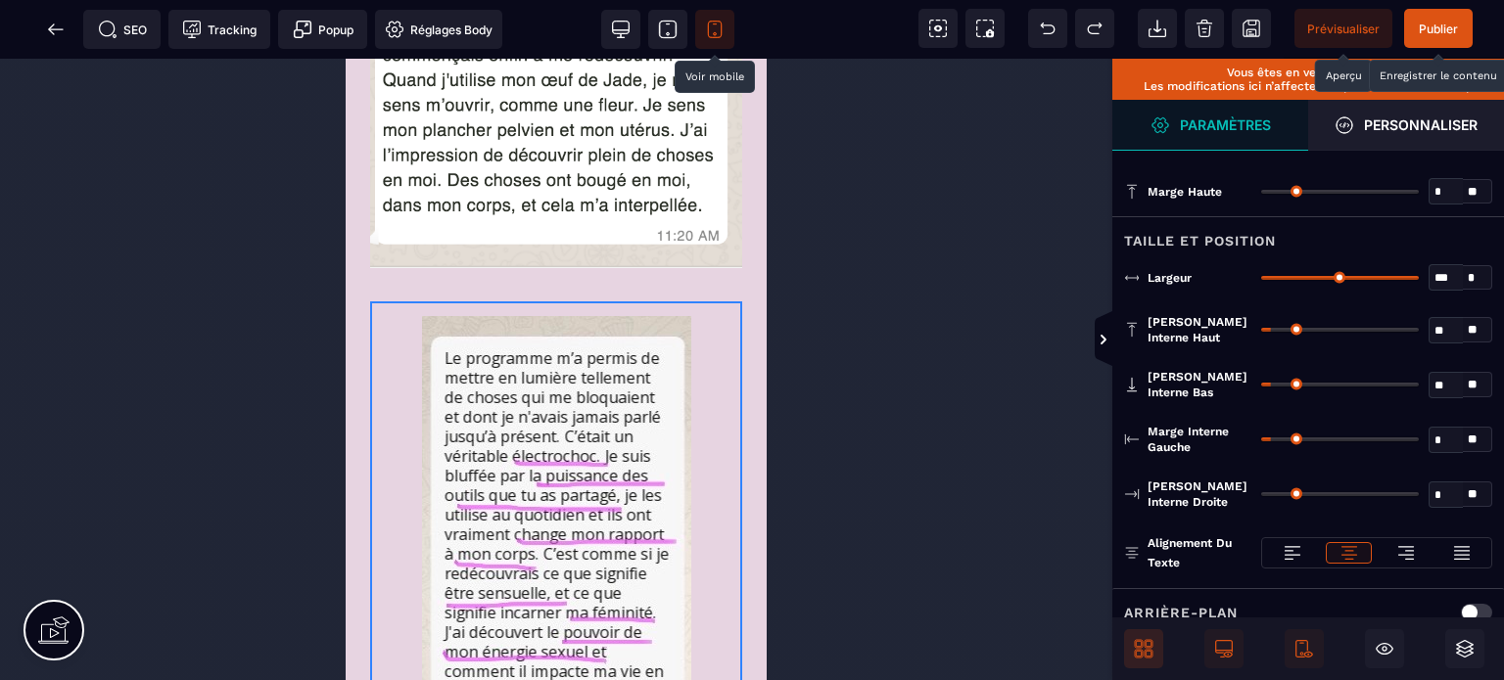
drag, startPoint x: 1411, startPoint y: 271, endPoint x: 1492, endPoint y: 291, distance: 83.6
click at [1419, 280] on input "range" at bounding box center [1340, 278] width 158 height 4
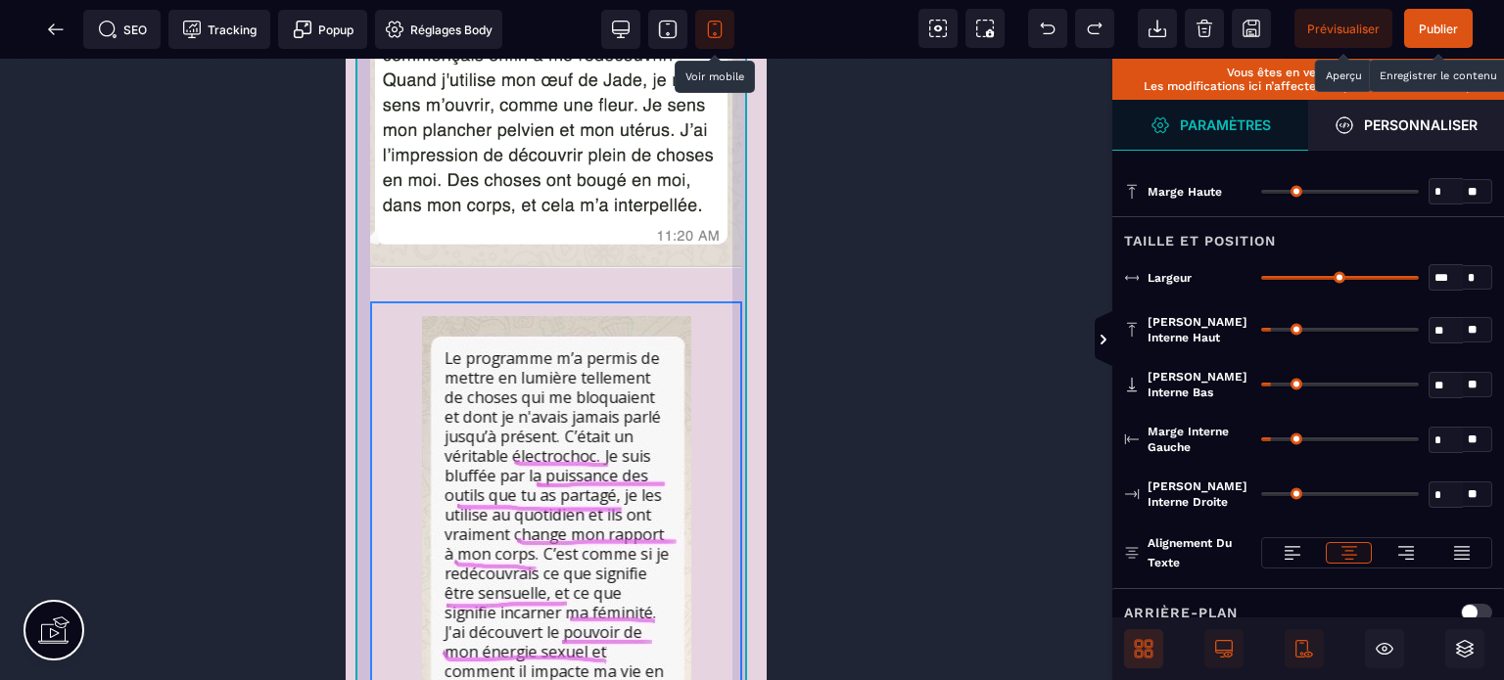
click at [359, 381] on div at bounding box center [555, 659] width 401 height 3693
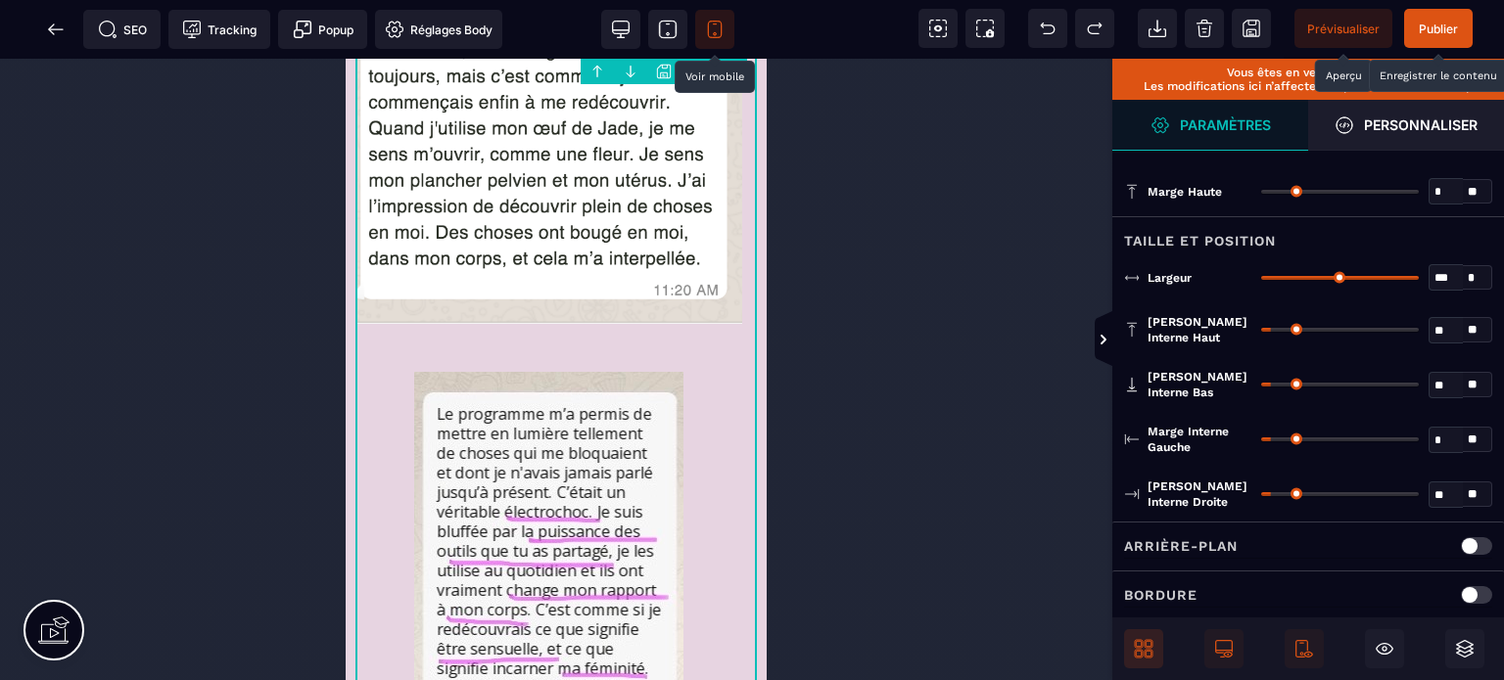
drag, startPoint x: 1269, startPoint y: 435, endPoint x: 1227, endPoint y: 446, distance: 43.7
click at [1261, 442] on input "range" at bounding box center [1340, 440] width 158 height 4
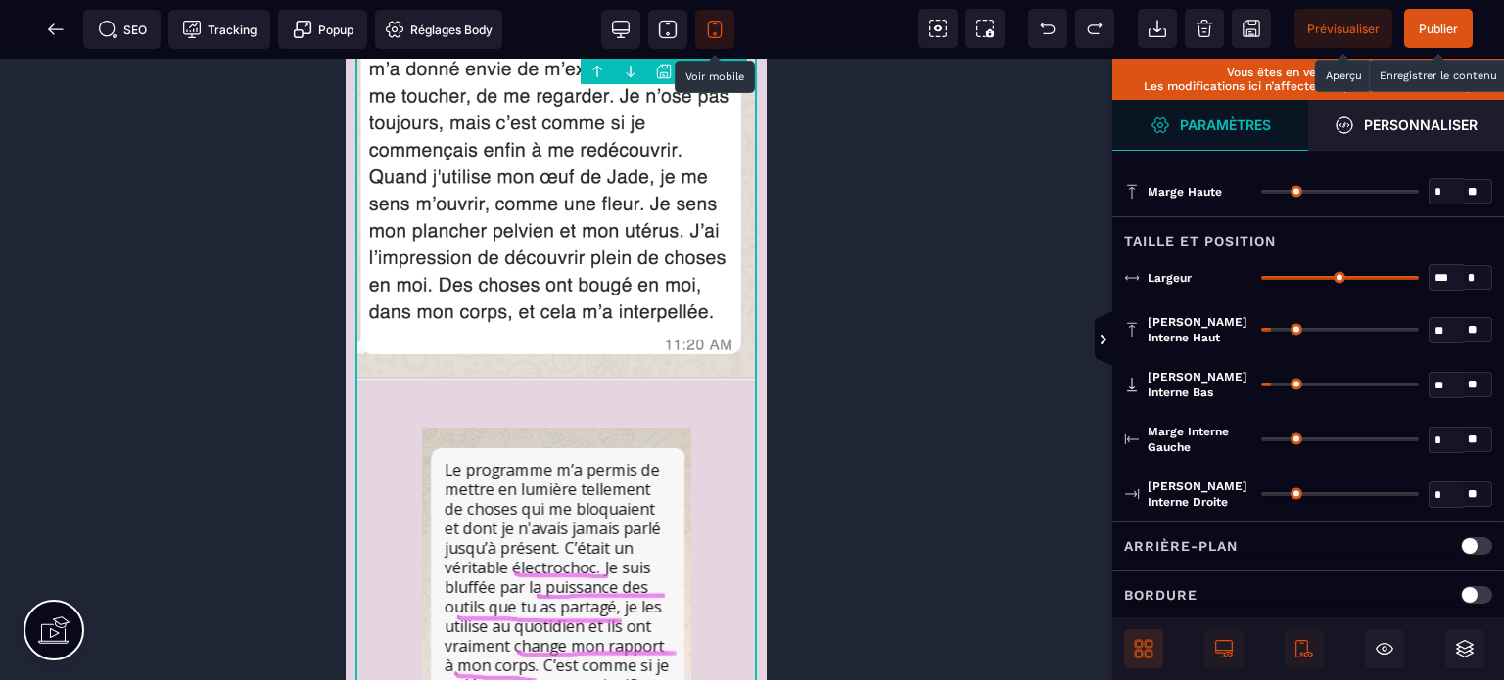
drag, startPoint x: 1270, startPoint y: 494, endPoint x: 1113, endPoint y: 505, distance: 157.0
click at [1261, 496] on input "range" at bounding box center [1340, 494] width 158 height 4
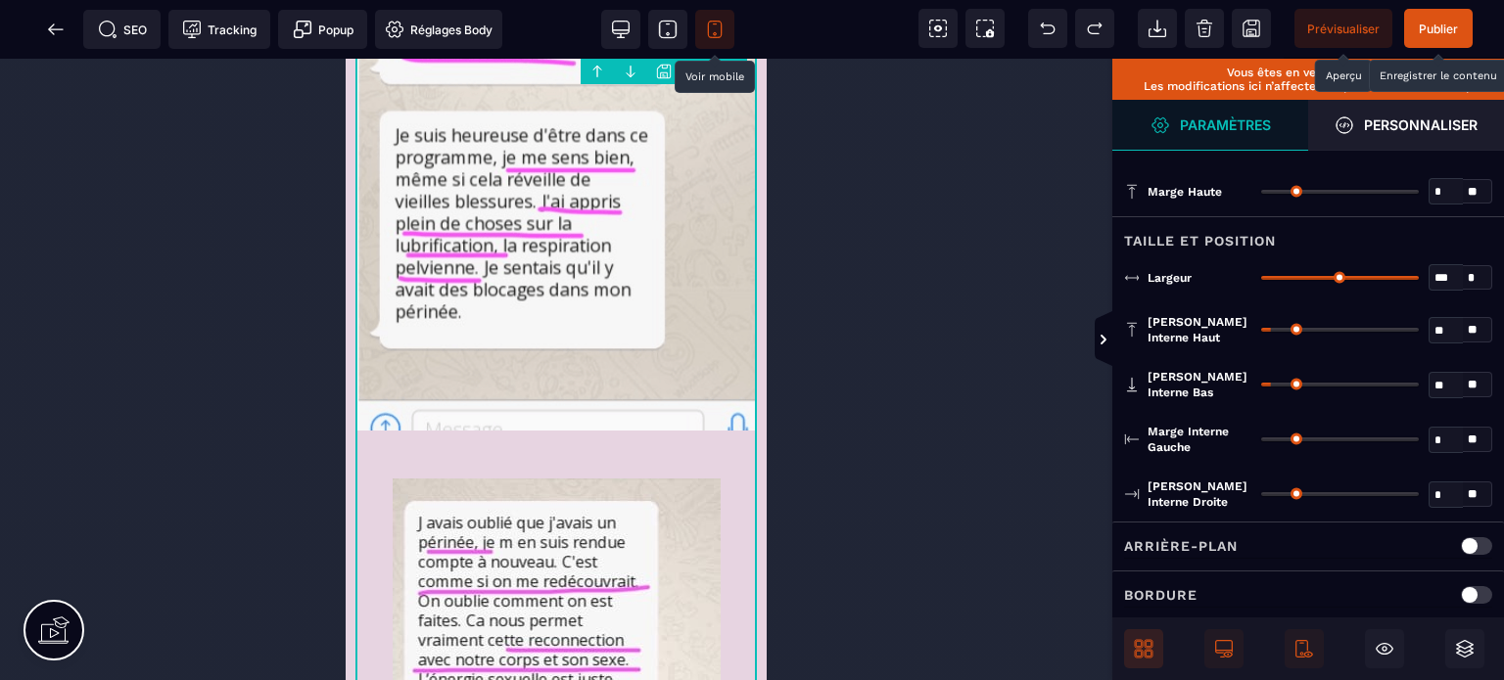
scroll to position [10491, 0]
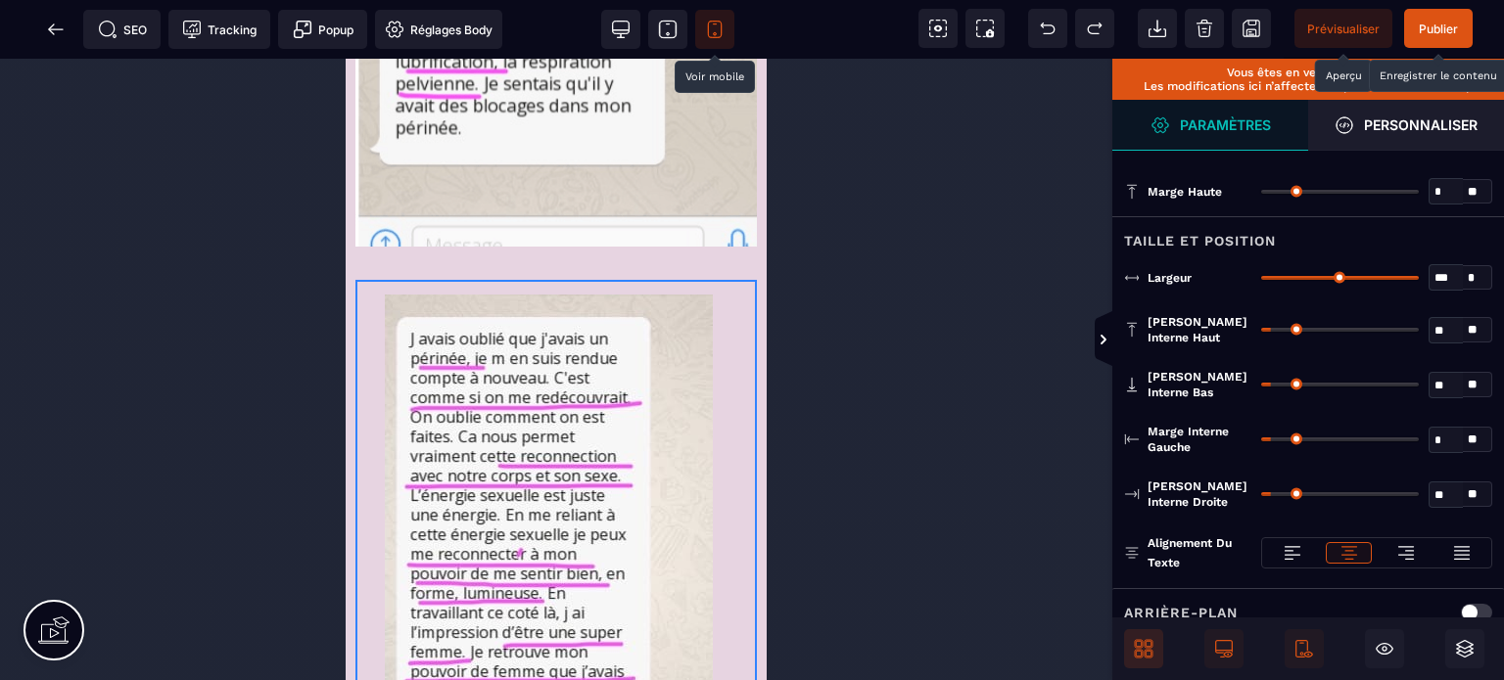
drag, startPoint x: 1275, startPoint y: 436, endPoint x: 1202, endPoint y: 451, distance: 74.1
click at [1261, 442] on input "range" at bounding box center [1340, 440] width 158 height 4
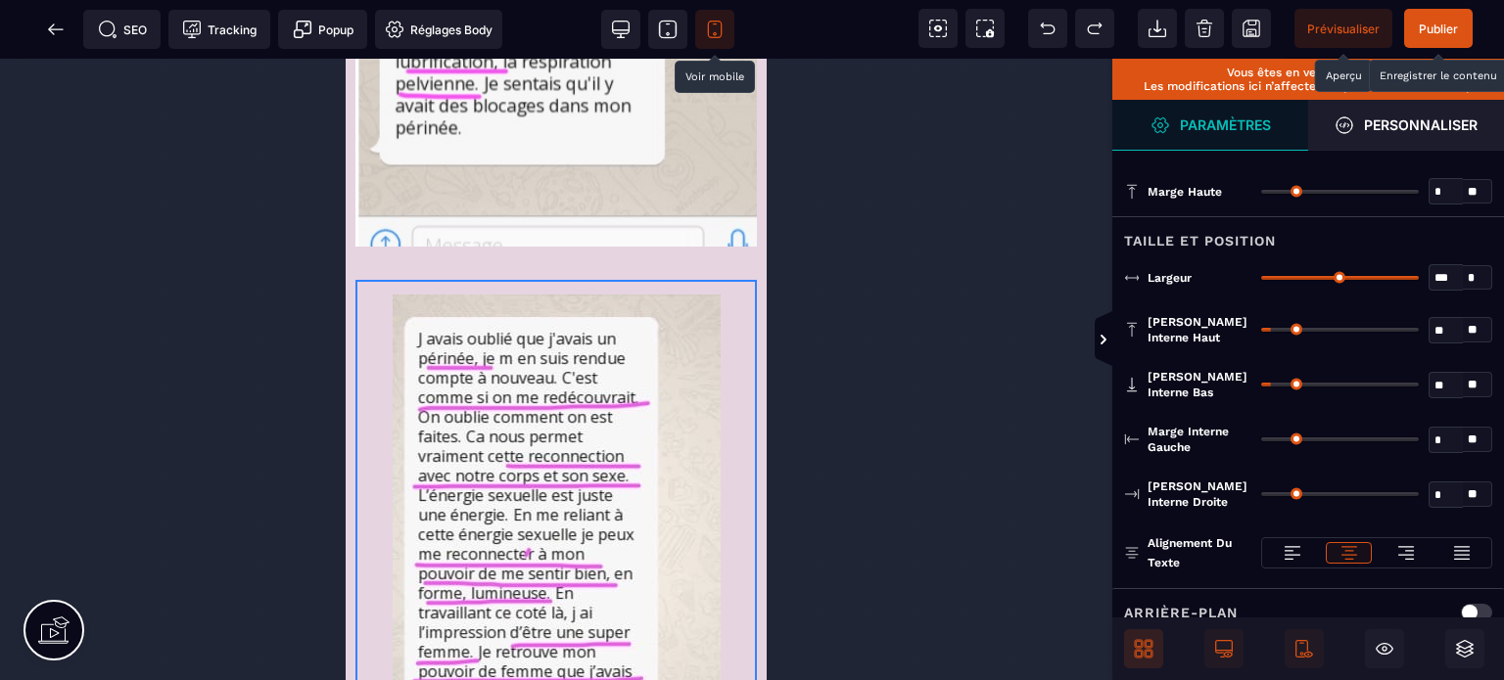
drag, startPoint x: 1272, startPoint y: 489, endPoint x: 1140, endPoint y: 512, distance: 134.3
click at [1261, 496] on input "range" at bounding box center [1340, 494] width 158 height 4
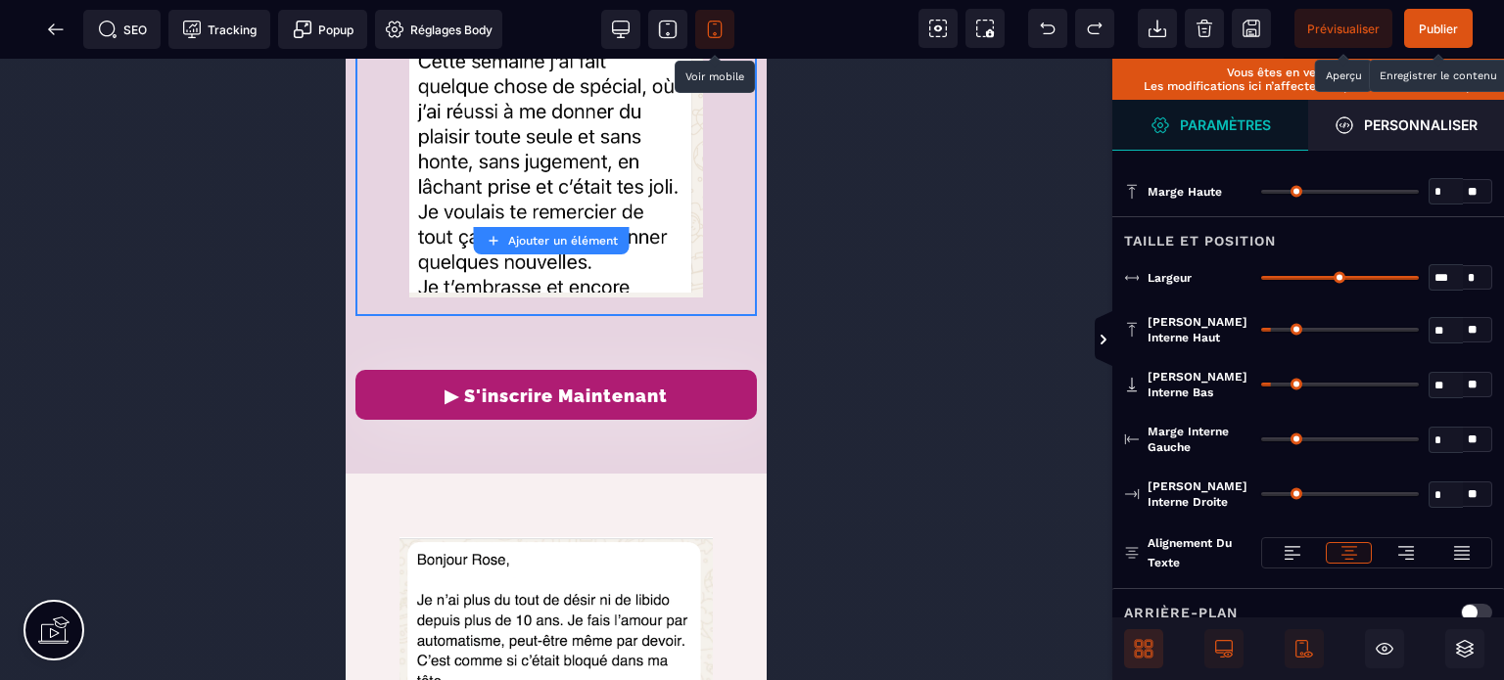
scroll to position [11557, 0]
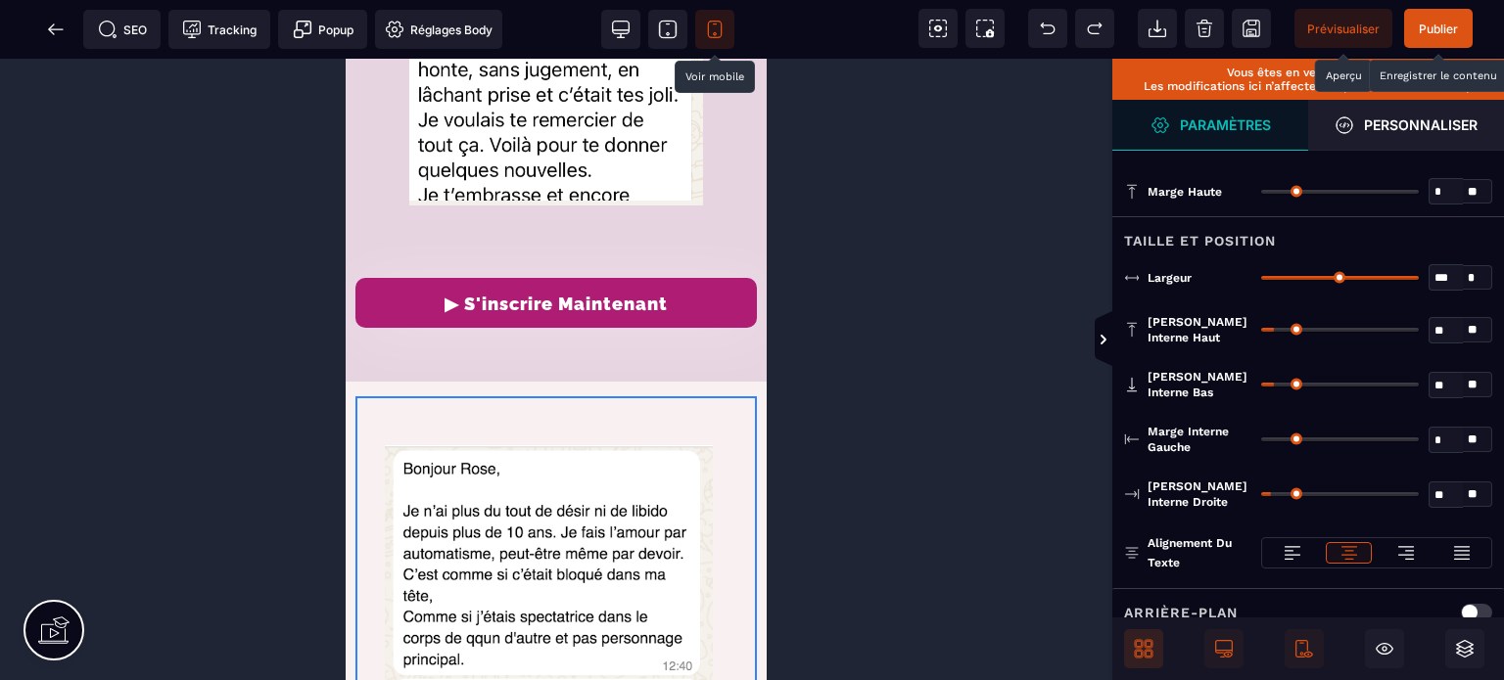
drag, startPoint x: 1270, startPoint y: 439, endPoint x: 1182, endPoint y: 469, distance: 93.2
click at [1261, 442] on input "range" at bounding box center [1340, 440] width 158 height 4
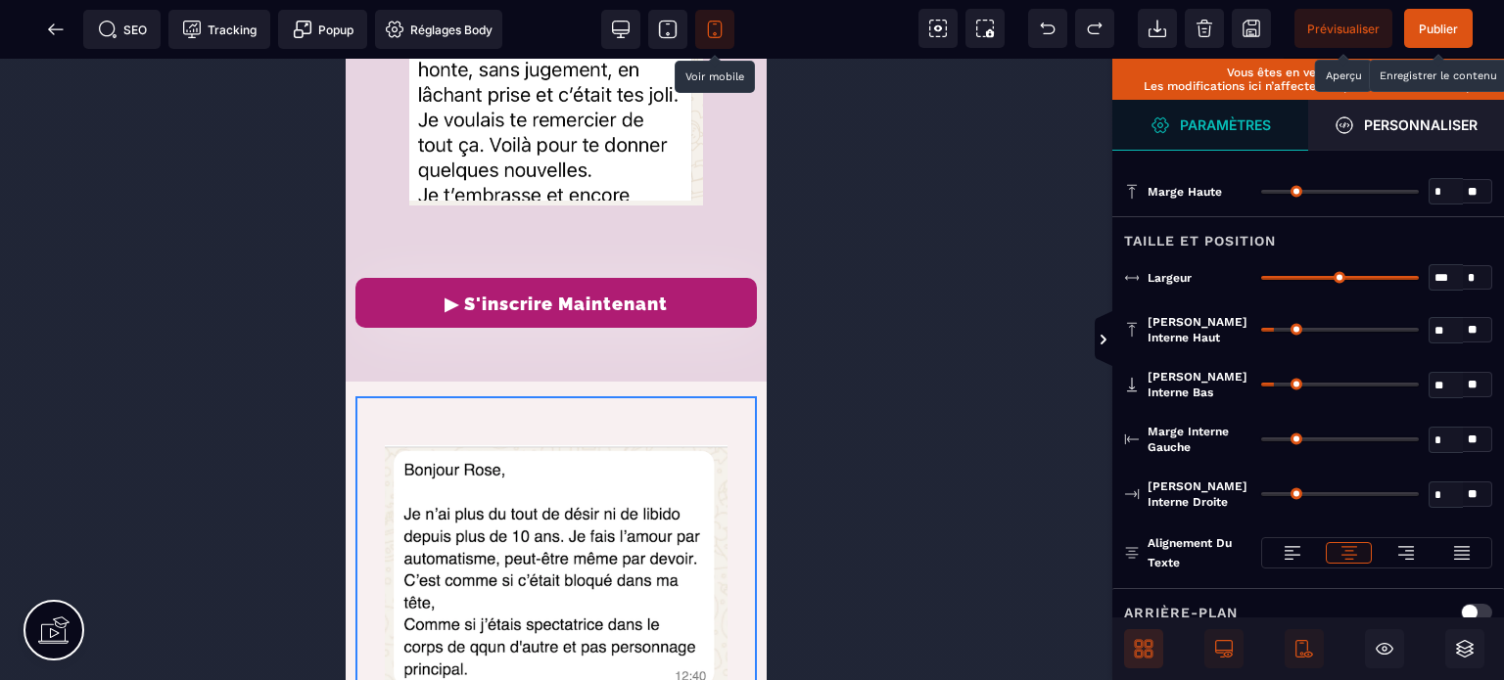
drag, startPoint x: 1277, startPoint y: 492, endPoint x: 1164, endPoint y: 509, distance: 113.8
click at [1261, 496] on input "range" at bounding box center [1340, 494] width 158 height 4
drag, startPoint x: 1410, startPoint y: 275, endPoint x: 1503, endPoint y: 301, distance: 96.4
click at [1419, 280] on input "range" at bounding box center [1340, 278] width 158 height 4
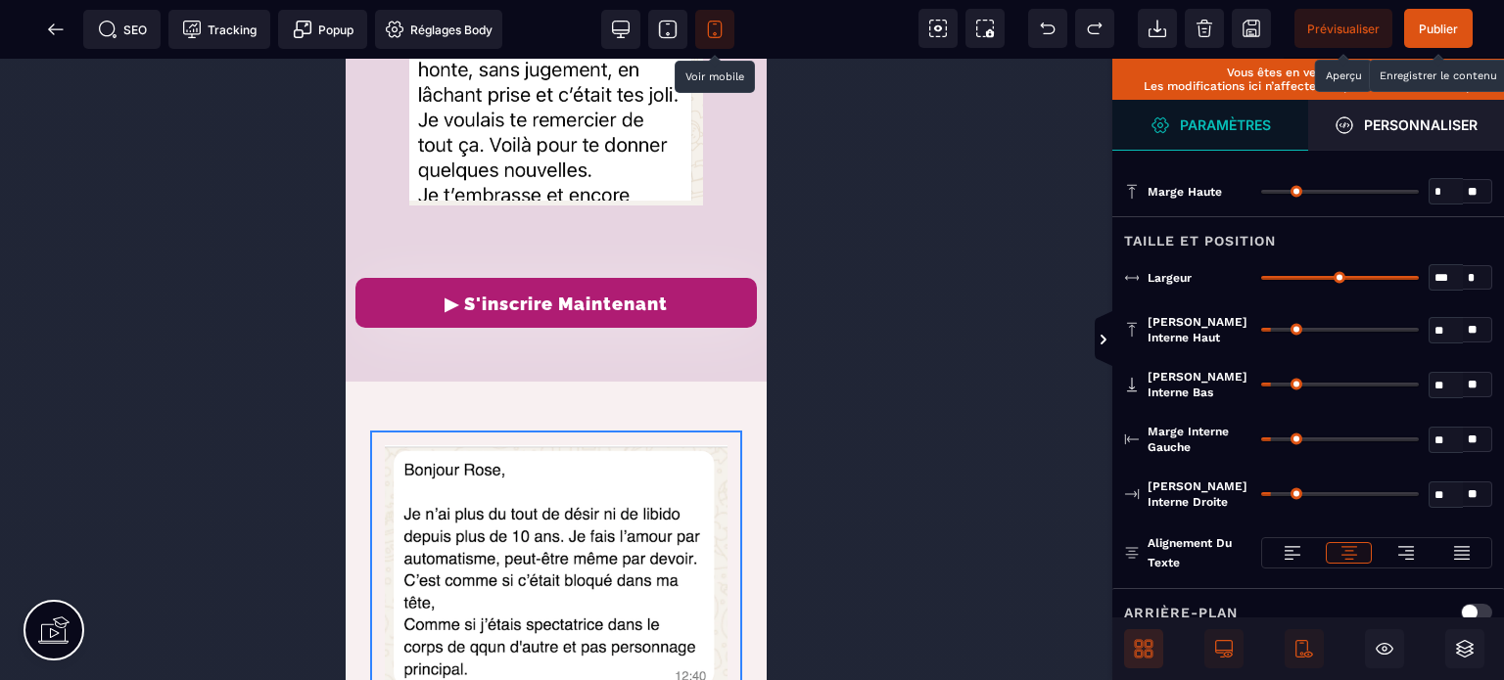
drag, startPoint x: 1412, startPoint y: 269, endPoint x: 1503, endPoint y: 296, distance: 94.8
click at [1419, 280] on input "range" at bounding box center [1340, 278] width 158 height 4
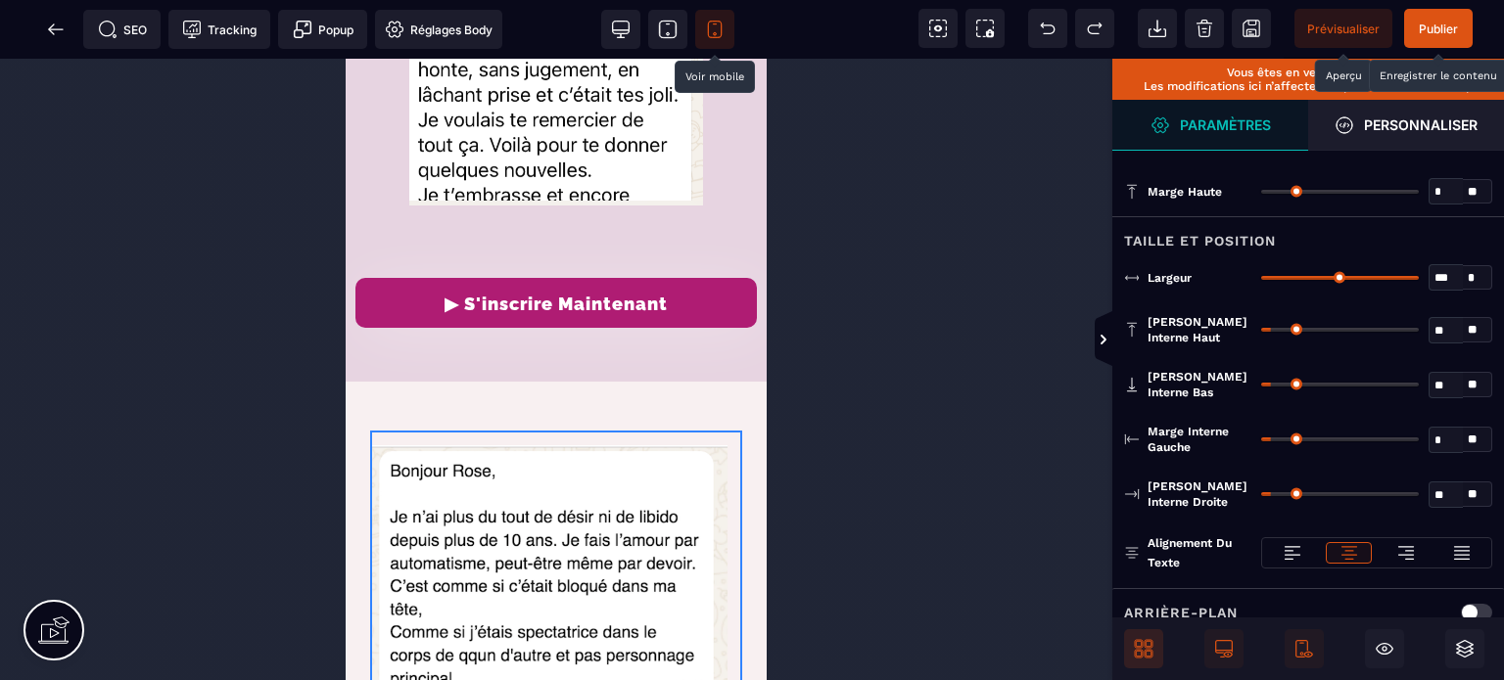
drag, startPoint x: 1277, startPoint y: 434, endPoint x: 1188, endPoint y: 459, distance: 92.7
click at [1261, 442] on input "range" at bounding box center [1340, 440] width 158 height 4
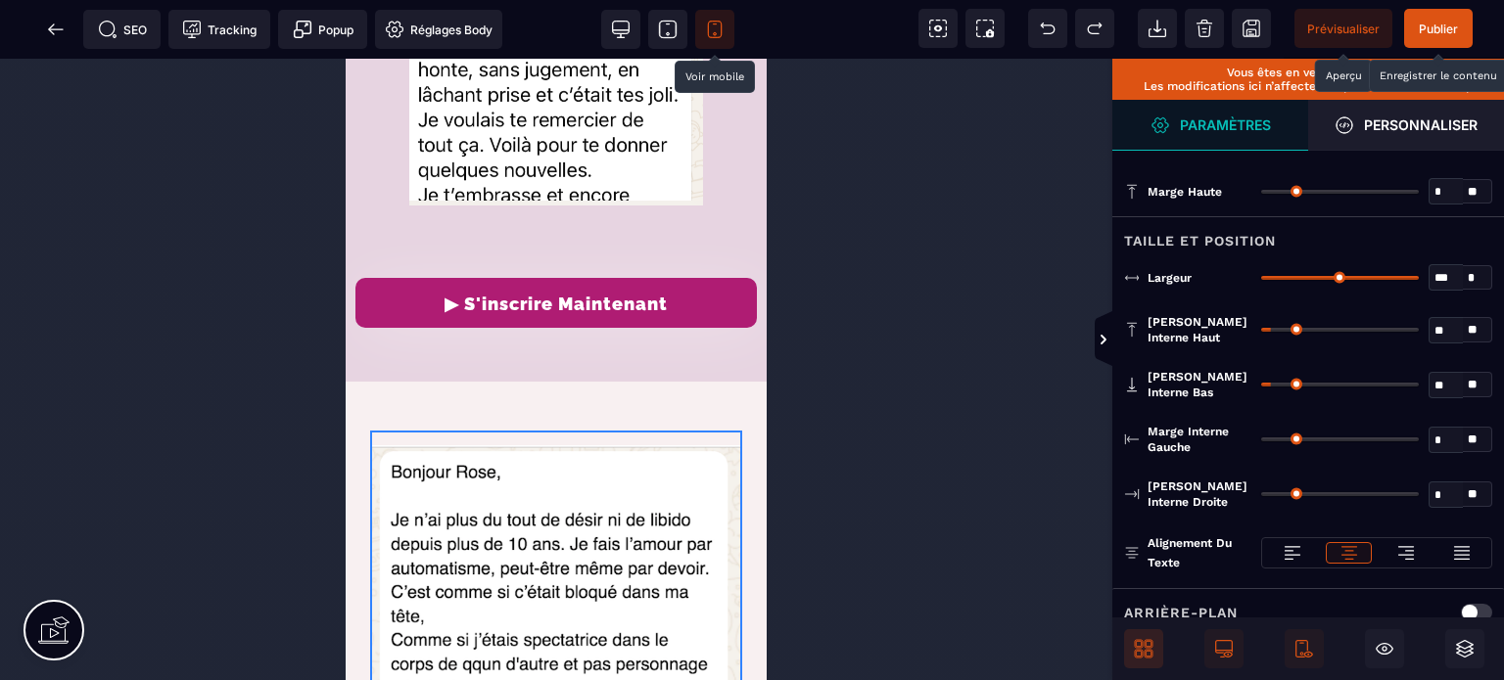
drag, startPoint x: 1273, startPoint y: 491, endPoint x: 1003, endPoint y: 536, distance: 274.0
click at [1261, 496] on input "range" at bounding box center [1340, 494] width 158 height 4
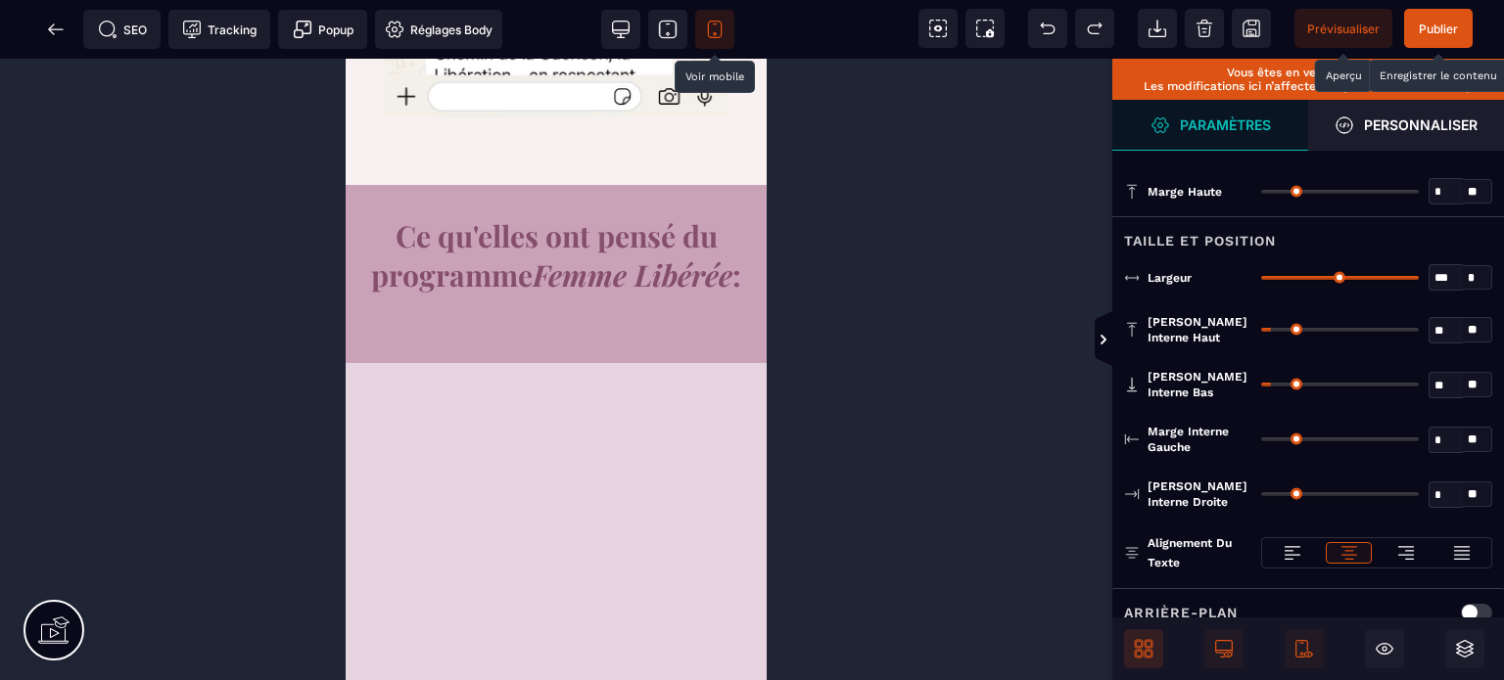
scroll to position [14812, 0]
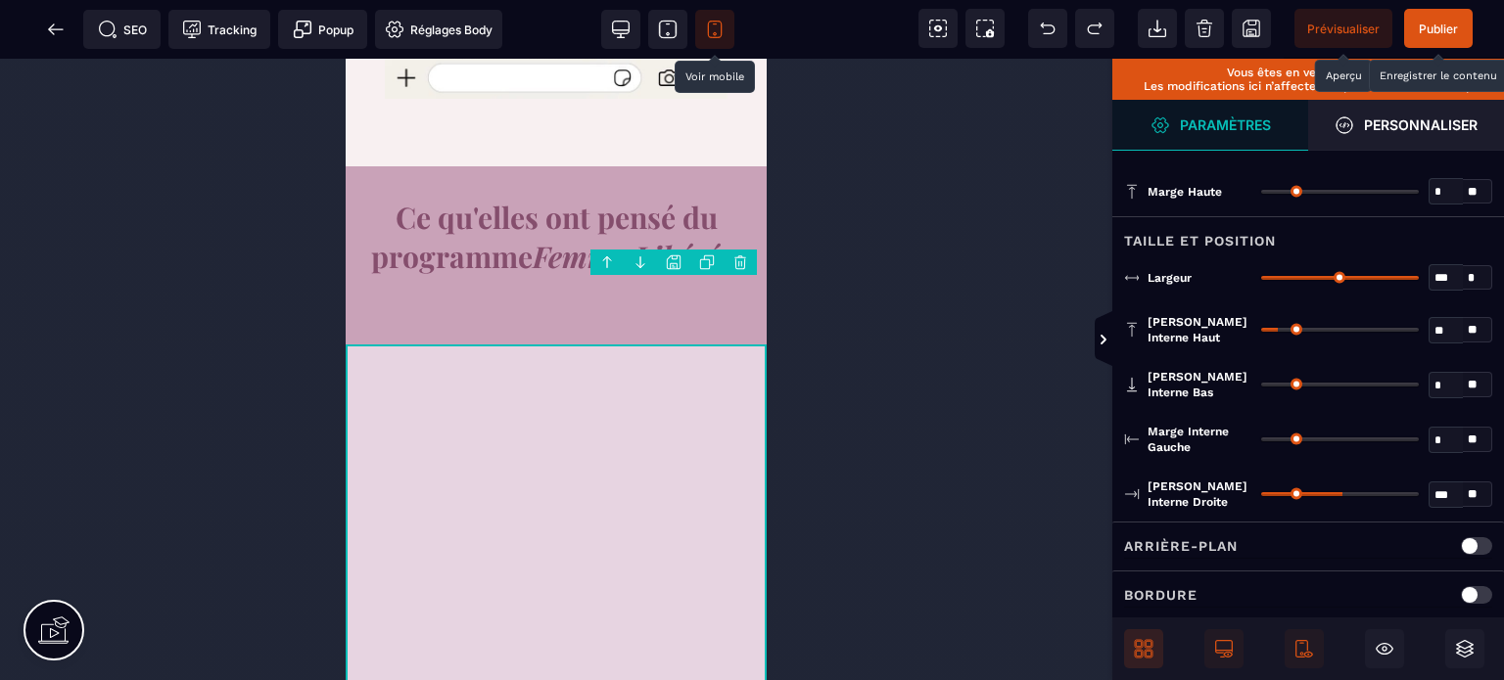
drag, startPoint x: 1343, startPoint y: 435, endPoint x: 1200, endPoint y: 459, distance: 145.0
click at [1261, 442] on input "range" at bounding box center [1340, 440] width 158 height 4
drag, startPoint x: 1347, startPoint y: 489, endPoint x: 1143, endPoint y: 501, distance: 205.0
click at [1261, 496] on input "range" at bounding box center [1340, 494] width 158 height 4
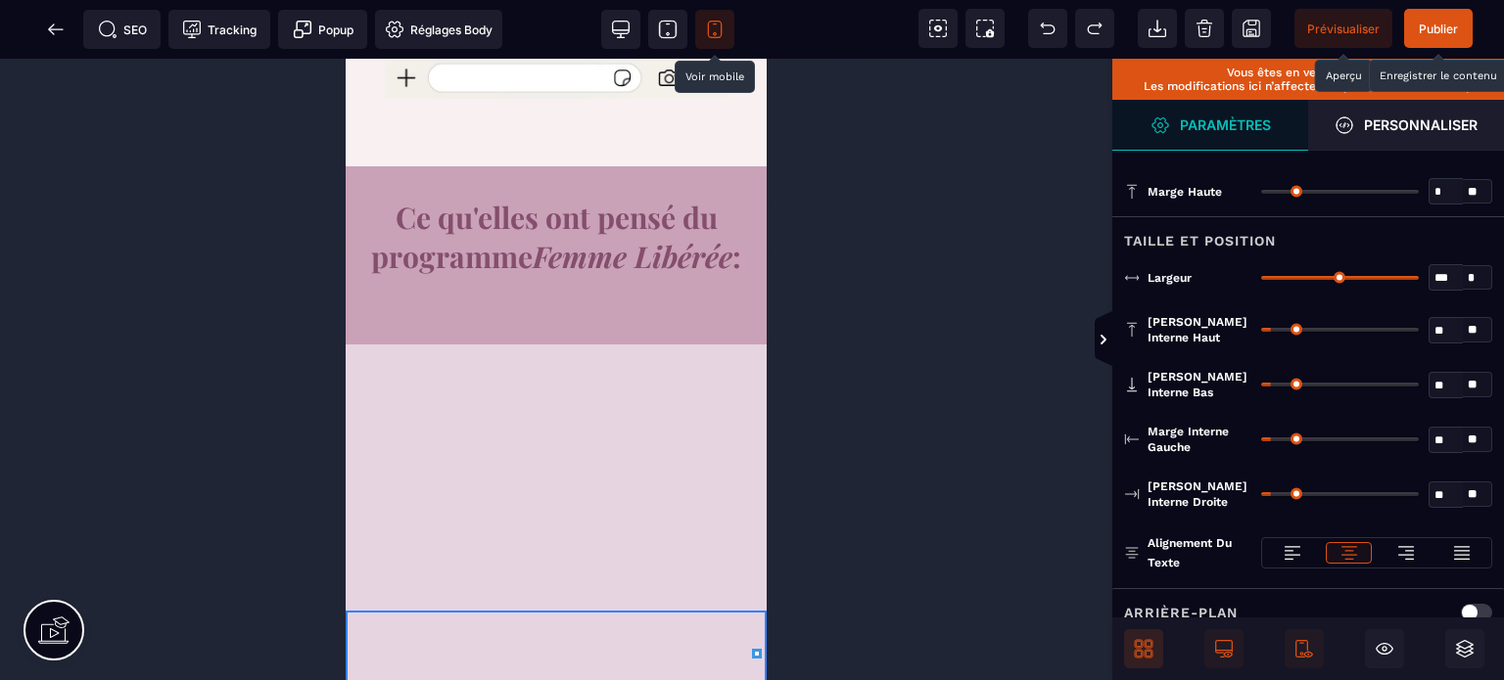
drag, startPoint x: 1408, startPoint y: 273, endPoint x: 1430, endPoint y: 276, distance: 22.7
click at [1419, 276] on input "range" at bounding box center [1340, 278] width 158 height 4
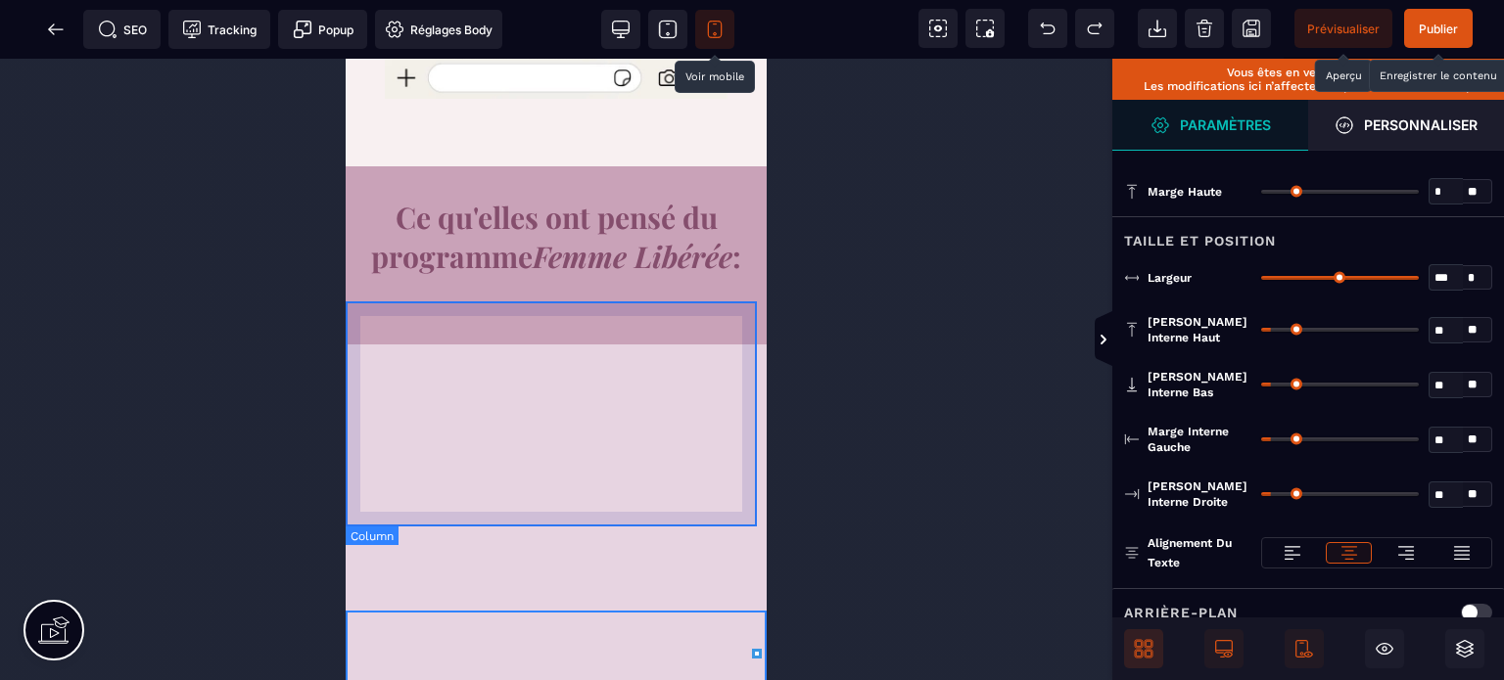
click at [737, 521] on div at bounding box center [556, 483] width 421 height 225
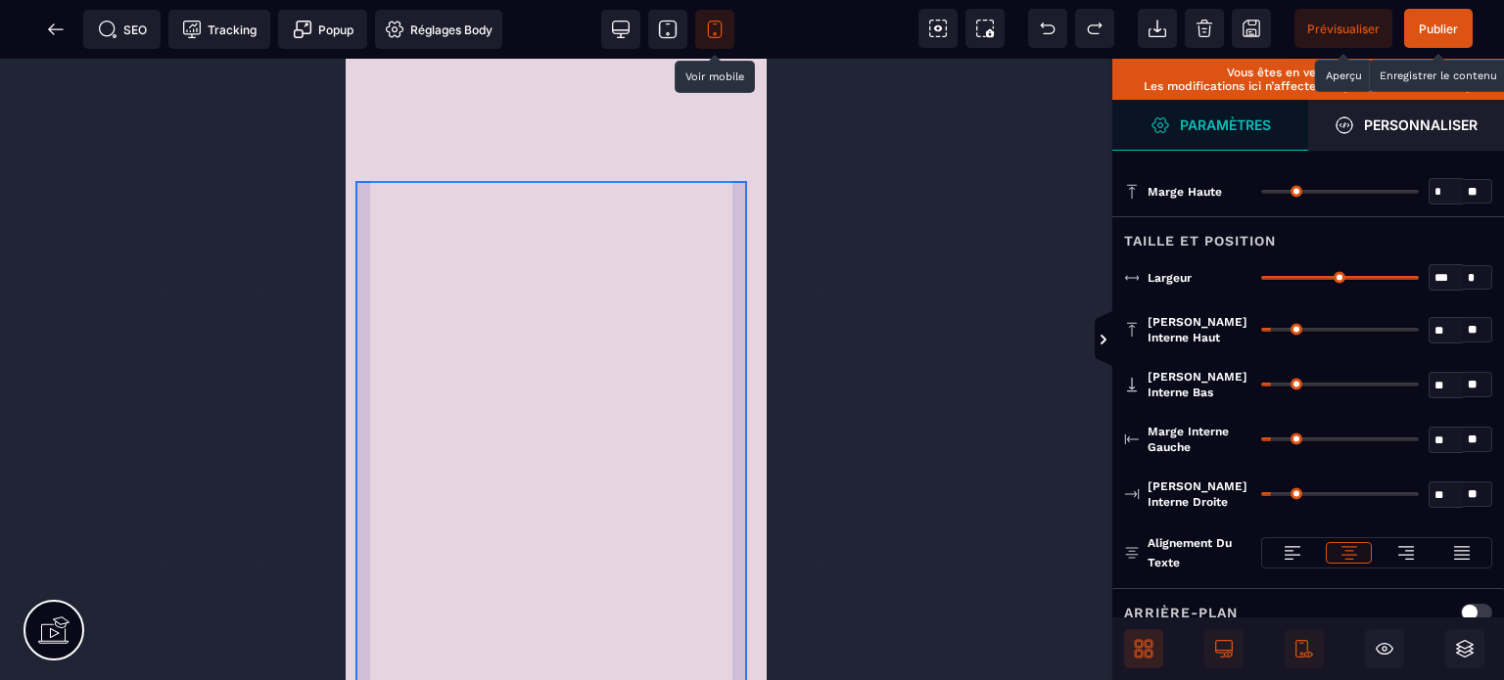
scroll to position [15674, 0]
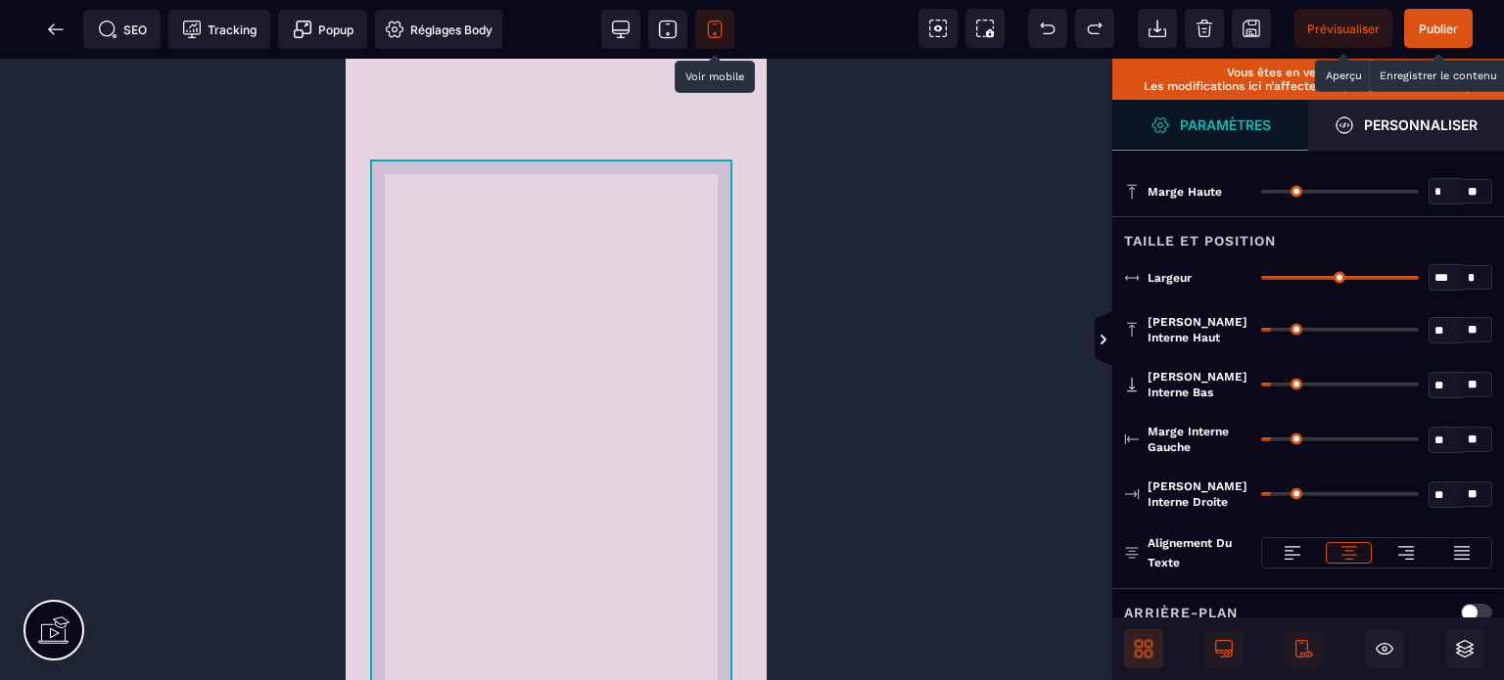
click at [380, 229] on div at bounding box center [556, 596] width 372 height 734
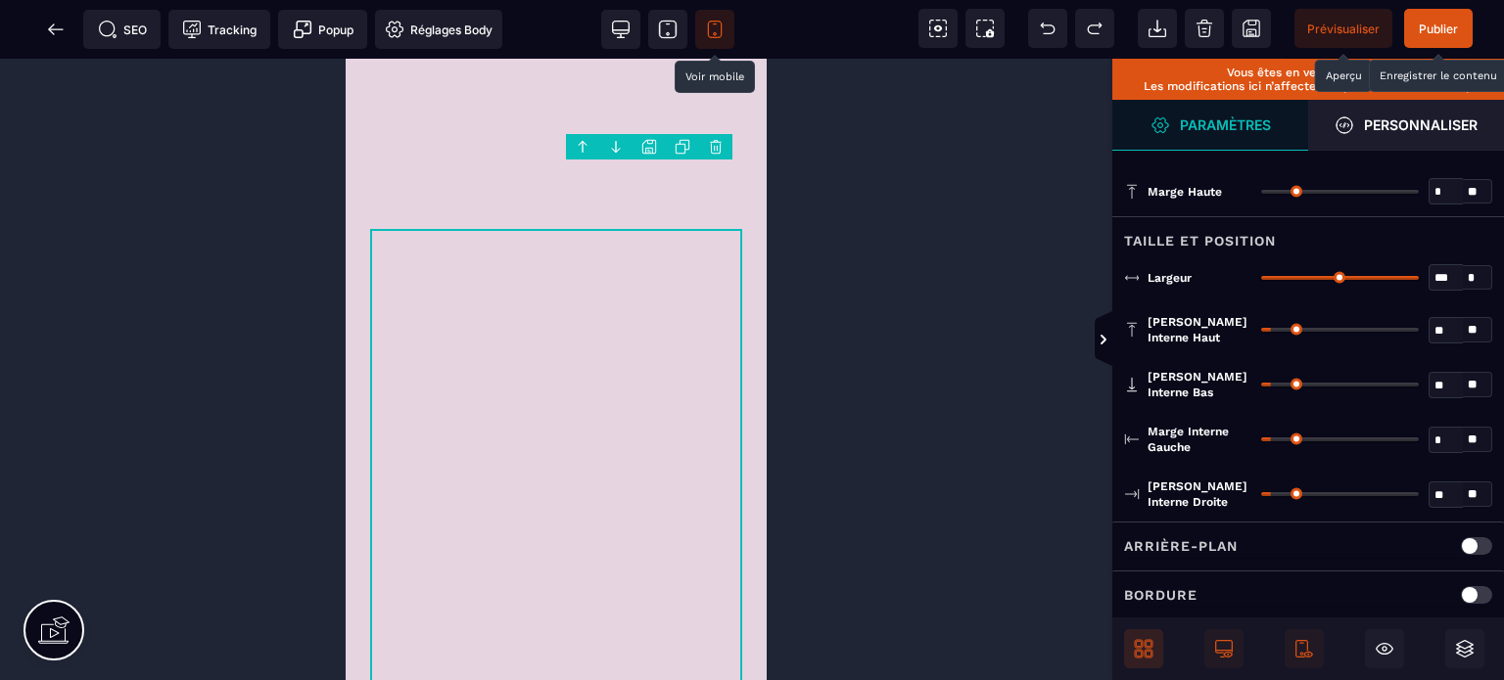
drag, startPoint x: 1277, startPoint y: 434, endPoint x: 1209, endPoint y: 449, distance: 69.4
click at [1261, 442] on input "range" at bounding box center [1340, 440] width 158 height 4
click at [1267, 488] on div "** * **" at bounding box center [1376, 494] width 231 height 31
click at [1272, 492] on div "** * **" at bounding box center [1376, 494] width 231 height 31
drag, startPoint x: 1272, startPoint y: 492, endPoint x: 1081, endPoint y: 519, distance: 192.9
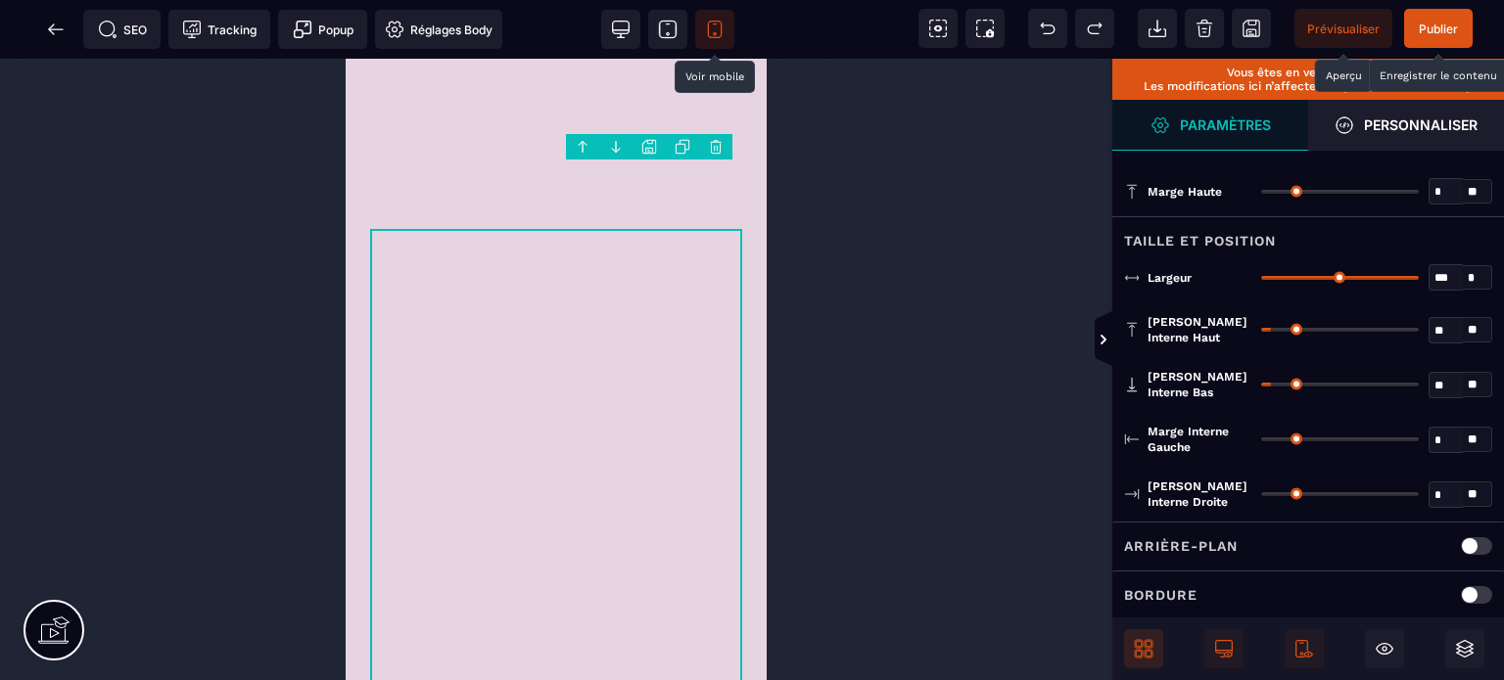
click at [1261, 496] on input "range" at bounding box center [1340, 494] width 158 height 4
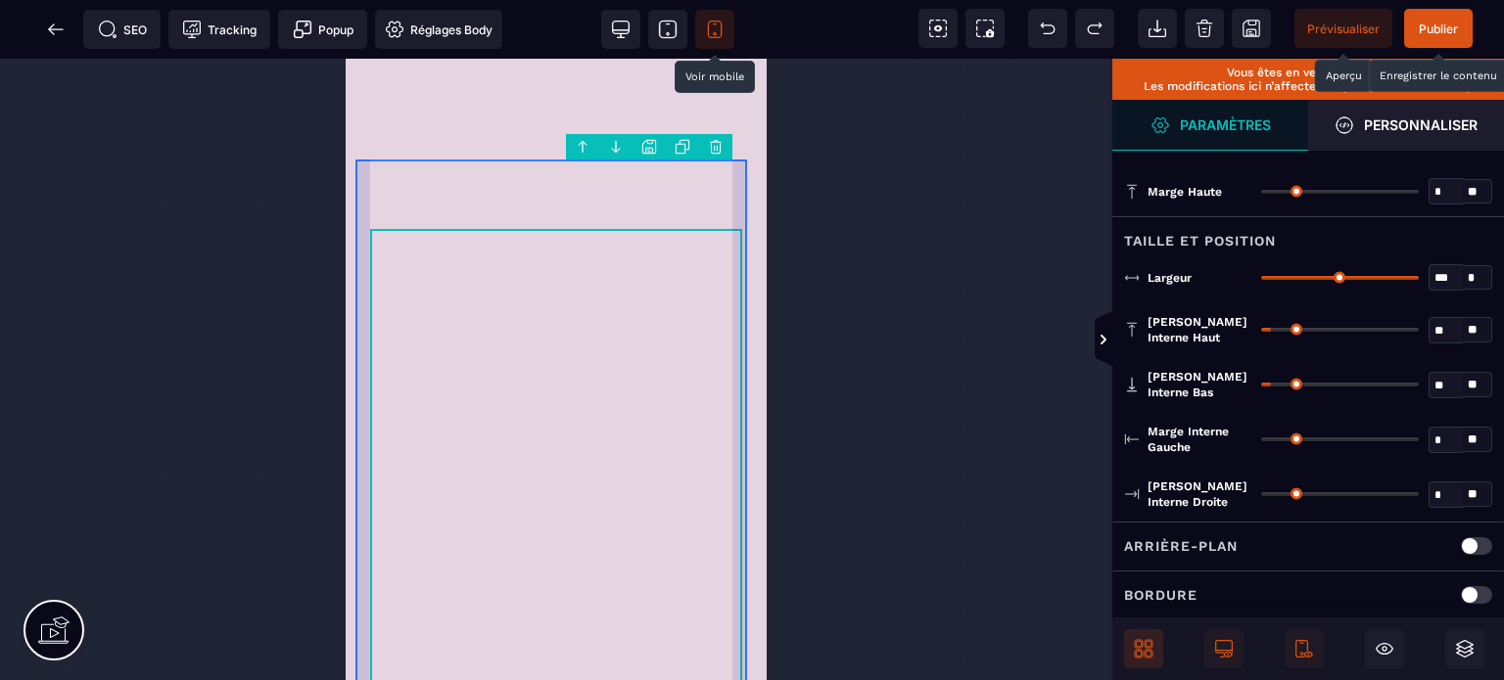
click at [367, 342] on div at bounding box center [555, 616] width 401 height 774
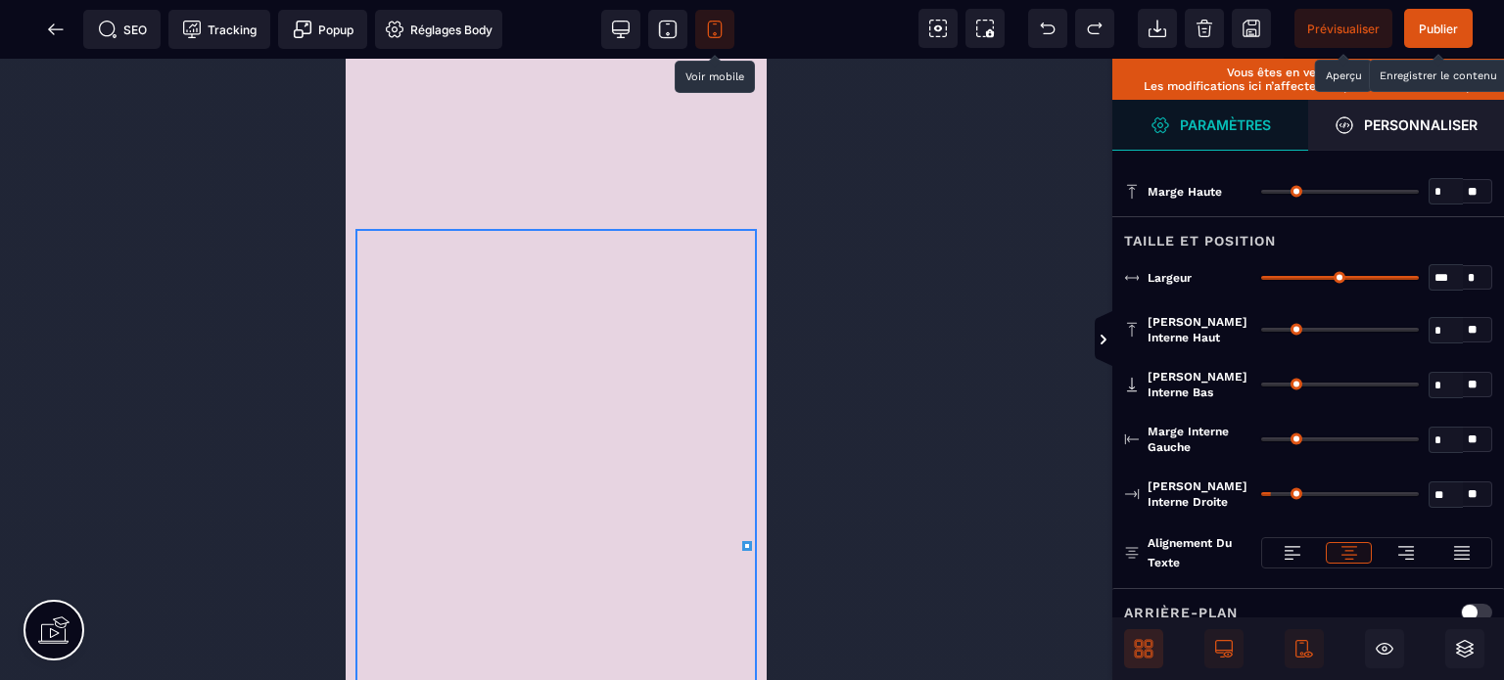
drag, startPoint x: 1273, startPoint y: 434, endPoint x: 1170, endPoint y: 457, distance: 105.5
click at [1261, 442] on input "range" at bounding box center [1340, 440] width 158 height 4
drag, startPoint x: 1273, startPoint y: 489, endPoint x: 1229, endPoint y: 500, distance: 45.6
click at [1261, 496] on input "range" at bounding box center [1340, 494] width 158 height 4
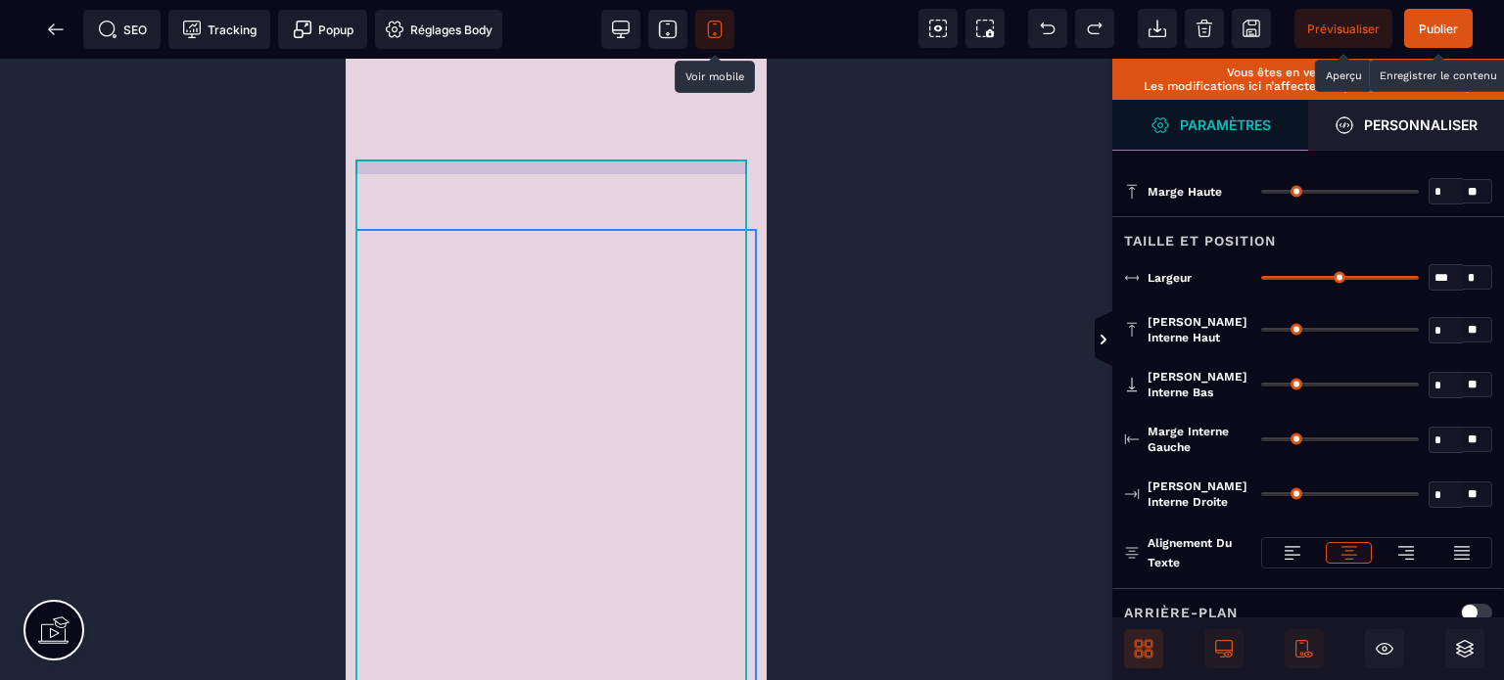
click at [602, 401] on div at bounding box center [555, 596] width 401 height 734
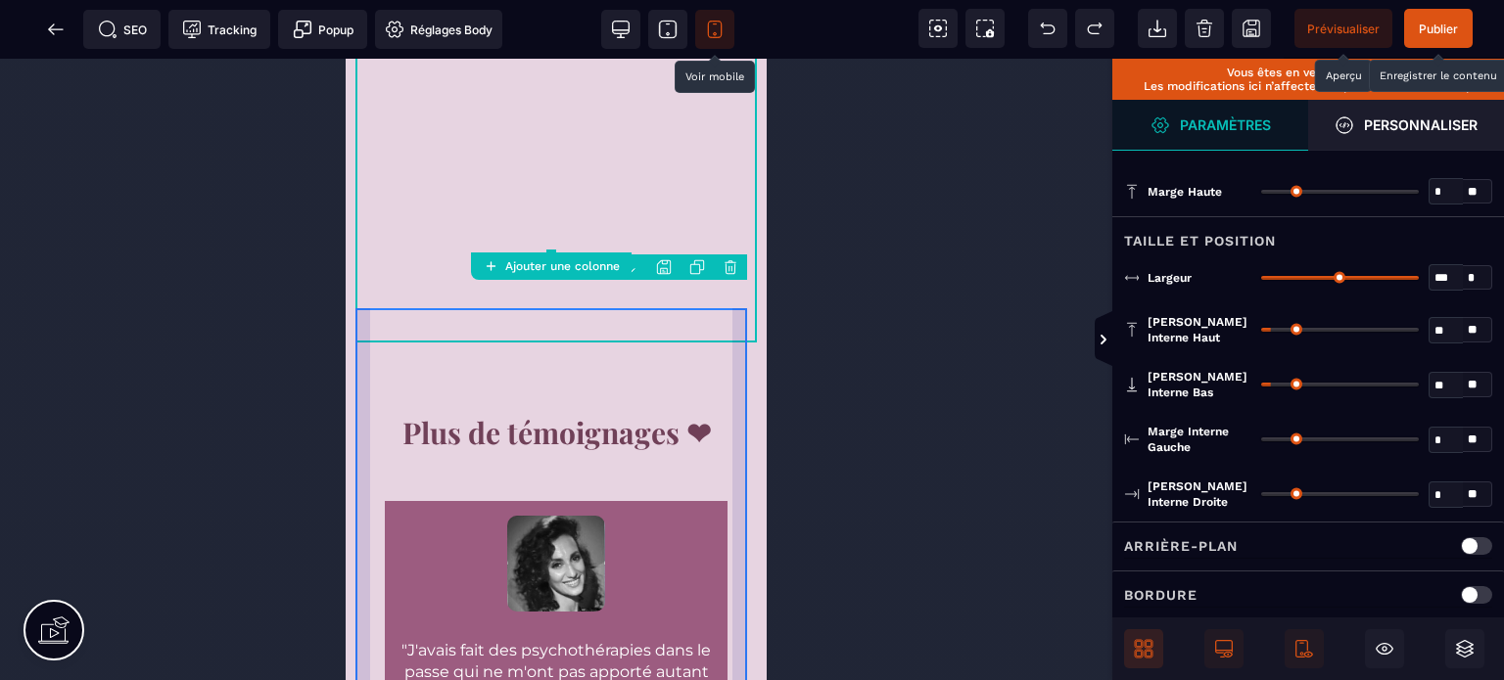
scroll to position [16261, 0]
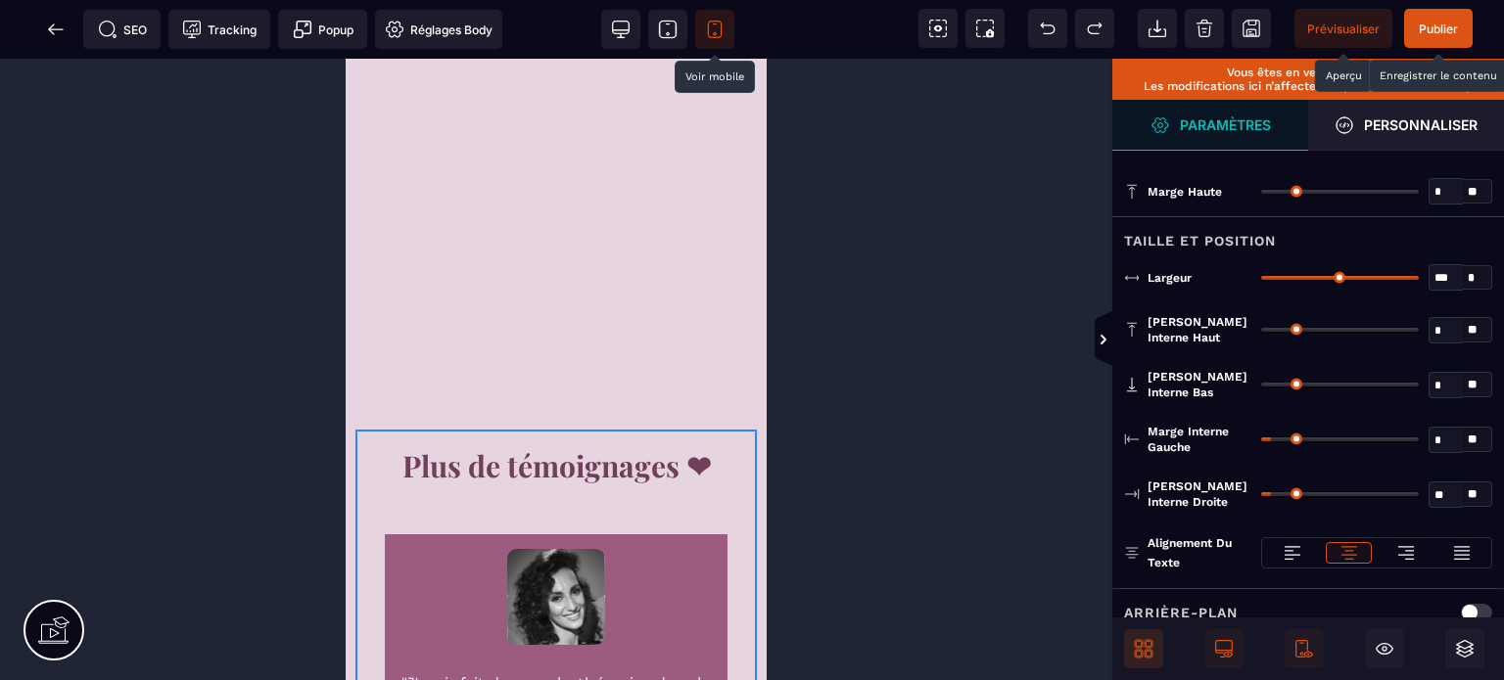
drag, startPoint x: 1277, startPoint y: 436, endPoint x: 1232, endPoint y: 454, distance: 48.7
click at [1261, 442] on input "range" at bounding box center [1340, 440] width 158 height 4
drag, startPoint x: 1274, startPoint y: 487, endPoint x: 1057, endPoint y: 529, distance: 220.4
click at [1261, 496] on input "range" at bounding box center [1340, 494] width 158 height 4
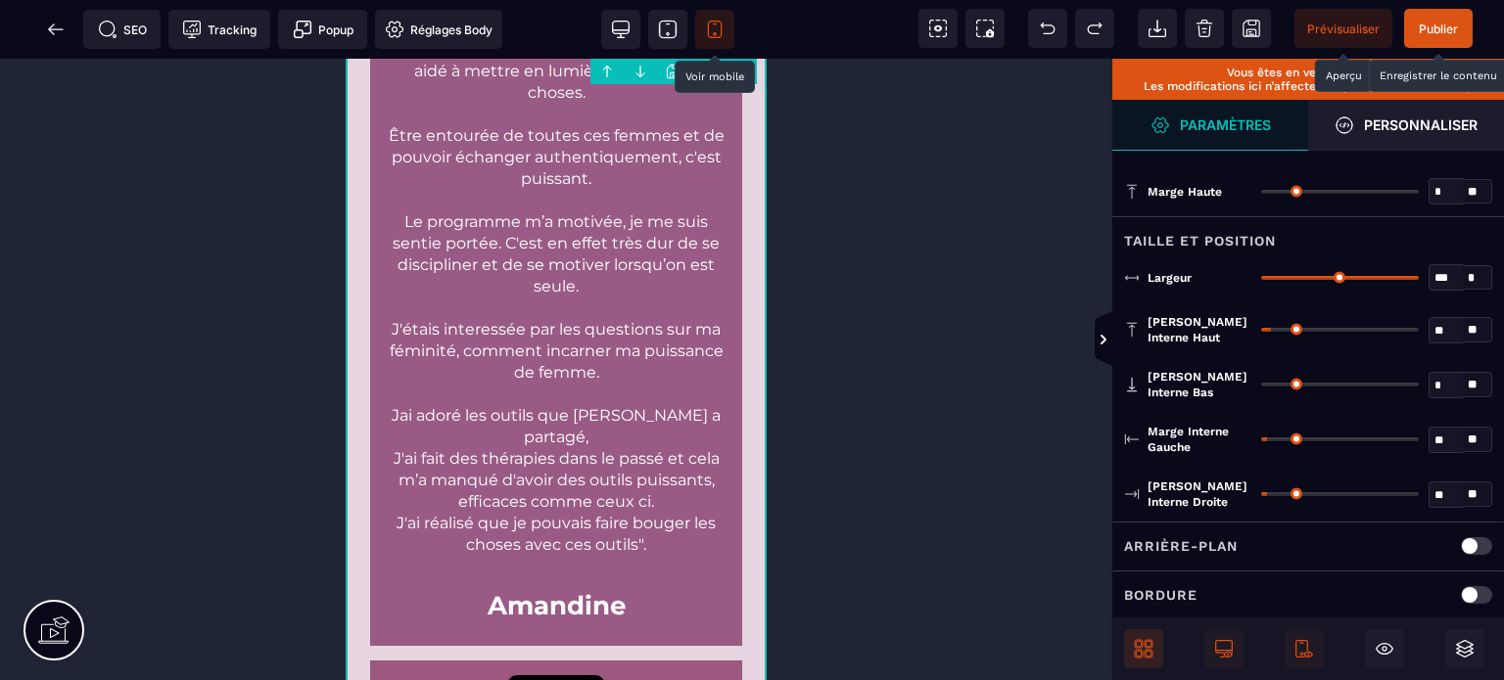
scroll to position [18618, 0]
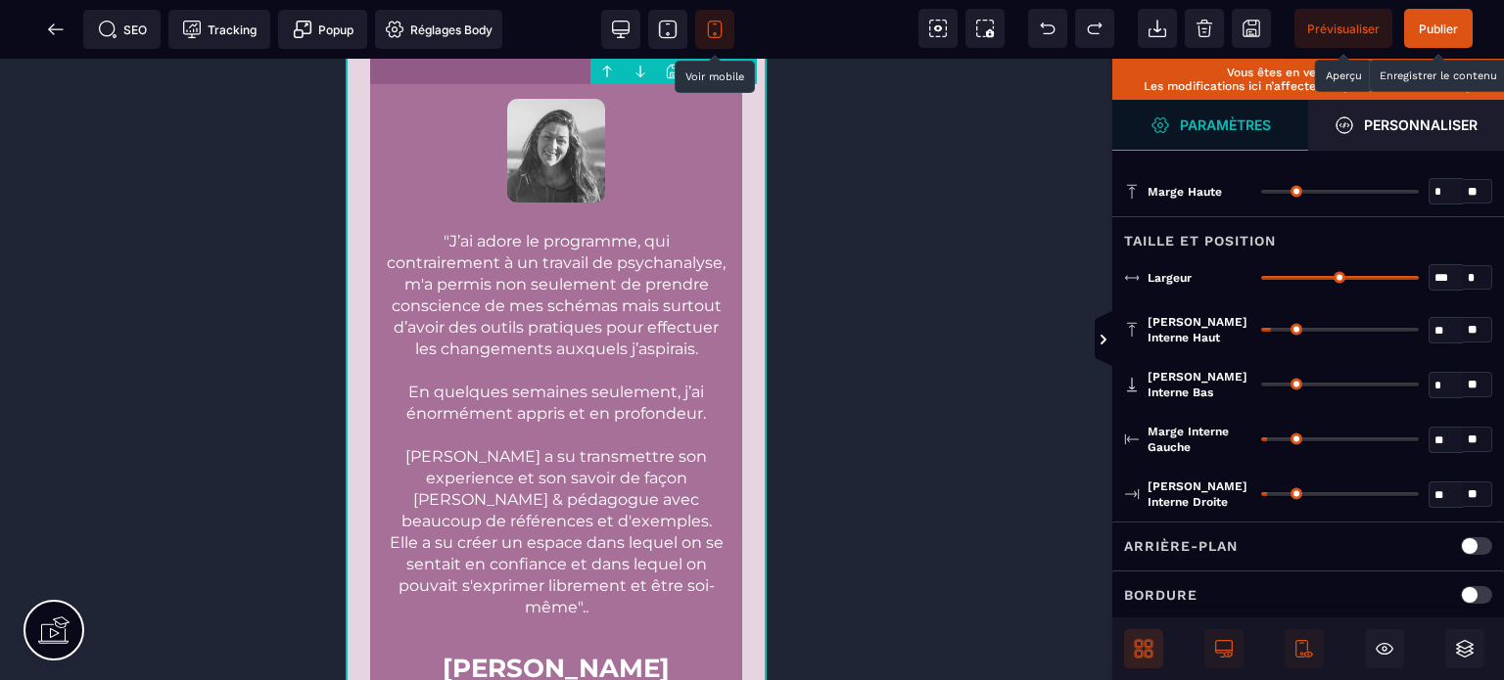
click at [1433, 28] on span "Publier" at bounding box center [1438, 29] width 39 height 15
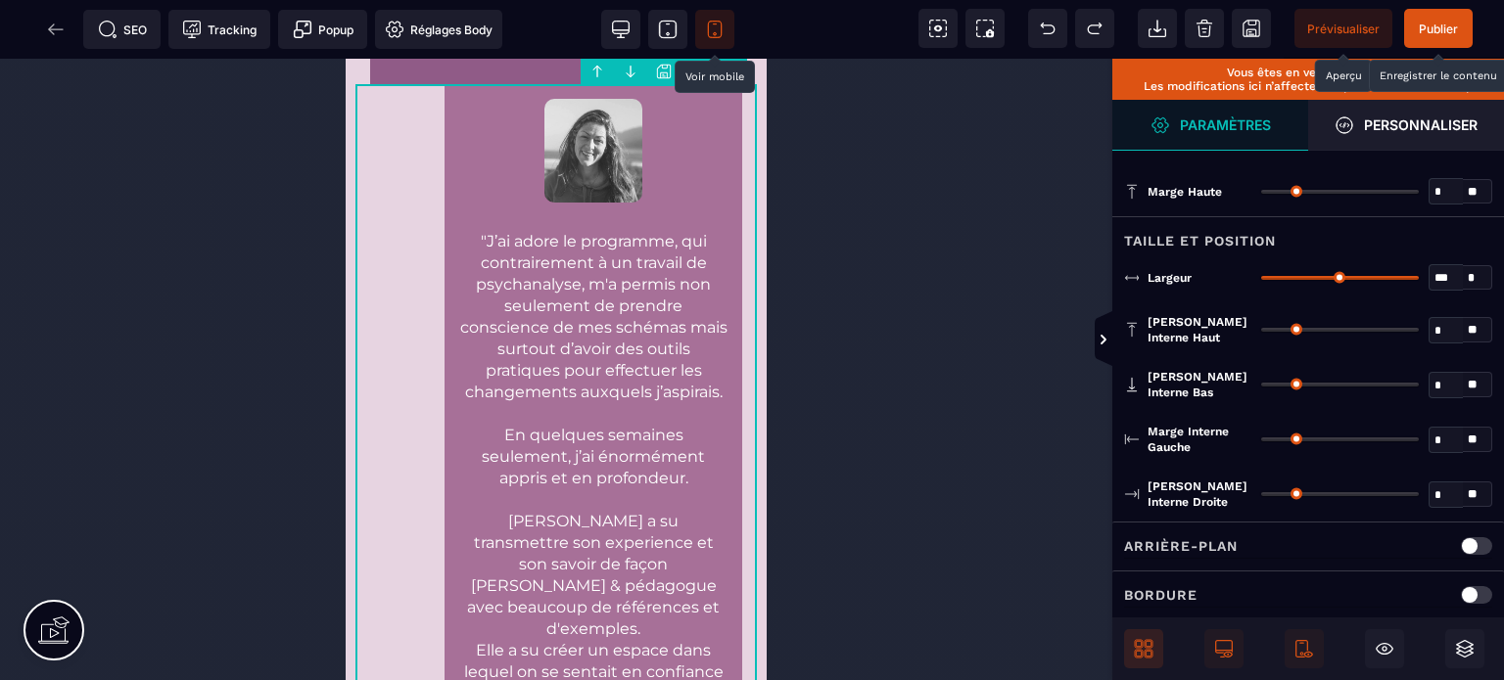
drag, startPoint x: 1268, startPoint y: 436, endPoint x: 1192, endPoint y: 448, distance: 77.4
click at [1261, 442] on input "range" at bounding box center [1340, 440] width 158 height 4
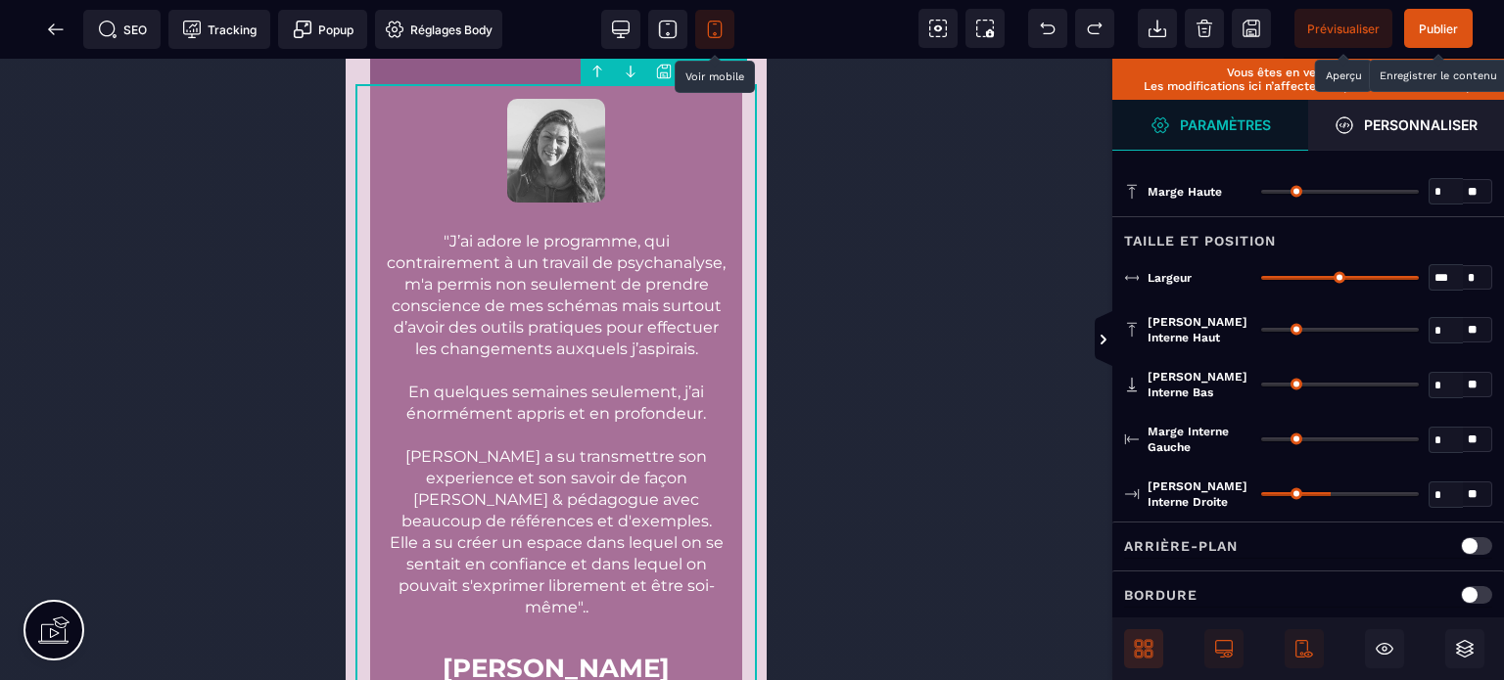
drag, startPoint x: 1265, startPoint y: 489, endPoint x: 1148, endPoint y: 485, distance: 117.6
click at [1261, 492] on input "range" at bounding box center [1340, 494] width 158 height 4
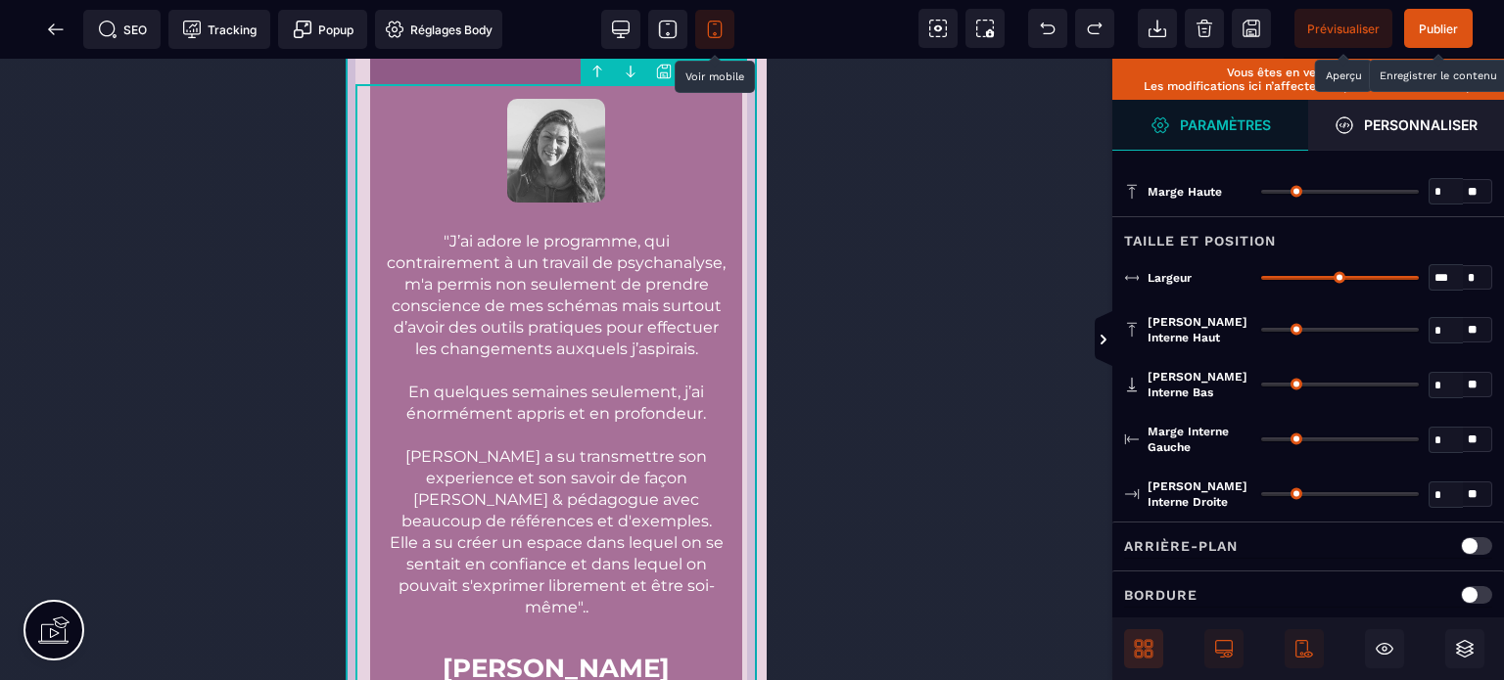
click at [752, 425] on div "Plus de témoignages ❤ "J'avais fait des psychothérapies dans le passe qui ne m'…" at bounding box center [556, 72] width 421 height 4028
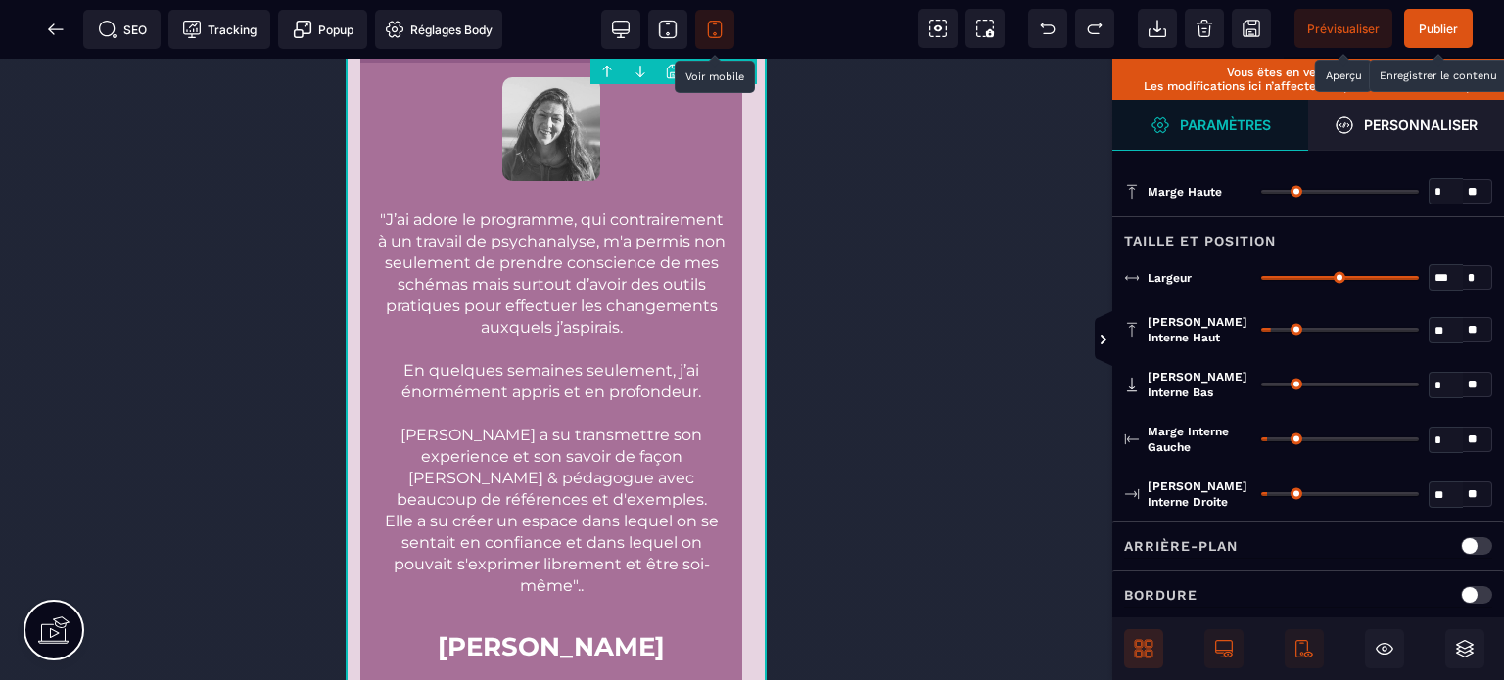
drag, startPoint x: 1273, startPoint y: 437, endPoint x: 1190, endPoint y: 453, distance: 84.9
click at [1261, 442] on input "range" at bounding box center [1340, 440] width 158 height 4
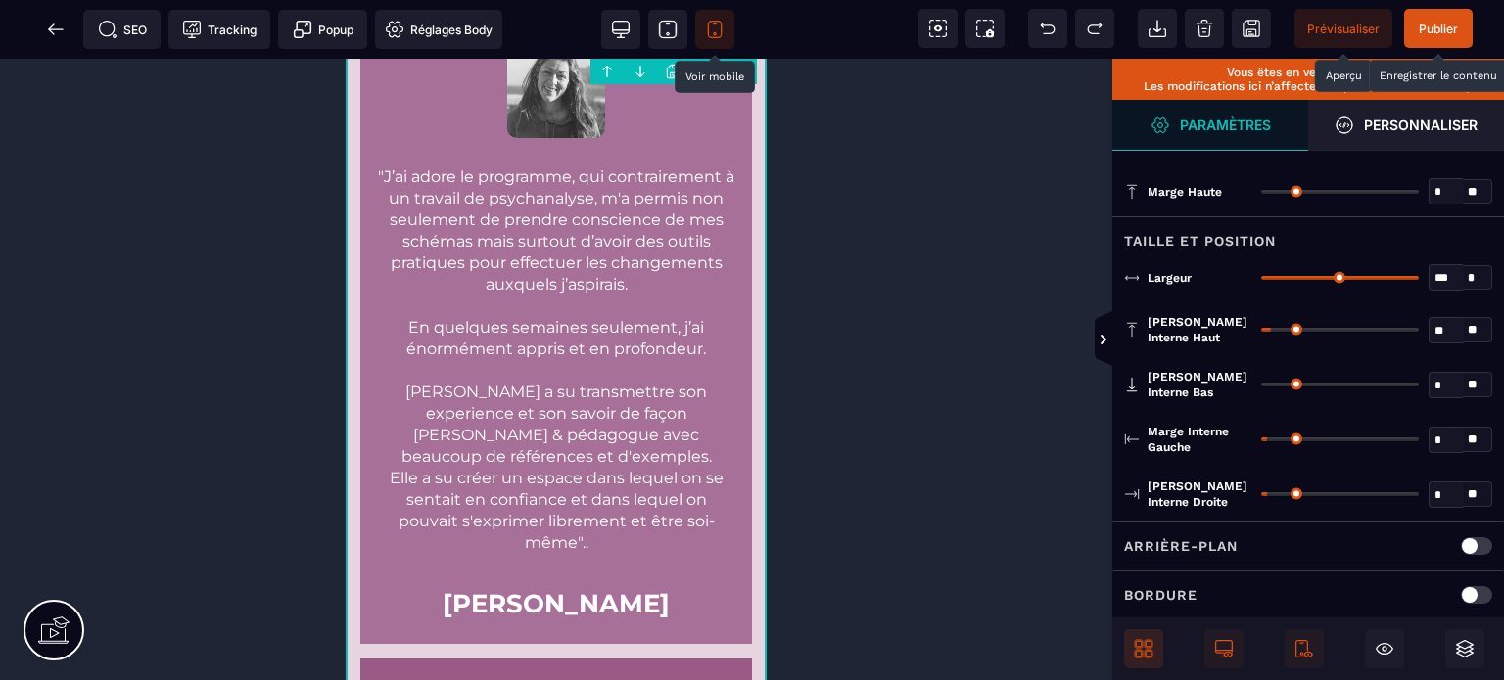
drag, startPoint x: 1269, startPoint y: 491, endPoint x: 1038, endPoint y: 517, distance: 232.6
click at [1261, 496] on input "range" at bounding box center [1340, 494] width 158 height 4
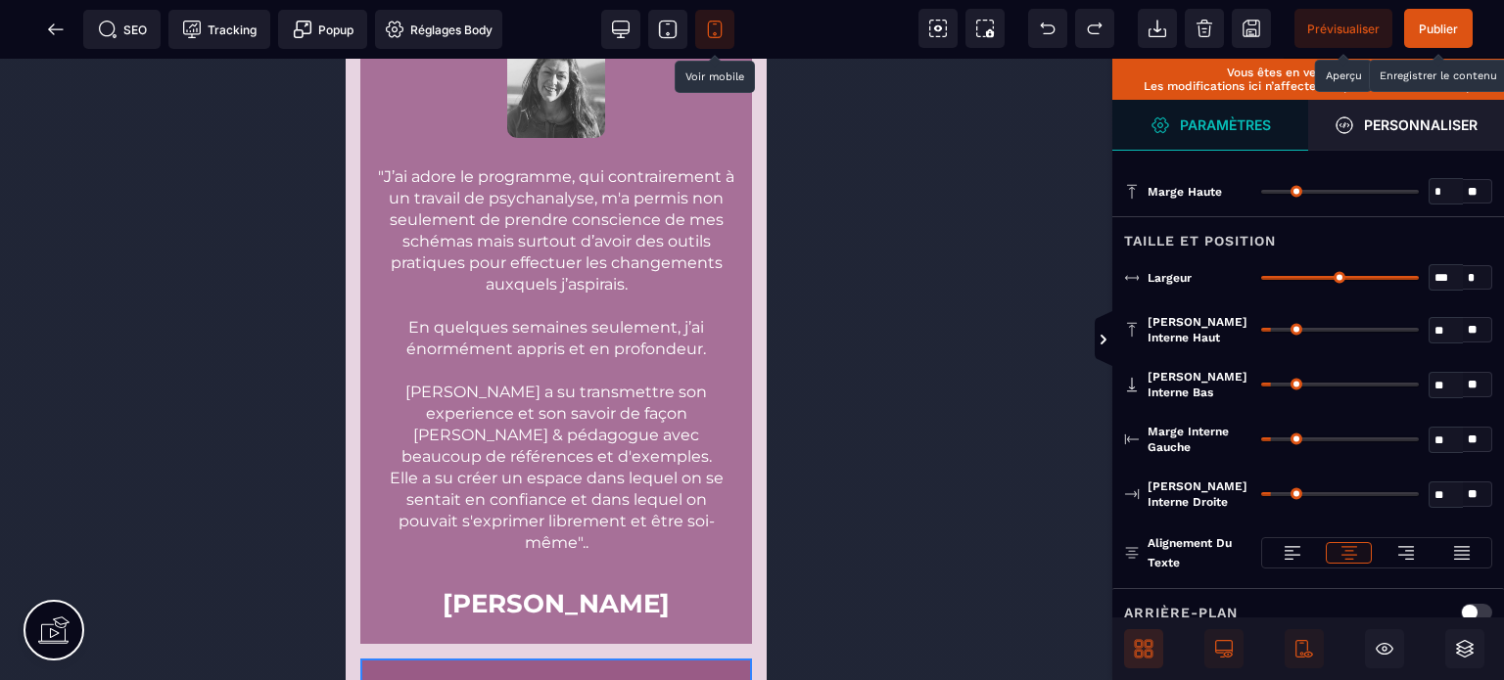
drag, startPoint x: 1406, startPoint y: 274, endPoint x: 1471, endPoint y: 289, distance: 66.3
click at [1419, 280] on input "range" at bounding box center [1340, 278] width 158 height 4
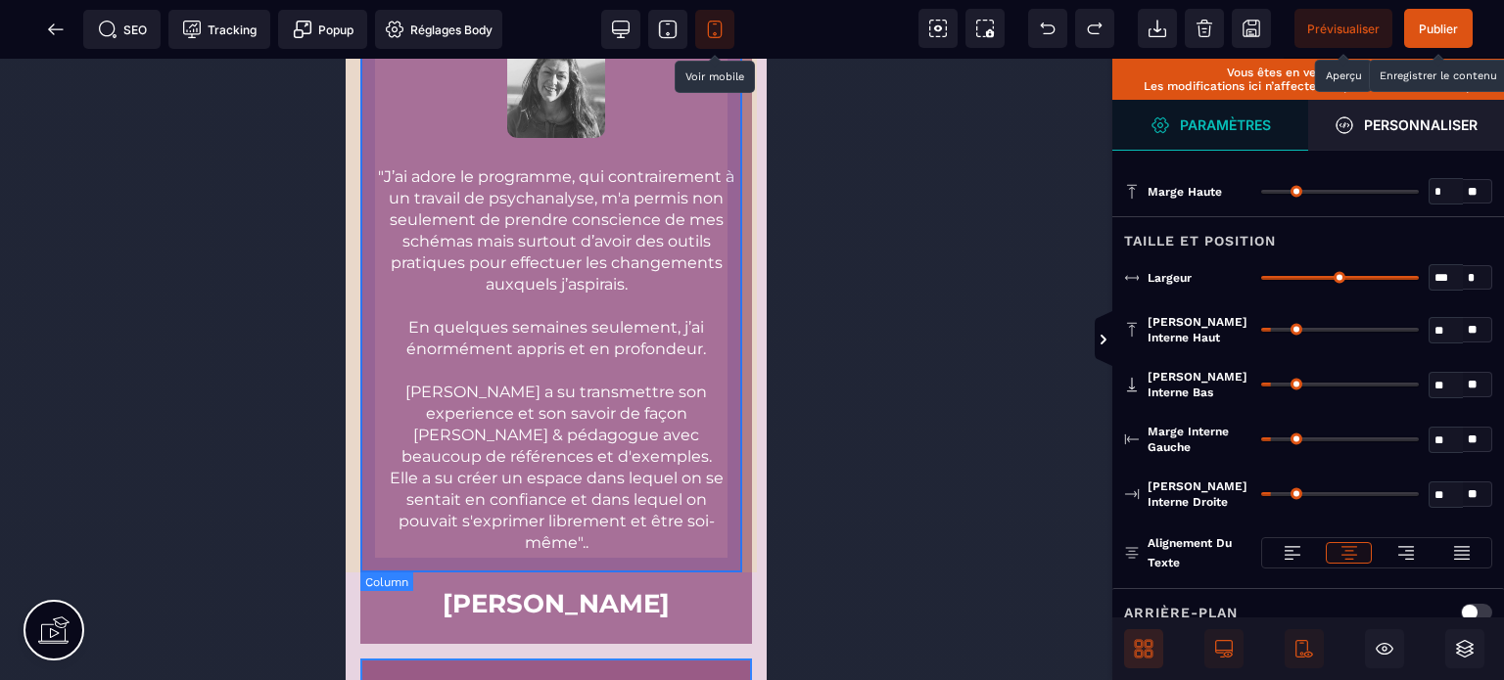
click at [738, 450] on div ""J’ai adore le programme, qui contrairement à un travail de psychanalyse, m'a p…" at bounding box center [556, 332] width 392 height 625
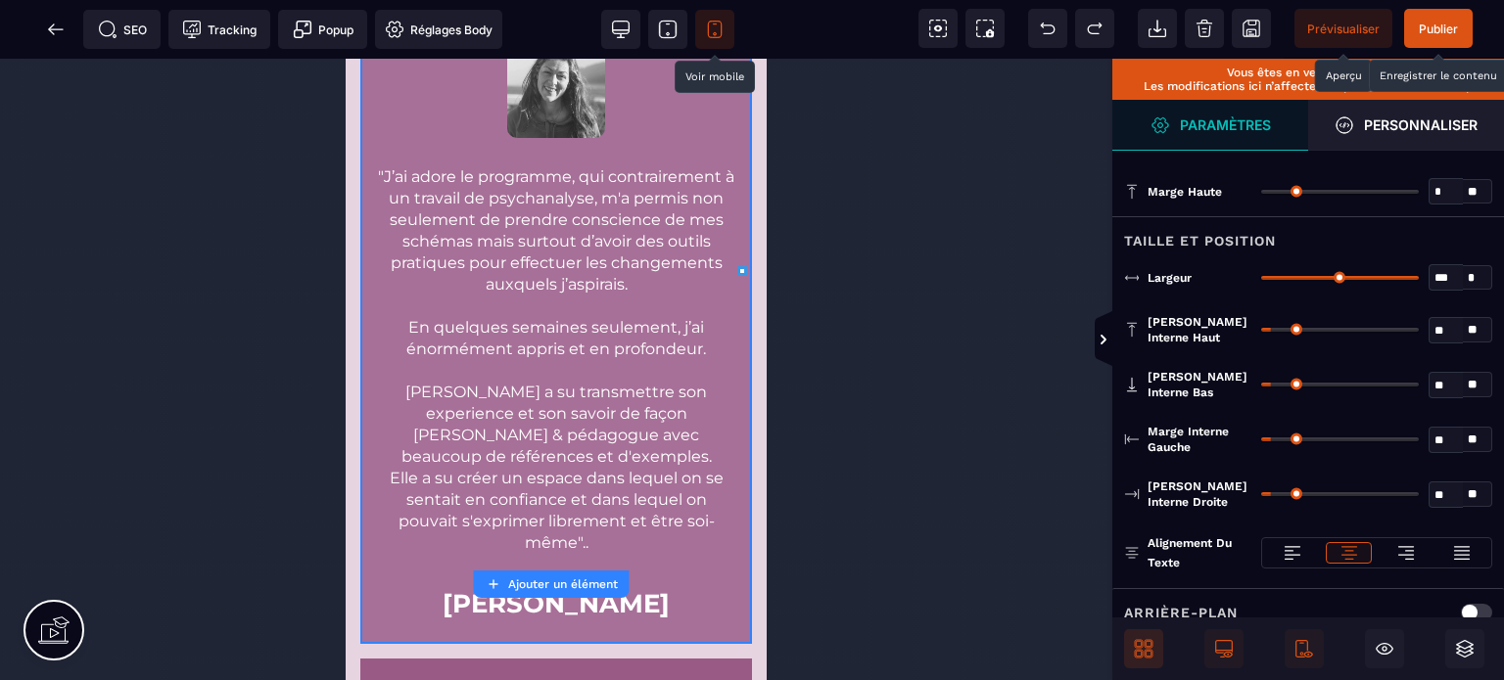
drag, startPoint x: 1412, startPoint y: 272, endPoint x: 1503, endPoint y: 296, distance: 94.0
click at [1419, 280] on input "range" at bounding box center [1340, 278] width 158 height 4
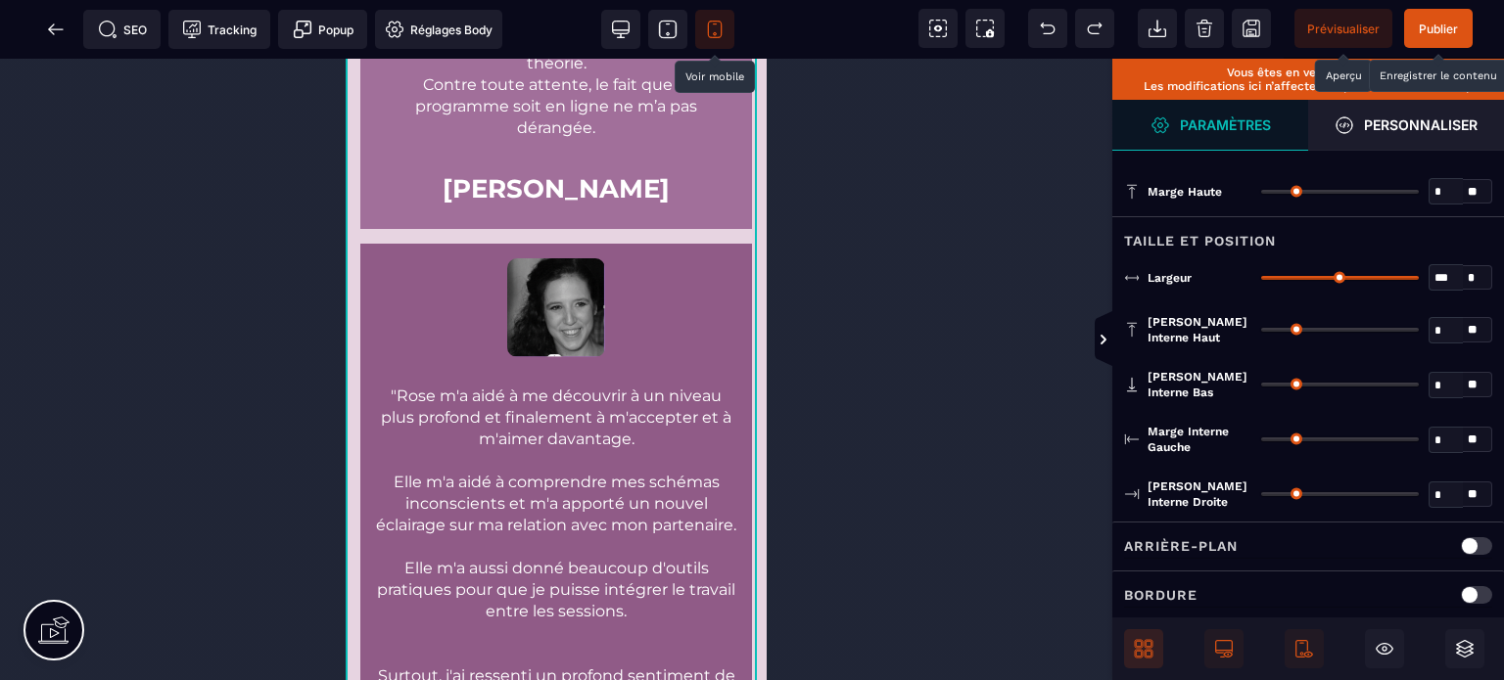
scroll to position [17756, 0]
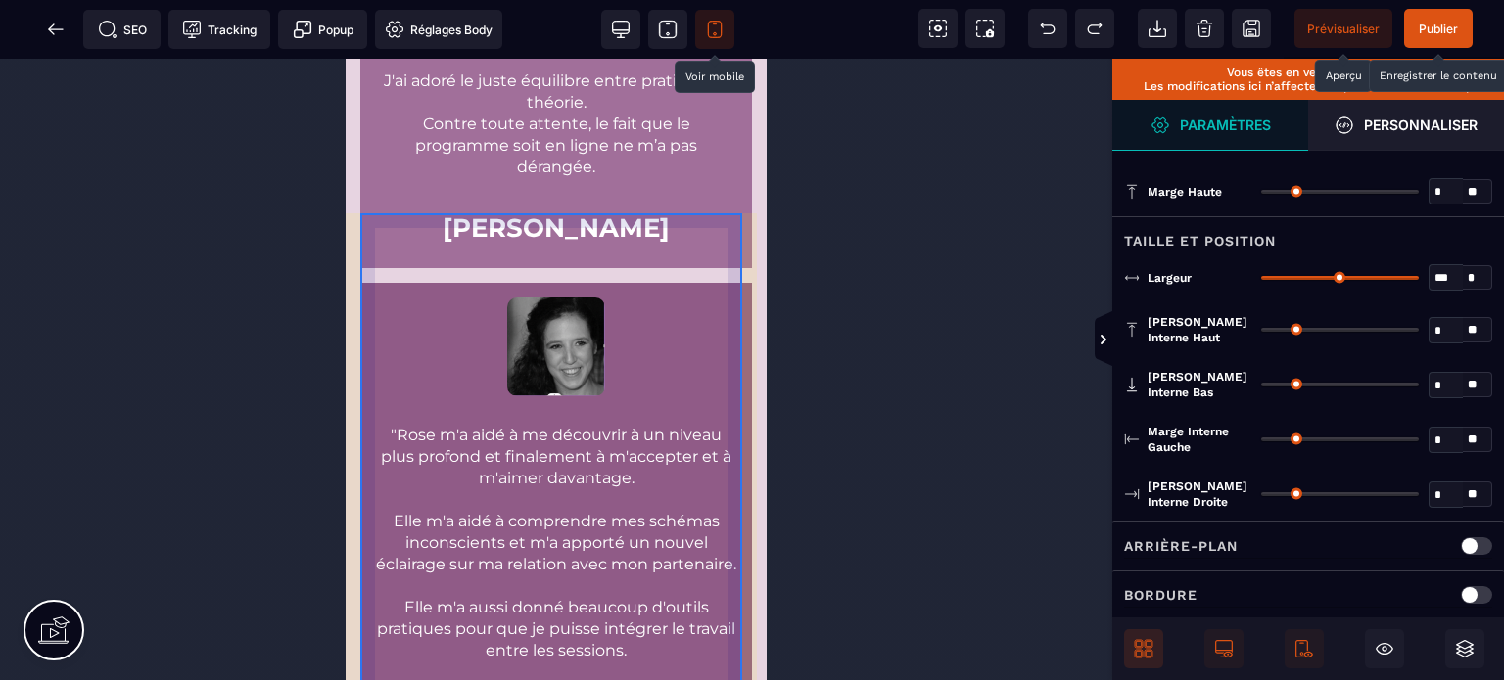
click at [695, 283] on div ""Rose m'a aidé à me découvrir à un niveau plus profond et finalement à m'accept…" at bounding box center [556, 582] width 392 height 598
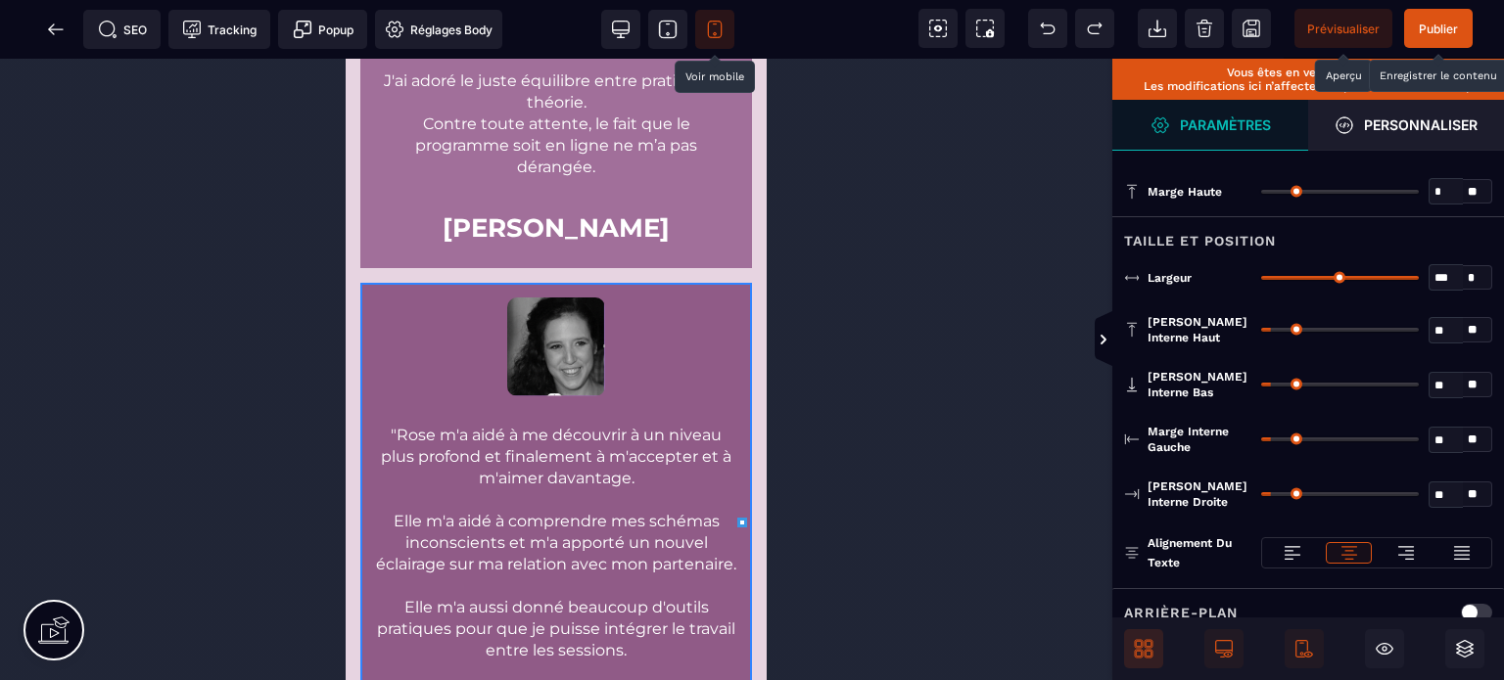
drag, startPoint x: 1413, startPoint y: 273, endPoint x: 1481, endPoint y: 263, distance: 69.2
click at [1419, 276] on input "range" at bounding box center [1340, 278] width 158 height 4
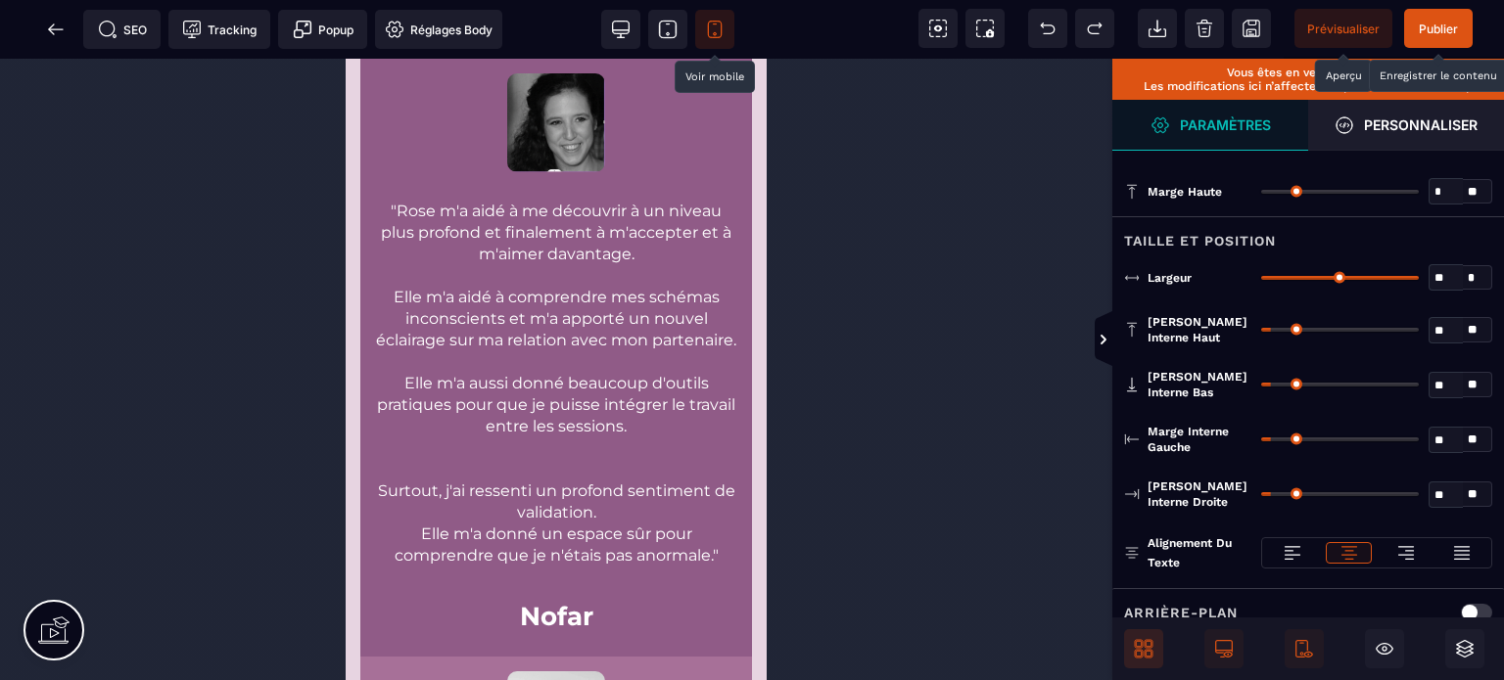
scroll to position [17937, 0]
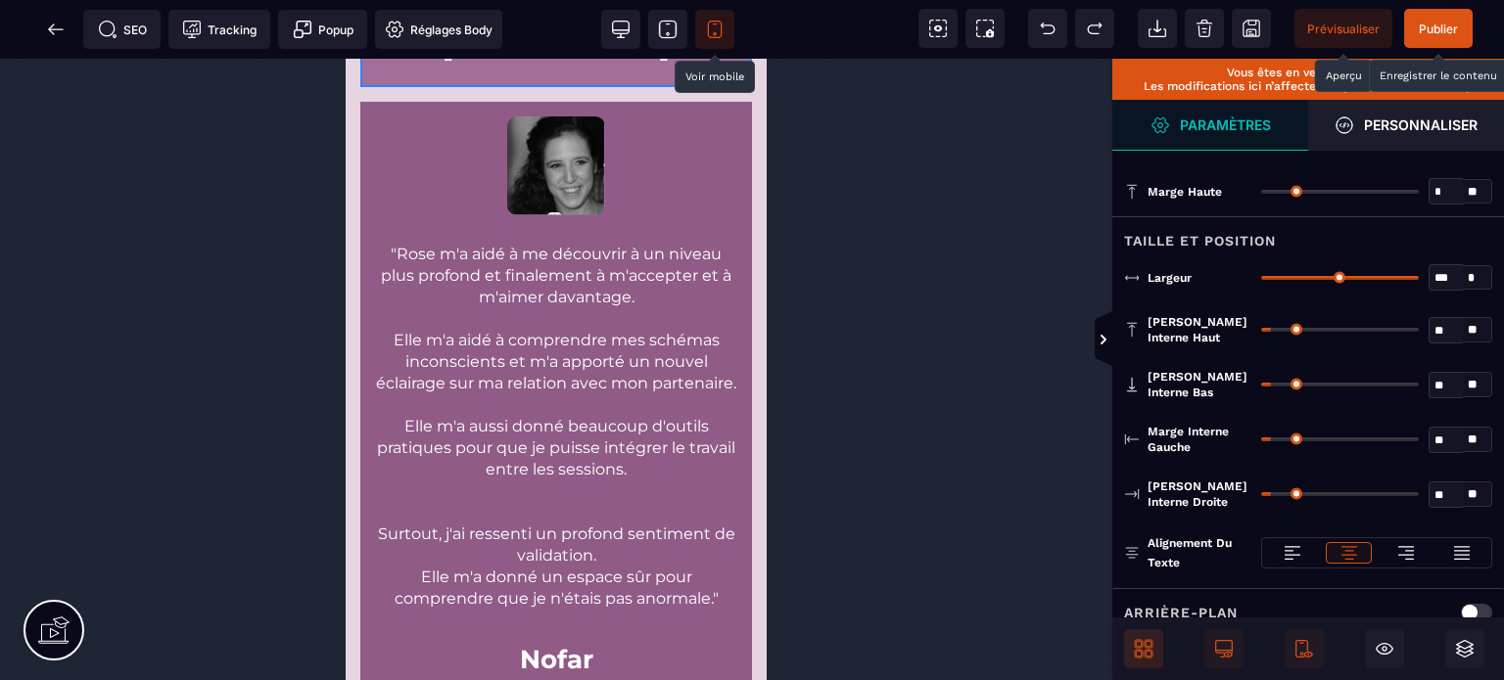
drag, startPoint x: 1412, startPoint y: 272, endPoint x: 1481, endPoint y: 273, distance: 69.5
click at [1419, 276] on input "range" at bounding box center [1340, 278] width 158 height 4
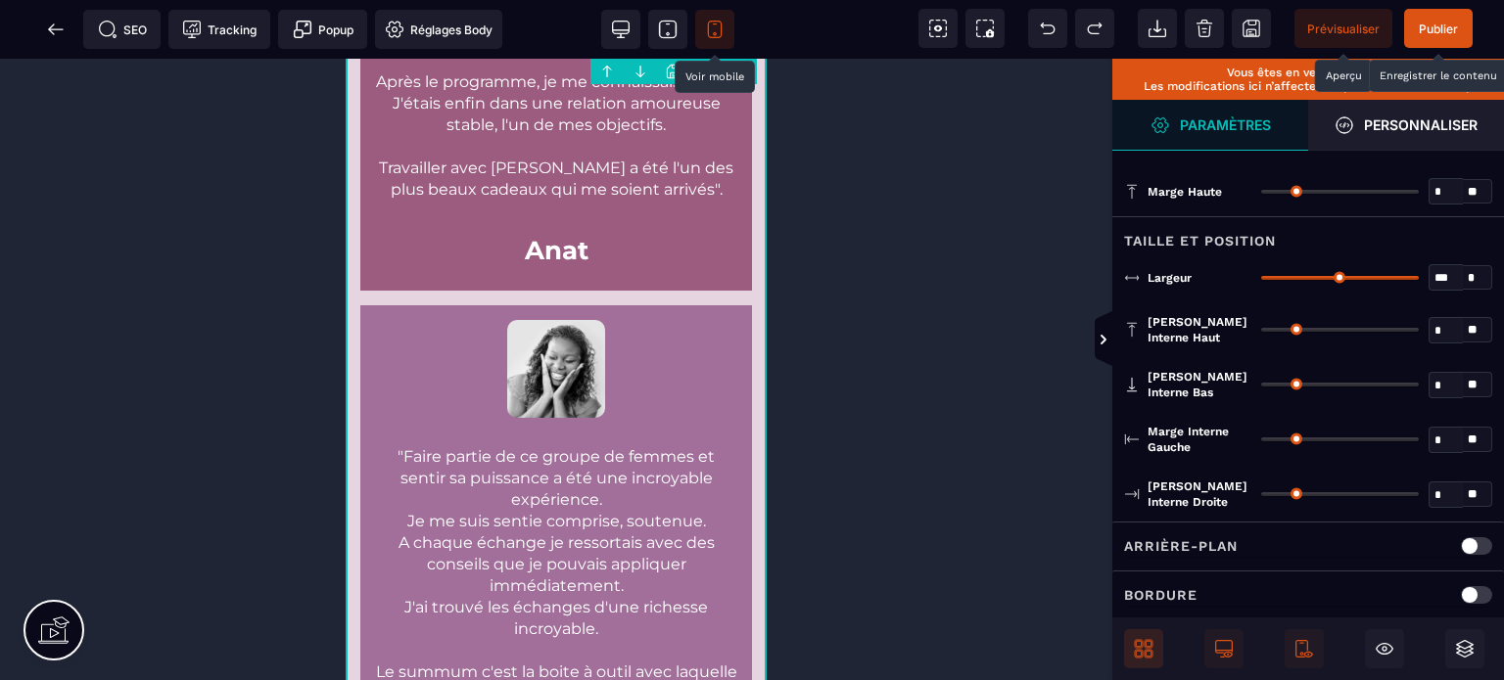
scroll to position [16958, 0]
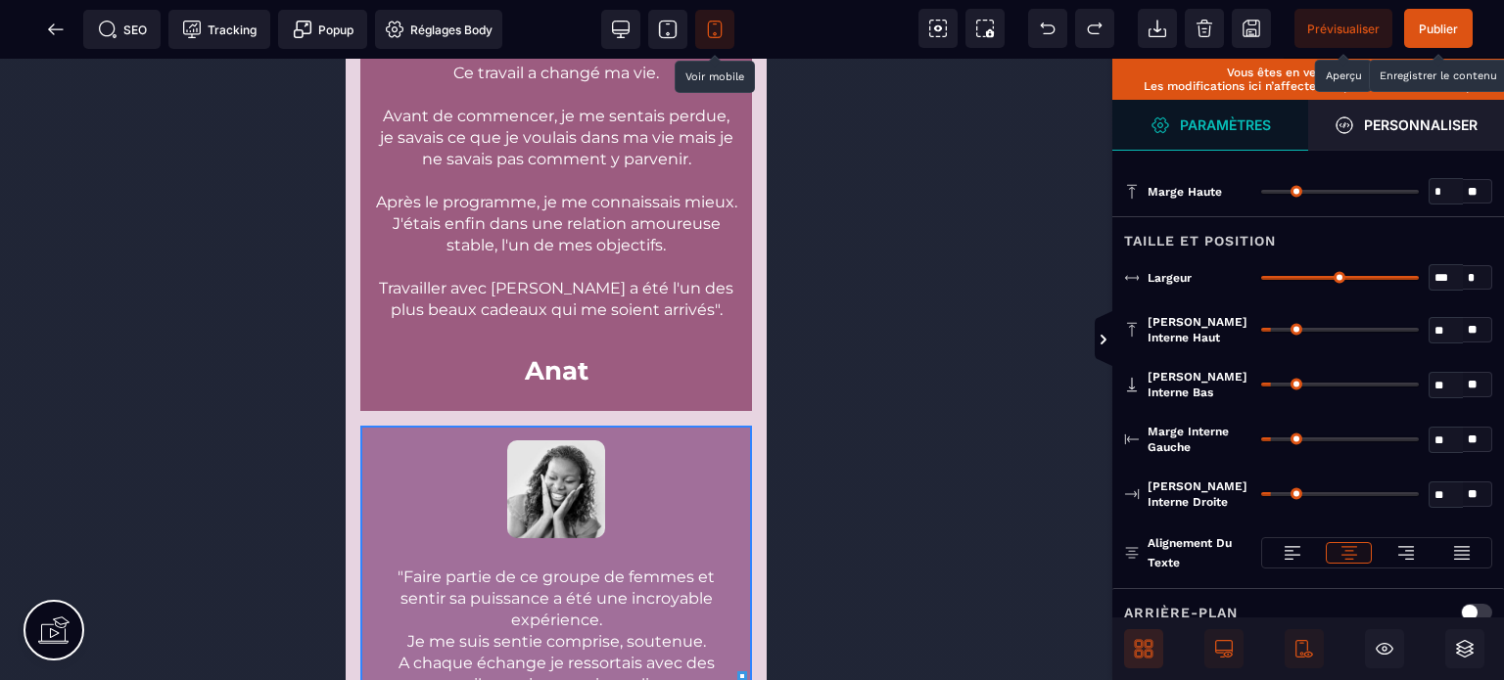
drag, startPoint x: 1414, startPoint y: 274, endPoint x: 1492, endPoint y: 278, distance: 78.4
click at [1419, 278] on input "range" at bounding box center [1340, 278] width 158 height 4
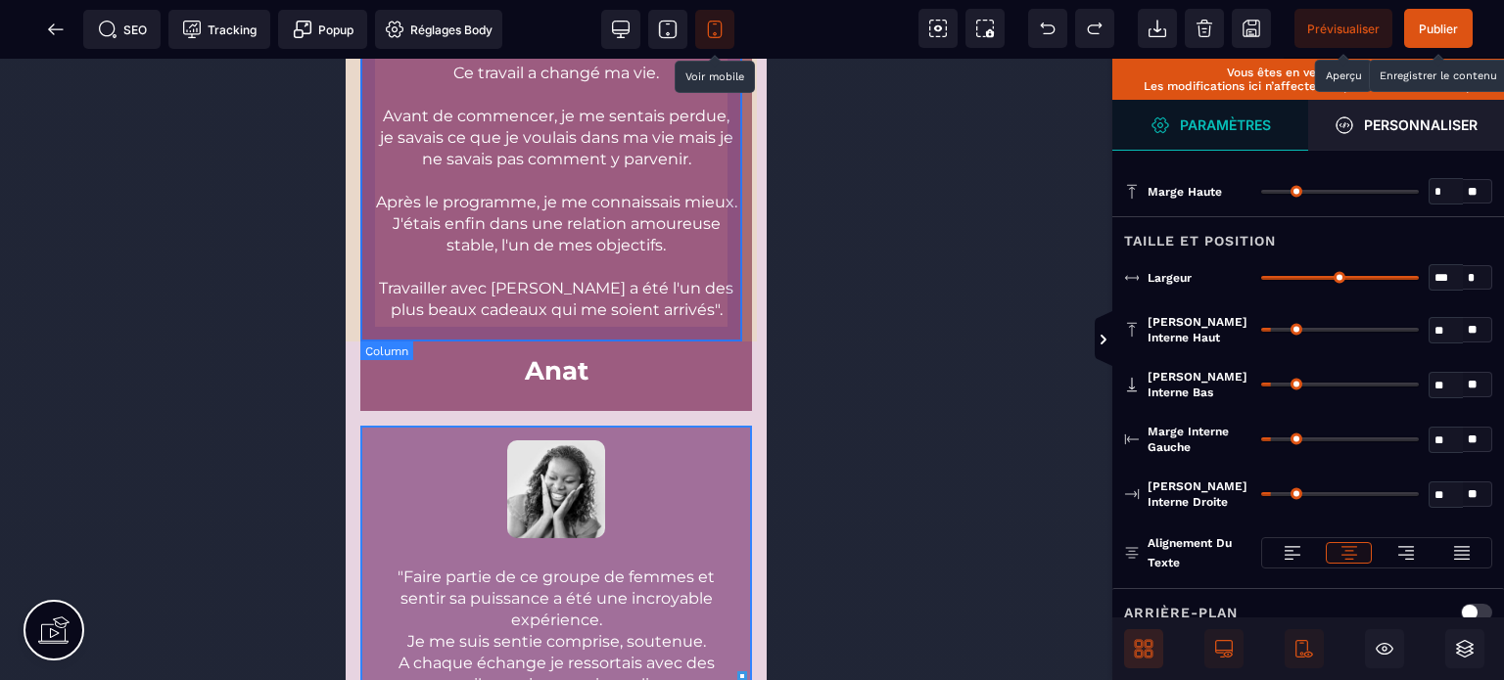
click at [728, 321] on div ""J'avais fait des psychothérapies dans le passe qui ne m'ont pas apporté autant…" at bounding box center [556, 124] width 392 height 574
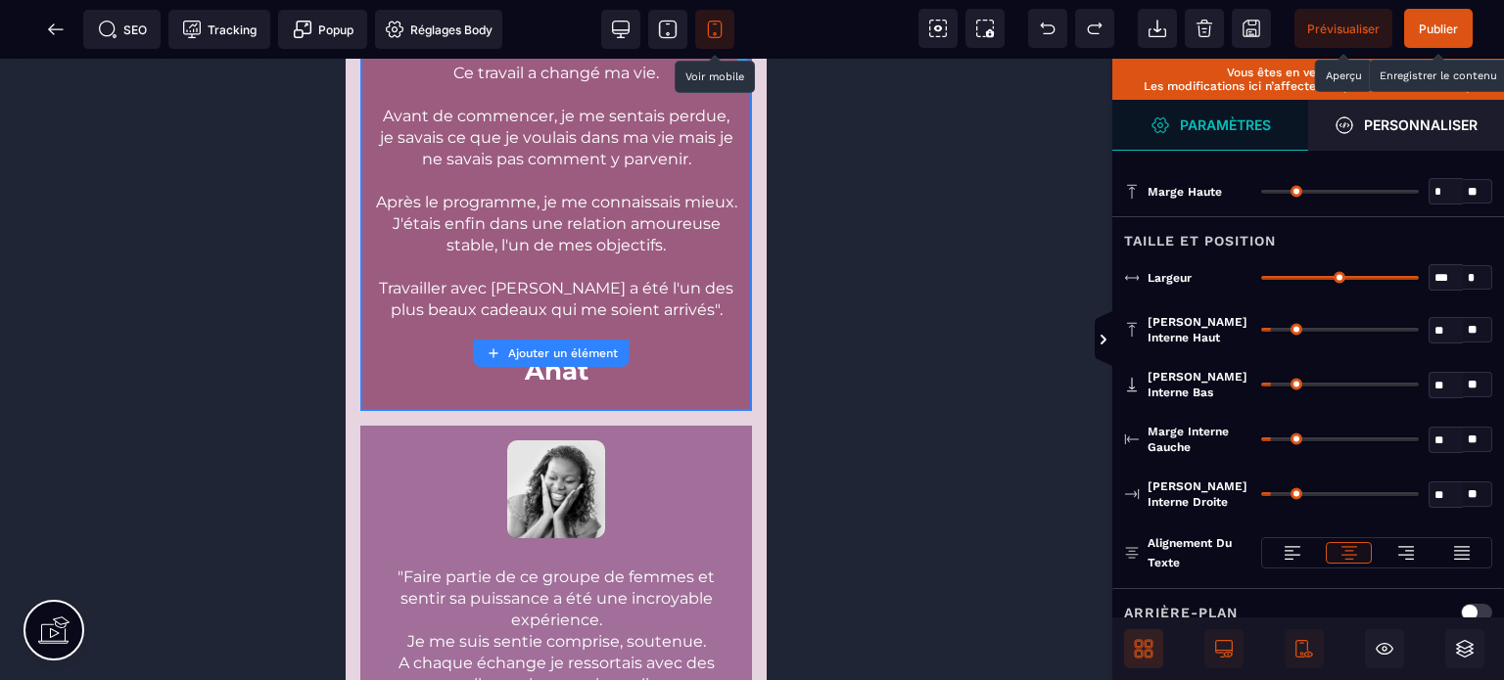
drag, startPoint x: 1414, startPoint y: 272, endPoint x: 1503, endPoint y: 305, distance: 94.8
click at [1419, 280] on input "range" at bounding box center [1340, 278] width 158 height 4
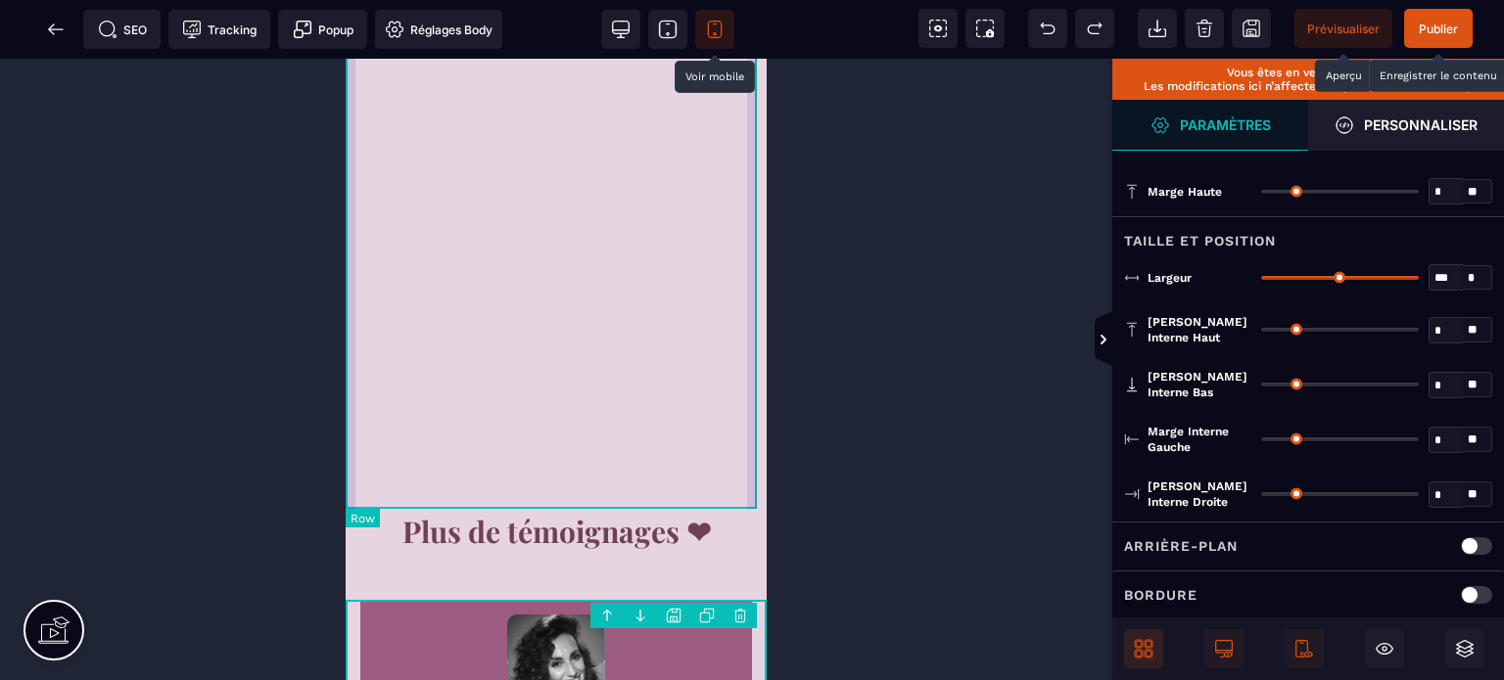
scroll to position [16058, 0]
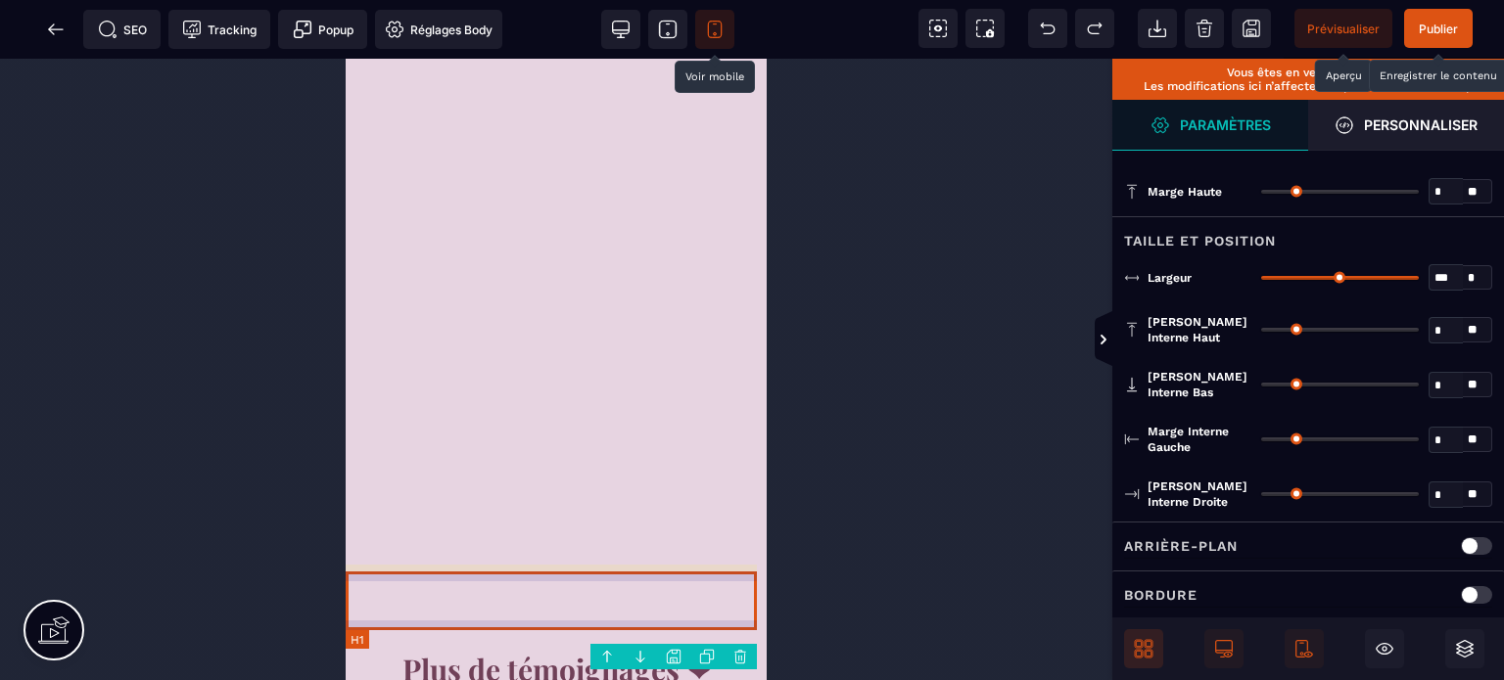
click at [392, 640] on h1 "Plus de témoignages ❤" at bounding box center [556, 669] width 421 height 59
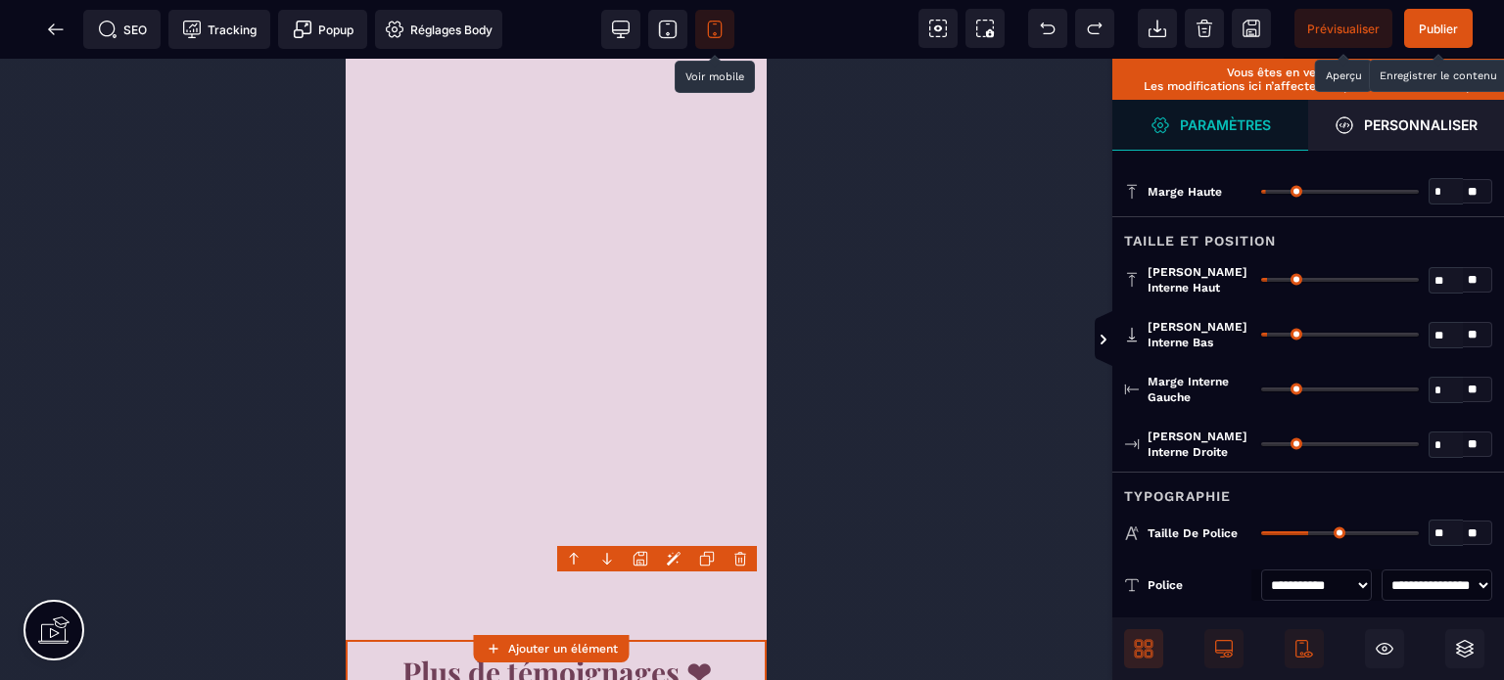
click at [1300, 532] on input "range" at bounding box center [1340, 534] width 158 height 4
click at [1422, 26] on span "Publier" at bounding box center [1438, 29] width 39 height 15
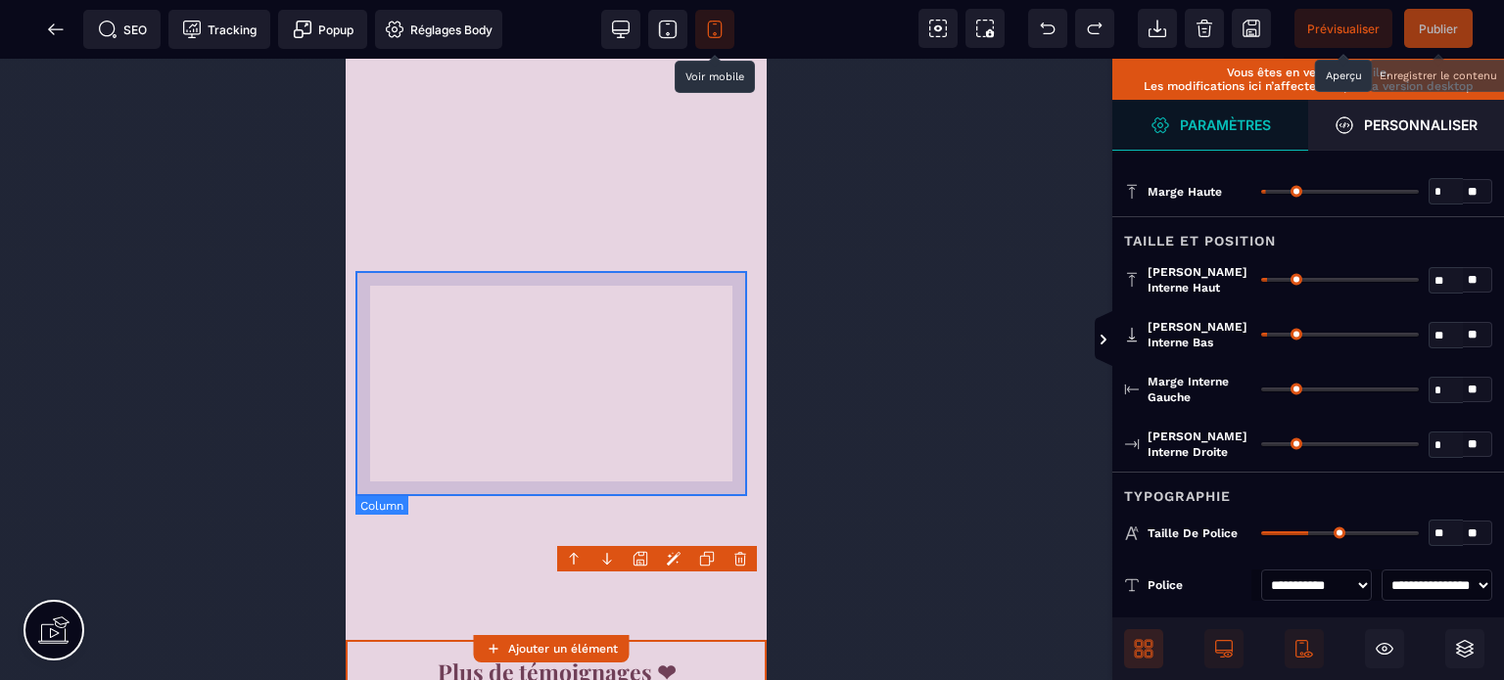
click at [408, 340] on div at bounding box center [555, 452] width 401 height 225
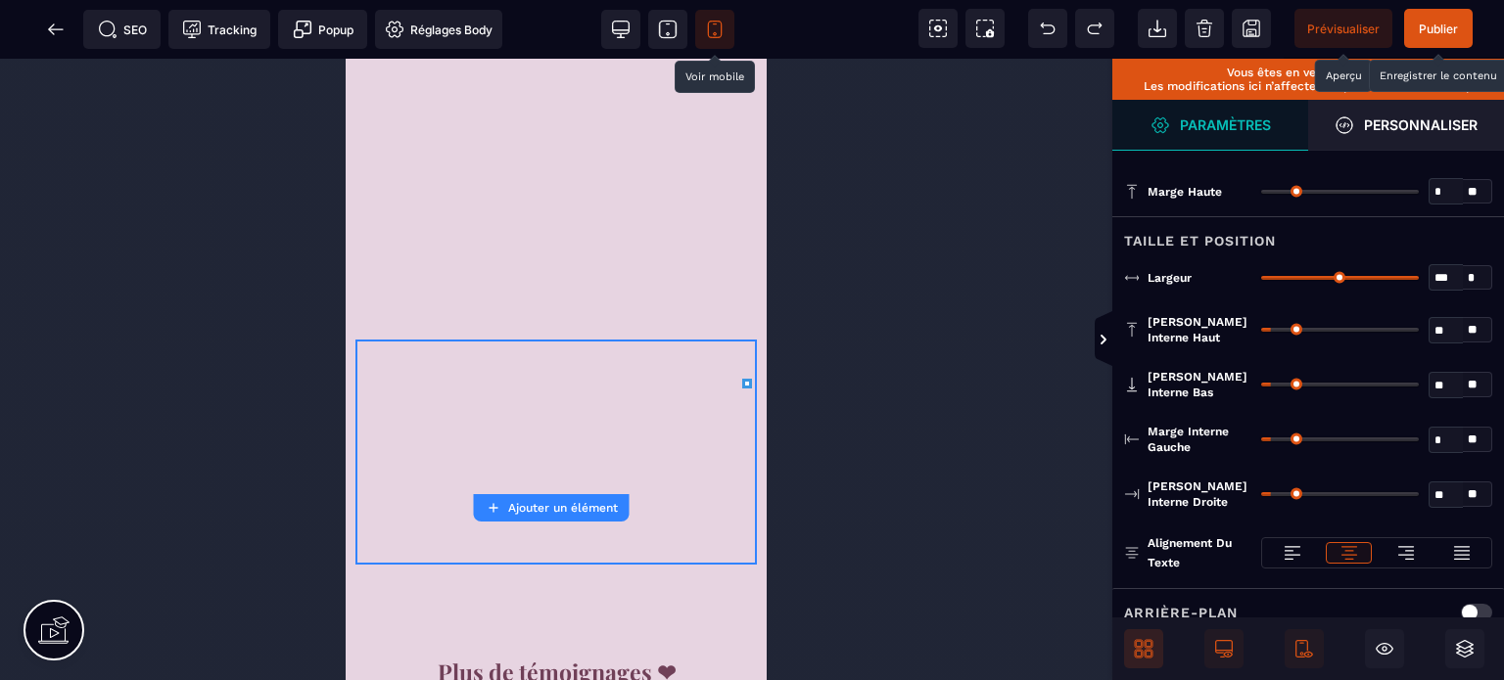
drag, startPoint x: 1272, startPoint y: 434, endPoint x: 1241, endPoint y: 457, distance: 39.2
click at [1261, 442] on input "range" at bounding box center [1340, 440] width 158 height 4
drag, startPoint x: 1274, startPoint y: 489, endPoint x: 1232, endPoint y: 498, distance: 43.2
click at [1261, 496] on input "range" at bounding box center [1340, 494] width 158 height 4
drag, startPoint x: 1414, startPoint y: 276, endPoint x: 1442, endPoint y: 281, distance: 28.8
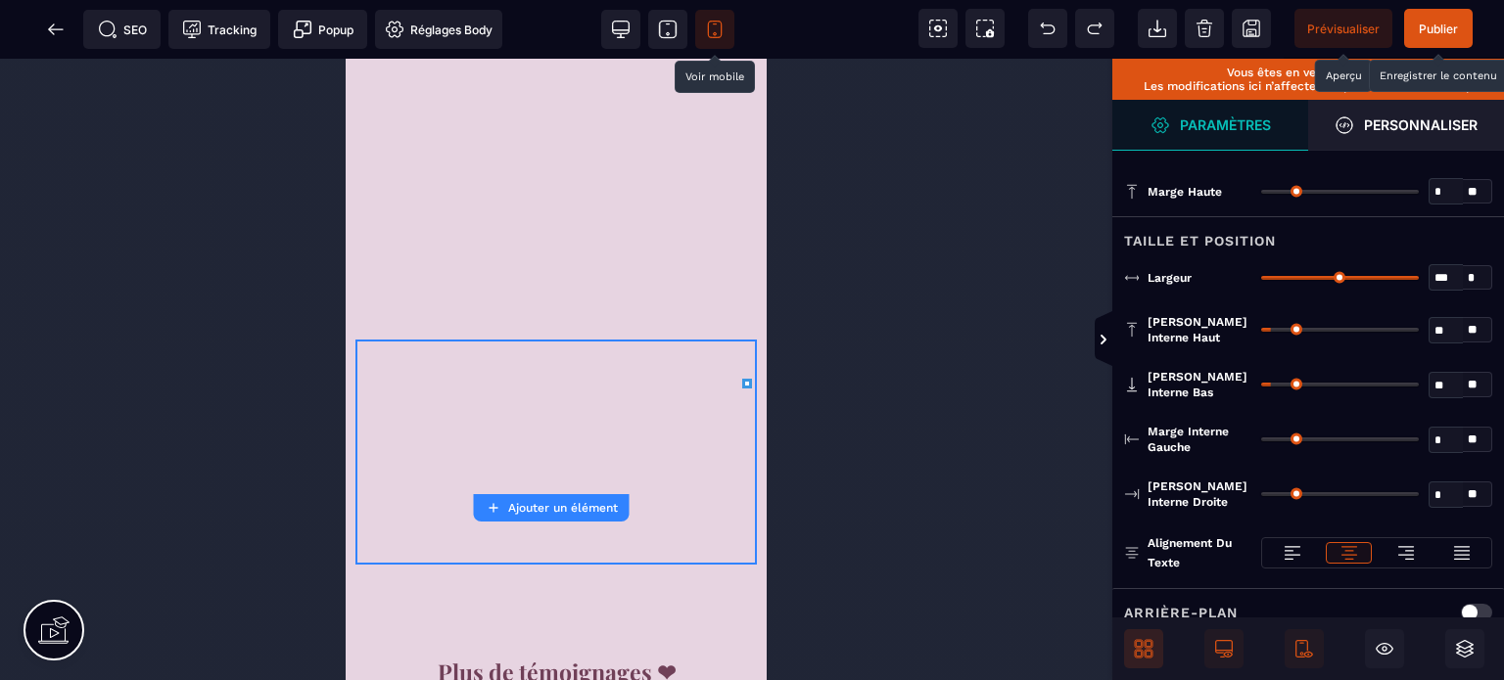
click at [1419, 280] on input "range" at bounding box center [1340, 278] width 158 height 4
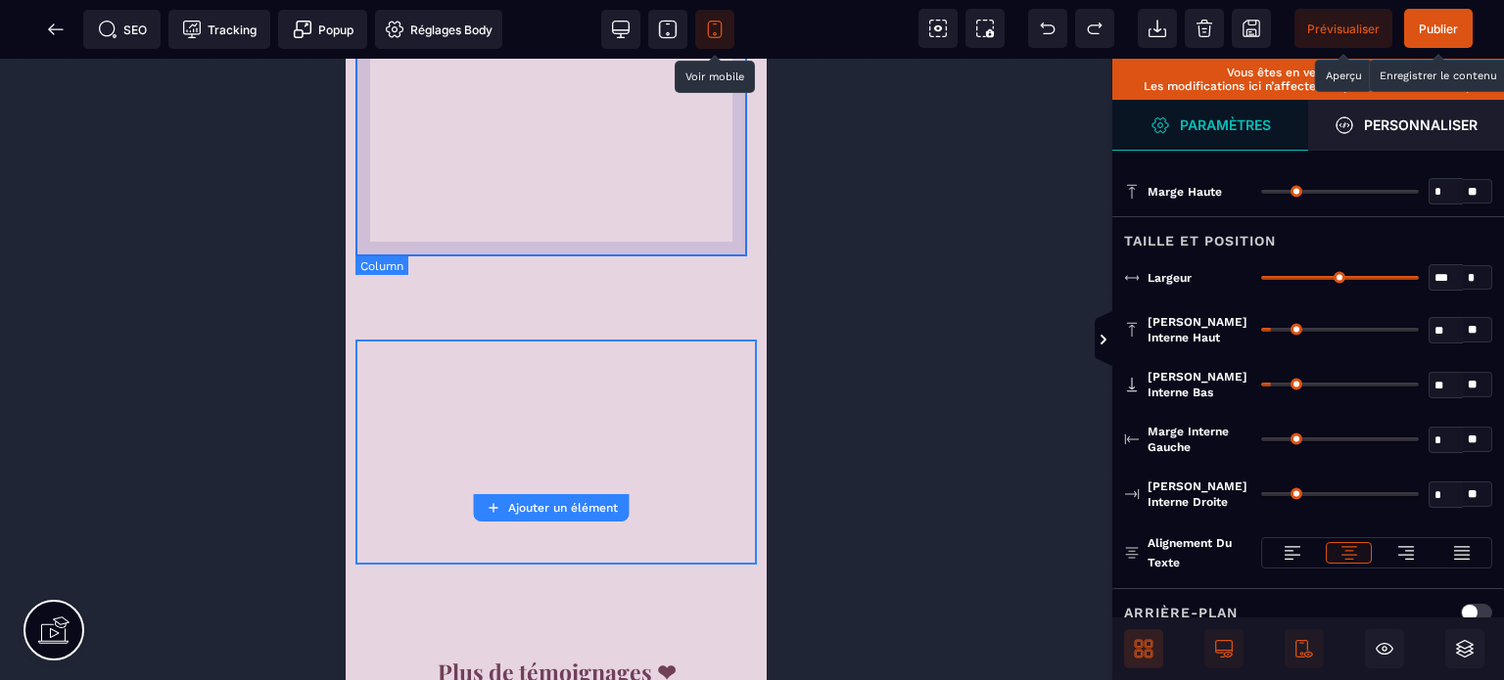
click at [621, 245] on div at bounding box center [555, 212] width 401 height 225
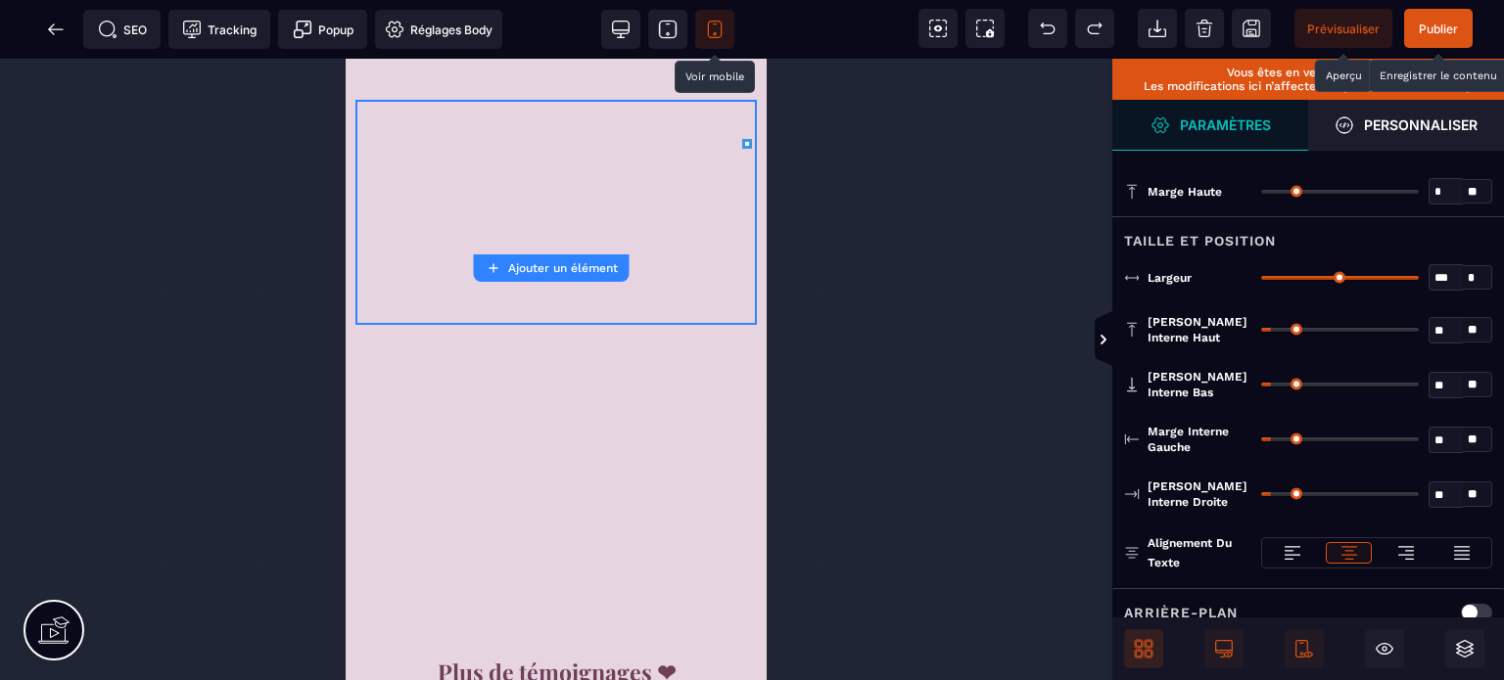
drag, startPoint x: 1413, startPoint y: 270, endPoint x: 1459, endPoint y: 270, distance: 46.0
click at [1419, 276] on input "range" at bounding box center [1340, 278] width 158 height 4
drag, startPoint x: 1274, startPoint y: 434, endPoint x: 1206, endPoint y: 461, distance: 72.9
click at [1261, 442] on input "range" at bounding box center [1340, 440] width 158 height 4
drag, startPoint x: 1278, startPoint y: 492, endPoint x: 1087, endPoint y: 508, distance: 191.6
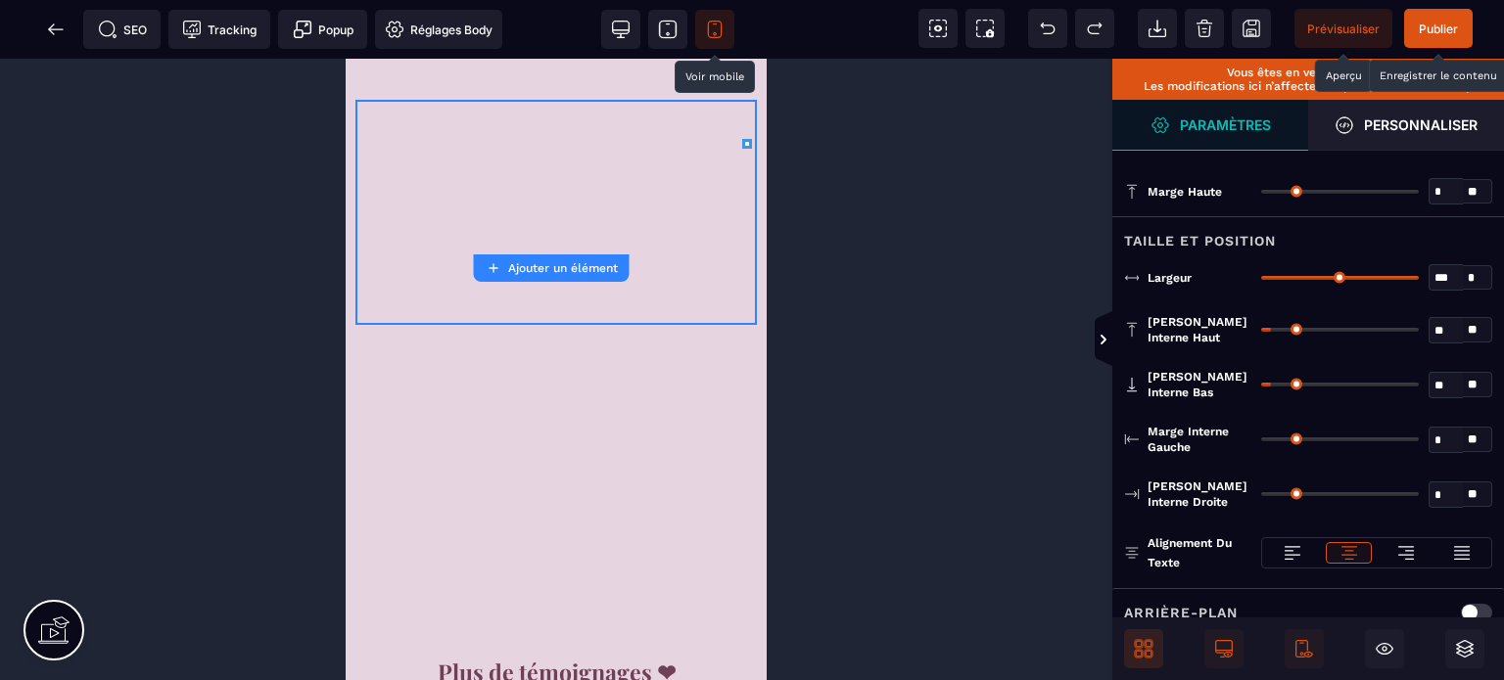
click at [1261, 496] on input "range" at bounding box center [1340, 494] width 158 height 4
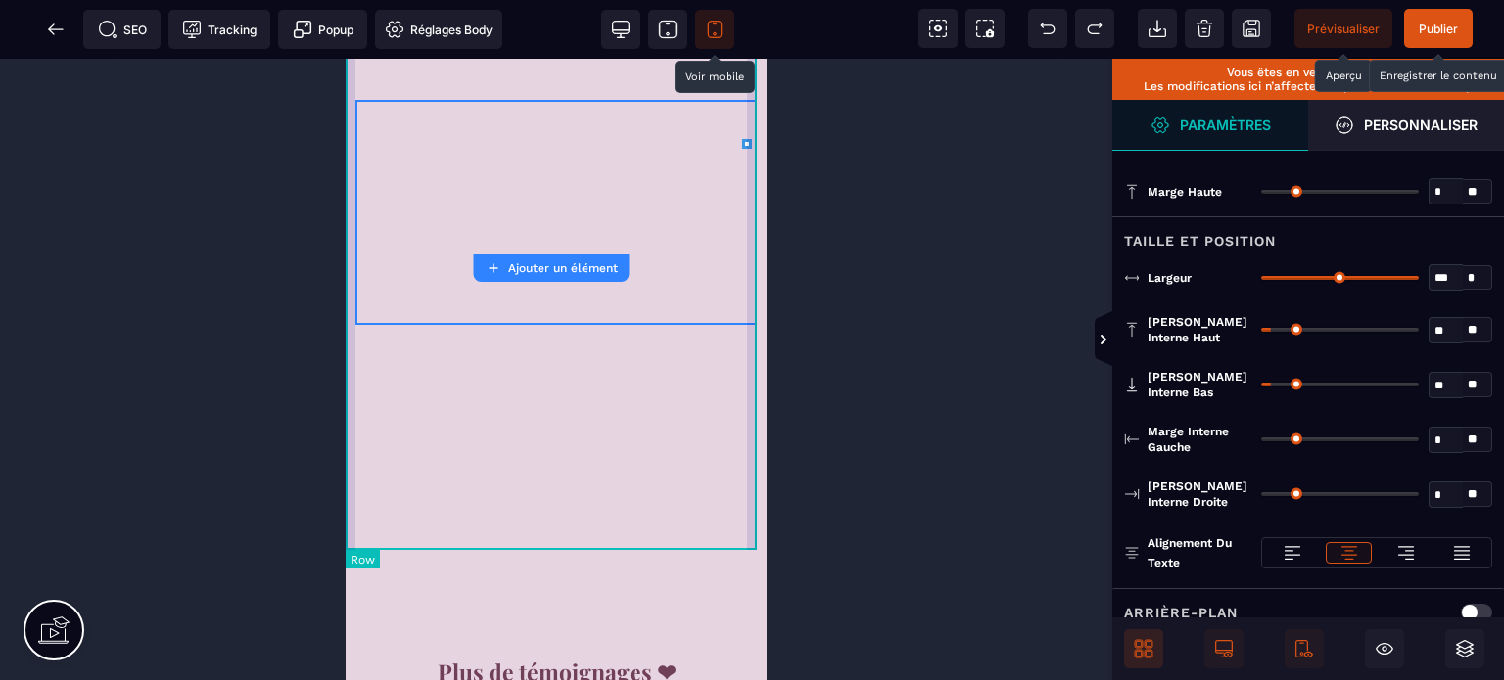
click at [749, 293] on div at bounding box center [556, 225] width 421 height 788
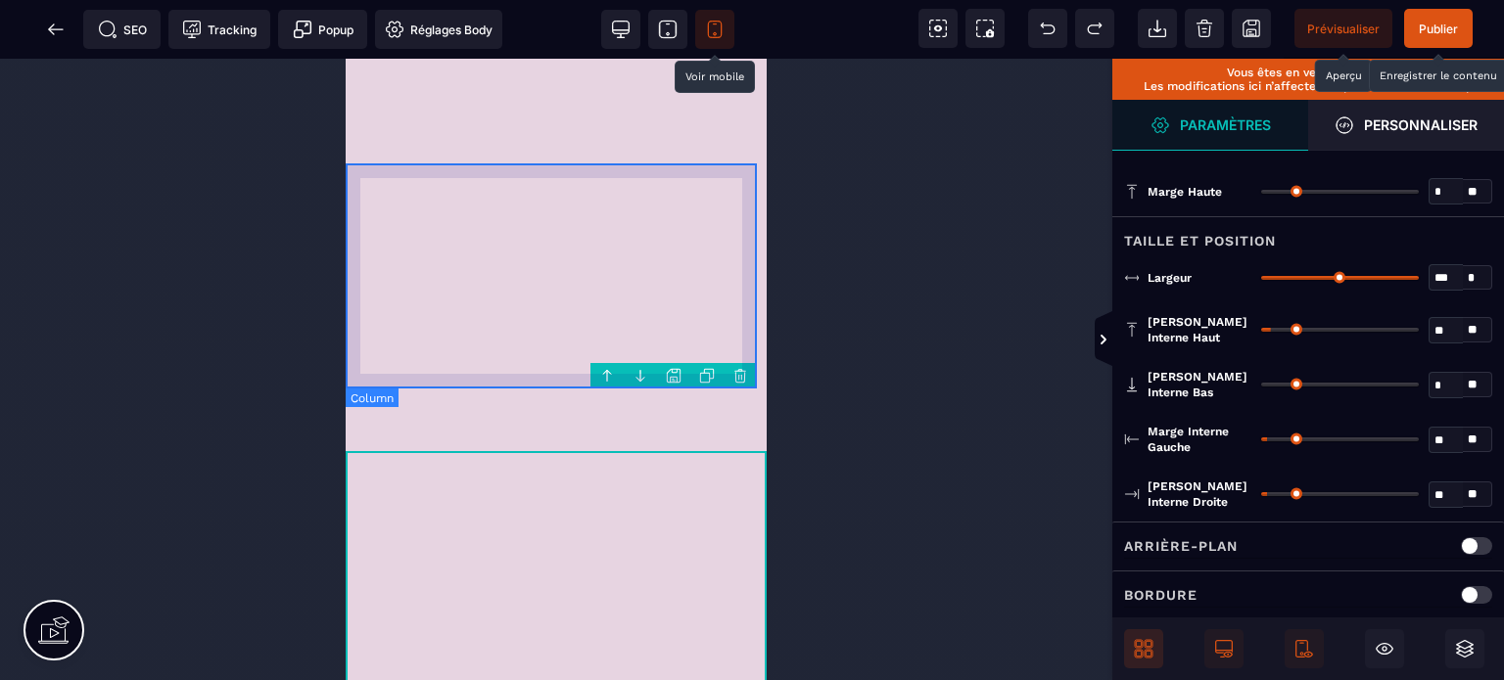
scroll to position [15431, 0]
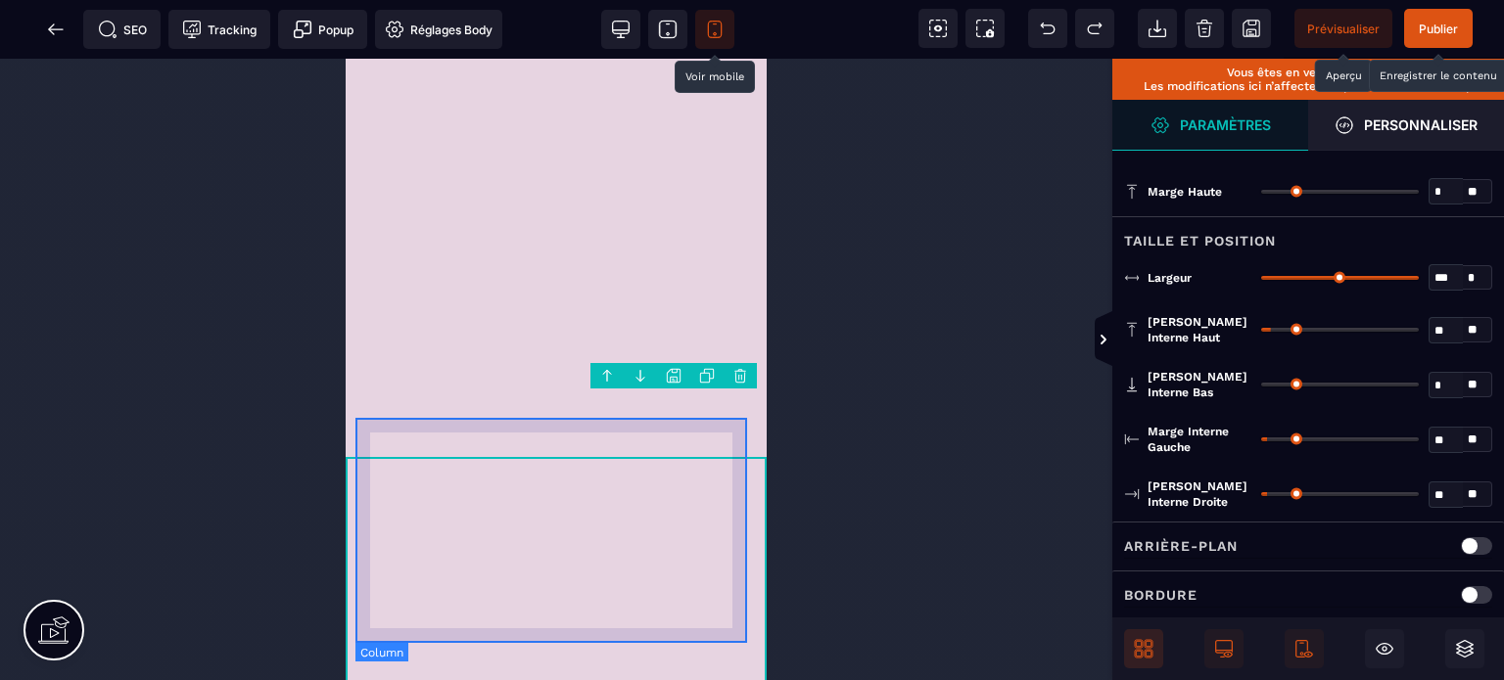
click at [356, 517] on div at bounding box center [555, 599] width 401 height 225
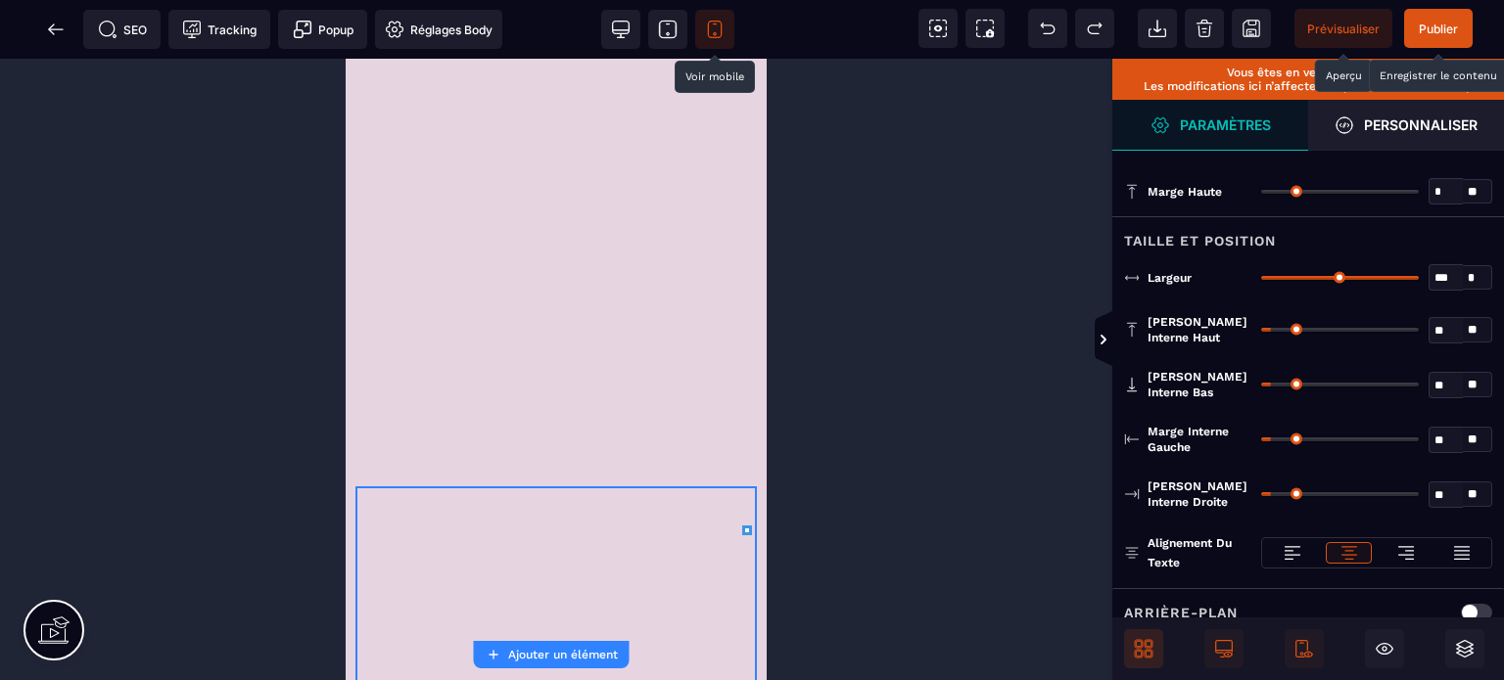
drag, startPoint x: 1409, startPoint y: 276, endPoint x: 1460, endPoint y: 271, distance: 51.1
click at [1419, 276] on input "range" at bounding box center [1340, 278] width 158 height 4
drag, startPoint x: 1277, startPoint y: 439, endPoint x: 1201, endPoint y: 474, distance: 83.2
click at [1261, 442] on input "range" at bounding box center [1340, 440] width 158 height 4
drag, startPoint x: 1276, startPoint y: 494, endPoint x: 1080, endPoint y: 524, distance: 198.0
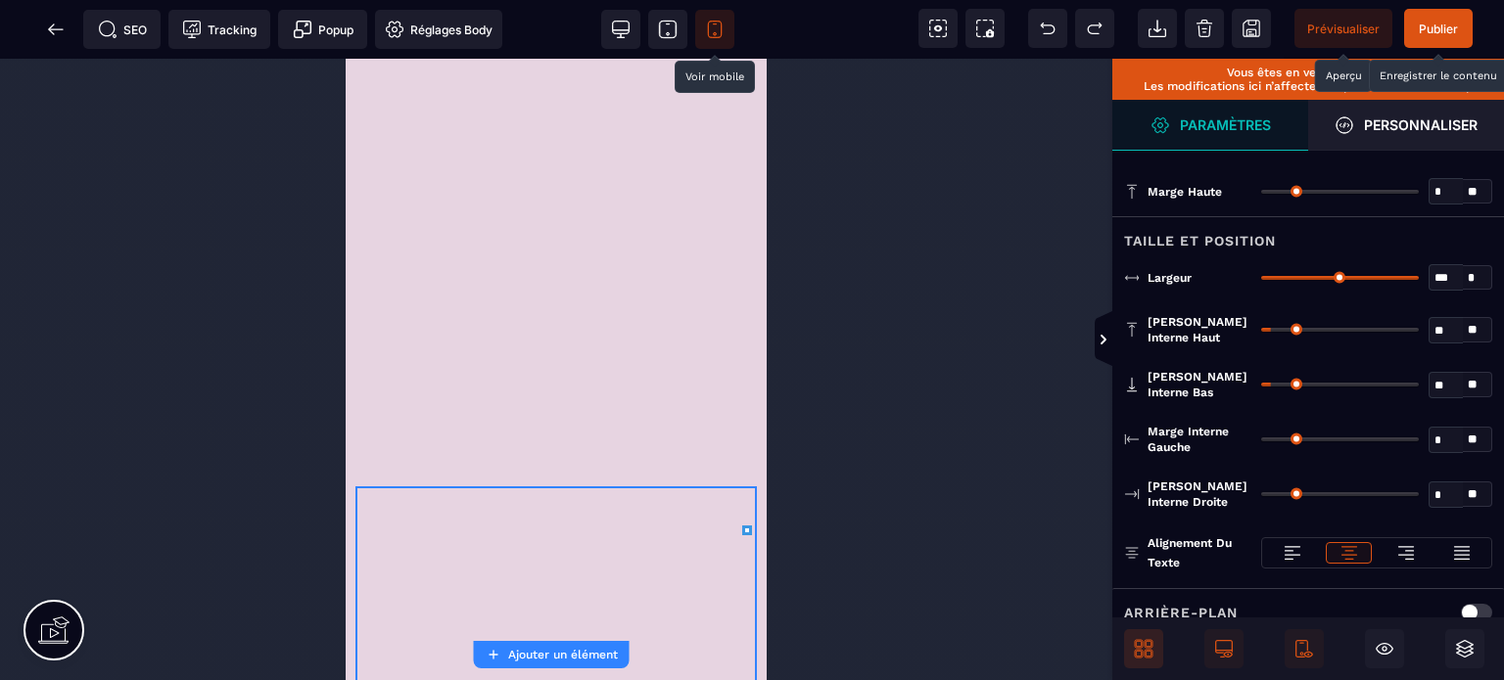
click at [1261, 496] on input "range" at bounding box center [1340, 494] width 158 height 4
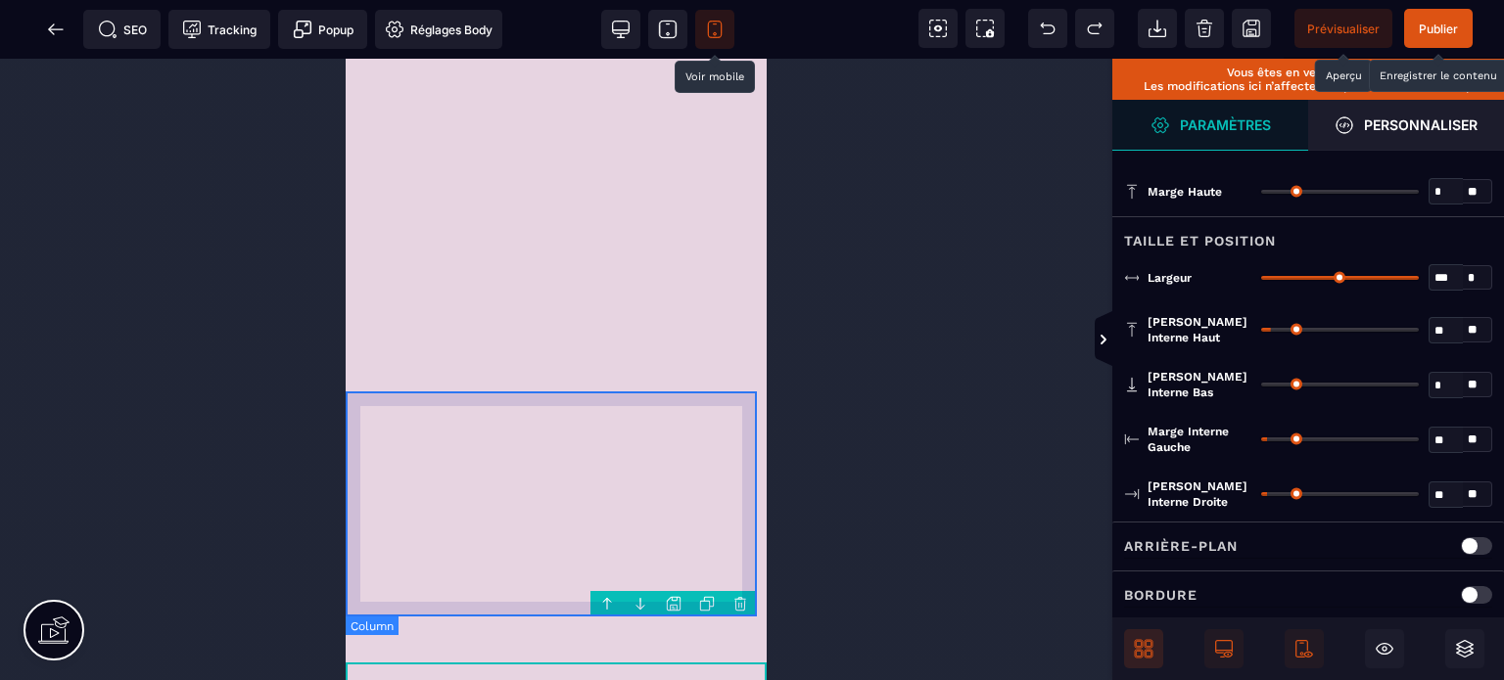
scroll to position [15196, 0]
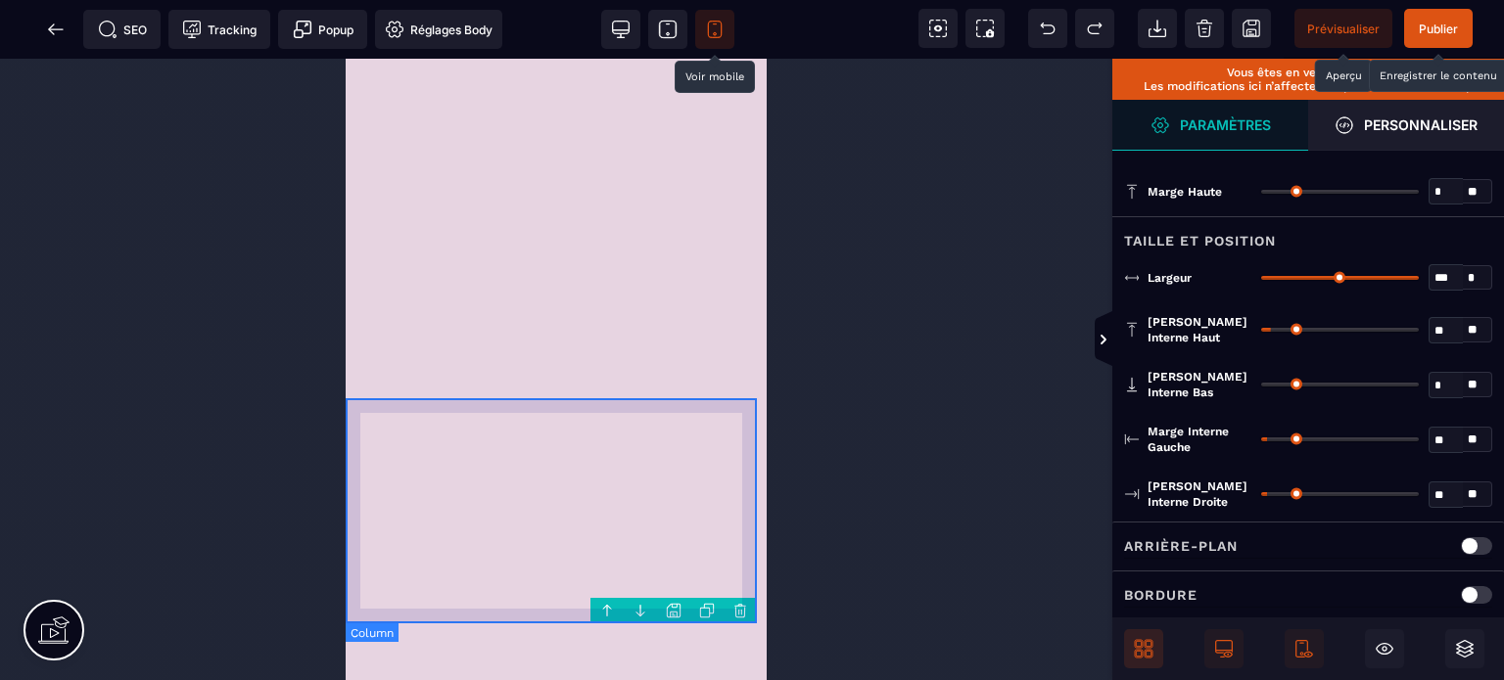
click at [458, 467] on div at bounding box center [556, 579] width 421 height 225
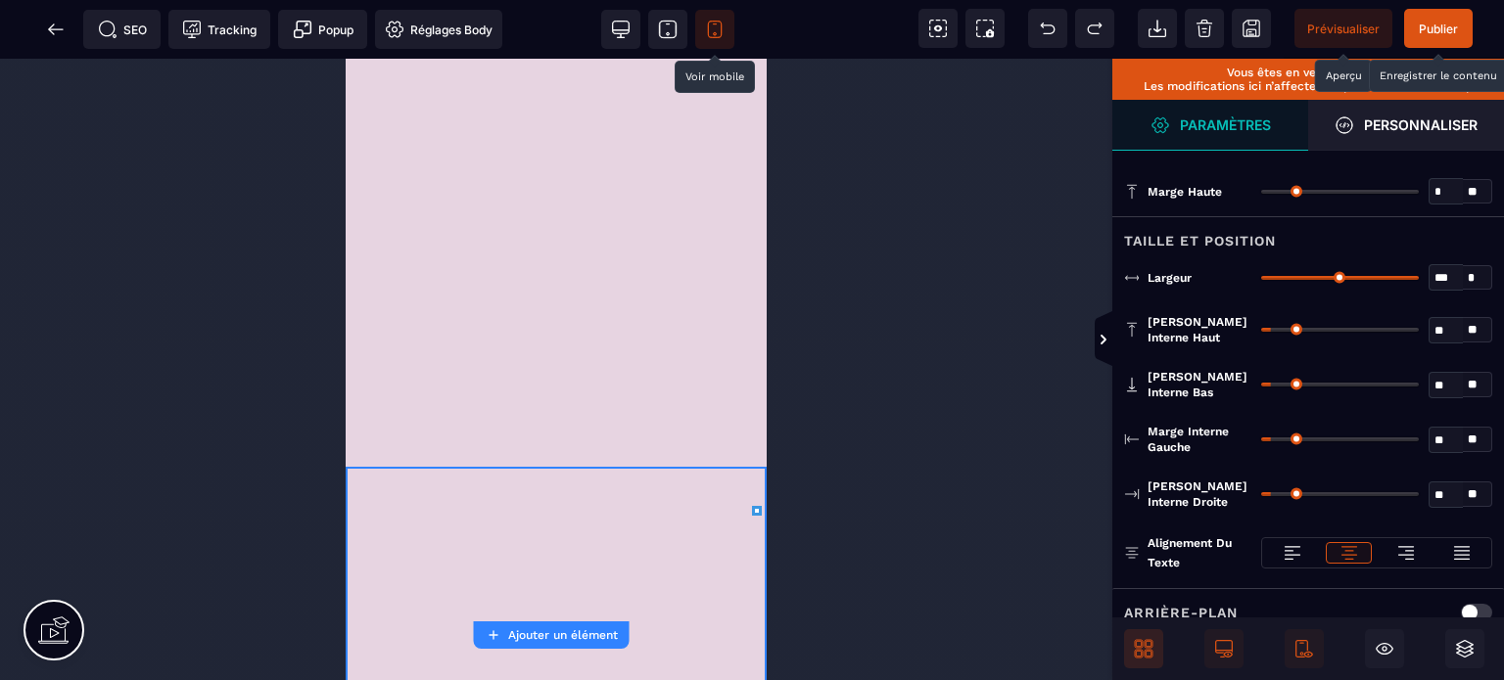
drag, startPoint x: 1415, startPoint y: 276, endPoint x: 1459, endPoint y: 290, distance: 46.1
click at [1419, 280] on input "range" at bounding box center [1340, 278] width 158 height 4
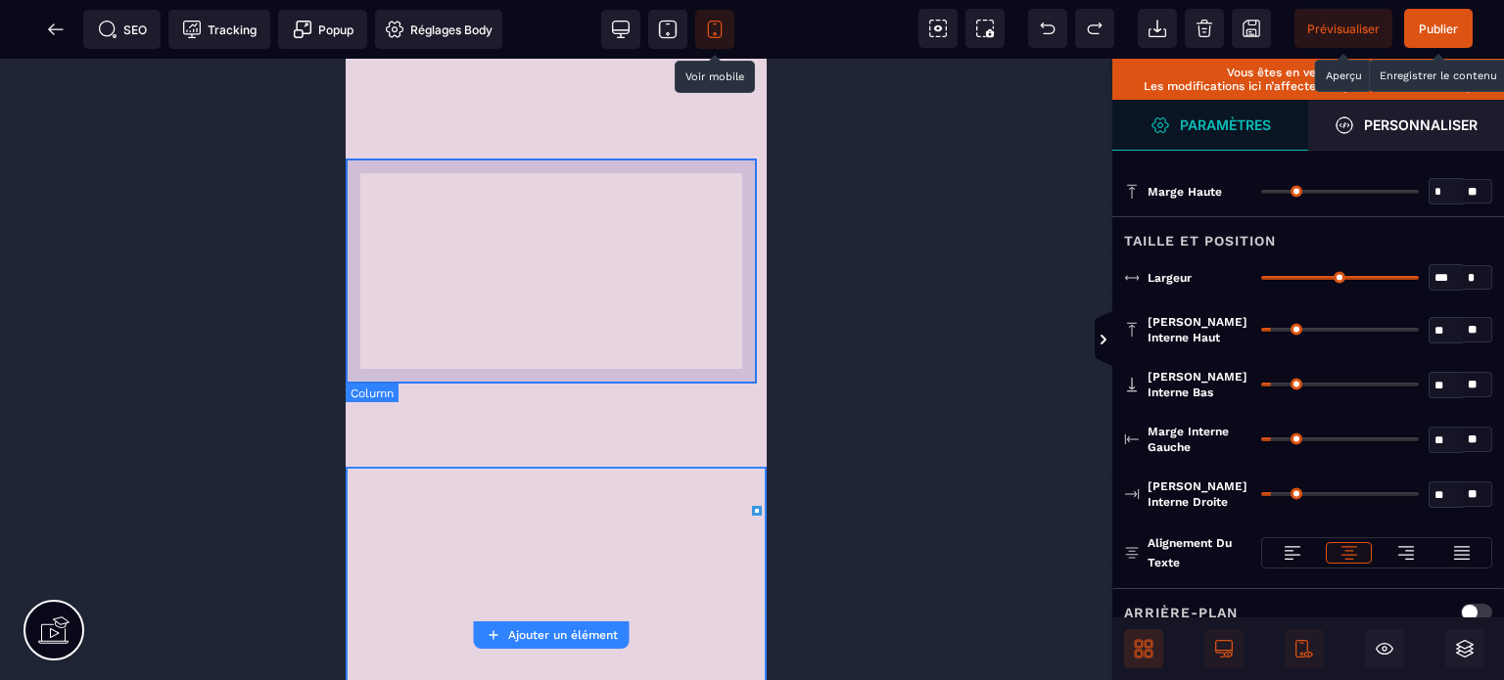
click at [464, 227] on div at bounding box center [556, 339] width 421 height 225
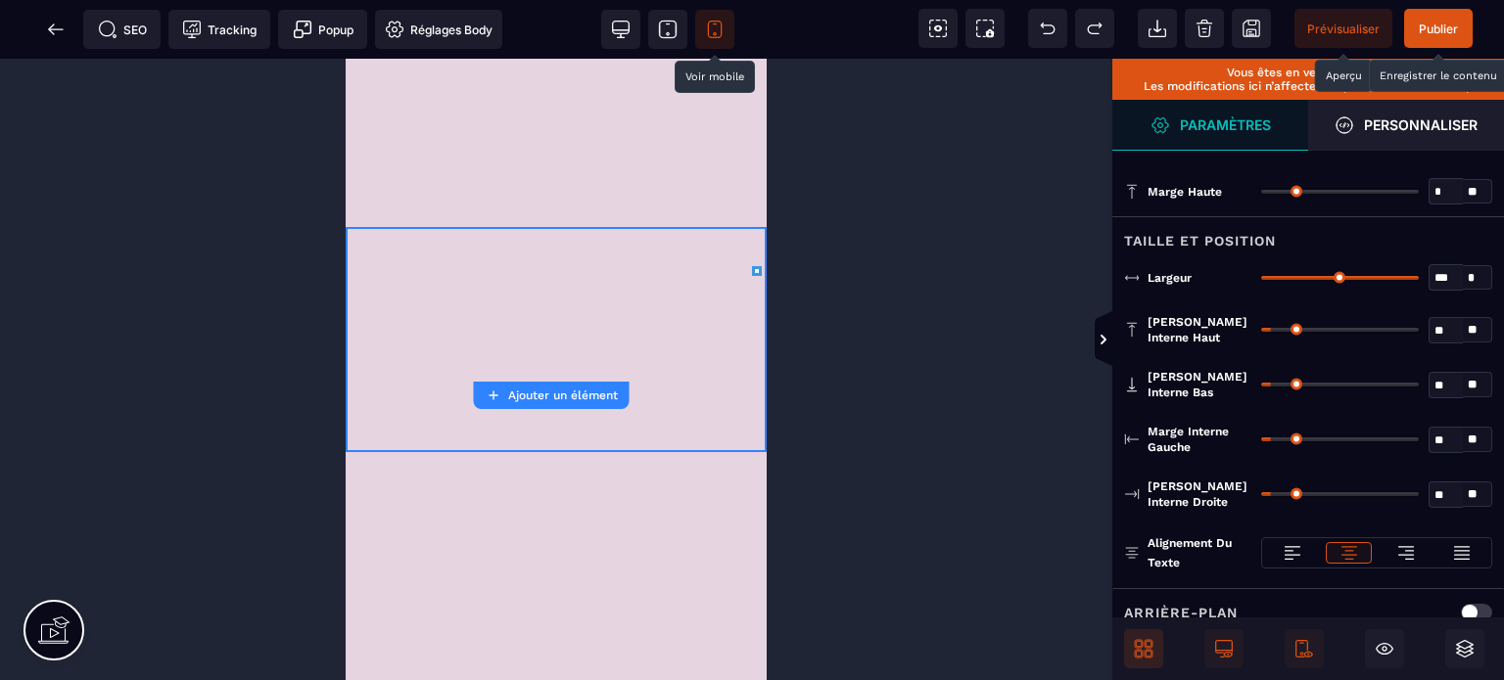
drag, startPoint x: 1410, startPoint y: 271, endPoint x: 1503, endPoint y: 285, distance: 94.0
click at [1419, 280] on input "range" at bounding box center [1340, 278] width 158 height 4
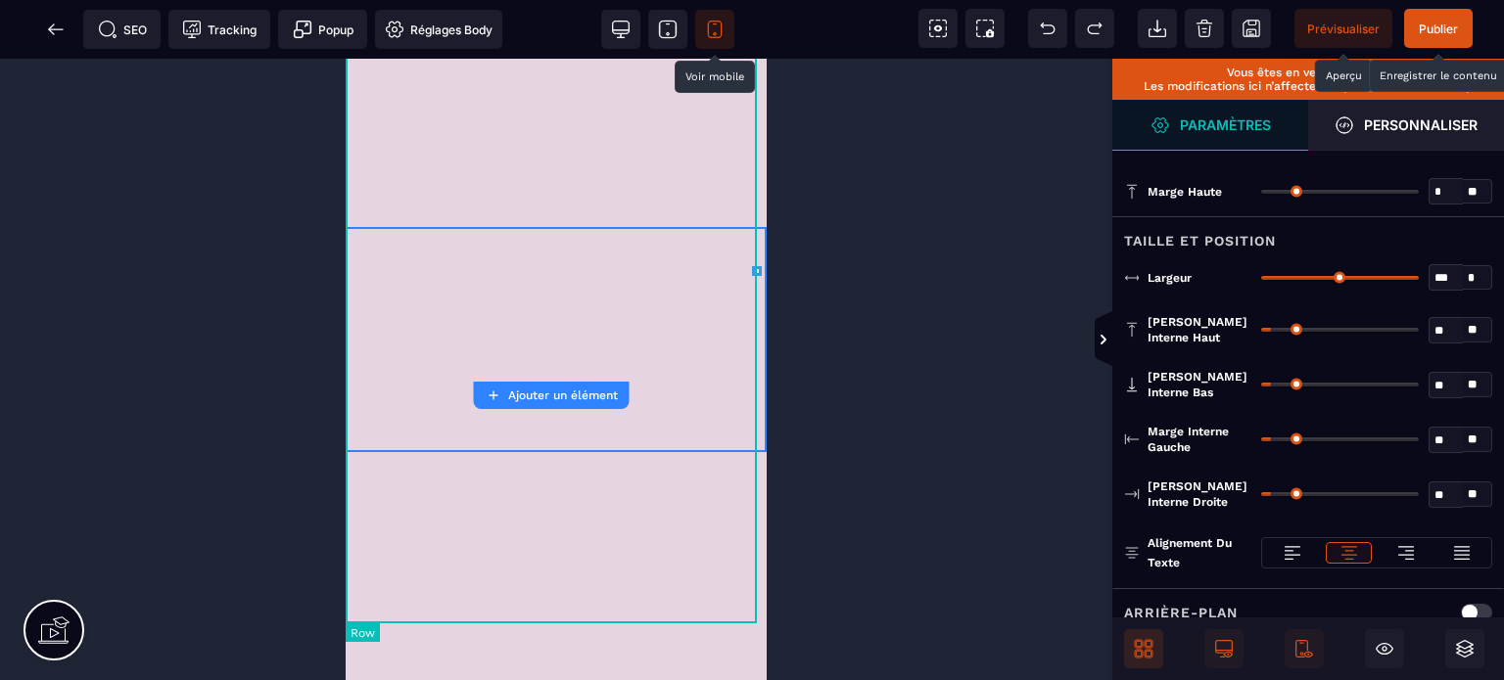
click at [607, 144] on div at bounding box center [556, 326] width 421 height 731
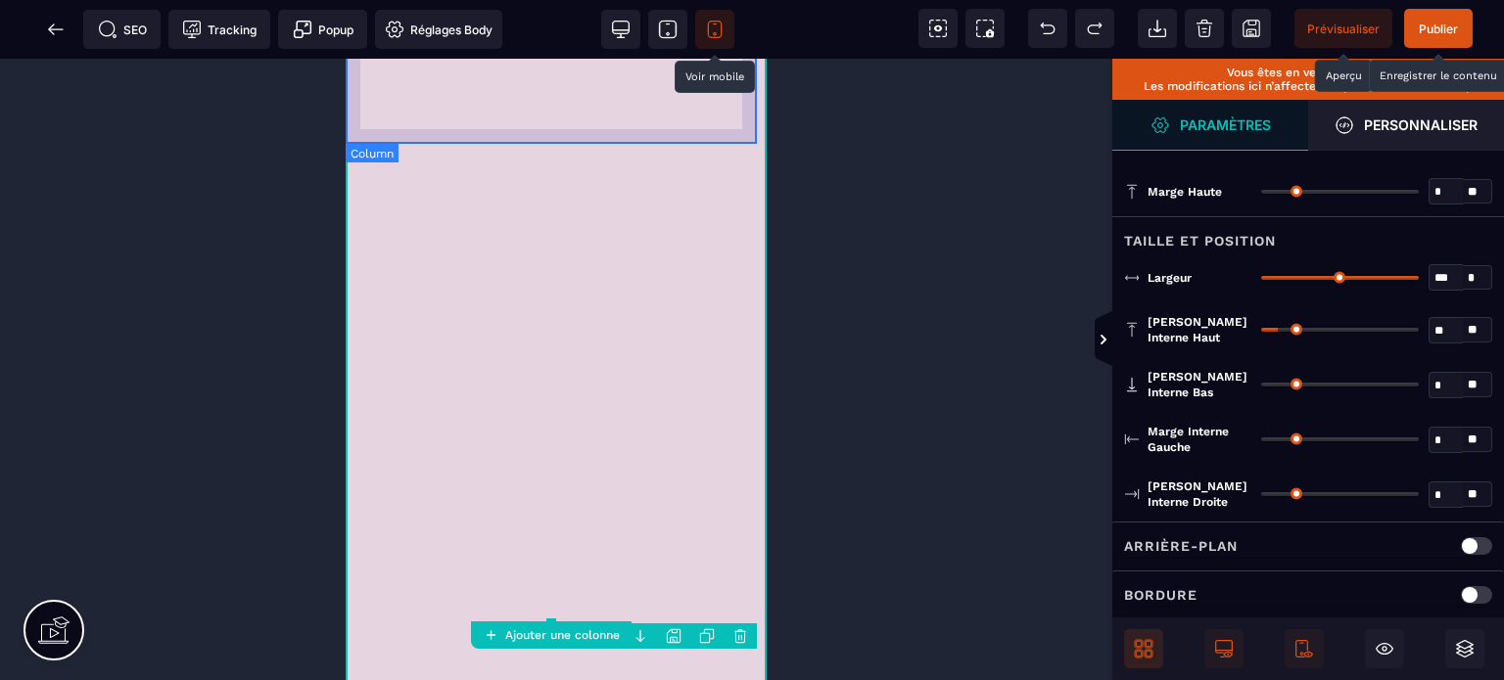
click at [604, 138] on div at bounding box center [556, 99] width 421 height 225
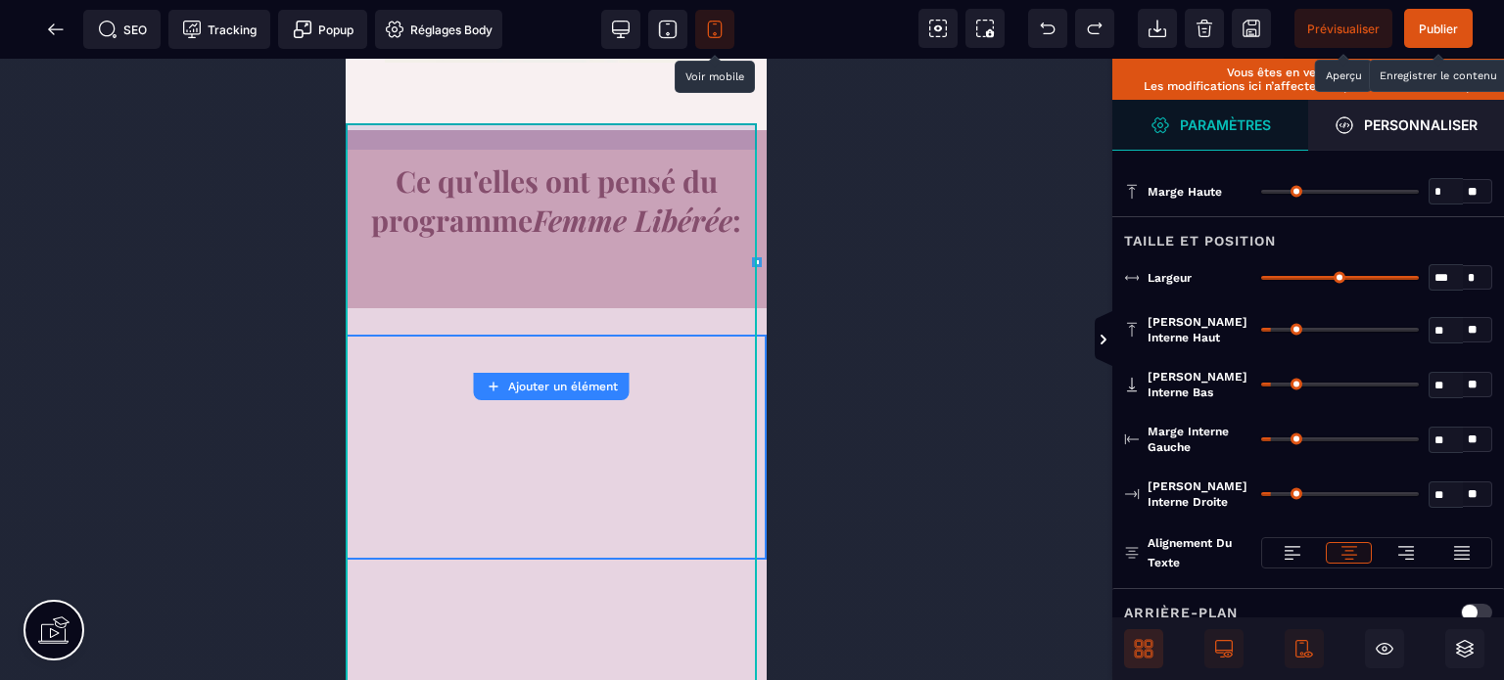
scroll to position [14843, 0]
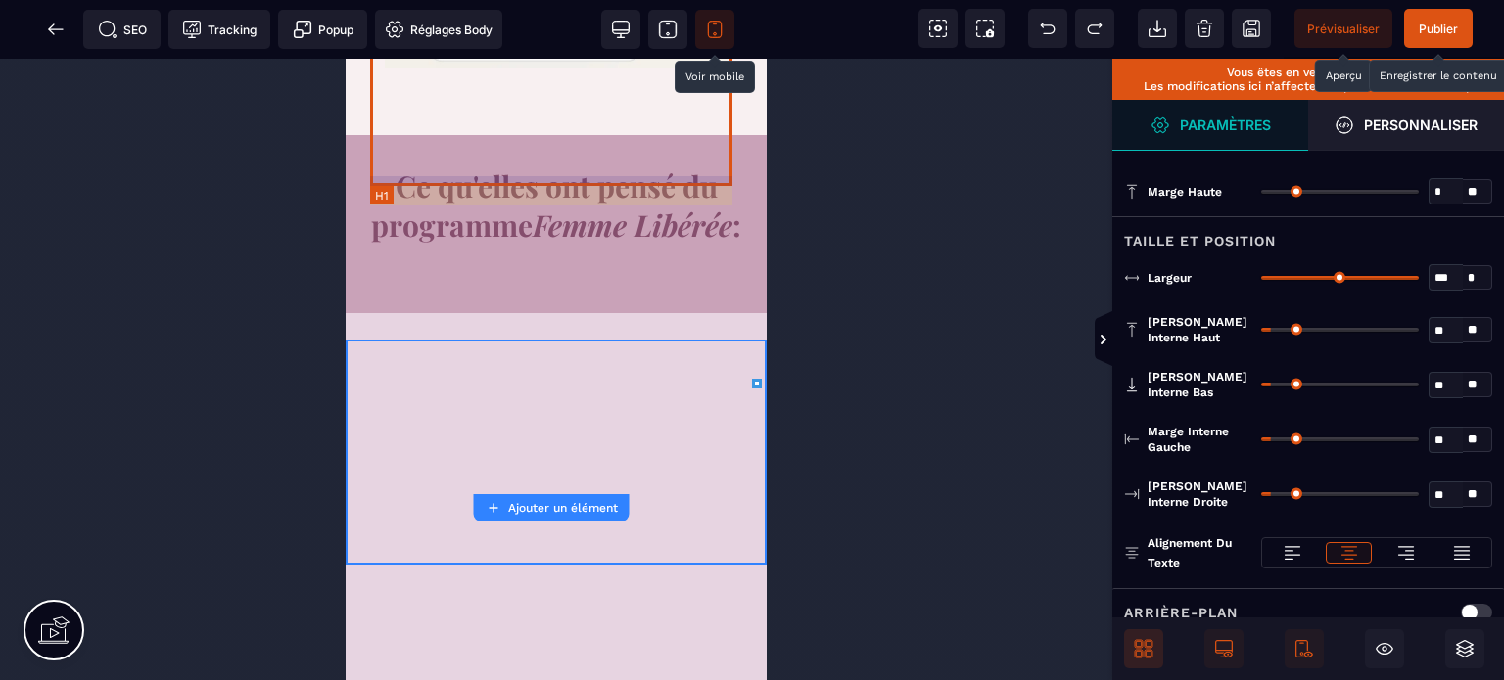
click at [396, 160] on h1 "Ce qu'elles ont pensé du programme Femme Libérée :" at bounding box center [556, 206] width 372 height 98
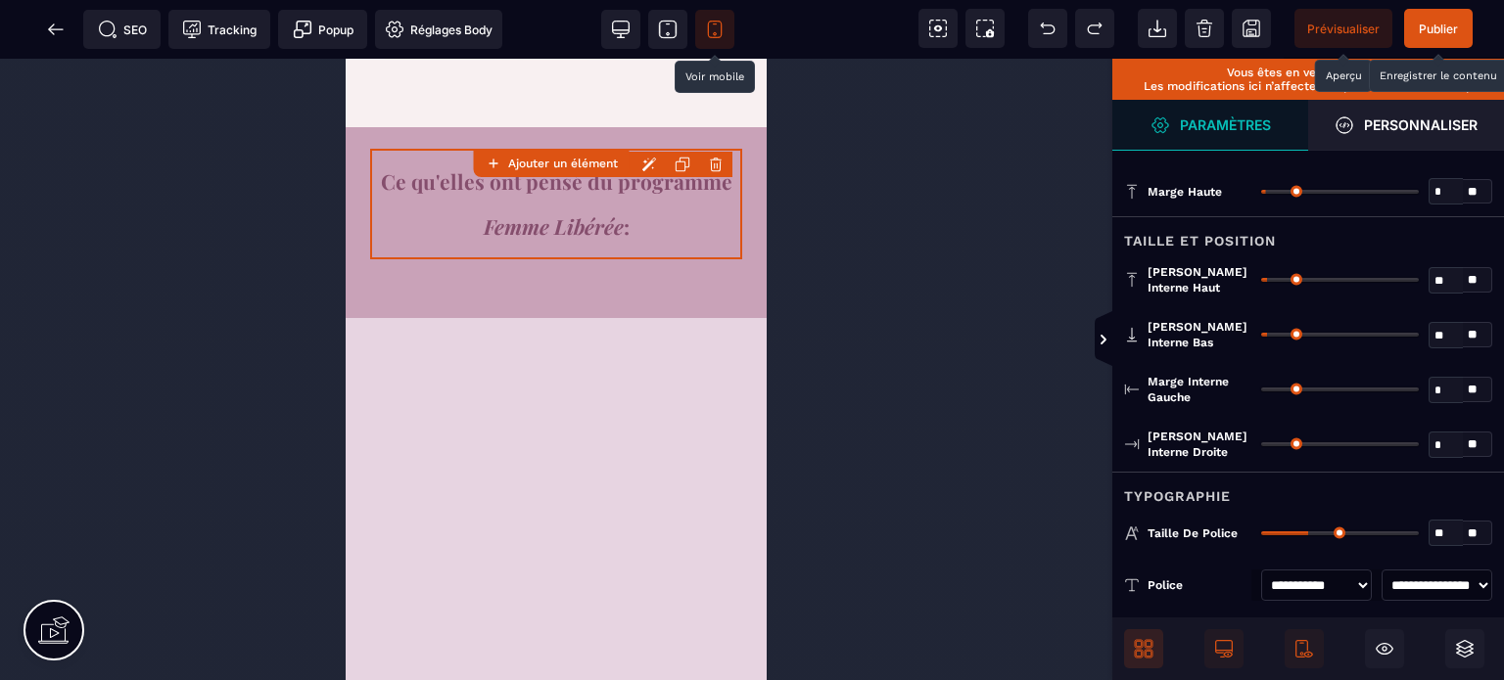
scroll to position [14851, 0]
drag, startPoint x: 1311, startPoint y: 530, endPoint x: 1297, endPoint y: 532, distance: 13.8
click at [1297, 532] on input "range" at bounding box center [1340, 534] width 158 height 4
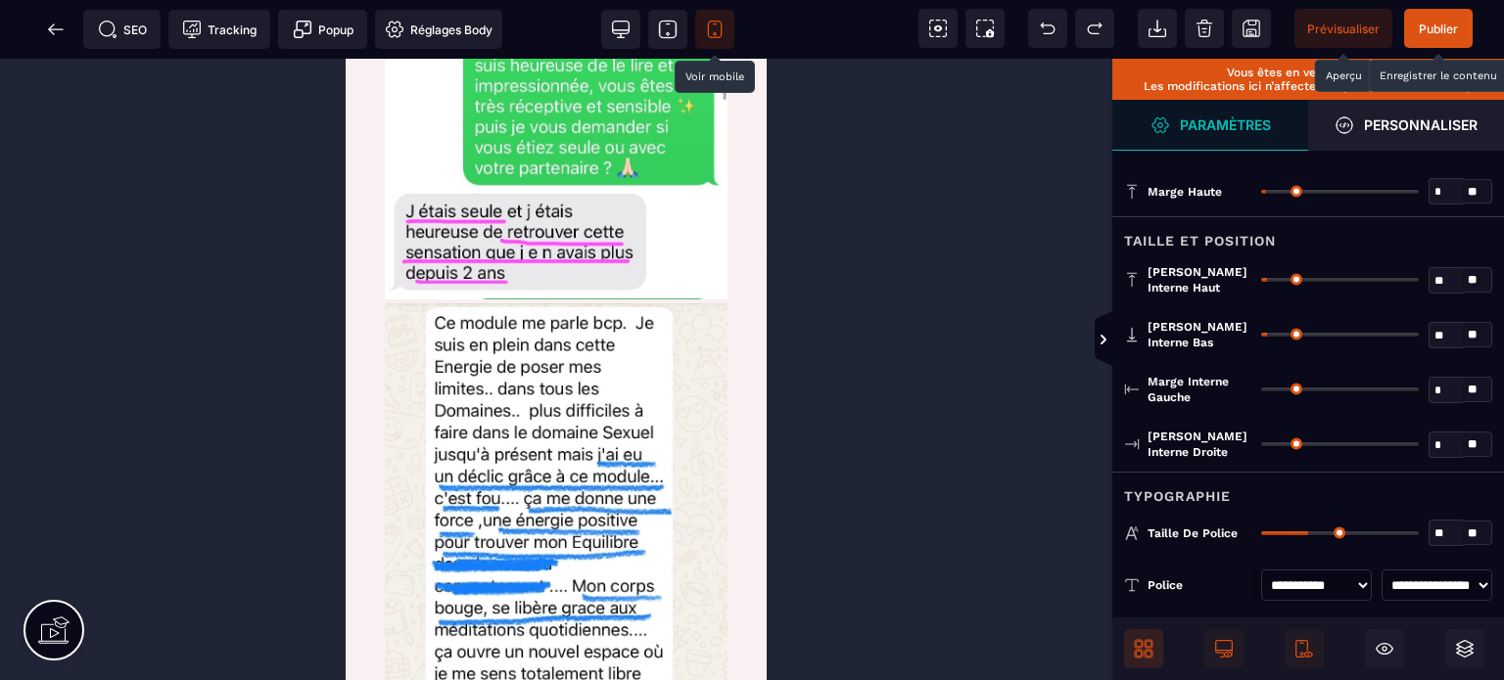
click at [1447, 19] on span "Publier" at bounding box center [1438, 28] width 69 height 39
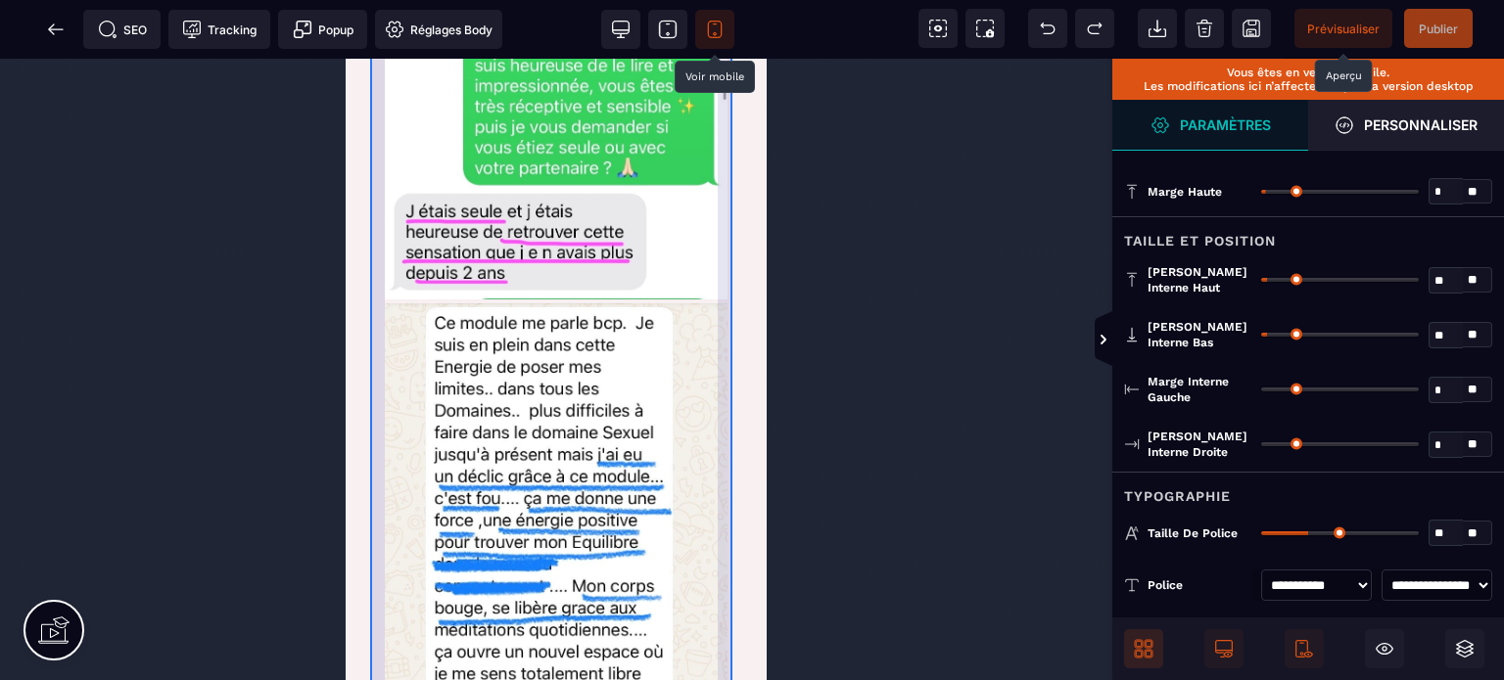
click at [728, 284] on div at bounding box center [556, 312] width 372 height 1018
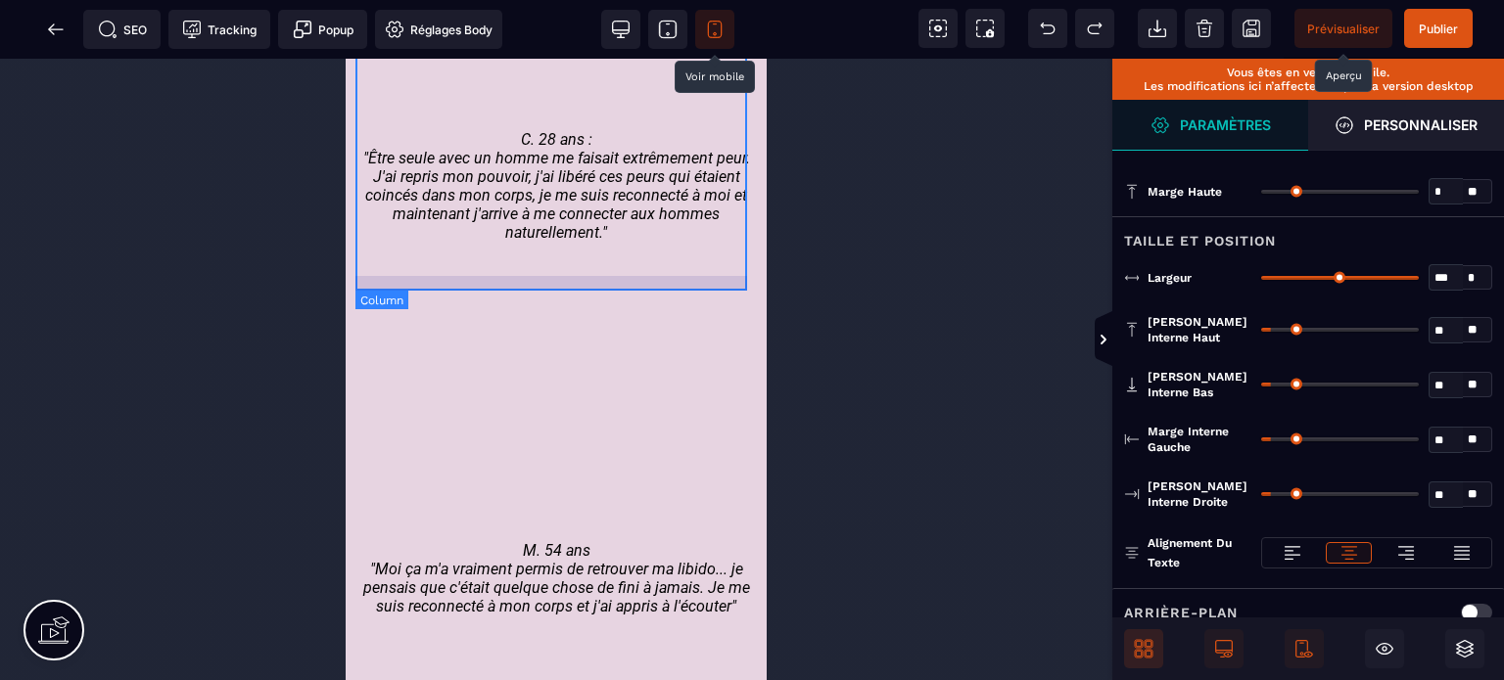
scroll to position [4982, 0]
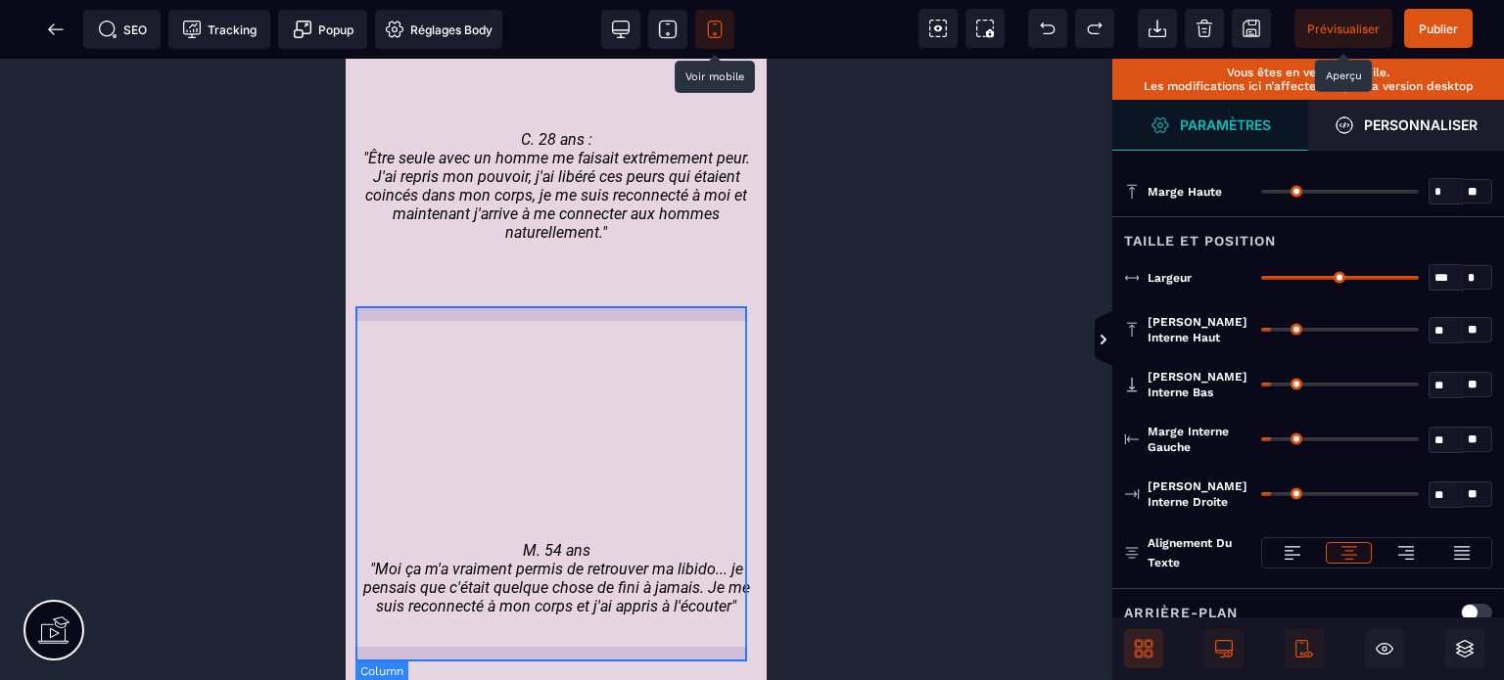
click at [405, 312] on div "M. 54 ans "Moi ça m'a vraiment permis de retrouver ma libido... je pensais que …" at bounding box center [555, 483] width 401 height 354
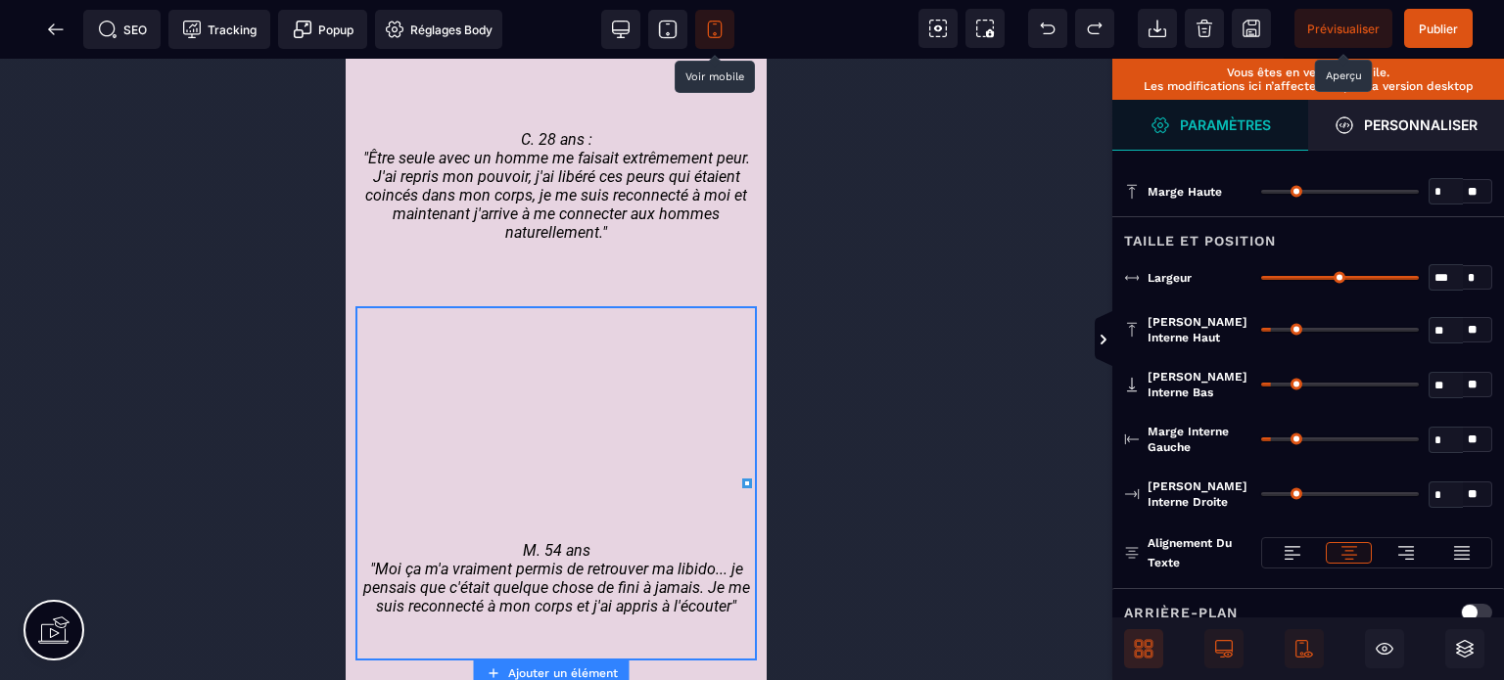
drag, startPoint x: 1410, startPoint y: 273, endPoint x: 1503, endPoint y: 301, distance: 97.0
click at [1419, 280] on input "range" at bounding box center [1340, 278] width 158 height 4
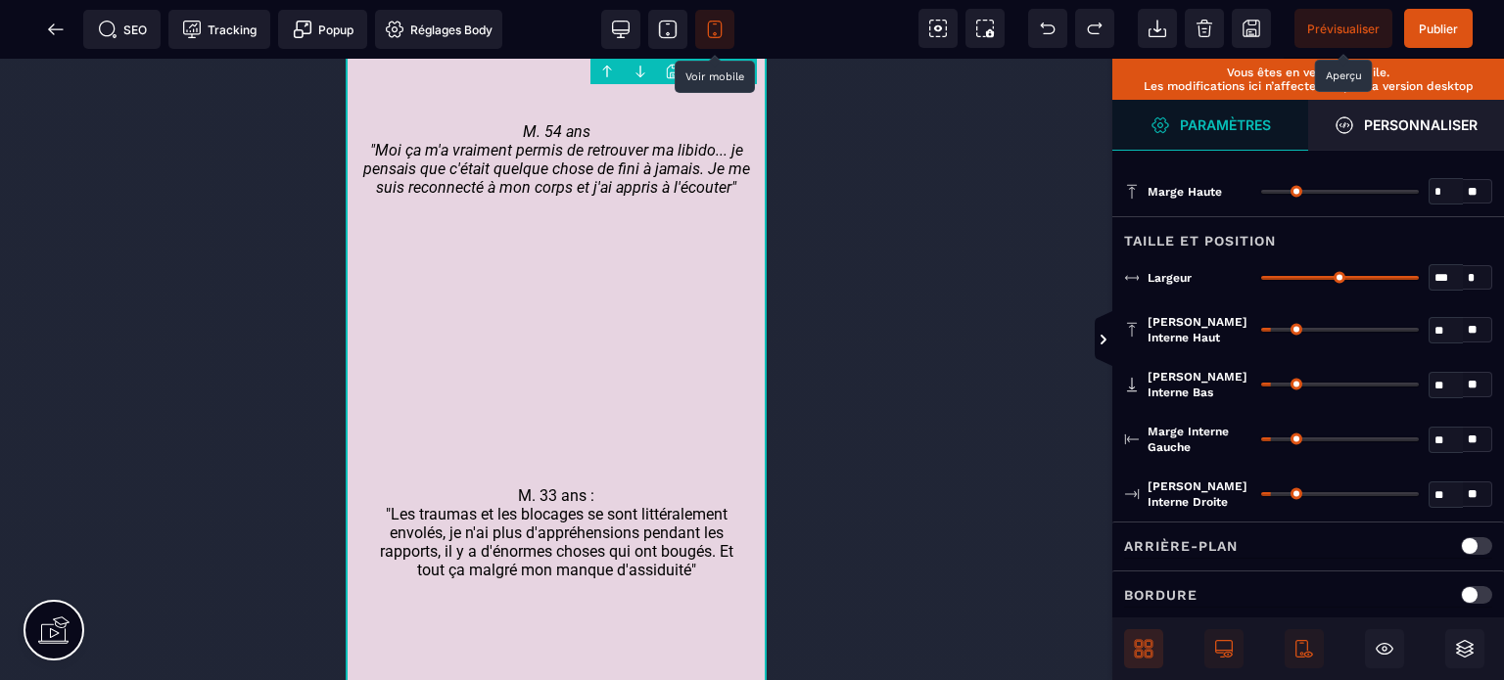
scroll to position [5420, 0]
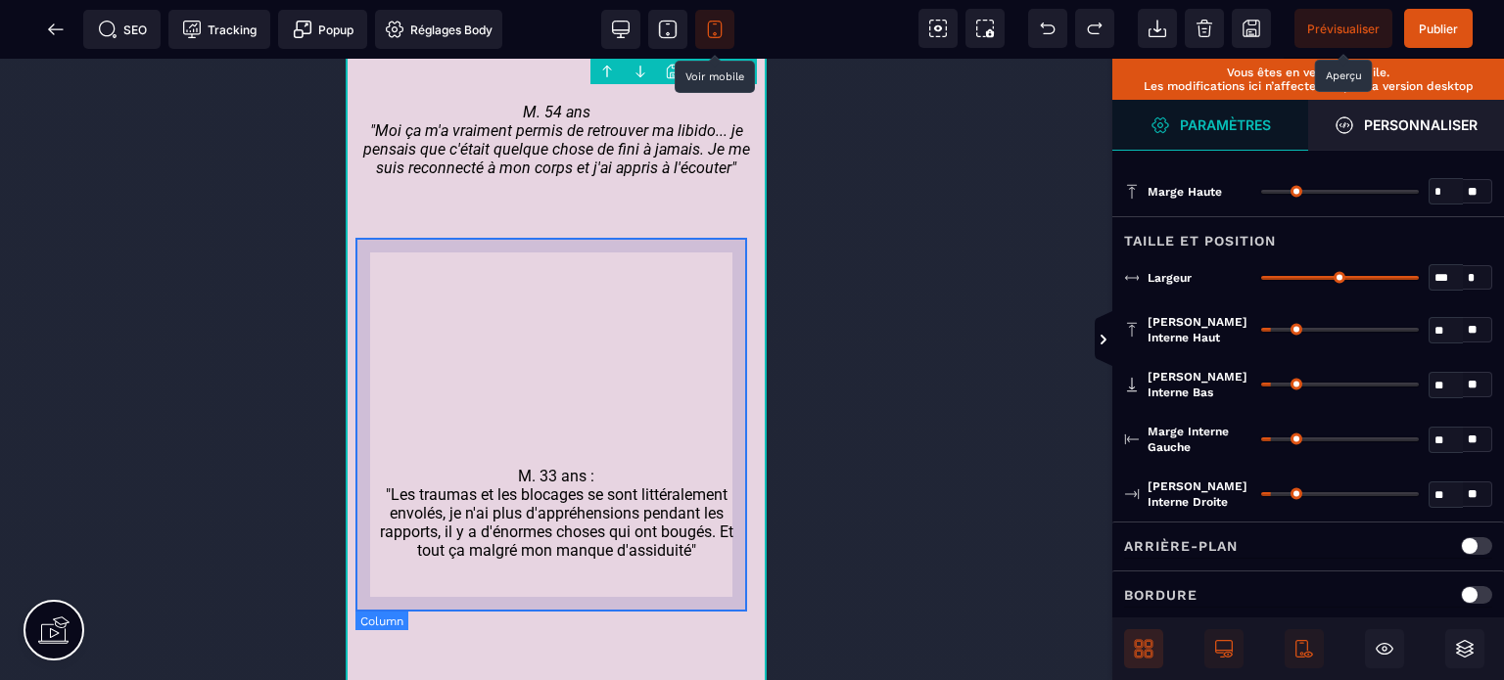
click at [534, 242] on div "M. 33 ans : "Les traumas et les blocages se sont littéralement envolés, je n'ai…" at bounding box center [555, 423] width 401 height 373
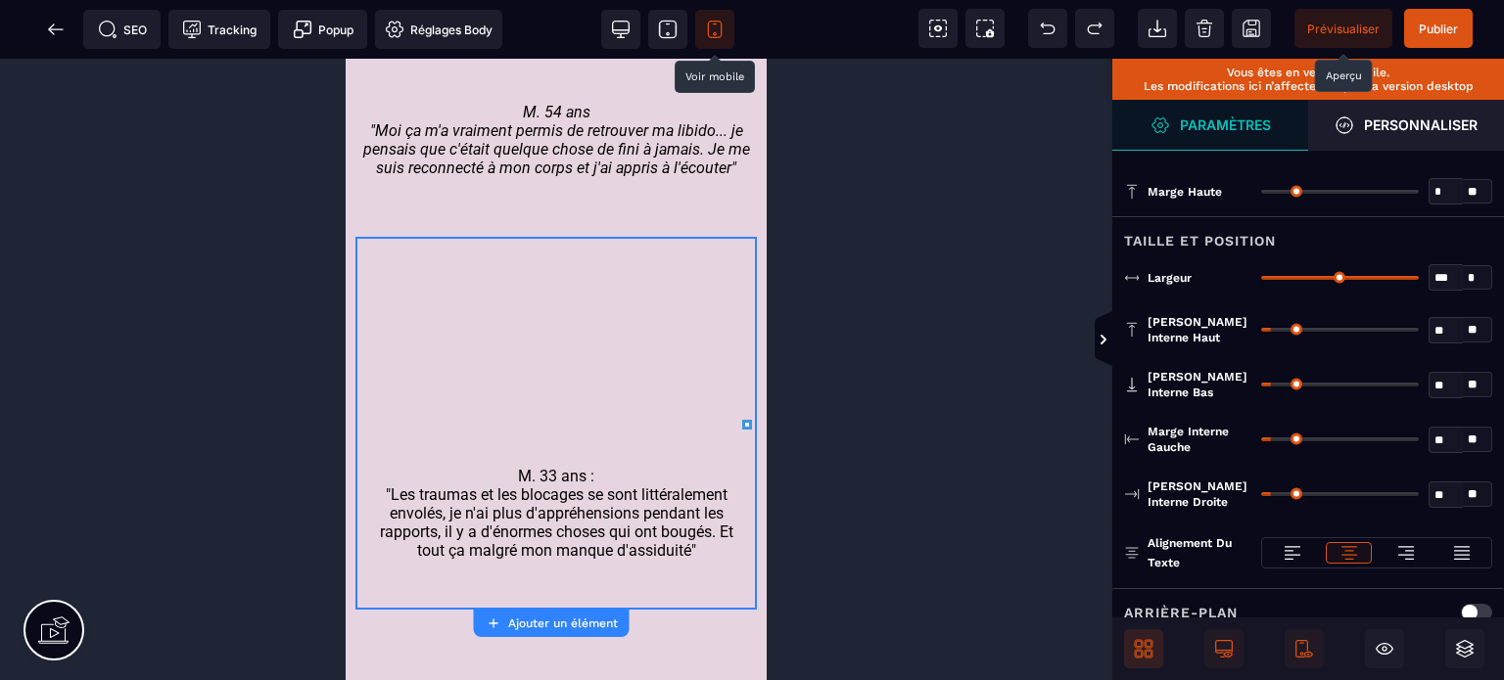
drag, startPoint x: 1414, startPoint y: 272, endPoint x: 1456, endPoint y: 275, distance: 42.2
click at [1419, 276] on input "range" at bounding box center [1340, 278] width 158 height 4
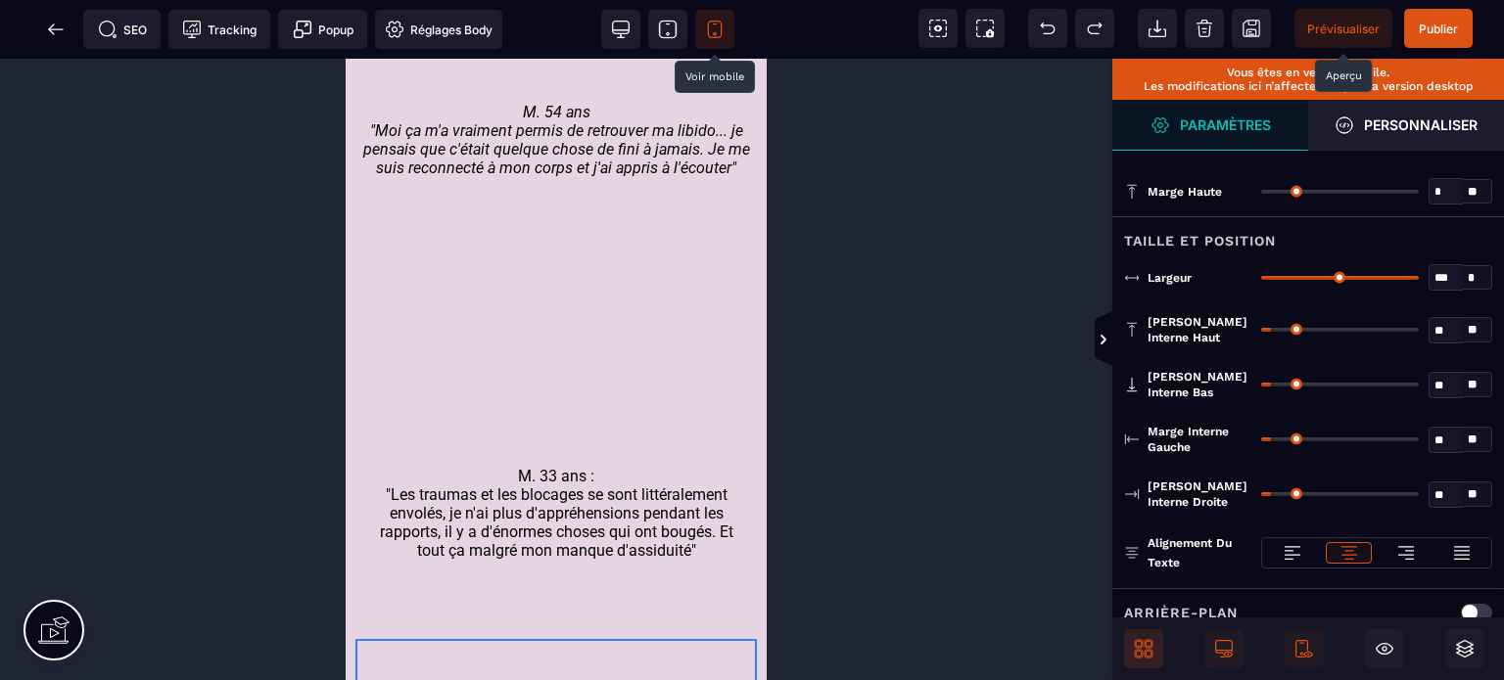
drag, startPoint x: 1411, startPoint y: 274, endPoint x: 1499, endPoint y: 281, distance: 88.4
click at [1419, 280] on input "range" at bounding box center [1340, 278] width 158 height 4
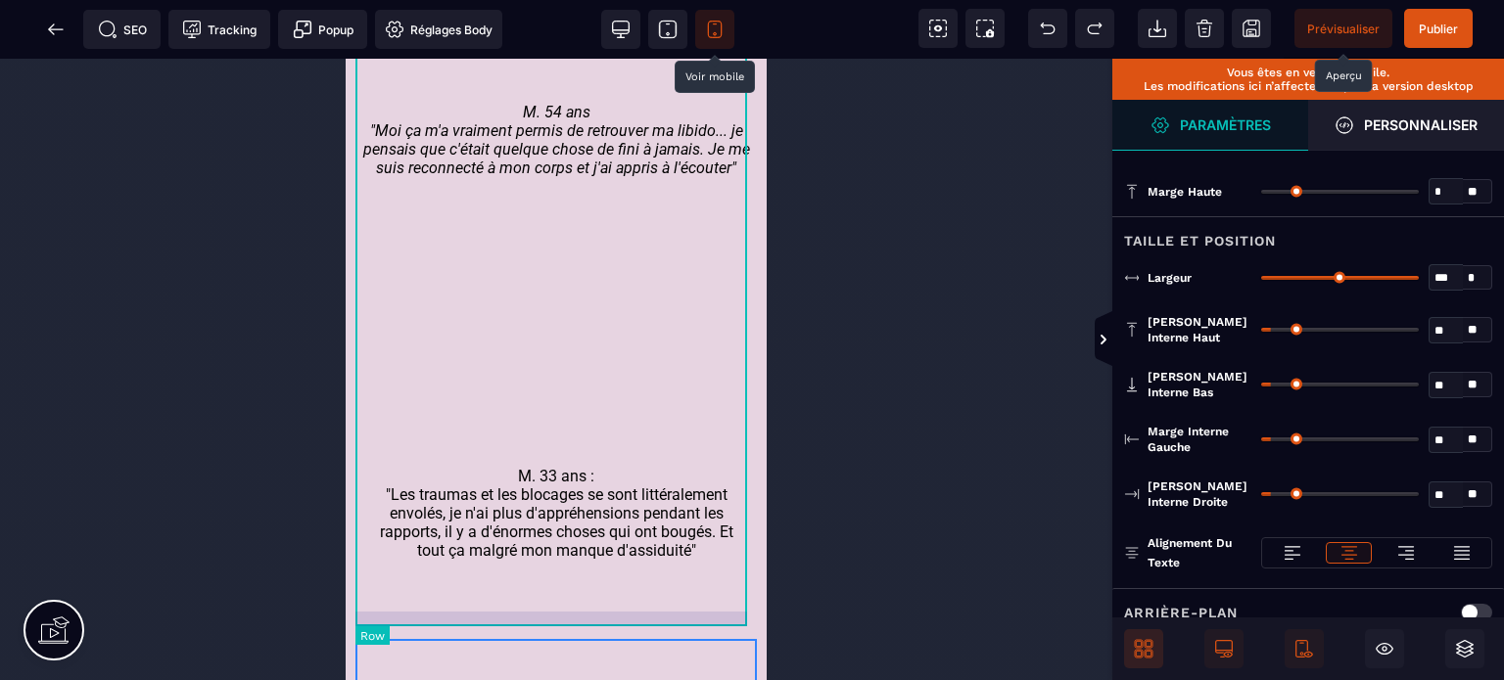
click at [704, 622] on div "C. 28 ans : "Être seule avec un homme me faisait extrêmement peur. J'ai repris …" at bounding box center [555, 36] width 401 height 1178
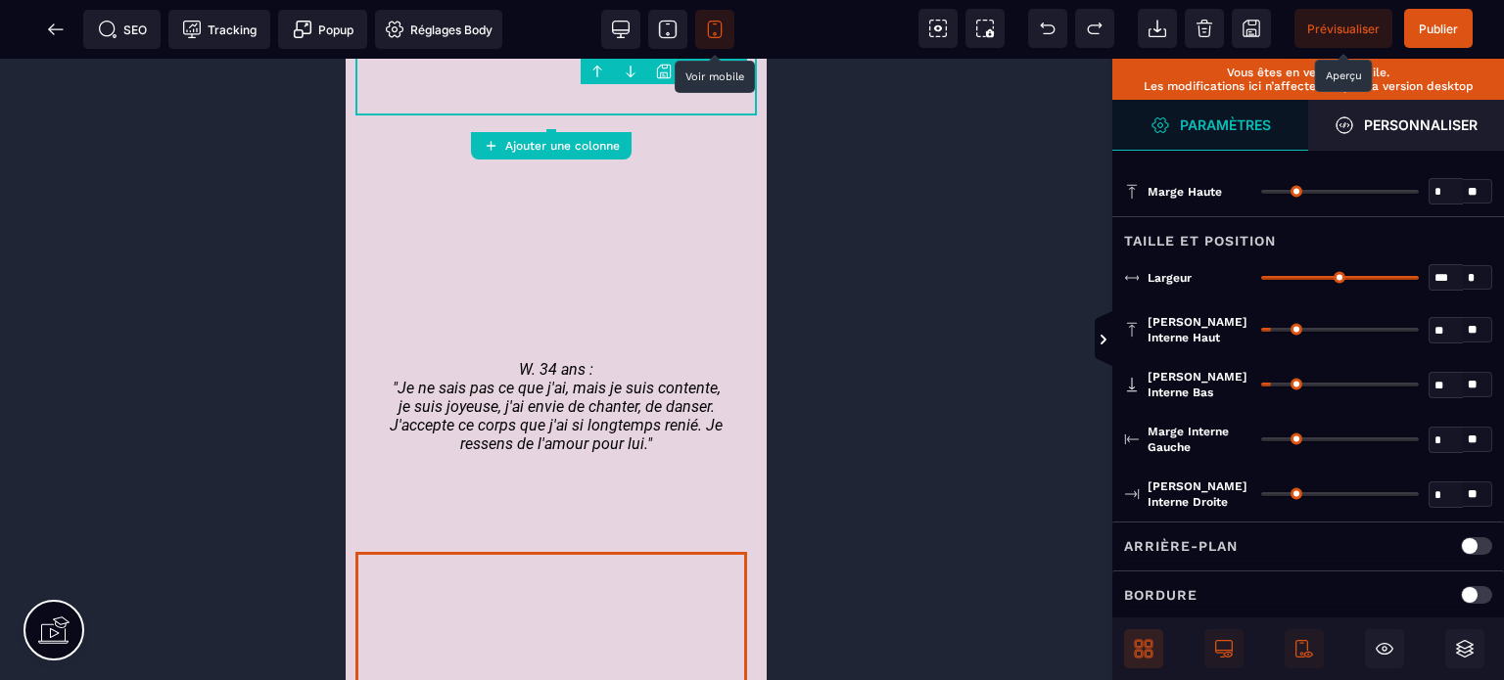
scroll to position [5969, 0]
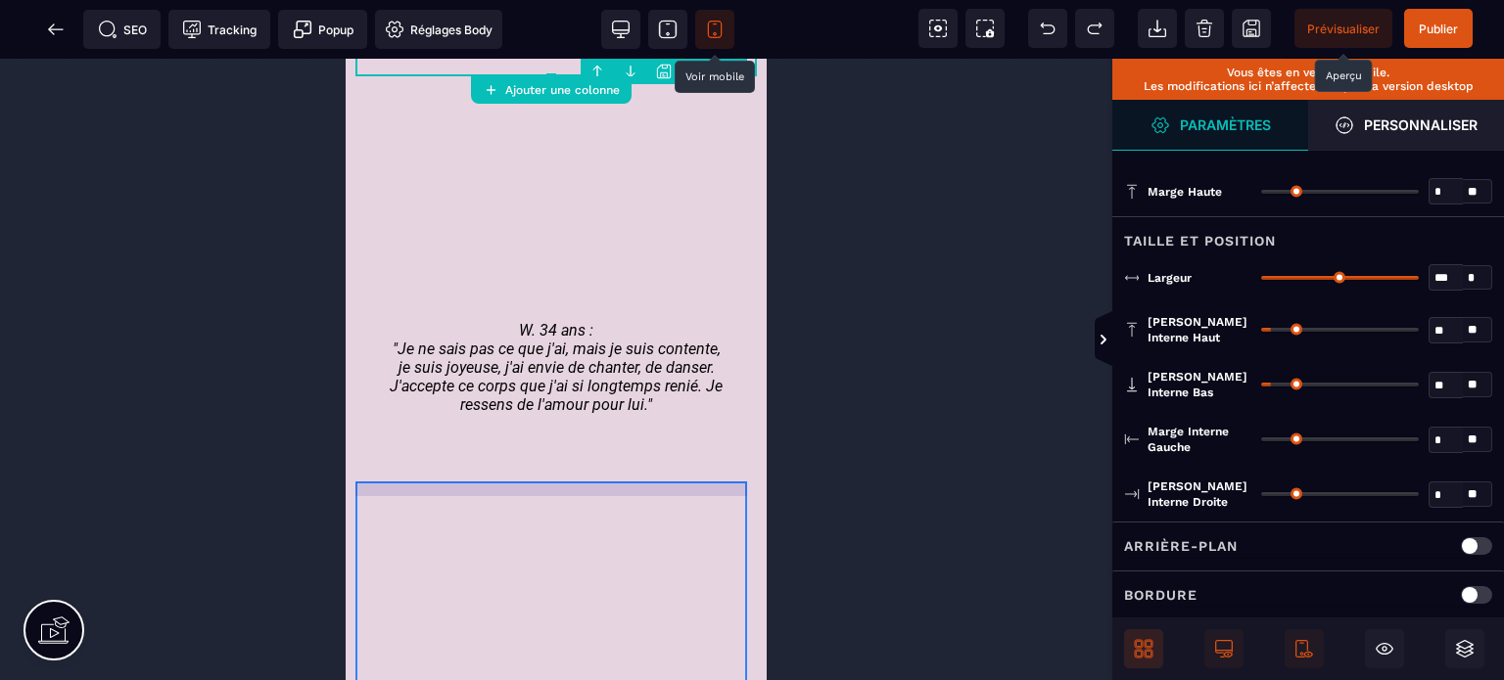
click at [393, 484] on div "S. 61 ans ça ma vraiment aider sur toute la partie cicatricelle que j'avais. C'…" at bounding box center [555, 666] width 401 height 373
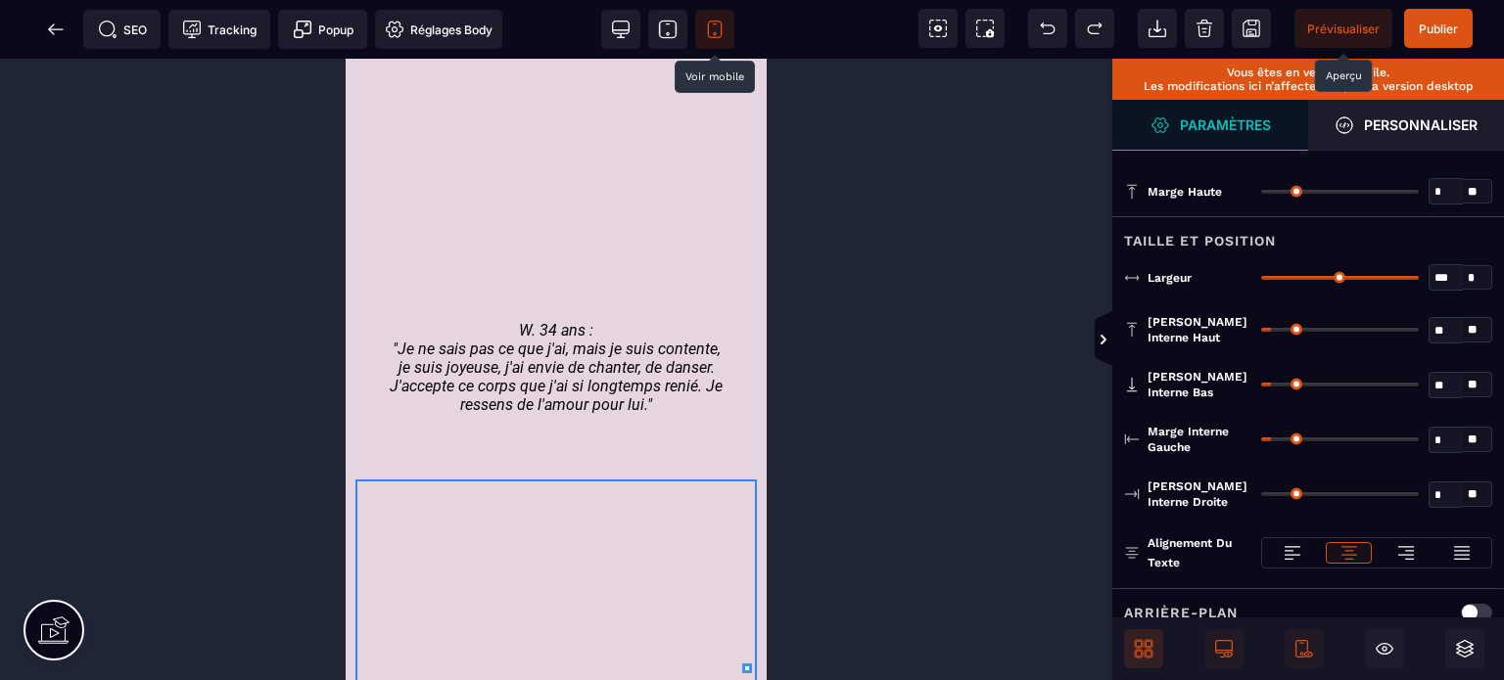
drag, startPoint x: 1412, startPoint y: 273, endPoint x: 1452, endPoint y: 283, distance: 41.3
click at [1419, 280] on input "range" at bounding box center [1340, 278] width 158 height 4
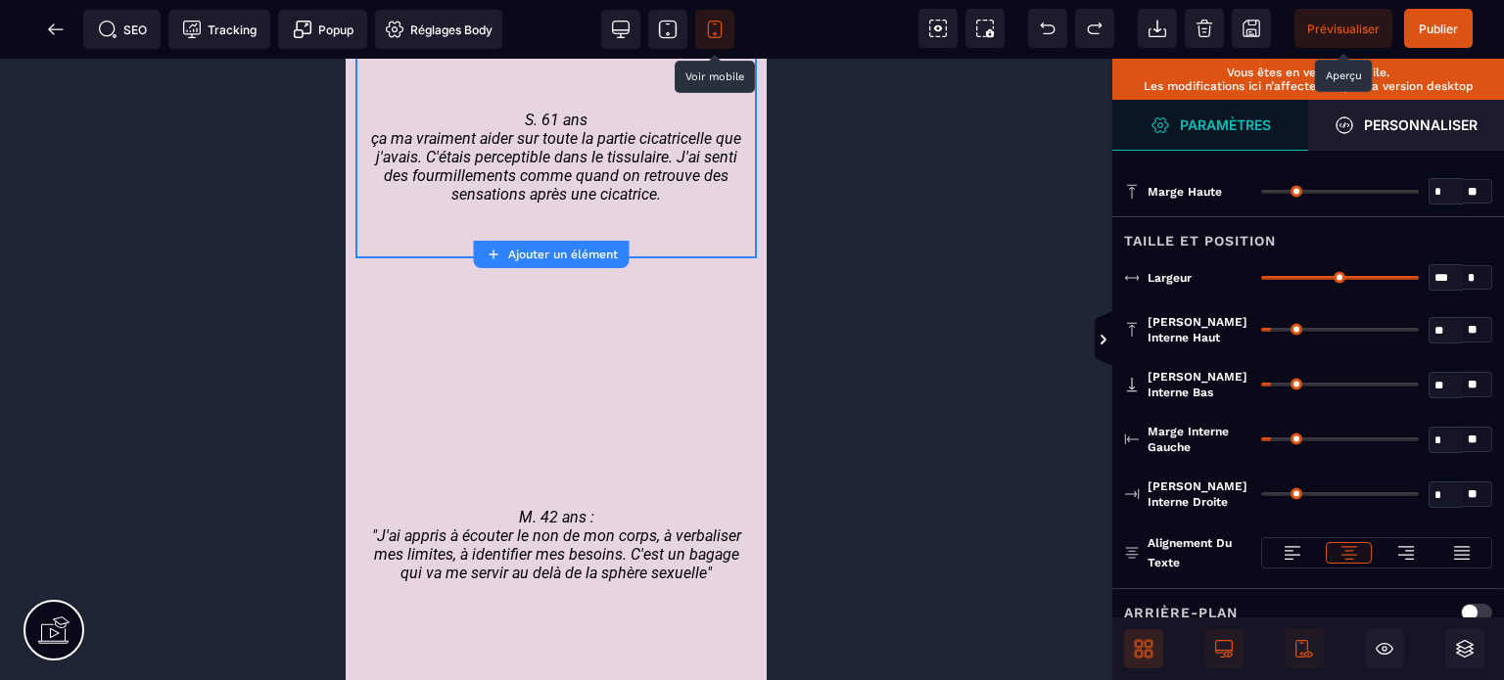
scroll to position [6582, 0]
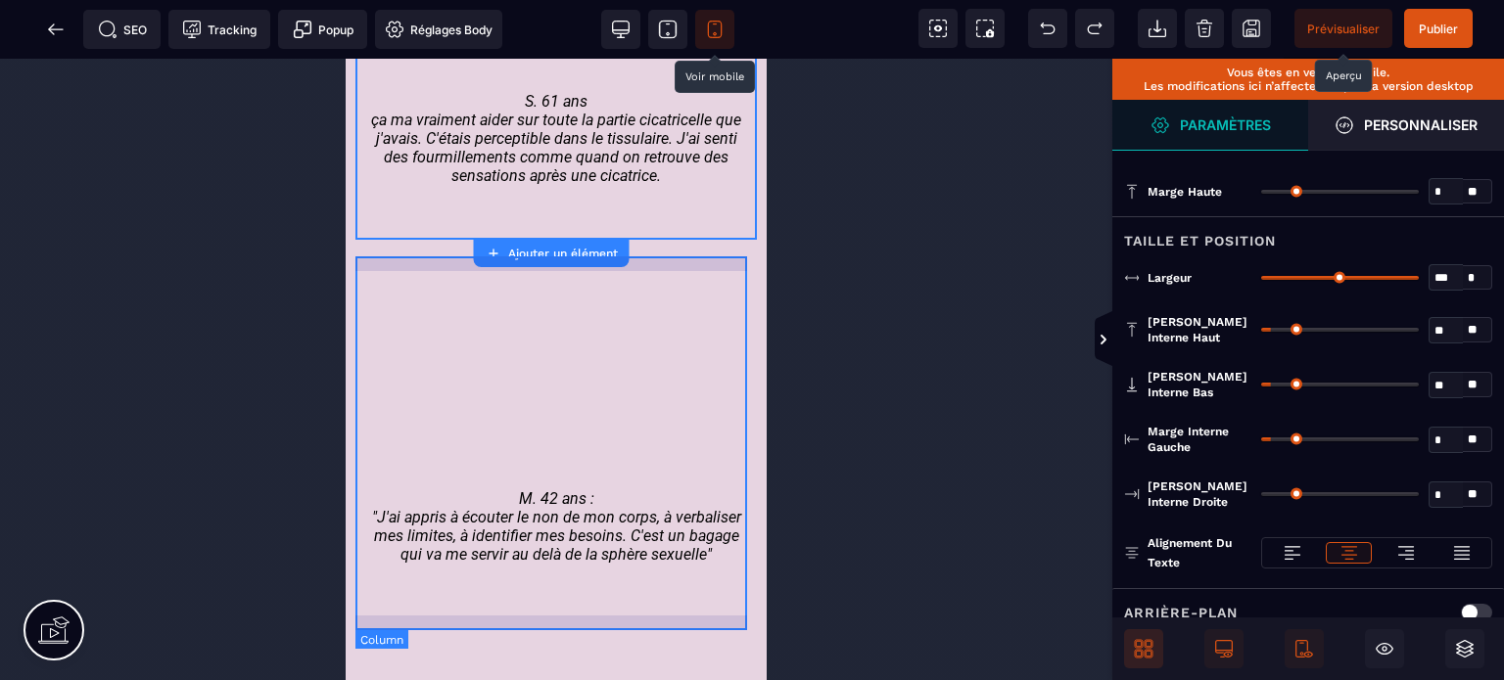
click at [363, 263] on div "M. 42 ans : "J'ai appris à écouter le non de mon corps, à verbaliser mes limite…" at bounding box center [555, 432] width 401 height 354
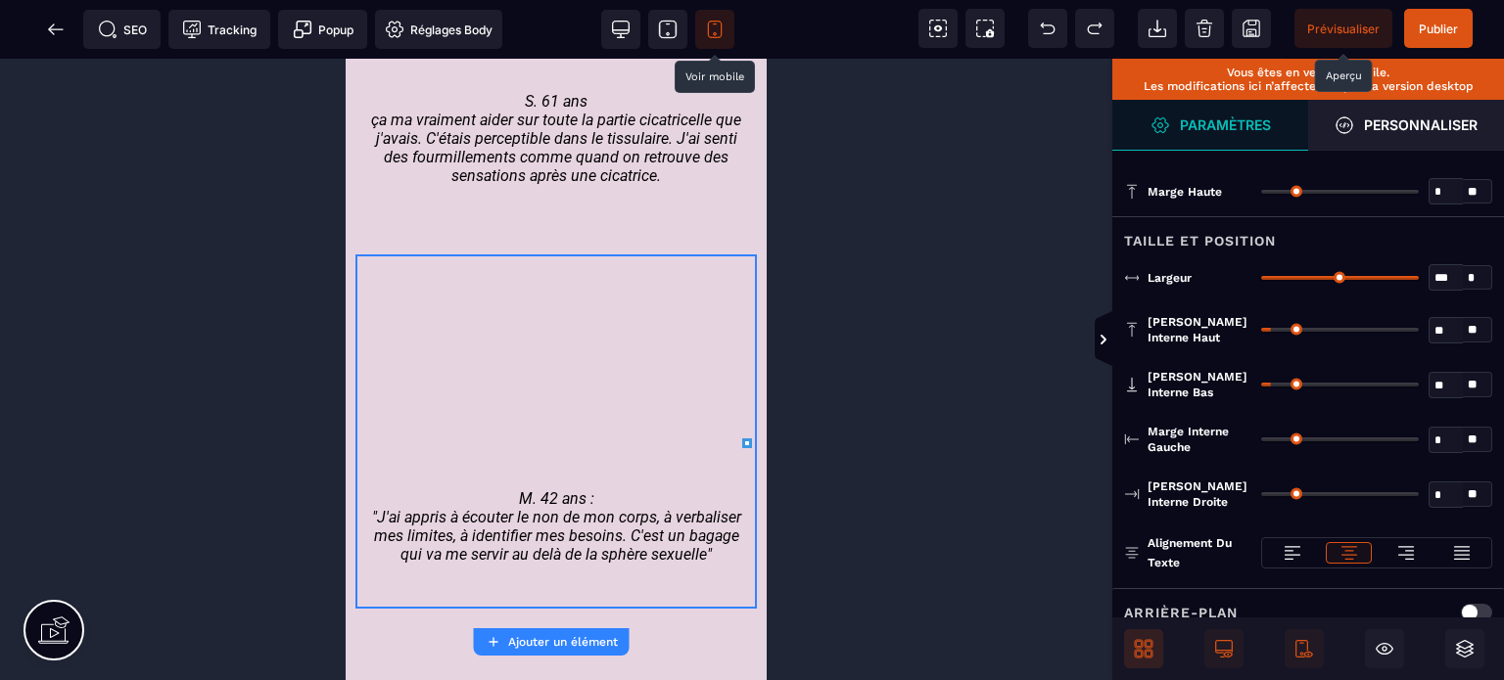
drag, startPoint x: 1414, startPoint y: 273, endPoint x: 1477, endPoint y: 274, distance: 62.7
click at [1419, 276] on input "range" at bounding box center [1340, 278] width 158 height 4
click at [1445, 24] on span "Publier" at bounding box center [1438, 29] width 39 height 15
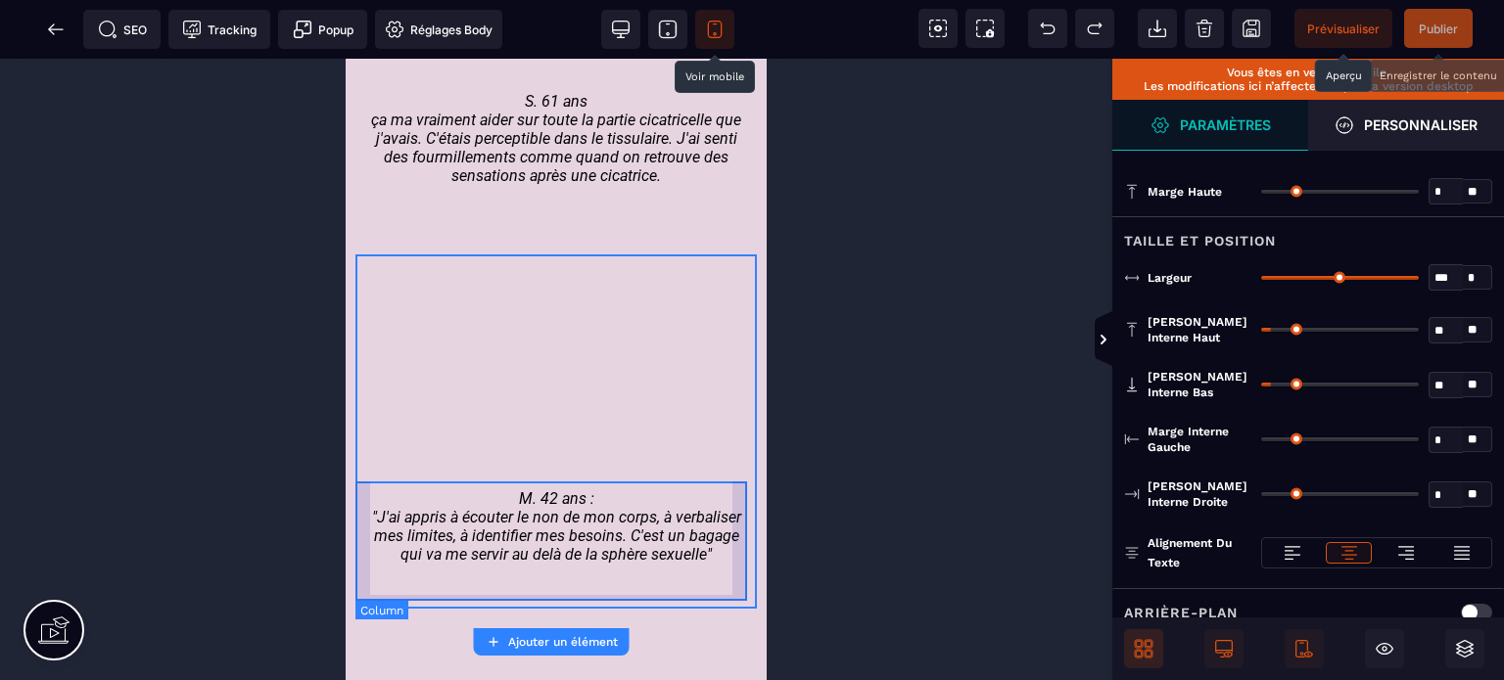
click at [368, 575] on div "M. 42 ans : "J'ai appris à écouter le non de mon corps, à verbaliser mes limite…" at bounding box center [555, 530] width 401 height 100
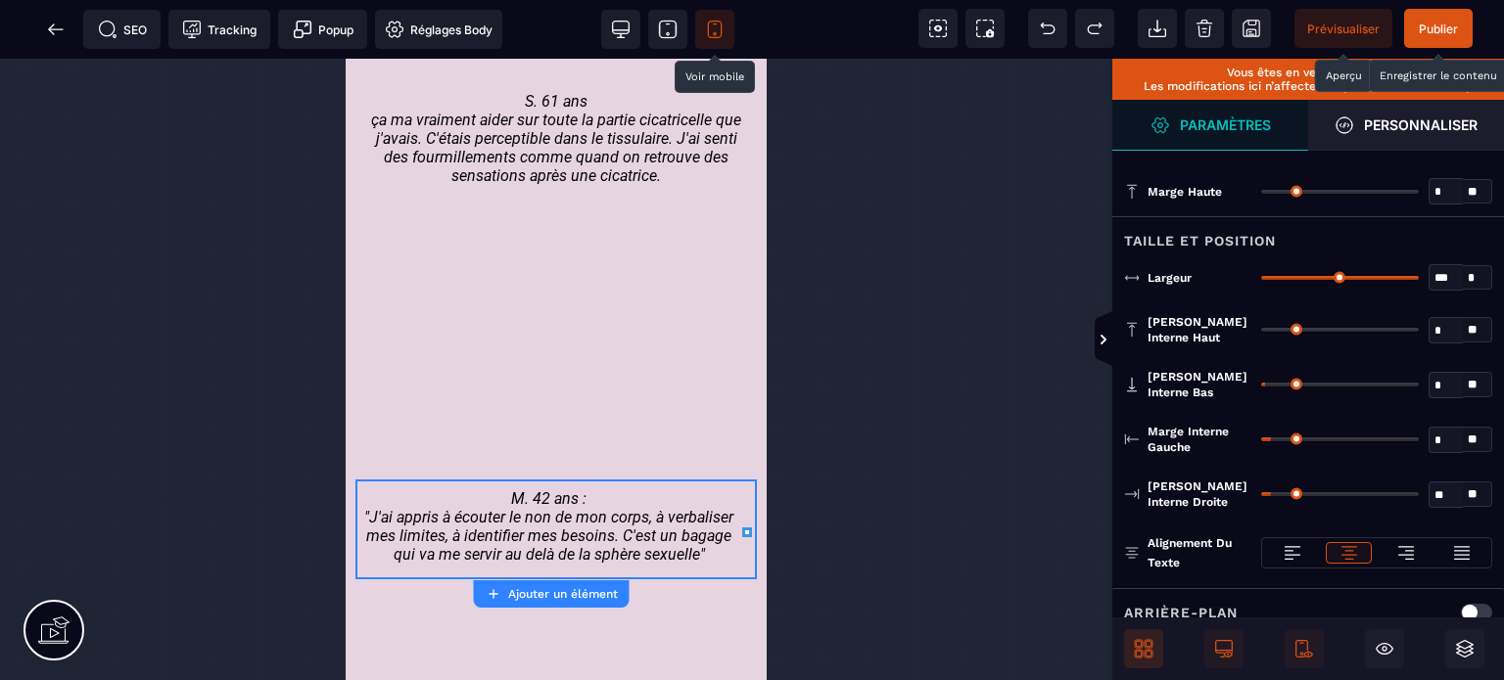
drag, startPoint x: 1275, startPoint y: 438, endPoint x: 1204, endPoint y: 453, distance: 72.2
click at [1261, 442] on input "range" at bounding box center [1340, 440] width 158 height 4
drag, startPoint x: 1273, startPoint y: 491, endPoint x: 994, endPoint y: 537, distance: 282.8
click at [1261, 496] on input "range" at bounding box center [1340, 494] width 158 height 4
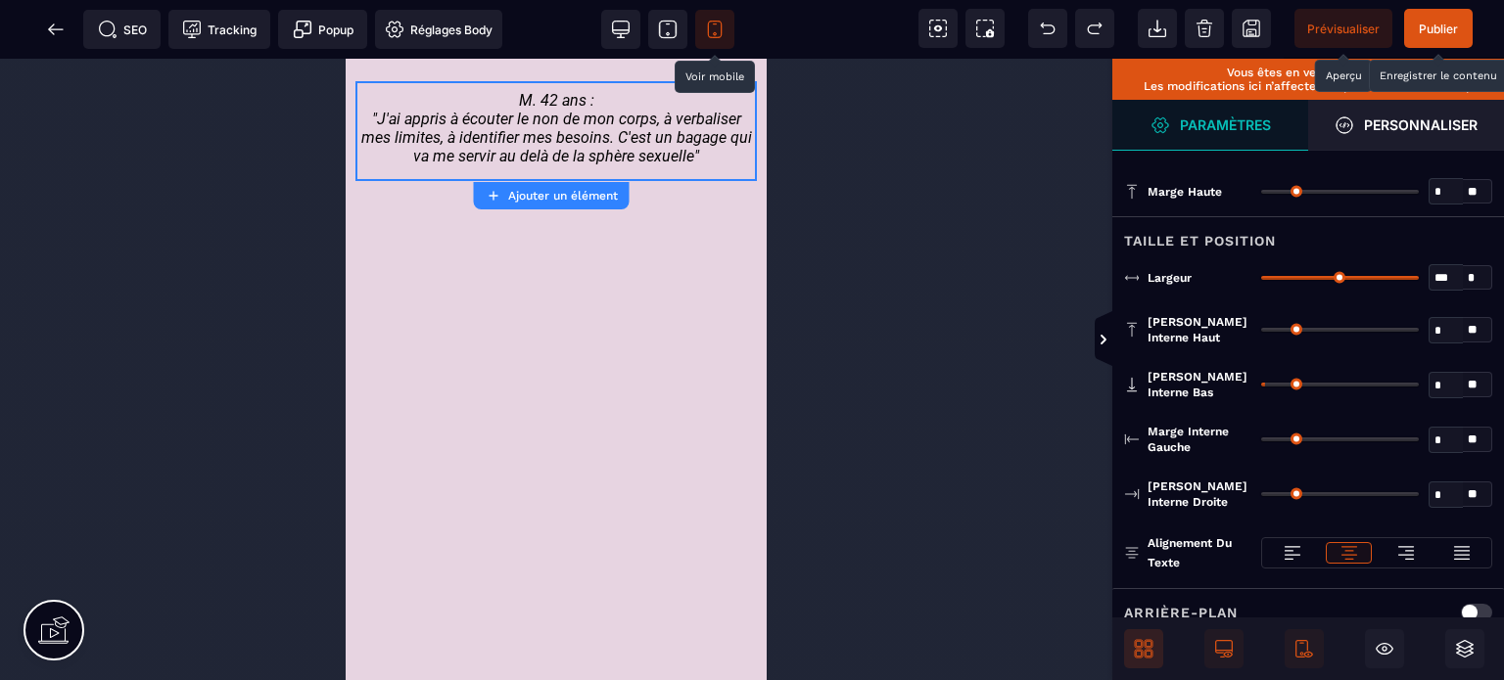
scroll to position [6924, 0]
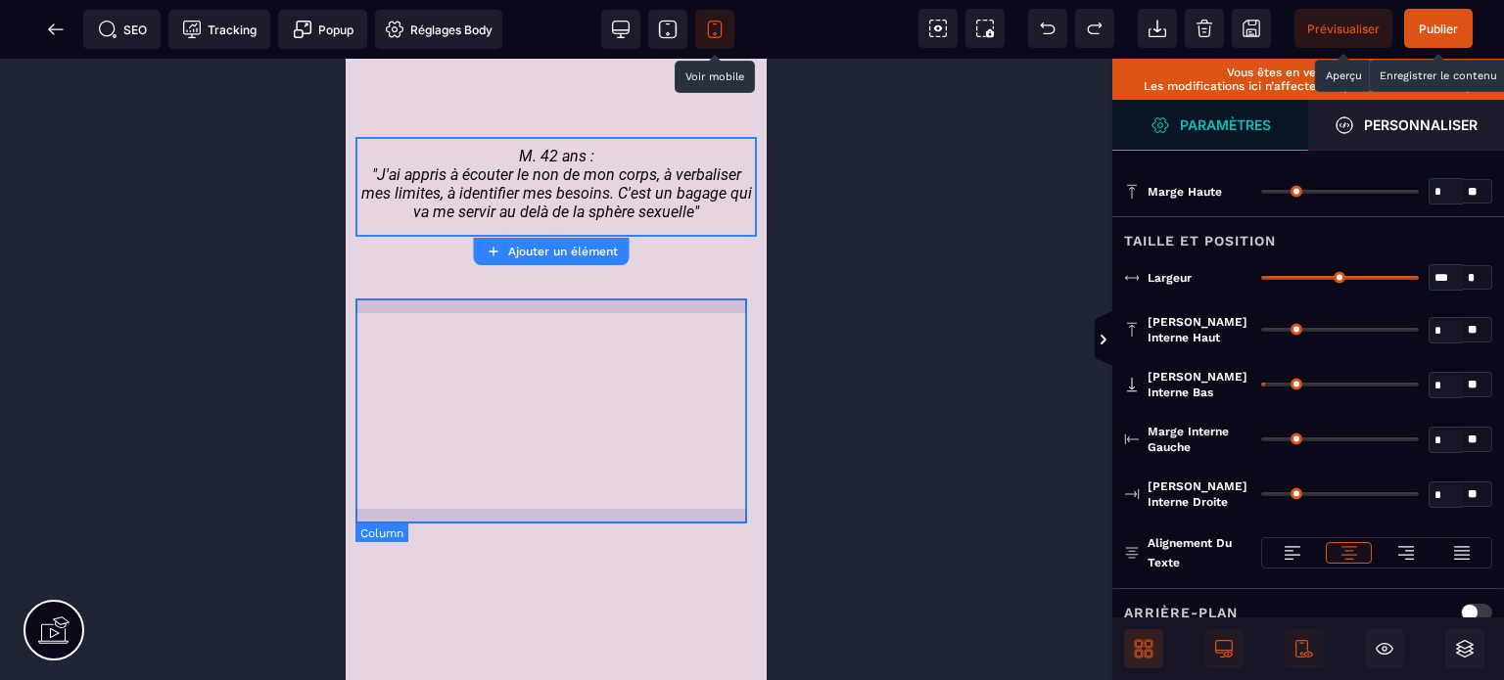
click at [380, 520] on div at bounding box center [555, 408] width 401 height 225
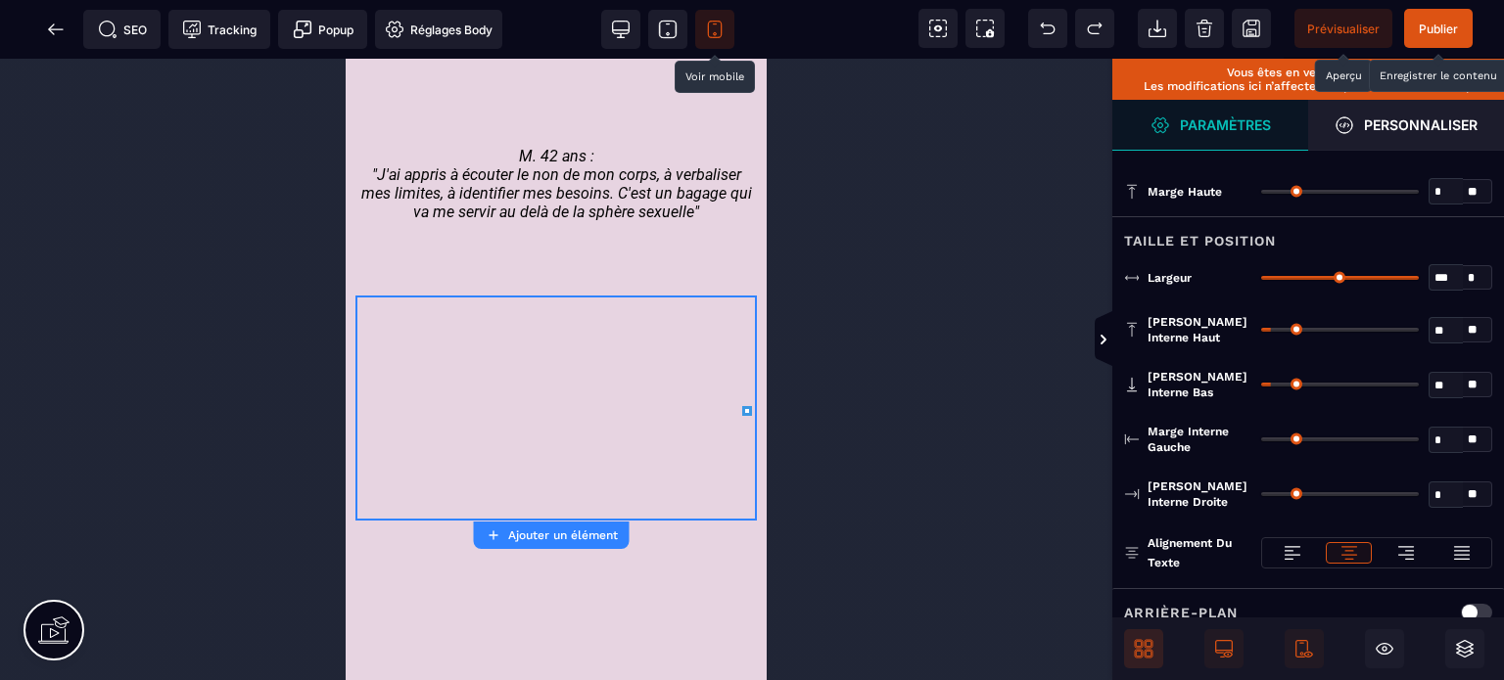
drag, startPoint x: 1414, startPoint y: 274, endPoint x: 1503, endPoint y: 305, distance: 94.1
click at [1419, 280] on input "range" at bounding box center [1340, 278] width 158 height 4
click at [397, 545] on div at bounding box center [555, 648] width 401 height 225
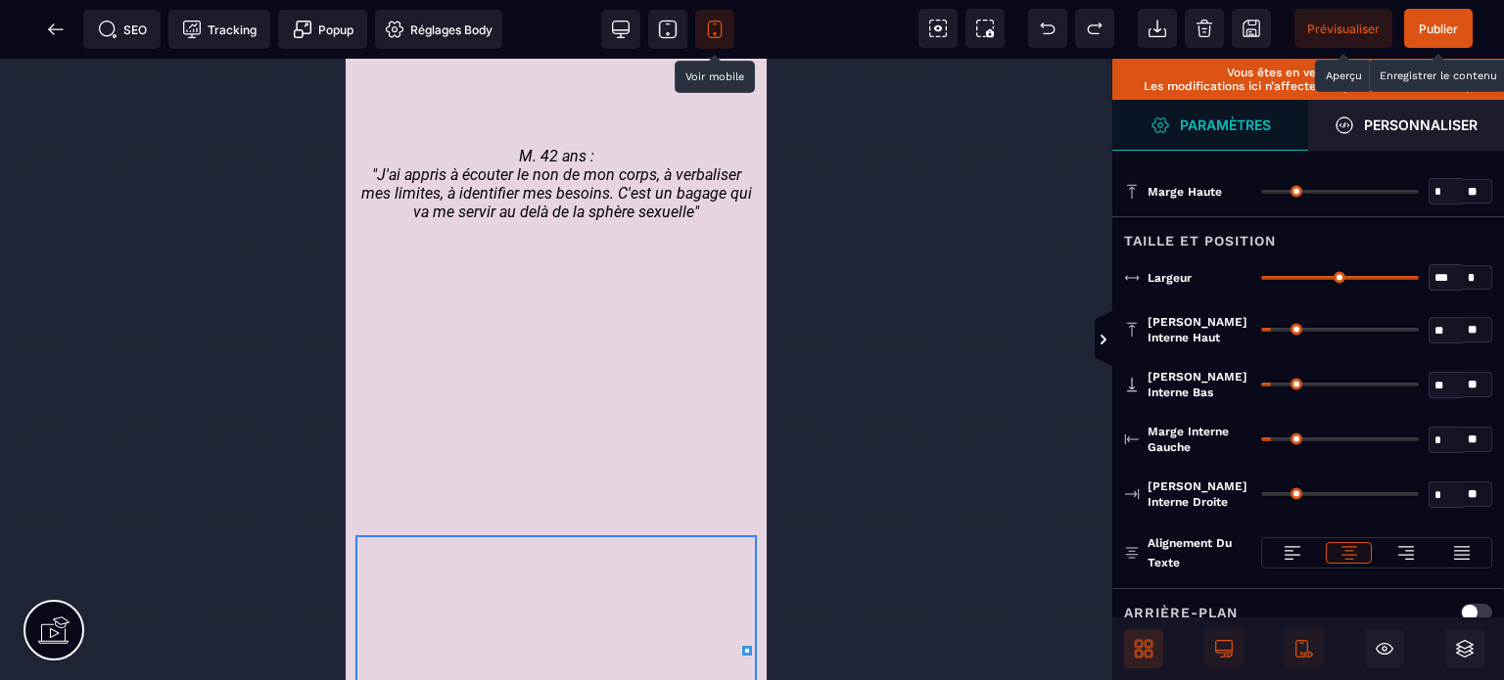
drag, startPoint x: 1407, startPoint y: 275, endPoint x: 1496, endPoint y: 295, distance: 91.2
click at [1419, 280] on input "range" at bounding box center [1340, 278] width 158 height 4
click at [1429, 13] on span "Publier" at bounding box center [1438, 28] width 69 height 39
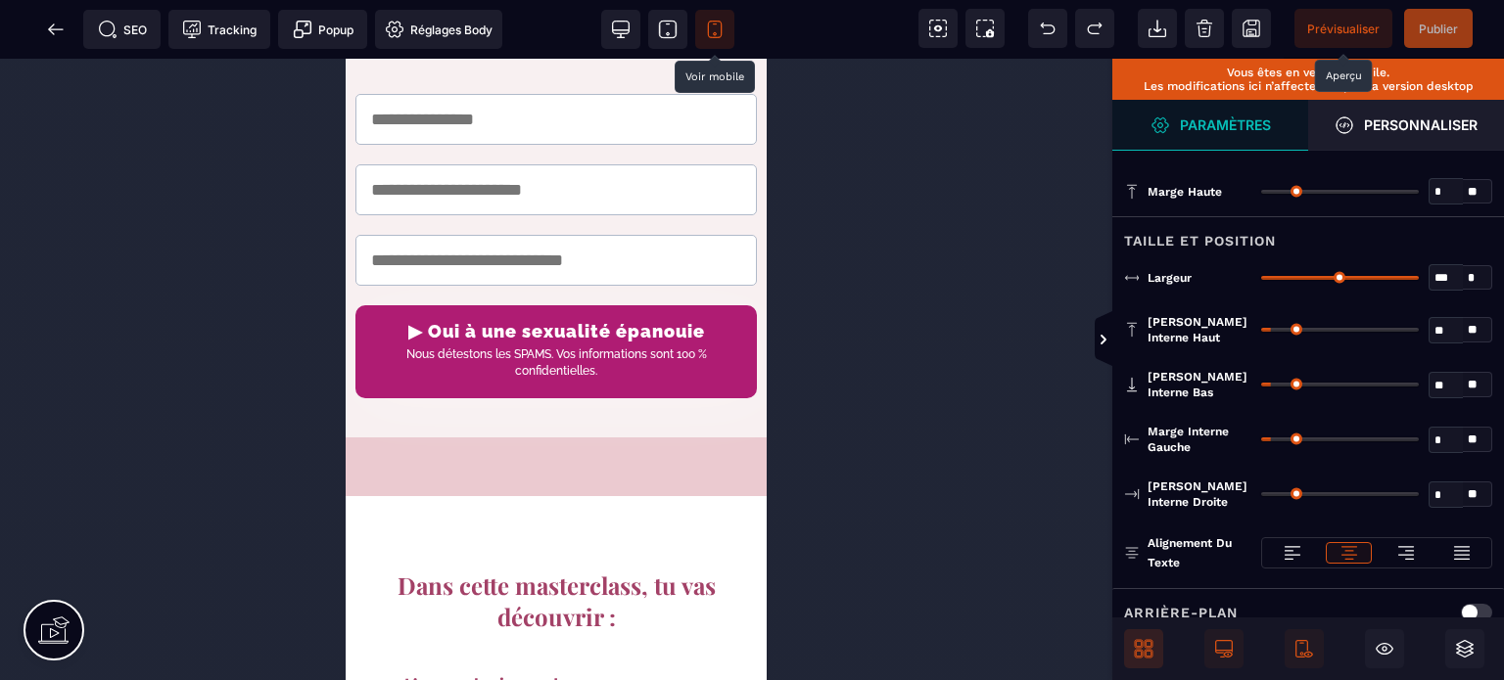
scroll to position [501, 0]
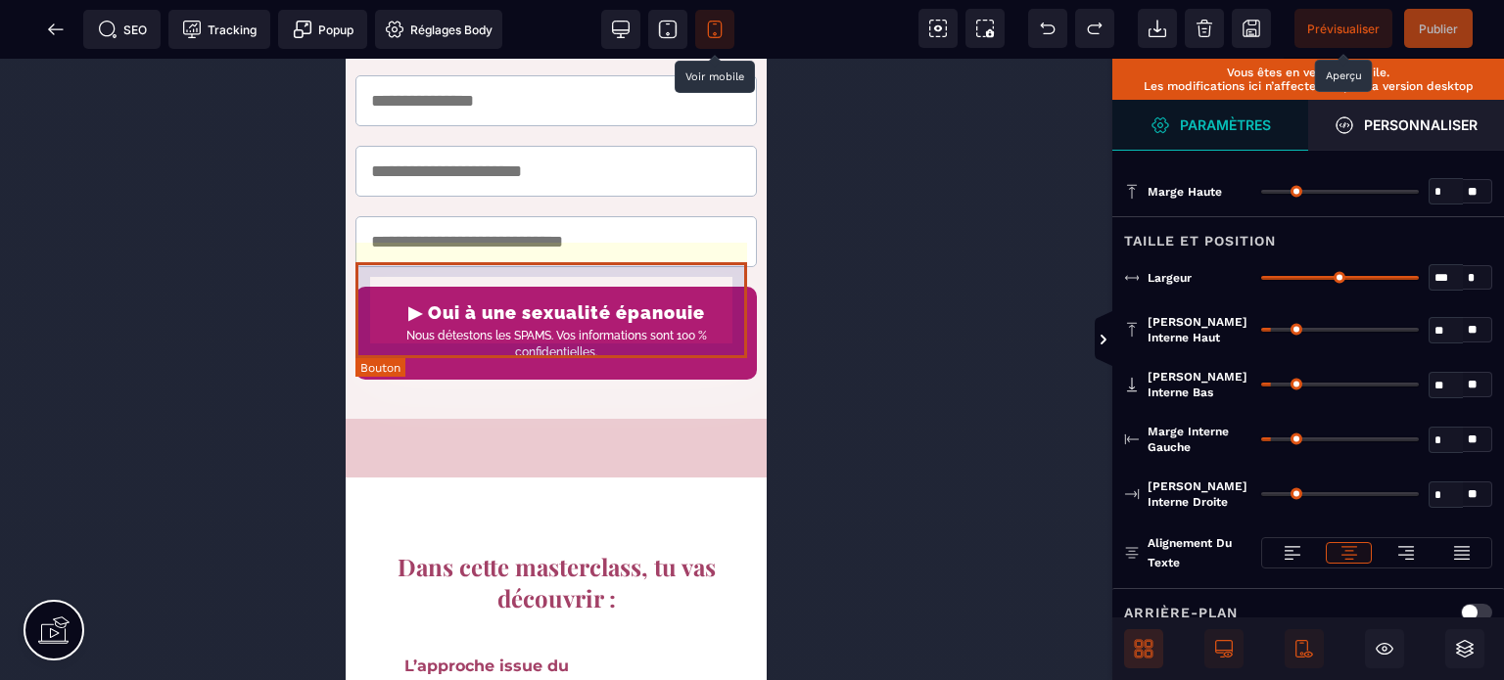
drag, startPoint x: 386, startPoint y: 289, endPoint x: 1616, endPoint y: 490, distance: 1246.0
click at [386, 303] on div "▶ Oui à une sexualité épanouie Nous détestons les SPAMS. Vos informations sont …" at bounding box center [556, 335] width 372 height 64
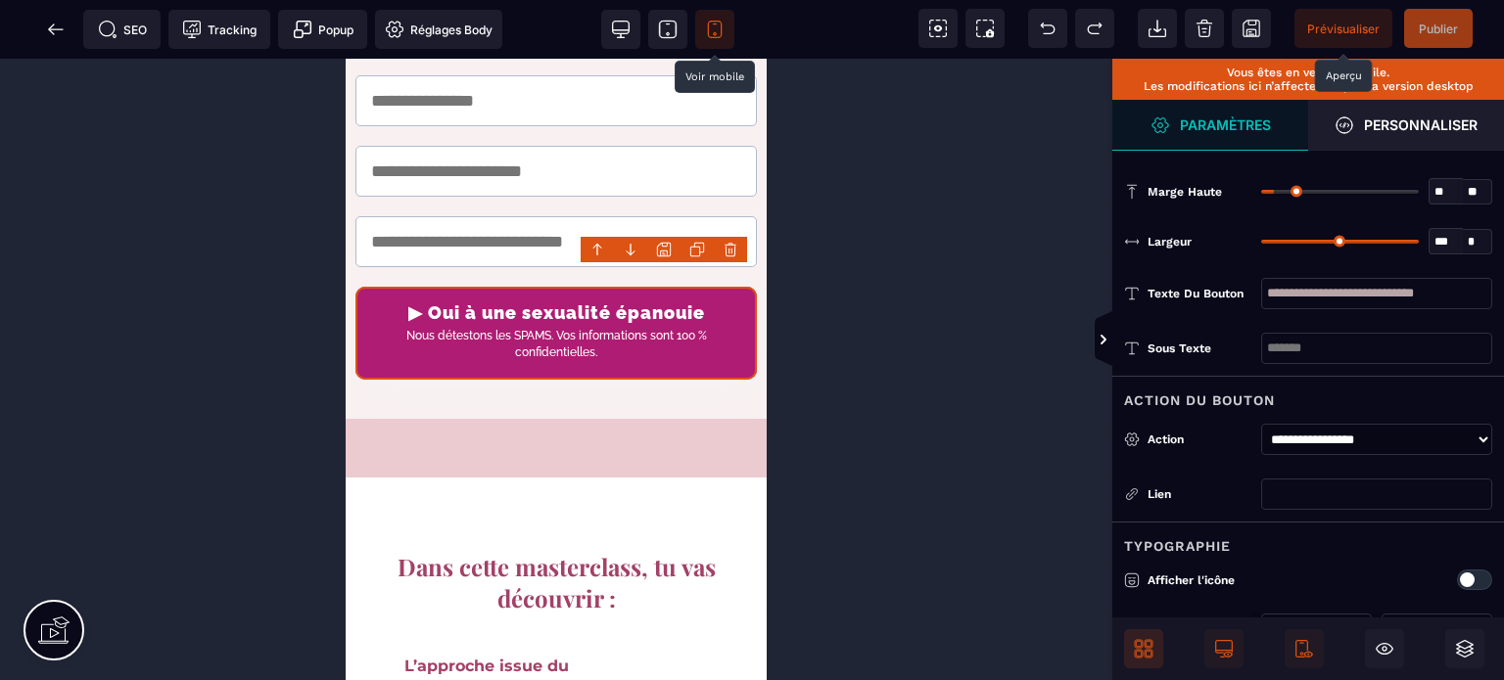
click at [1238, 434] on div "Action" at bounding box center [1200, 440] width 104 height 20
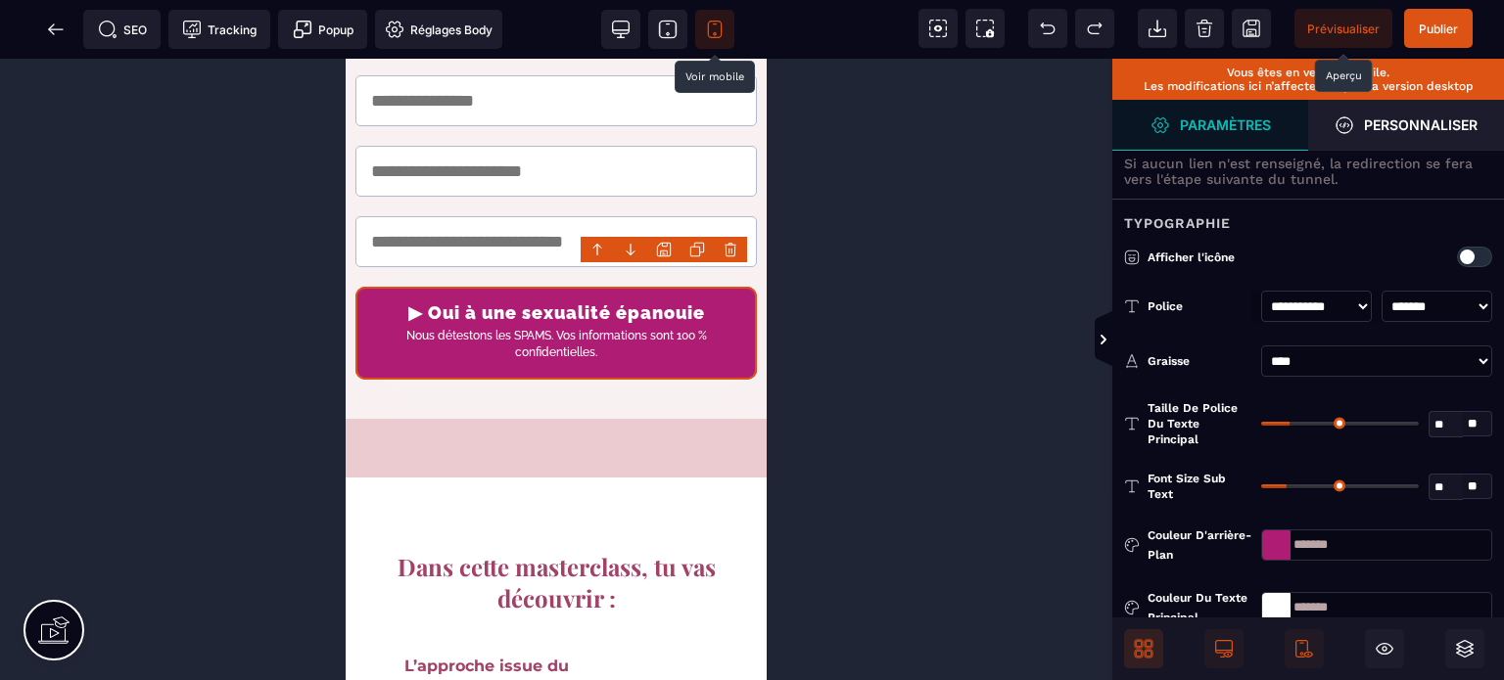
scroll to position [666, 0]
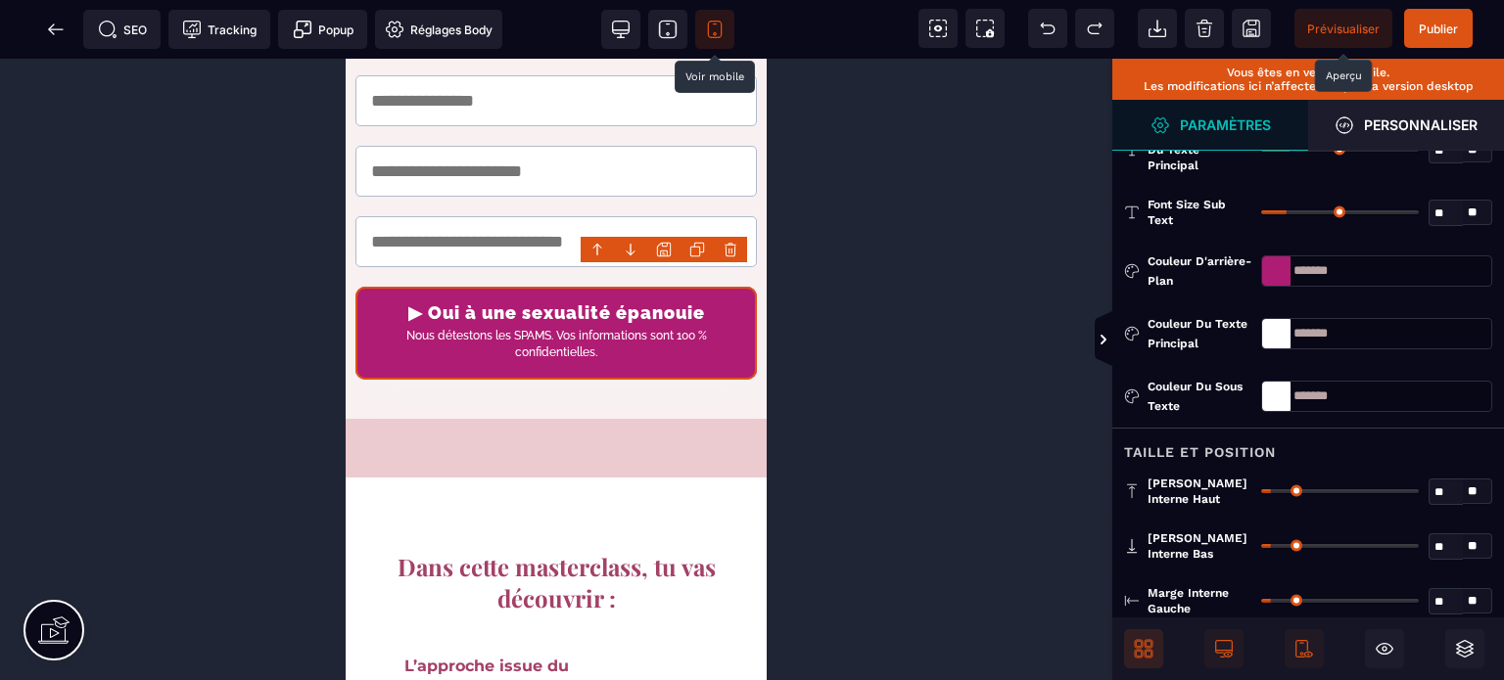
click at [1223, 495] on span "Marge interne haut" at bounding box center [1200, 491] width 104 height 31
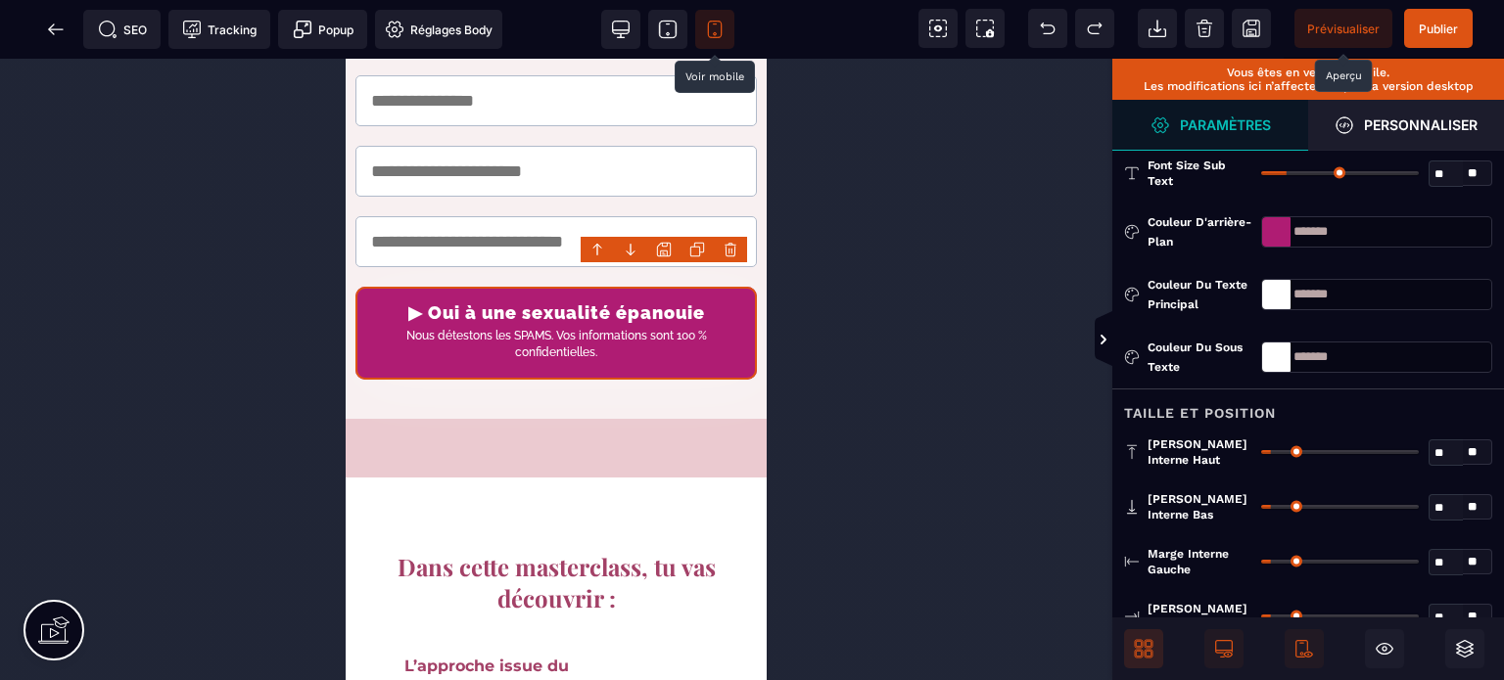
scroll to position [901, 0]
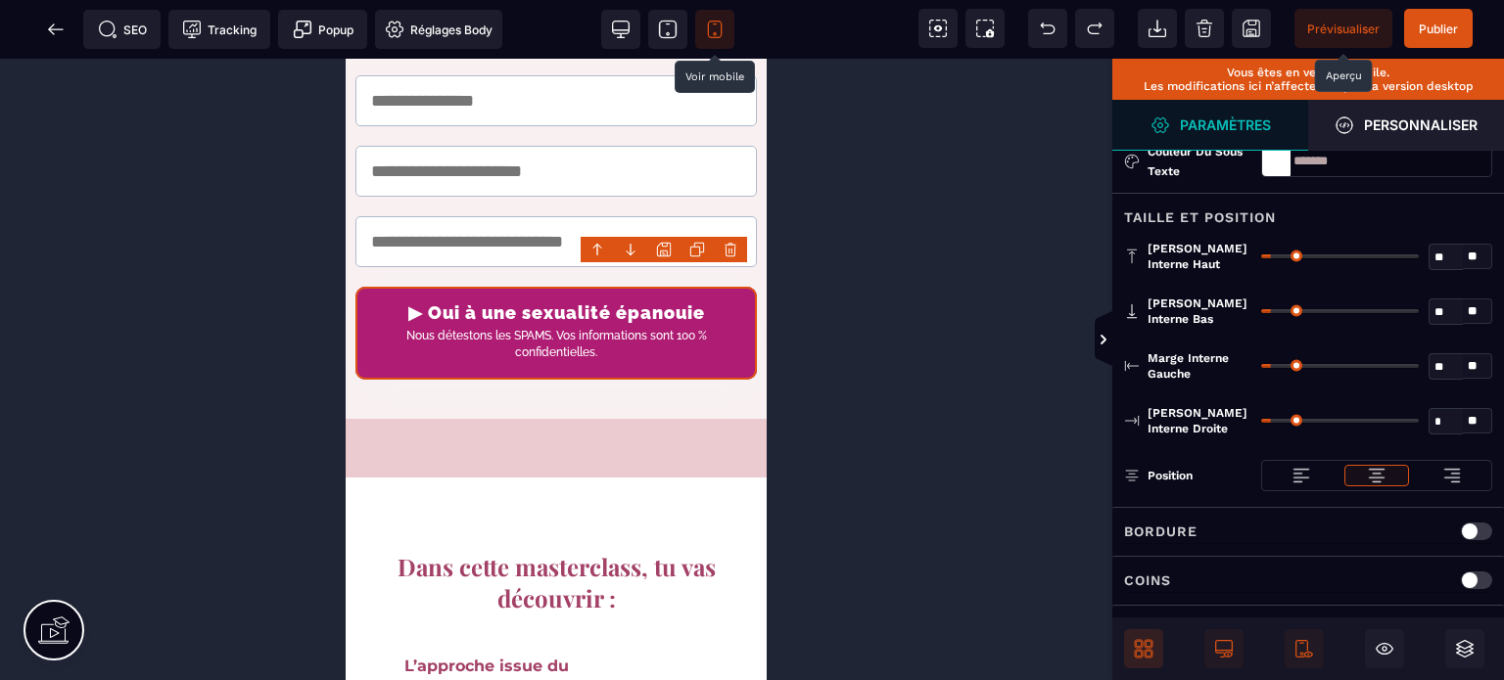
drag, startPoint x: 1272, startPoint y: 419, endPoint x: 1234, endPoint y: 430, distance: 39.7
click at [1261, 423] on input "range" at bounding box center [1340, 421] width 158 height 4
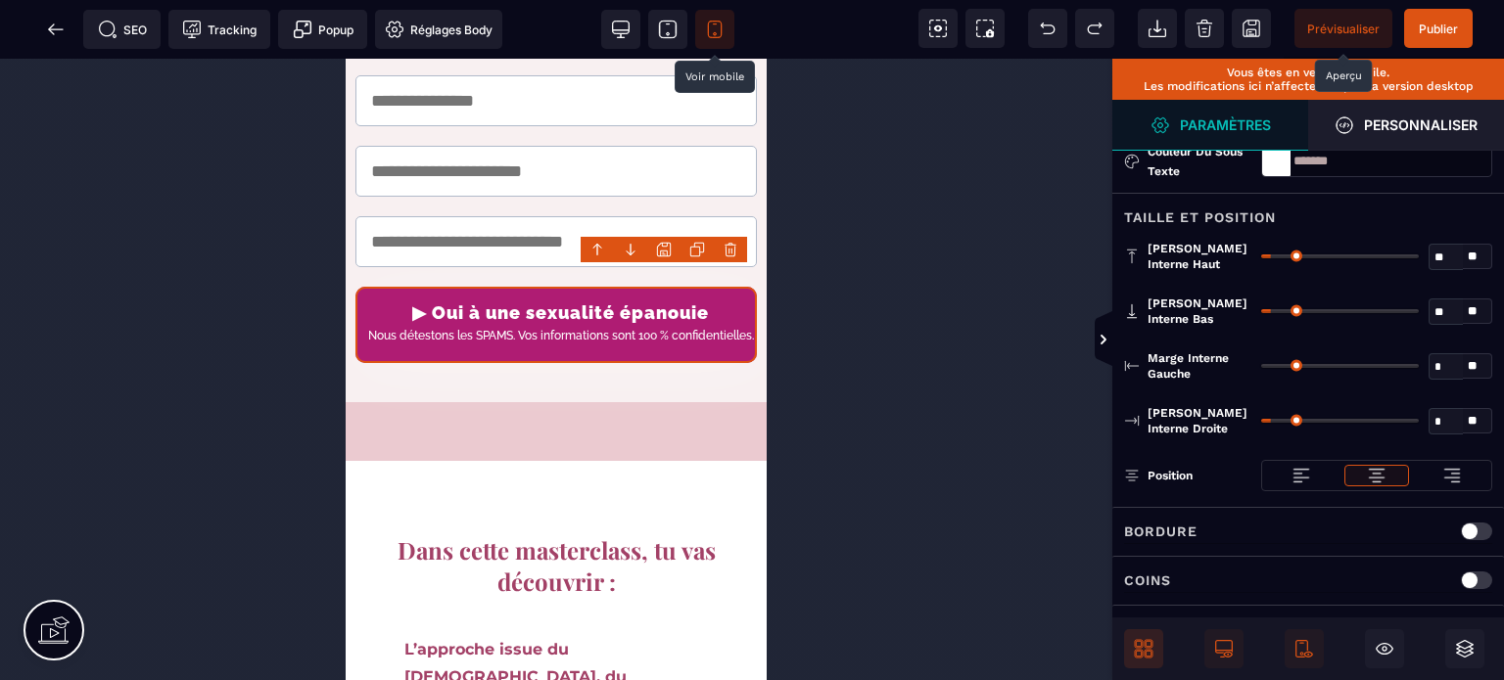
drag, startPoint x: 1267, startPoint y: 359, endPoint x: 1301, endPoint y: 364, distance: 34.6
click at [1301, 364] on input "range" at bounding box center [1340, 366] width 158 height 4
drag, startPoint x: 1301, startPoint y: 362, endPoint x: 1210, endPoint y: 368, distance: 91.2
click at [1261, 368] on input "range" at bounding box center [1340, 366] width 158 height 4
drag, startPoint x: 1444, startPoint y: 367, endPoint x: 1423, endPoint y: 367, distance: 21.5
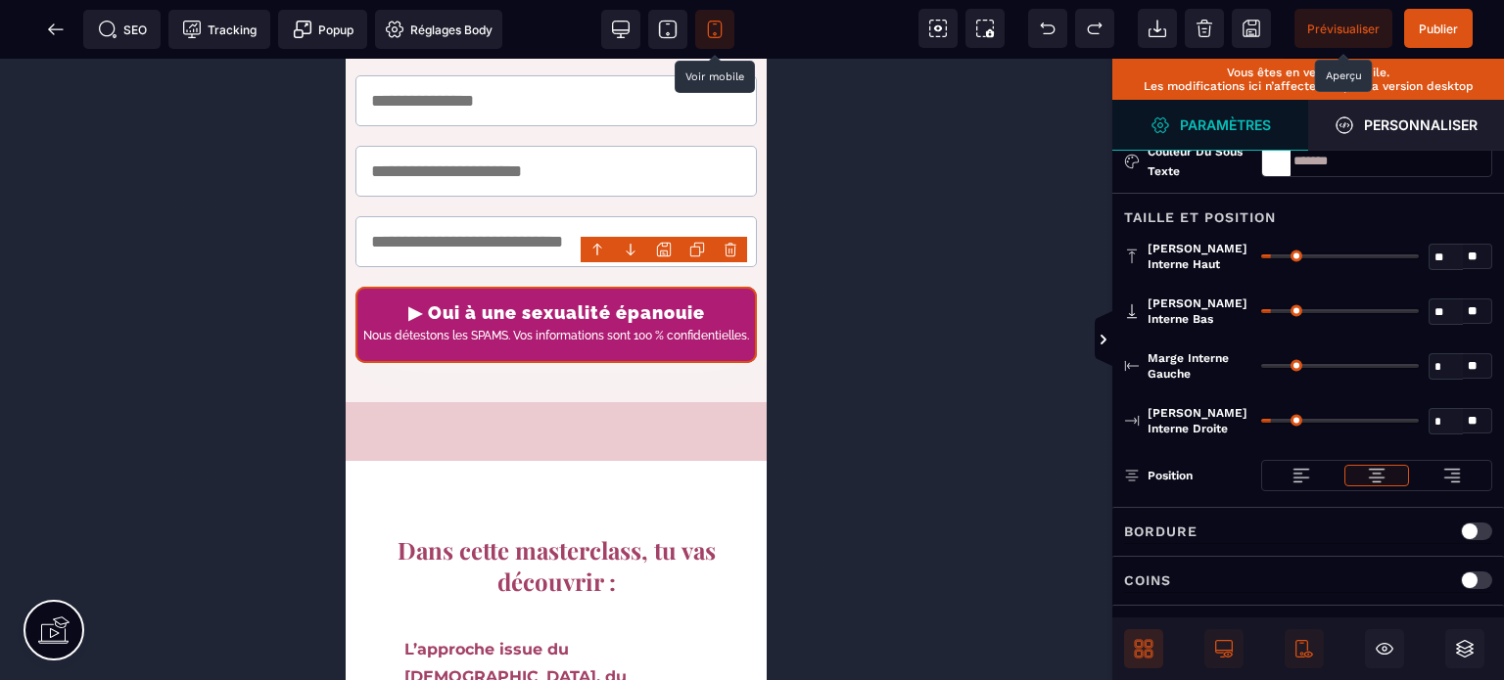
click at [1423, 367] on div "* * **" at bounding box center [1376, 366] width 231 height 31
drag, startPoint x: 1446, startPoint y: 420, endPoint x: 1415, endPoint y: 423, distance: 31.5
click at [1415, 423] on div "* * **" at bounding box center [1376, 420] width 231 height 31
click at [1379, 394] on div "Marge interne droite * * ** Tous" at bounding box center [1308, 421] width 392 height 55
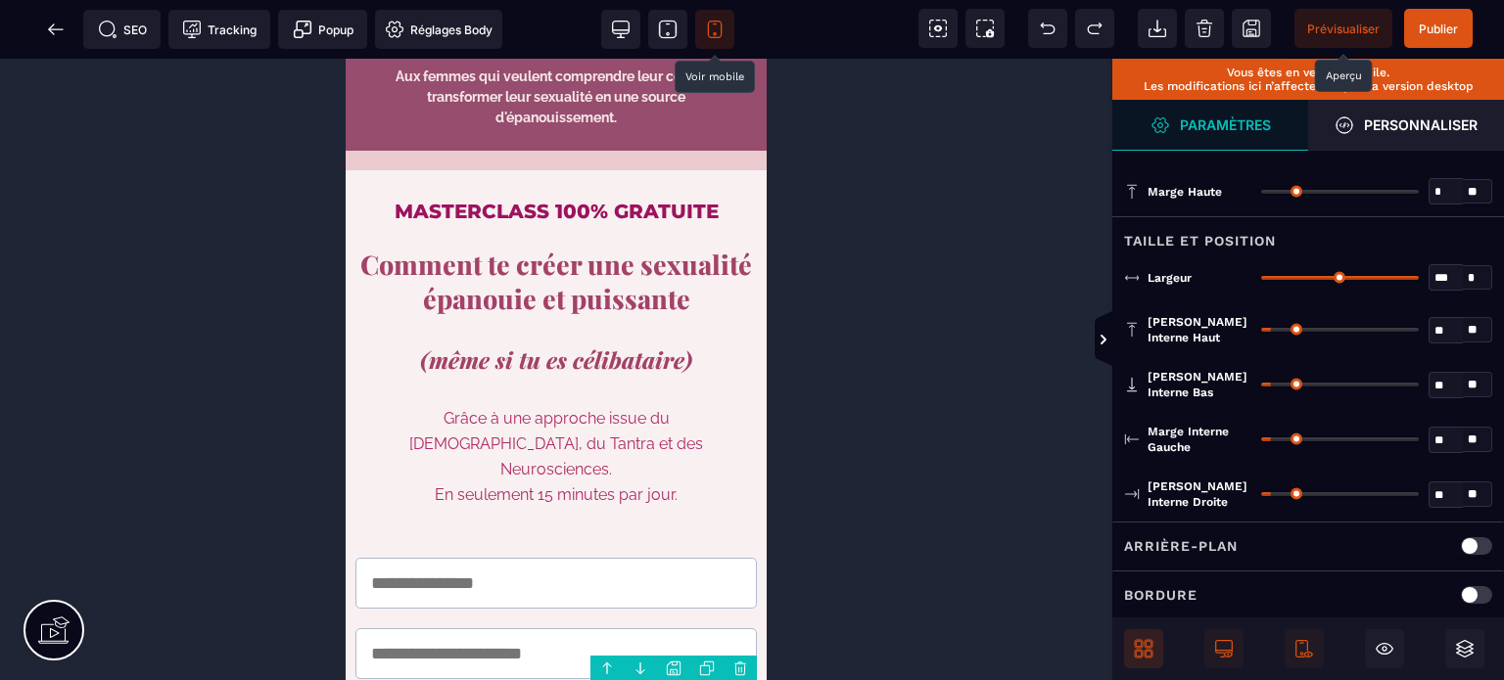
scroll to position [0, 0]
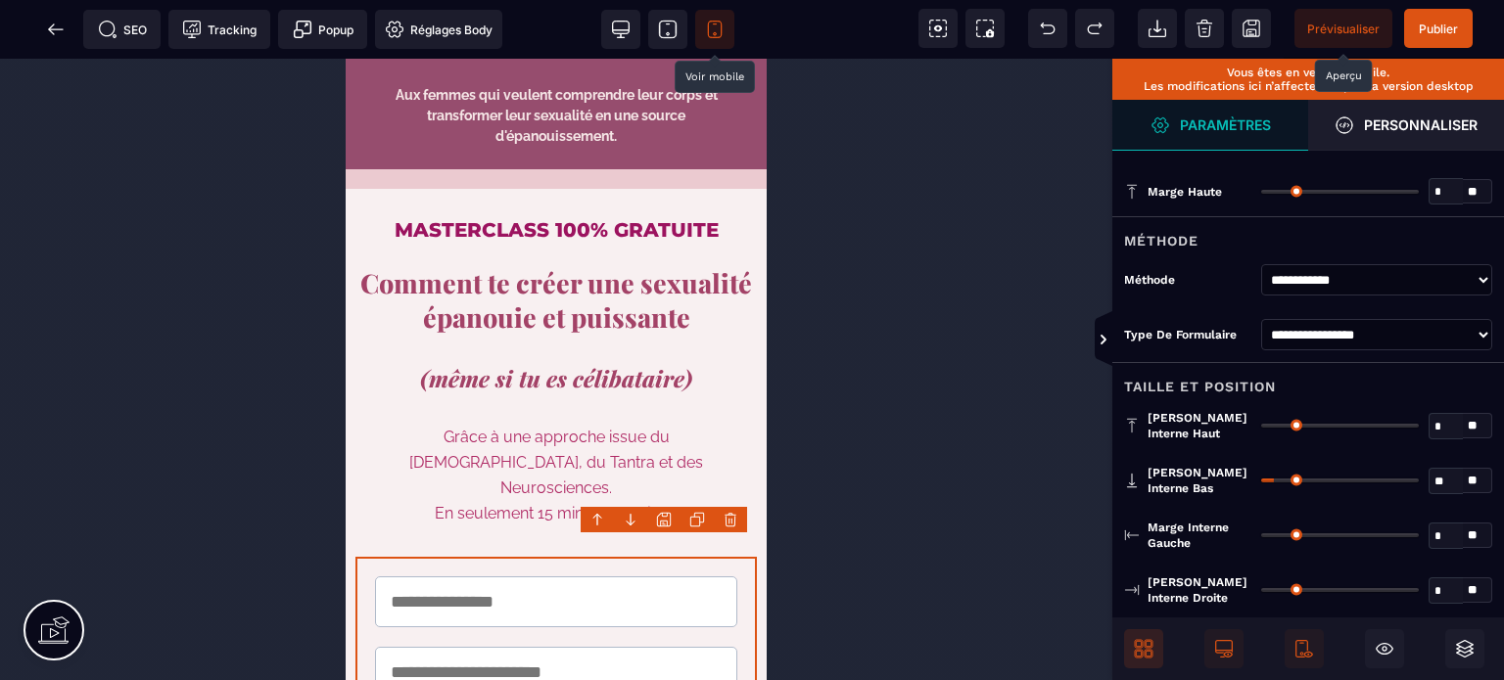
drag, startPoint x: 1266, startPoint y: 426, endPoint x: 1199, endPoint y: 430, distance: 66.7
click at [1261, 428] on input "range" at bounding box center [1340, 426] width 158 height 4
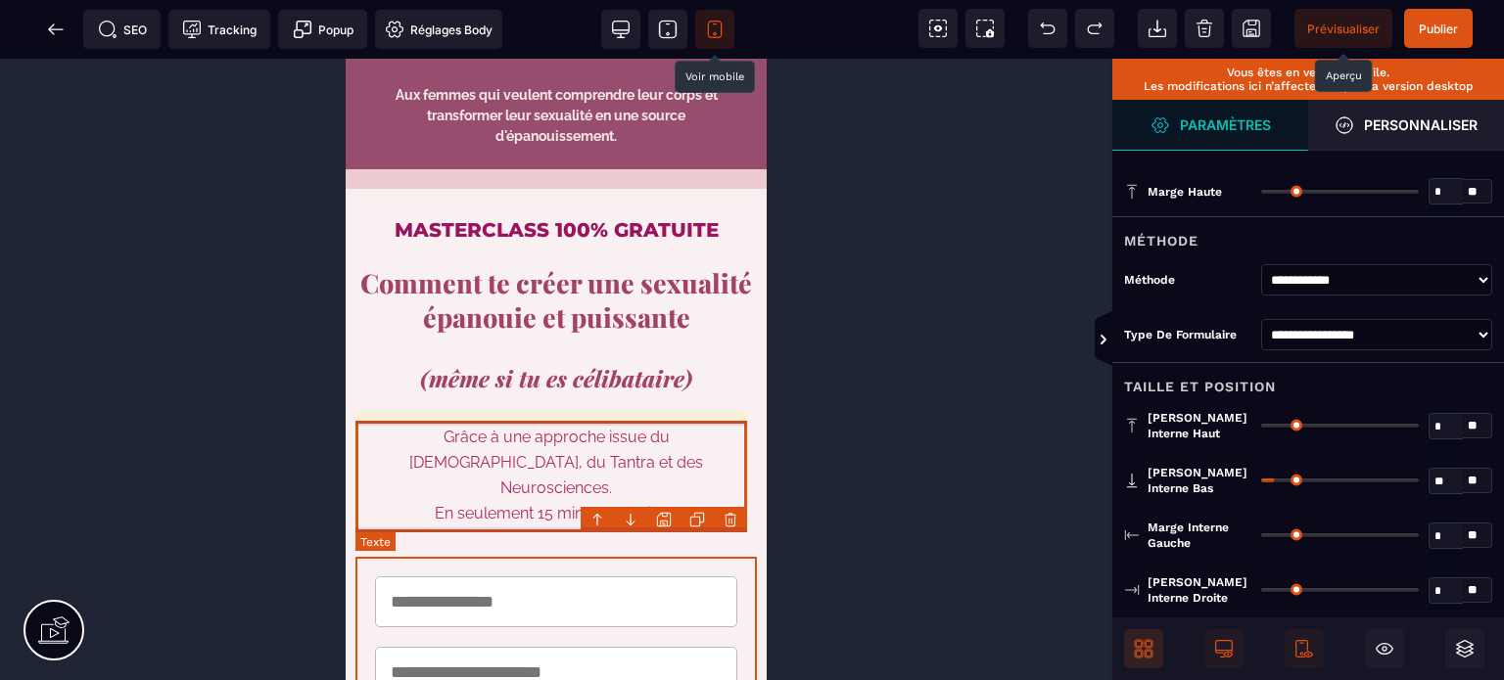
click at [389, 503] on text "Grâce à une approche issue du Tao, du Tantra et des Neurosciences. En seulement…" at bounding box center [555, 488] width 401 height 137
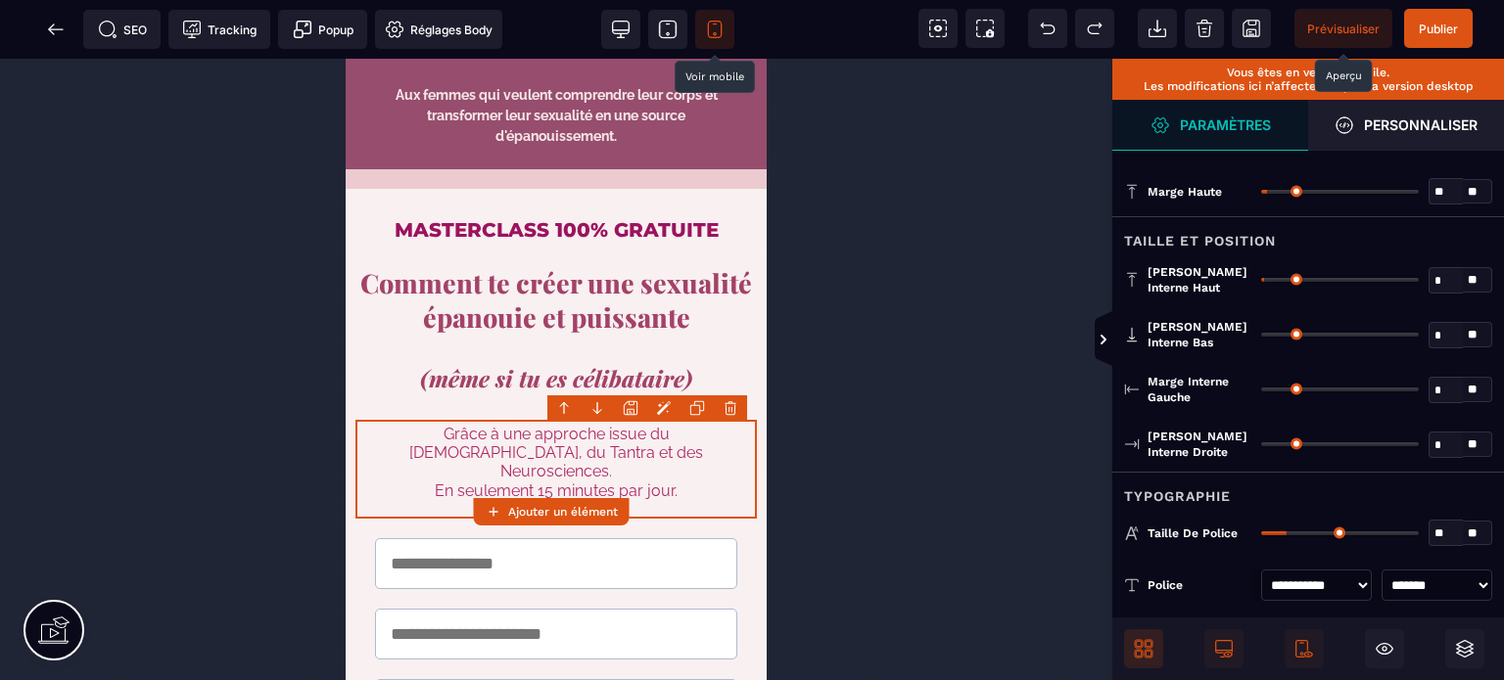
drag, startPoint x: 1267, startPoint y: 332, endPoint x: 1202, endPoint y: 340, distance: 65.1
click at [1261, 337] on input "range" at bounding box center [1340, 335] width 158 height 4
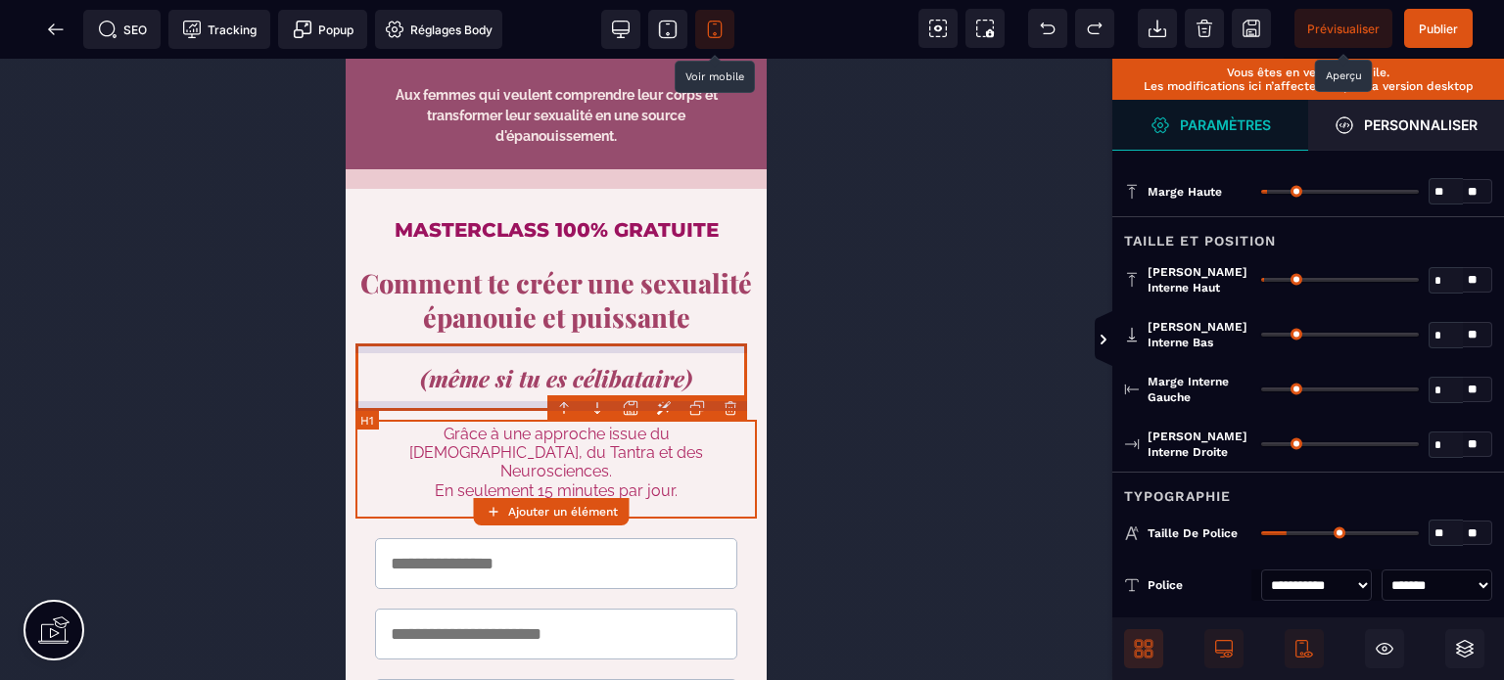
click at [366, 363] on h1 "(même si tu es célibataire)" at bounding box center [555, 378] width 401 height 66
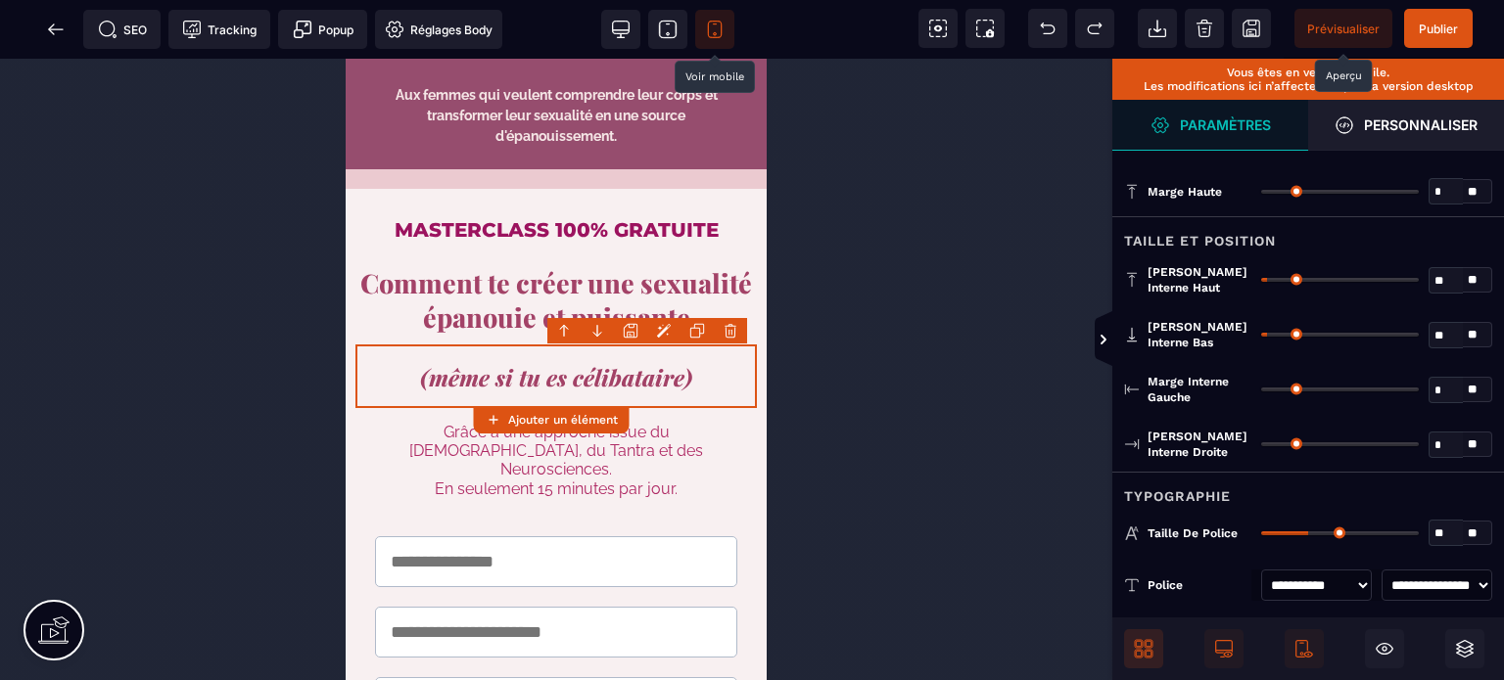
click at [1211, 485] on div "Typographie" at bounding box center [1308, 490] width 392 height 36
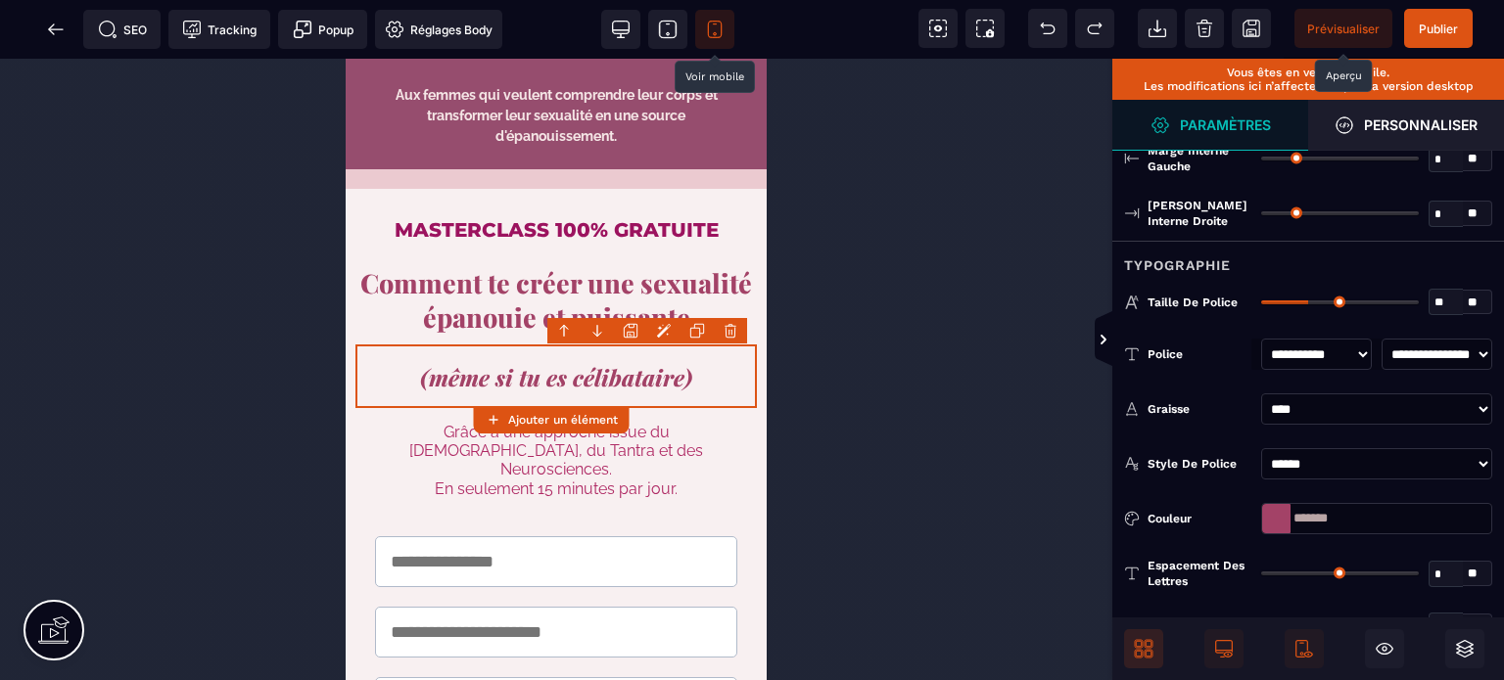
scroll to position [313, 0]
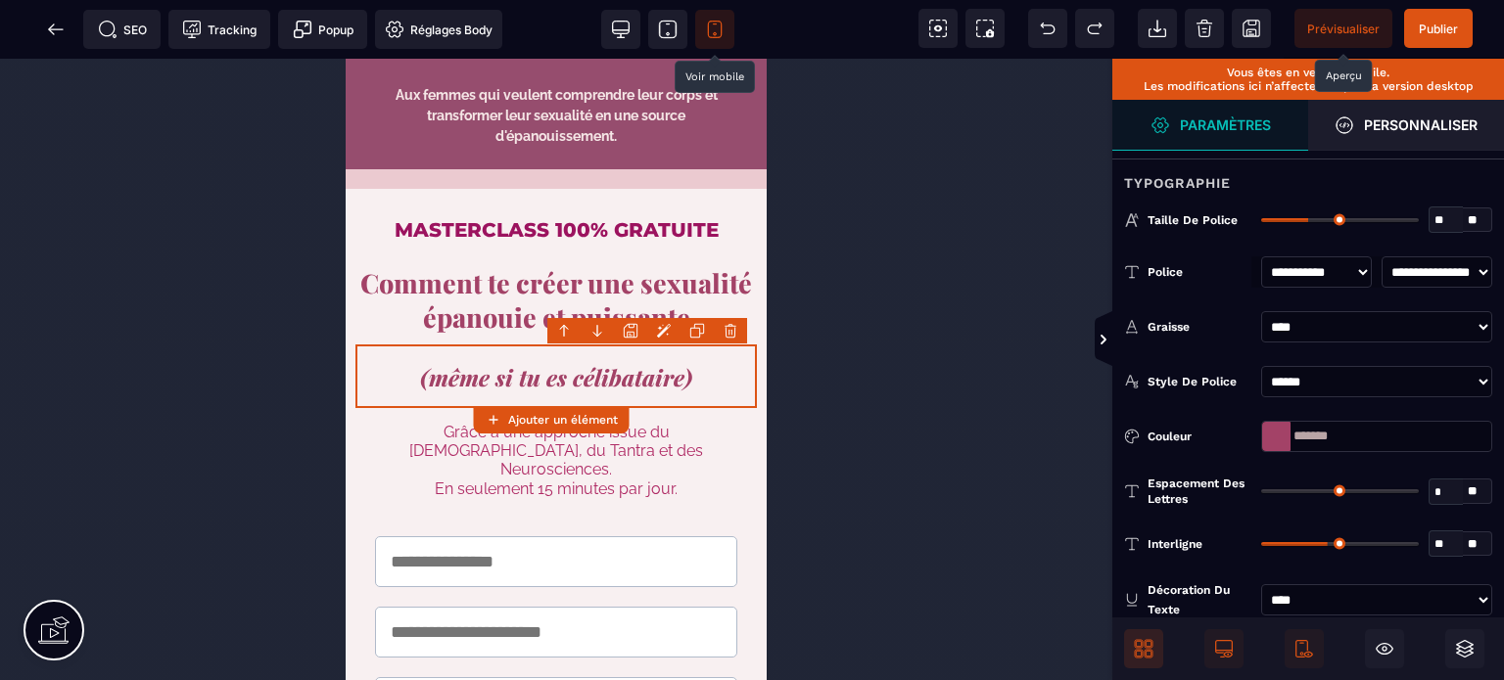
click at [1299, 537] on div "** * **" at bounding box center [1376, 544] width 231 height 26
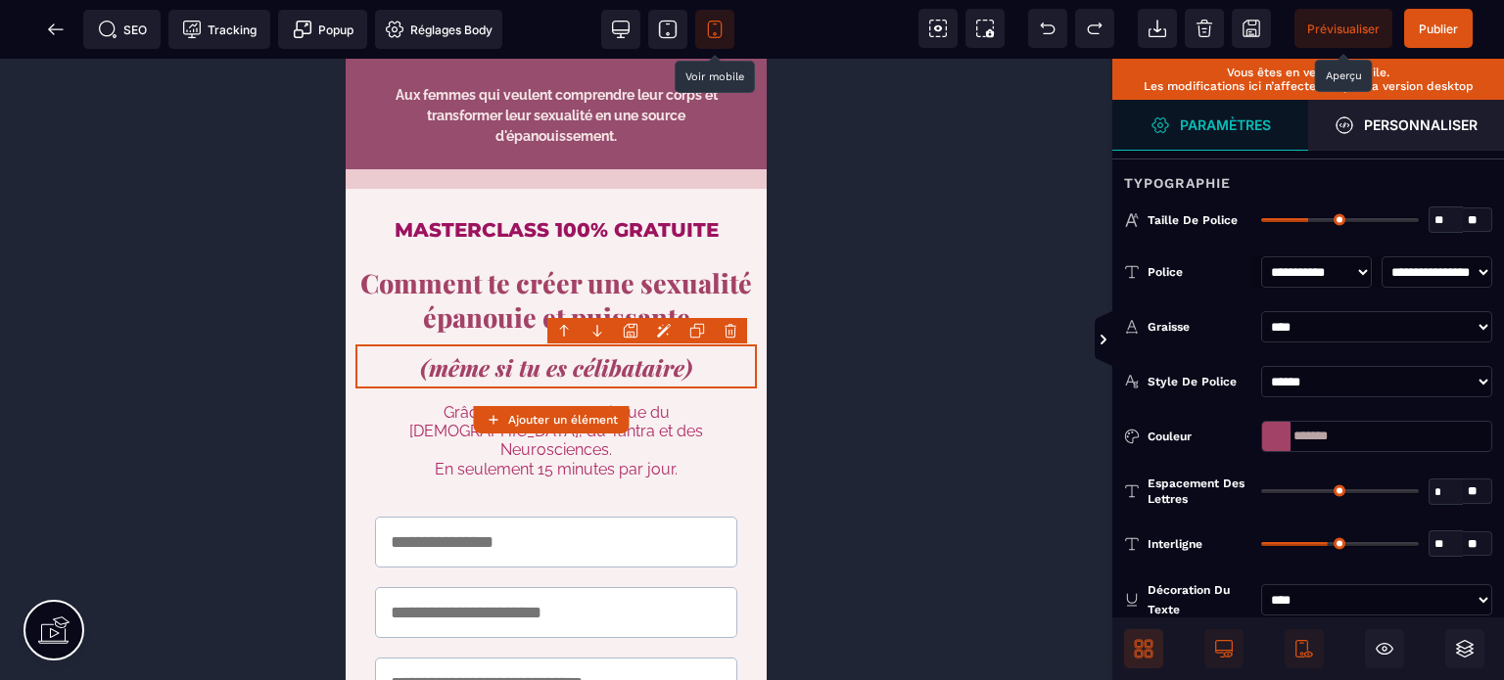
click at [1300, 543] on input "range" at bounding box center [1340, 544] width 158 height 4
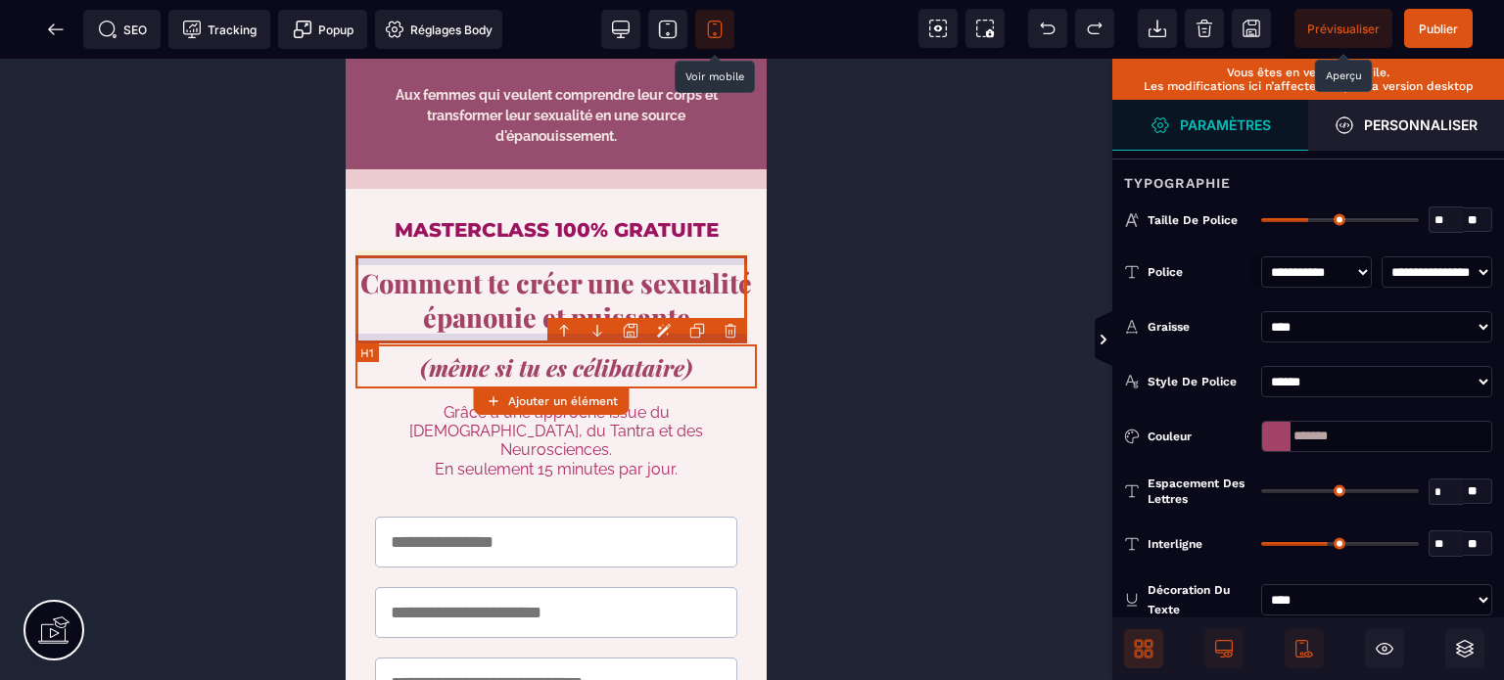
click at [509, 263] on h1 "Comment te créer une sexualité épanouie et puissante" at bounding box center [555, 301] width 401 height 88
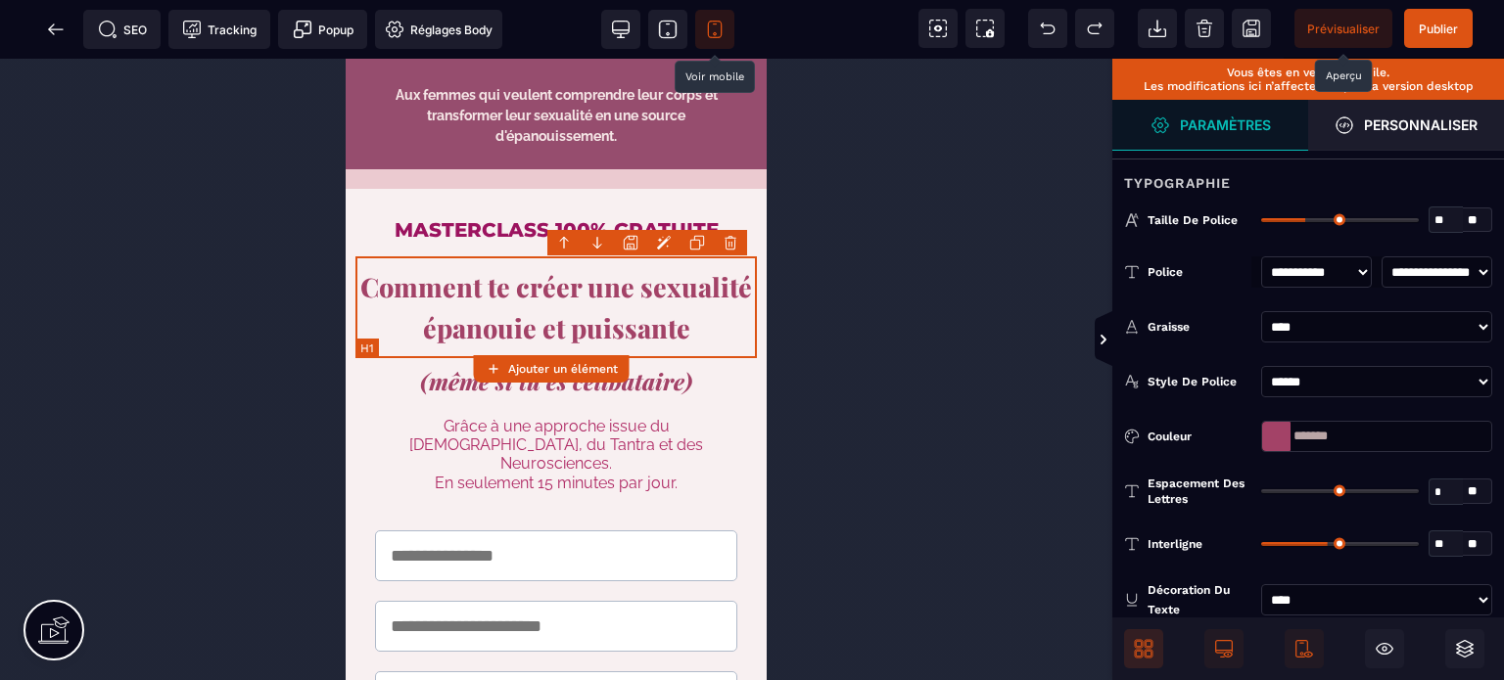
scroll to position [0, 0]
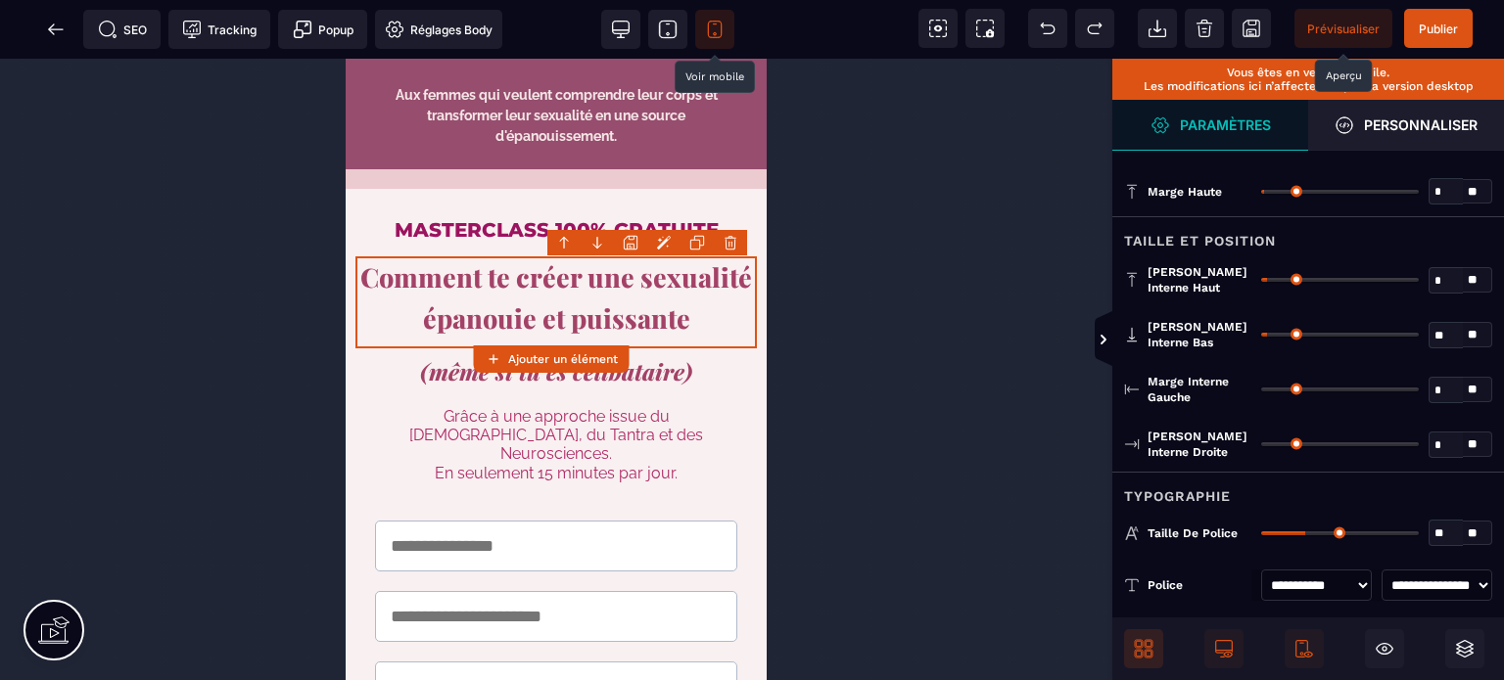
drag, startPoint x: 1271, startPoint y: 279, endPoint x: 1179, endPoint y: 284, distance: 92.2
click at [1261, 282] on input "range" at bounding box center [1340, 280] width 158 height 4
click at [1231, 487] on div "Typographie" at bounding box center [1308, 490] width 392 height 36
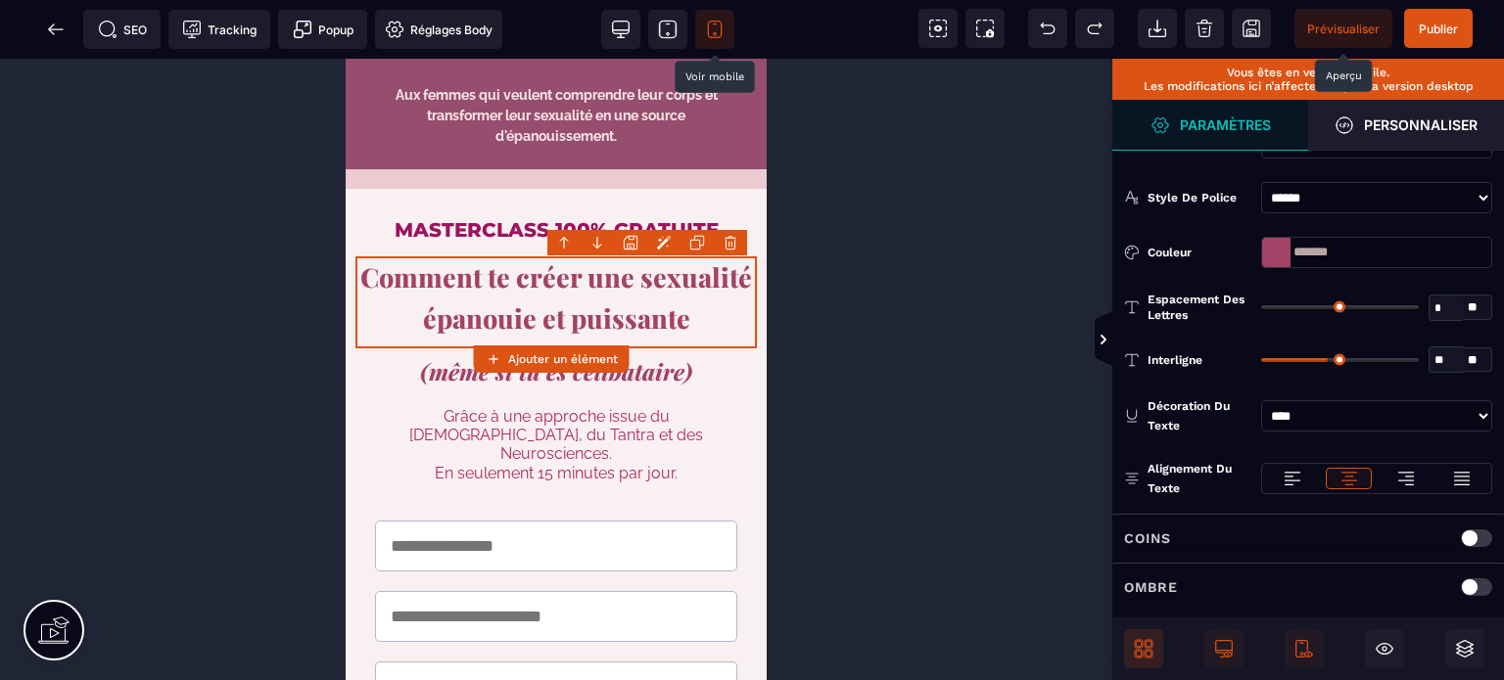
scroll to position [509, 0]
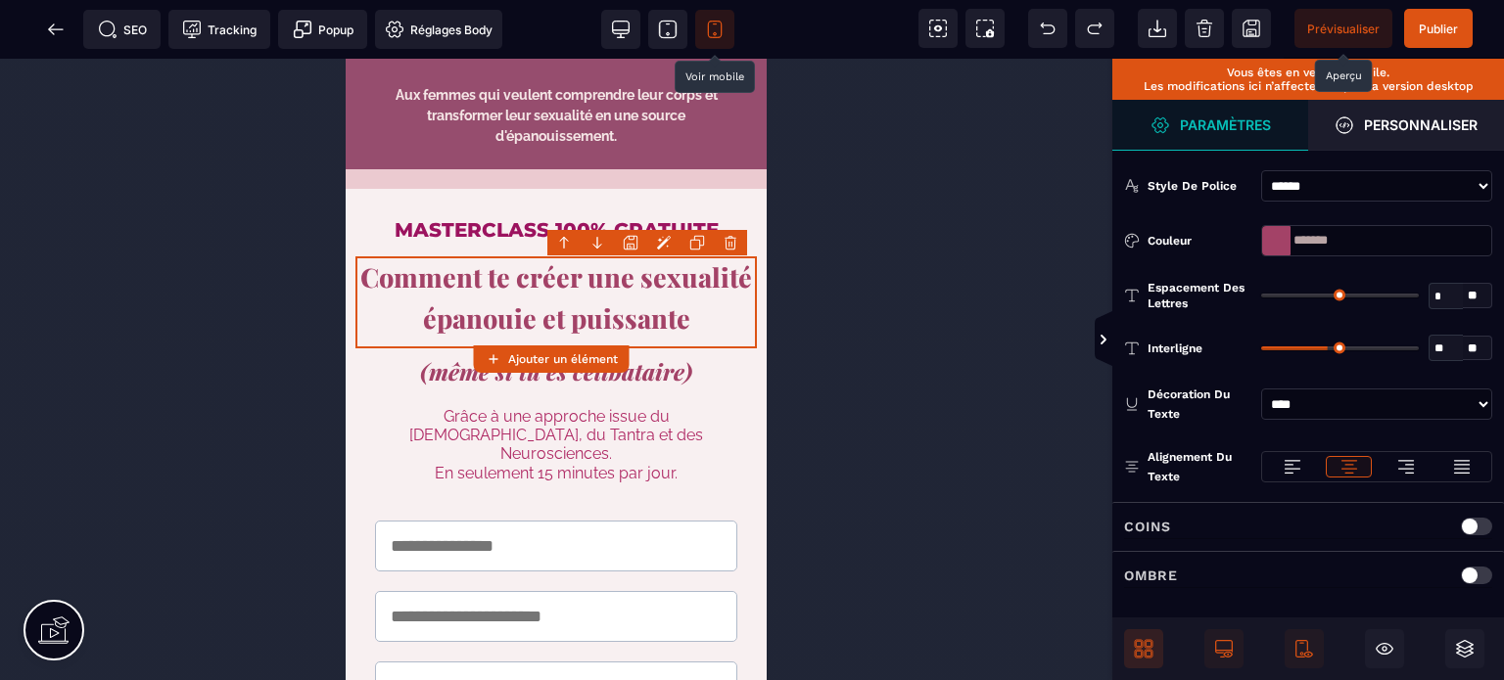
click at [1309, 347] on input "range" at bounding box center [1340, 349] width 158 height 4
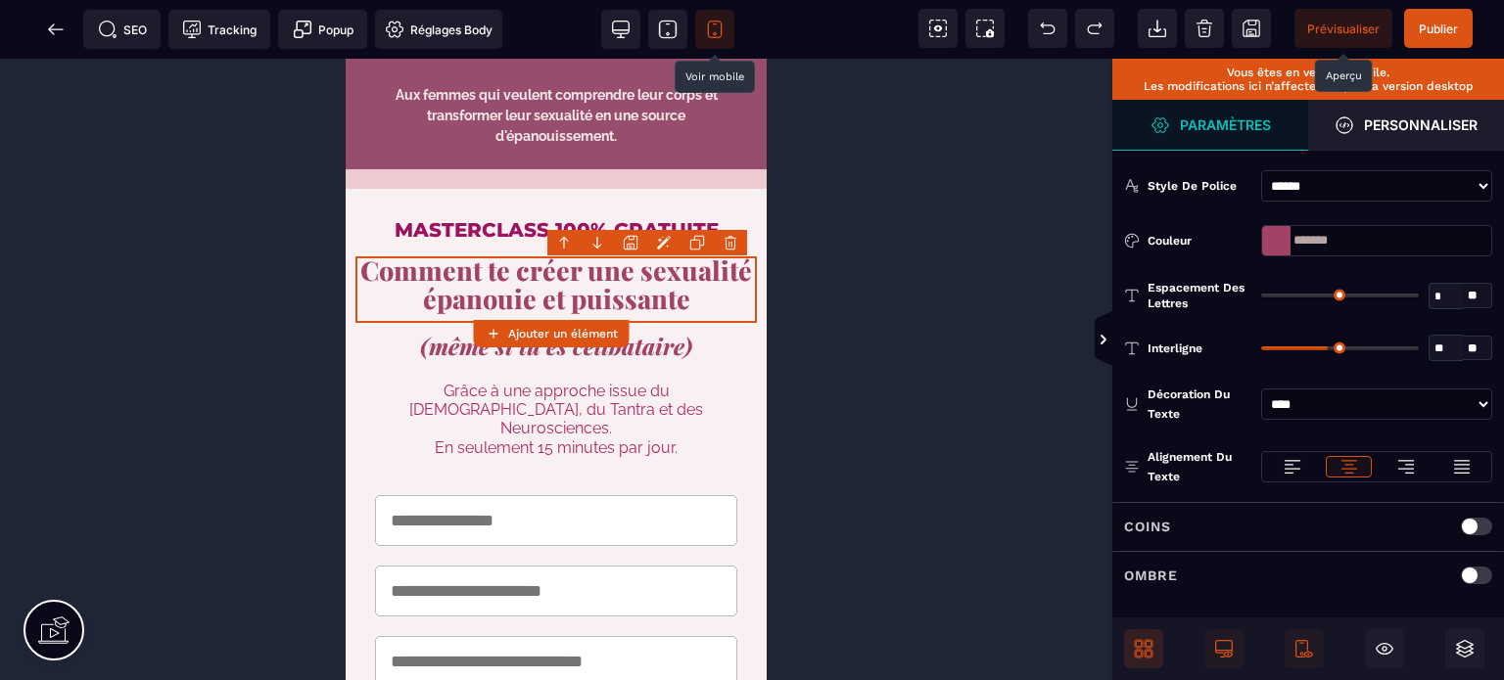
click at [1206, 369] on div "Interligne ** * ** Tous" at bounding box center [1308, 348] width 392 height 50
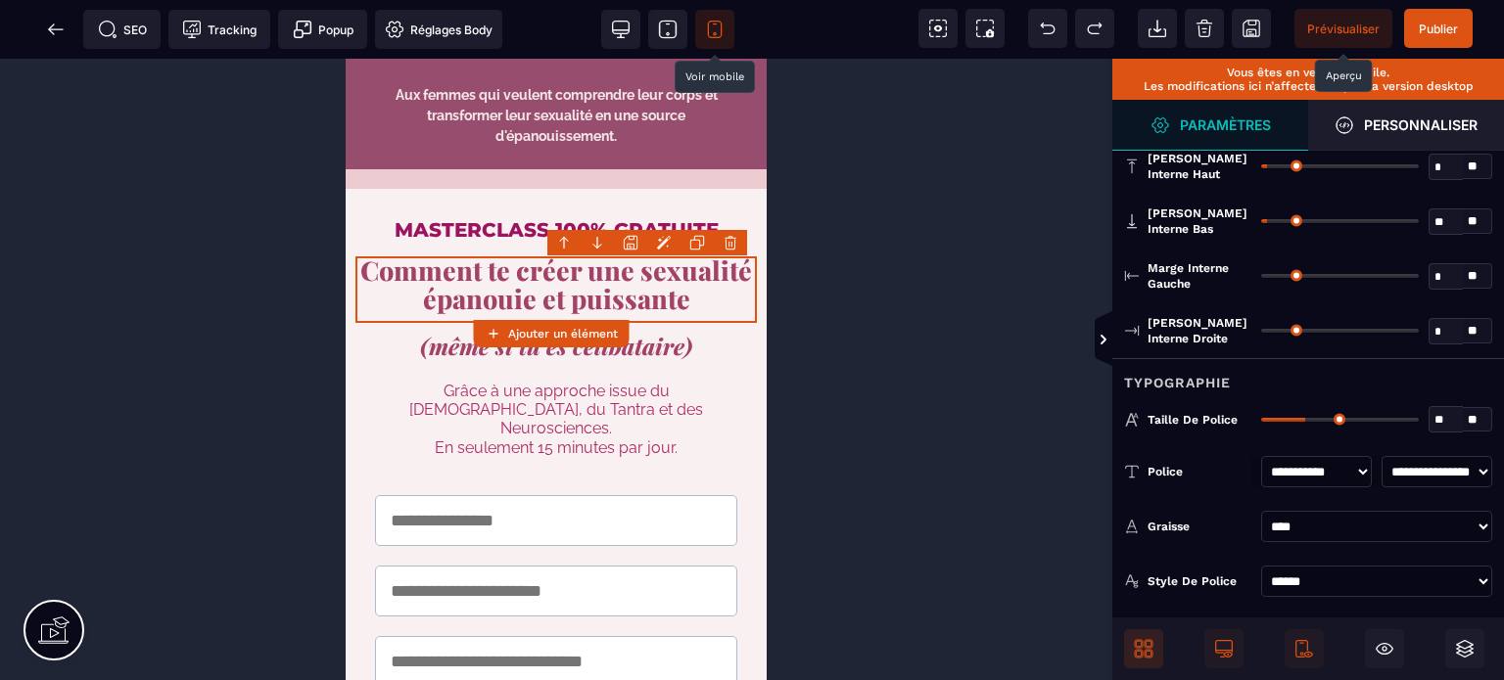
scroll to position [78, 0]
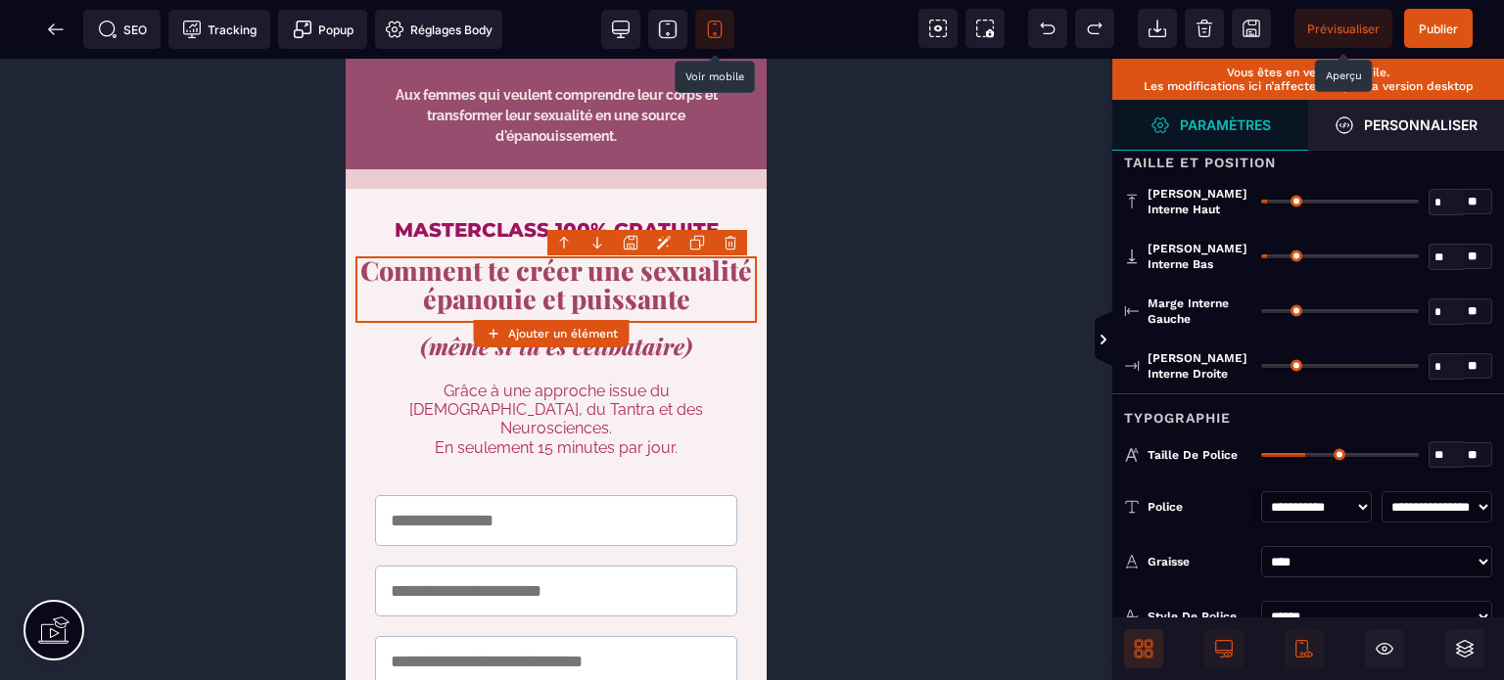
click at [1441, 454] on input "**" at bounding box center [1446, 456] width 33 height 23
click at [1375, 417] on div "Typographie" at bounding box center [1308, 412] width 392 height 36
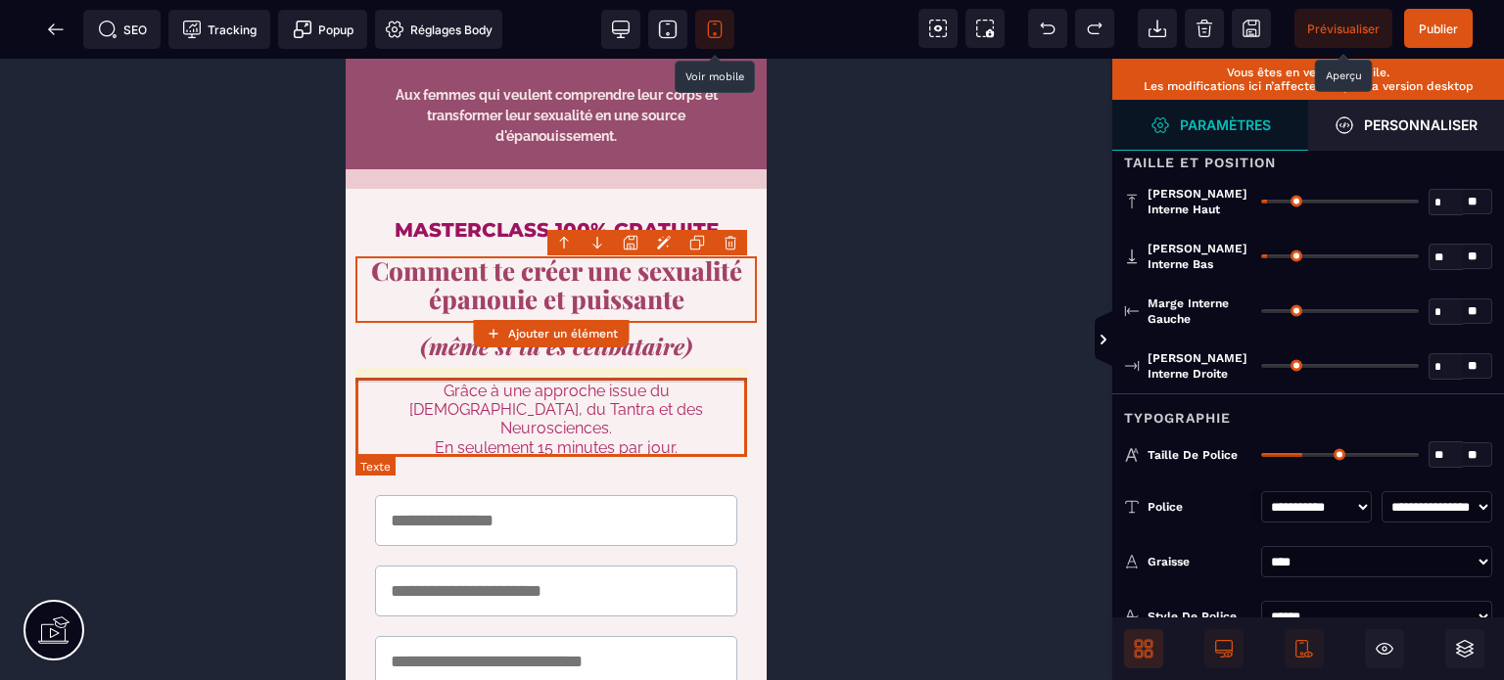
click at [364, 408] on text "Grâce à une approche issue du Tao, du Tantra et des Neurosciences. En seulement…" at bounding box center [555, 426] width 401 height 99
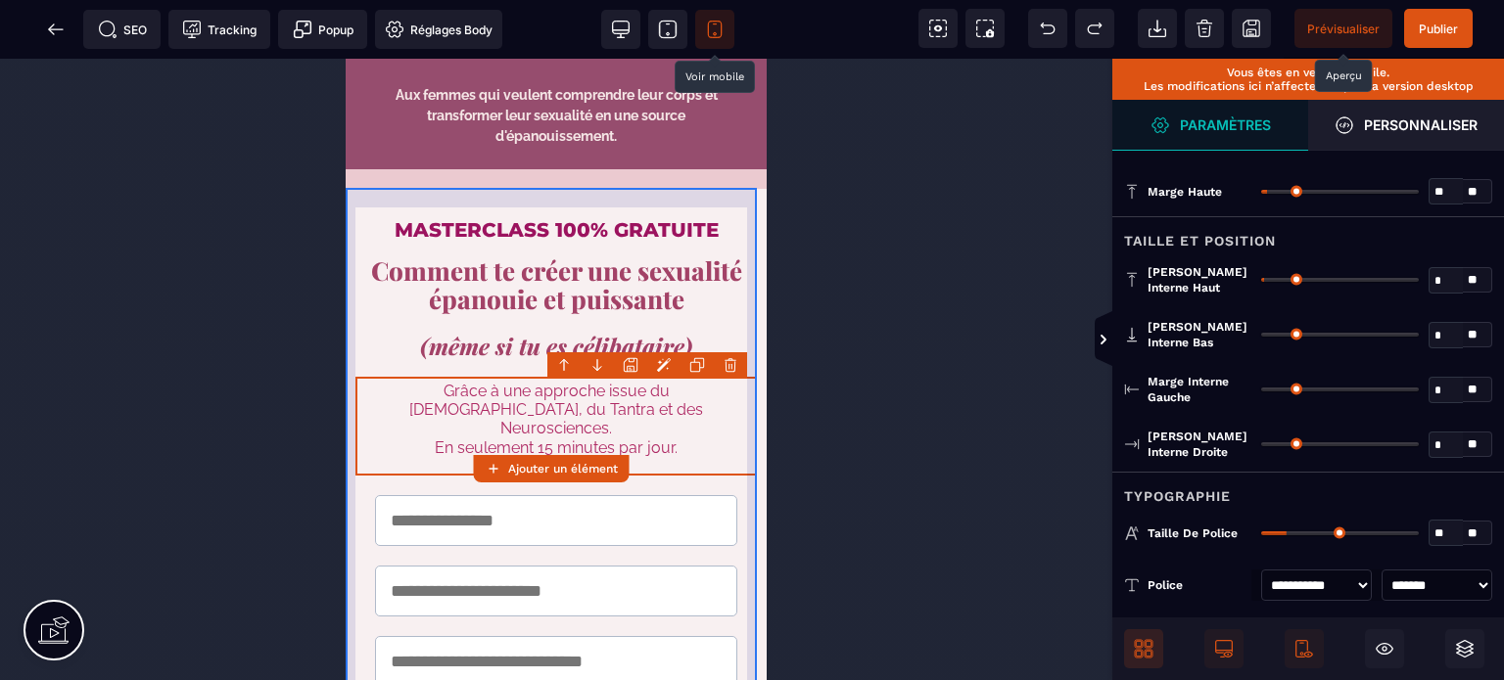
click at [391, 204] on div "MASTERCLASS 100% GRATUITE Comment te créer une sexualité épanouie et puissante …" at bounding box center [556, 514] width 421 height 650
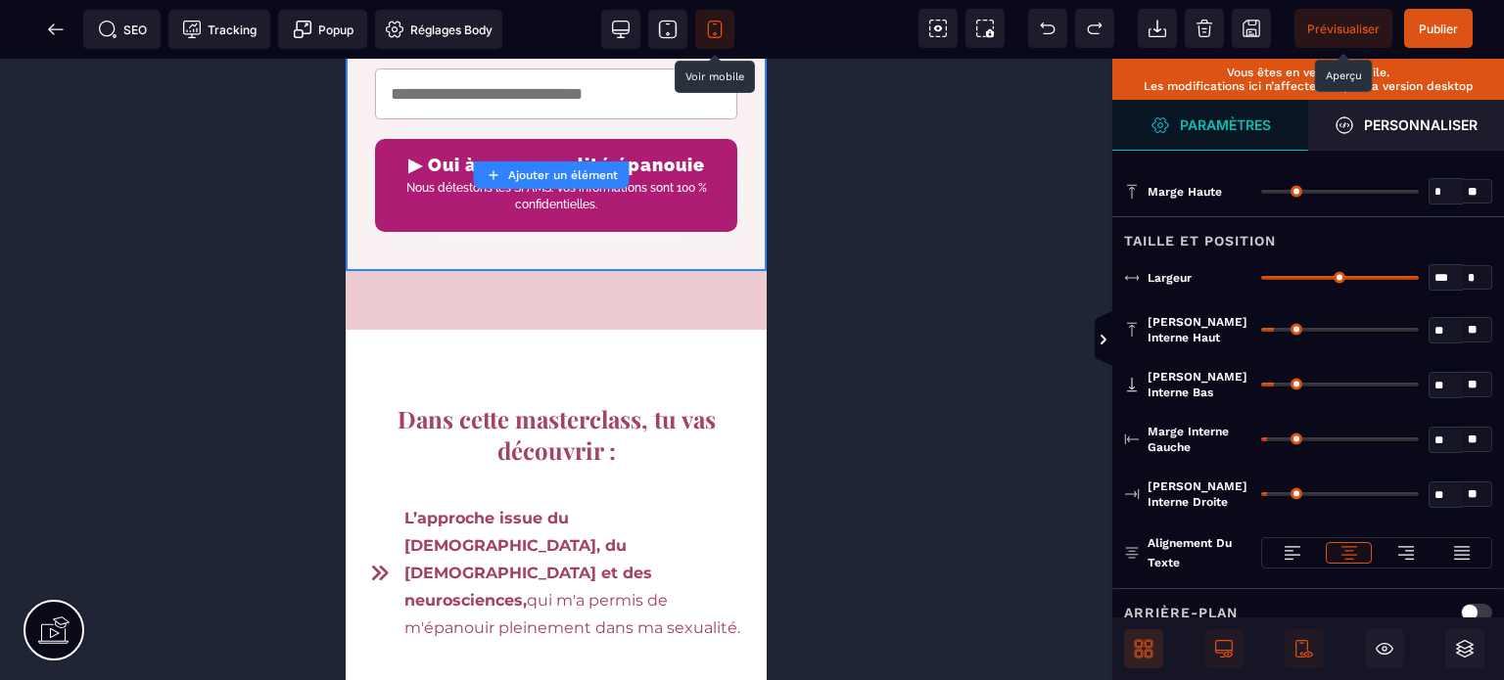
scroll to position [513, 0]
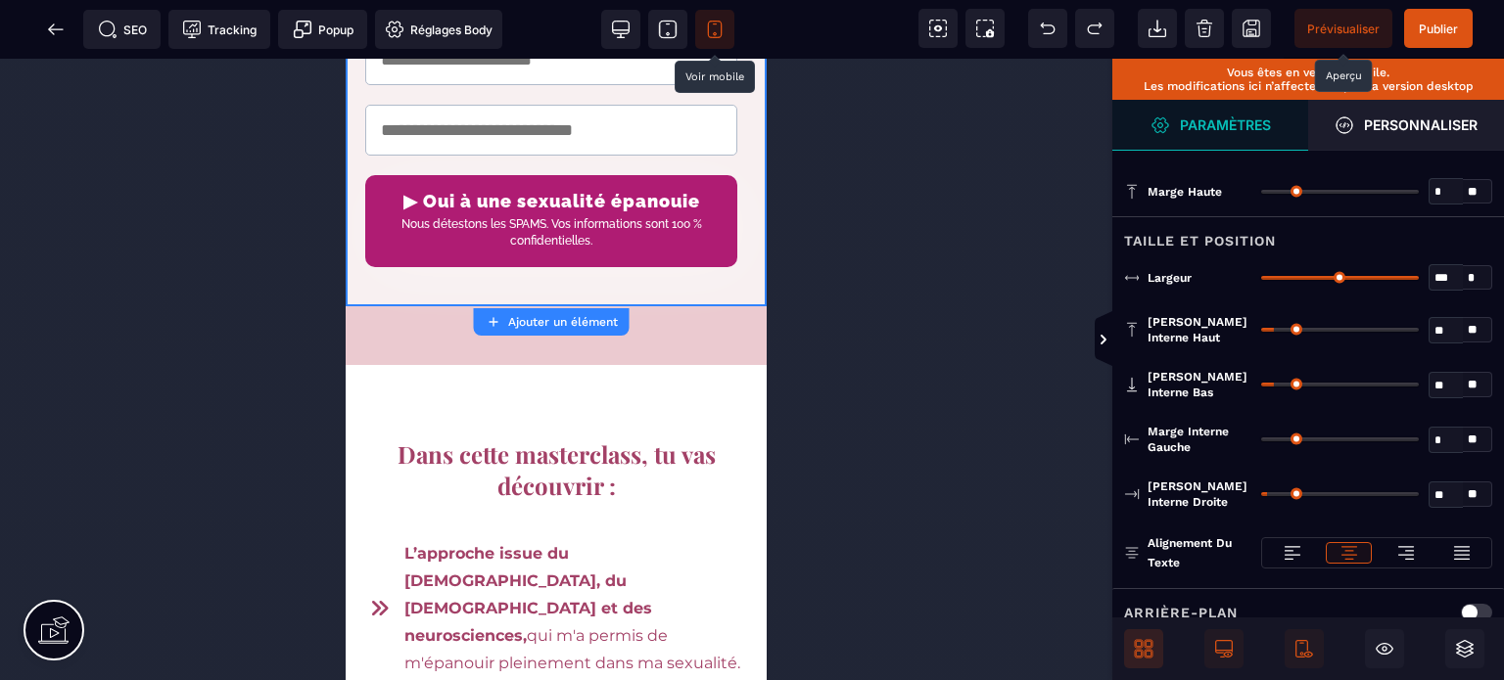
drag, startPoint x: 1272, startPoint y: 433, endPoint x: 1228, endPoint y: 445, distance: 45.9
click at [1261, 442] on input "range" at bounding box center [1340, 440] width 158 height 4
drag, startPoint x: 1269, startPoint y: 492, endPoint x: 1091, endPoint y: 508, distance: 178.9
click at [1261, 496] on input "range" at bounding box center [1340, 494] width 158 height 4
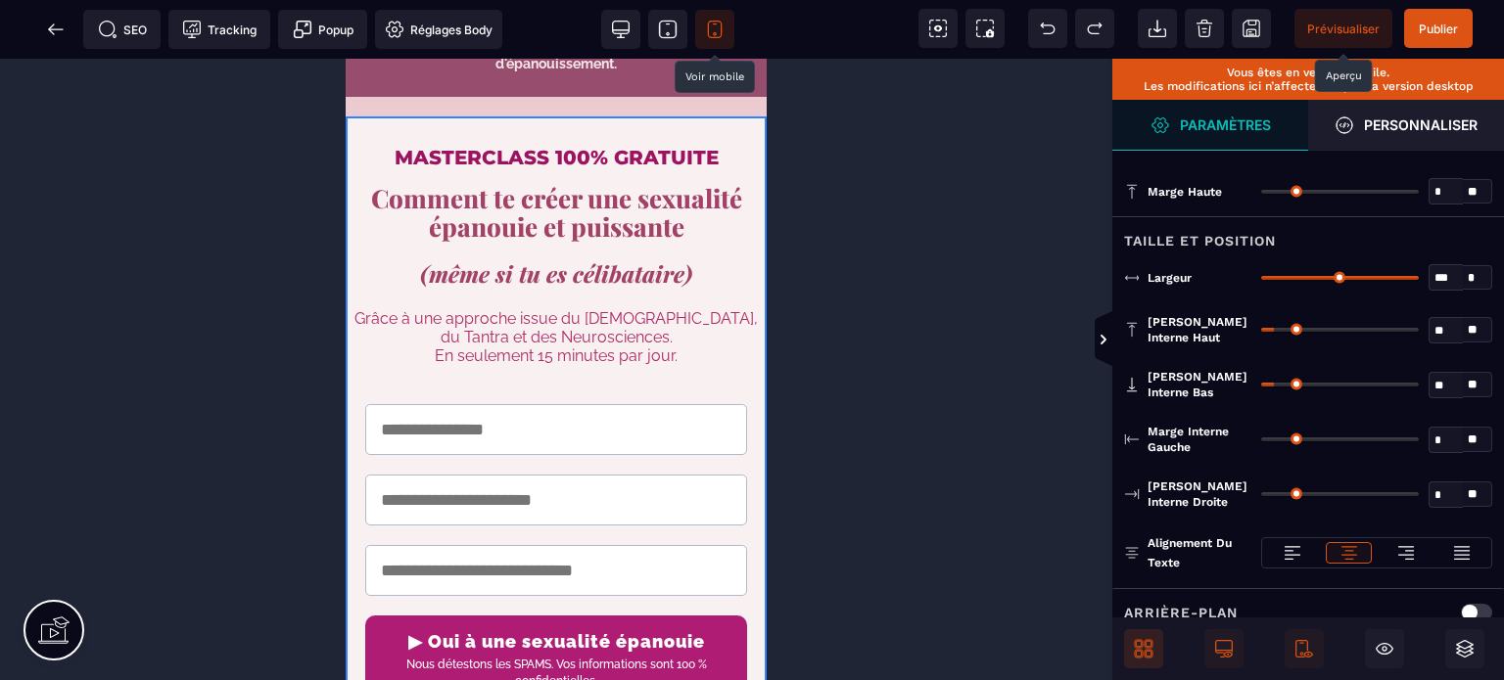
scroll to position [73, 0]
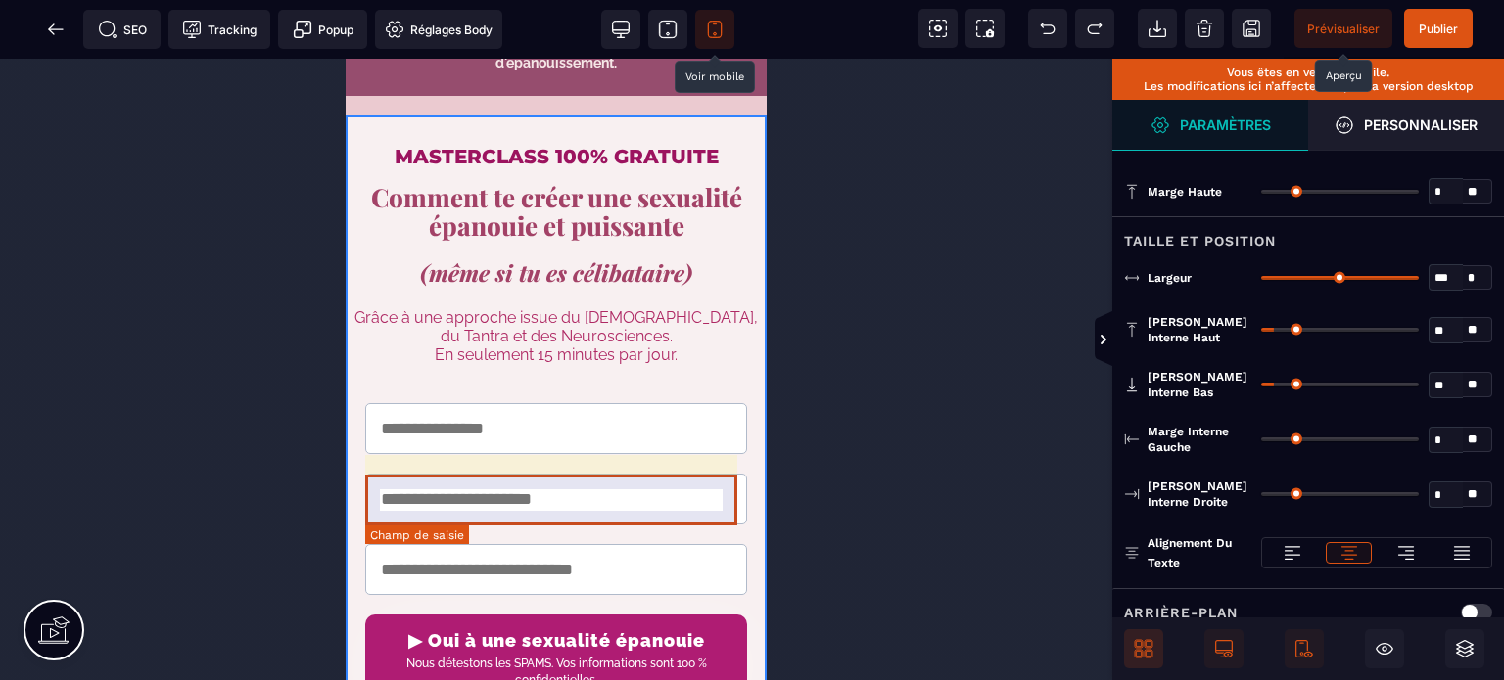
click at [454, 488] on input "email" at bounding box center [556, 499] width 382 height 51
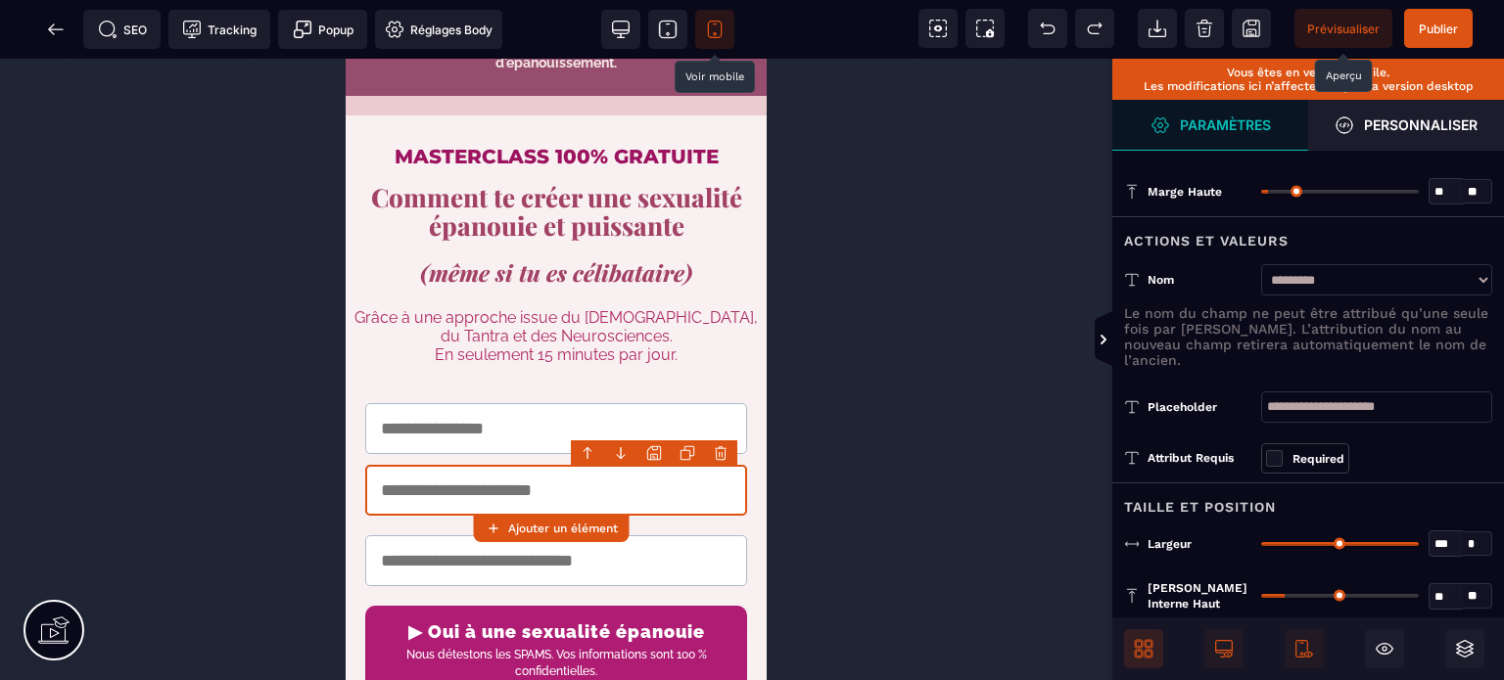
click at [1274, 193] on input "range" at bounding box center [1340, 192] width 158 height 4
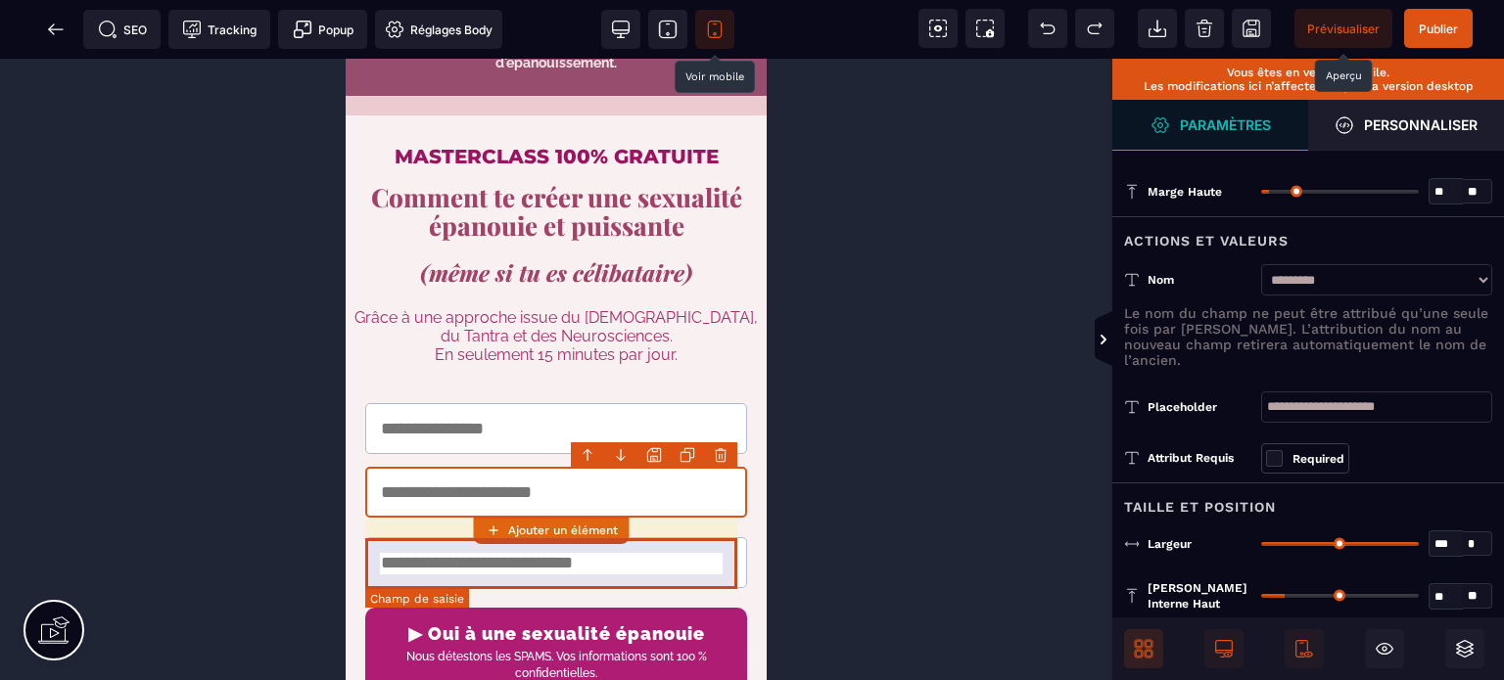
click at [422, 557] on input "tel" at bounding box center [556, 563] width 382 height 51
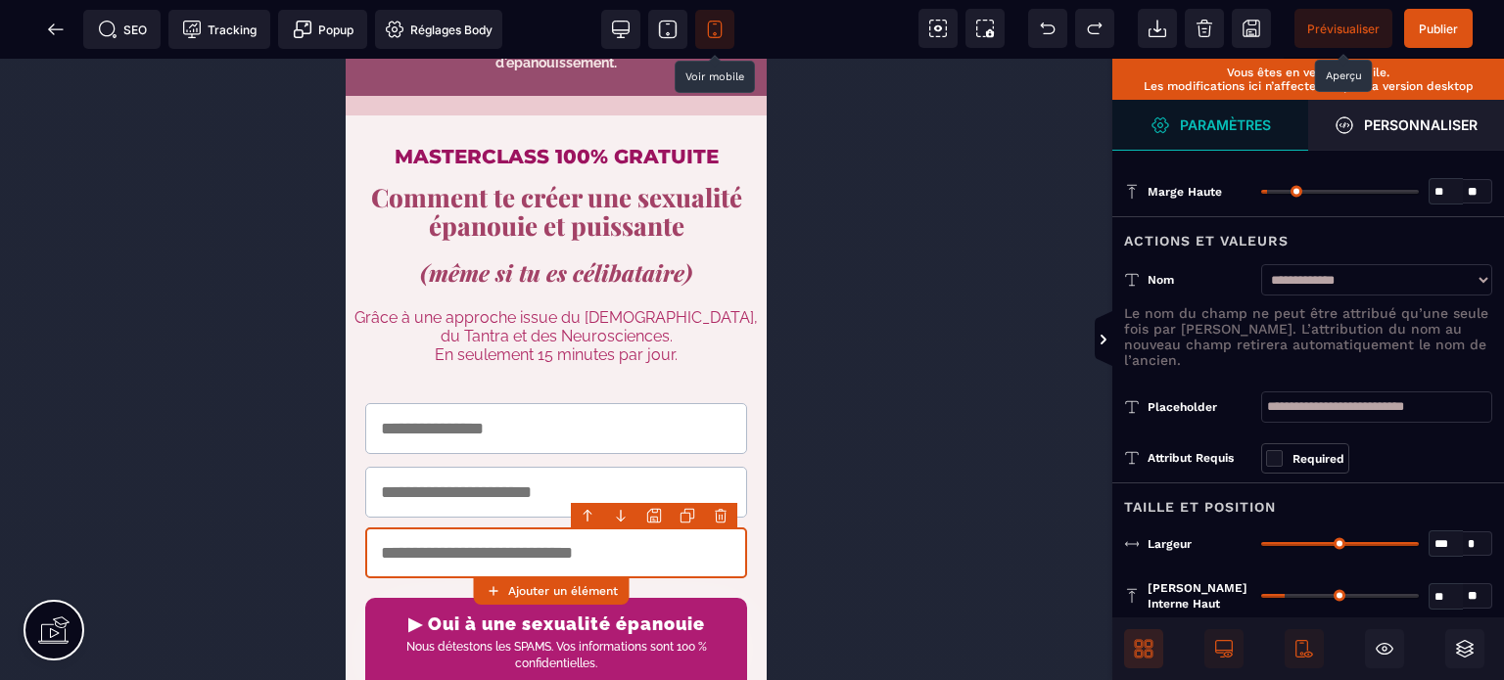
click at [1273, 190] on input "range" at bounding box center [1340, 192] width 158 height 4
click at [426, 602] on button "▶ Oui à une sexualité épanouie Nous détestons les SPAMS. Vos informations sont …" at bounding box center [556, 644] width 382 height 93
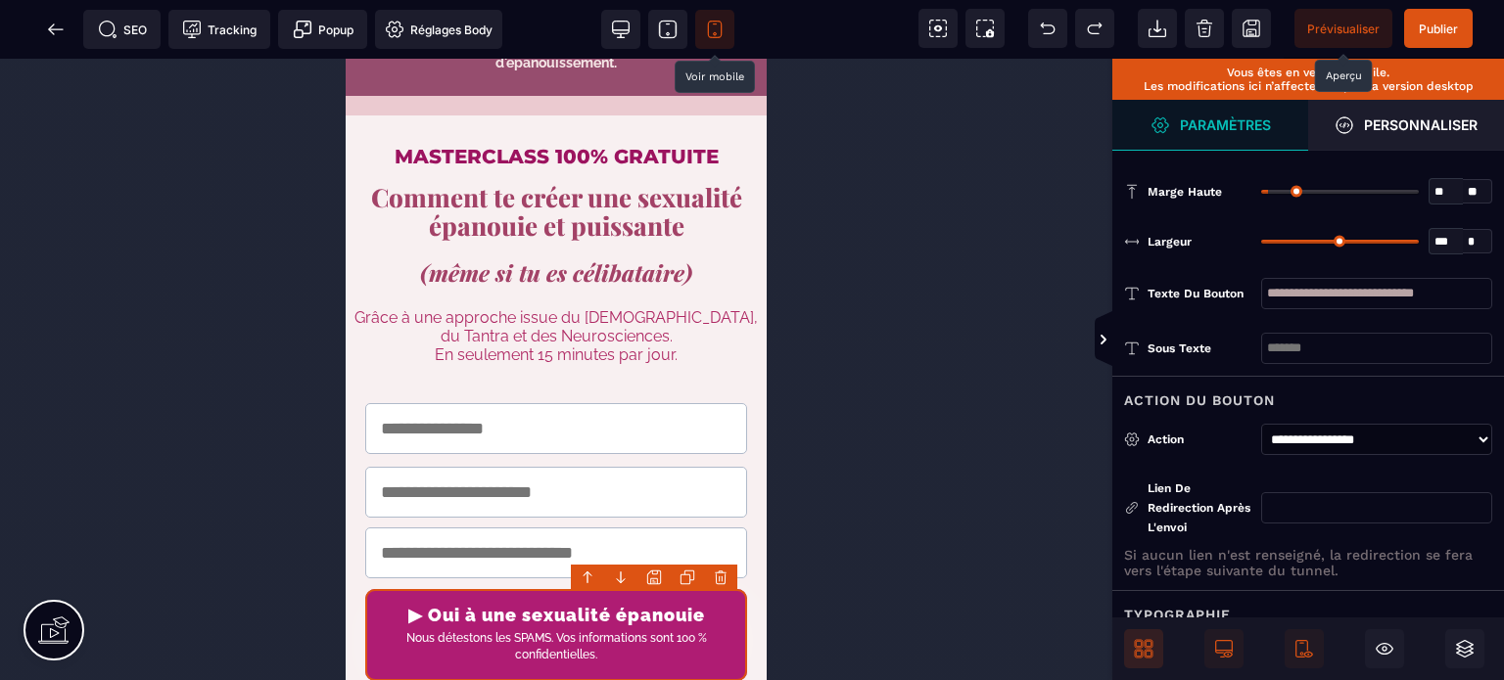
click at [1273, 190] on input "range" at bounding box center [1340, 192] width 158 height 4
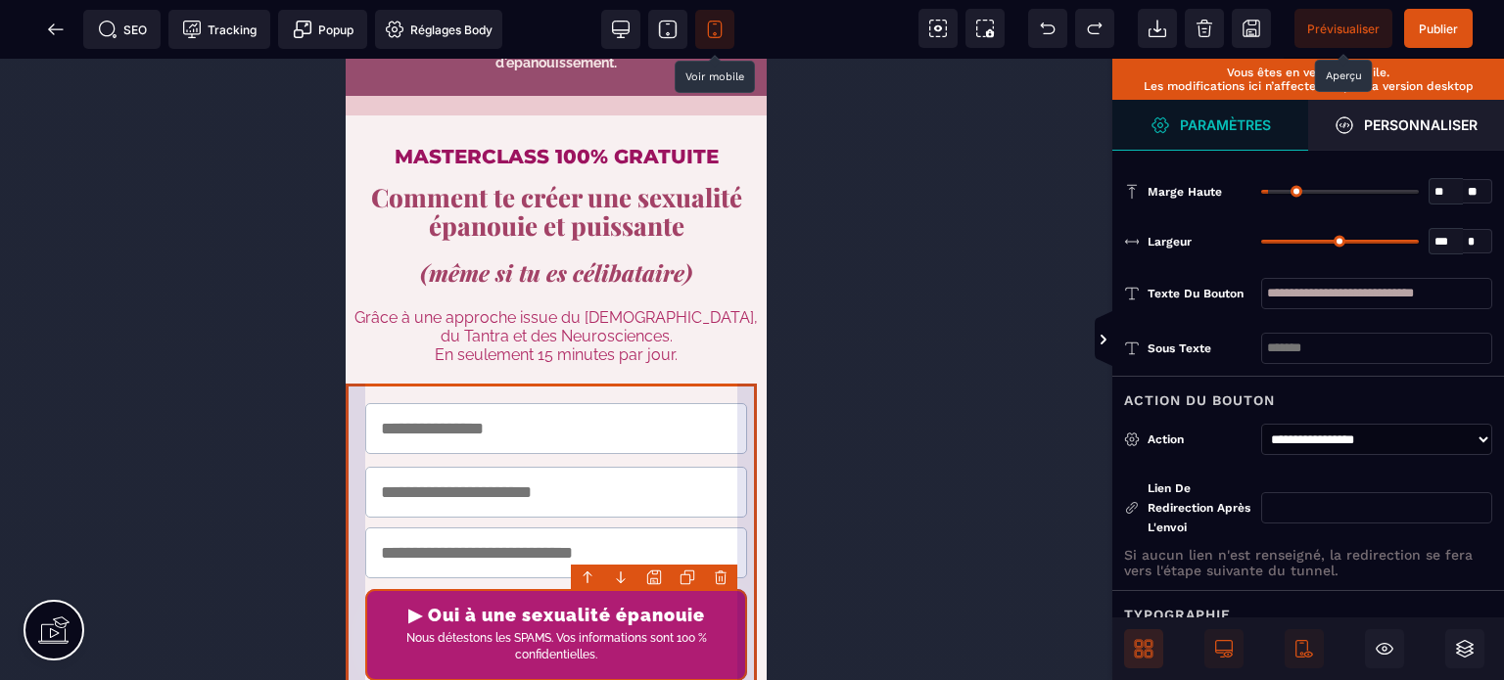
click at [361, 410] on form "▶ Oui à une sexualité épanouie Nous détestons les SPAMS. Vos informations sont …" at bounding box center [556, 543] width 421 height 318
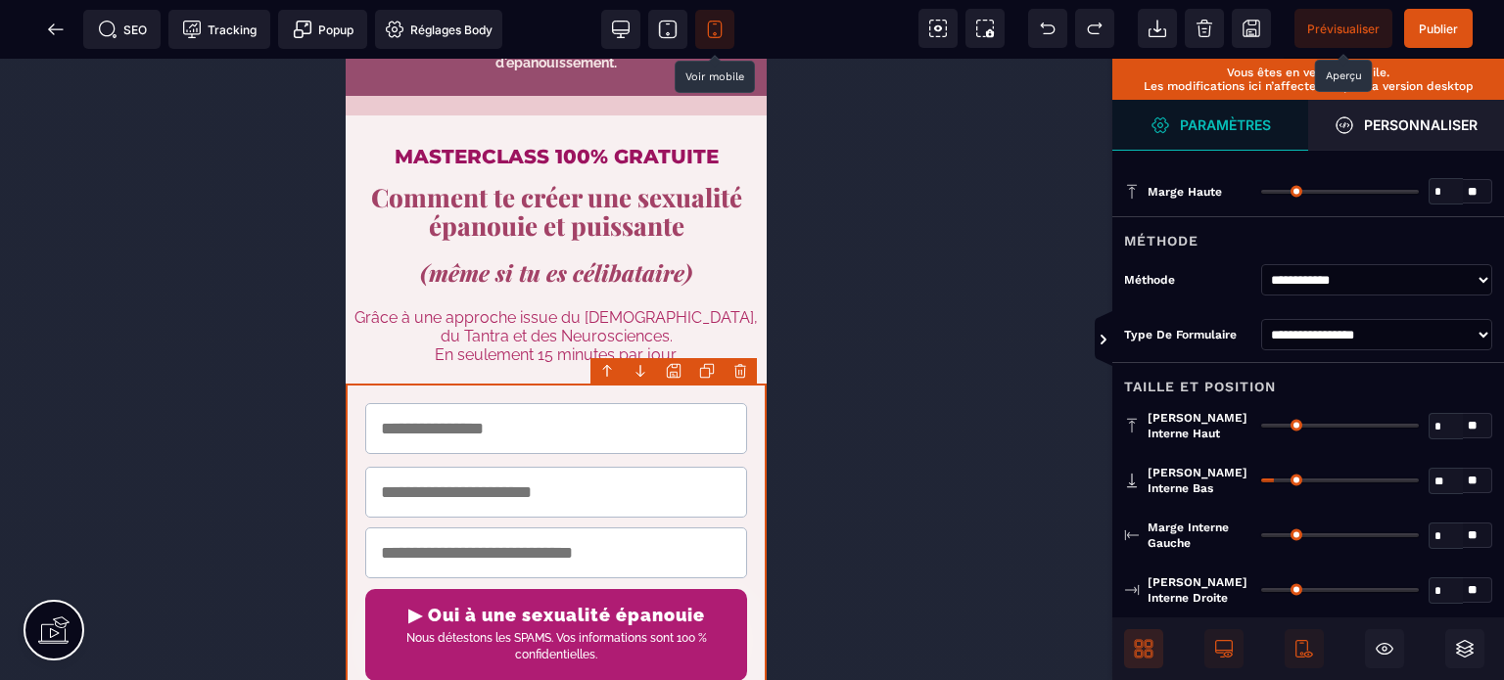
click at [1343, 504] on div "Marge interne bas ** * ** Tous" at bounding box center [1308, 480] width 392 height 55
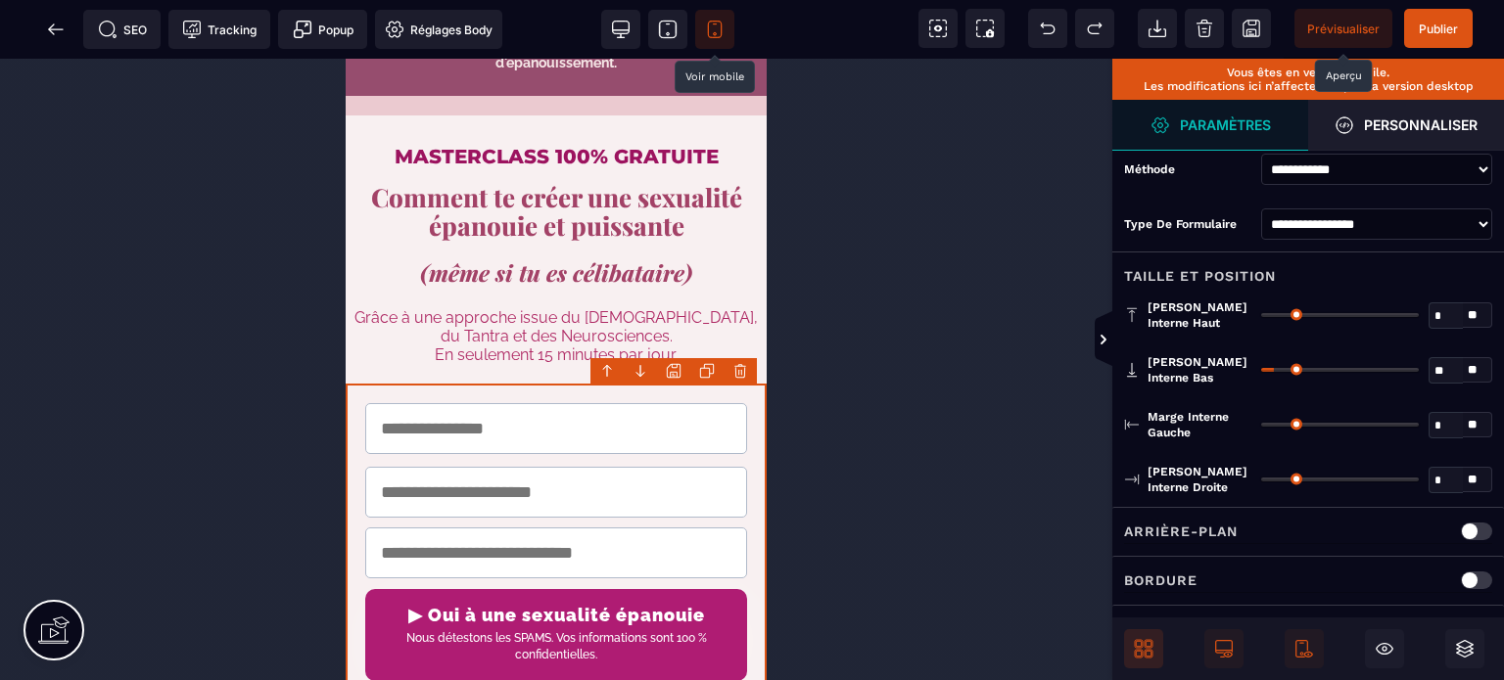
scroll to position [157, 0]
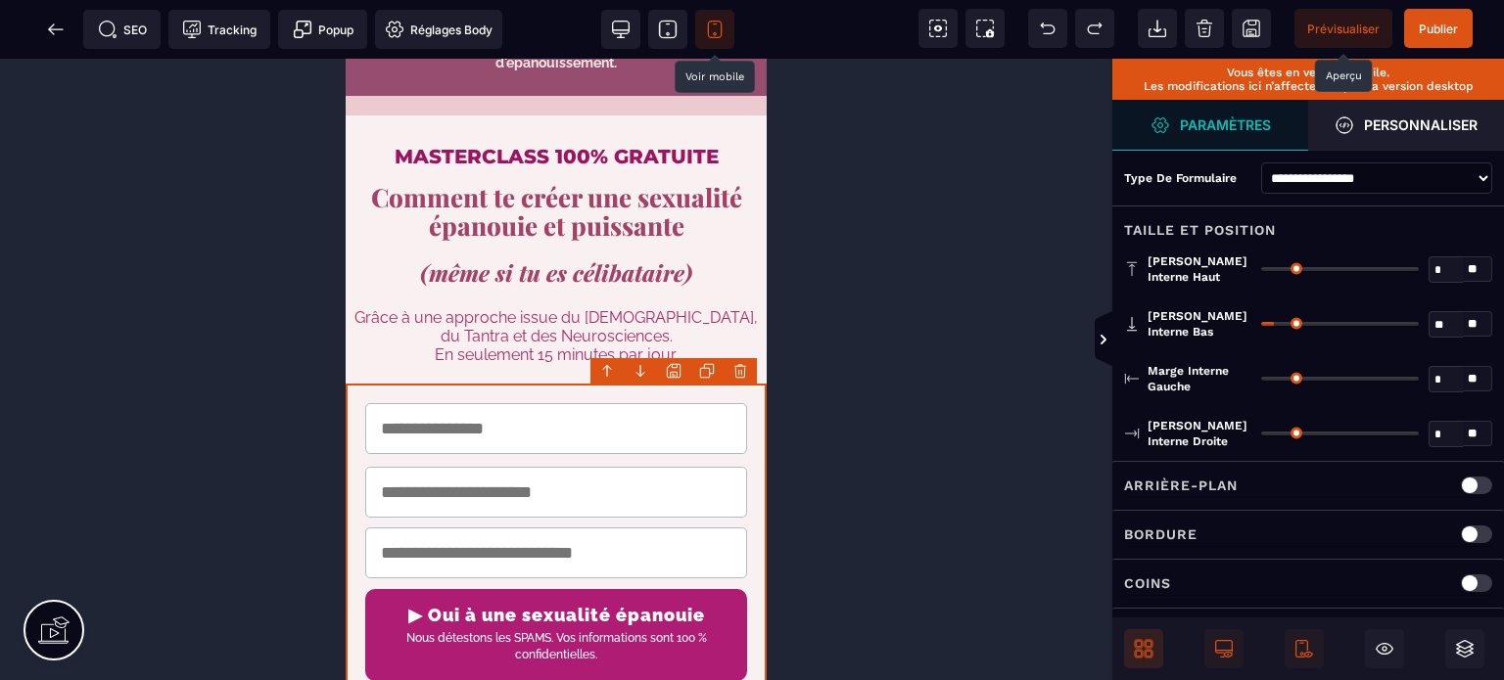
click at [1436, 430] on input "*" at bounding box center [1446, 435] width 33 height 23
click at [1433, 376] on input "text" at bounding box center [1446, 380] width 33 height 23
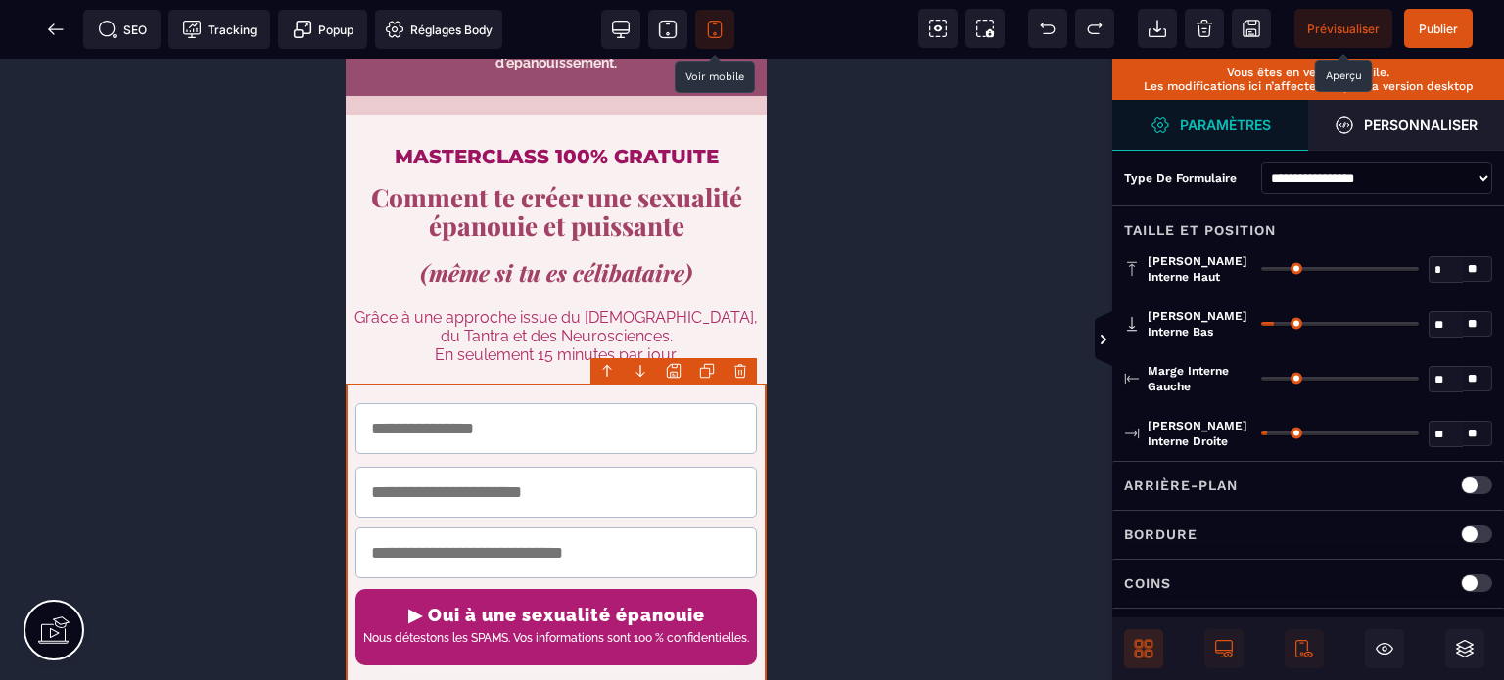
click at [1379, 355] on div "Marge interne gauche ** * ** Tous" at bounding box center [1308, 379] width 392 height 55
click at [1443, 27] on span "Publier" at bounding box center [1438, 29] width 39 height 15
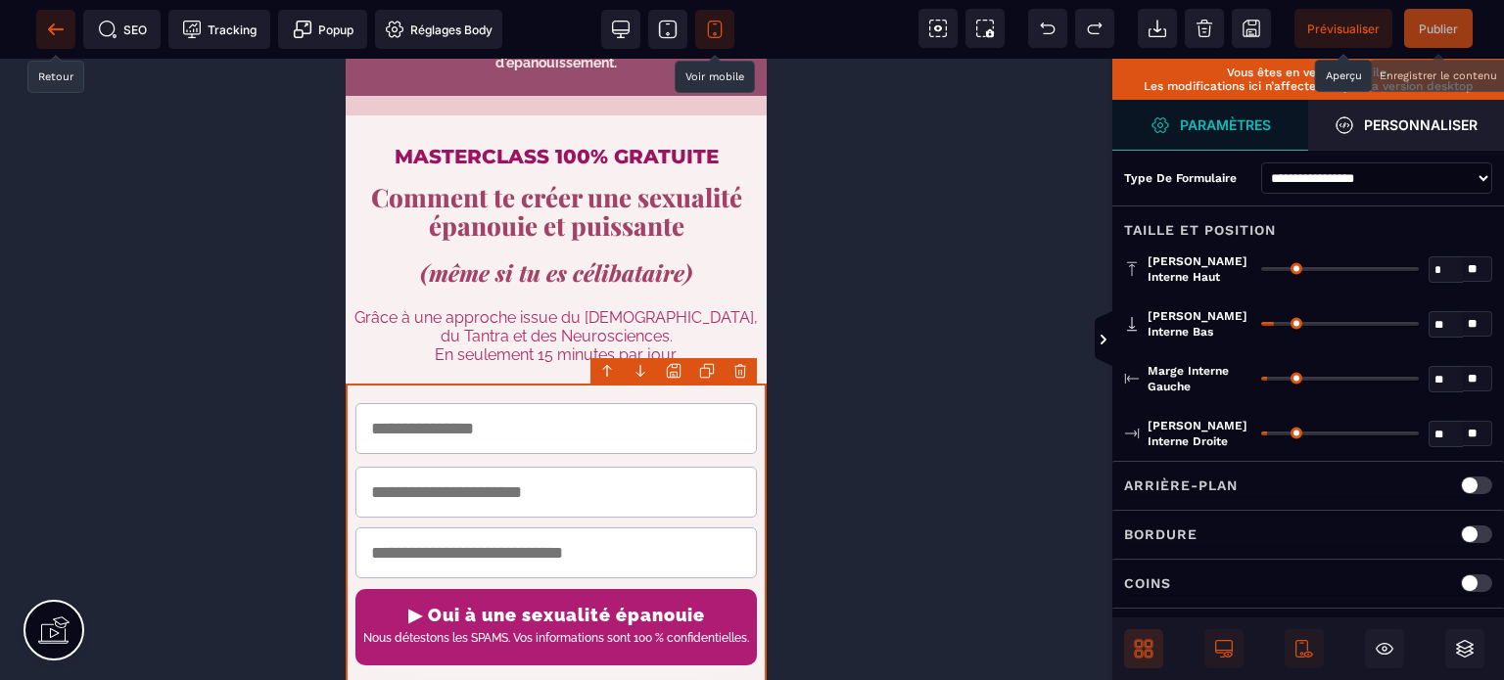
click at [47, 30] on icon at bounding box center [56, 30] width 20 height 20
